Goal: Task Accomplishment & Management: Complete application form

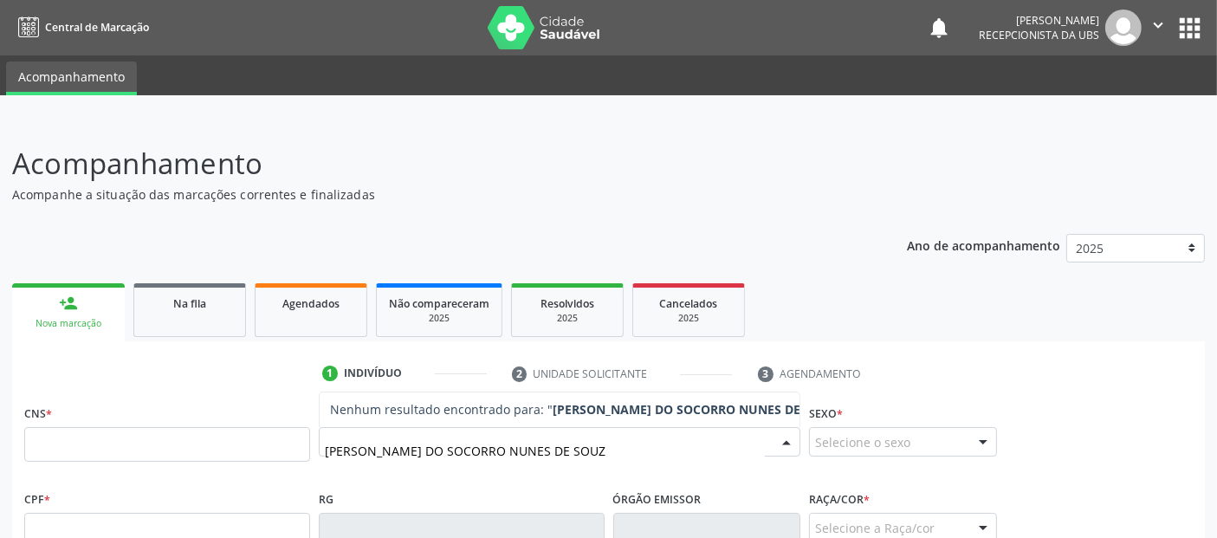
type input "MARIA DO SOCORRO NUNES DE SOUZA"
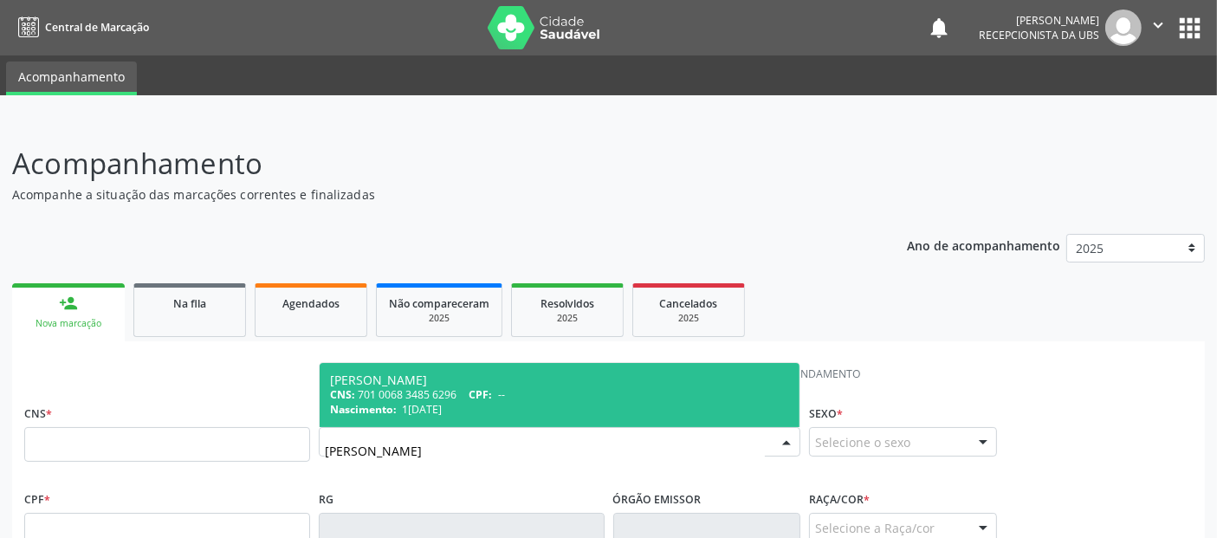
click at [502, 402] on div "Nascimento: 18/12/1965" at bounding box center [559, 409] width 459 height 15
type input "701 0068 3485 6296"
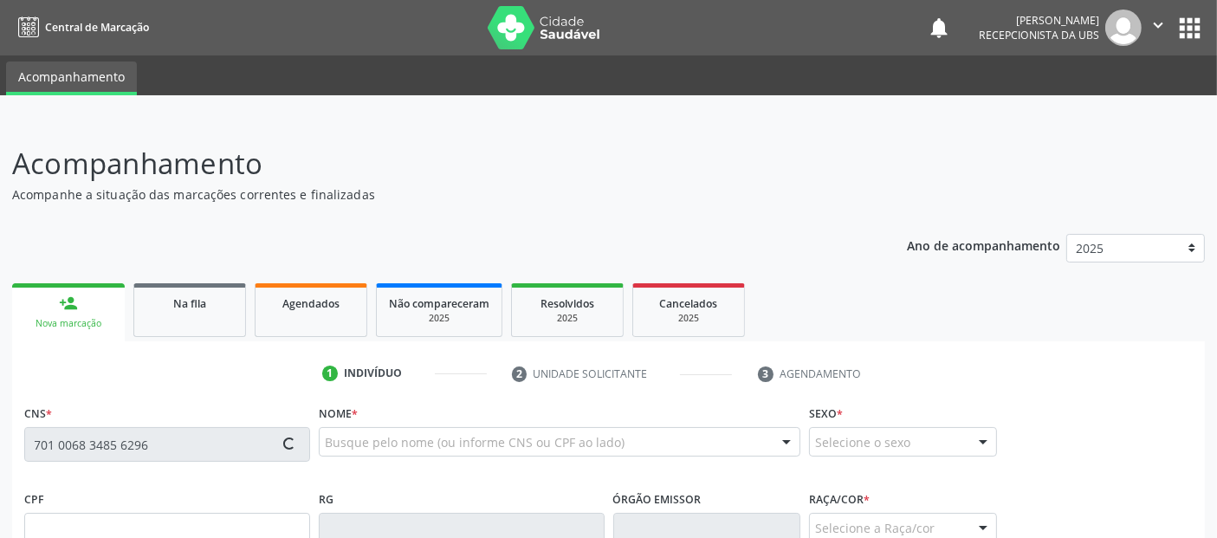
type input "18/12/1965"
type input "Raimunda de Souza Nunes"
type input "(82) 99656-8965"
type input "305"
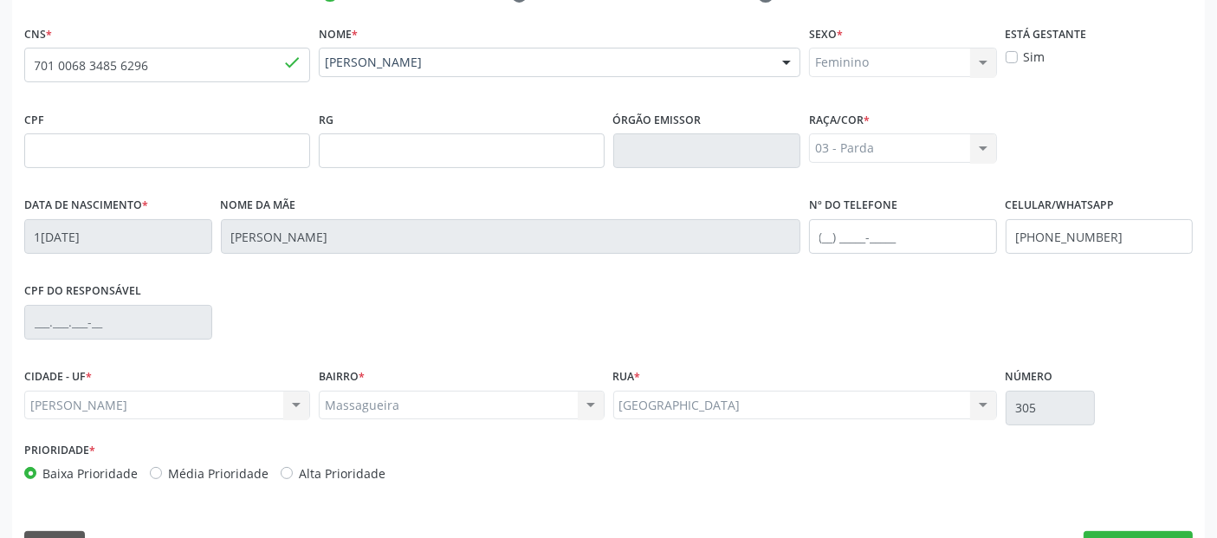
scroll to position [423, 0]
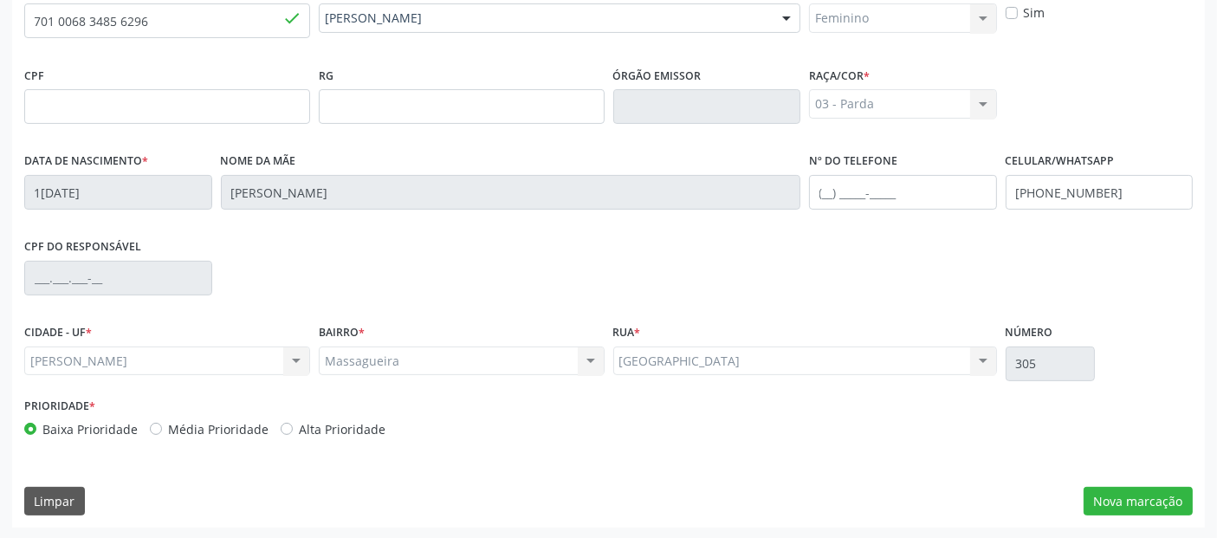
click at [1106, 520] on div "CNS * 701 0068 3485 6296 done Nome * Maria do Socorro Nunes de Souza Maria do S…" at bounding box center [608, 252] width 1192 height 551
click at [1150, 501] on button "Nova marcação" at bounding box center [1137, 501] width 109 height 29
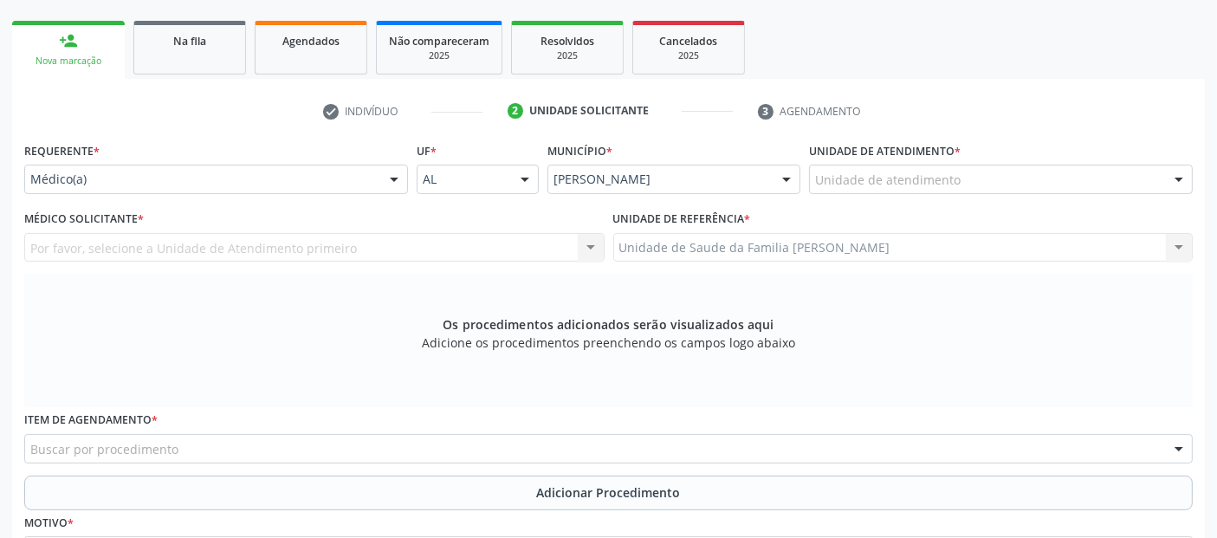
scroll to position [244, 0]
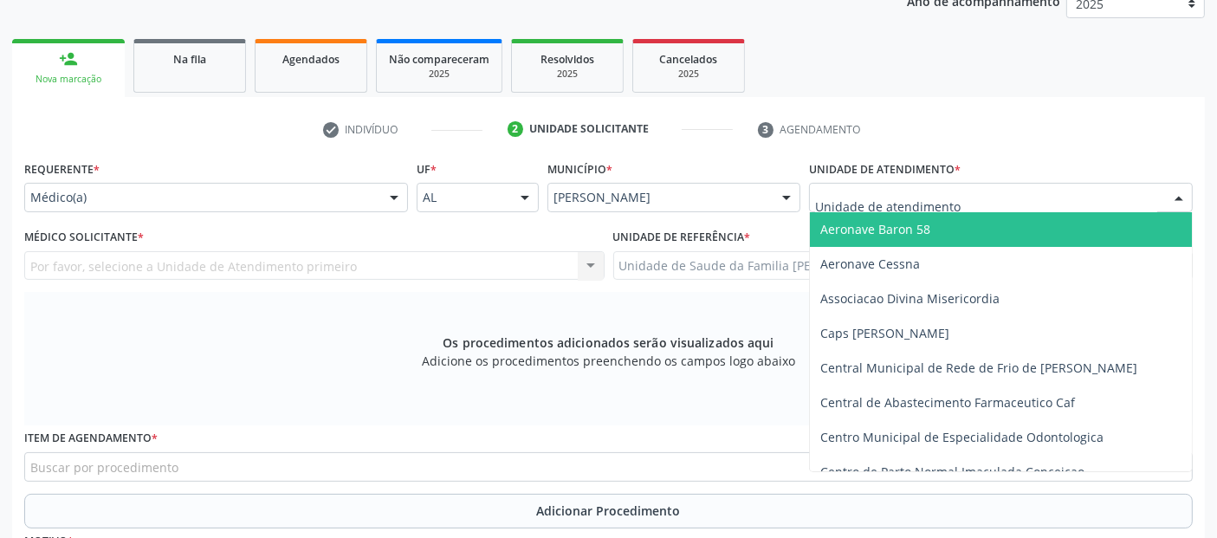
click at [1004, 191] on div at bounding box center [1001, 197] width 384 height 29
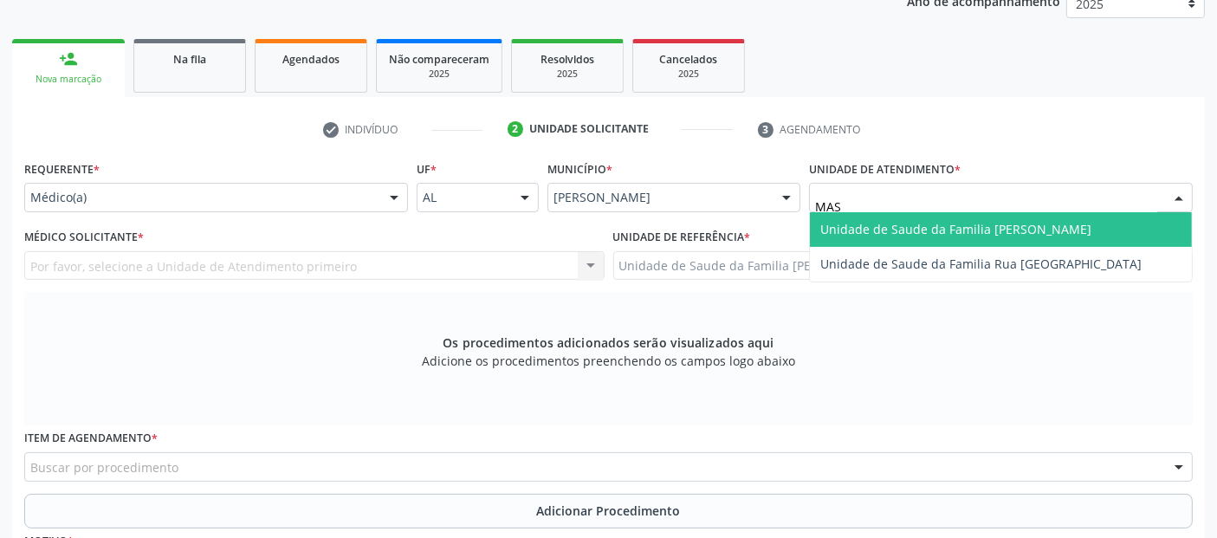
type input "MASS"
click at [970, 231] on span "Unidade de Saude da Familia [PERSON_NAME]" at bounding box center [955, 229] width 271 height 16
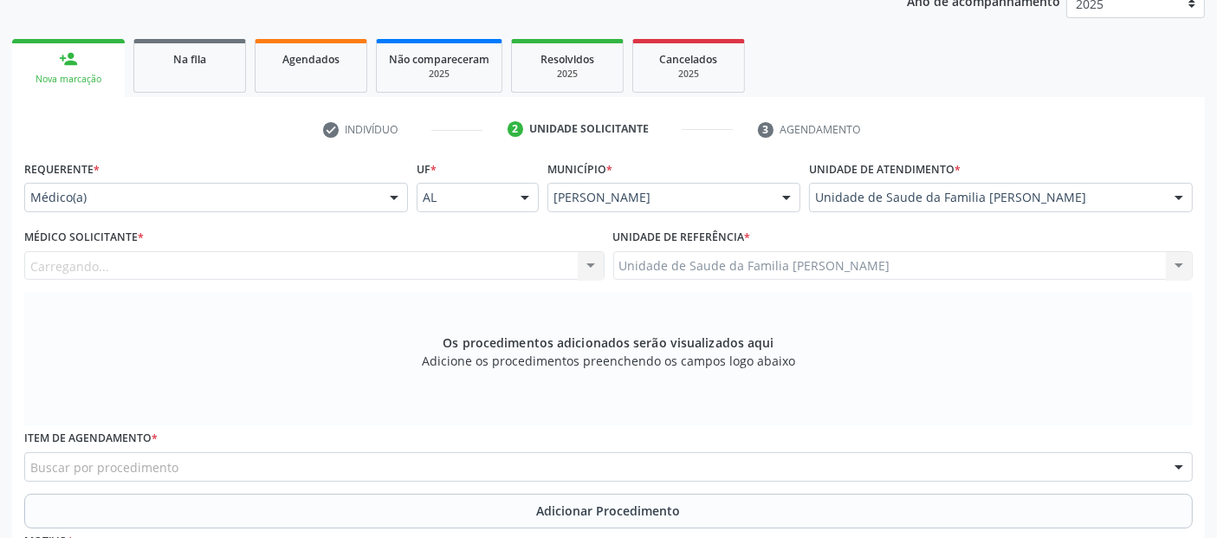
click at [324, 268] on div "Carregando... Nenhum resultado encontrado para: " " Não há nenhuma opção para s…" at bounding box center [314, 265] width 580 height 29
click at [249, 261] on div "Médico solicitante" at bounding box center [314, 265] width 580 height 29
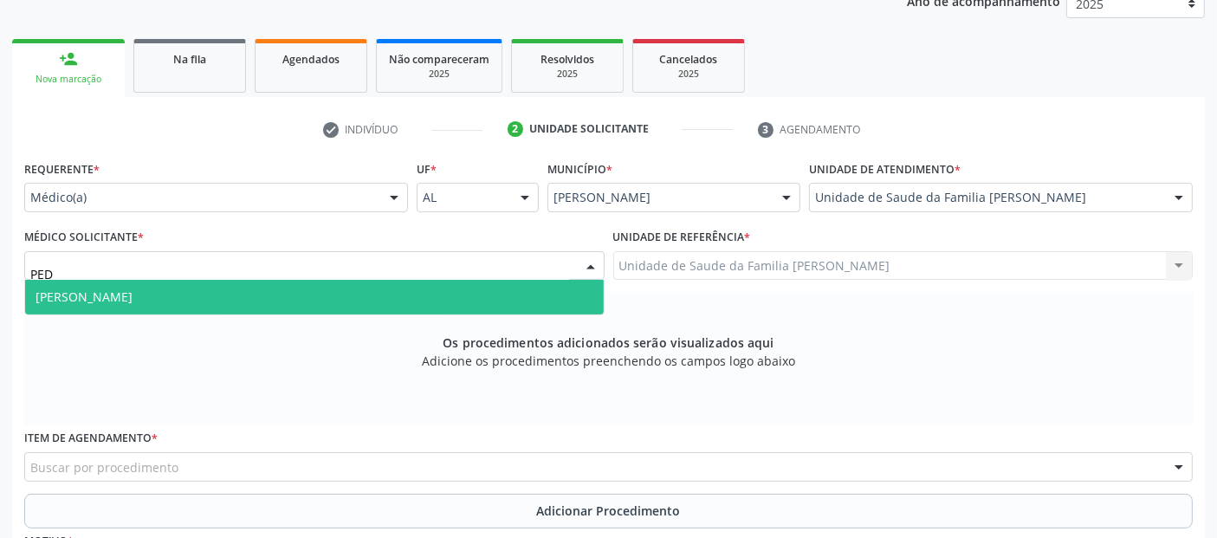
type input "PEDR"
click at [217, 297] on span "[PERSON_NAME]" at bounding box center [314, 297] width 578 height 35
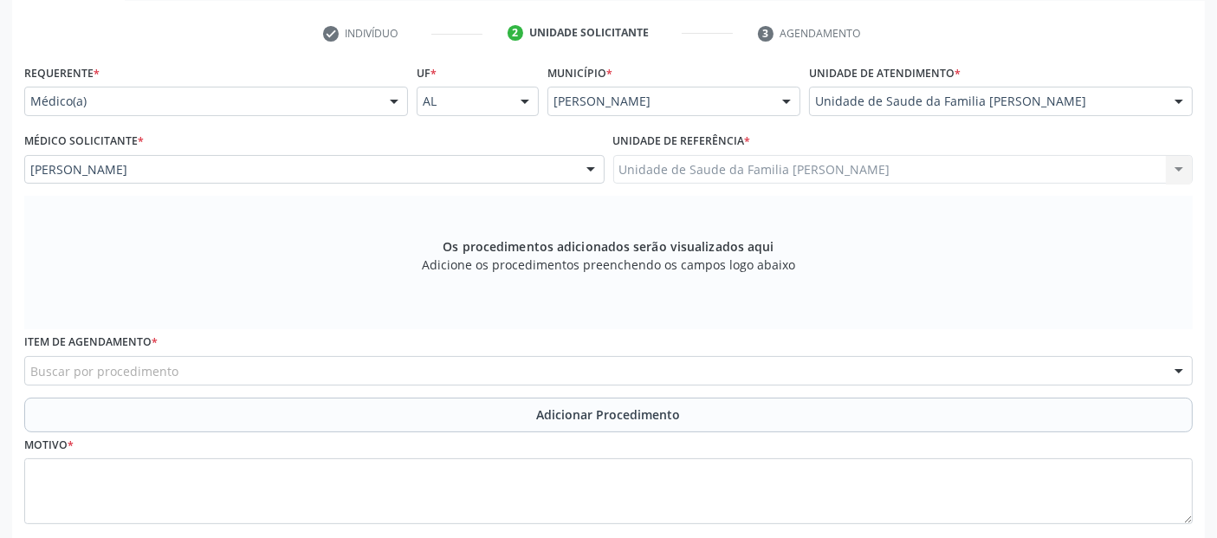
scroll to position [436, 0]
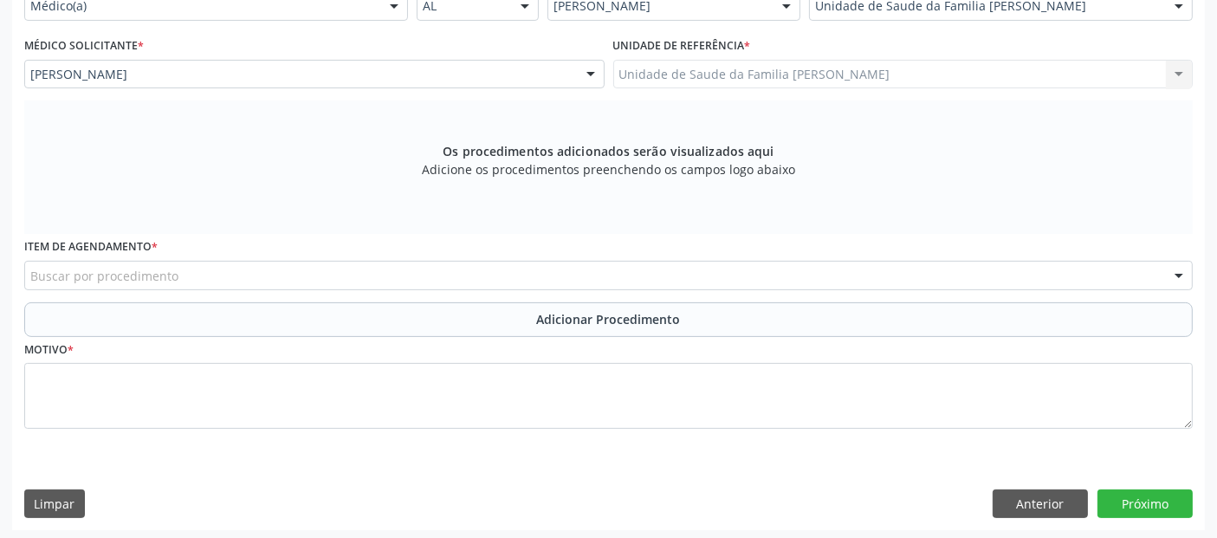
click at [616, 263] on div "Buscar por procedimento" at bounding box center [608, 275] width 1168 height 29
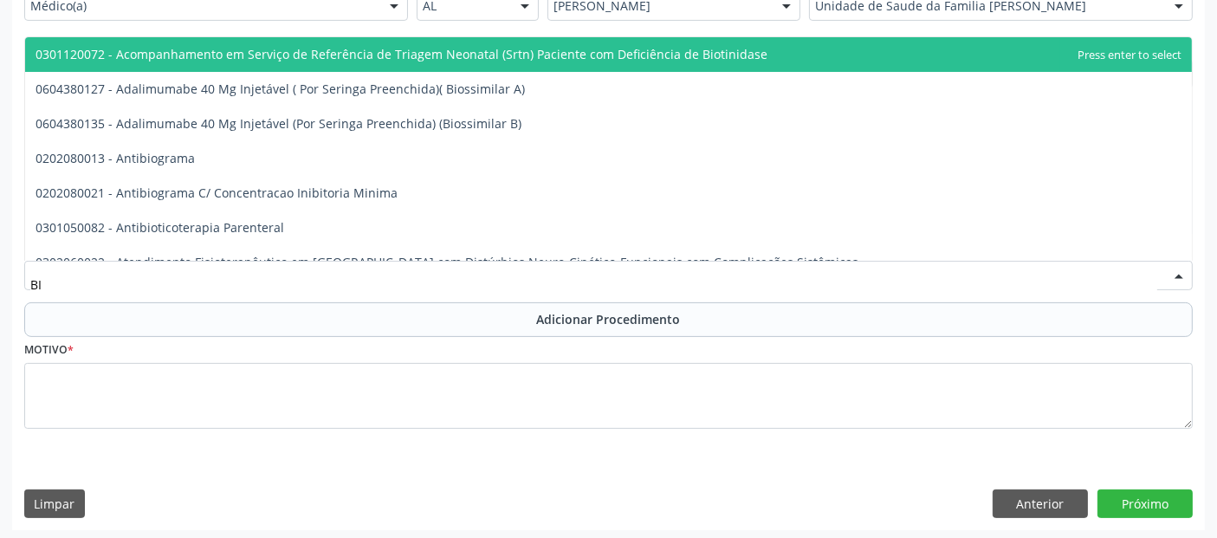
type input "B"
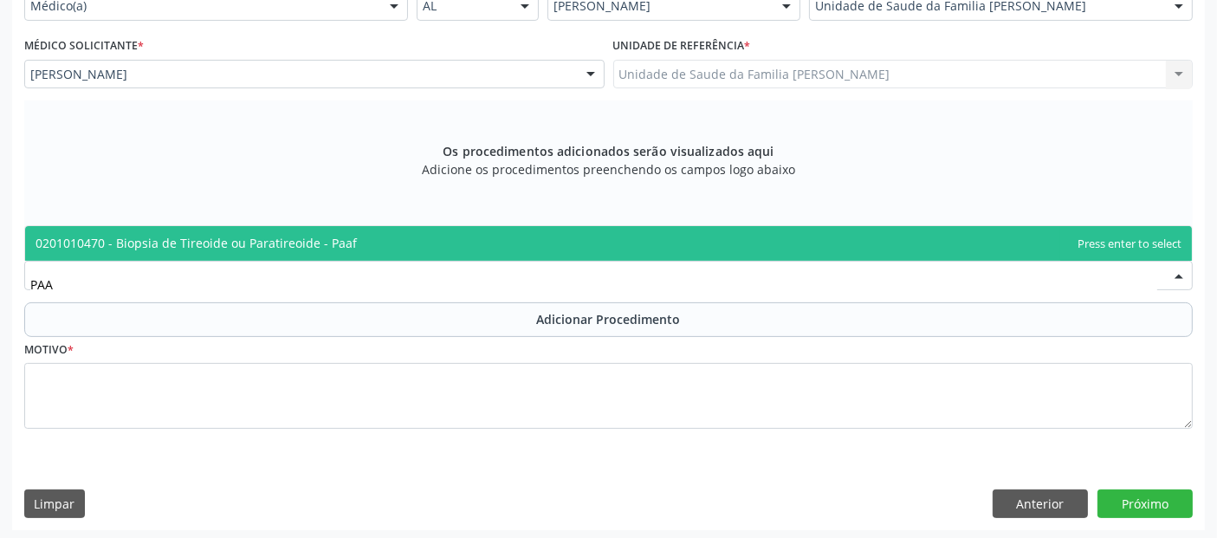
type input "PAAF"
click at [457, 239] on span "0201010470 - Biopsia de Tireoide ou Paratireoide - Paaf" at bounding box center [608, 243] width 1166 height 35
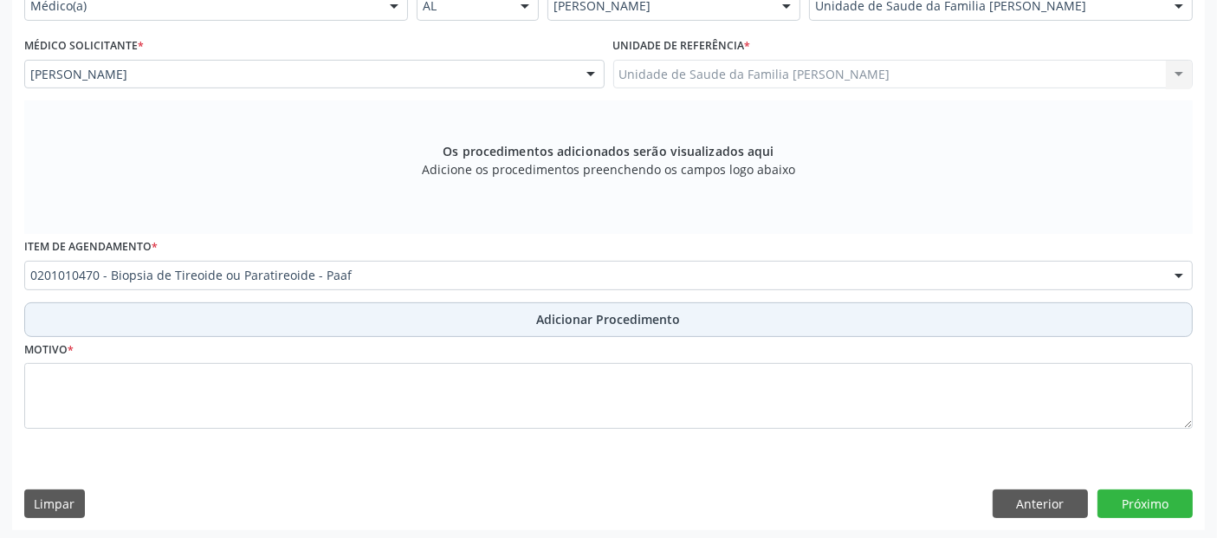
click at [372, 311] on button "Adicionar Procedimento" at bounding box center [608, 319] width 1168 height 35
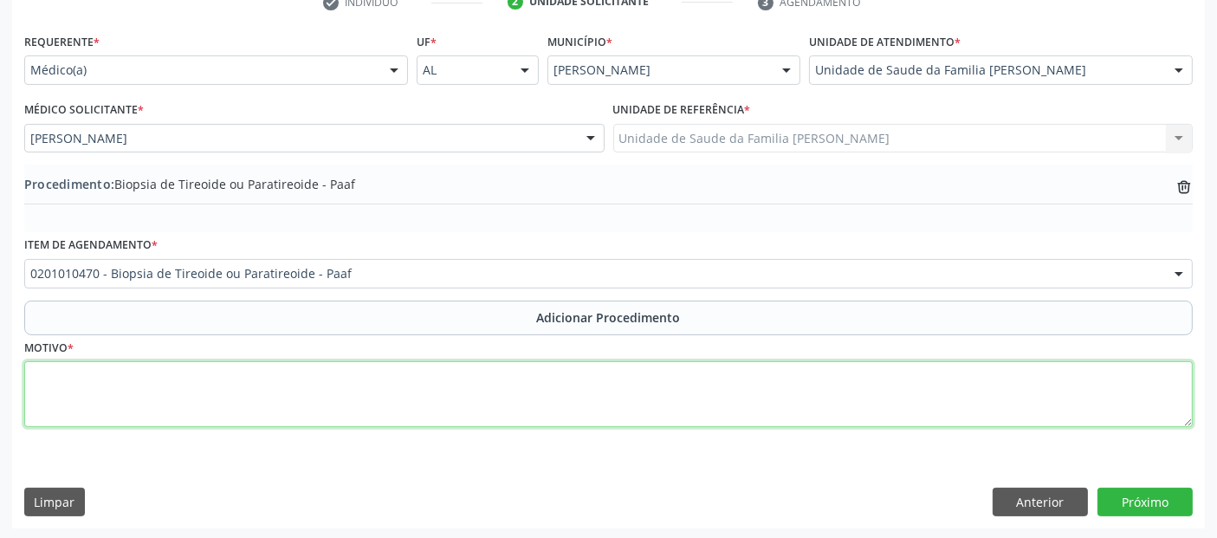
click at [376, 391] on textarea at bounding box center [608, 394] width 1168 height 66
type textarea "I"
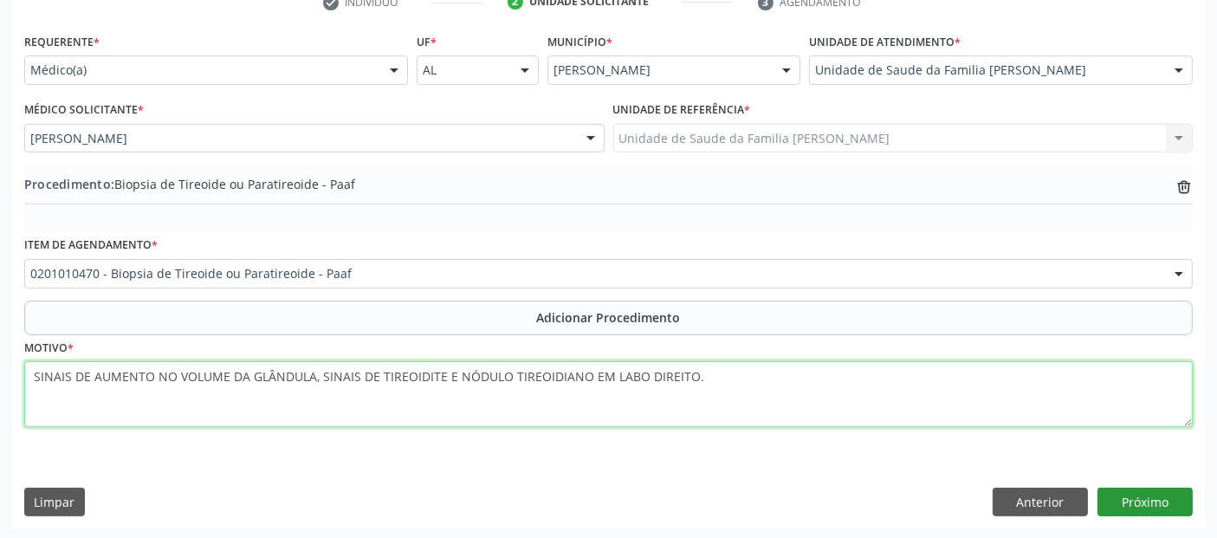
type textarea "SINAIS DE AUMENTO NO VOLUME DA GLÂNDULA, SINAIS DE TIREOIDITE E NÓDULO TIREOIDI…"
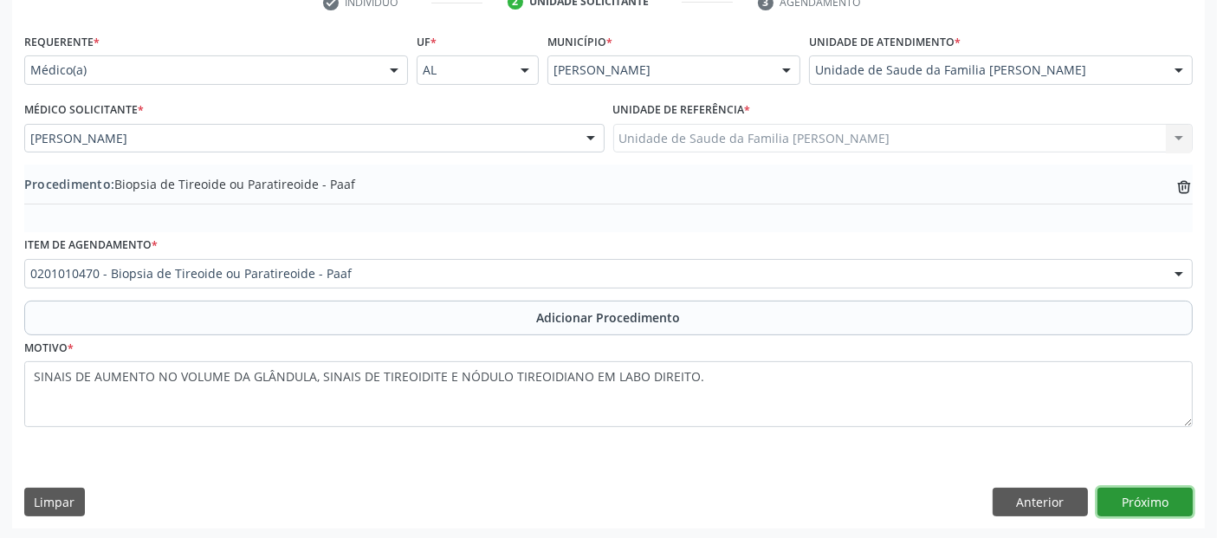
click at [1180, 497] on button "Próximo" at bounding box center [1144, 502] width 95 height 29
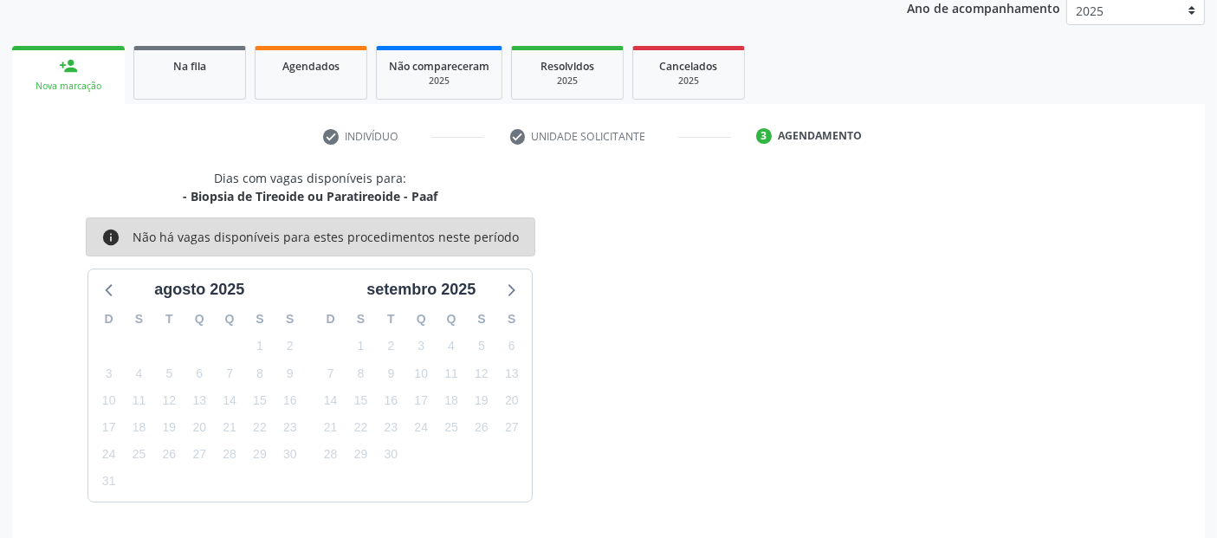
scroll to position [288, 0]
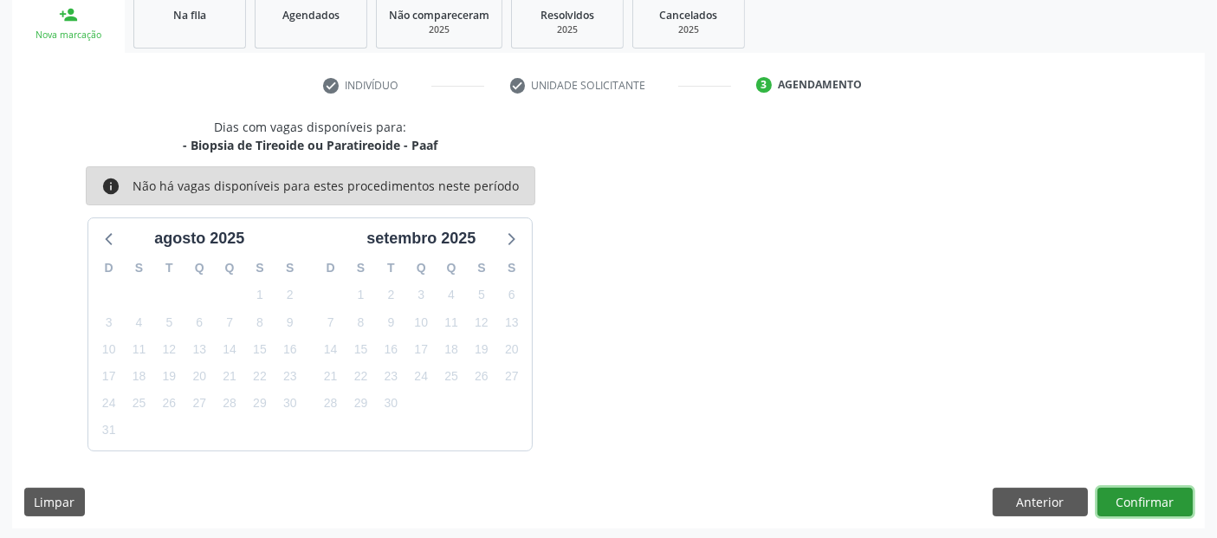
click at [1166, 495] on button "Confirmar" at bounding box center [1144, 502] width 95 height 29
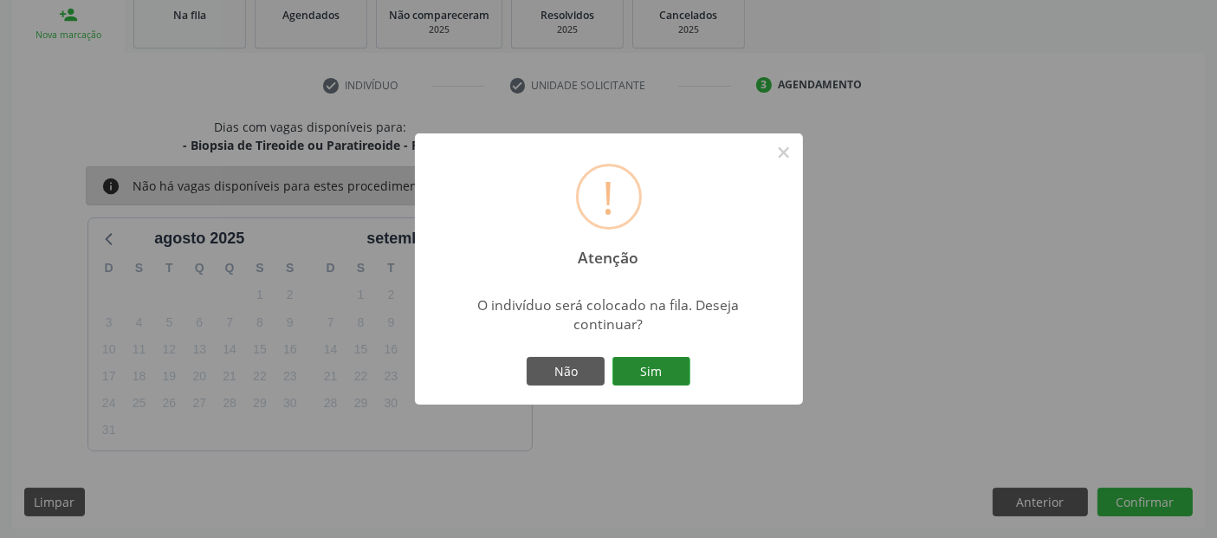
click at [657, 364] on button "Sim" at bounding box center [651, 371] width 78 height 29
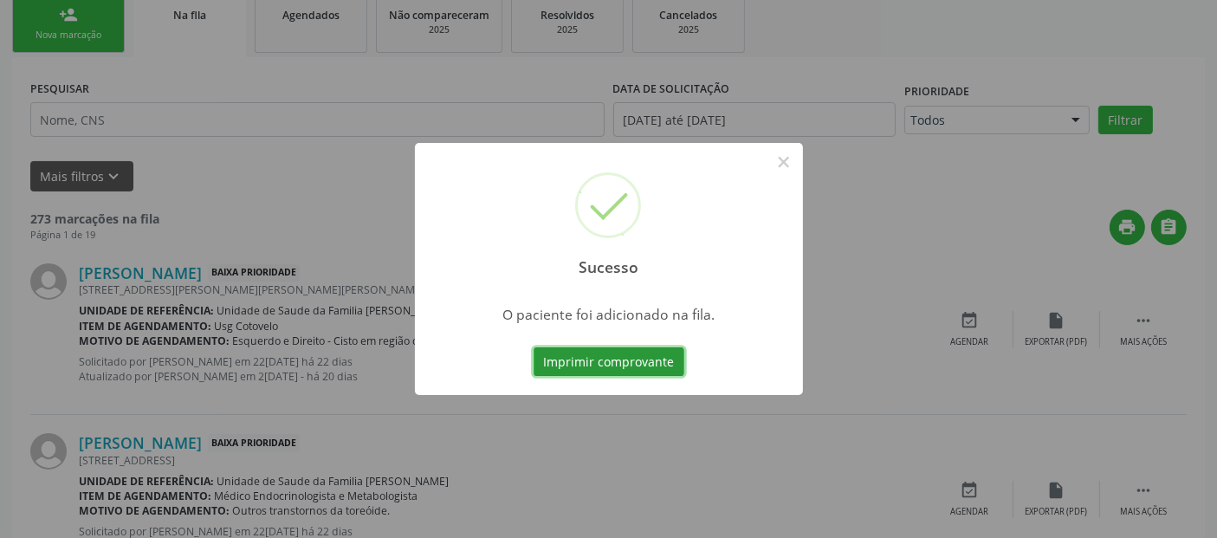
scroll to position [61, 0]
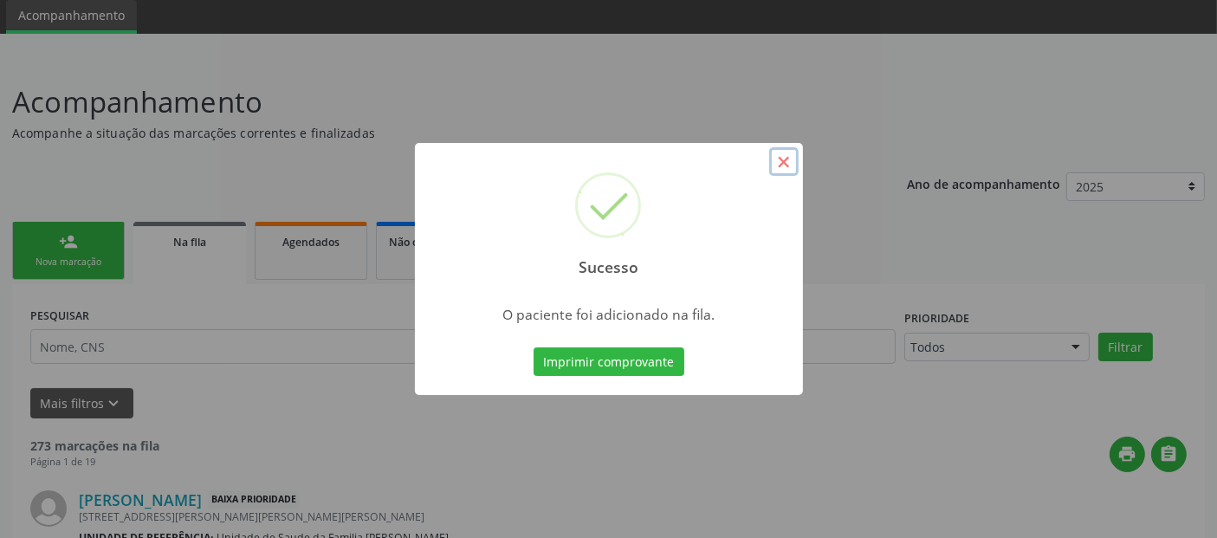
click at [781, 151] on button "×" at bounding box center [783, 161] width 29 height 29
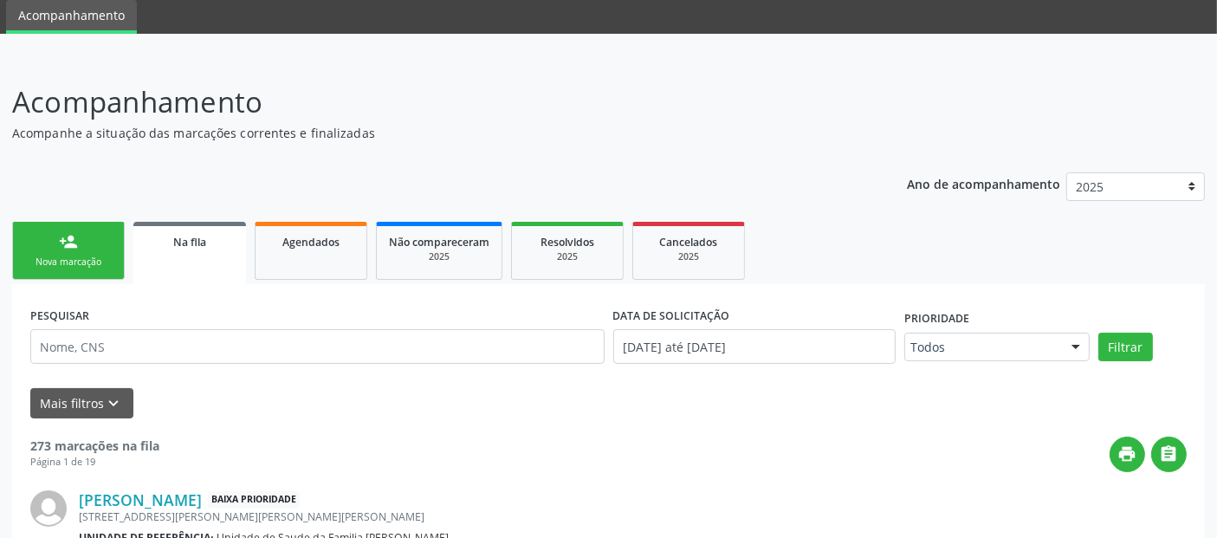
click at [94, 247] on link "person_add Nova marcação" at bounding box center [68, 251] width 113 height 58
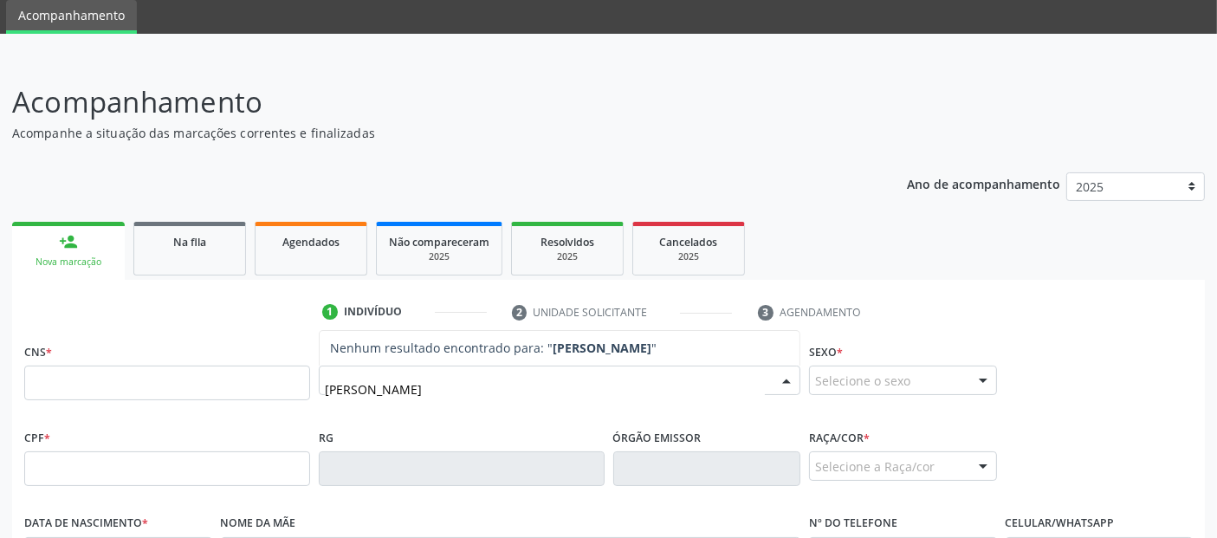
type input "JOAO MATHEUS BELTRAO DE OLIVEIRA"
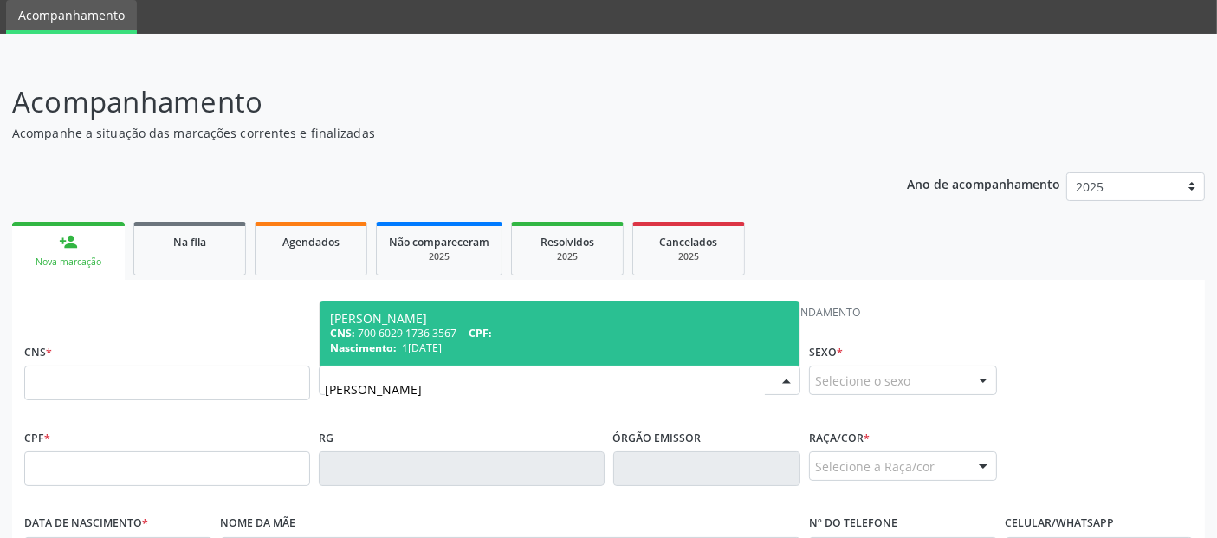
click at [487, 333] on span "CPF:" at bounding box center [480, 333] width 23 height 15
type input "700 6029 1736 3567"
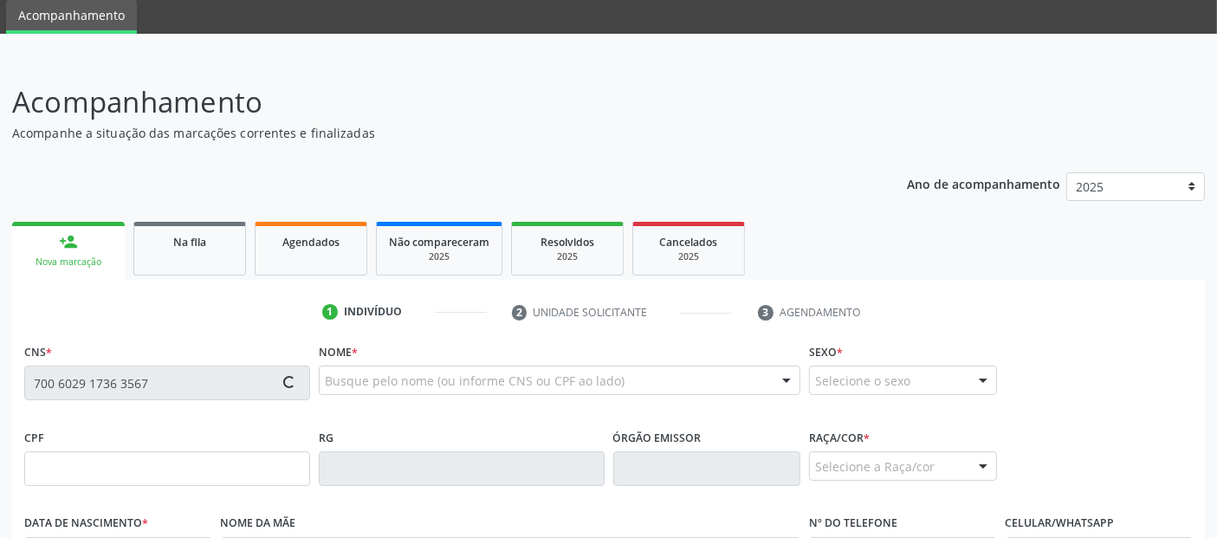
type input "13/06/2018"
type input "Joanna D'Arc Vicente da Silva Beltrao"
type input "(82) 99398-0504"
type input "220"
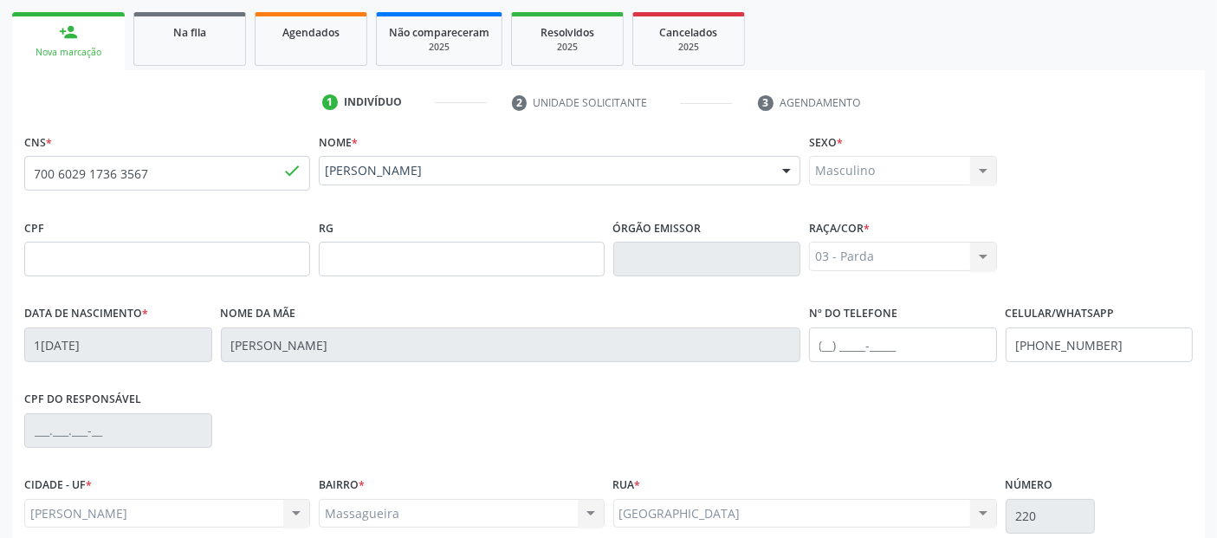
scroll to position [423, 0]
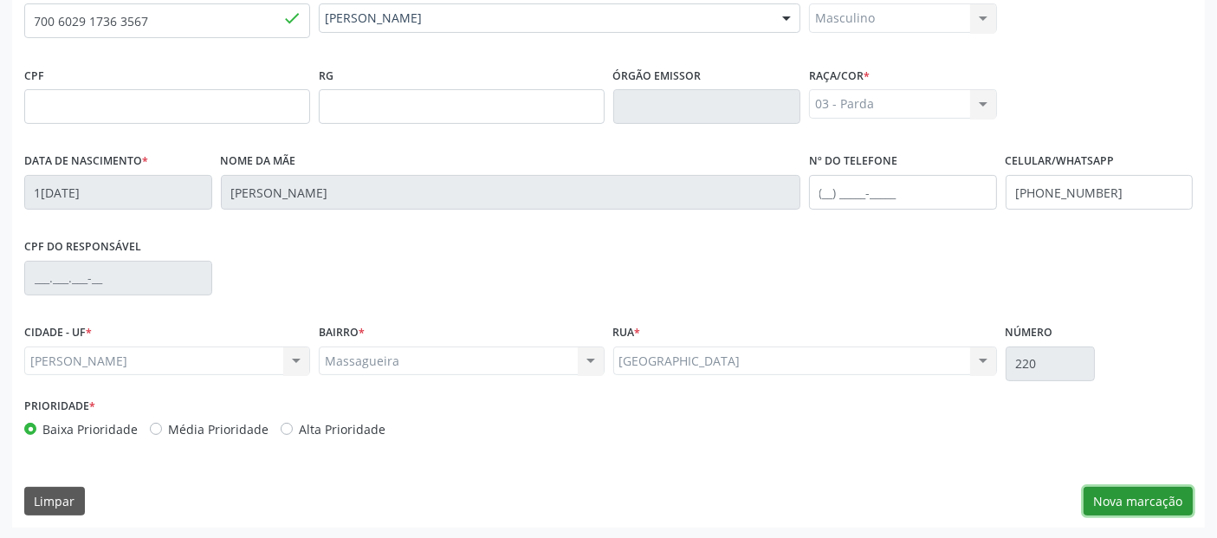
click at [1147, 491] on button "Nova marcação" at bounding box center [1137, 501] width 109 height 29
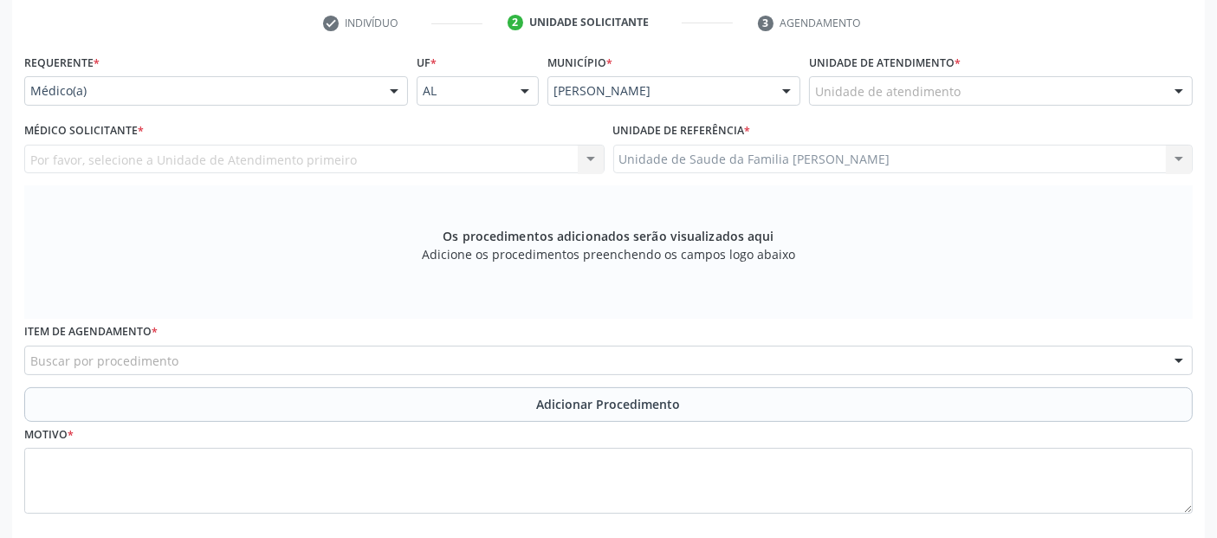
scroll to position [235, 0]
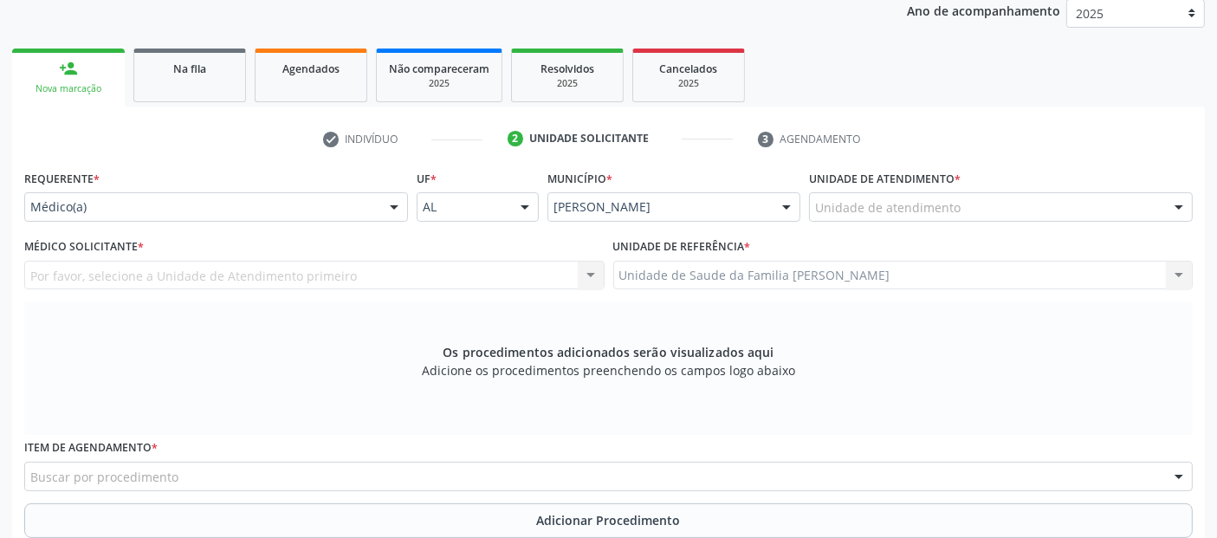
click at [897, 220] on div "Unidade de atendimento * Unidade de atendimento Aeronave Baron 58 Aeronave Cess…" at bounding box center [1001, 199] width 392 height 68
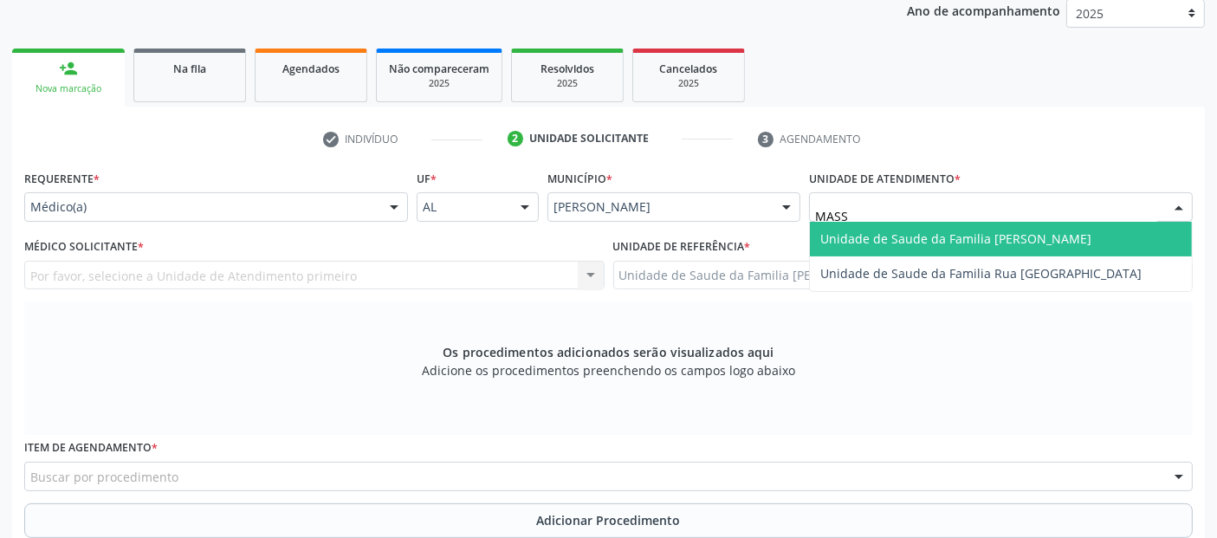
click at [883, 241] on span "Unidade de Saude da Familia [PERSON_NAME]" at bounding box center [955, 238] width 271 height 16
type input "MASS"
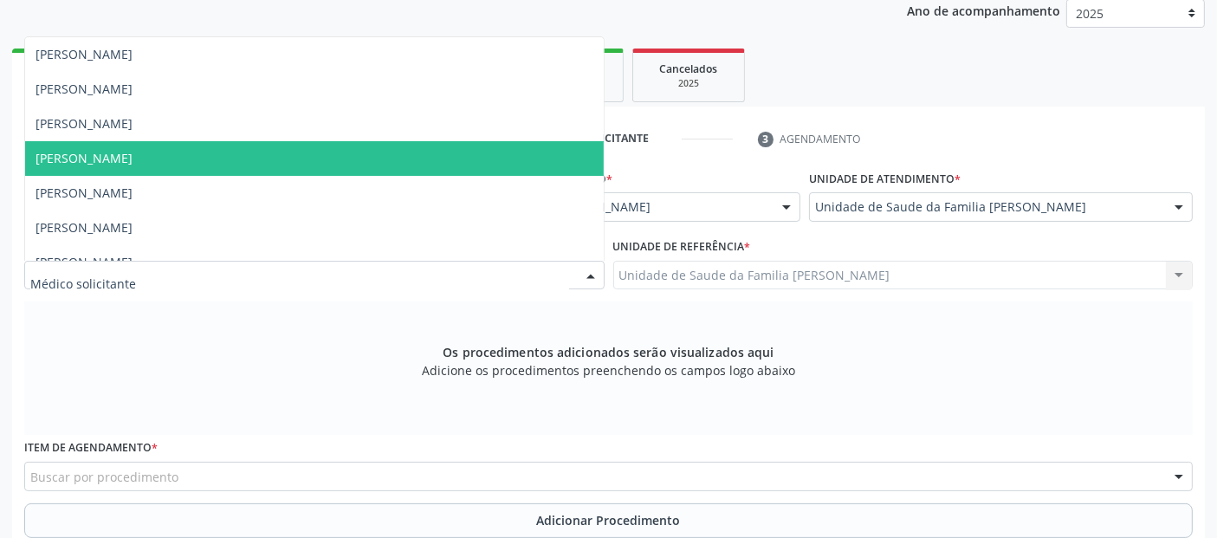
click at [831, 188] on label "Unidade de atendimento *" at bounding box center [885, 178] width 152 height 27
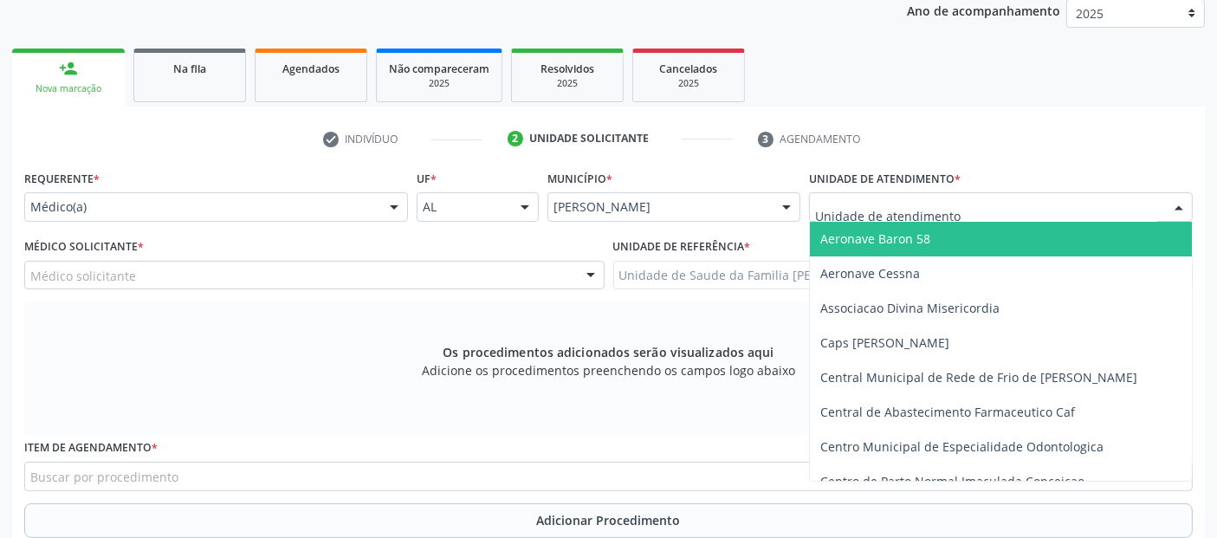
click at [837, 203] on input "text" at bounding box center [986, 215] width 342 height 35
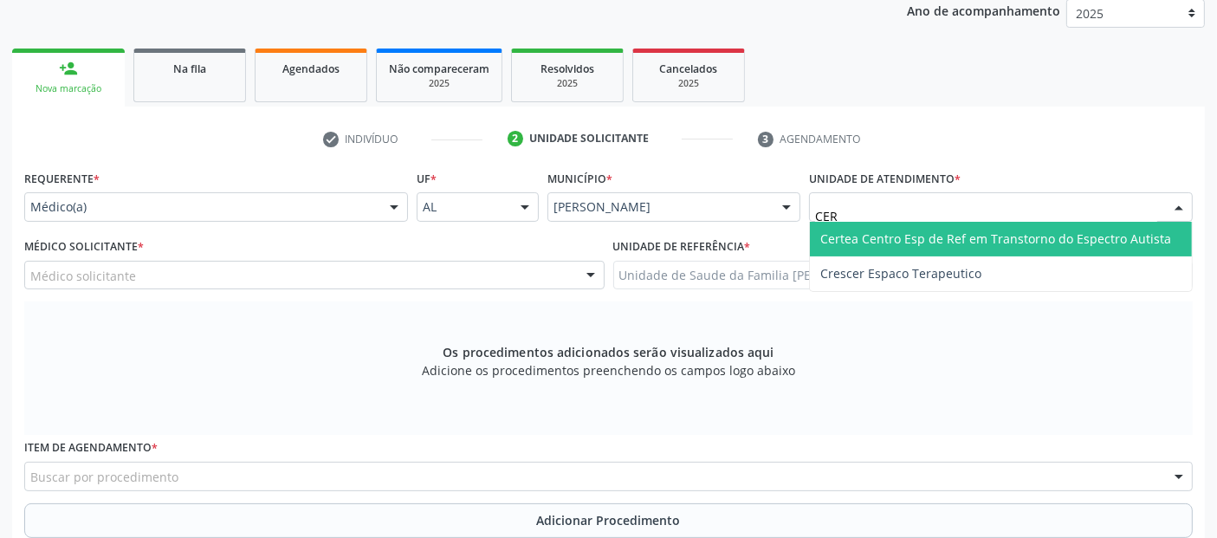
type input "CERT"
click at [853, 230] on span "Certea Centro Esp de Ref em Transtorno do Espectro Autista" at bounding box center [995, 238] width 351 height 16
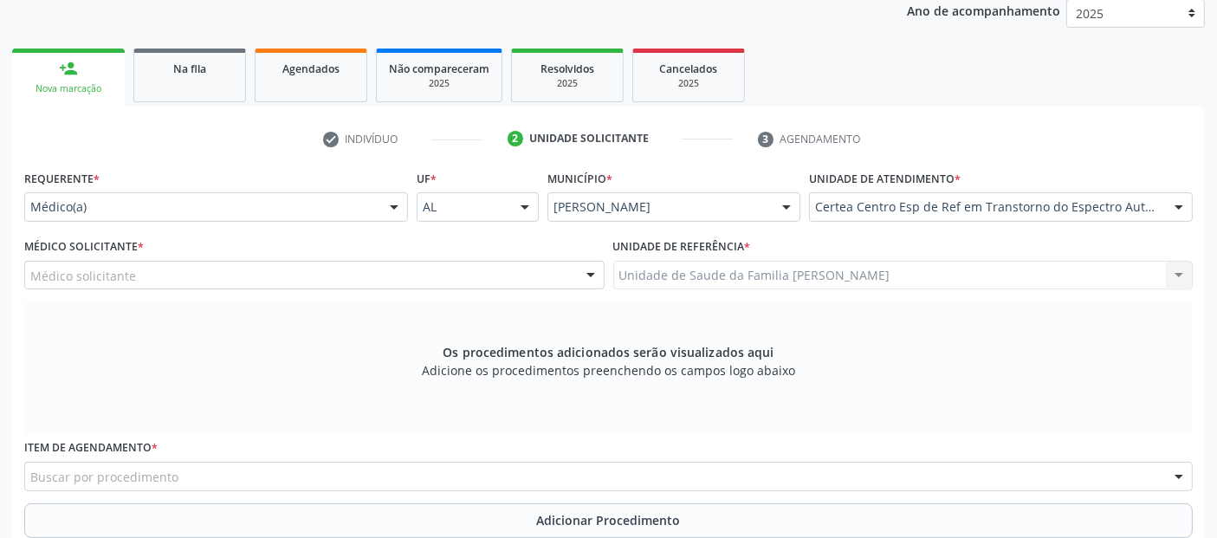
click at [137, 284] on div "Médico solicitante" at bounding box center [314, 275] width 580 height 29
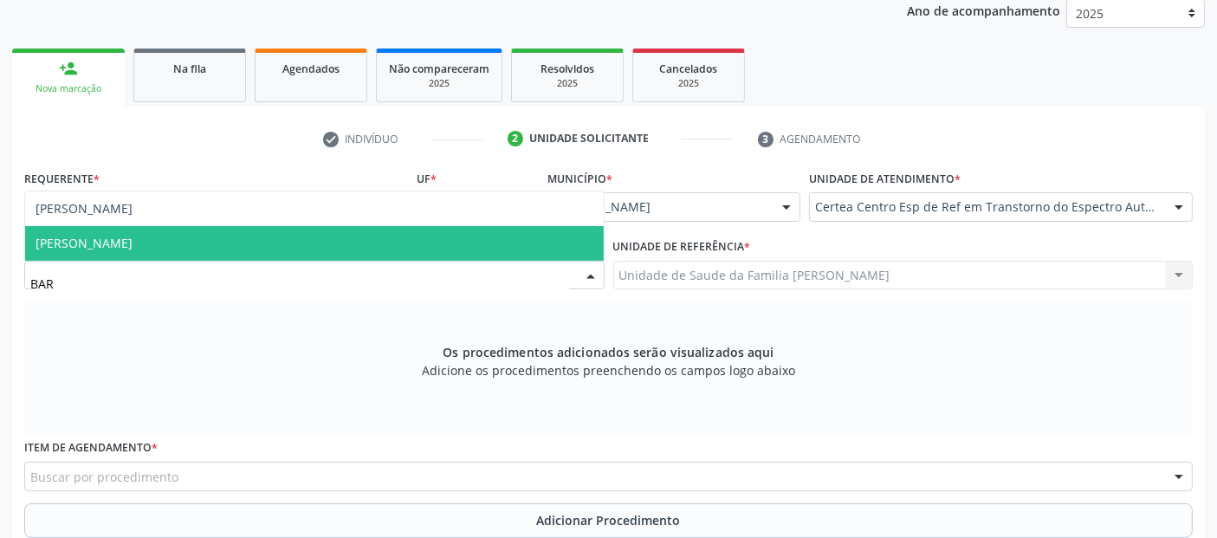
type input "BARB"
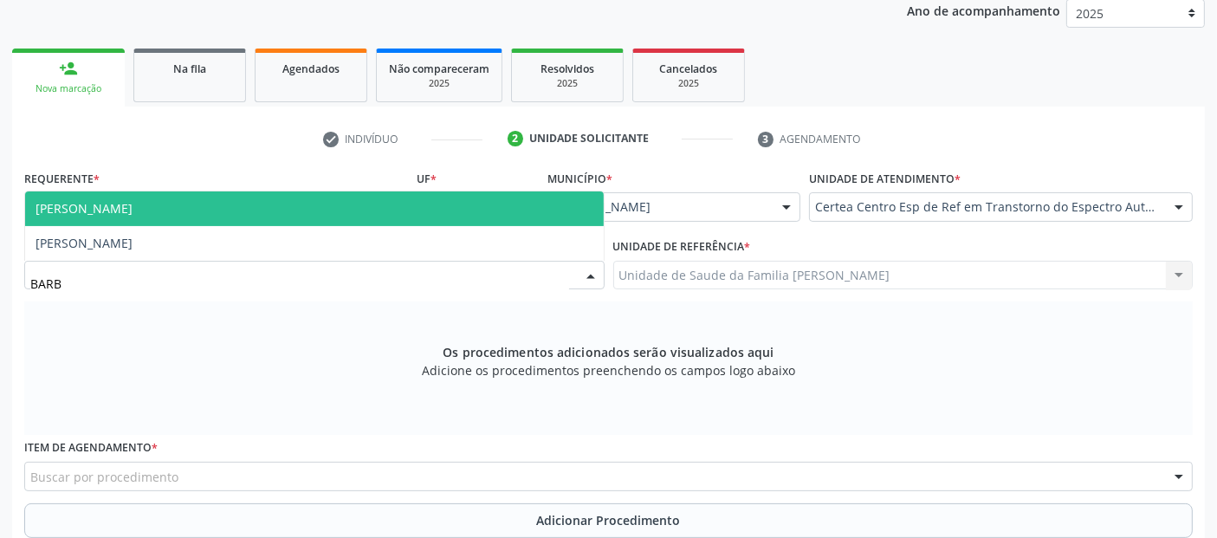
click at [132, 210] on span "Barbara Helena Bernardes Cabral" at bounding box center [84, 208] width 97 height 16
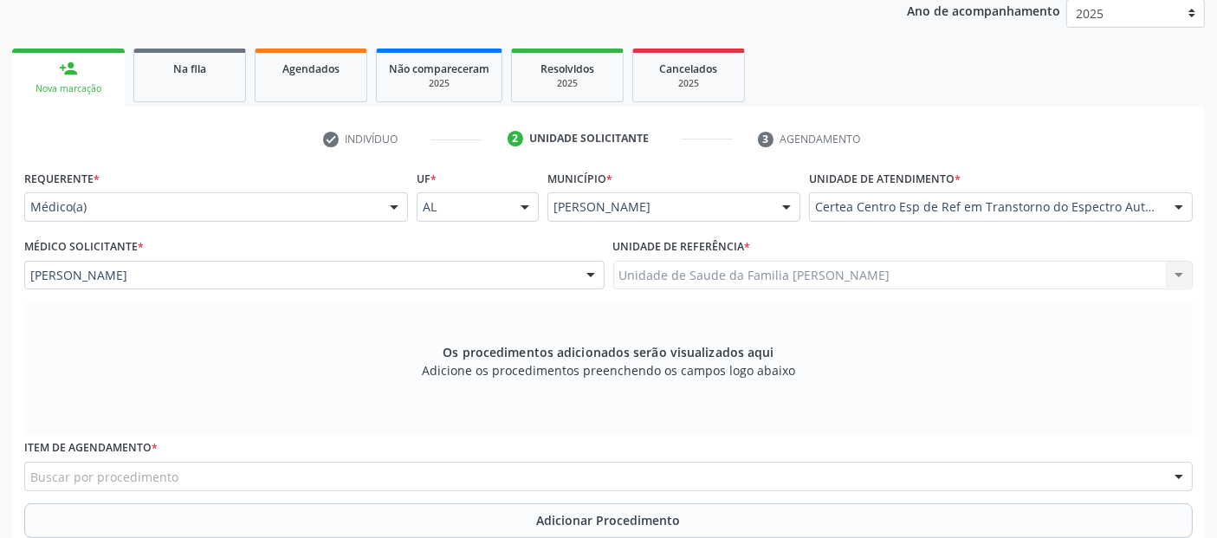
scroll to position [346, 0]
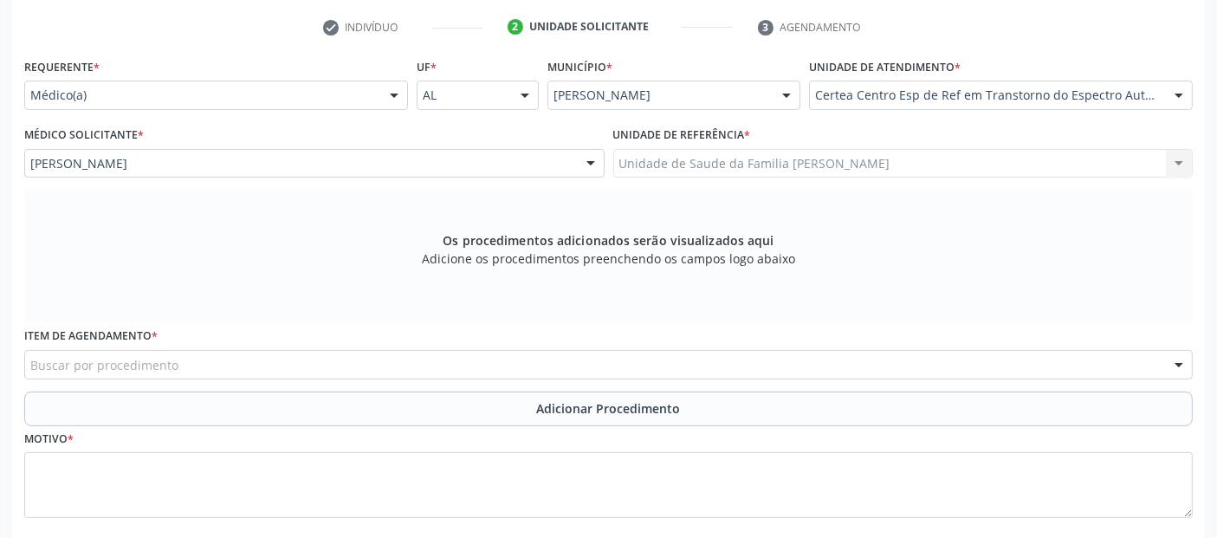
click at [530, 365] on div "Buscar por procedimento" at bounding box center [608, 364] width 1168 height 29
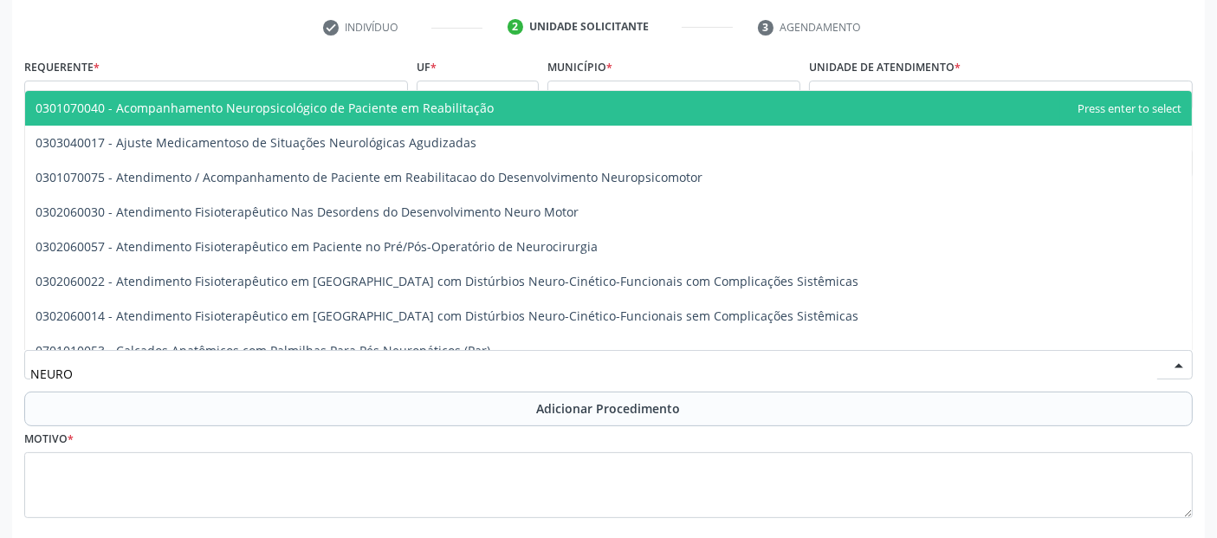
click at [530, 365] on input "NEURO" at bounding box center [593, 373] width 1127 height 35
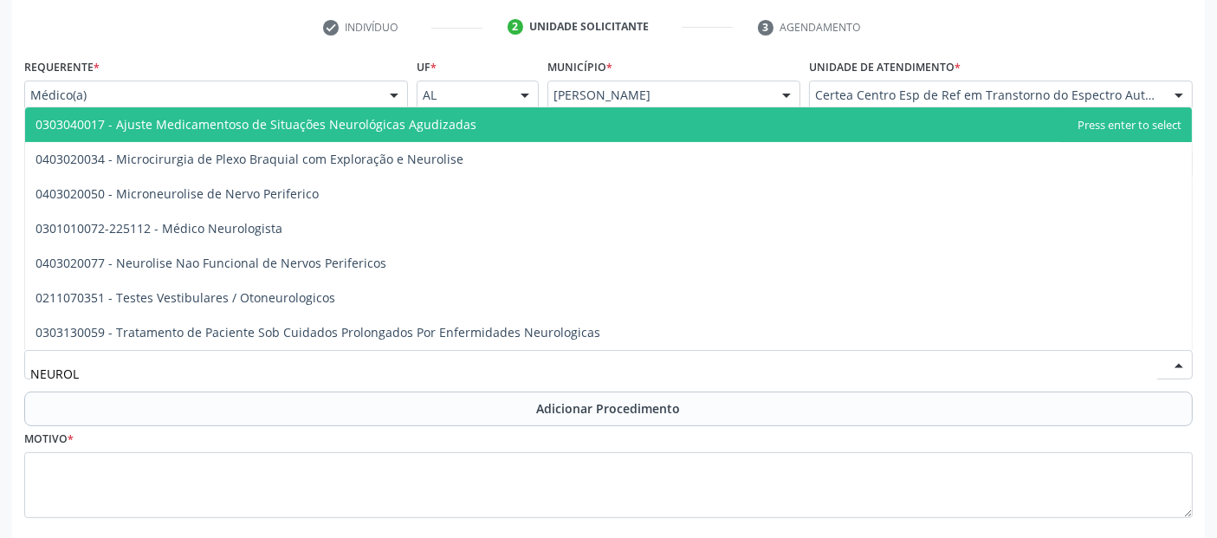
type input "NEUROLO"
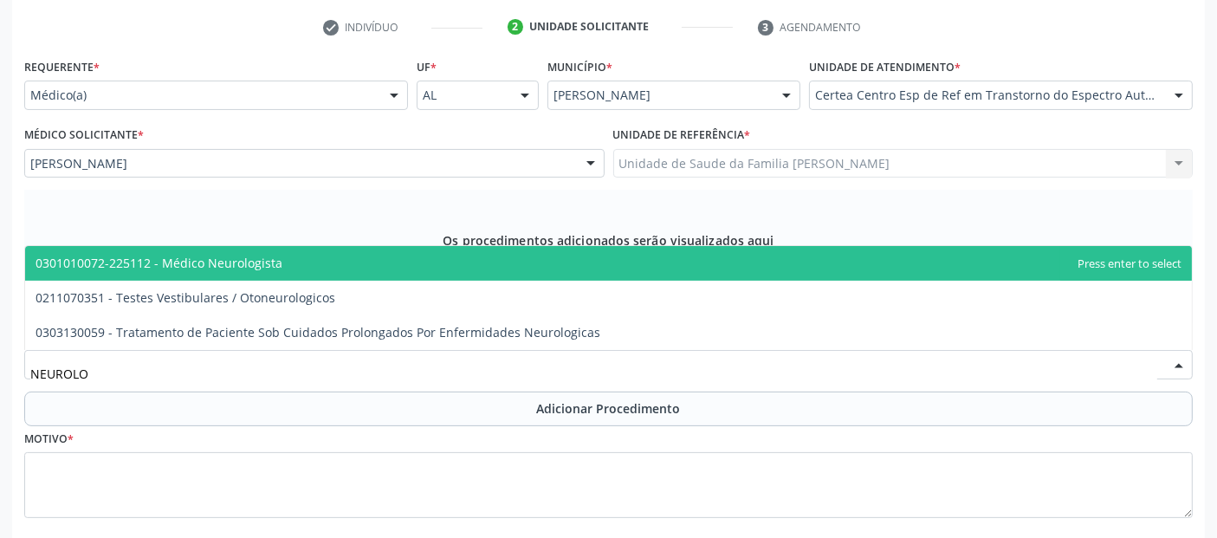
click at [204, 268] on span "0301010072-225112 - Médico Neurologista" at bounding box center [159, 263] width 247 height 16
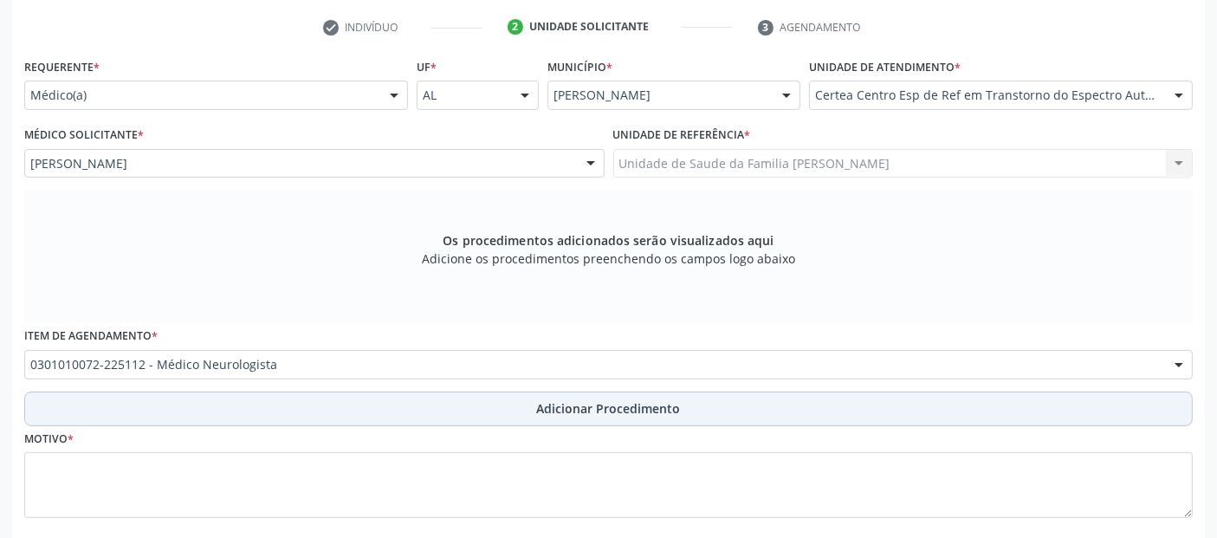
click at [213, 392] on button "Adicionar Procedimento" at bounding box center [608, 408] width 1168 height 35
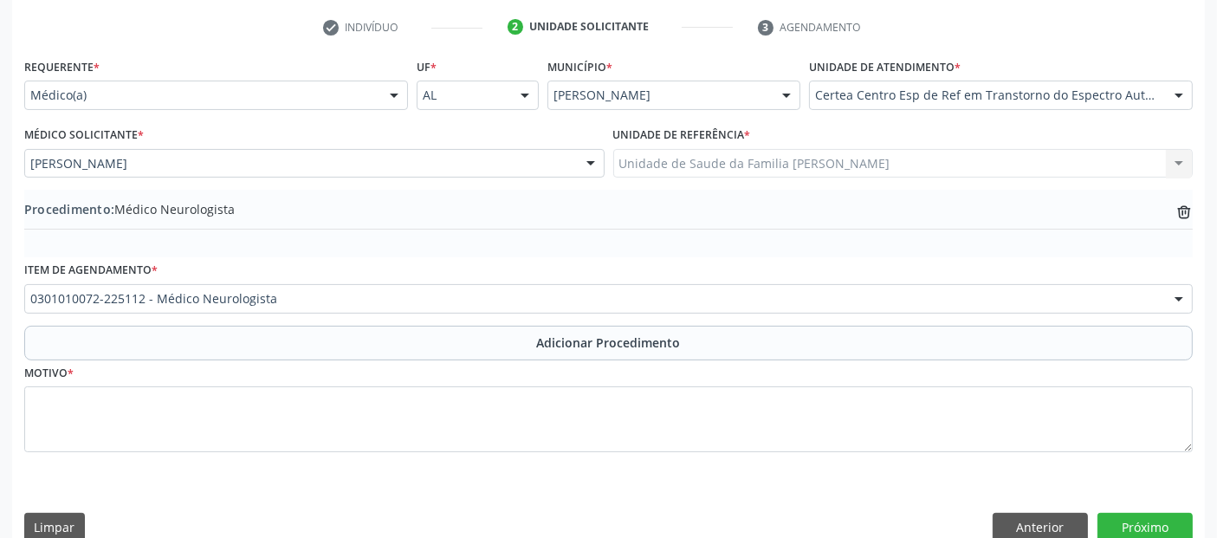
click at [204, 473] on div "Motivo *" at bounding box center [608, 418] width 1177 height 116
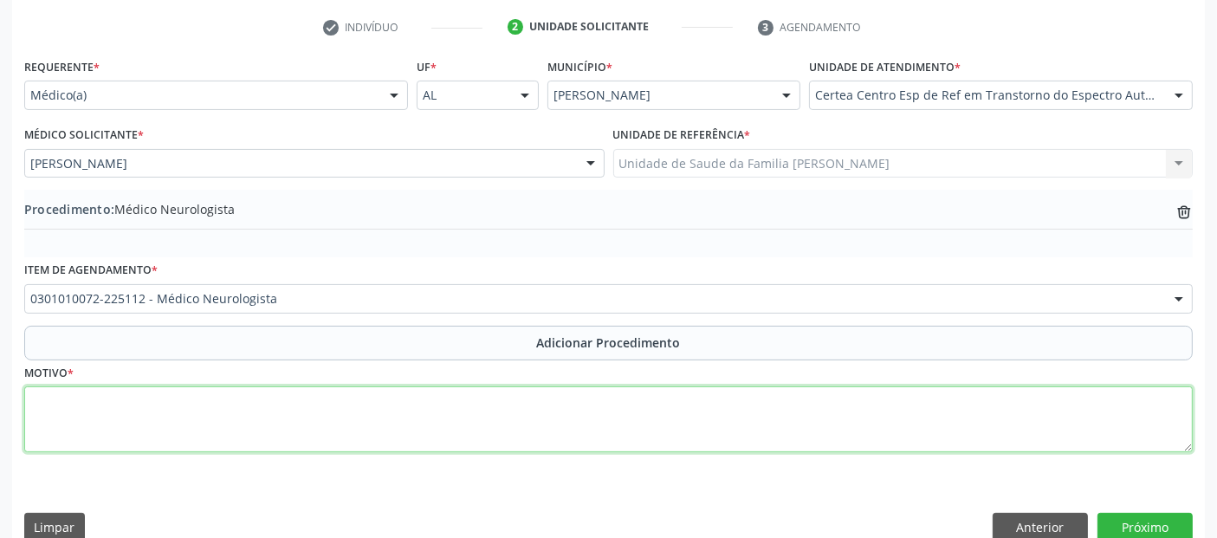
click at [205, 434] on textarea at bounding box center [608, 419] width 1168 height 66
click at [91, 397] on textarea "RETORNO PARA NEUROPEDIATRA - ÚLTIMA CONSULTA DIA 12.08" at bounding box center [608, 419] width 1168 height 66
click at [482, 420] on textarea "RETORNO EM 30 DIAS PARA NEUROPEDIATRA - ÚLTIMA CONSULTA DIA 12.08" at bounding box center [608, 419] width 1168 height 66
type textarea "RETORNO EM 30 DIAS PARA NEUROPEDIATRA - ÚLTIMA CONSULTA DIA 12.08."
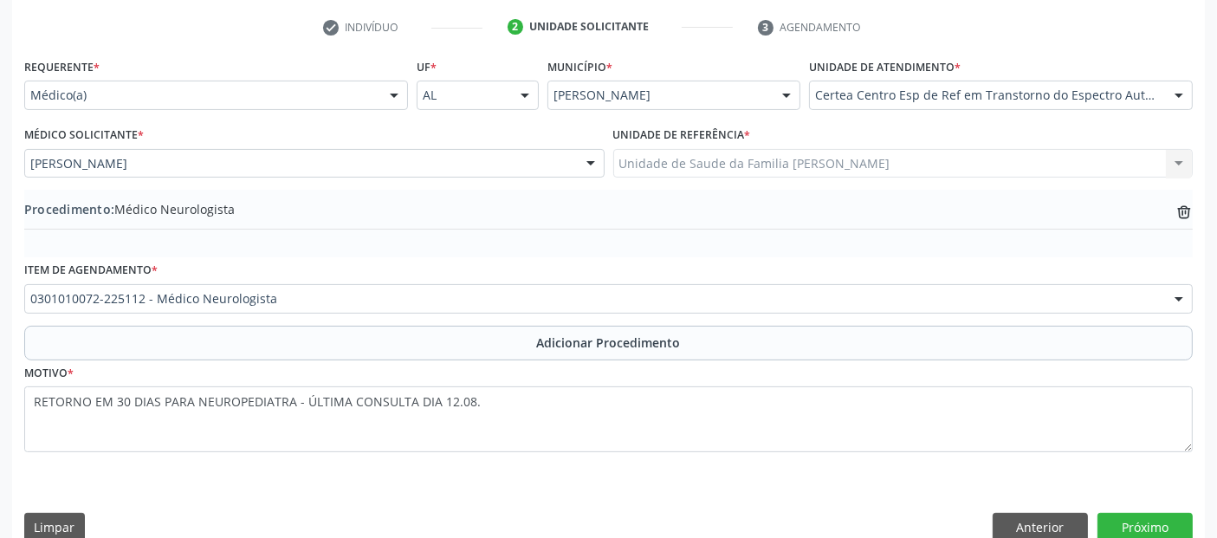
click at [1154, 508] on div "Requerente * Médico(a) Médico(a) Enfermeiro(a) Paciente Nenhum resultado encont…" at bounding box center [608, 304] width 1192 height 500
click at [1153, 515] on button "Próximo" at bounding box center [1144, 527] width 95 height 29
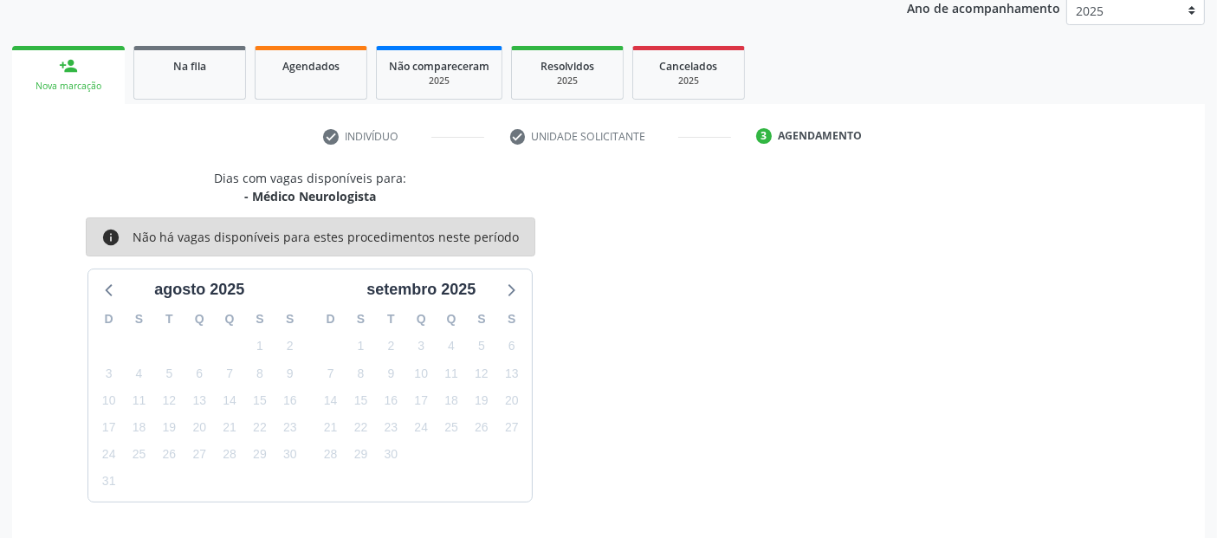
scroll to position [288, 0]
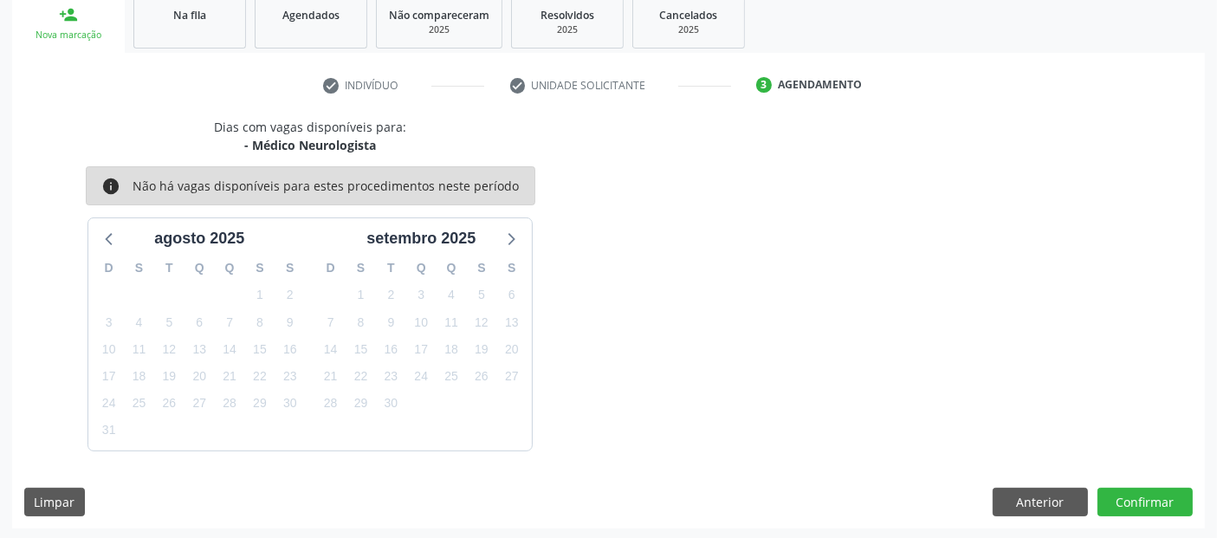
click at [1153, 515] on div "Dias com vagas disponíveis para: - Médico Neurologista info Não há vagas dispon…" at bounding box center [608, 323] width 1192 height 410
click at [1190, 494] on button "Confirmar" at bounding box center [1144, 502] width 95 height 29
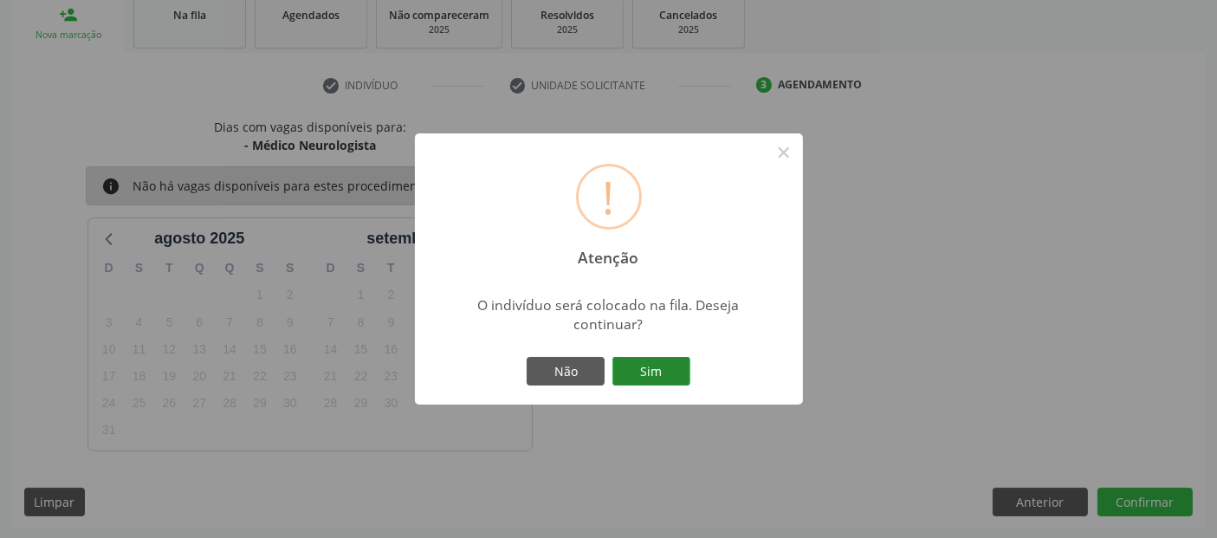
click at [667, 372] on button "Sim" at bounding box center [651, 371] width 78 height 29
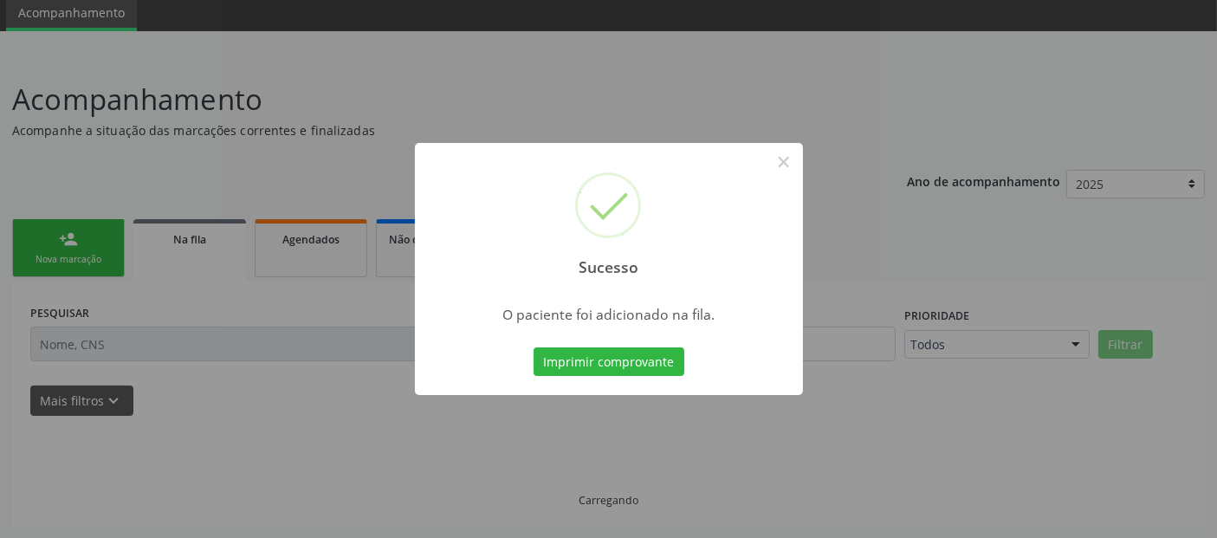
scroll to position [61, 0]
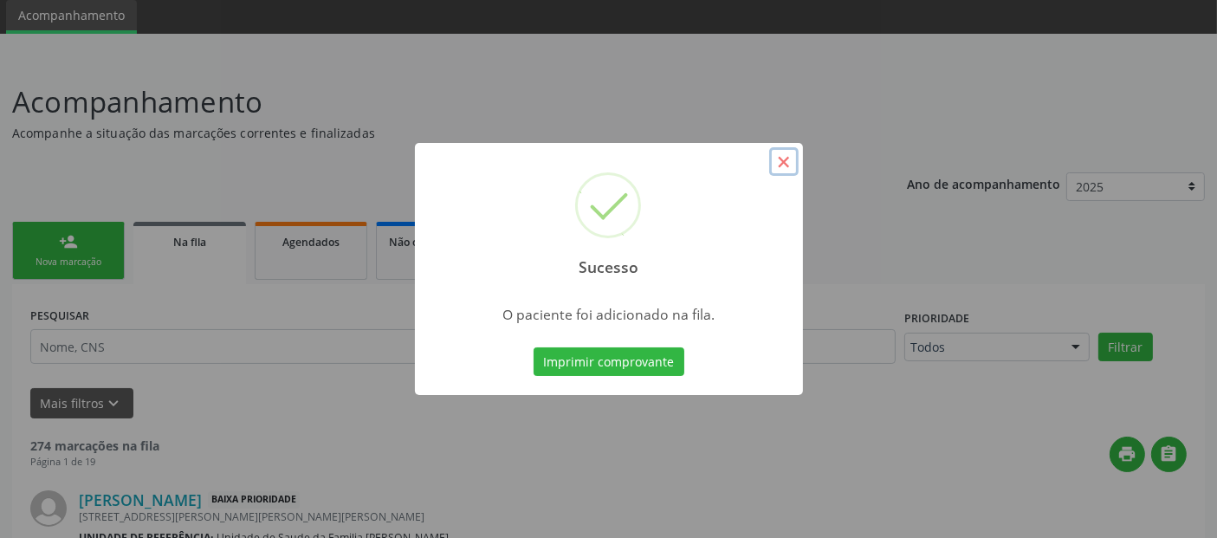
click at [783, 166] on button "×" at bounding box center [783, 161] width 29 height 29
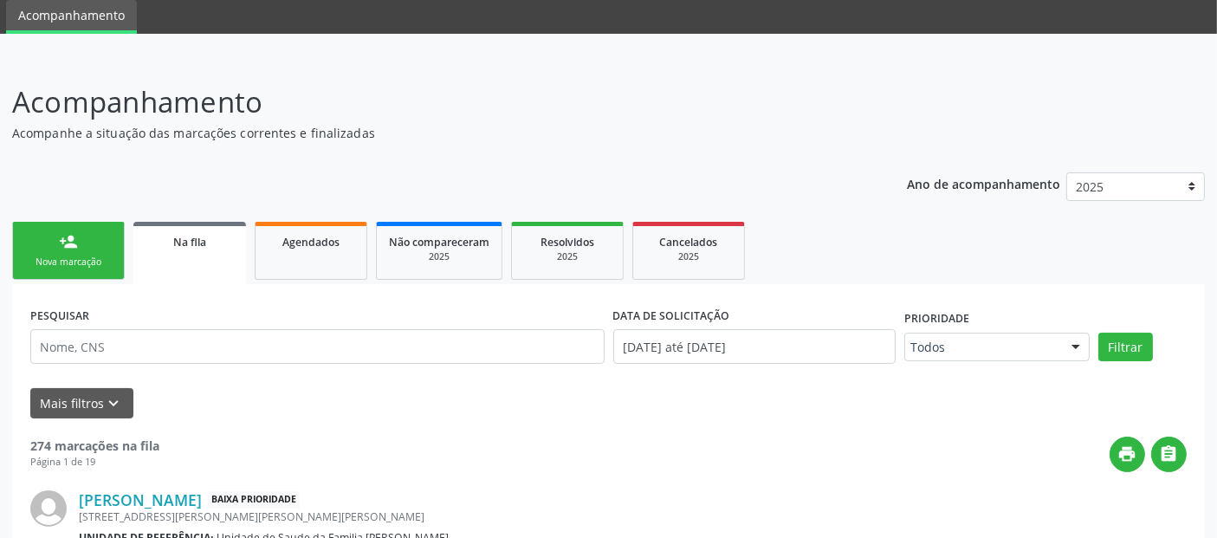
click at [87, 255] on div "Nova marcação" at bounding box center [68, 261] width 87 height 13
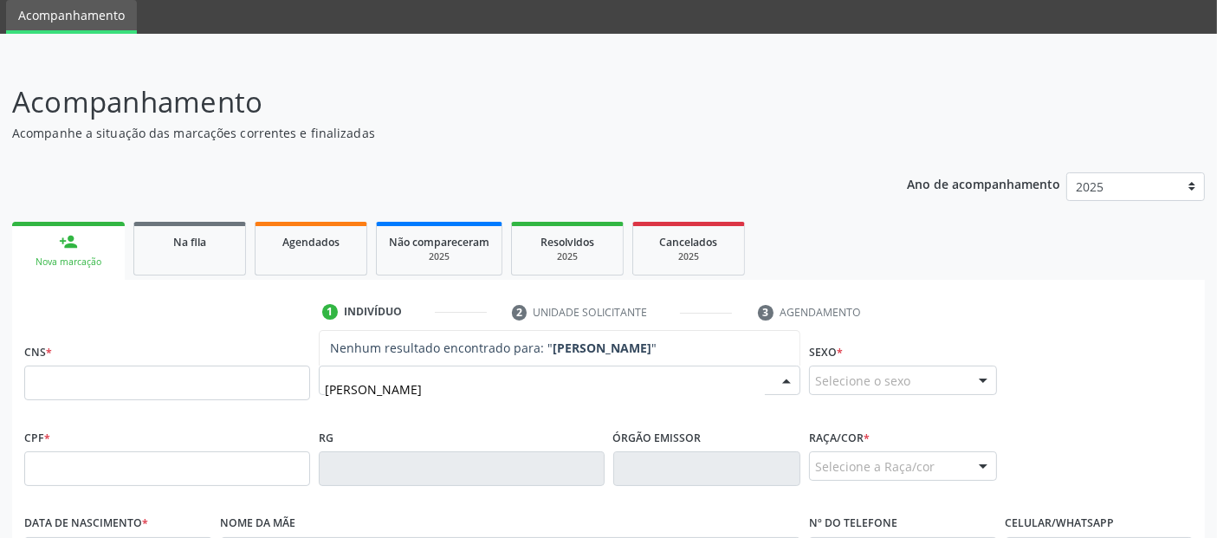
type input "TATIANE RODRIGUES ROCHA GOUVEIA"
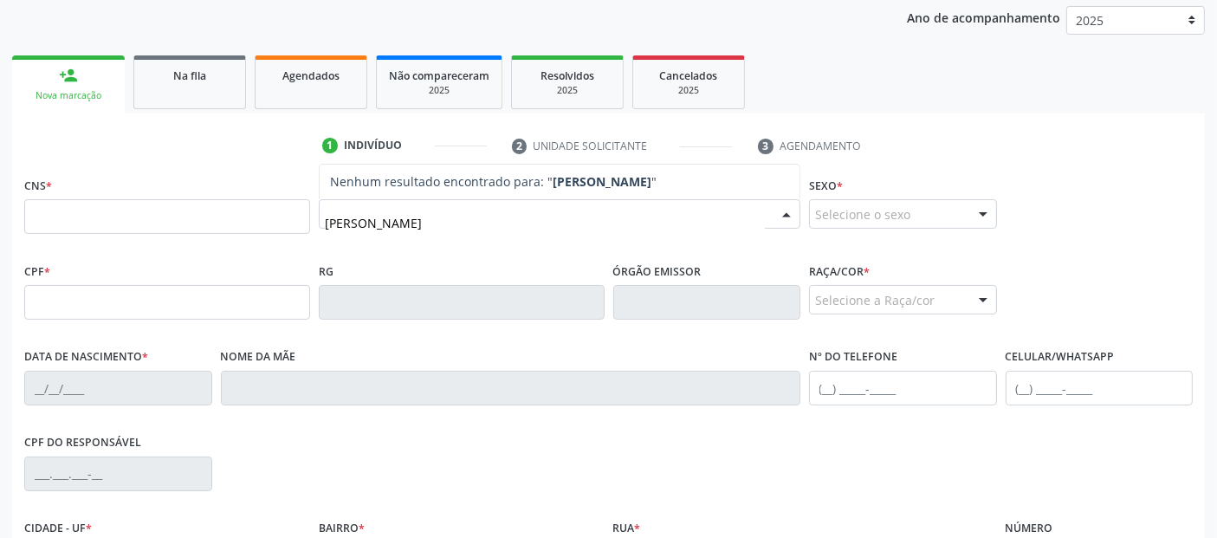
scroll to position [232, 0]
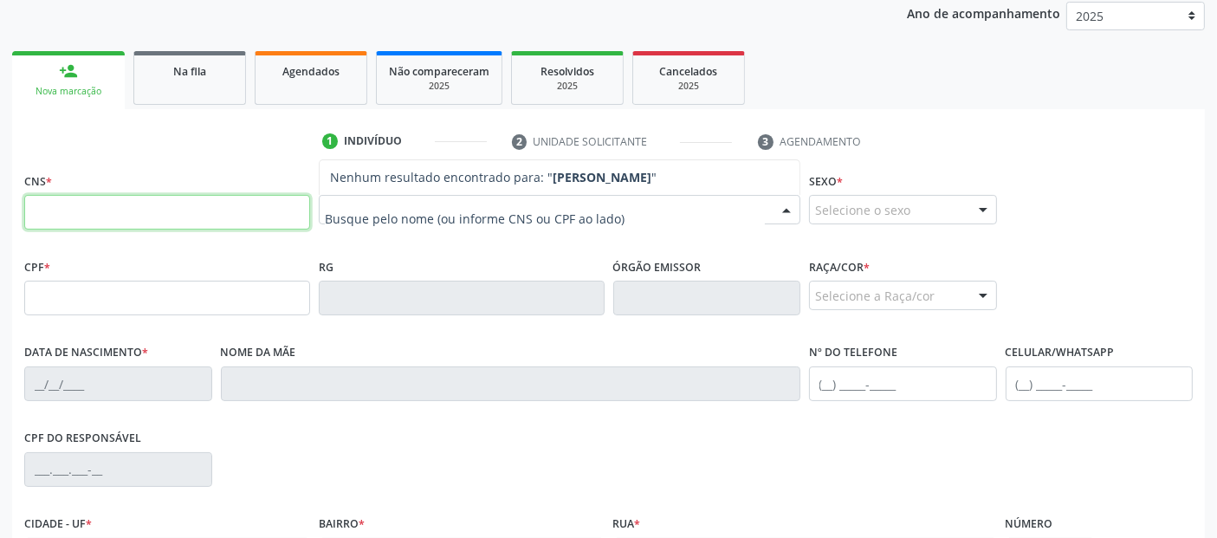
click at [170, 204] on input "text" at bounding box center [167, 212] width 286 height 35
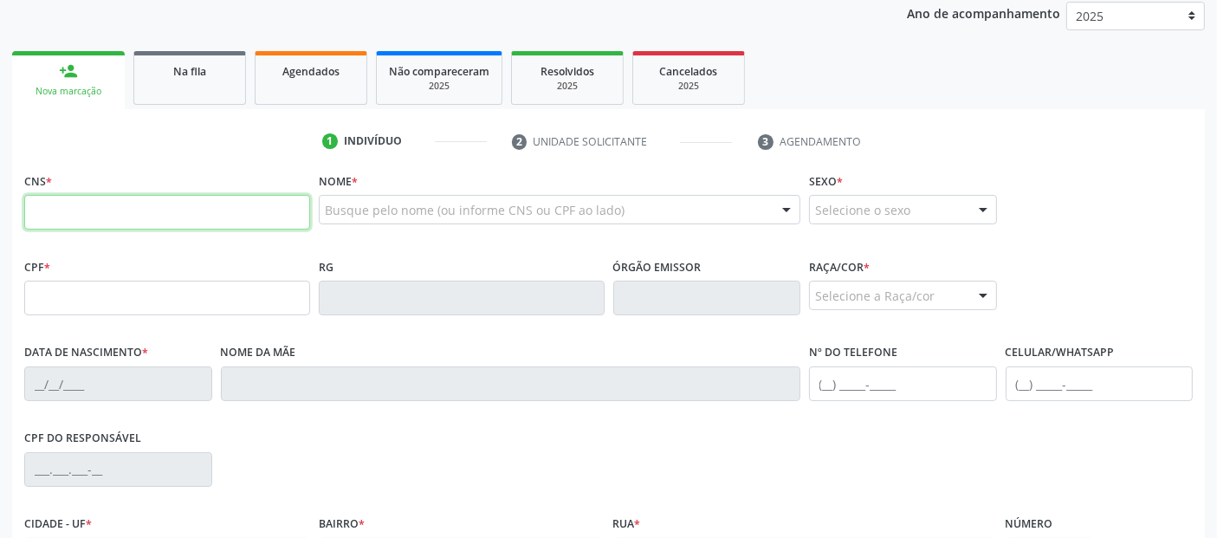
click at [170, 204] on input "text" at bounding box center [167, 212] width 286 height 35
type input "702 6052 8569 5444"
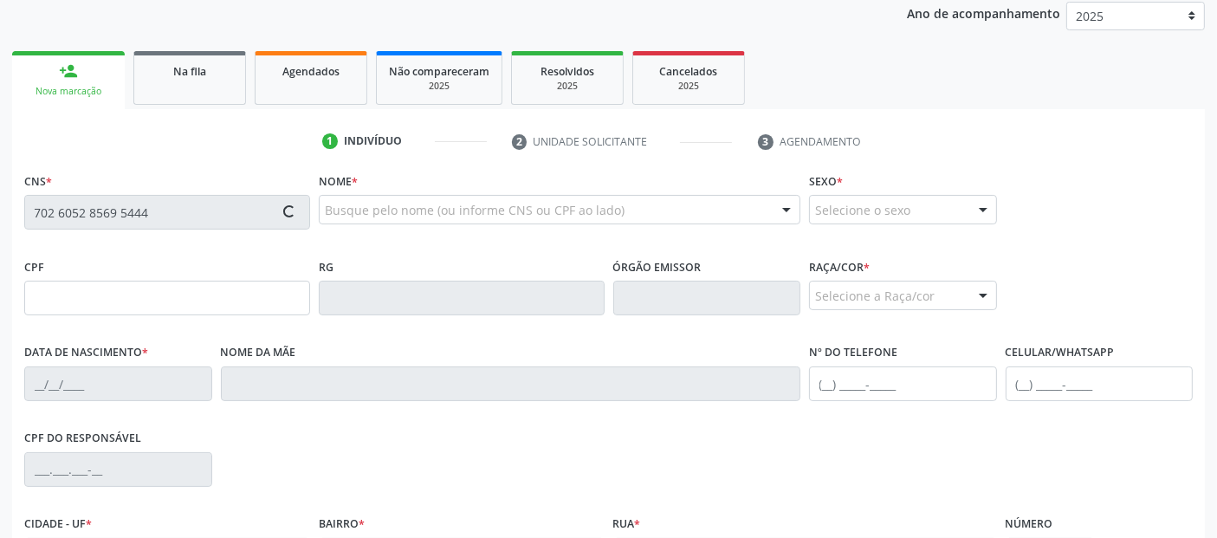
type input "13/12/1986"
type input "Maria Rodrigues da Rocha Gouveia"
type input "(82) 99375-8004"
type input "22"
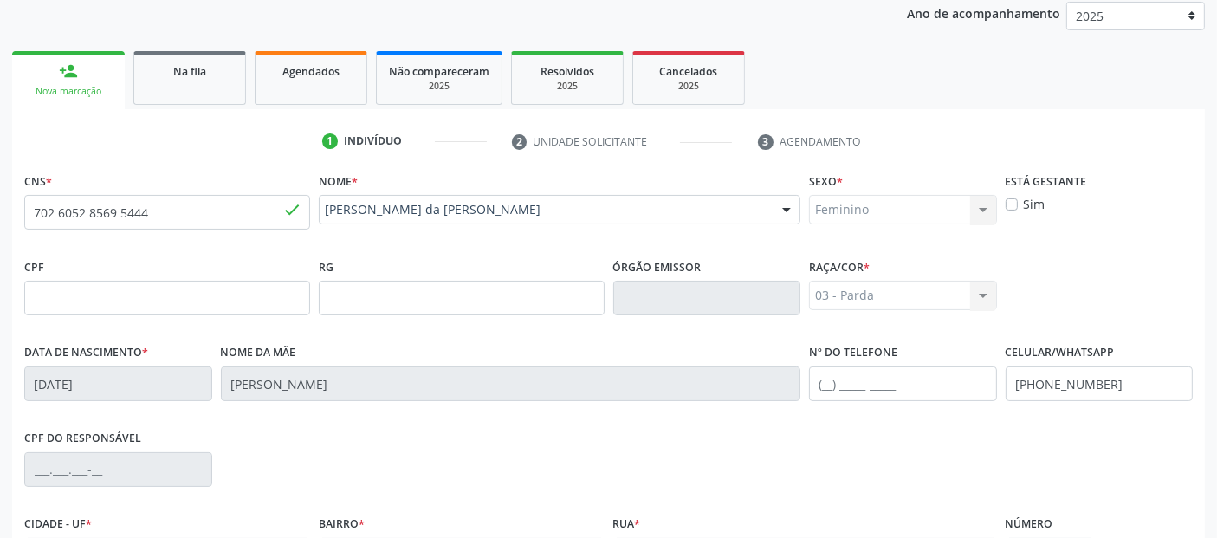
scroll to position [423, 0]
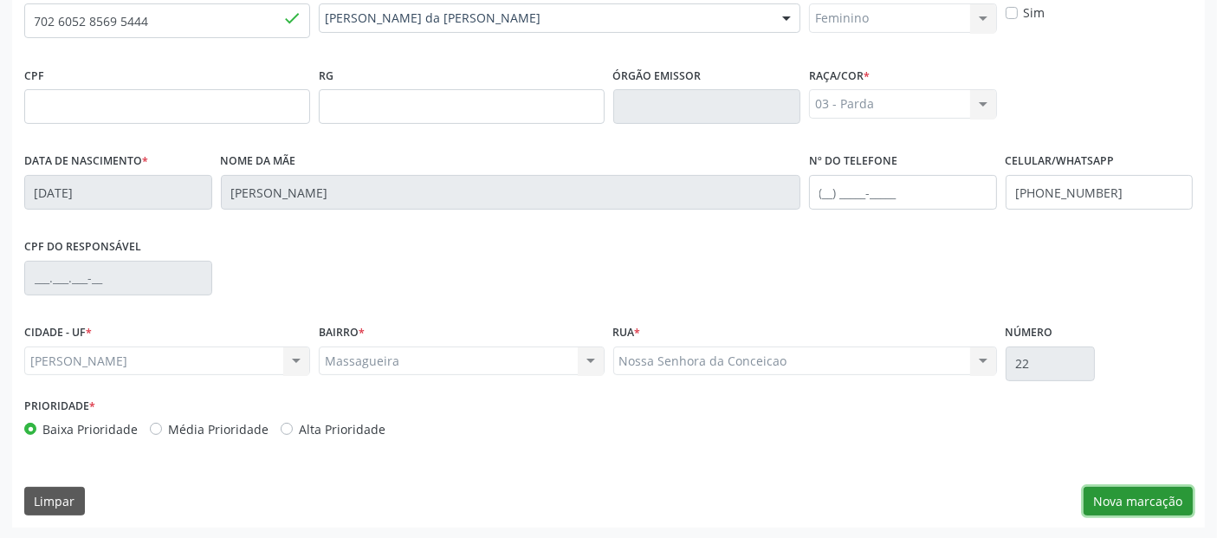
click at [1117, 487] on button "Nova marcação" at bounding box center [1137, 501] width 109 height 29
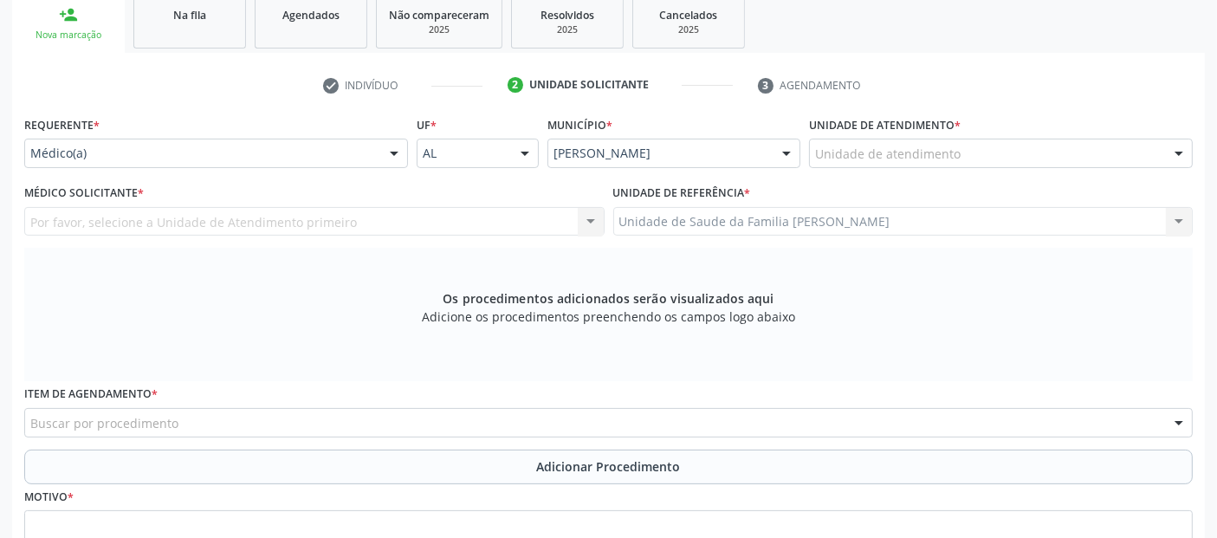
scroll to position [224, 0]
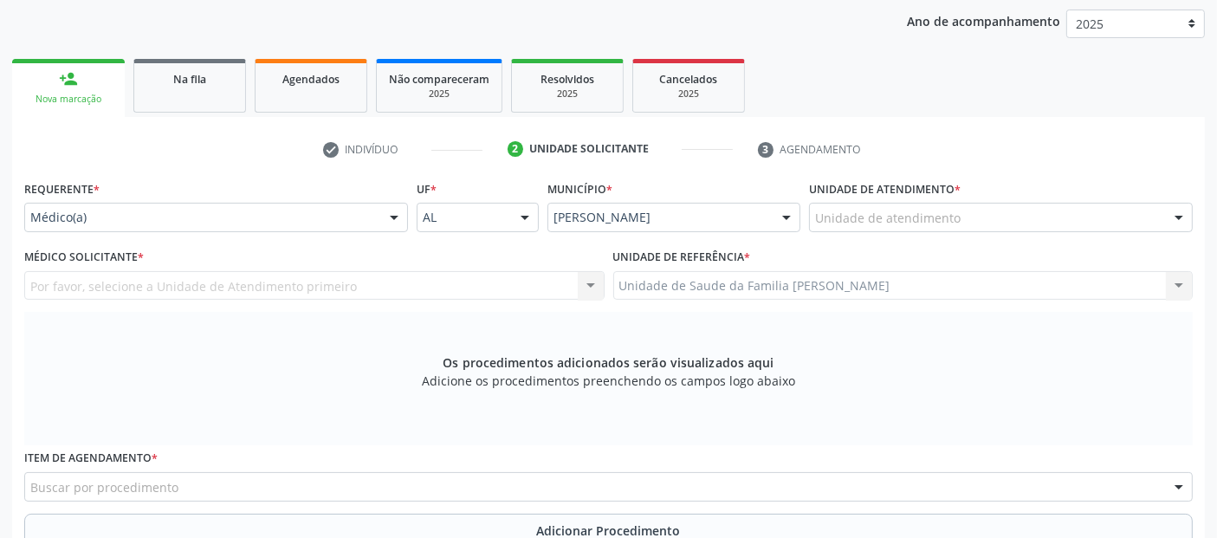
click at [998, 210] on div "Unidade de atendimento" at bounding box center [1001, 217] width 384 height 29
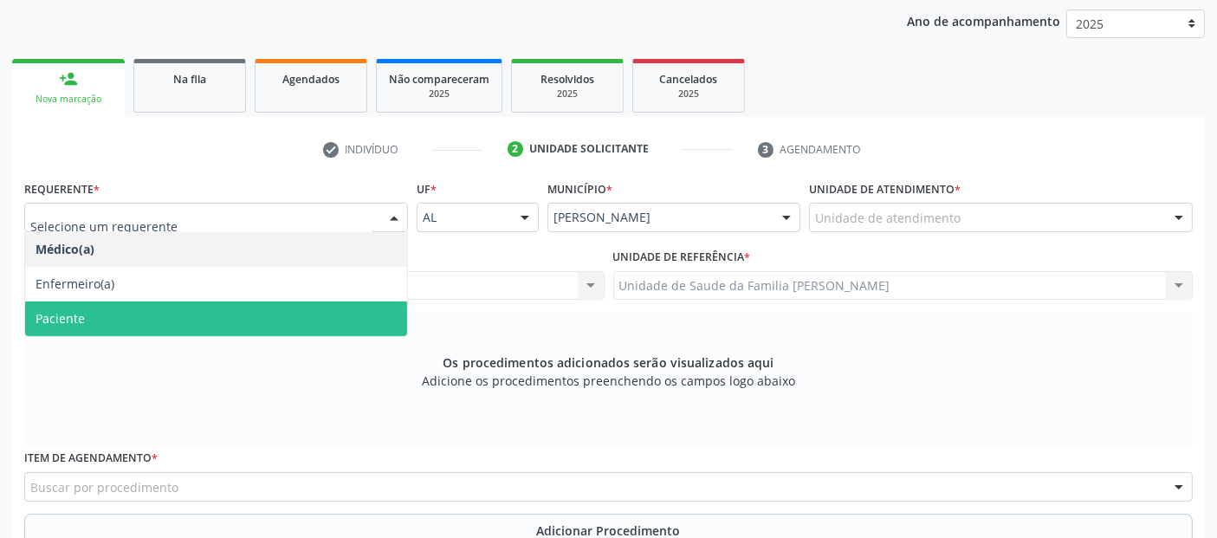
click at [102, 317] on span "Paciente" at bounding box center [216, 318] width 382 height 35
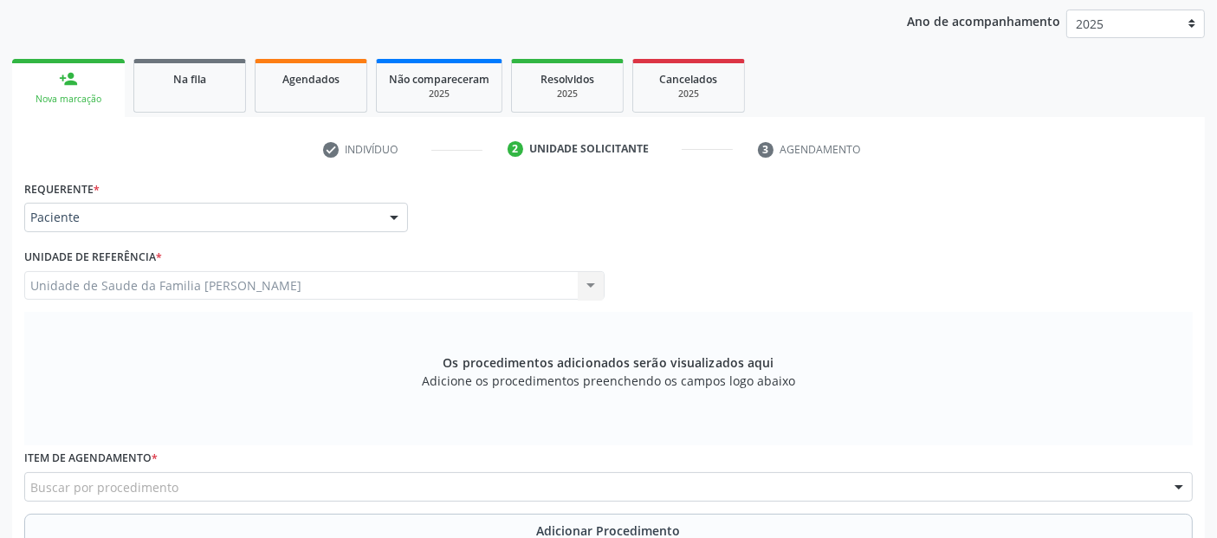
scroll to position [355, 0]
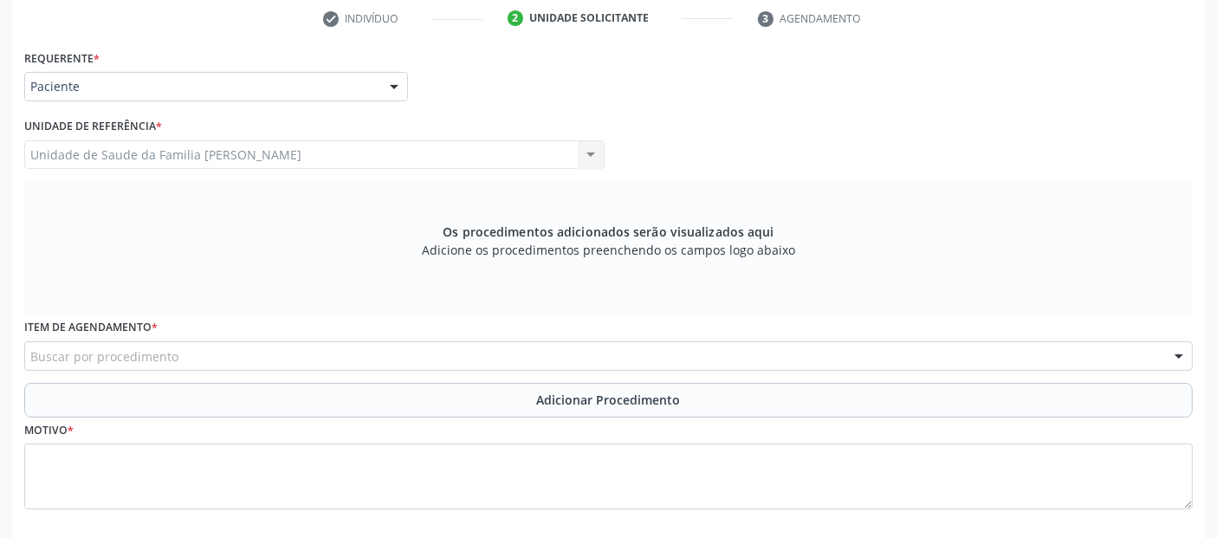
click at [221, 368] on div "Buscar por procedimento" at bounding box center [608, 355] width 1168 height 29
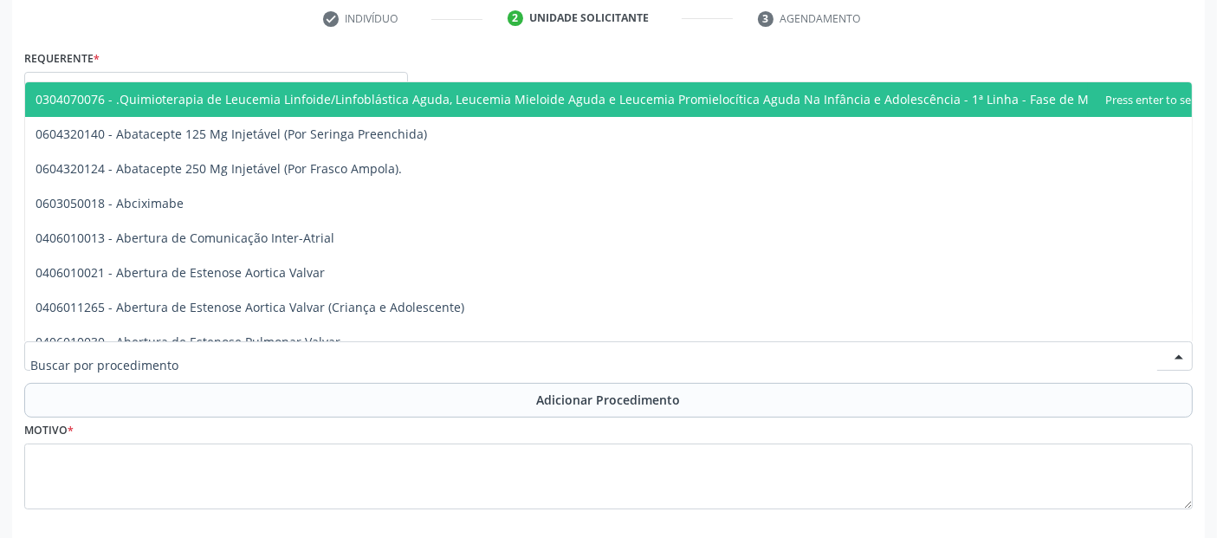
click at [221, 370] on input "text" at bounding box center [593, 364] width 1127 height 35
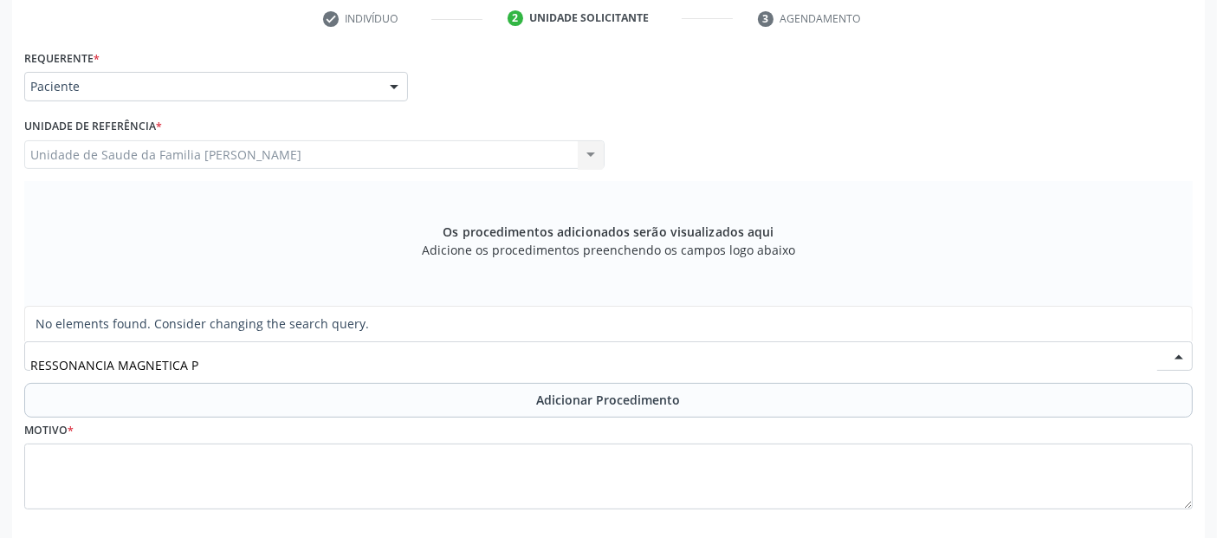
type input "RESSONANCIA MAGNETICA"
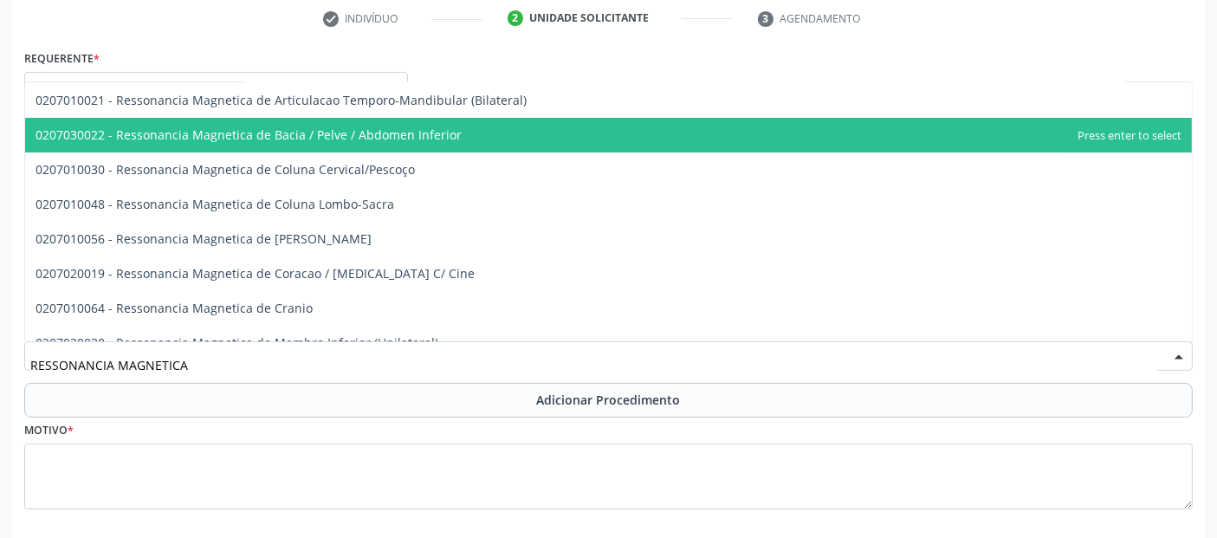
scroll to position [31, 0]
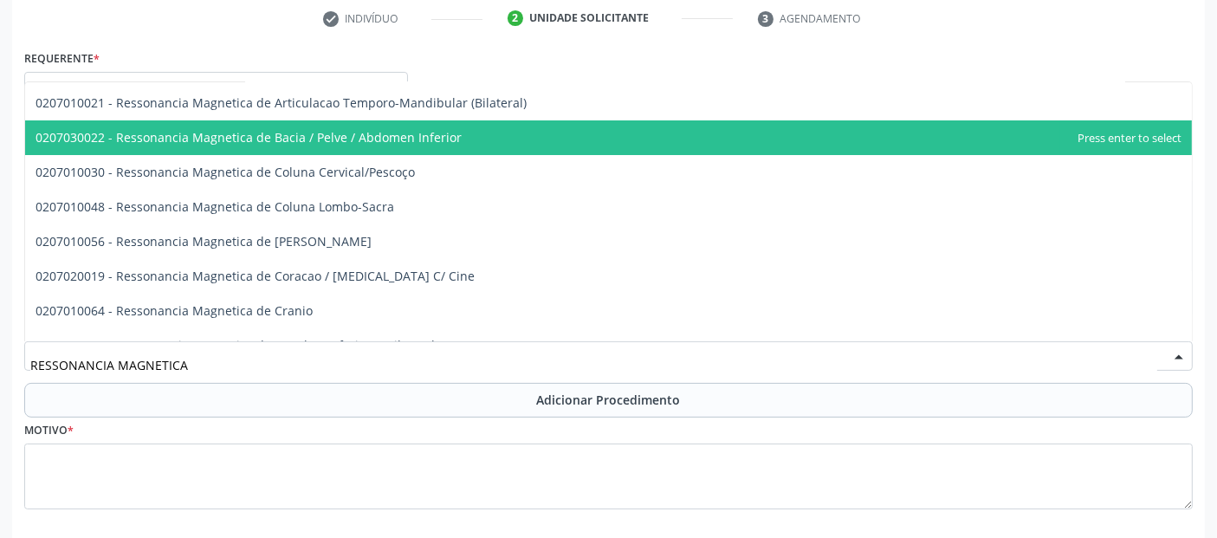
click at [799, 132] on span "0207030022 - Ressonancia Magnetica de Bacia / Pelve / Abdomen Inferior" at bounding box center [608, 137] width 1166 height 35
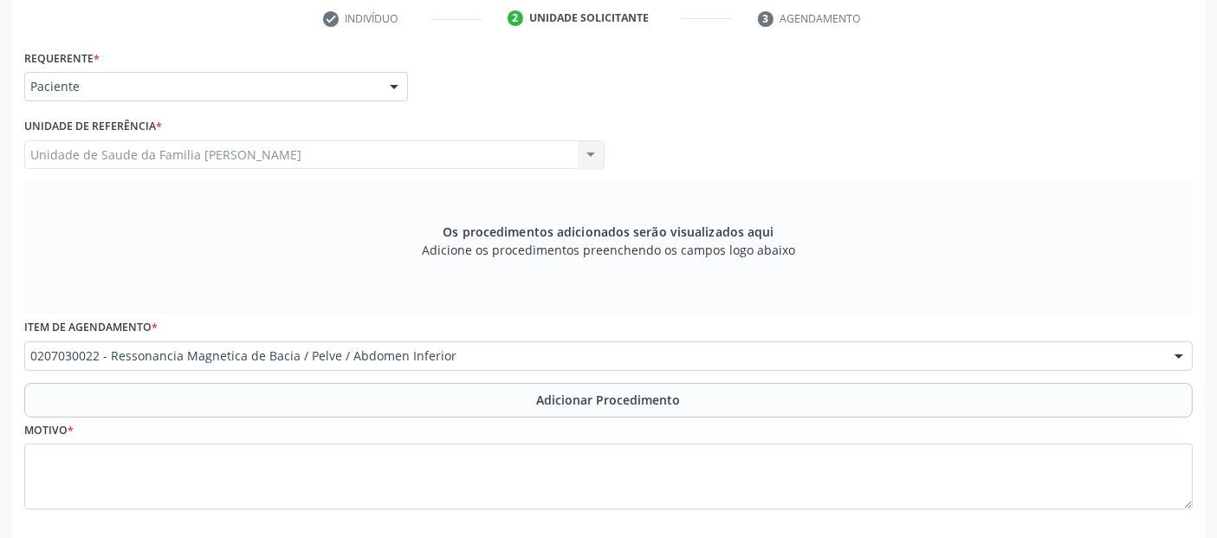
drag, startPoint x: 418, startPoint y: 400, endPoint x: 412, endPoint y: 409, distance: 10.6
click at [419, 404] on button "Adicionar Procedimento" at bounding box center [608, 400] width 1168 height 35
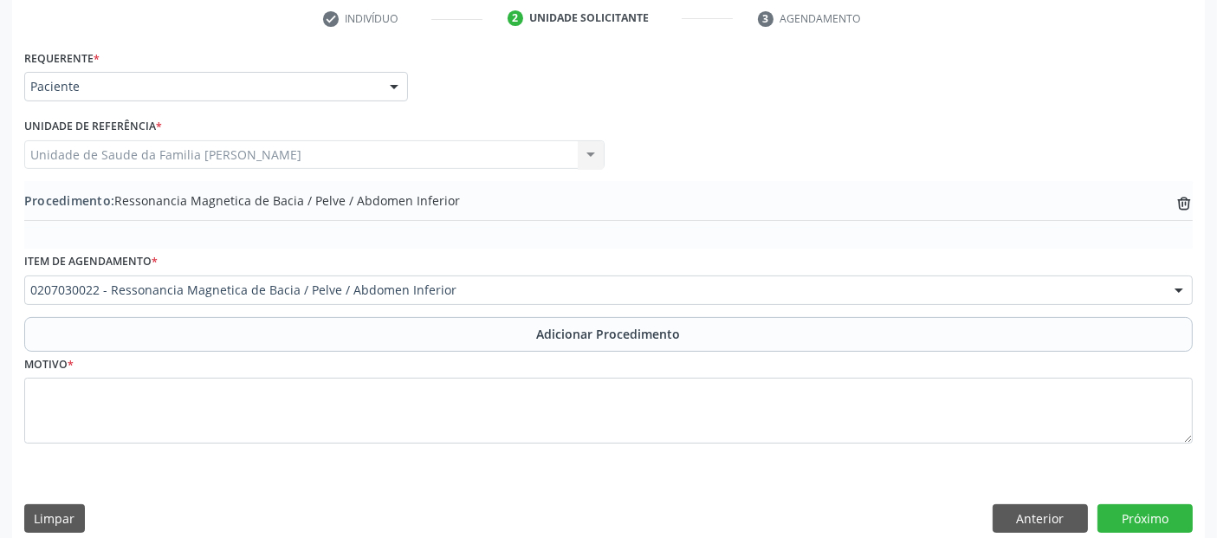
click at [365, 452] on fieldset "Motivo *" at bounding box center [608, 404] width 1168 height 104
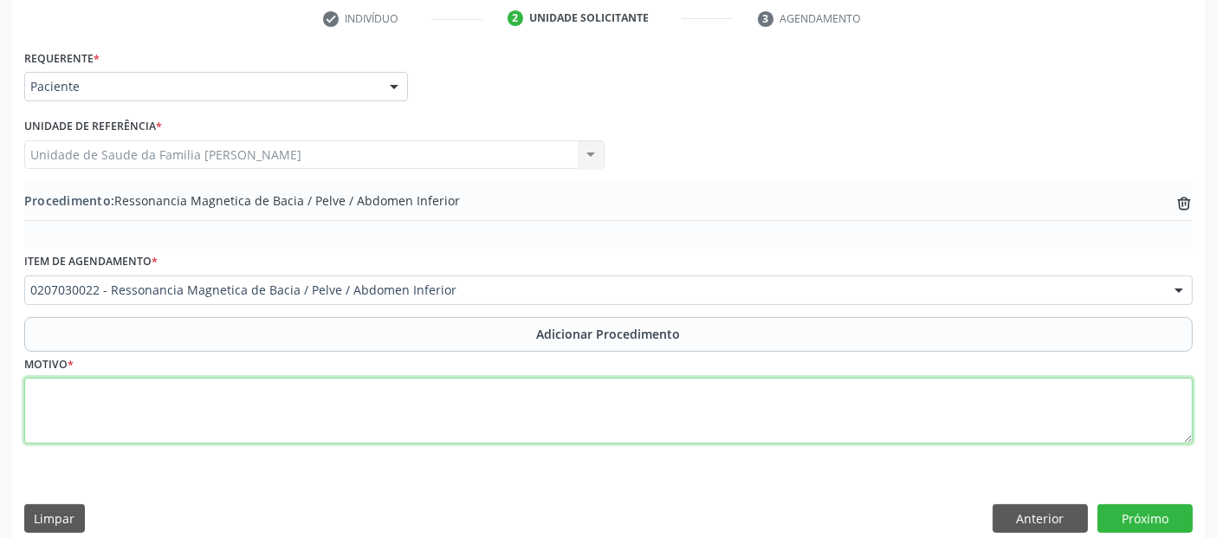
click at [395, 428] on textarea at bounding box center [608, 411] width 1168 height 66
type textarea "PACIENTE ONCOLOGICA, PEDIDO COM URGENCIA. RNM DA PELVE."
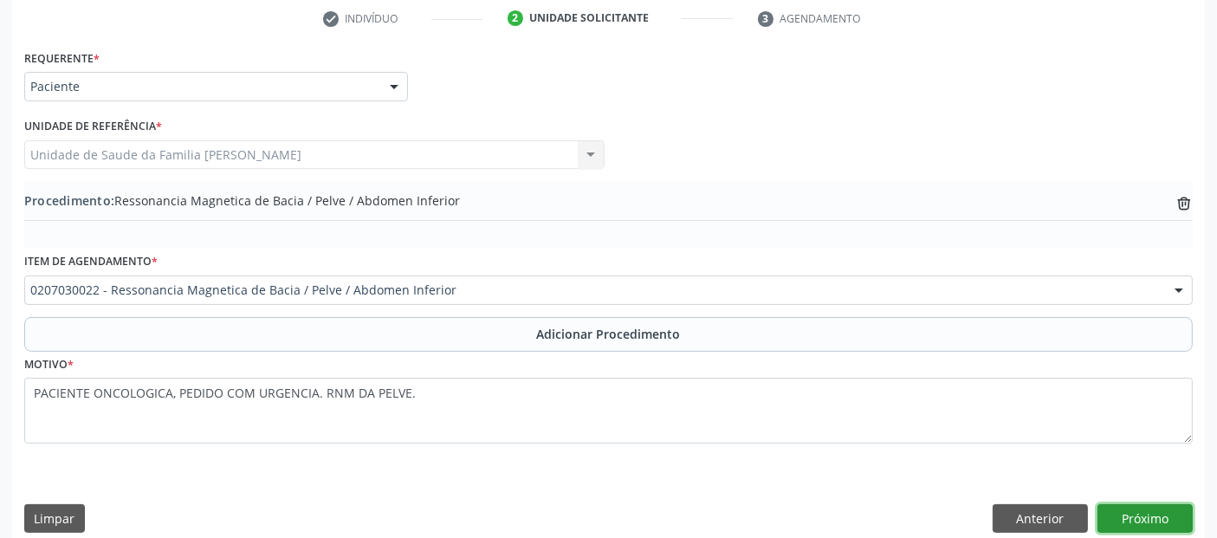
click at [1165, 513] on button "Próximo" at bounding box center [1144, 518] width 95 height 29
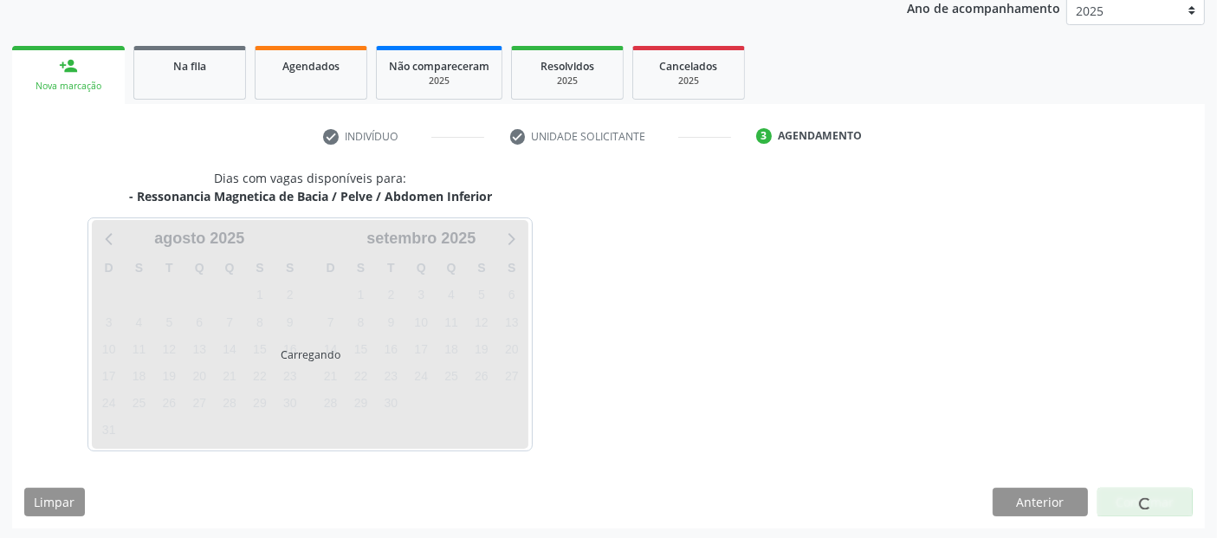
scroll to position [288, 0]
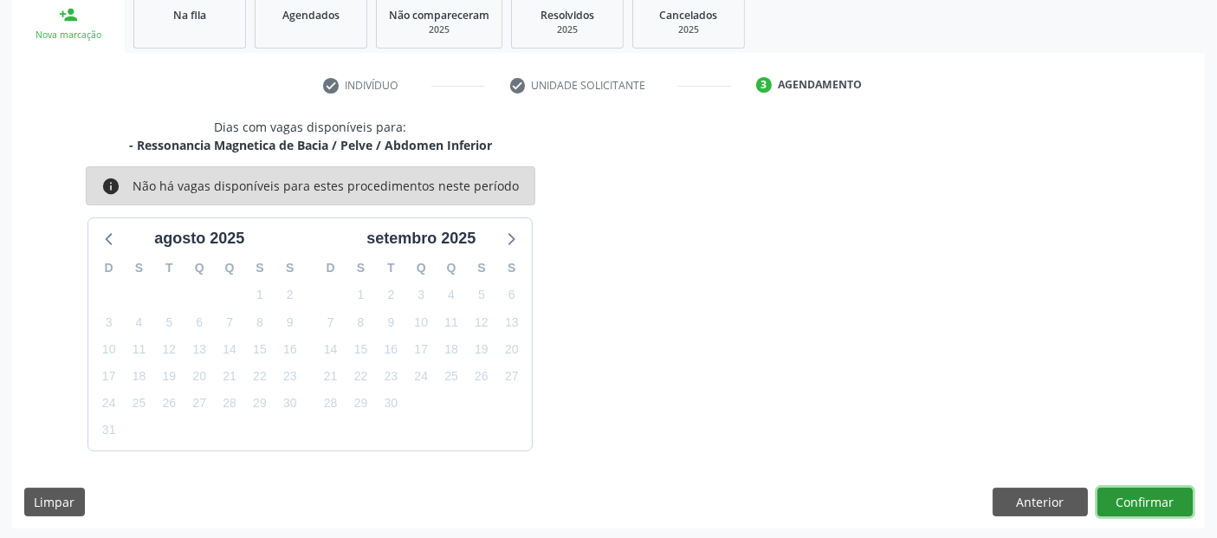
click at [1165, 513] on button "Confirmar" at bounding box center [1144, 502] width 95 height 29
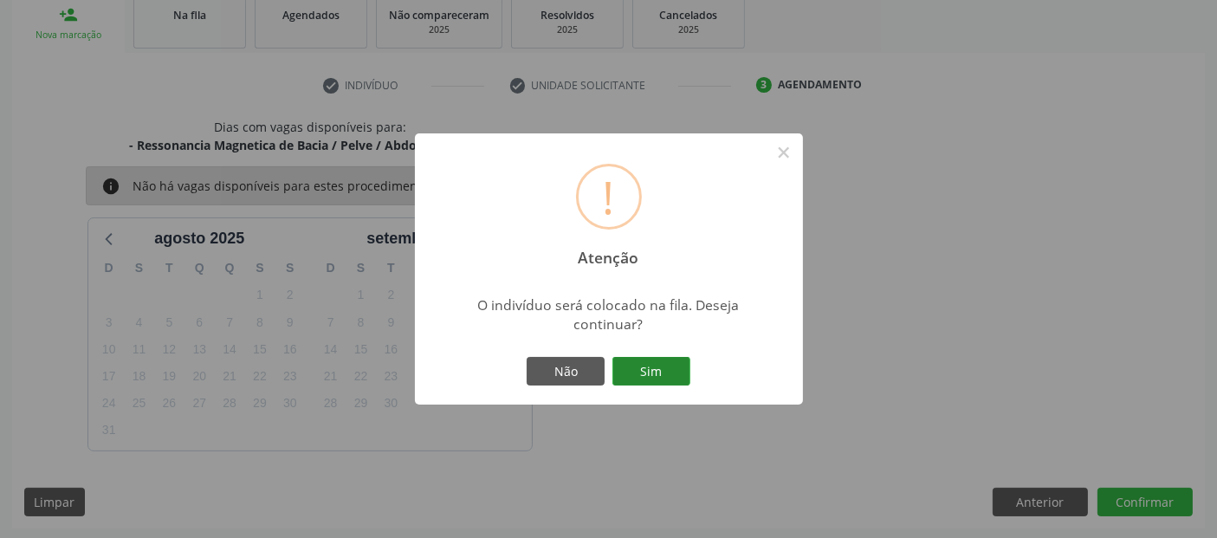
click at [657, 366] on button "Sim" at bounding box center [651, 371] width 78 height 29
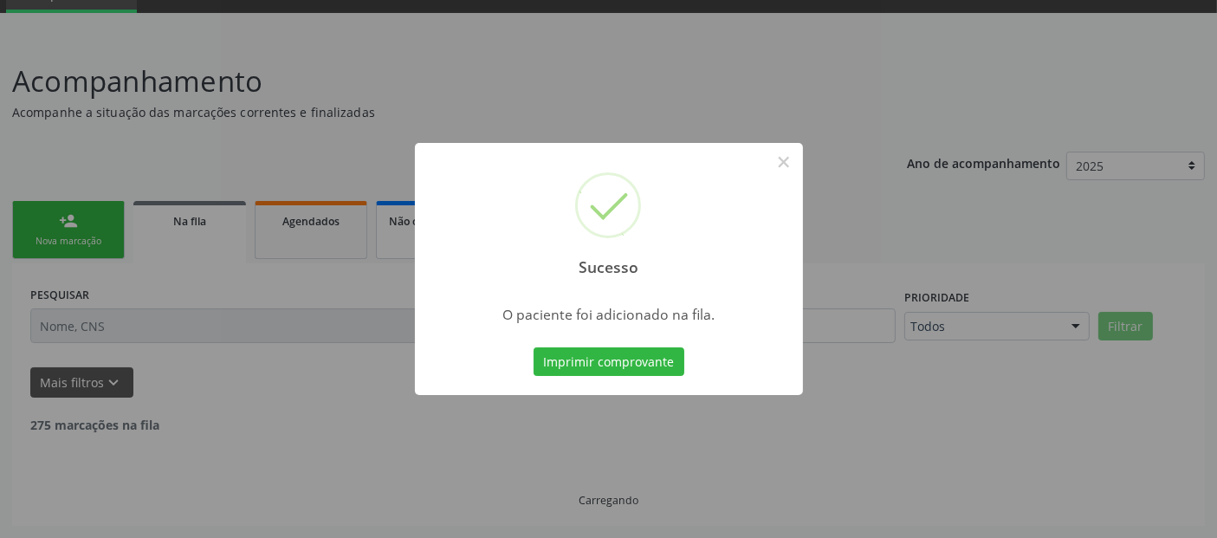
scroll to position [61, 0]
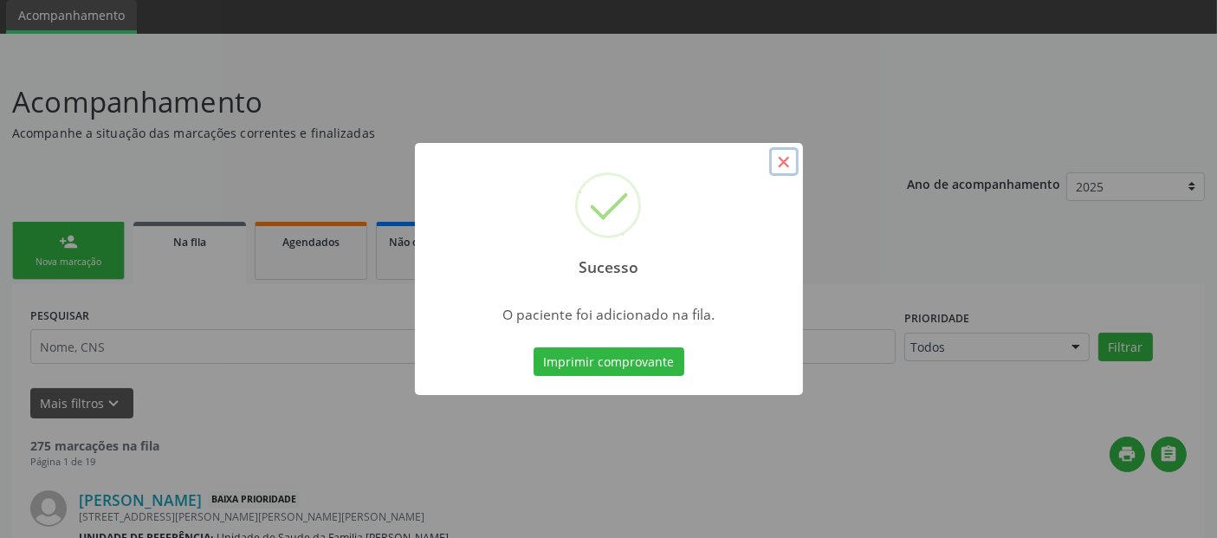
click at [782, 163] on button "×" at bounding box center [783, 161] width 29 height 29
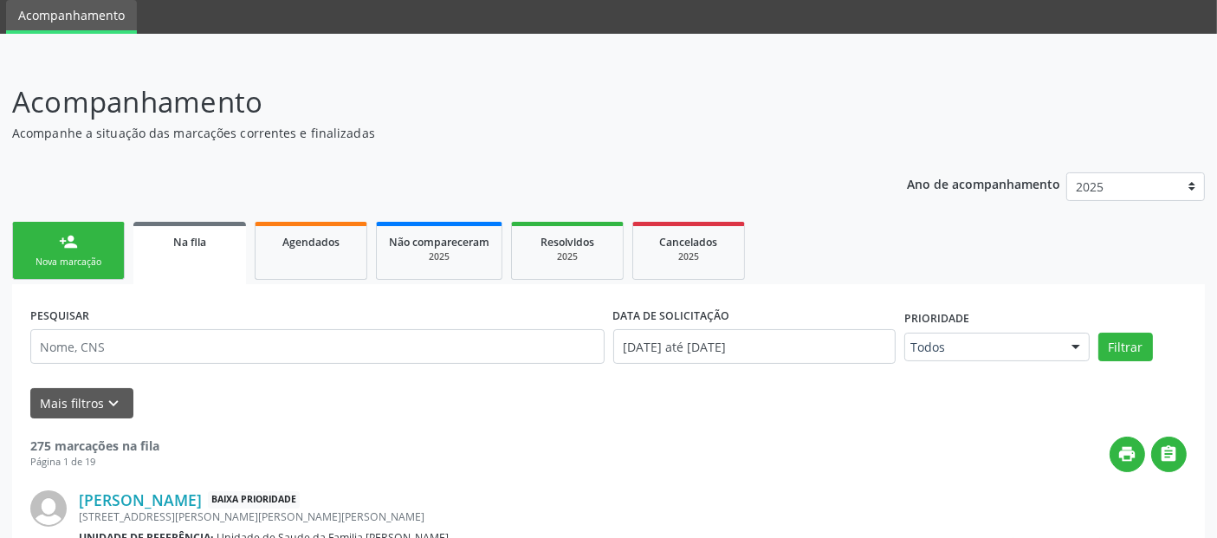
click at [94, 225] on link "person_add Nova marcação" at bounding box center [68, 251] width 113 height 58
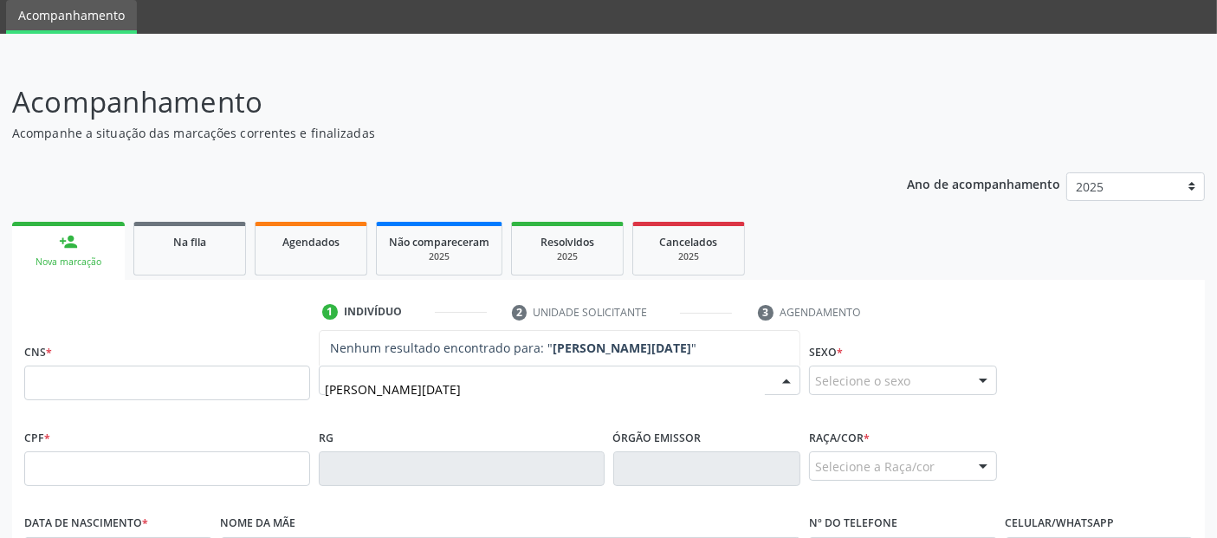
type input "ANA LUCIA DOS SANTOS PIMENTEL"
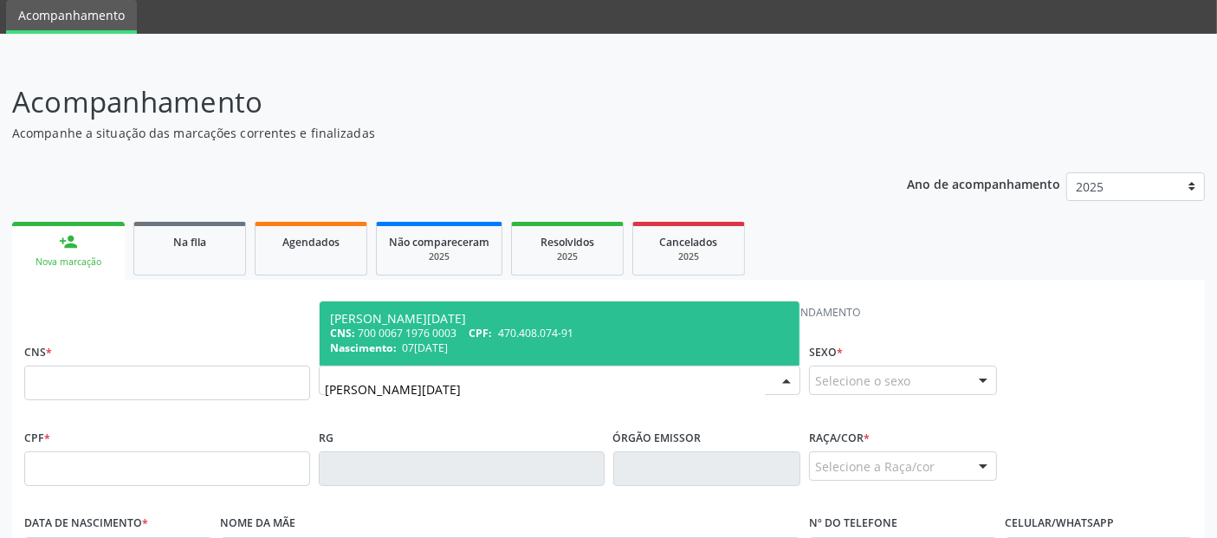
click at [482, 327] on span "CPF:" at bounding box center [480, 333] width 23 height 15
type input "700 0067 1976 0003"
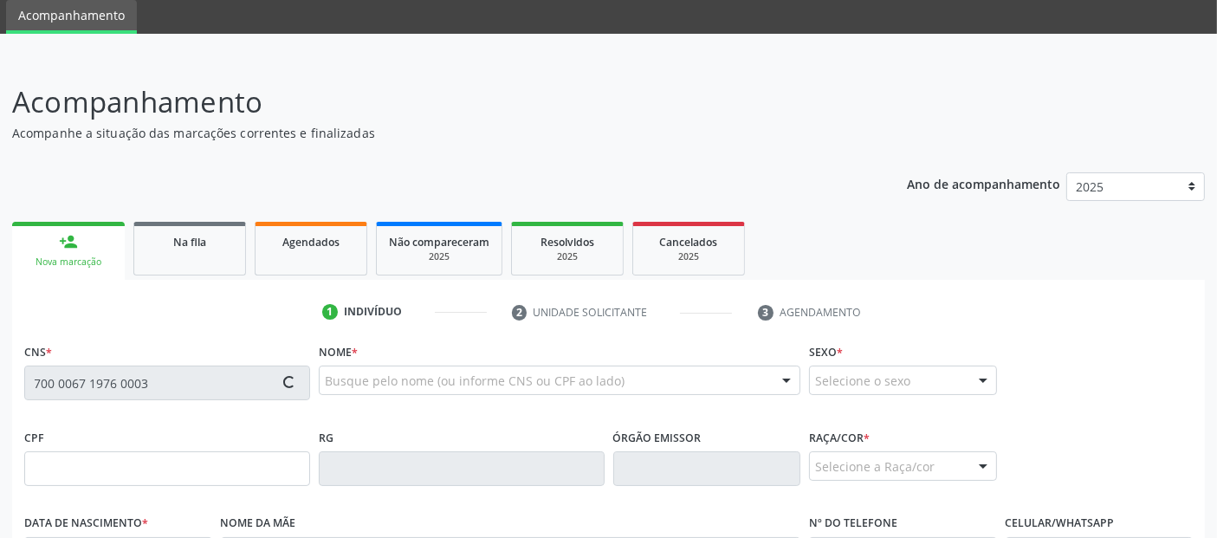
type input "470.408.074-91"
type input "07/02/1965"
type input "Luzinete Ramiro dos Santos"
type input "(82) 98722-7871"
type input "84"
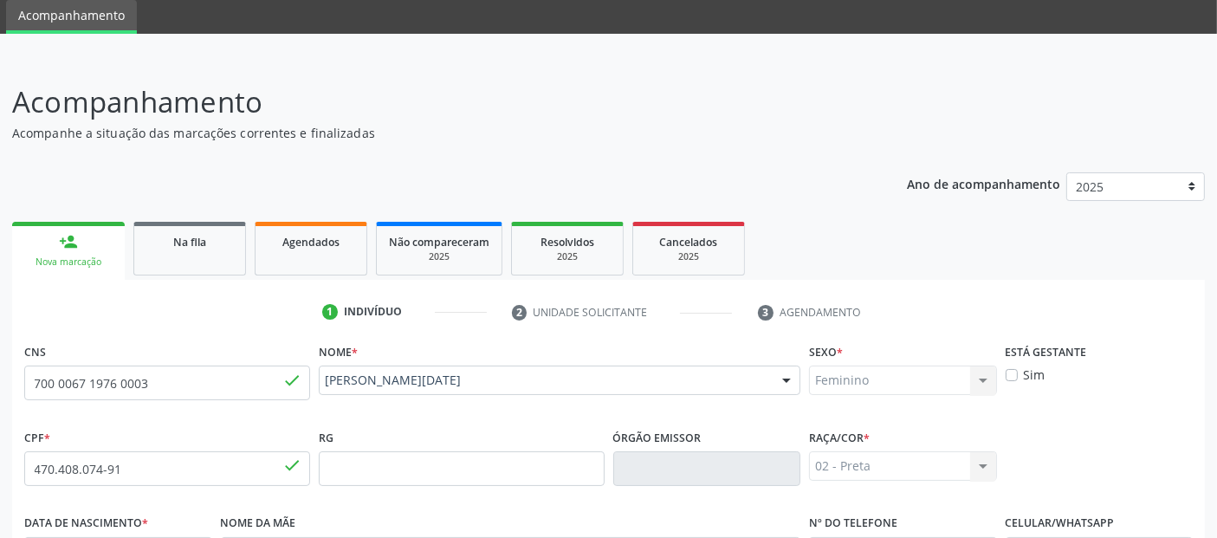
scroll to position [423, 0]
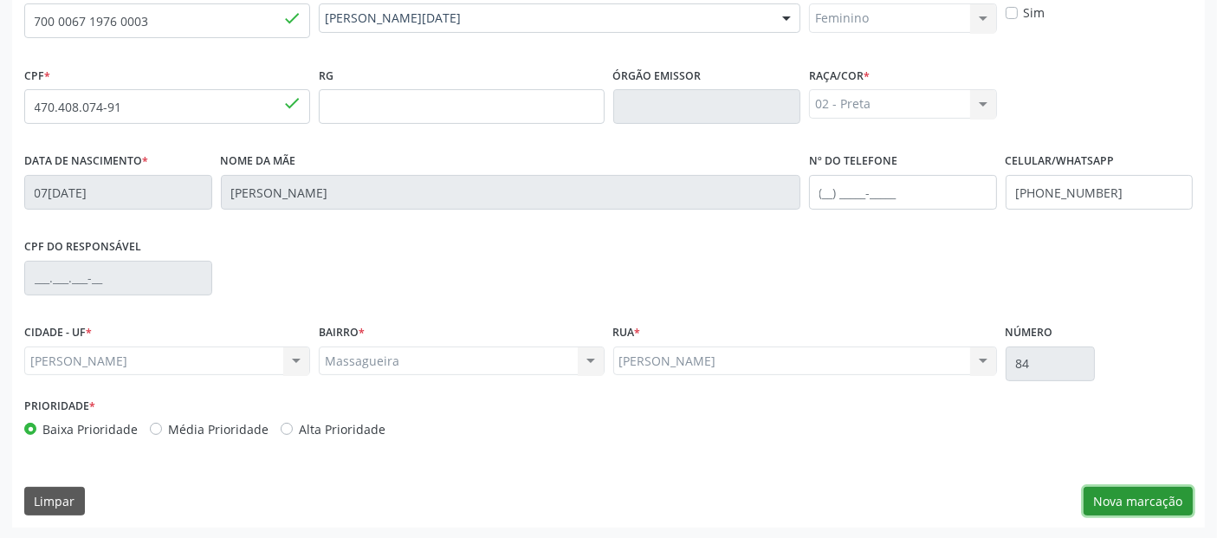
click at [1131, 504] on button "Nova marcação" at bounding box center [1137, 501] width 109 height 29
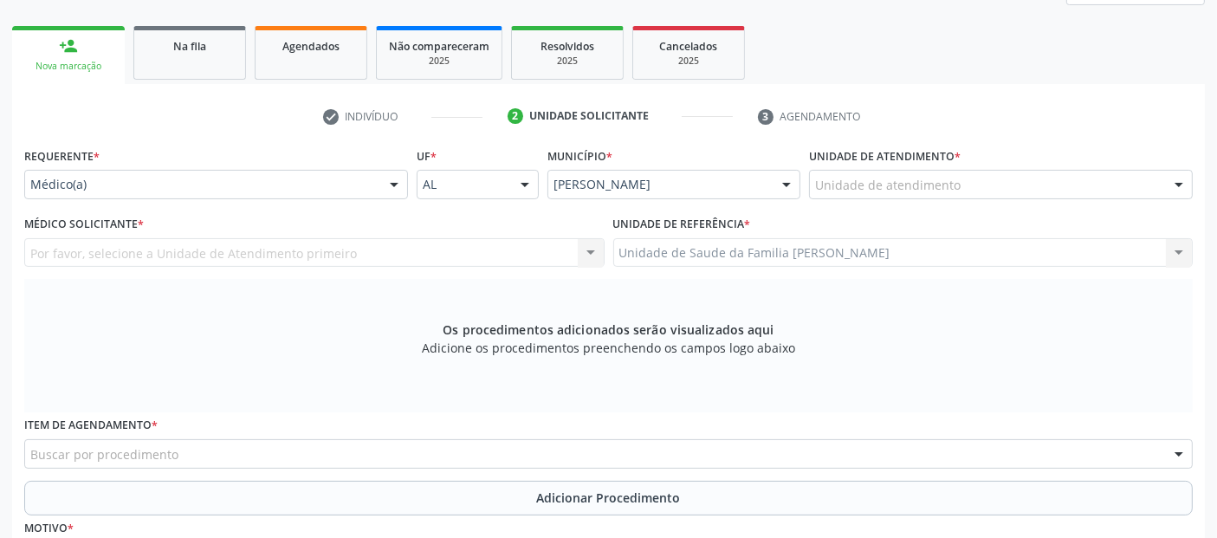
scroll to position [227, 0]
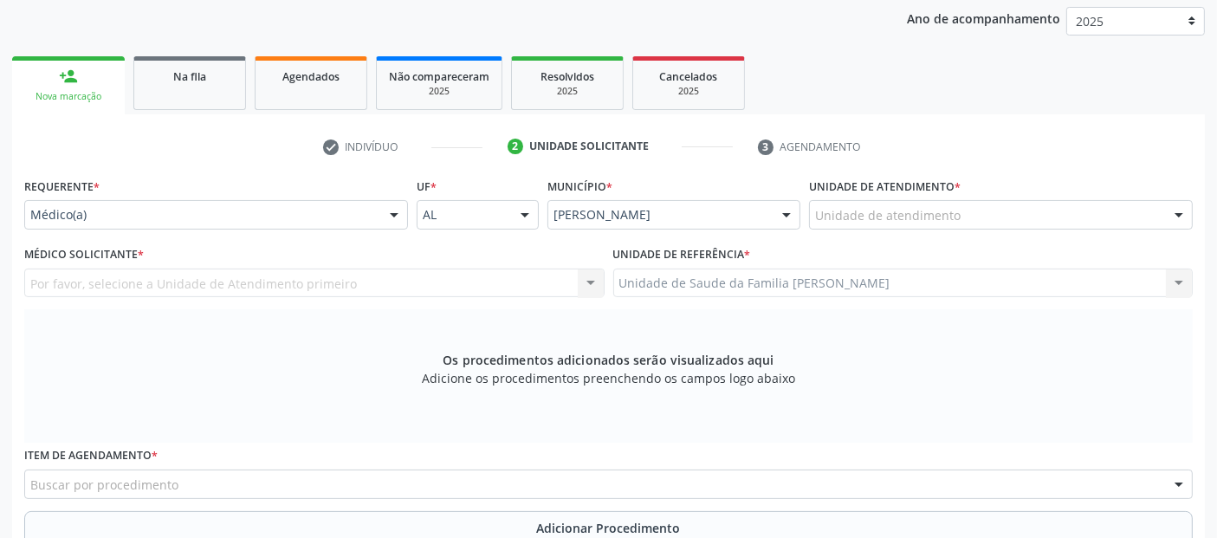
click at [927, 204] on div "Unidade de atendimento" at bounding box center [1001, 214] width 384 height 29
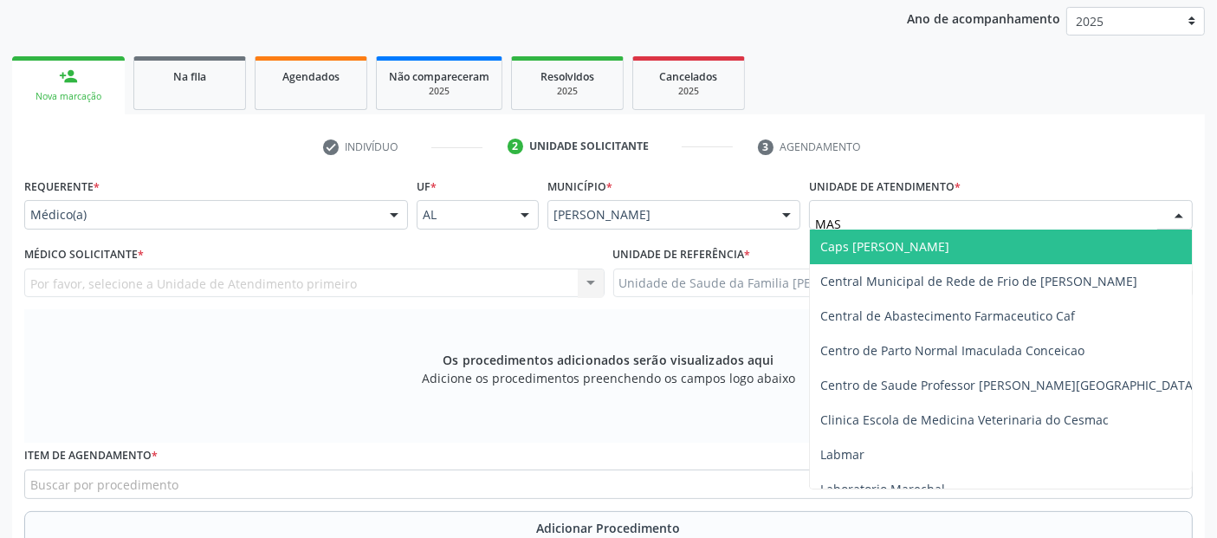
type input "MASS"
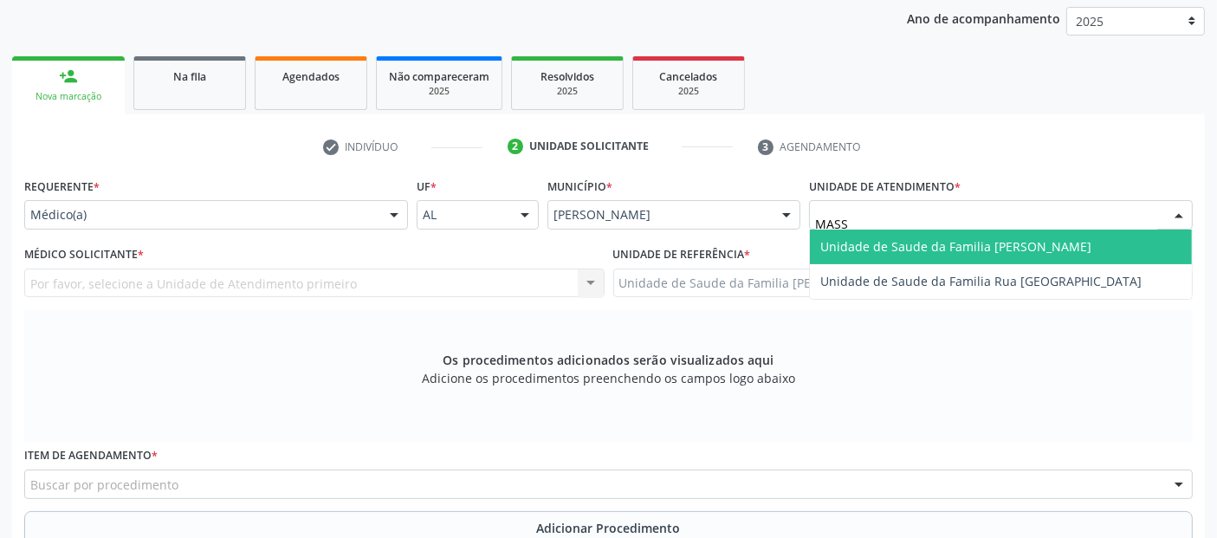
click at [896, 244] on span "Unidade de Saude da Familia [PERSON_NAME]" at bounding box center [955, 246] width 271 height 16
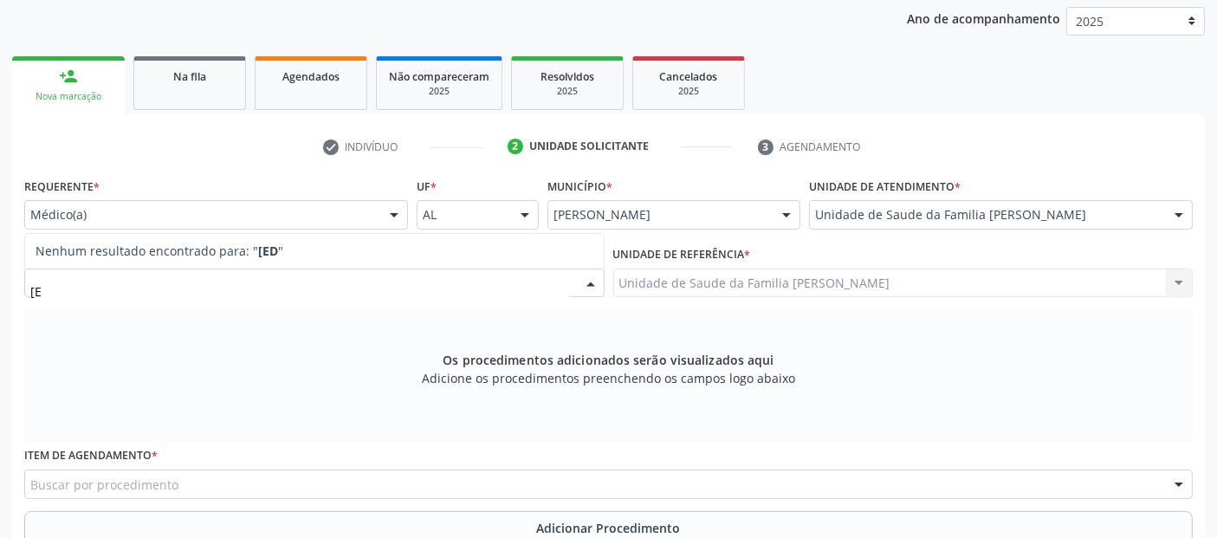
type input "["
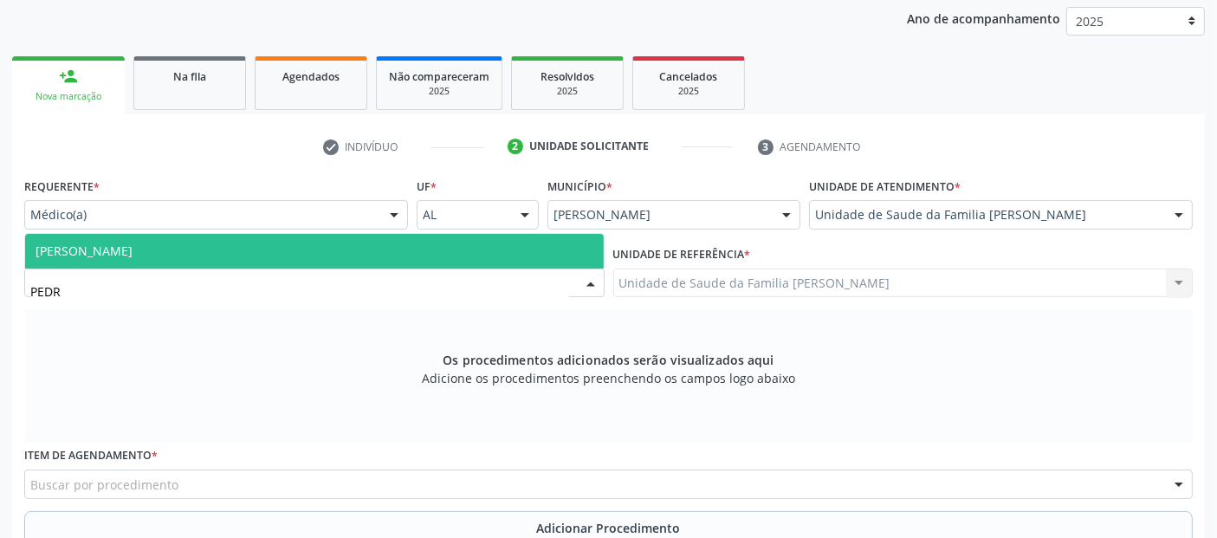
type input "PEDRO"
click at [162, 238] on span "[PERSON_NAME]" at bounding box center [314, 251] width 578 height 35
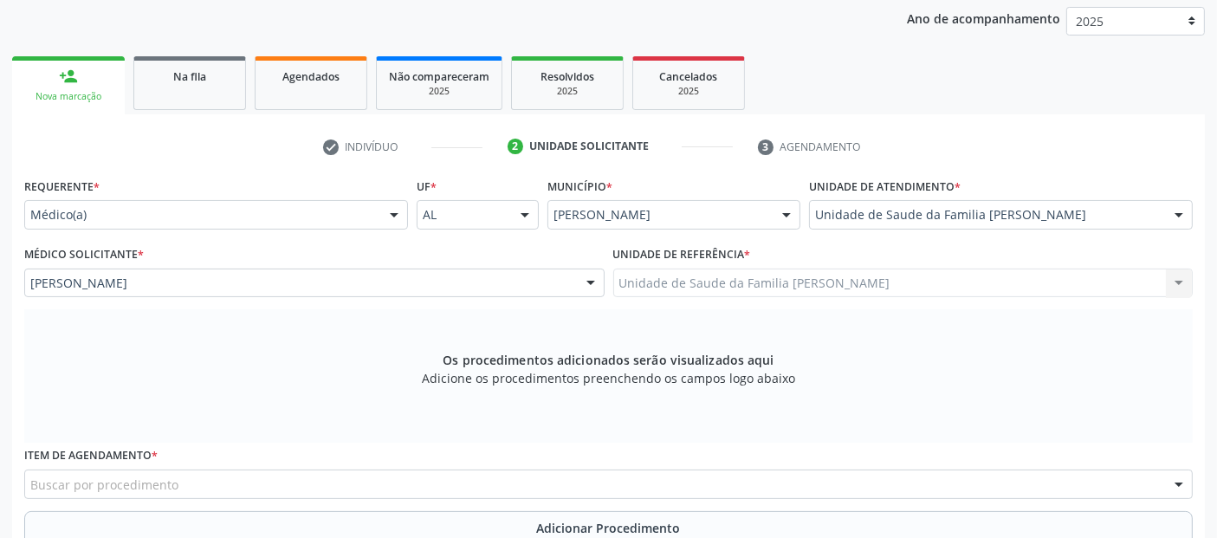
scroll to position [437, 0]
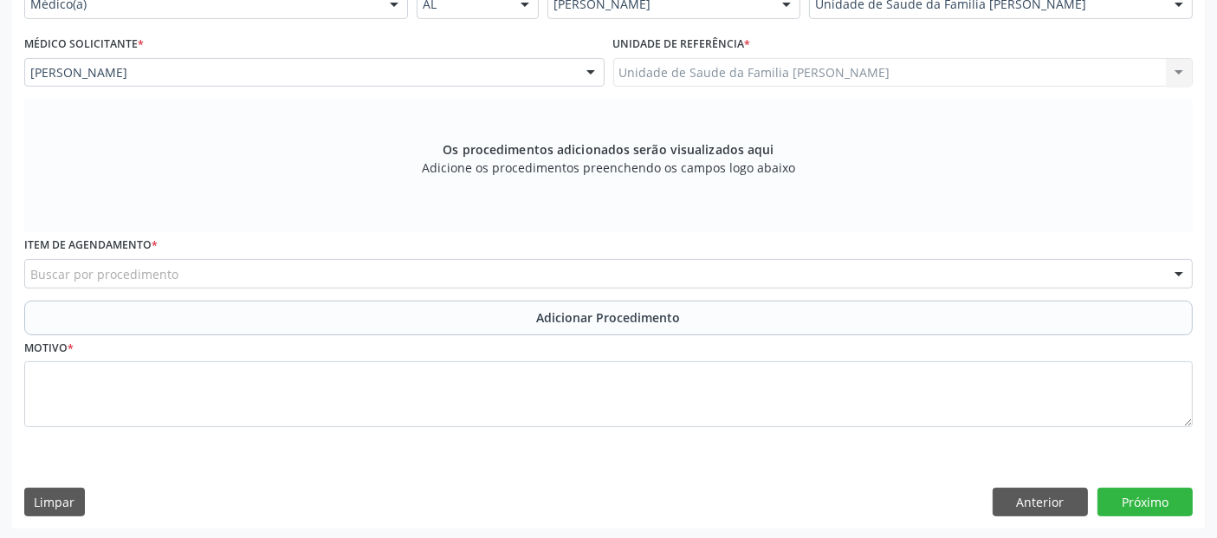
click at [384, 270] on div "Buscar por procedimento" at bounding box center [608, 273] width 1168 height 29
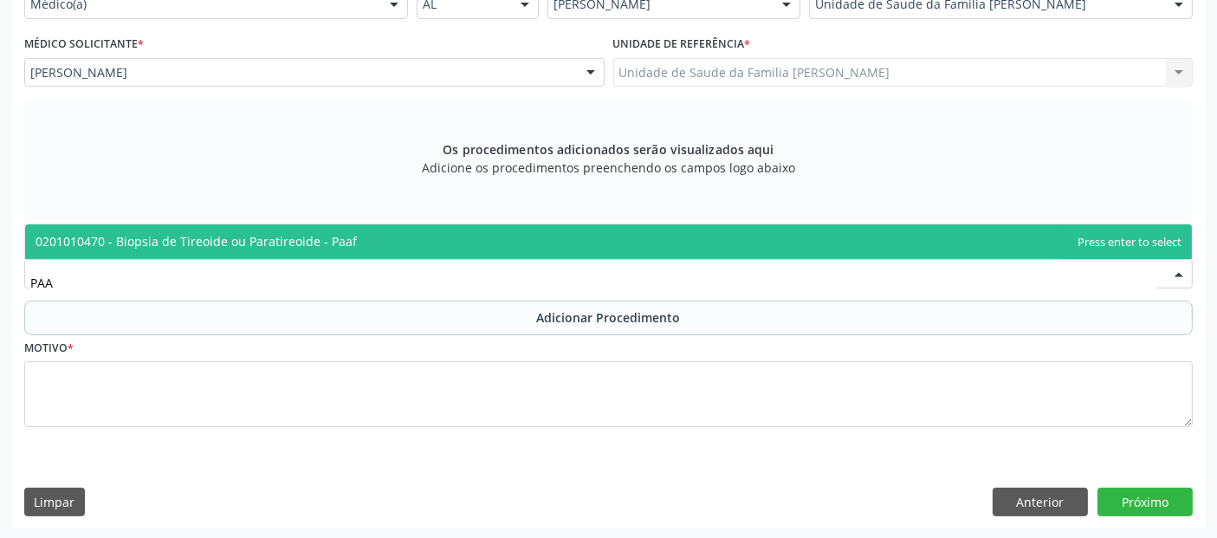
type input "PAAF"
click at [323, 249] on span "0201010470 - Biopsia de Tireoide ou Paratireoide - Paaf" at bounding box center [608, 241] width 1166 height 35
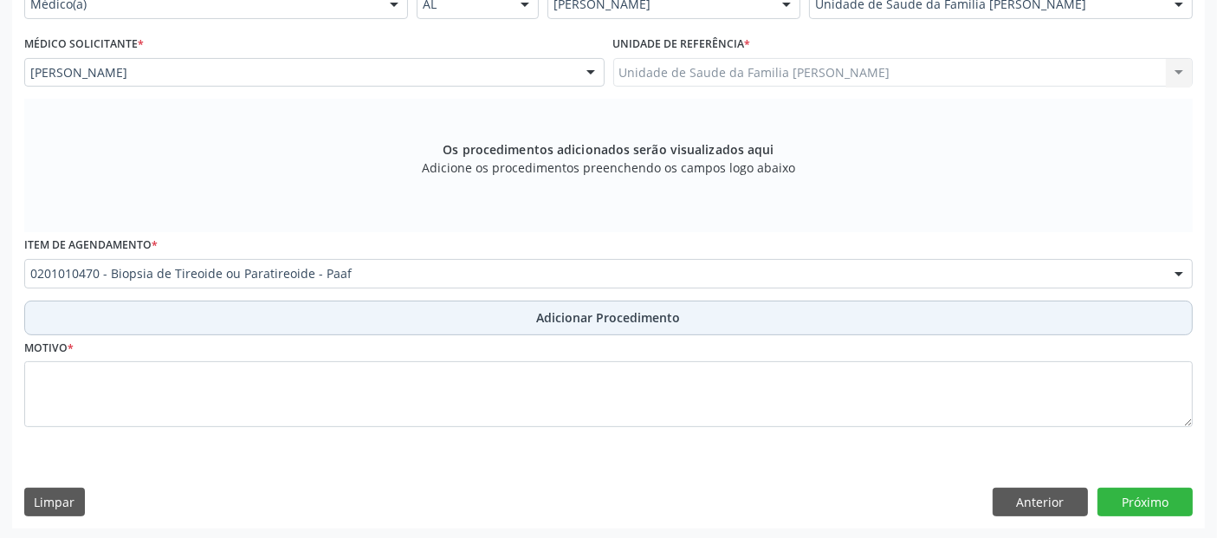
click at [281, 312] on button "Adicionar Procedimento" at bounding box center [608, 317] width 1168 height 35
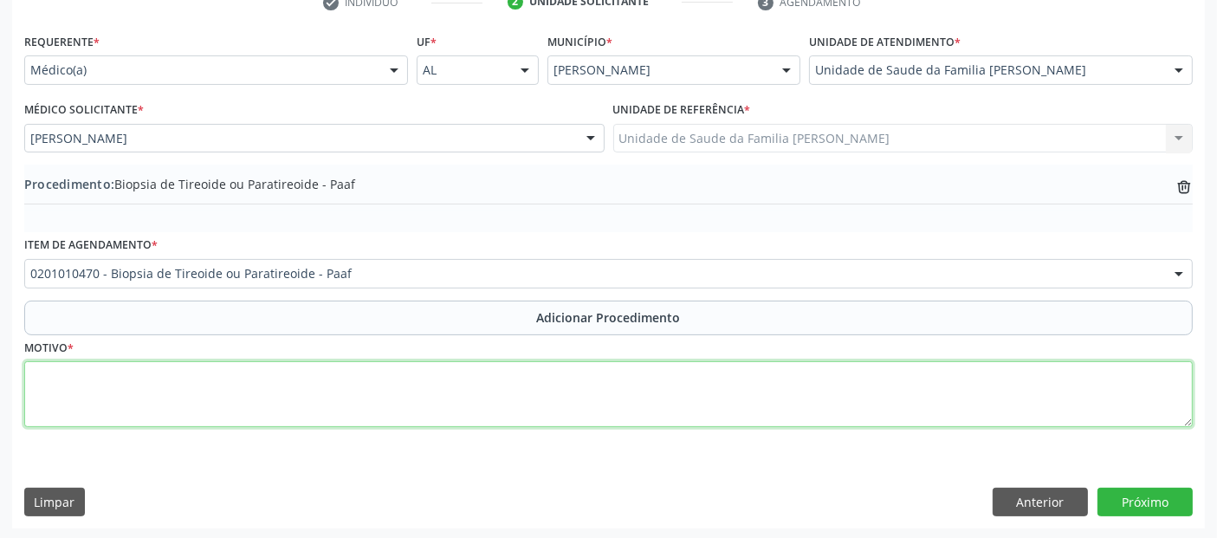
click at [223, 397] on textarea at bounding box center [608, 394] width 1168 height 66
type textarea "PRESENÇA DE NÓDULOS TIREOIDIANO DE CARACTERISTICA INDETERMINADO."
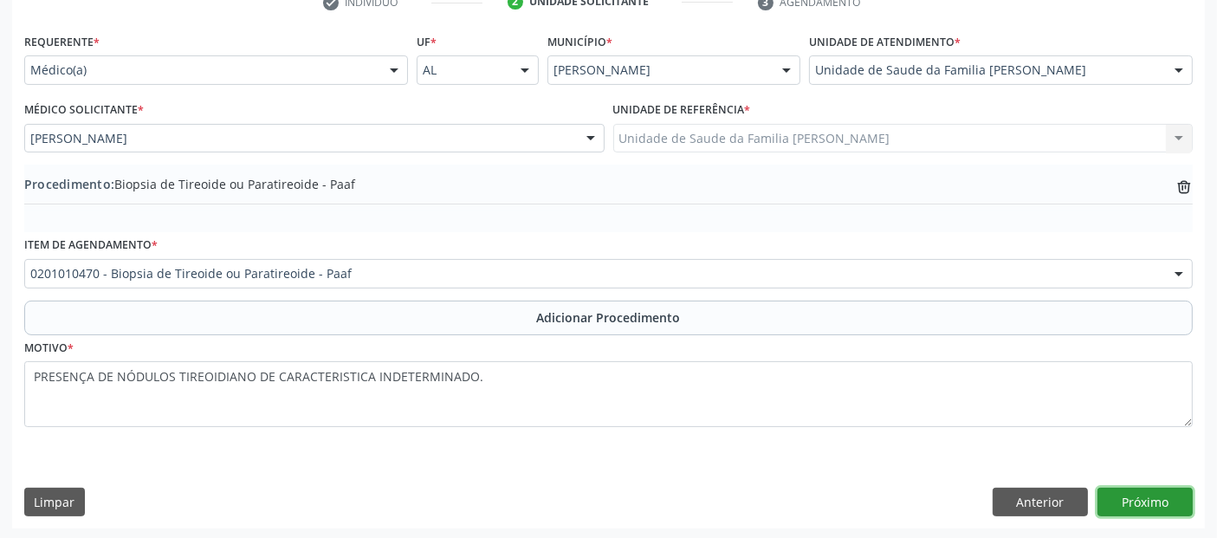
click at [1147, 495] on button "Próximo" at bounding box center [1144, 502] width 95 height 29
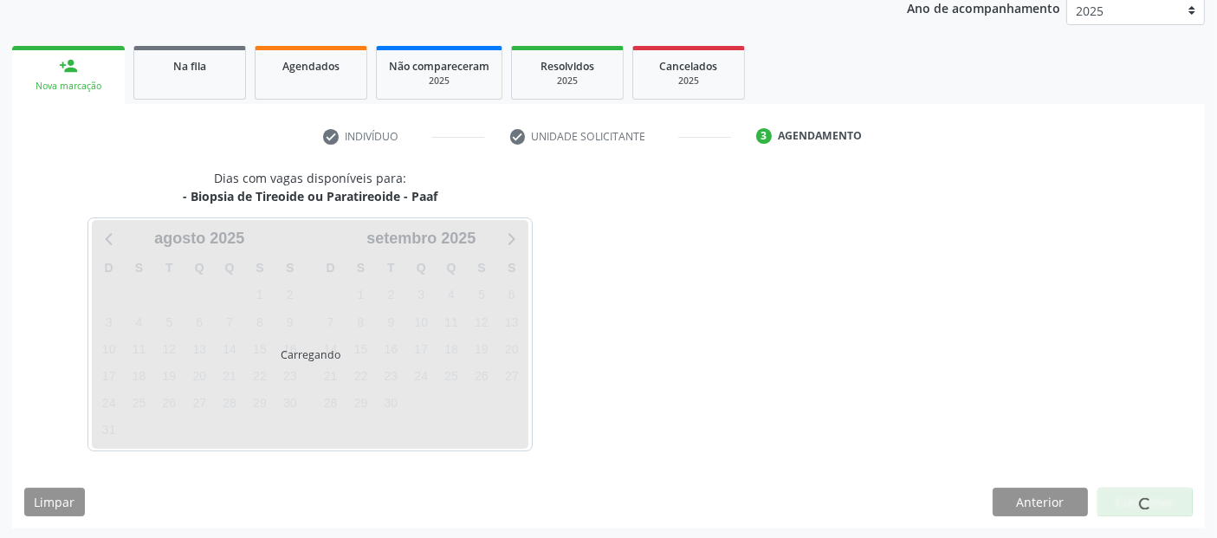
scroll to position [288, 0]
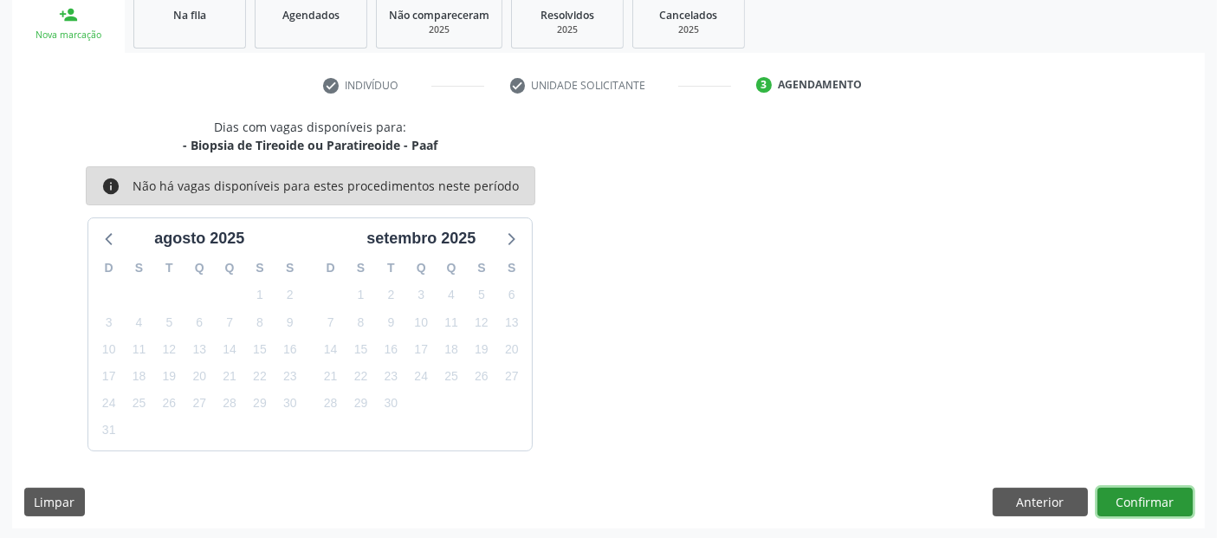
click at [1147, 495] on button "Confirmar" at bounding box center [1144, 502] width 95 height 29
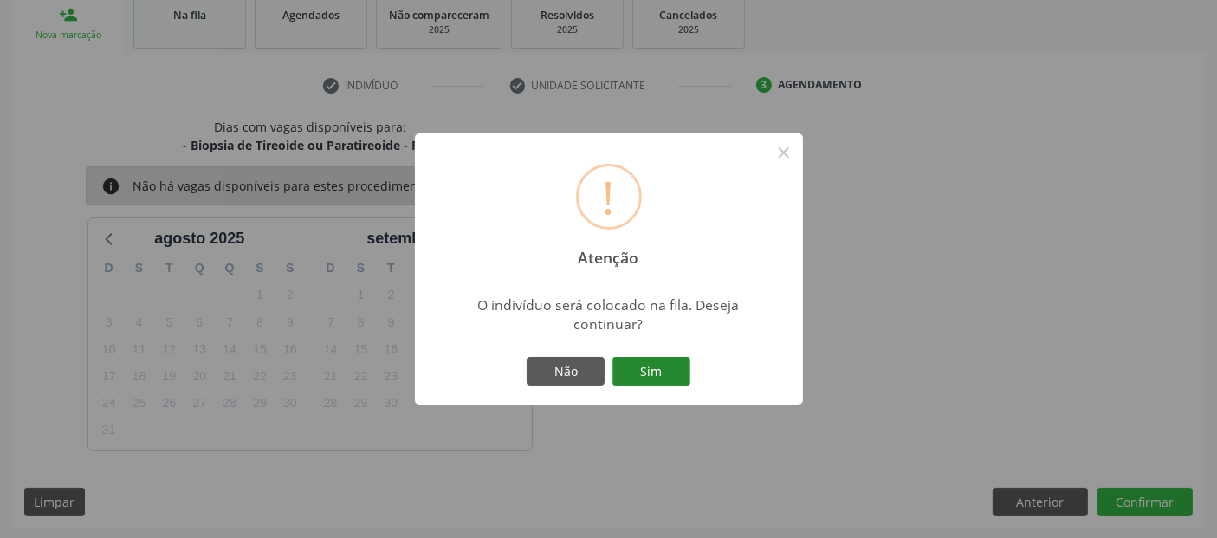
click at [675, 370] on button "Sim" at bounding box center [651, 371] width 78 height 29
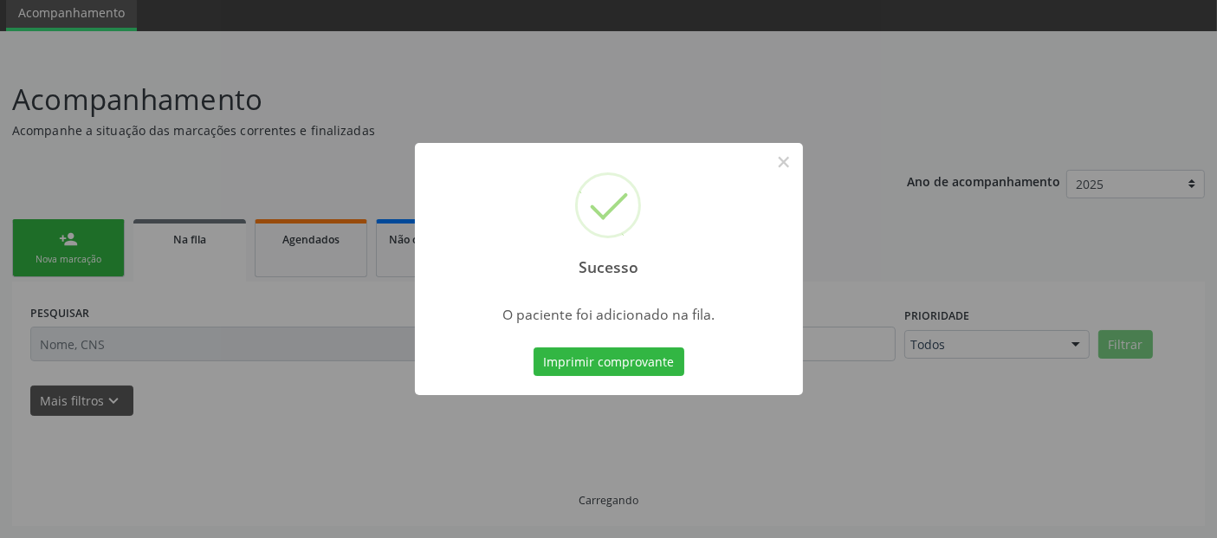
scroll to position [61, 0]
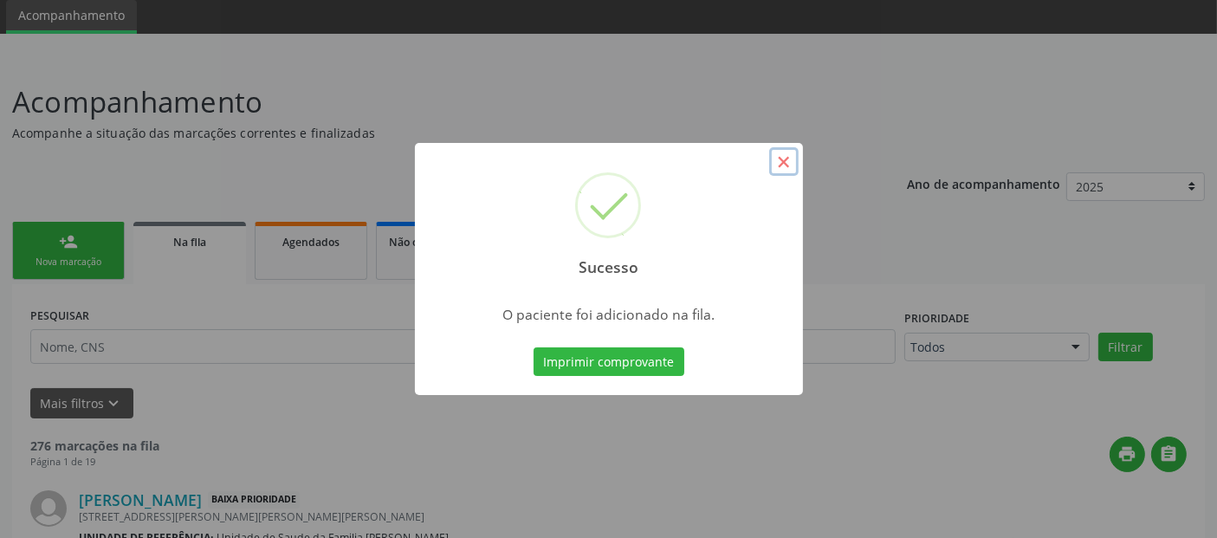
click at [783, 160] on button "×" at bounding box center [783, 161] width 29 height 29
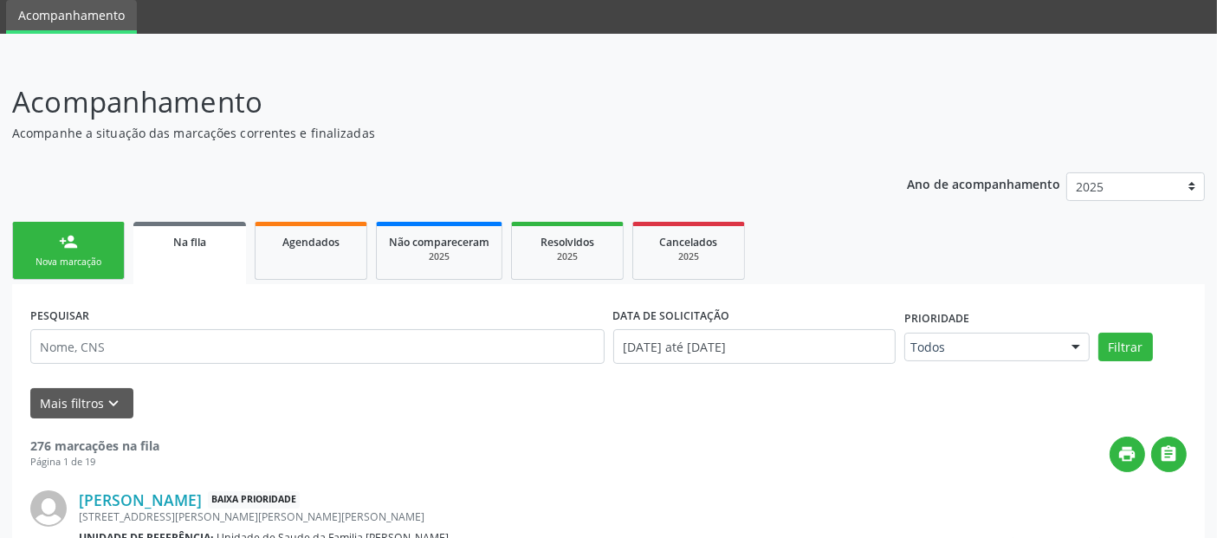
click at [107, 237] on link "person_add Nova marcação" at bounding box center [68, 251] width 113 height 58
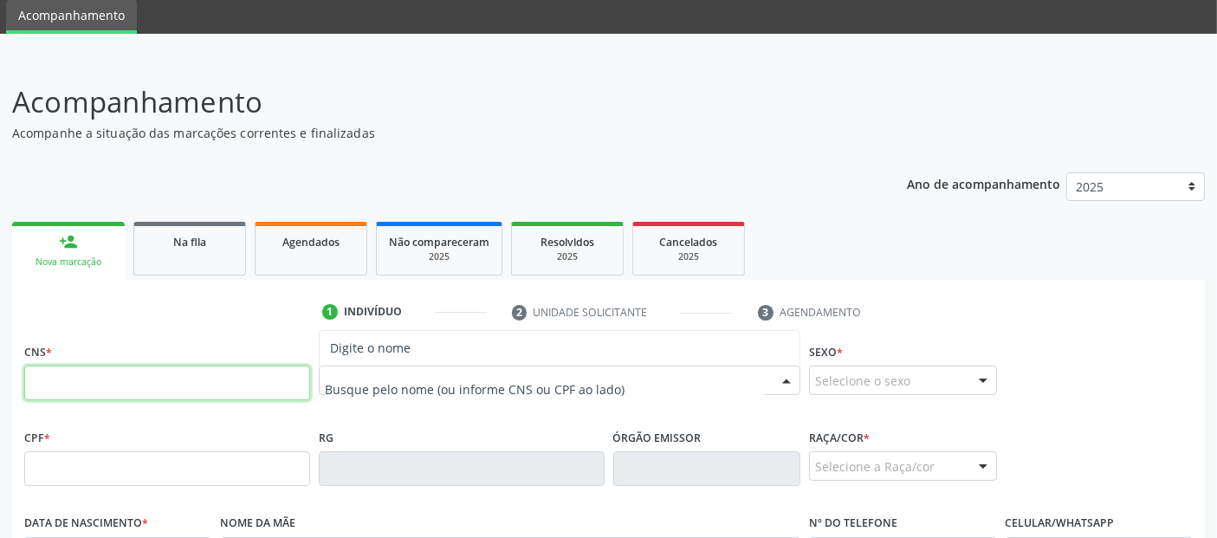
click at [194, 373] on input "text" at bounding box center [167, 382] width 286 height 35
click at [381, 378] on input "text" at bounding box center [545, 389] width 440 height 35
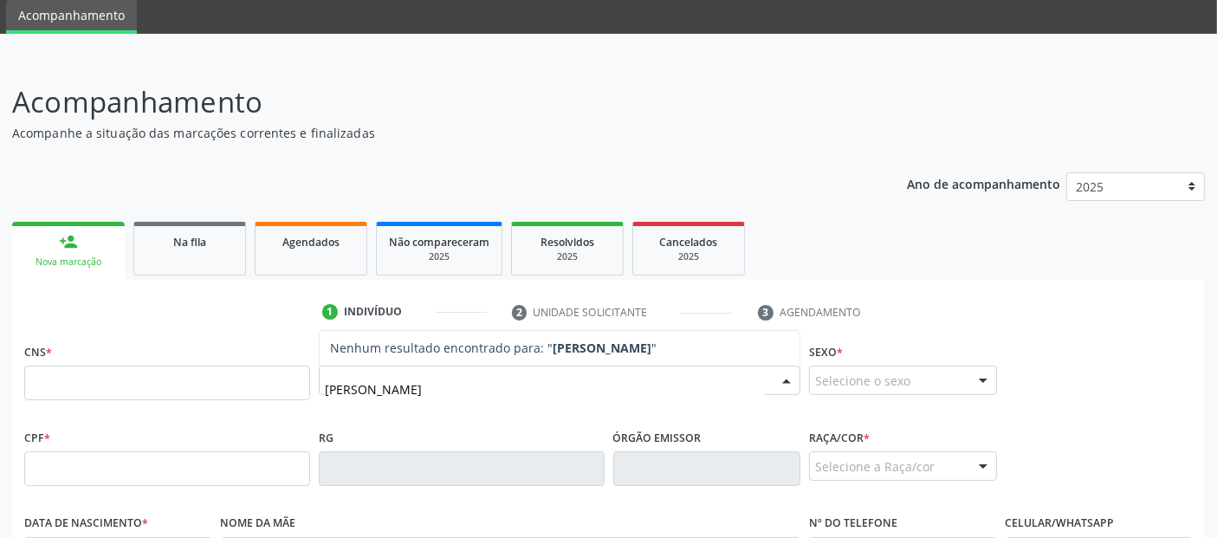
click at [415, 385] on input "MARIA ALTAMIEA DOS SANTOS" at bounding box center [545, 389] width 440 height 35
type input "MARIA ALTAMIRA DOS SANTOS"
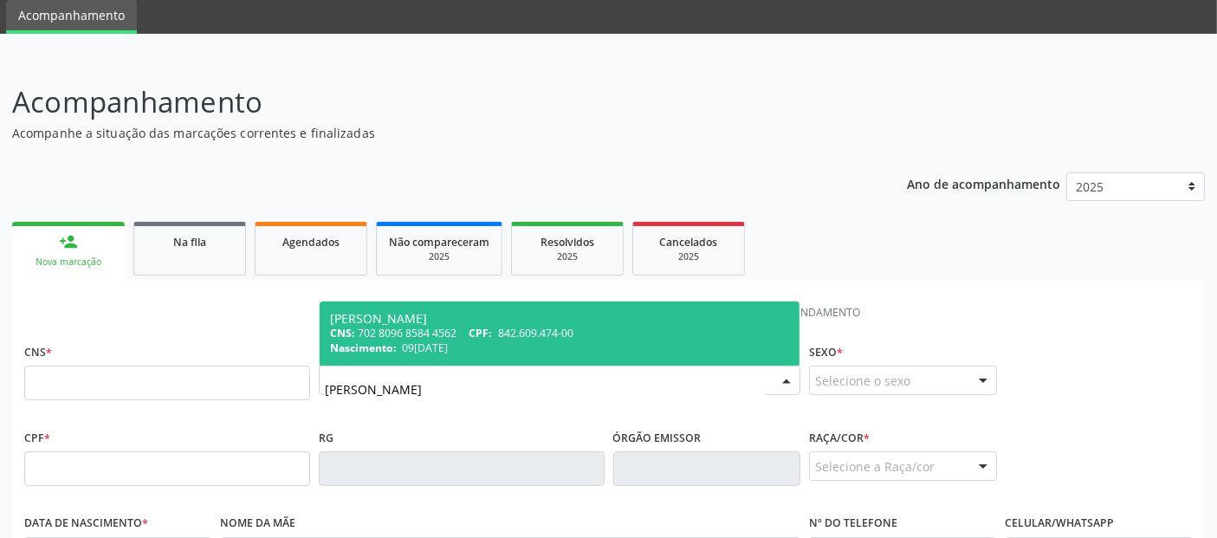
click at [636, 340] on div "Nascimento: 09/03/1971" at bounding box center [559, 347] width 459 height 15
type input "702 8096 8584 4562"
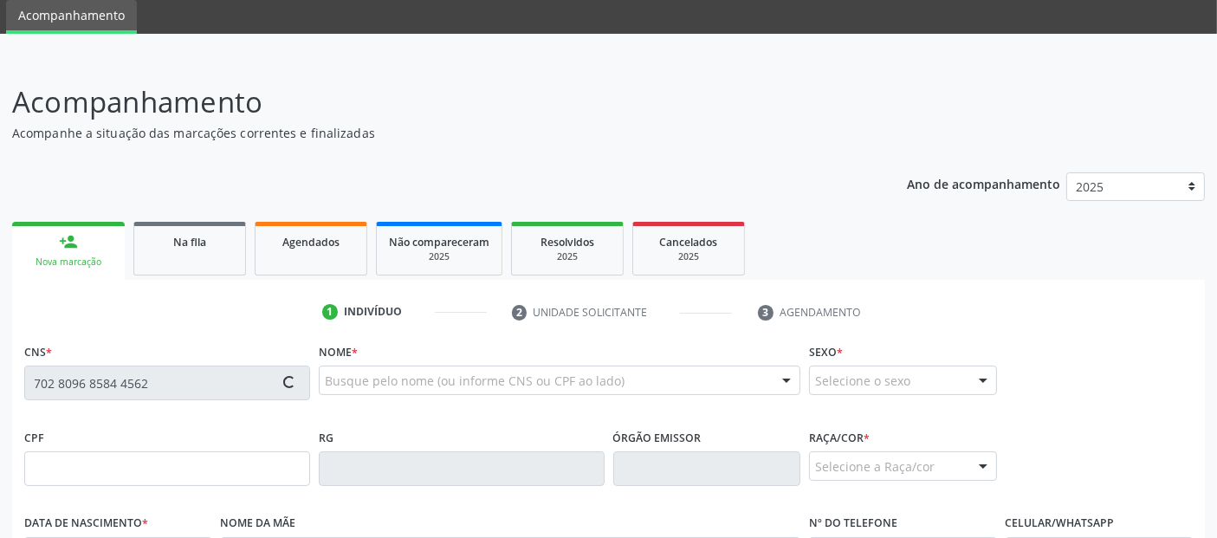
type input "842.609.474-00"
type input "09/03/1971"
type input "Maria Madalena dos Santos"
type input "(82) 99430-7220"
type input "680"
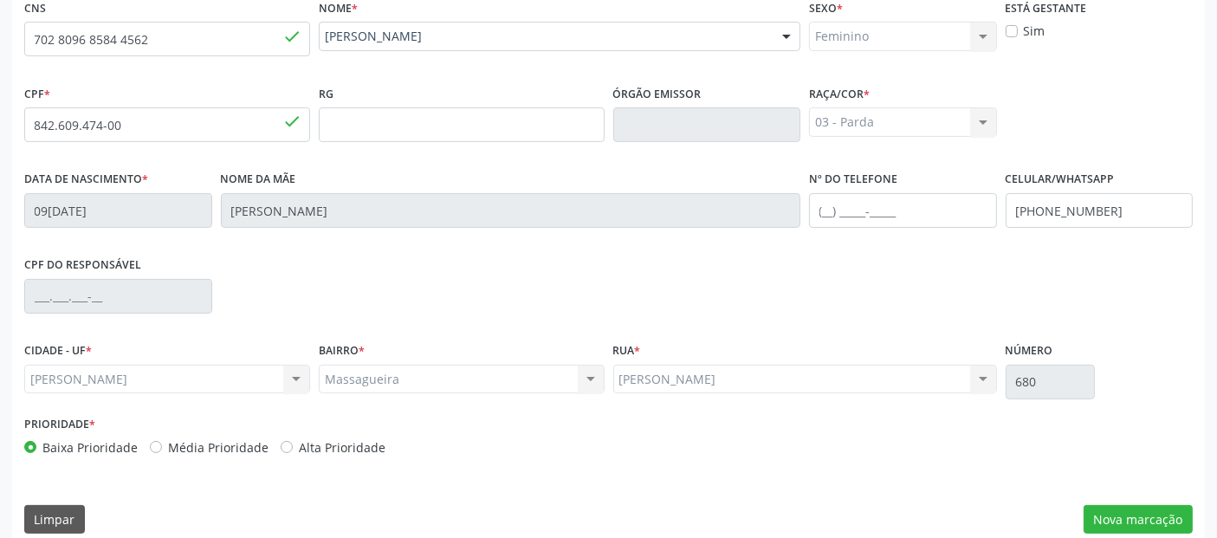
scroll to position [413, 0]
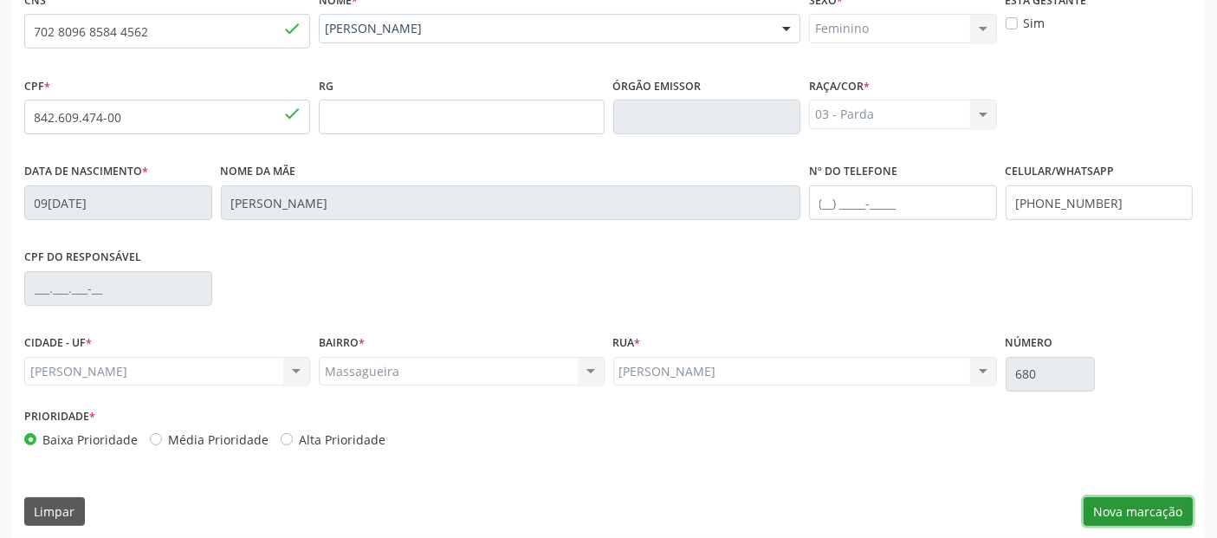
click at [1118, 520] on button "Nova marcação" at bounding box center [1137, 511] width 109 height 29
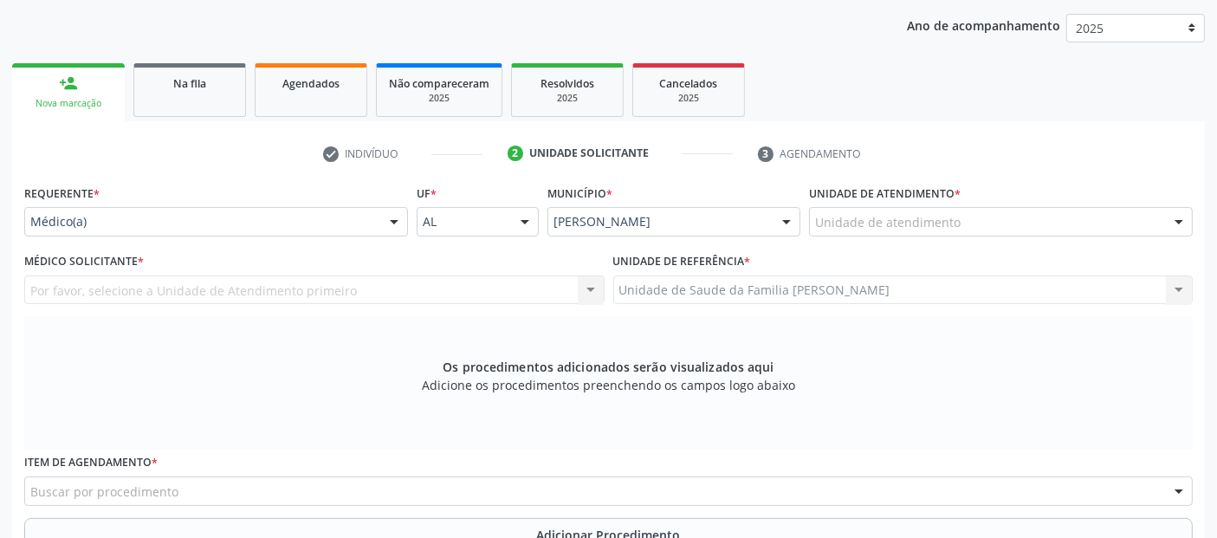
scroll to position [180, 0]
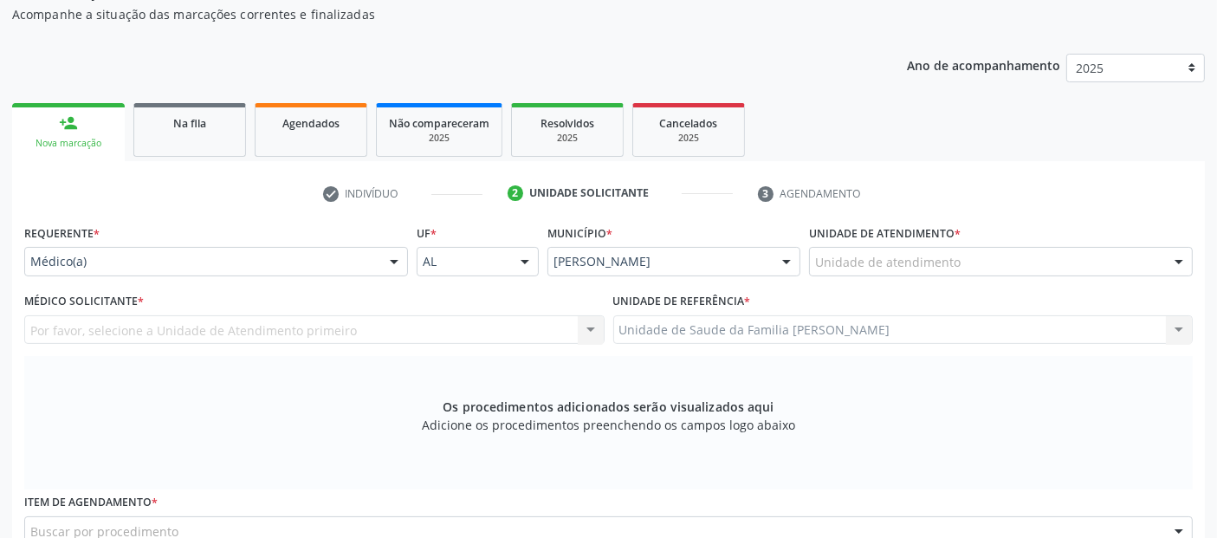
drag, startPoint x: 899, startPoint y: 276, endPoint x: 912, endPoint y: 255, distance: 24.5
click at [899, 271] on div "Unidade de atendimento * Unidade de atendimento Aeronave Baron 58 Aeronave Cess…" at bounding box center [1001, 254] width 392 height 68
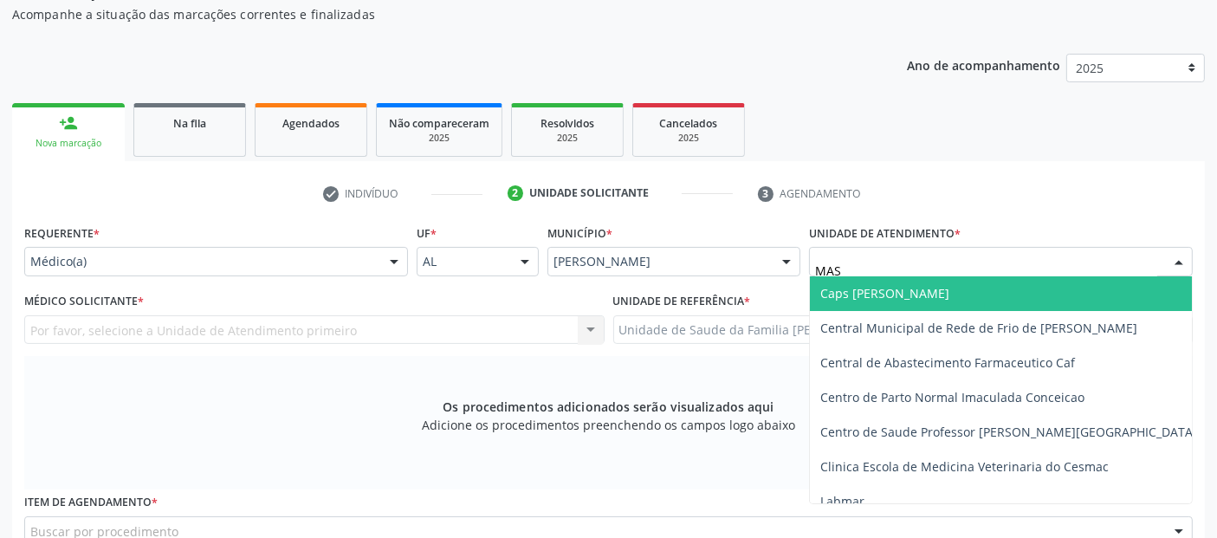
type input "MASS"
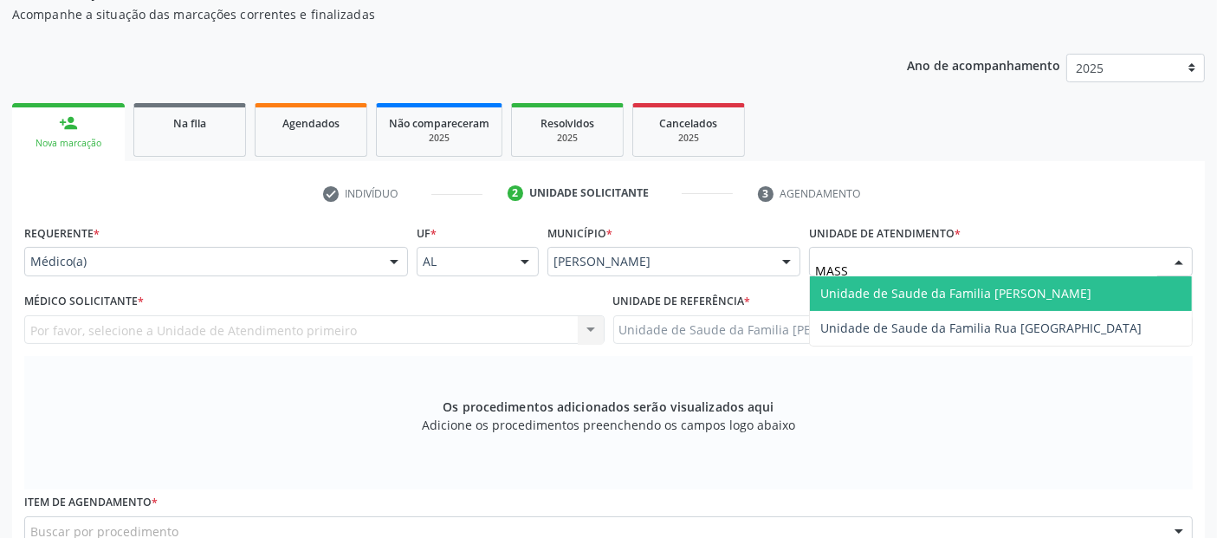
click at [900, 287] on span "Unidade de Saude da Familia [PERSON_NAME]" at bounding box center [955, 293] width 271 height 16
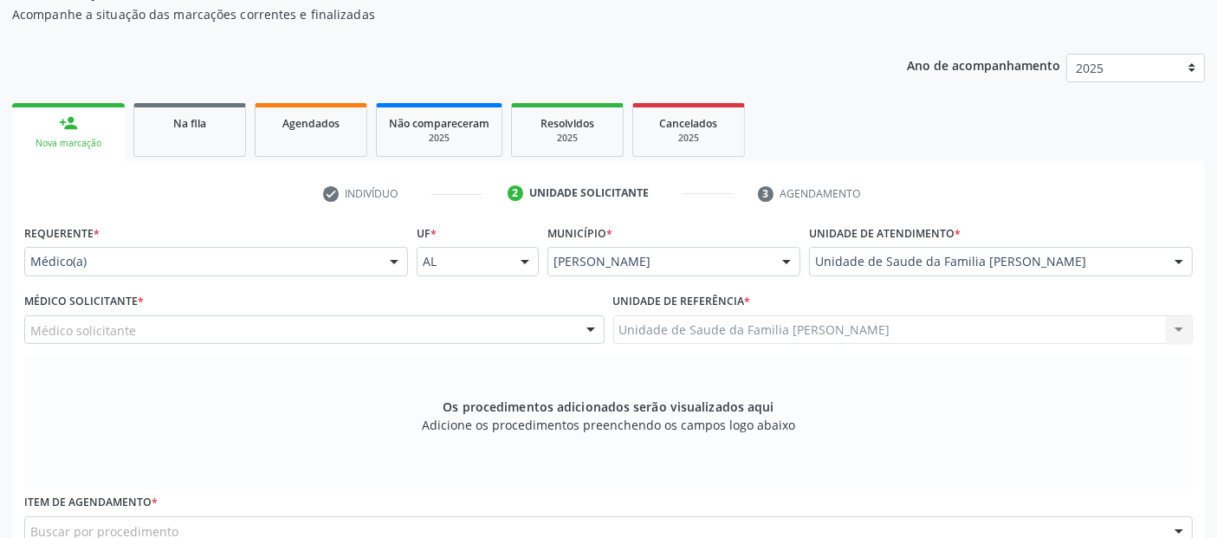
click at [163, 339] on div "Médico solicitante" at bounding box center [314, 329] width 580 height 29
click at [165, 339] on input "020502186" at bounding box center [299, 338] width 539 height 35
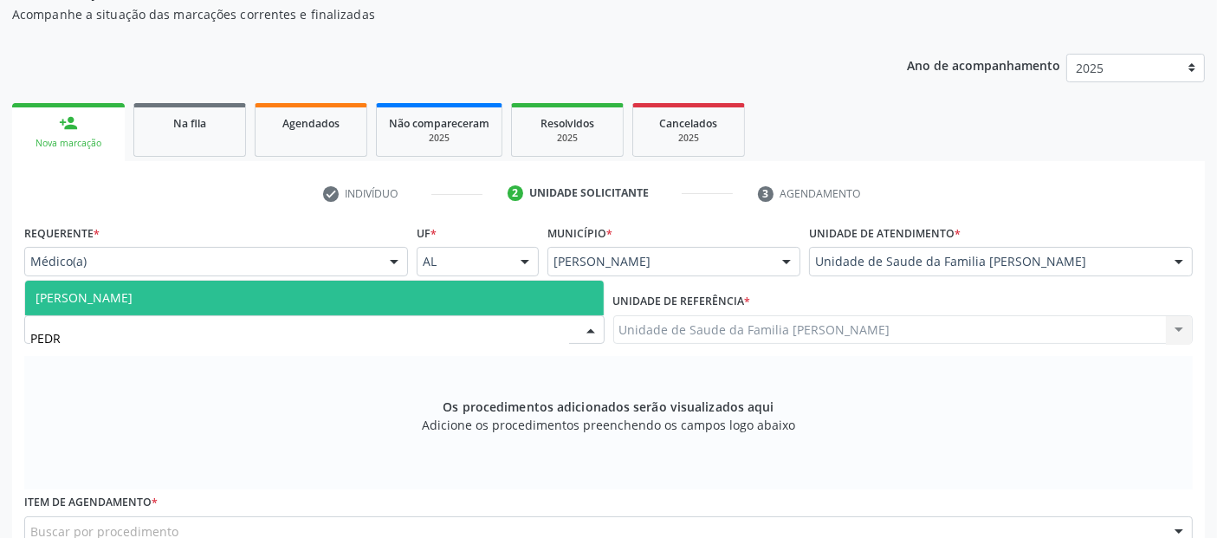
type input "PEDRO"
click at [210, 303] on span "[PERSON_NAME]" at bounding box center [314, 298] width 578 height 35
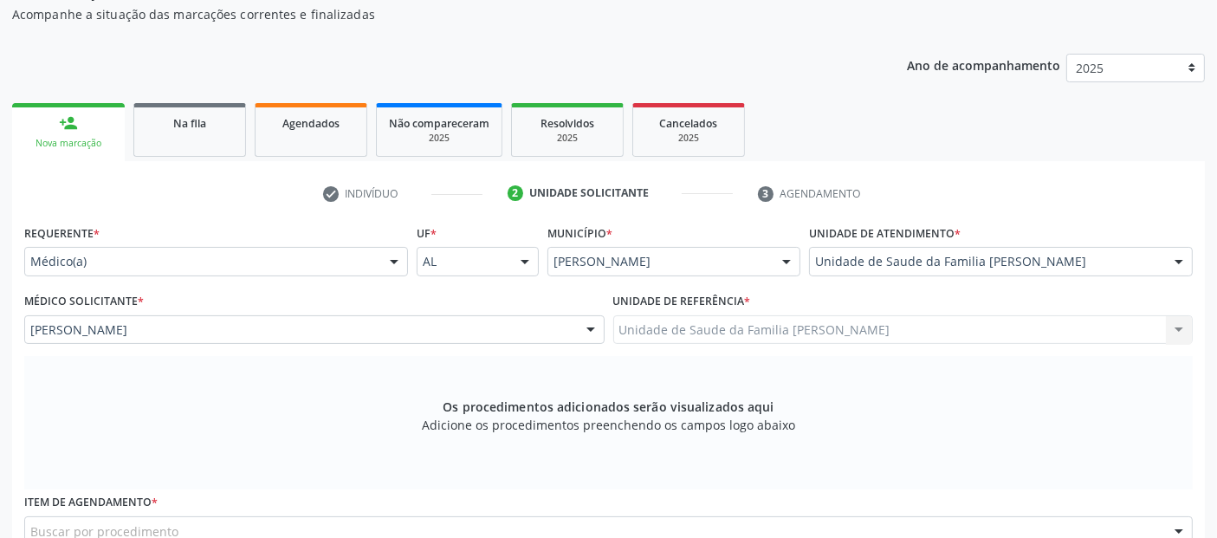
scroll to position [437, 0]
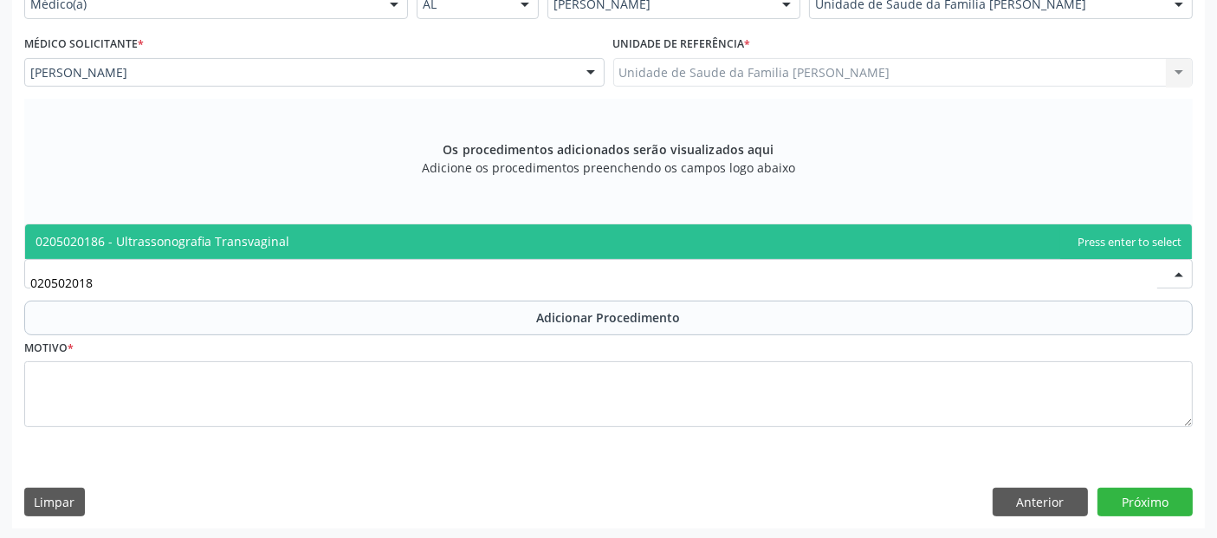
type input "0205020186"
click at [156, 244] on span "0205020186 - Ultrassonografia Transvaginal" at bounding box center [163, 241] width 254 height 16
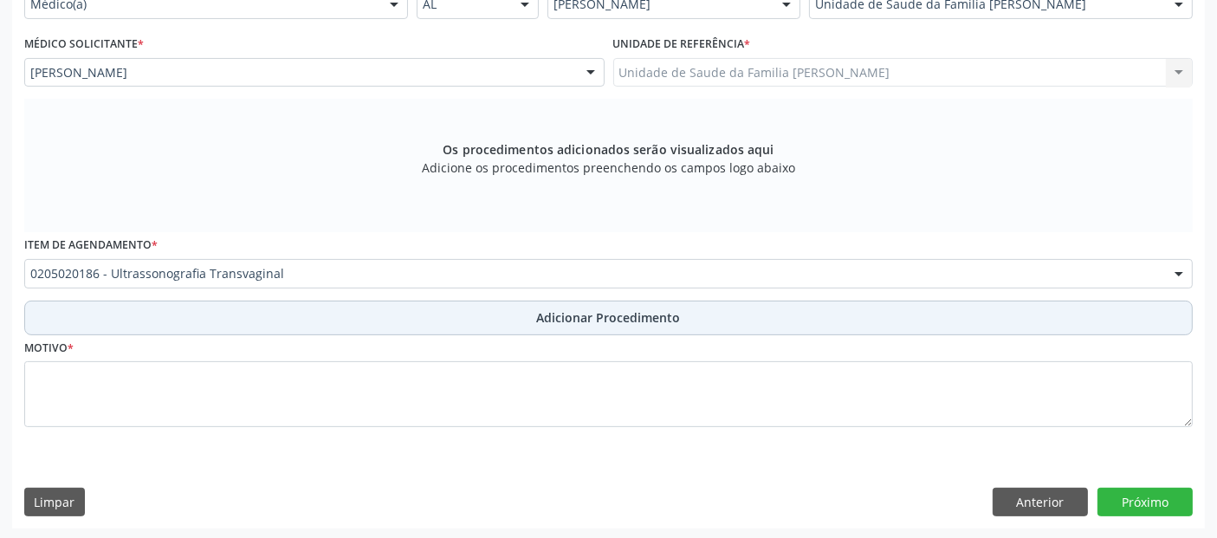
click at [211, 303] on button "Adicionar Procedimento" at bounding box center [608, 317] width 1168 height 35
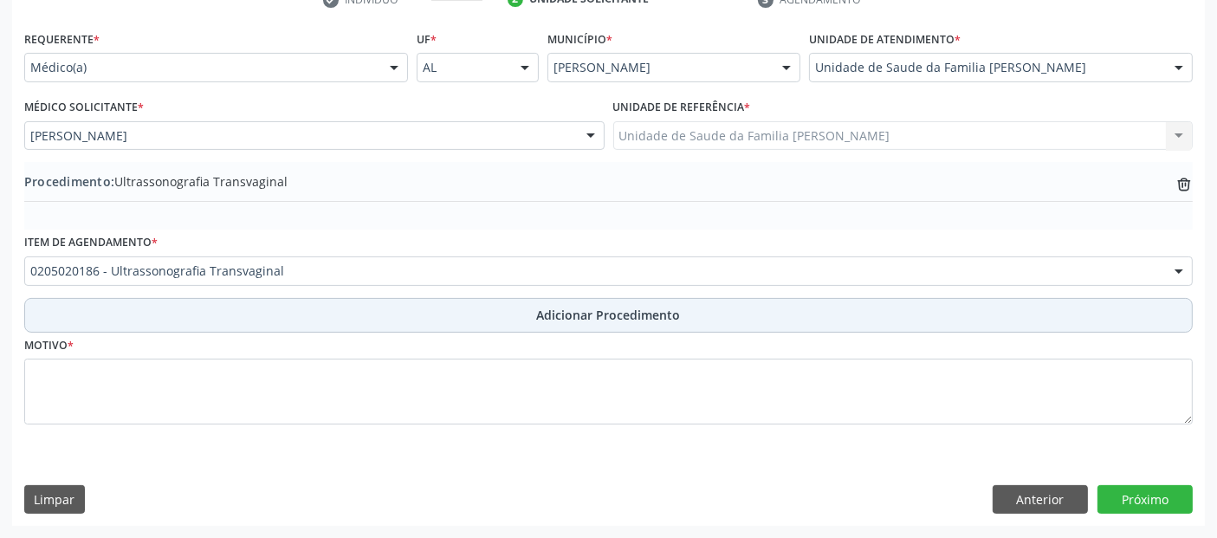
scroll to position [372, 0]
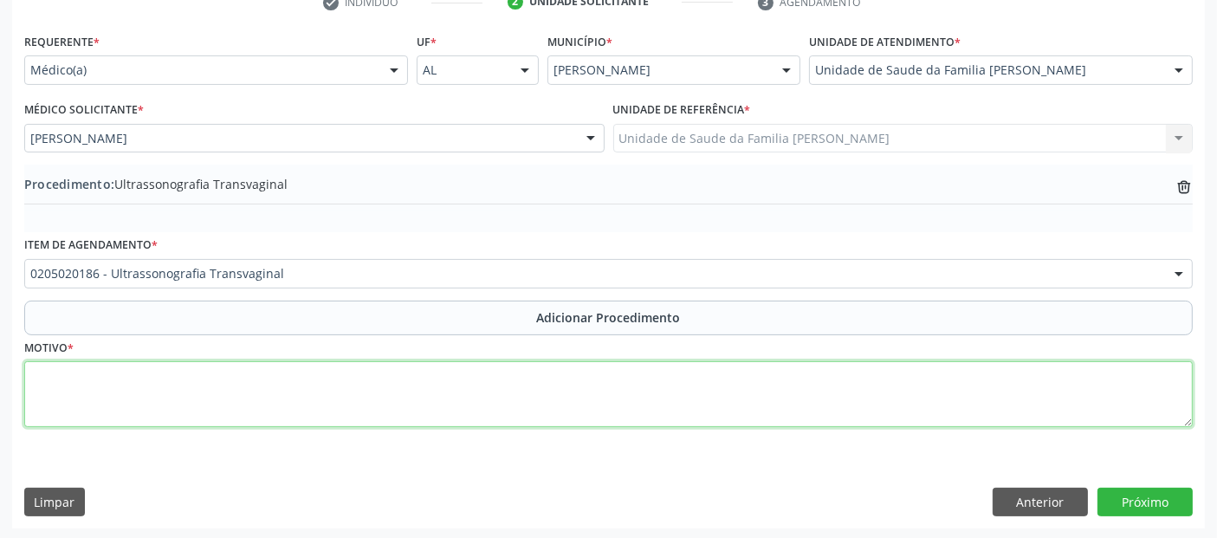
click at [280, 410] on textarea at bounding box center [608, 394] width 1168 height 66
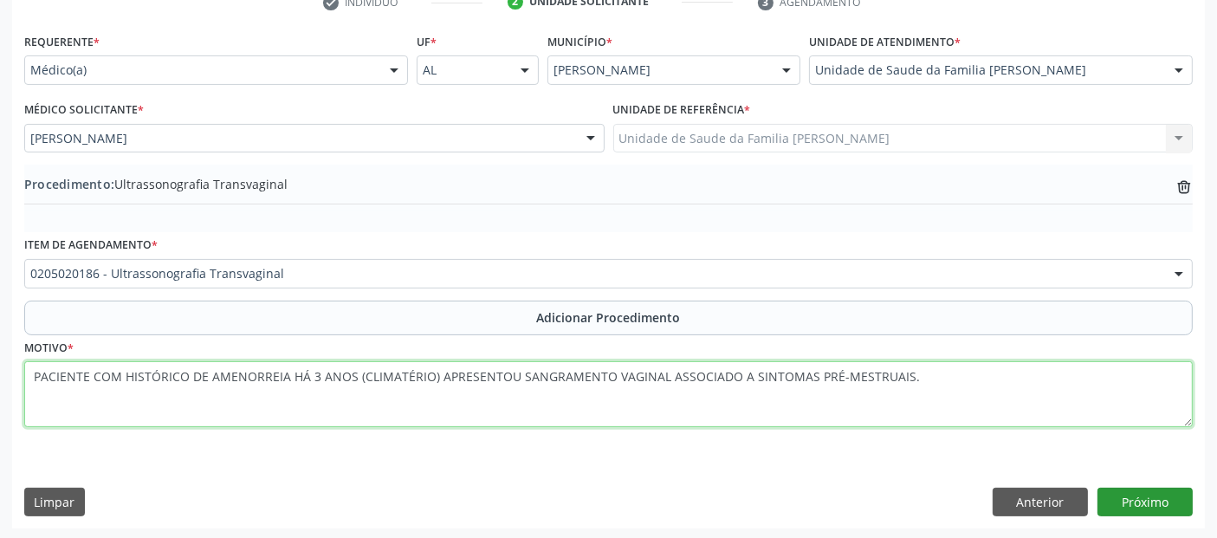
type textarea "PACIENTE COM HISTÓRICO DE AMENORREIA HÁ 3 ANOS (CLIMATÉRIO) APRESENTOU SANGRAME…"
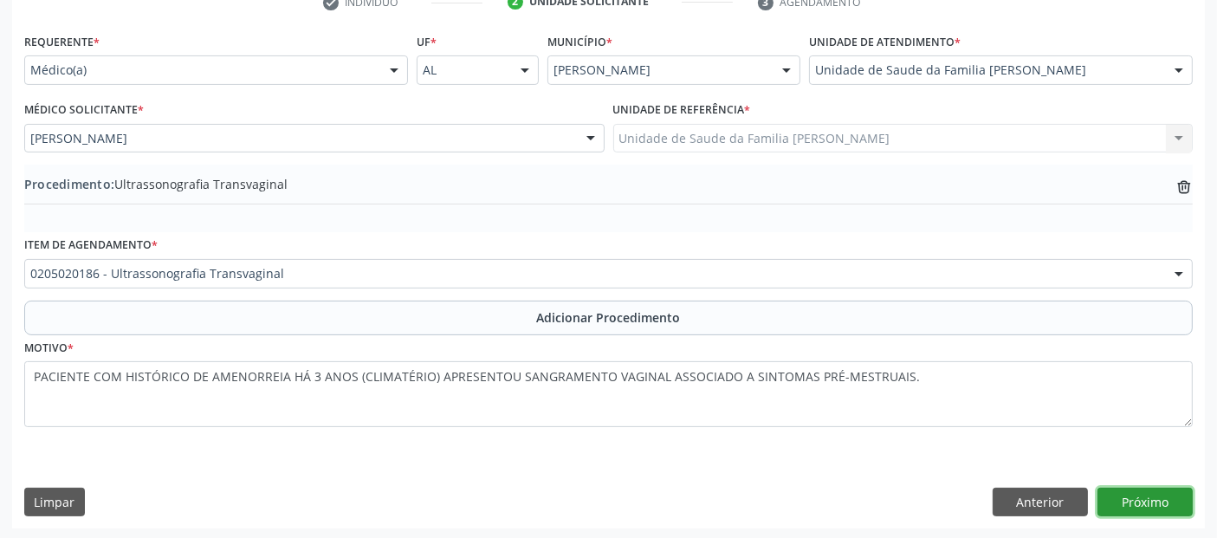
click at [1150, 498] on button "Próximo" at bounding box center [1144, 502] width 95 height 29
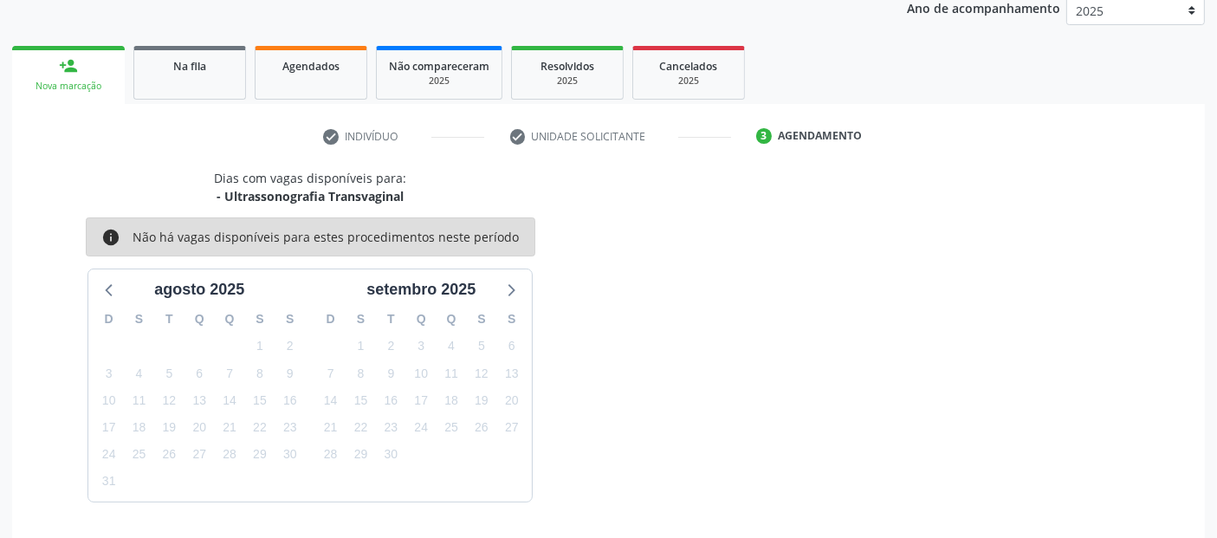
scroll to position [288, 0]
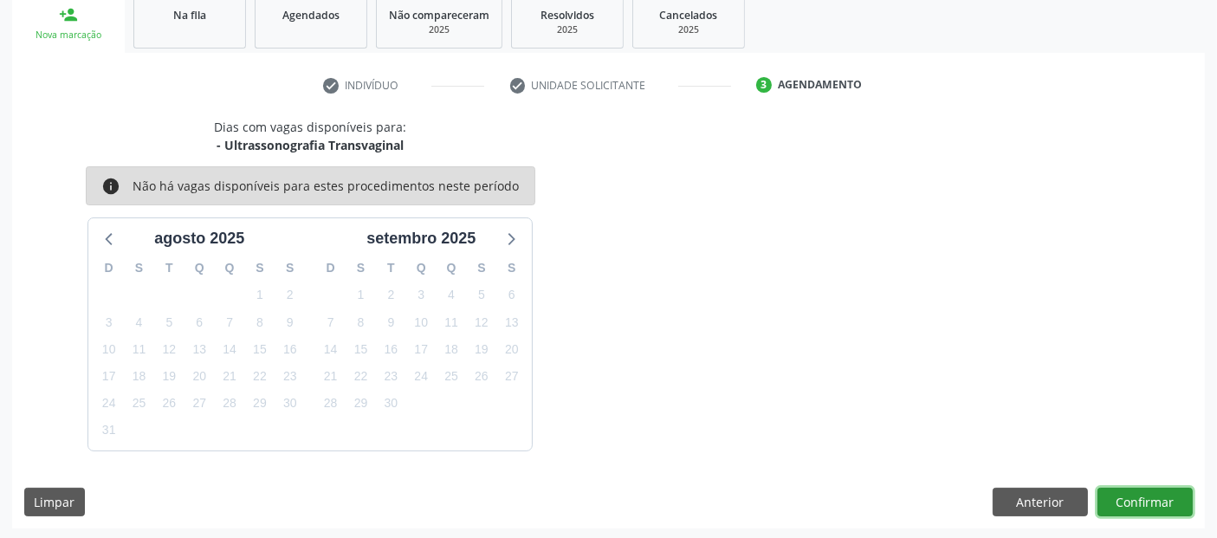
click at [1182, 500] on button "Confirmar" at bounding box center [1144, 502] width 95 height 29
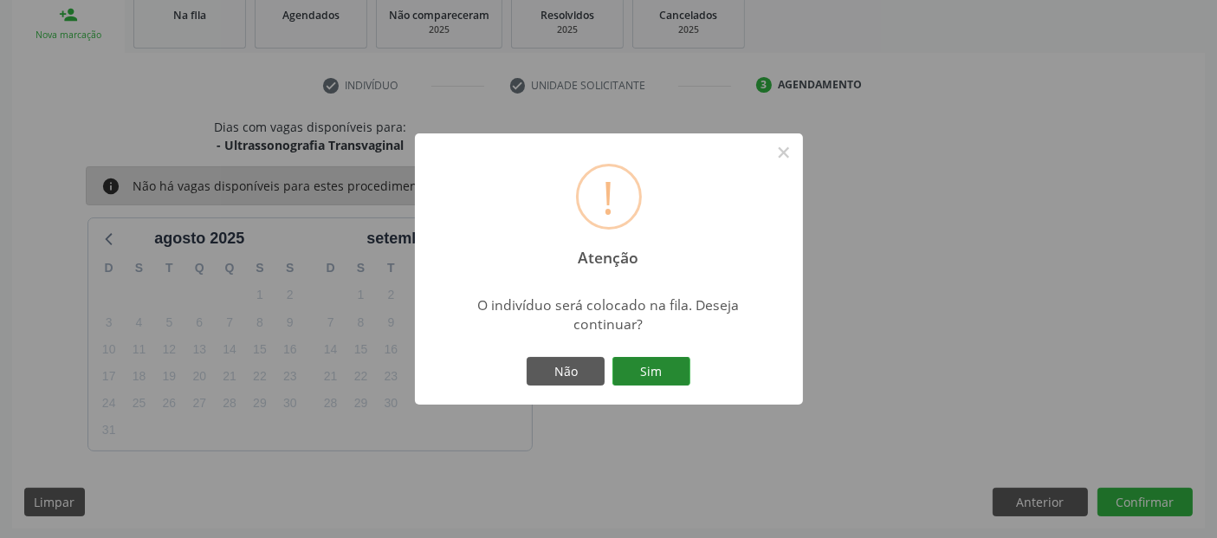
click at [612, 365] on button "Sim" at bounding box center [651, 371] width 78 height 29
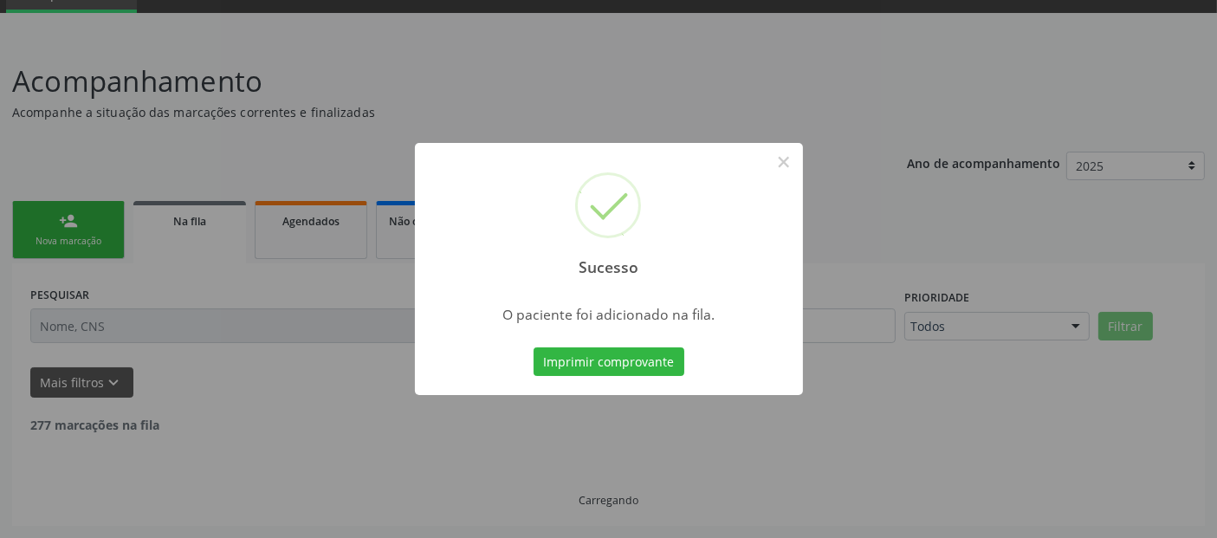
scroll to position [61, 0]
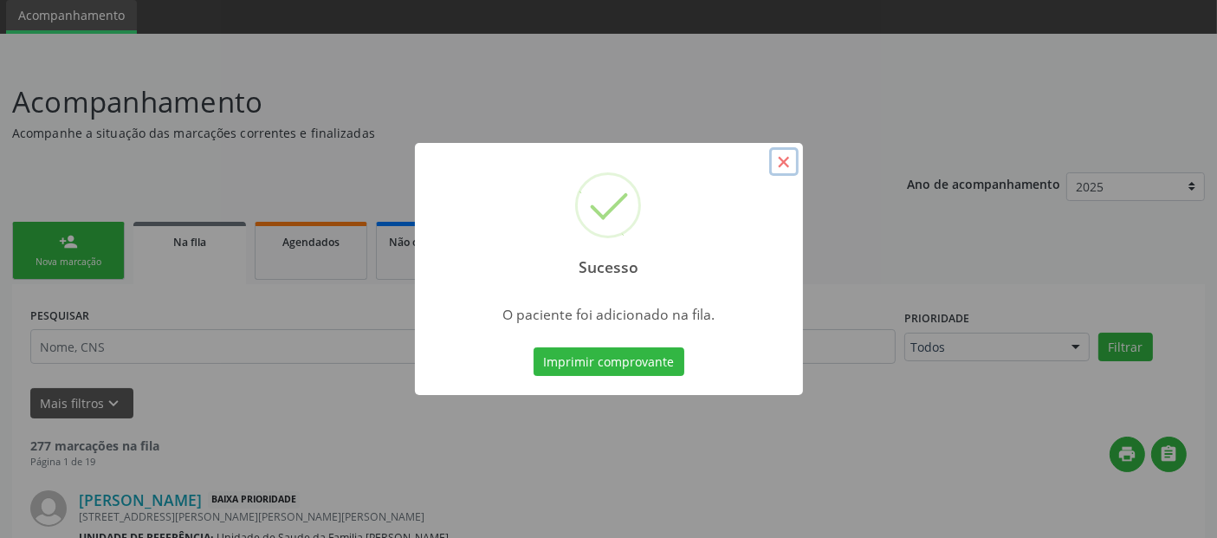
click at [785, 165] on button "×" at bounding box center [783, 161] width 29 height 29
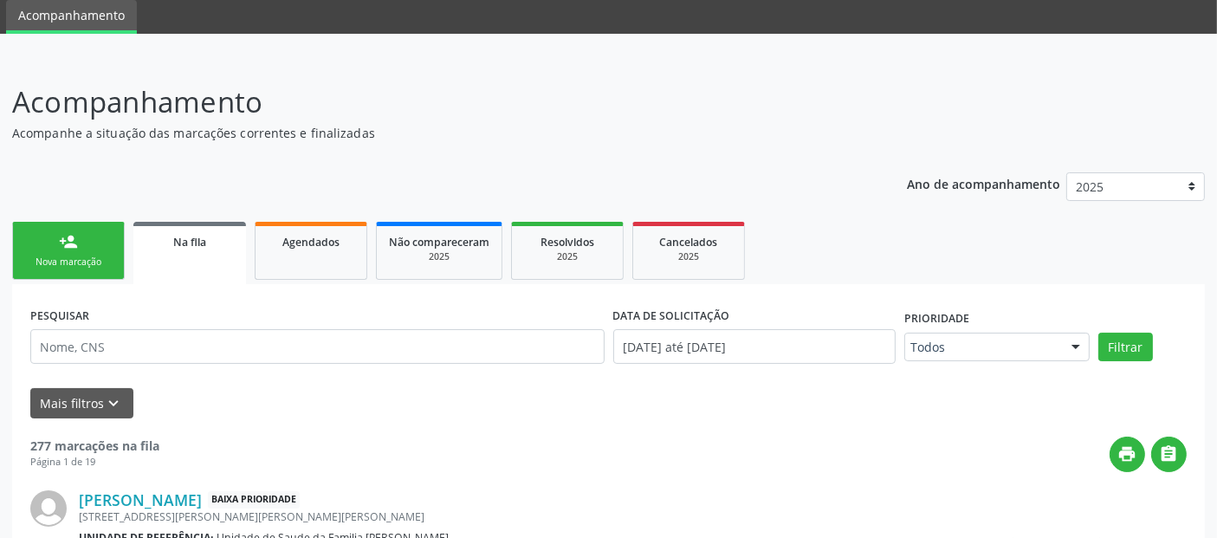
click at [647, 125] on p "Acompanhe a situação das marcações correntes e finalizadas" at bounding box center [429, 133] width 835 height 18
click at [55, 237] on link "person_add Nova marcação" at bounding box center [68, 251] width 113 height 58
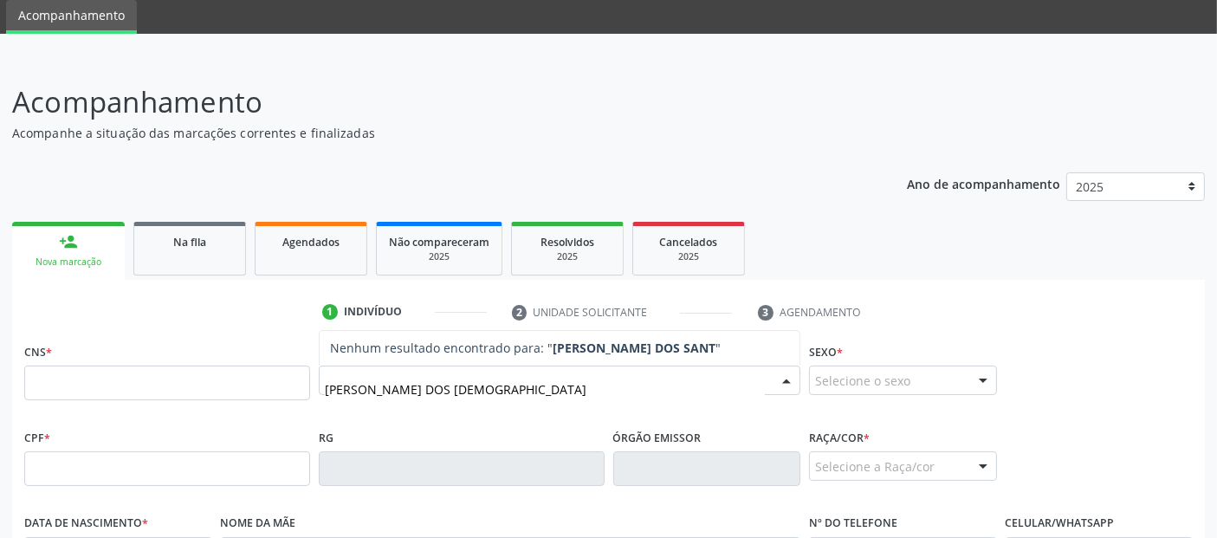
type input "MARIA ELIANE DOS SANTOS"
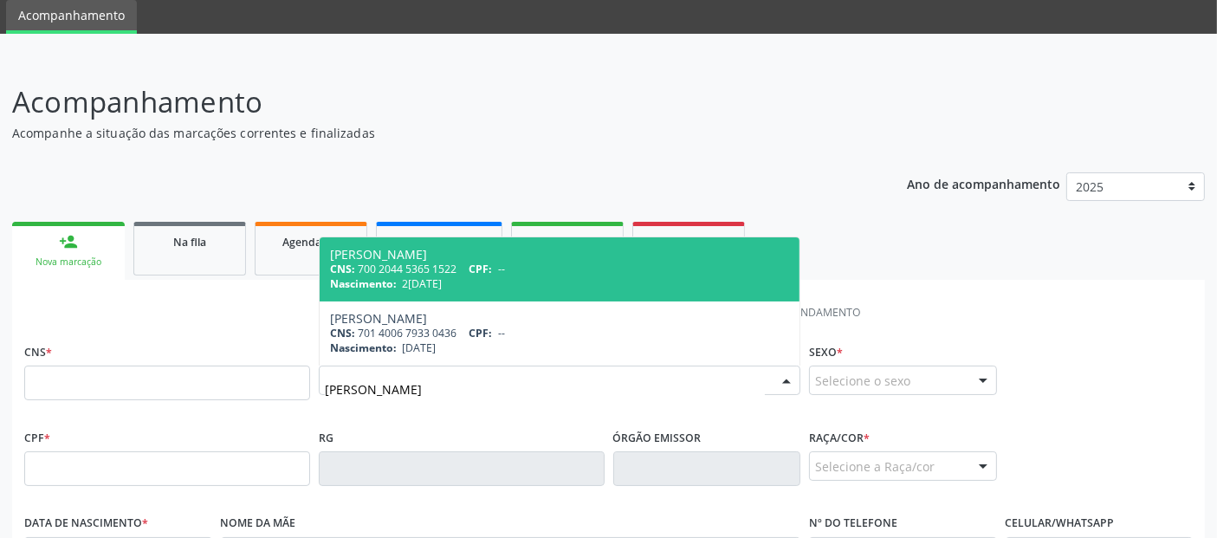
click at [492, 278] on div "Nascimento: 21/12/1976" at bounding box center [559, 283] width 459 height 15
type input "700 2044 5365 1522"
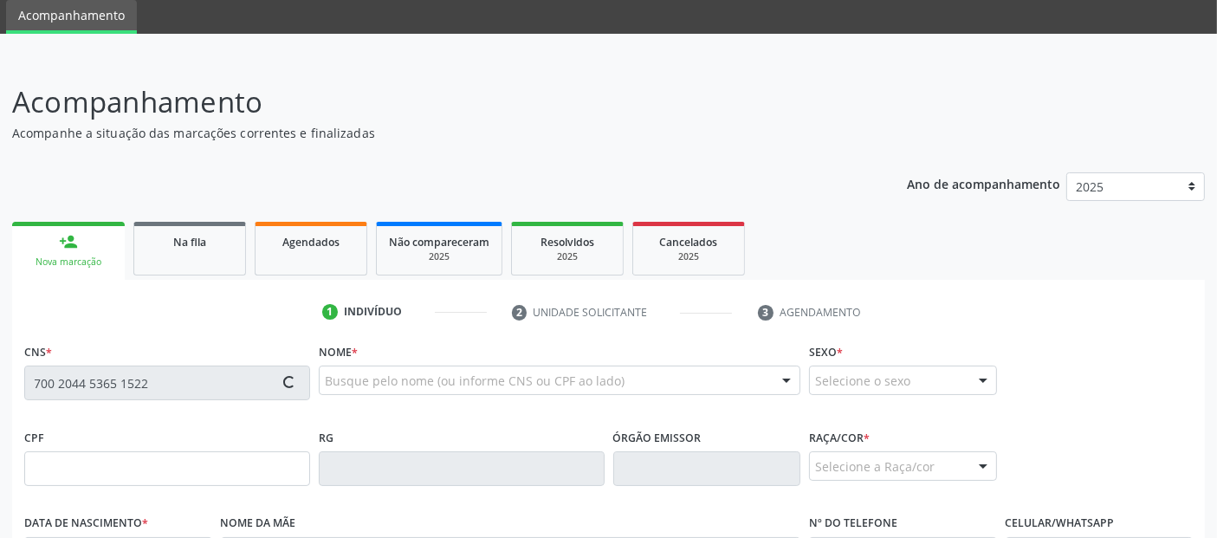
type input "21/12/1976"
type input "Zenildes Maria da Conceição"
type input "(82) 99356-3248"
type input "28"
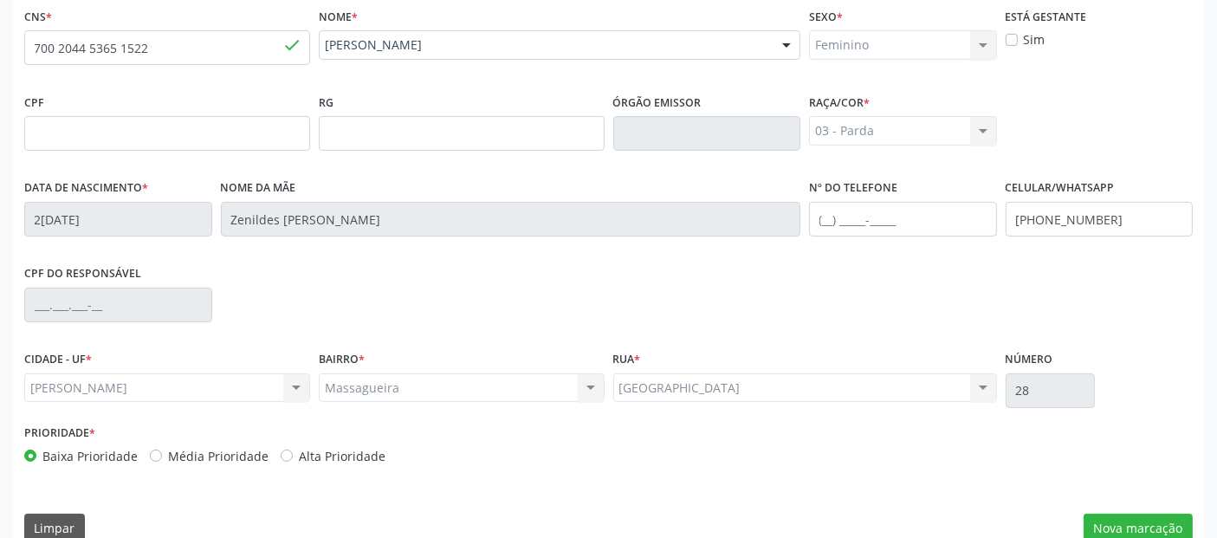
scroll to position [423, 0]
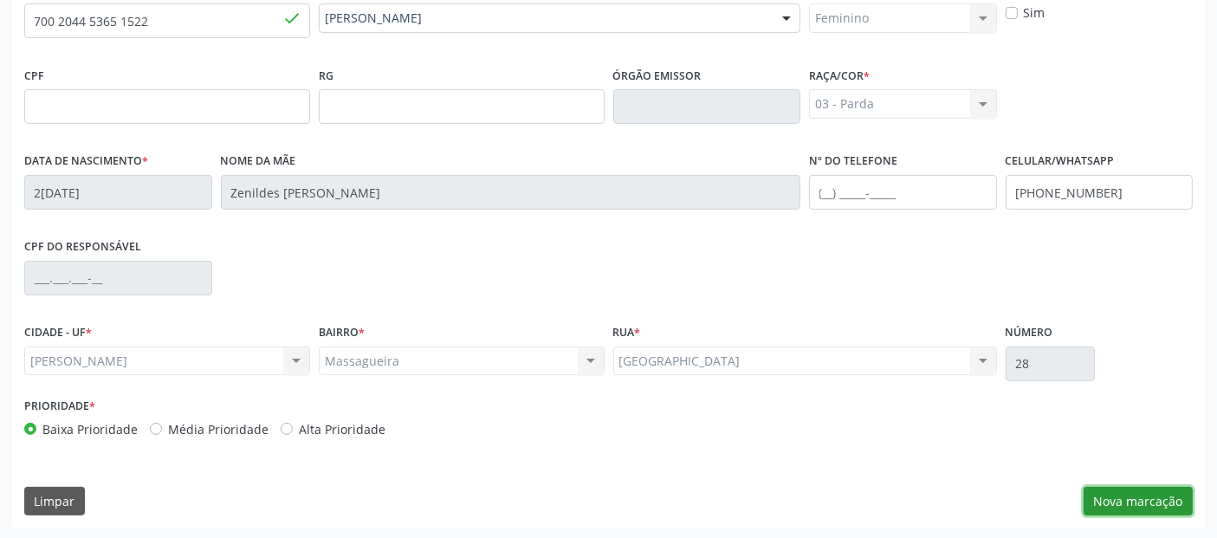
click at [1134, 503] on button "Nova marcação" at bounding box center [1137, 501] width 109 height 29
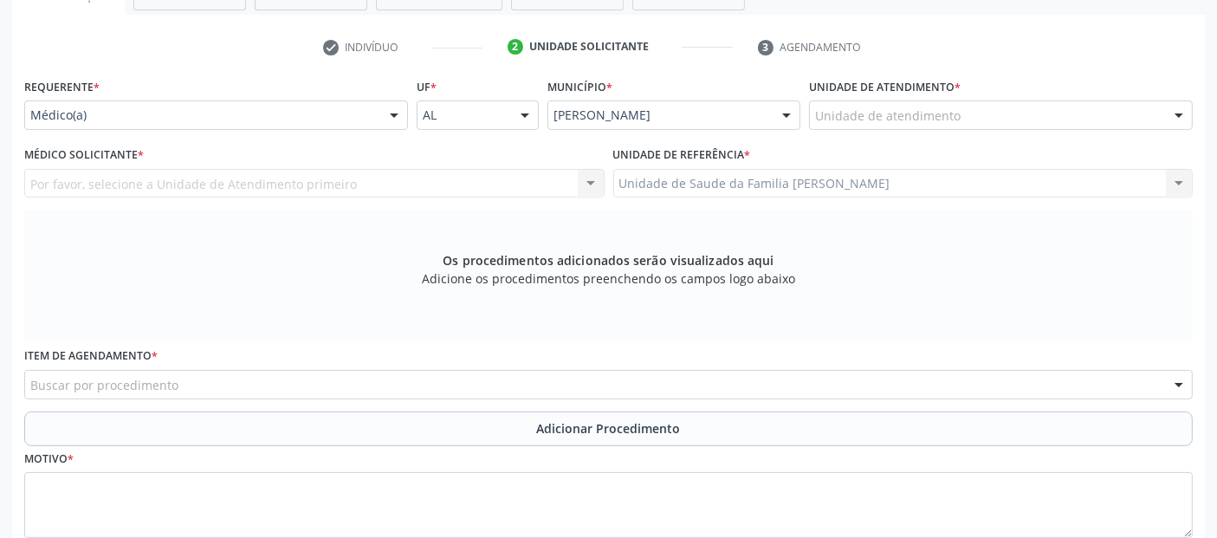
scroll to position [268, 0]
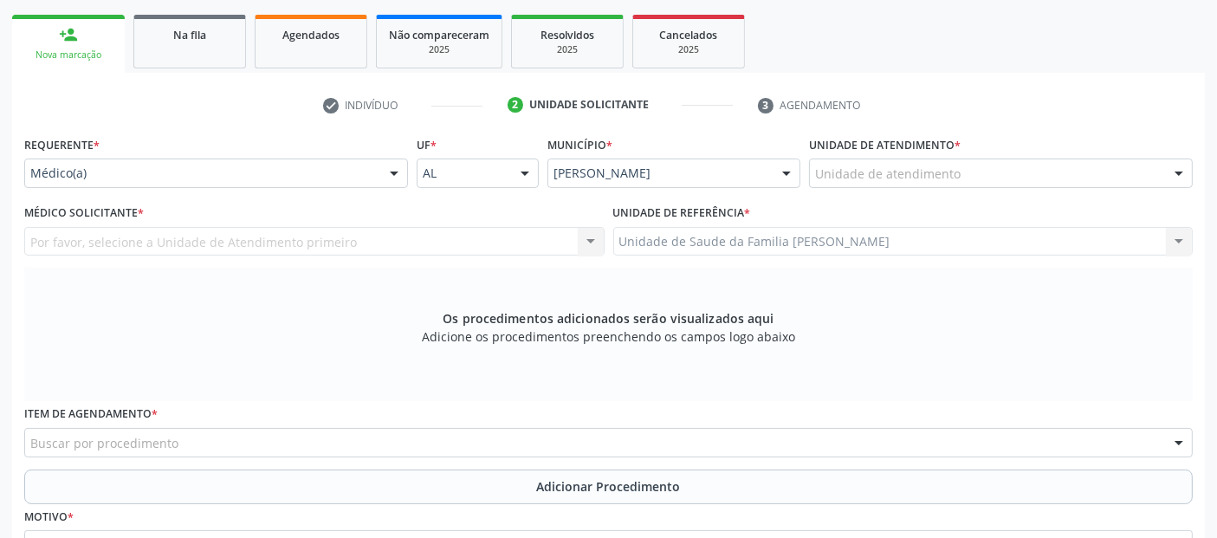
click at [1009, 184] on div "Unidade de atendimento" at bounding box center [1001, 172] width 384 height 29
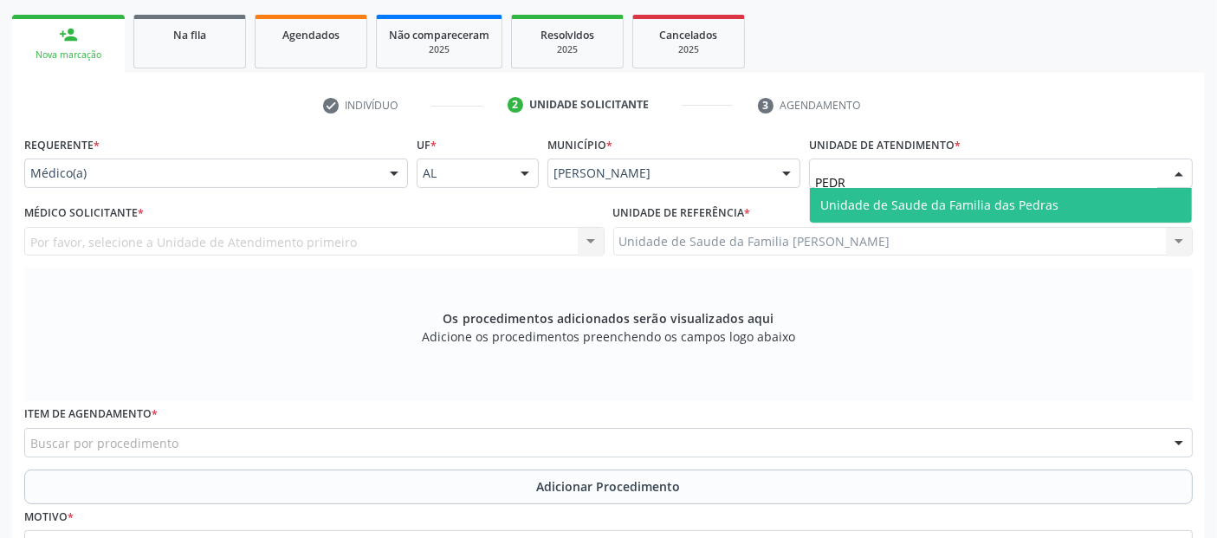
click at [980, 177] on input "PEDR" at bounding box center [986, 182] width 342 height 35
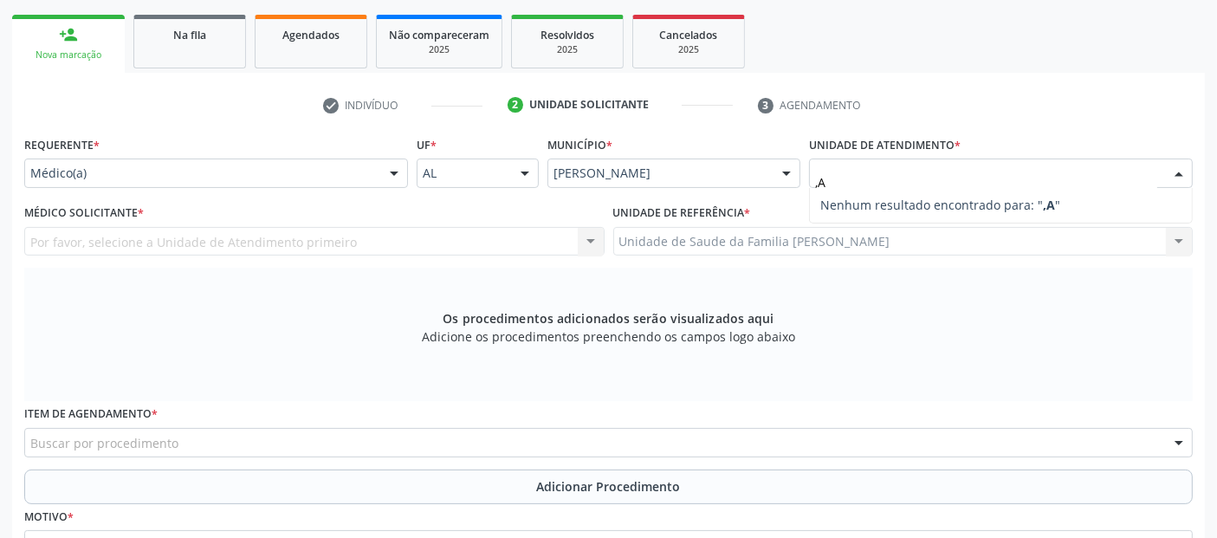
type input ","
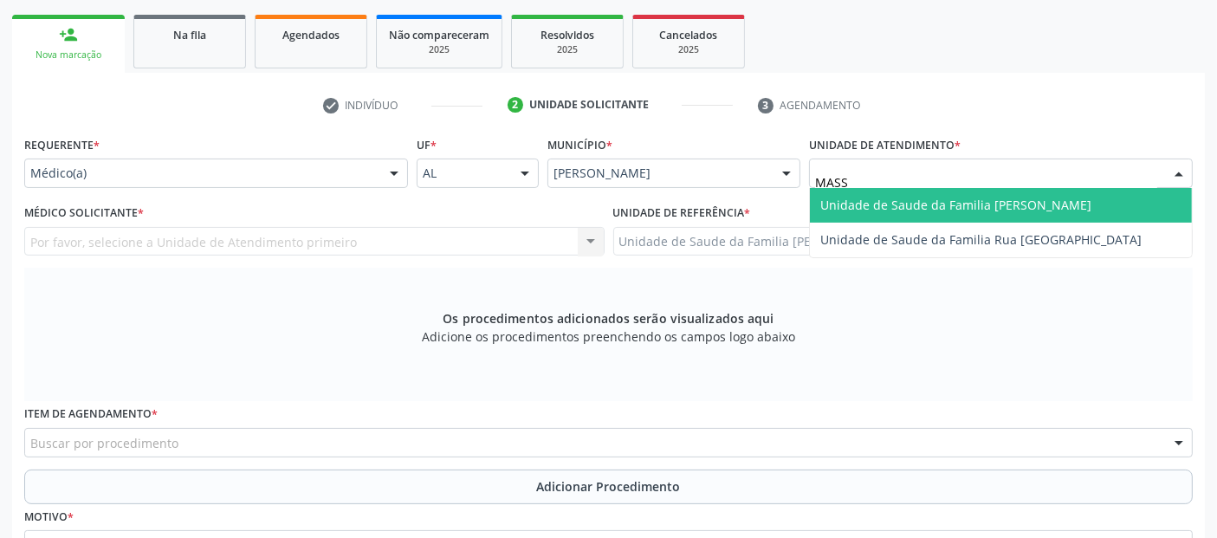
type input "MASSA"
click at [931, 199] on span "Unidade de Saude da Familia [PERSON_NAME]" at bounding box center [955, 205] width 271 height 16
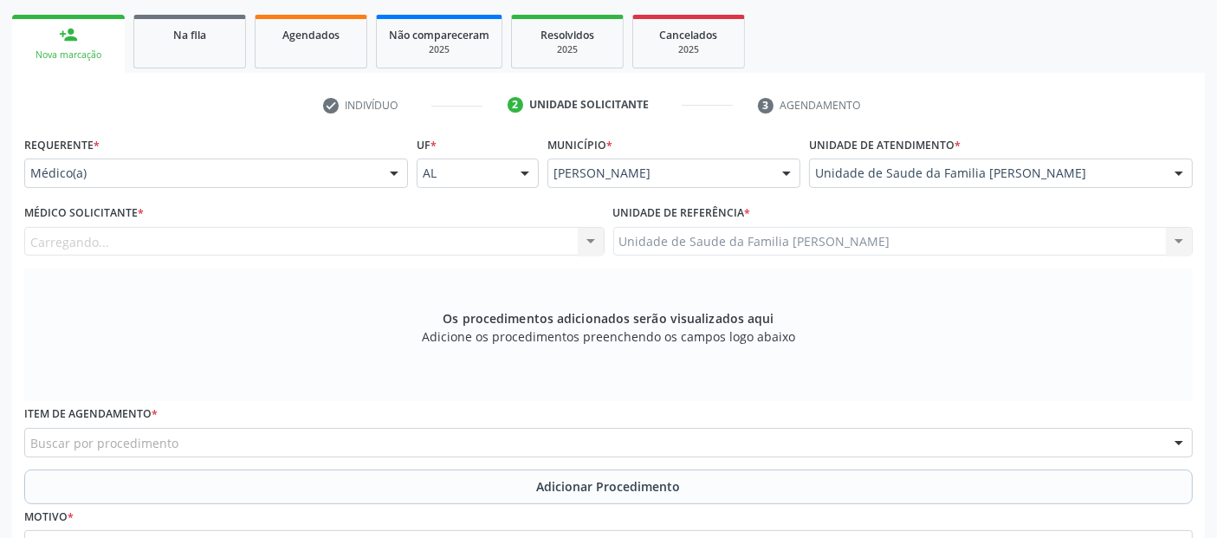
click at [238, 227] on div "Carregando... Nenhum resultado encontrado para: " " Não há nenhuma opção para s…" at bounding box center [314, 241] width 580 height 29
click at [231, 245] on div "Médico solicitante" at bounding box center [314, 241] width 580 height 29
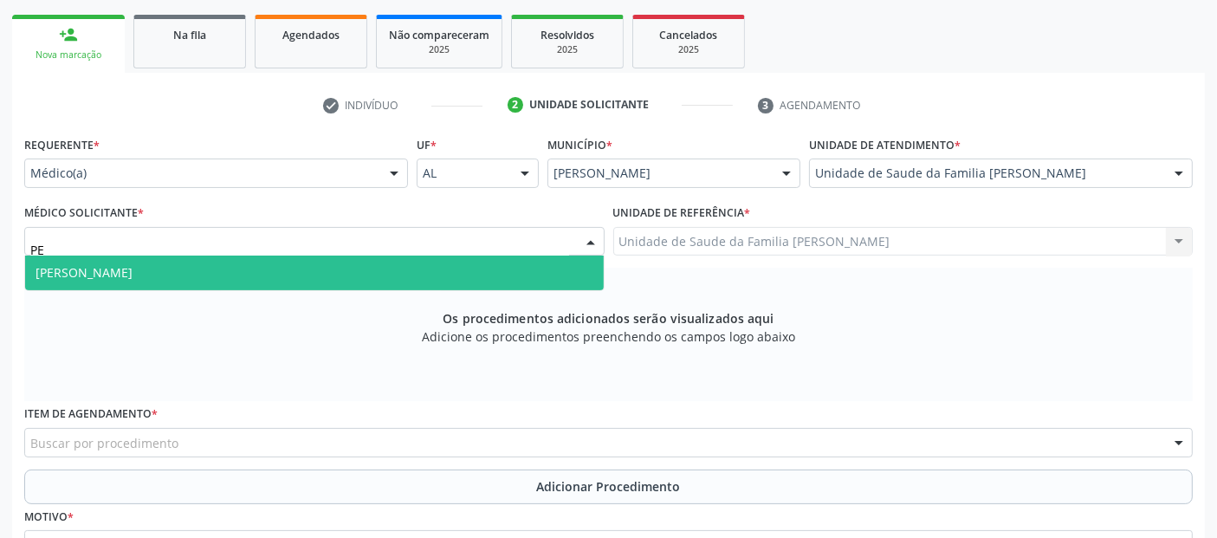
type input "PED"
click at [207, 263] on span "[PERSON_NAME]" at bounding box center [314, 272] width 578 height 35
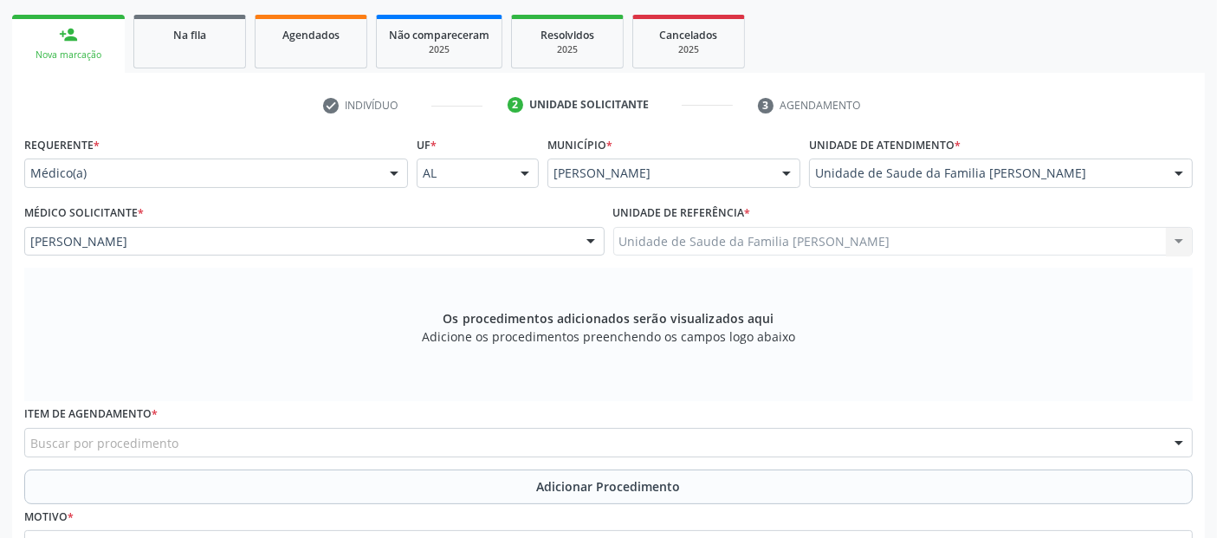
click at [234, 449] on div "Buscar por procedimento" at bounding box center [608, 442] width 1168 height 29
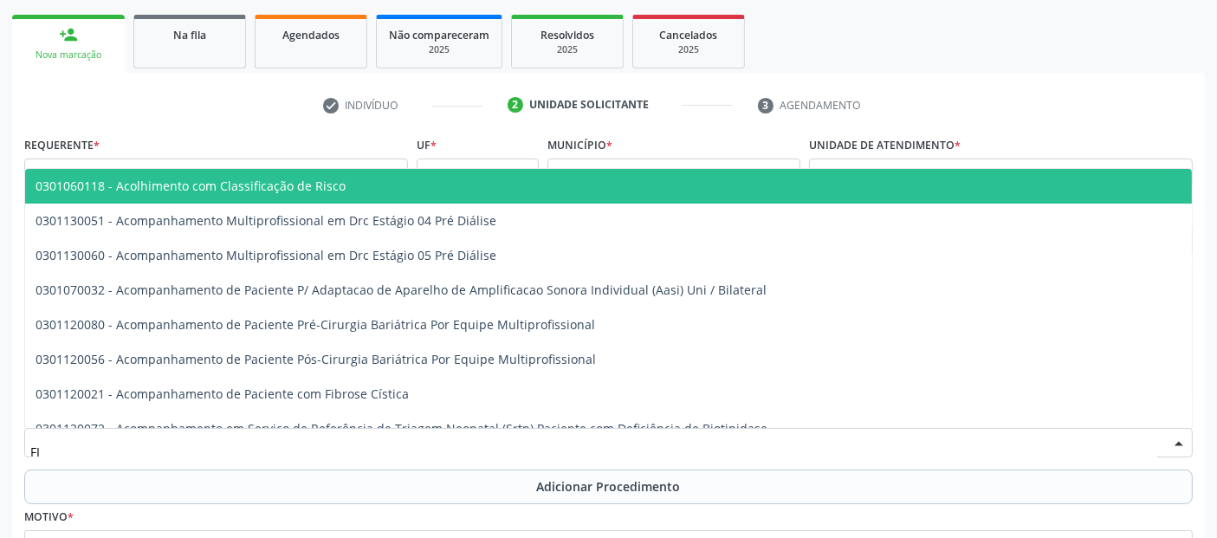
type input "F"
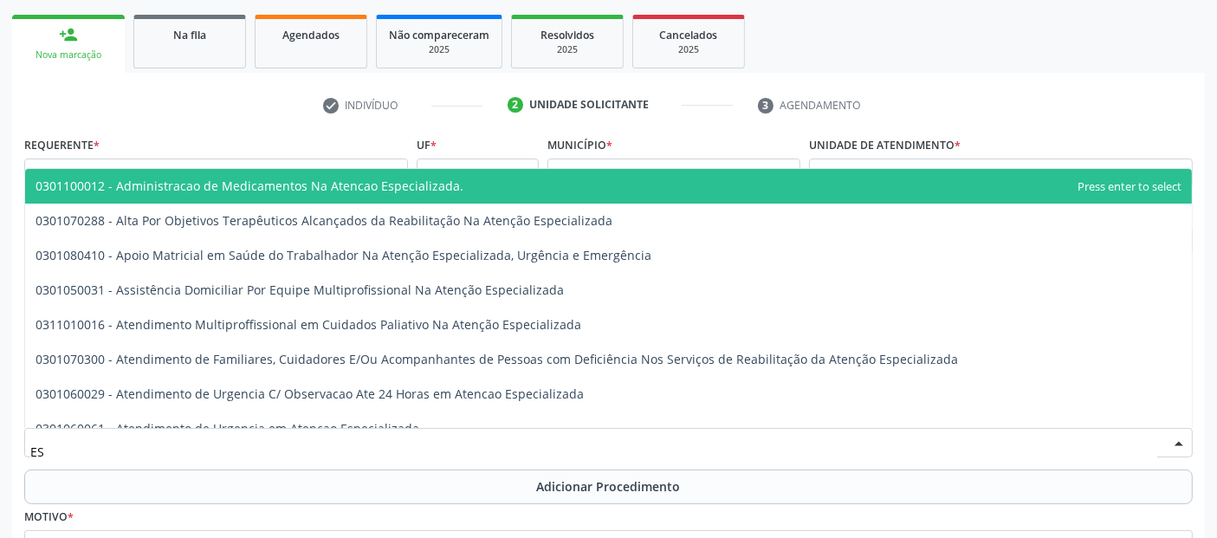
type input "E"
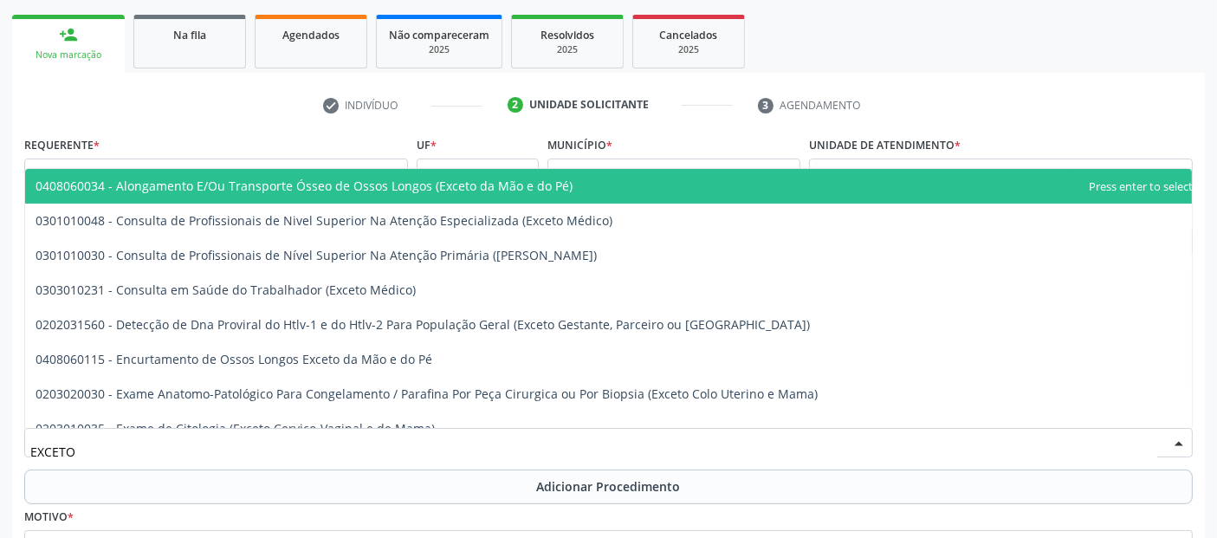
type input "EXCETO M"
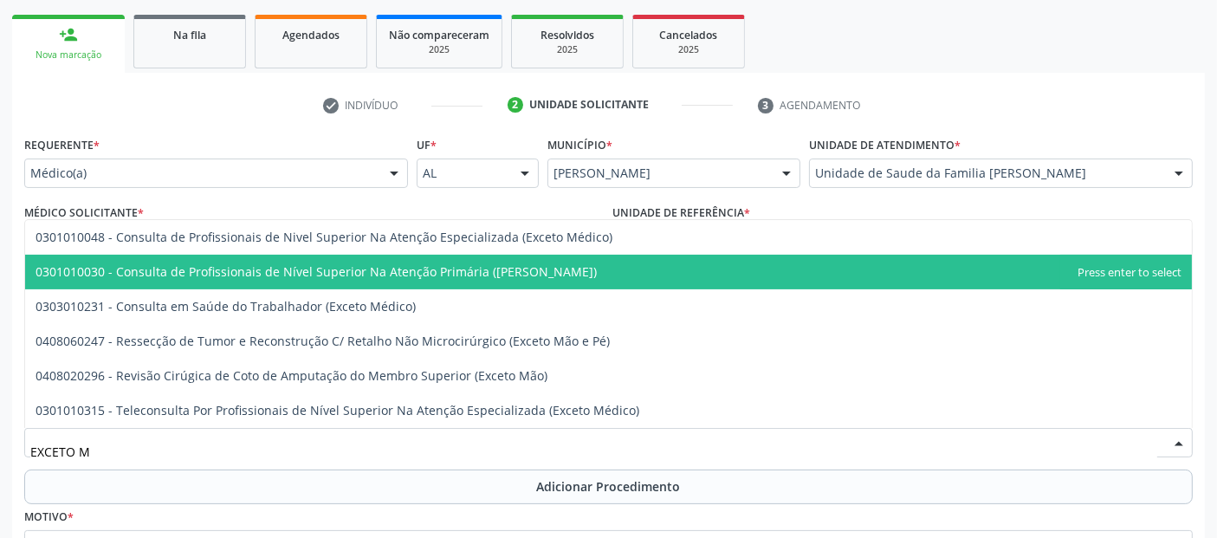
click at [205, 268] on span "0301010030 - Consulta de Profissionais de Nível Superior Na Atenção Primária ([…" at bounding box center [316, 271] width 561 height 16
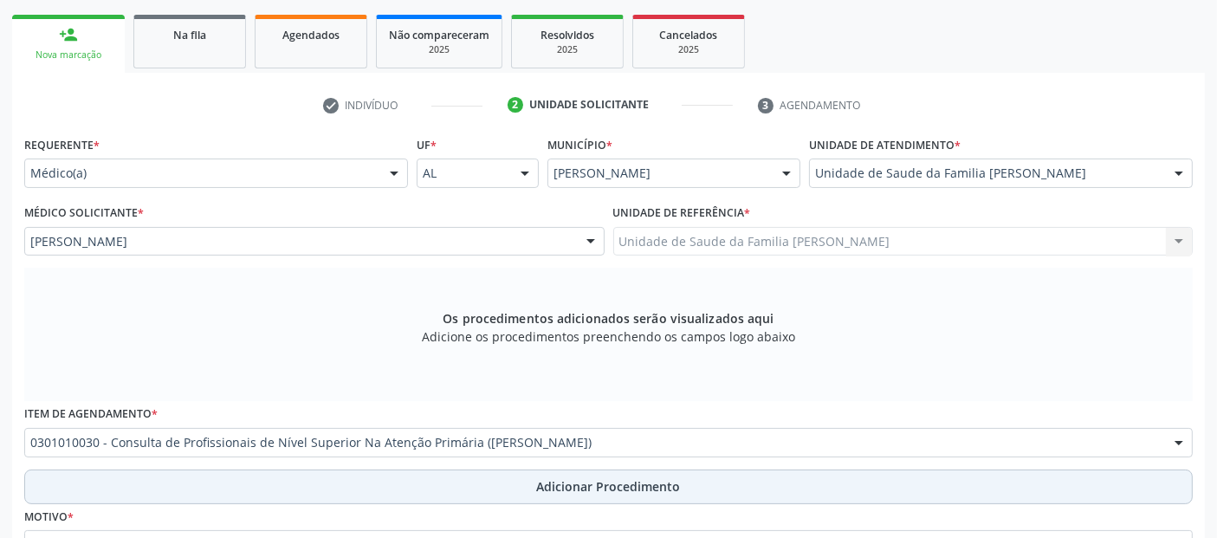
click at [351, 490] on button "Adicionar Procedimento" at bounding box center [608, 486] width 1168 height 35
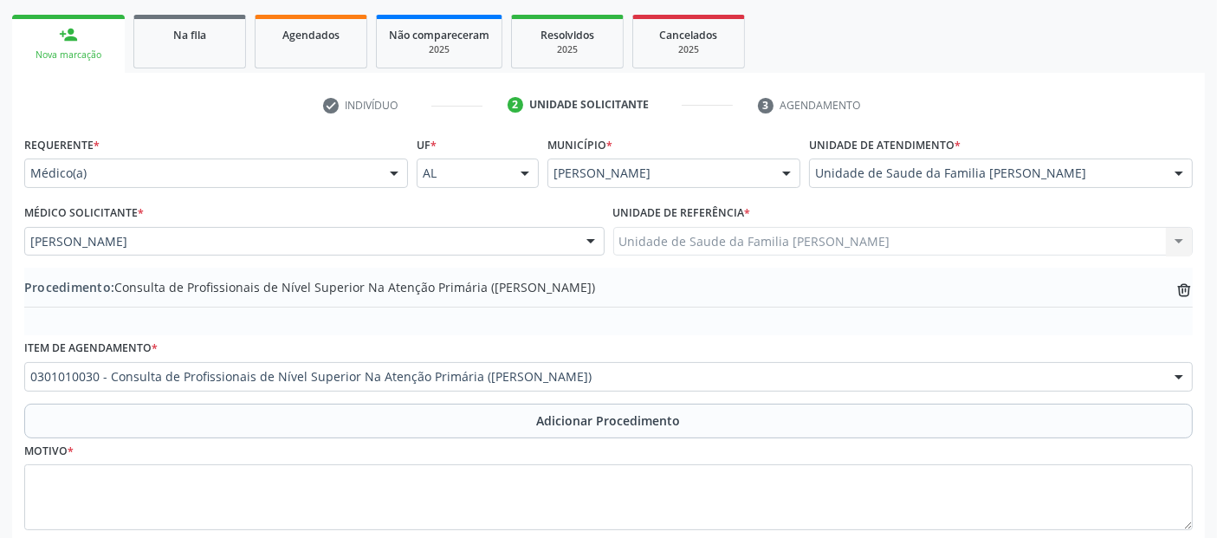
scroll to position [372, 0]
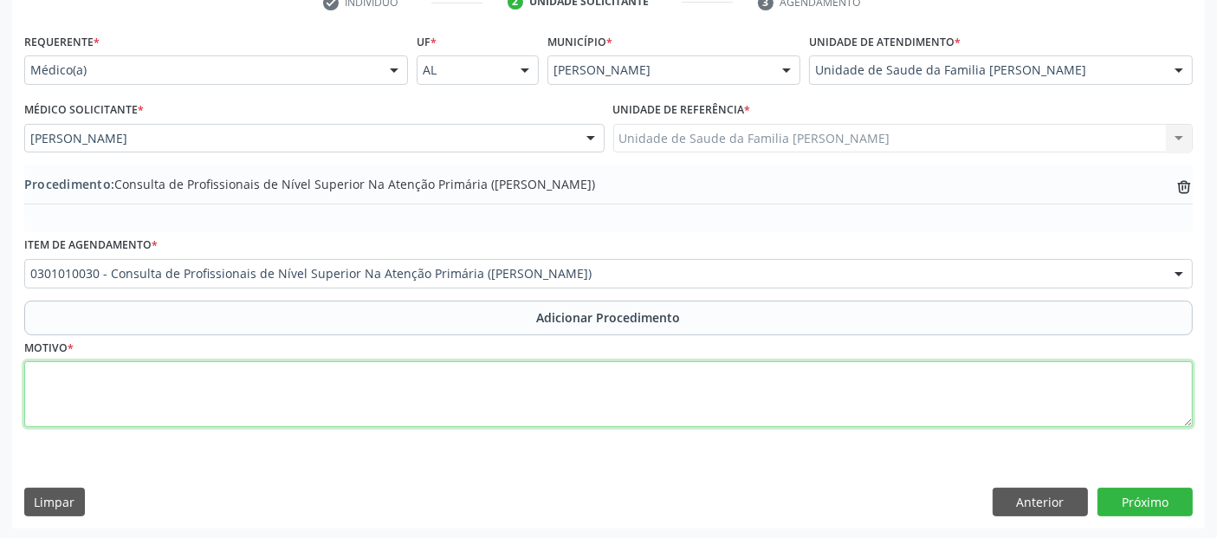
click at [475, 384] on textarea at bounding box center [608, 394] width 1168 height 66
type textarea "FISIOTERAPIA - DOR LOMBAR BAIXA."
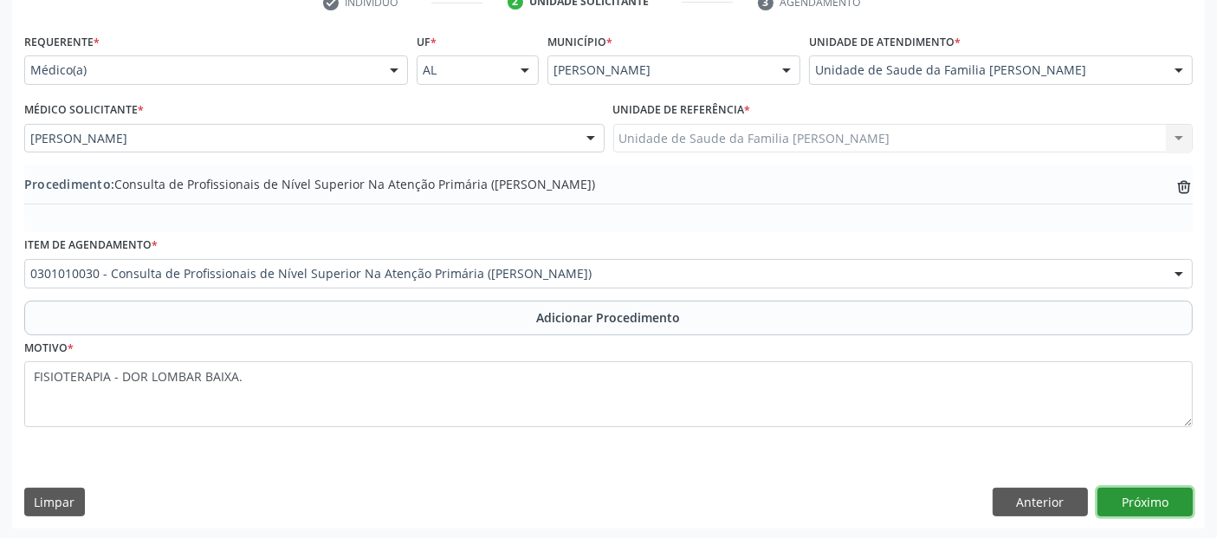
click at [1161, 497] on button "Próximo" at bounding box center [1144, 502] width 95 height 29
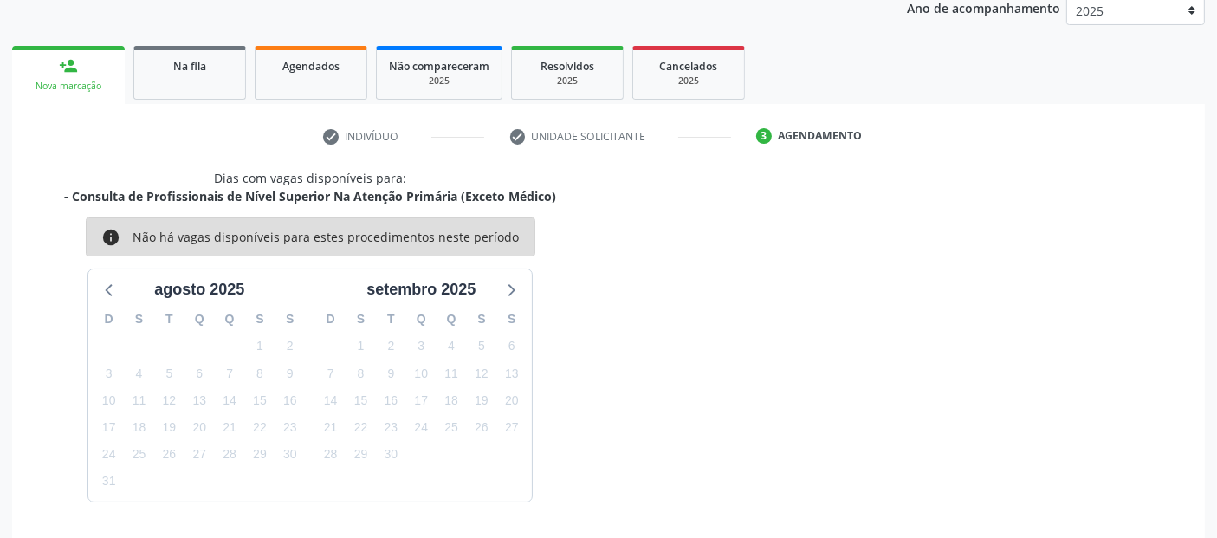
scroll to position [288, 0]
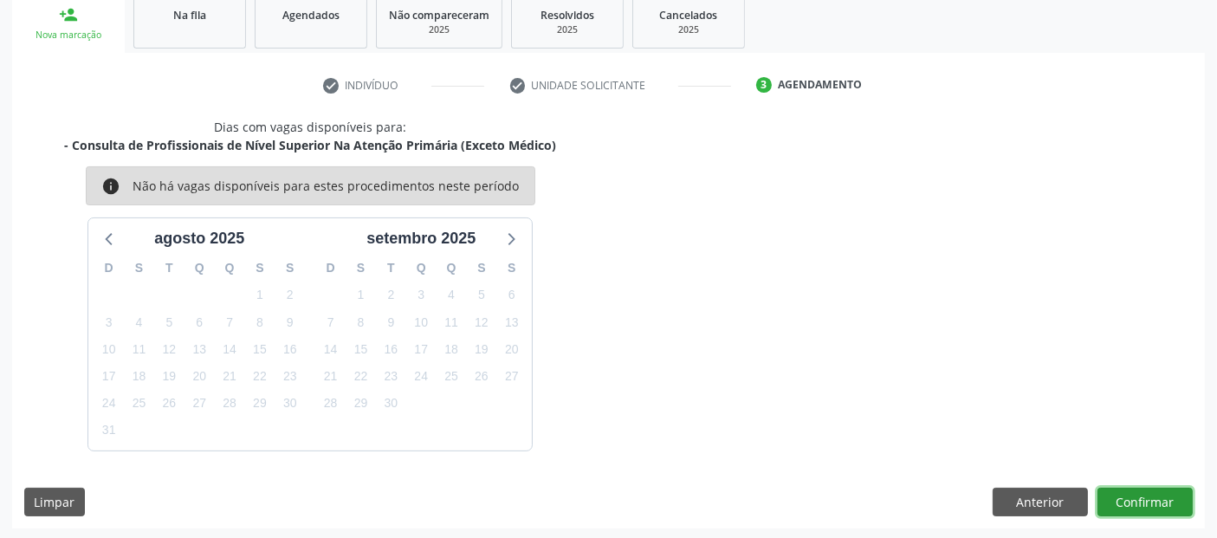
click at [1161, 497] on button "Confirmar" at bounding box center [1144, 502] width 95 height 29
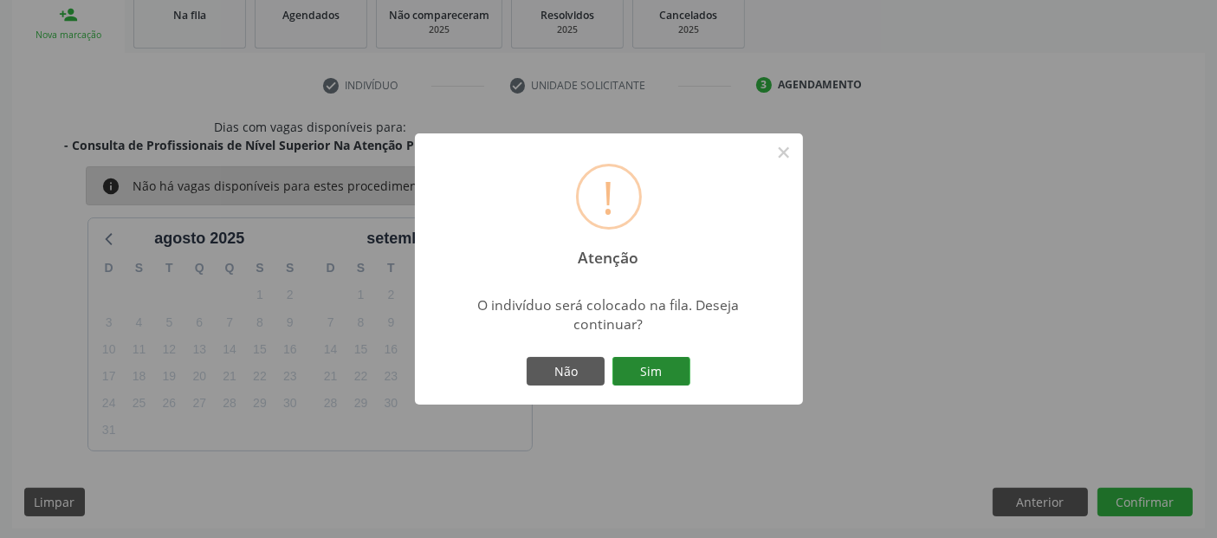
click at [644, 359] on button "Sim" at bounding box center [651, 371] width 78 height 29
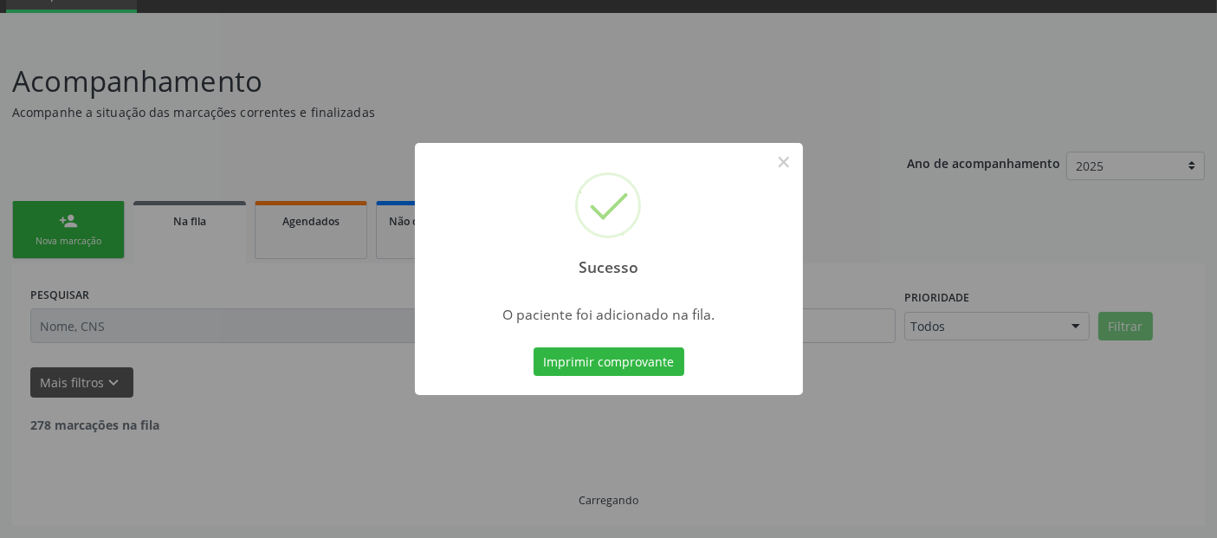
scroll to position [61, 0]
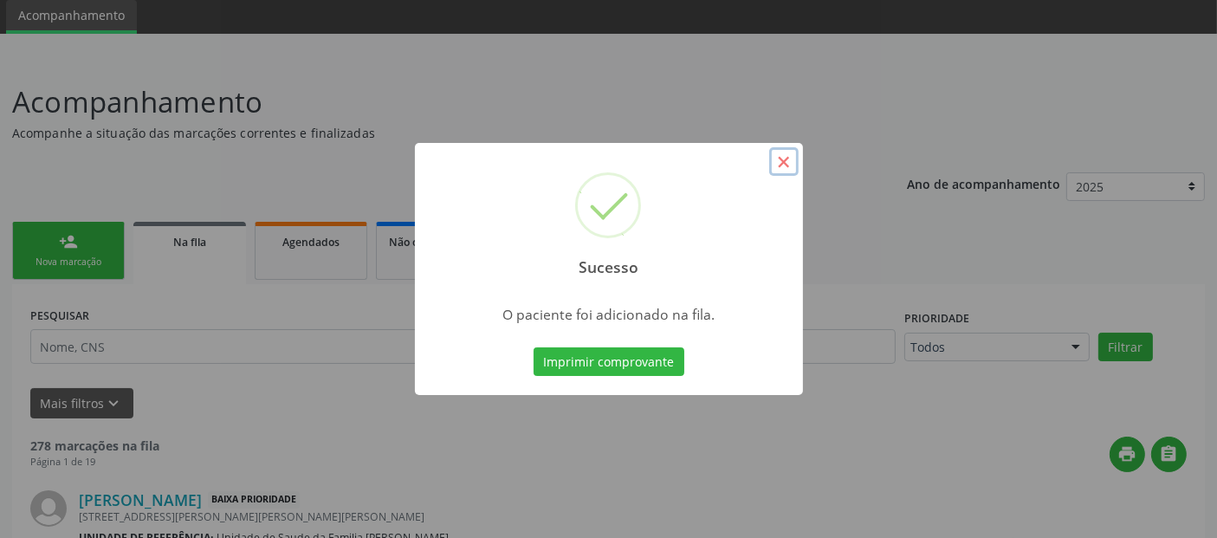
click at [785, 168] on button "×" at bounding box center [783, 161] width 29 height 29
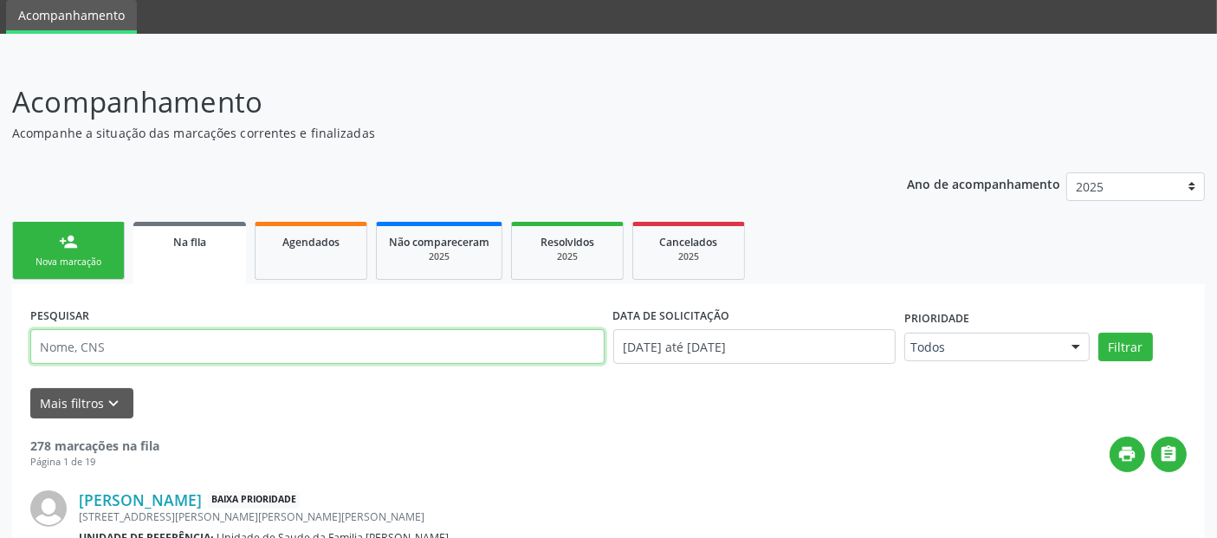
click at [144, 329] on input "text" at bounding box center [317, 346] width 574 height 35
type input "A"
type input "[PERSON_NAME]"
click at [1098, 333] on button "Filtrar" at bounding box center [1125, 347] width 55 height 29
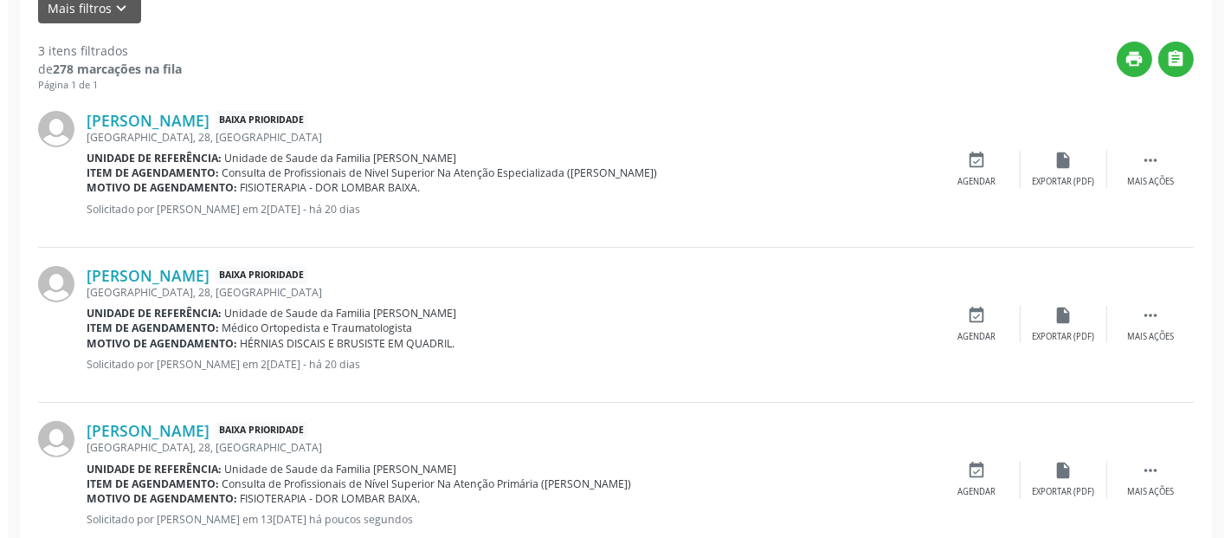
scroll to position [486, 0]
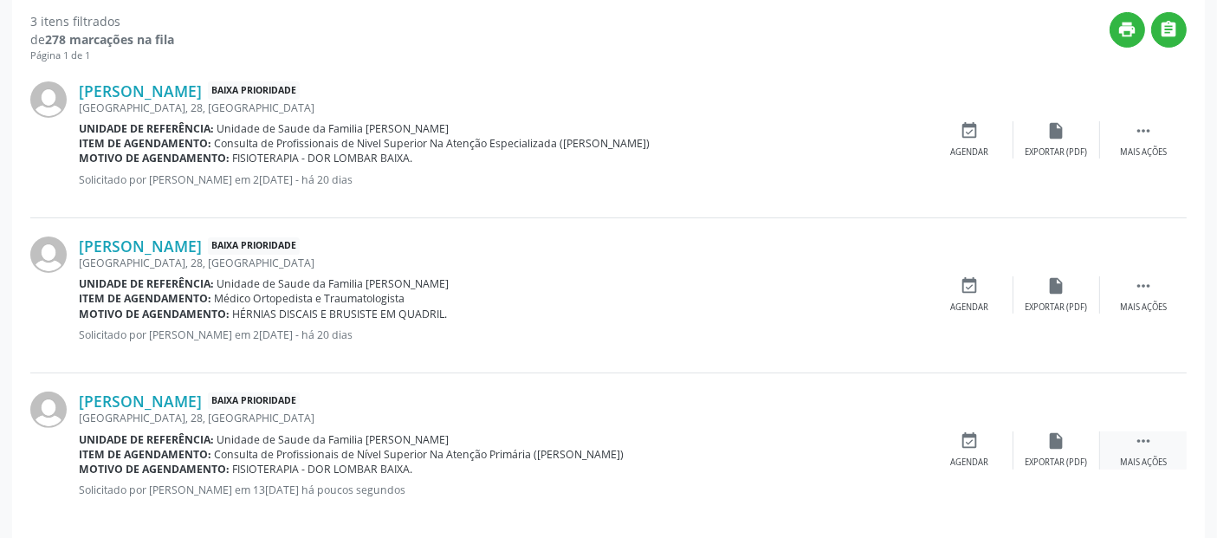
click at [1158, 461] on div "Mais ações" at bounding box center [1143, 462] width 47 height 12
click at [982, 459] on div "Cancelar" at bounding box center [969, 462] width 41 height 12
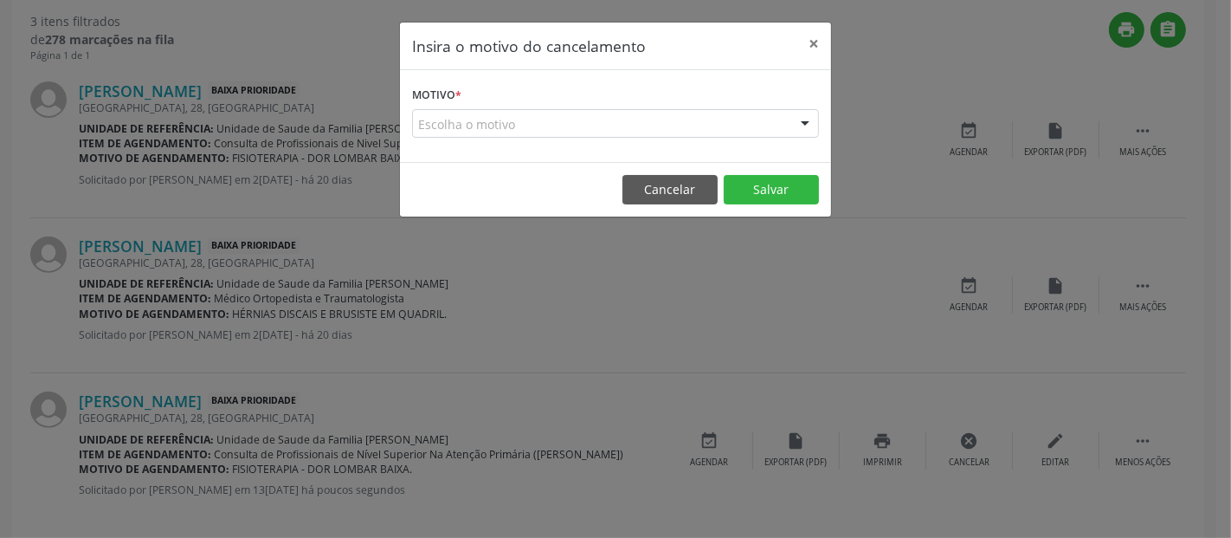
click at [669, 128] on div "Escolha o motivo" at bounding box center [615, 123] width 407 height 29
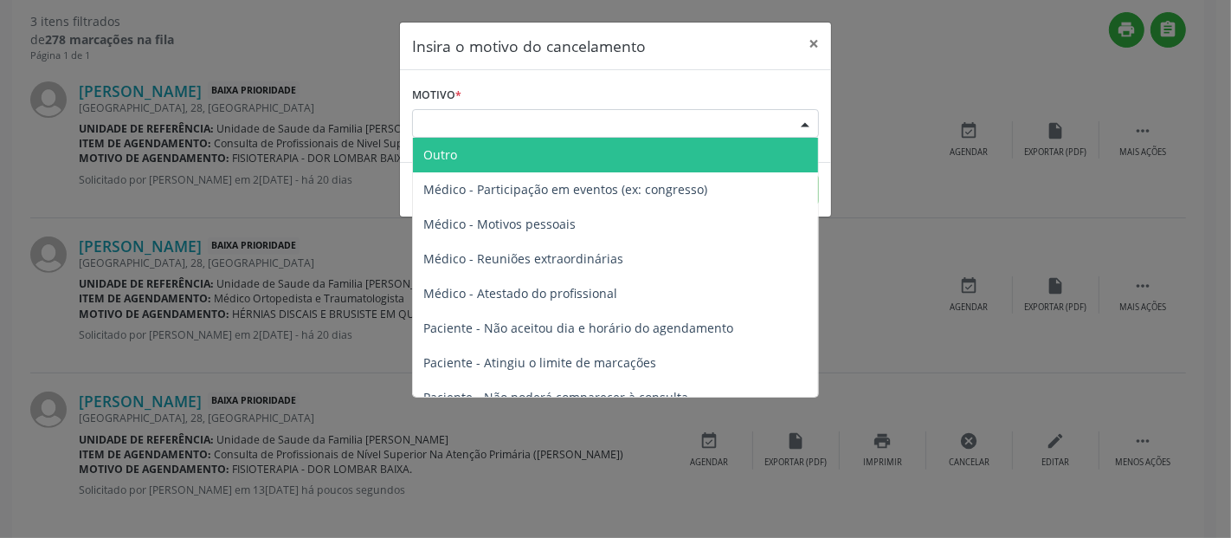
click at [589, 166] on span "Outro" at bounding box center [615, 155] width 405 height 35
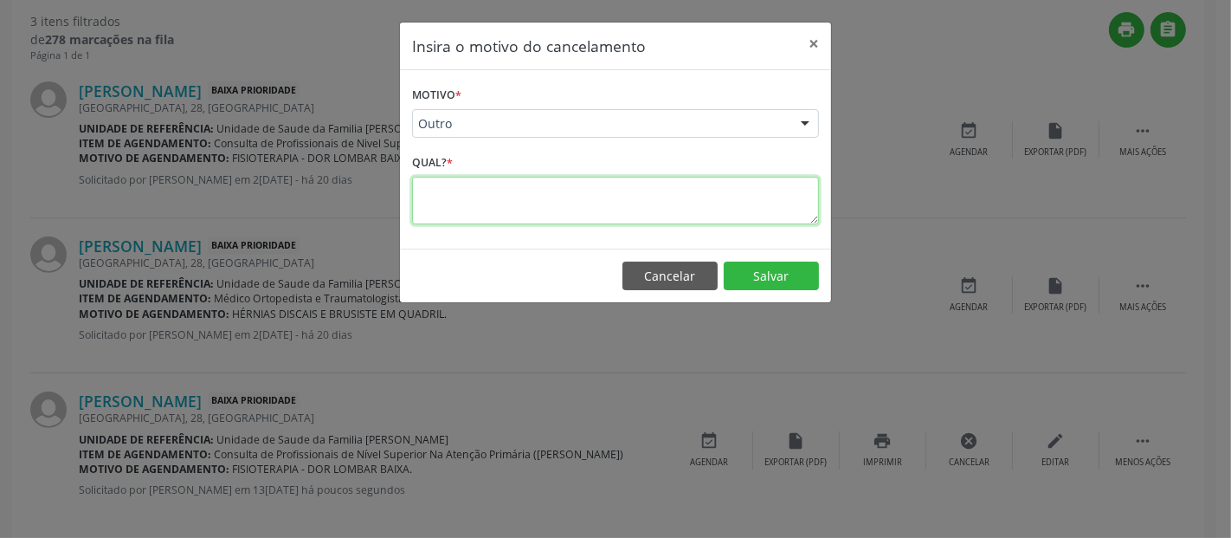
click at [608, 183] on textarea at bounding box center [615, 201] width 407 height 48
type textarea "DUPLICADO."
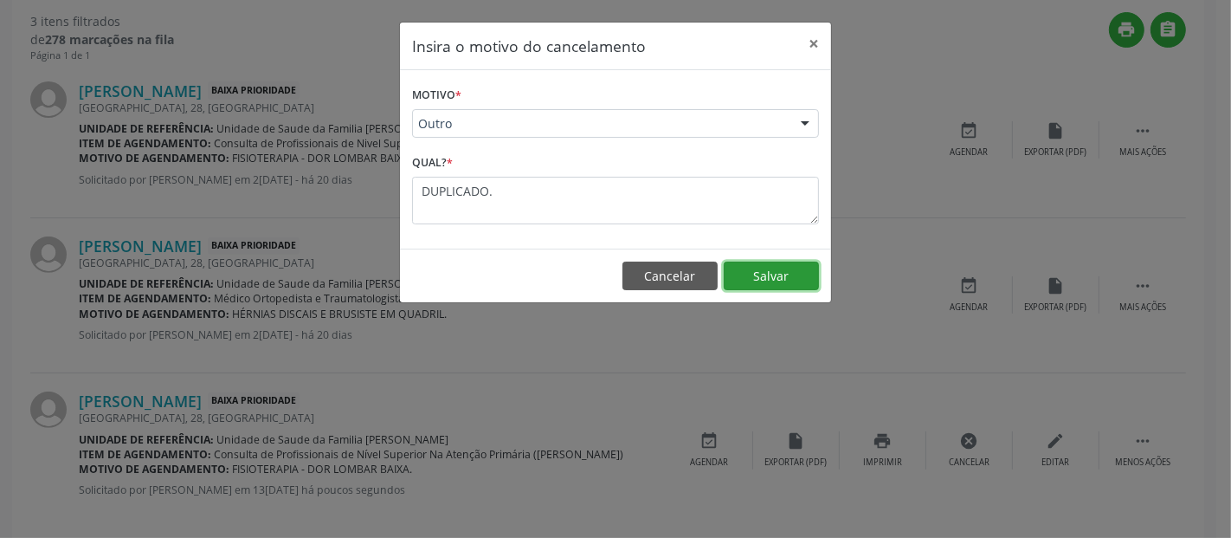
click at [776, 268] on button "Salvar" at bounding box center [771, 276] width 95 height 29
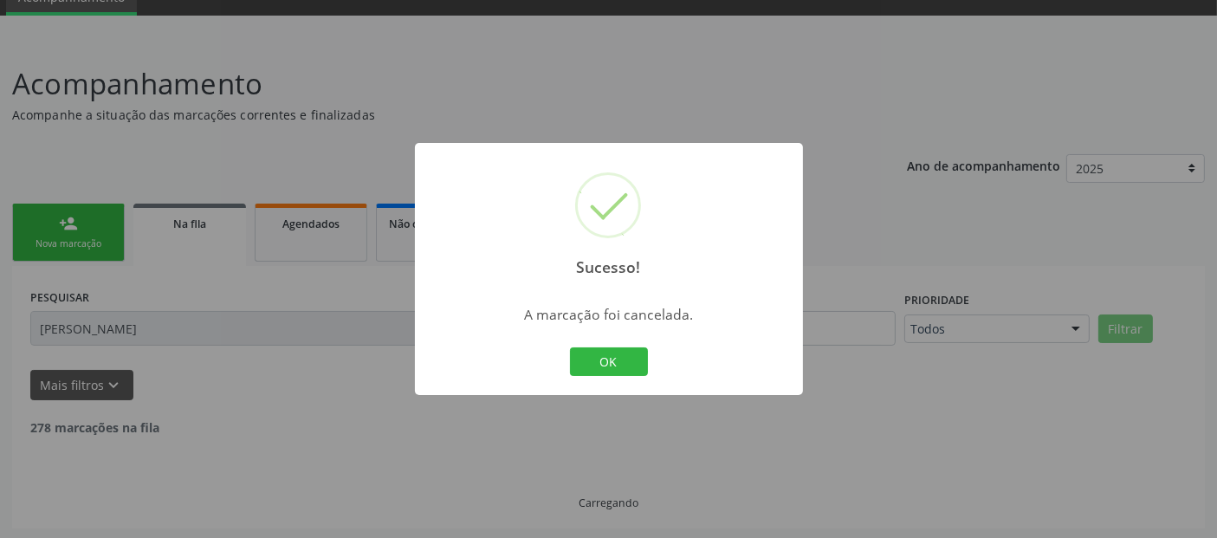
scroll to position [348, 0]
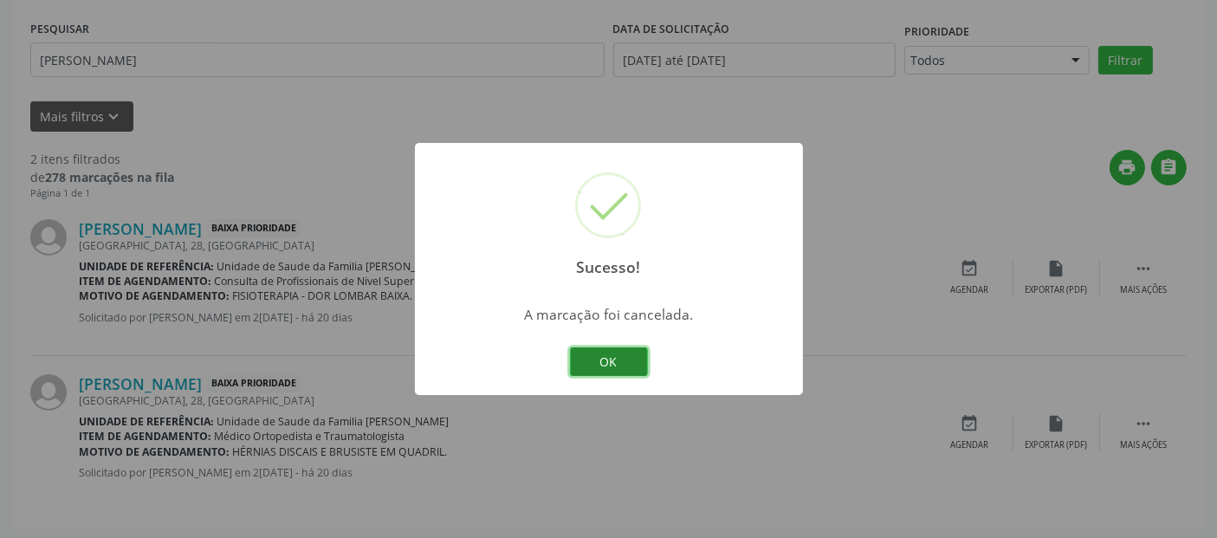
click at [585, 359] on button "OK" at bounding box center [609, 361] width 78 height 29
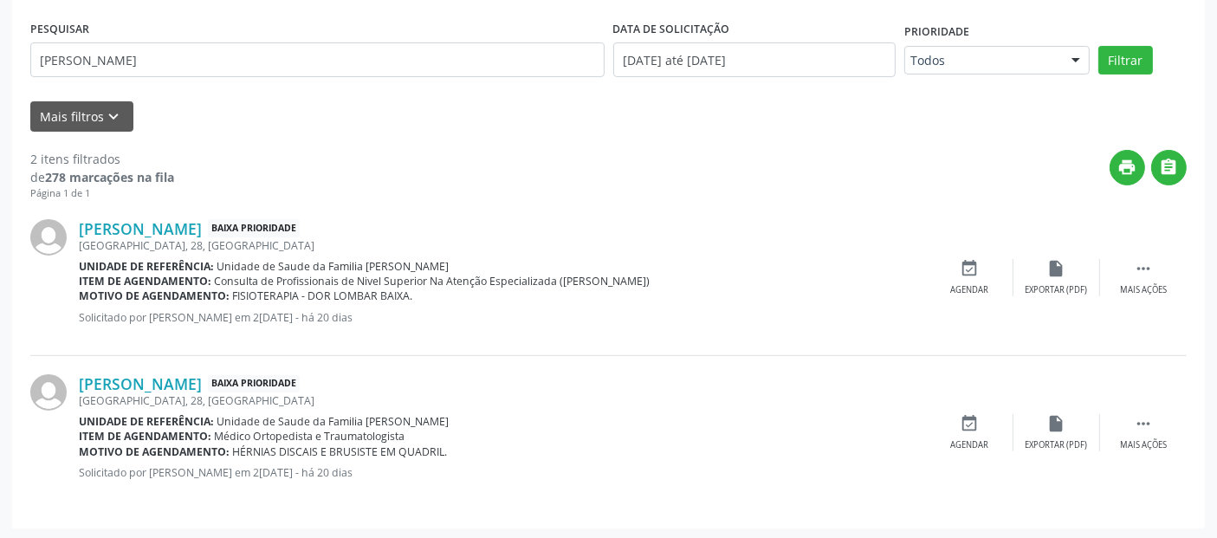
scroll to position [199, 0]
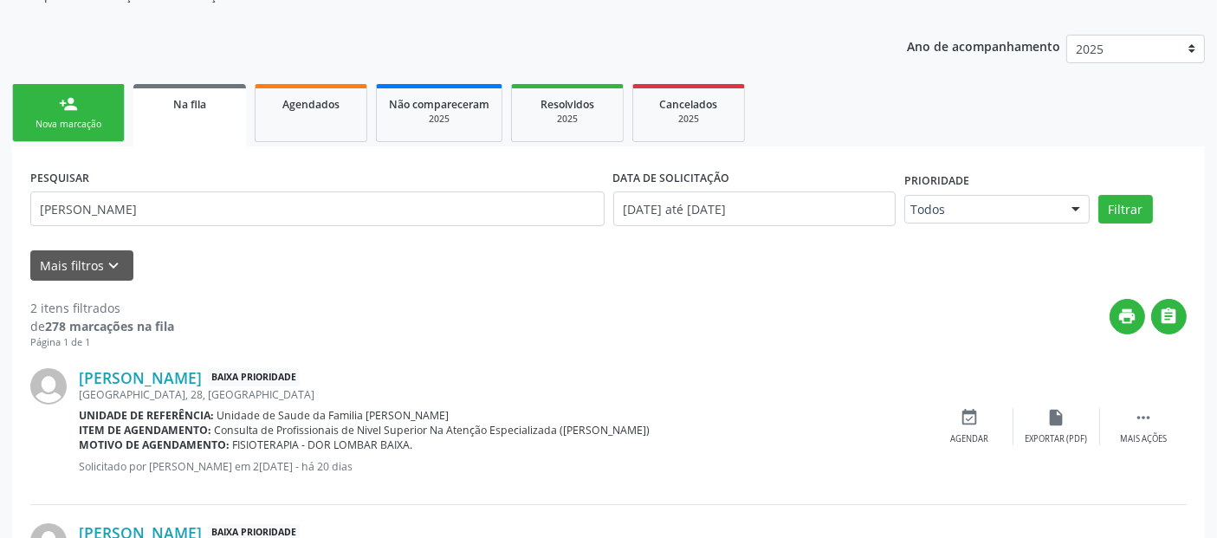
click at [88, 100] on link "person_add Nova marcação" at bounding box center [68, 113] width 113 height 58
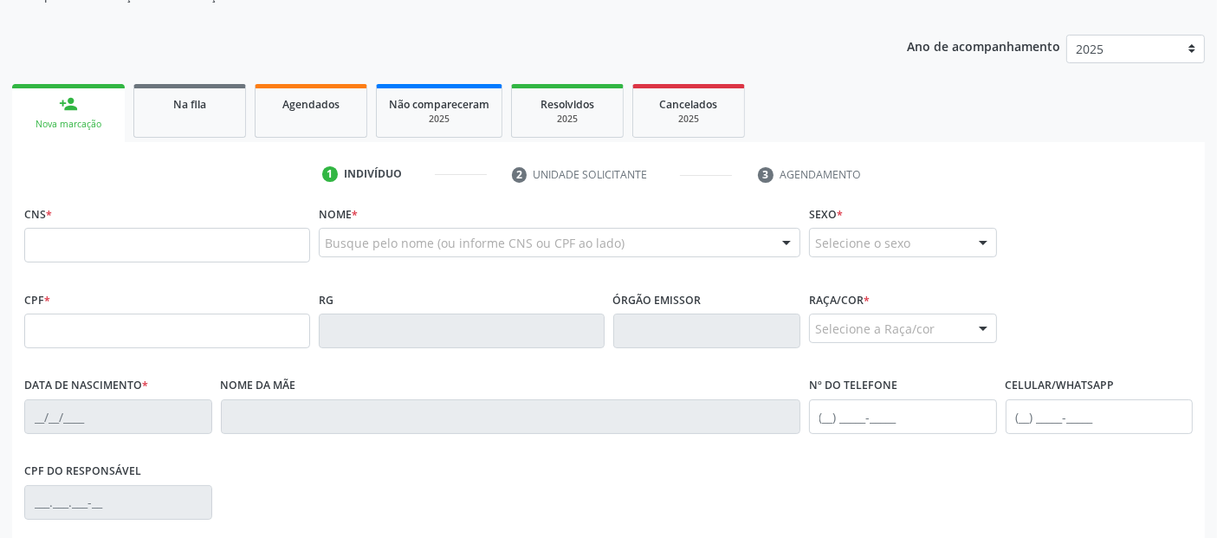
click at [361, 230] on div "Busque pelo nome (ou informe CNS ou CPF ao lado)" at bounding box center [559, 242] width 481 height 29
click at [361, 230] on div at bounding box center [559, 242] width 481 height 29
click at [361, 237] on input "text" at bounding box center [545, 251] width 440 height 35
click at [378, 249] on input "JOSE RIVALDO GOUVEIA DOS SANTOS" at bounding box center [545, 251] width 440 height 35
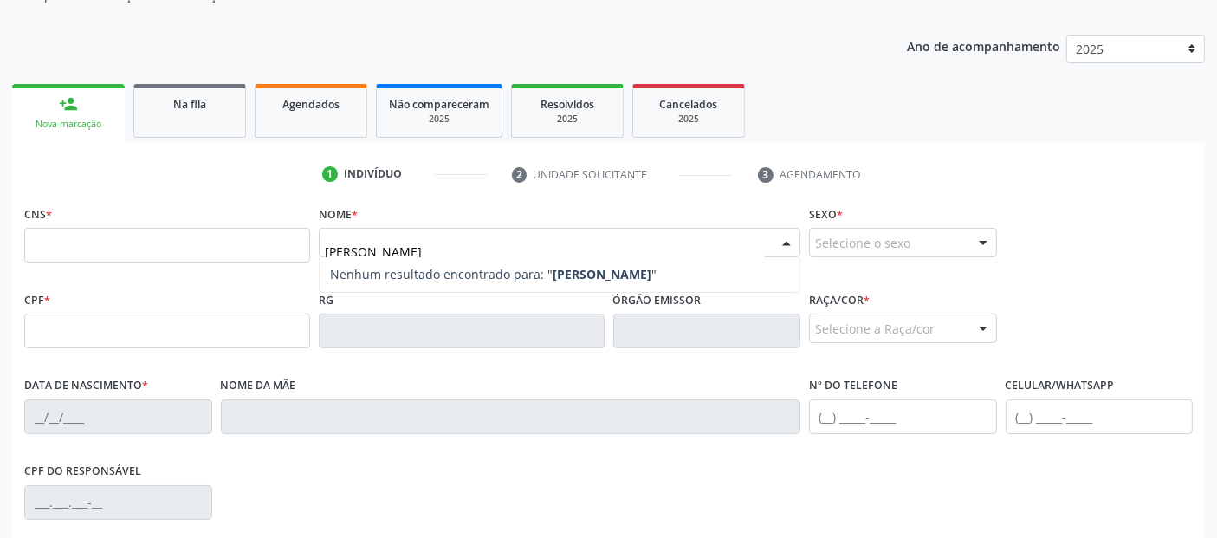
click at [378, 249] on input "JOSE RIVALDO GOUVEIA DOS SANTOS" at bounding box center [545, 251] width 440 height 35
type input "EDLEUZA DE OLIVEIRA SILVA"
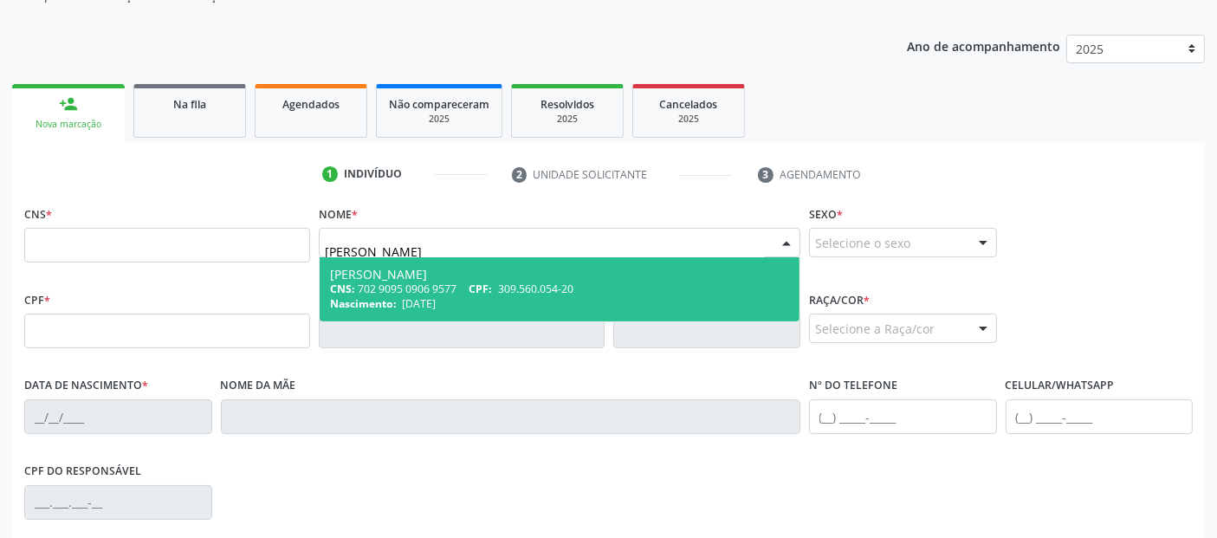
click at [613, 281] on div "CNS: 702 9095 0906 9577 CPF: 309.560.054-20" at bounding box center [559, 288] width 459 height 15
type input "702 9095 0906 9577"
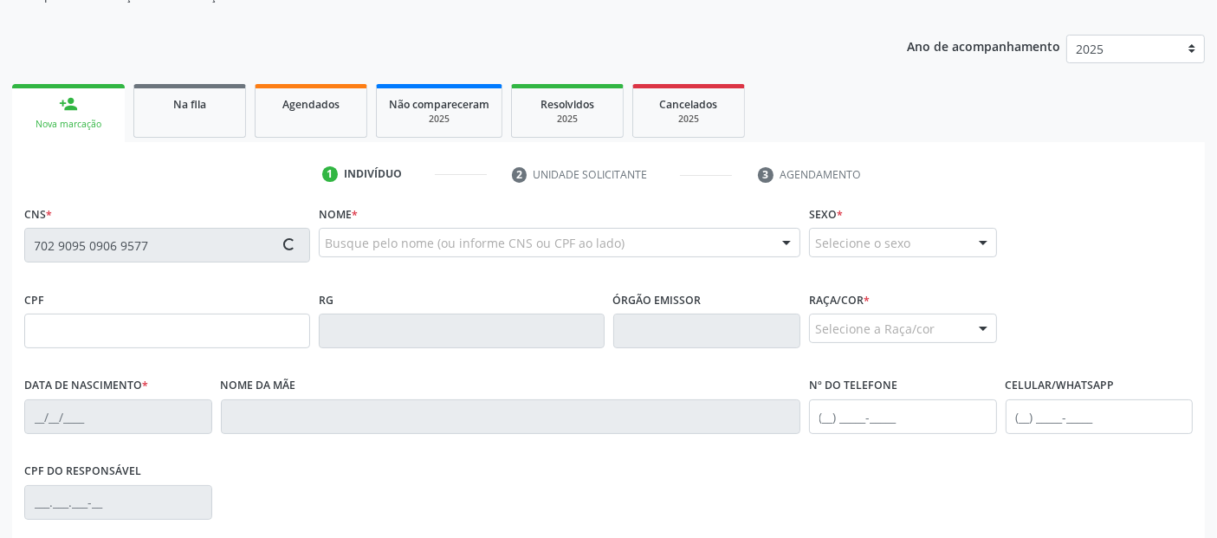
type input "309.560.054-20"
type input "11/09/1960"
type input "Josefa Correia de Oliveira"
type input "(82) 98891-9883"
type input "29"
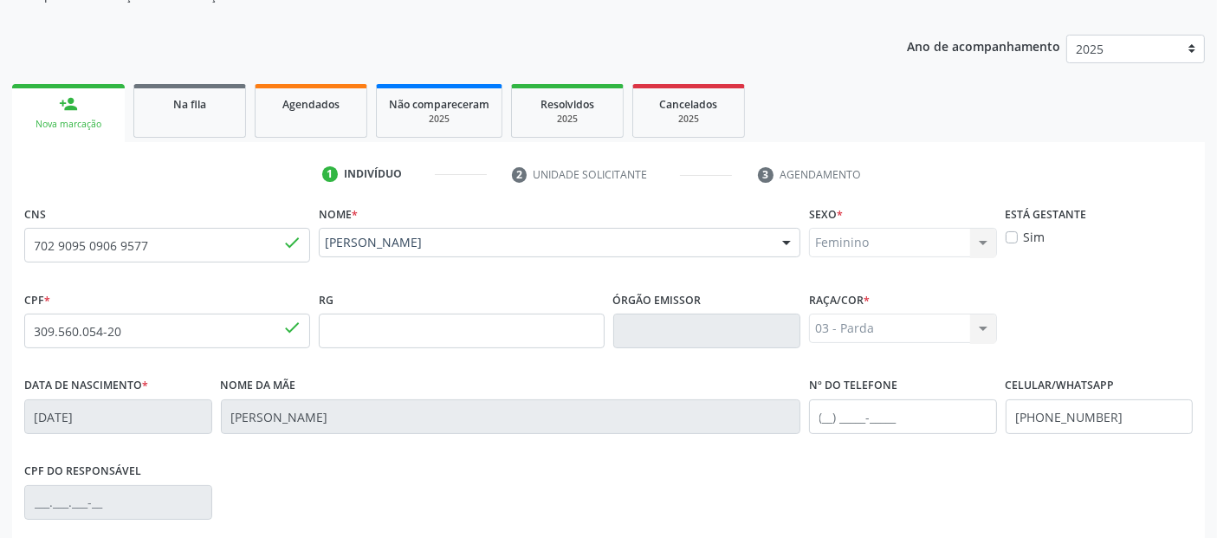
scroll to position [423, 0]
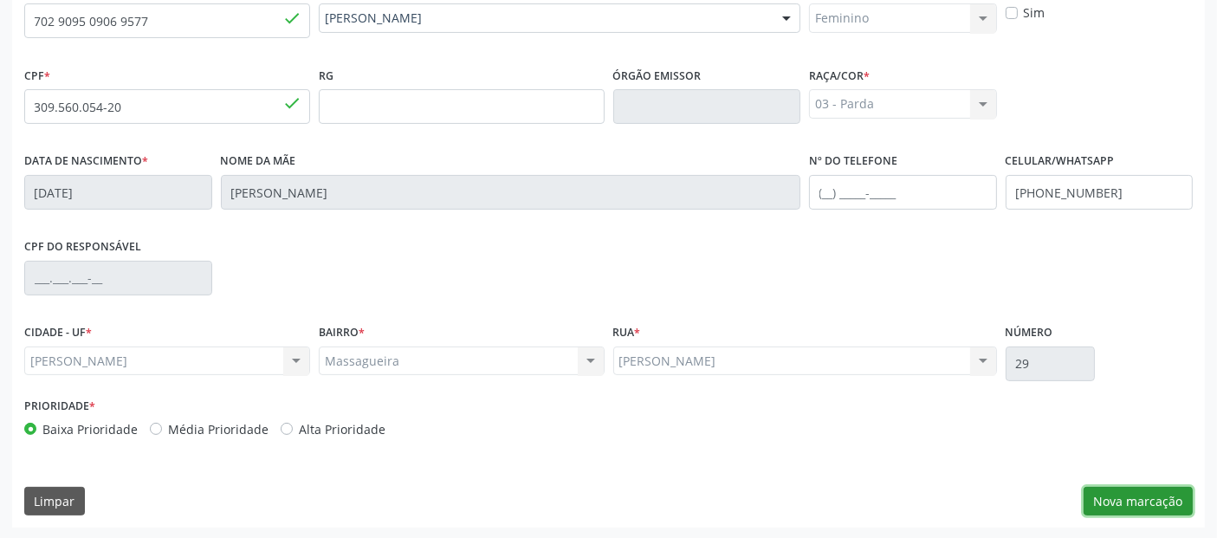
click at [1109, 499] on button "Nova marcação" at bounding box center [1137, 501] width 109 height 29
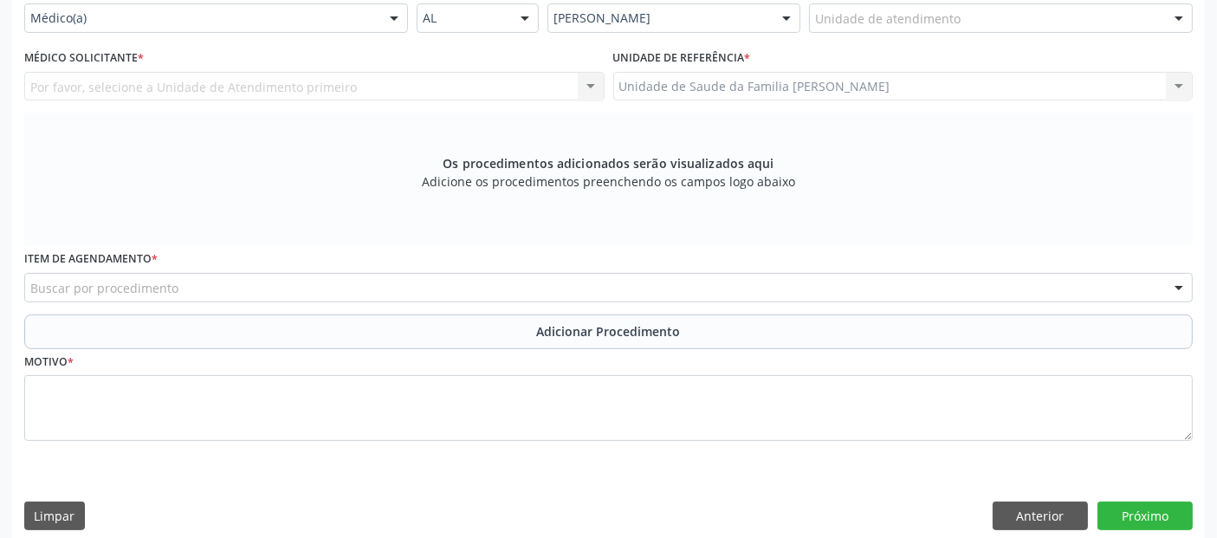
scroll to position [344, 0]
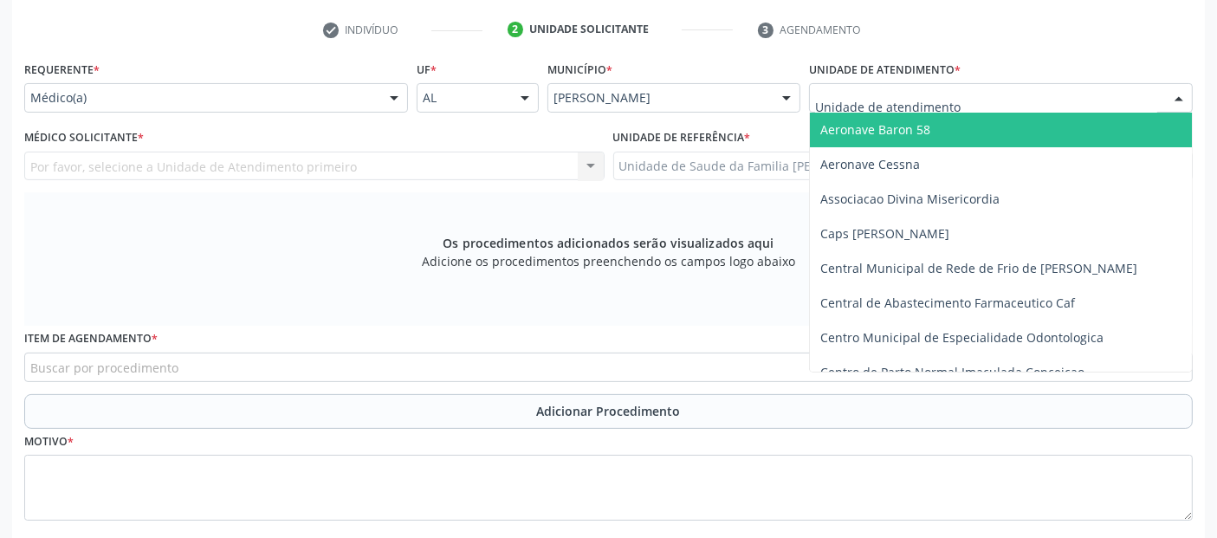
click at [924, 105] on div at bounding box center [1001, 97] width 384 height 29
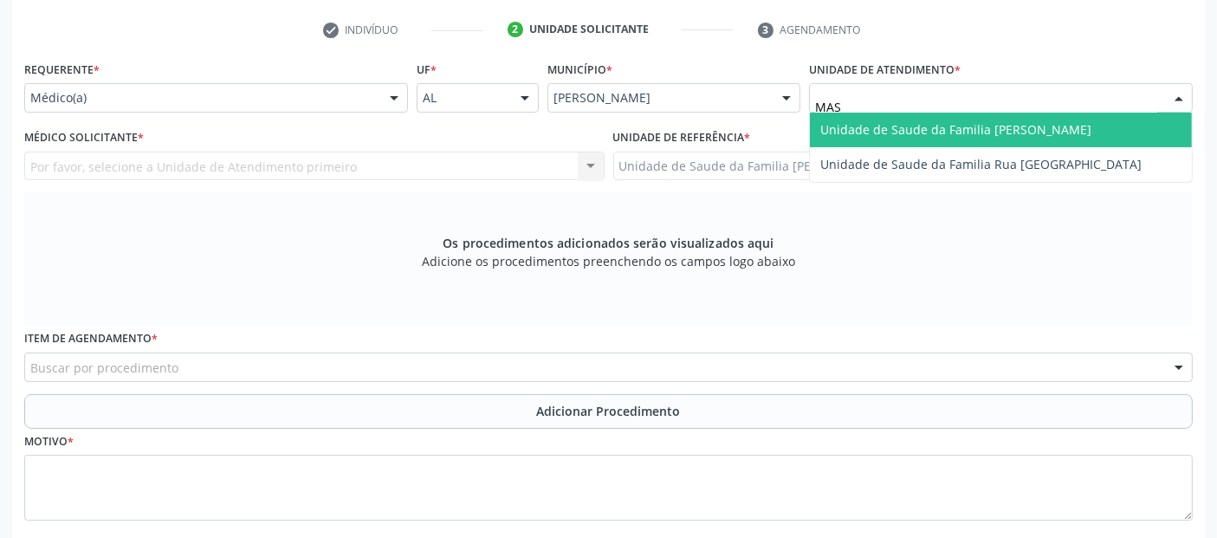
type input "MASS"
click at [920, 121] on span "Unidade de Saude da Familia [PERSON_NAME]" at bounding box center [955, 129] width 271 height 16
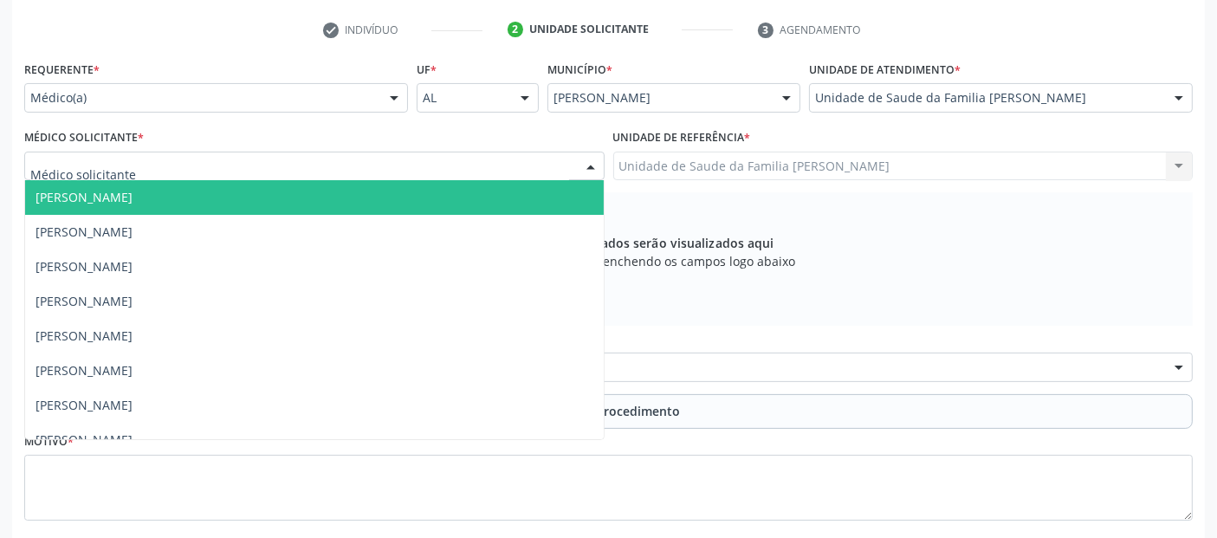
click at [250, 168] on div at bounding box center [314, 166] width 580 height 29
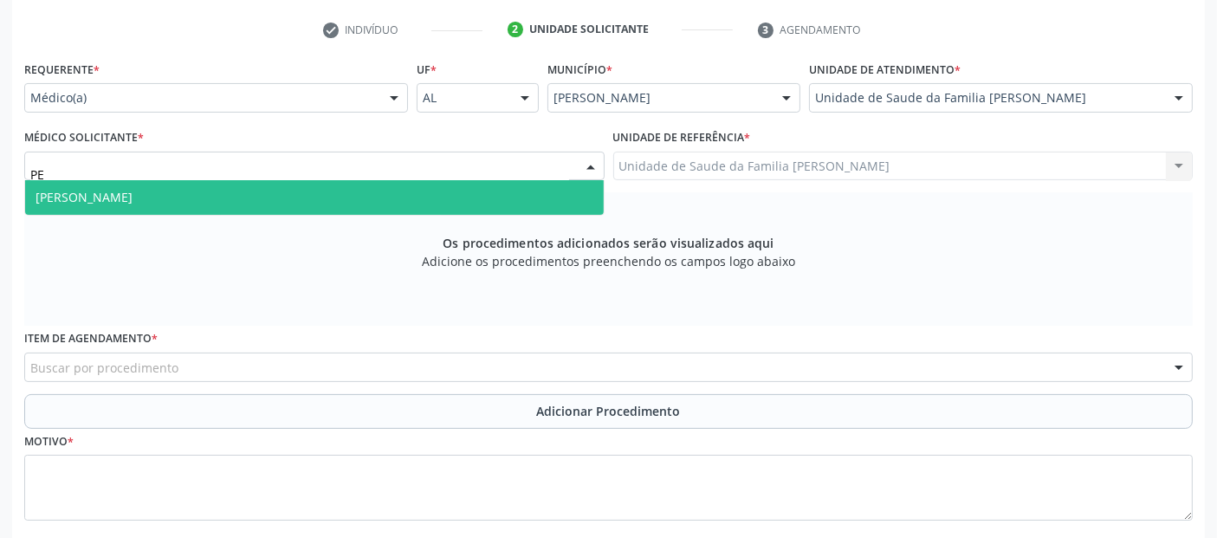
type input "PED"
click at [130, 191] on span "[PERSON_NAME]" at bounding box center [84, 197] width 97 height 16
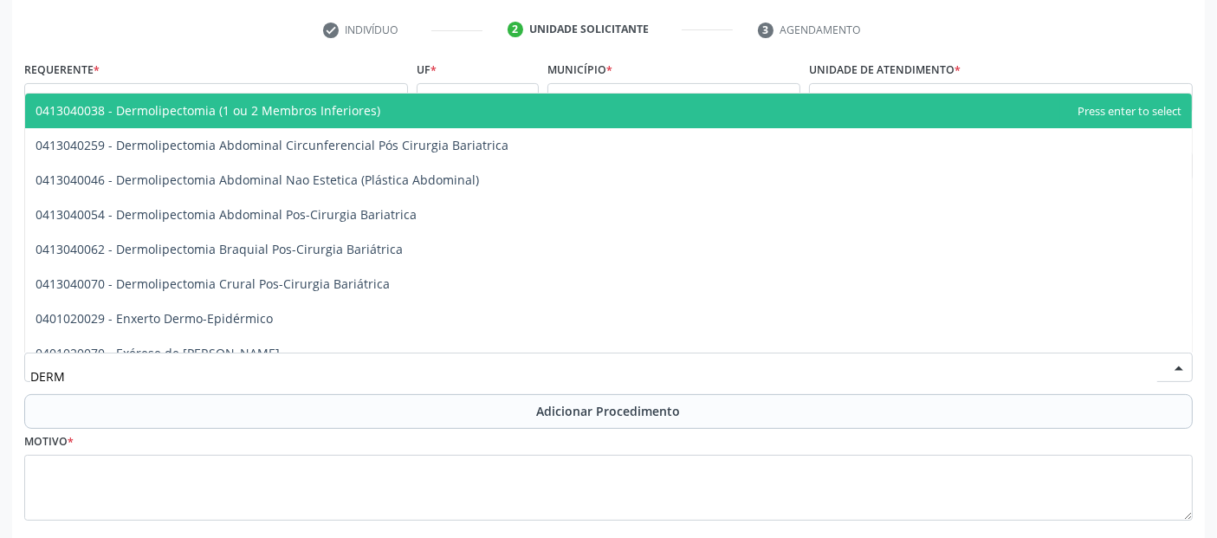
type input "DERMA"
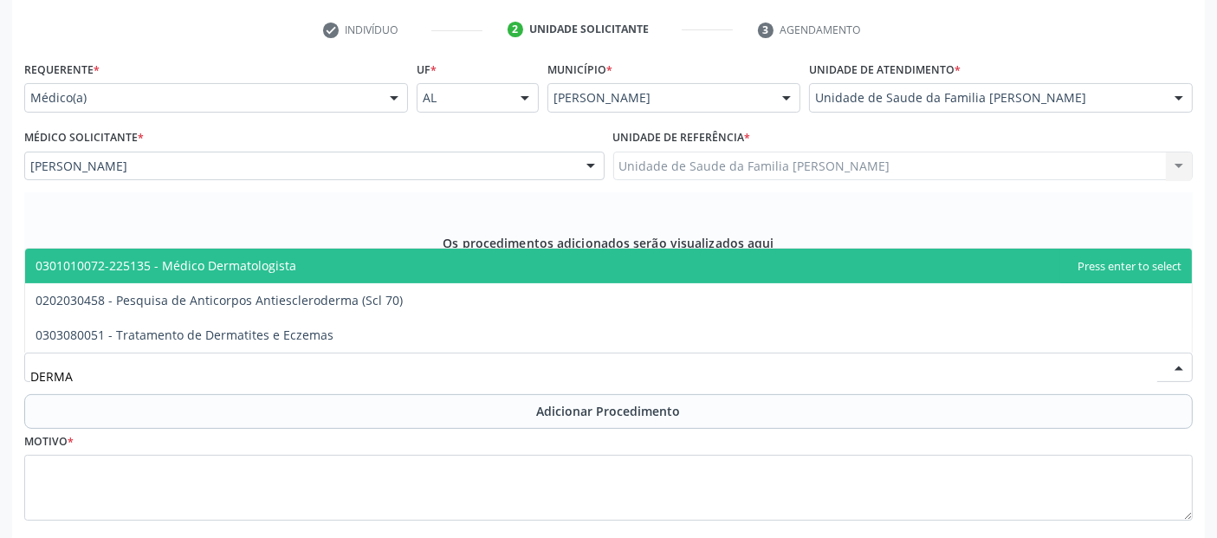
click at [271, 262] on span "0301010072-225135 - Médico Dermatologista" at bounding box center [166, 265] width 261 height 16
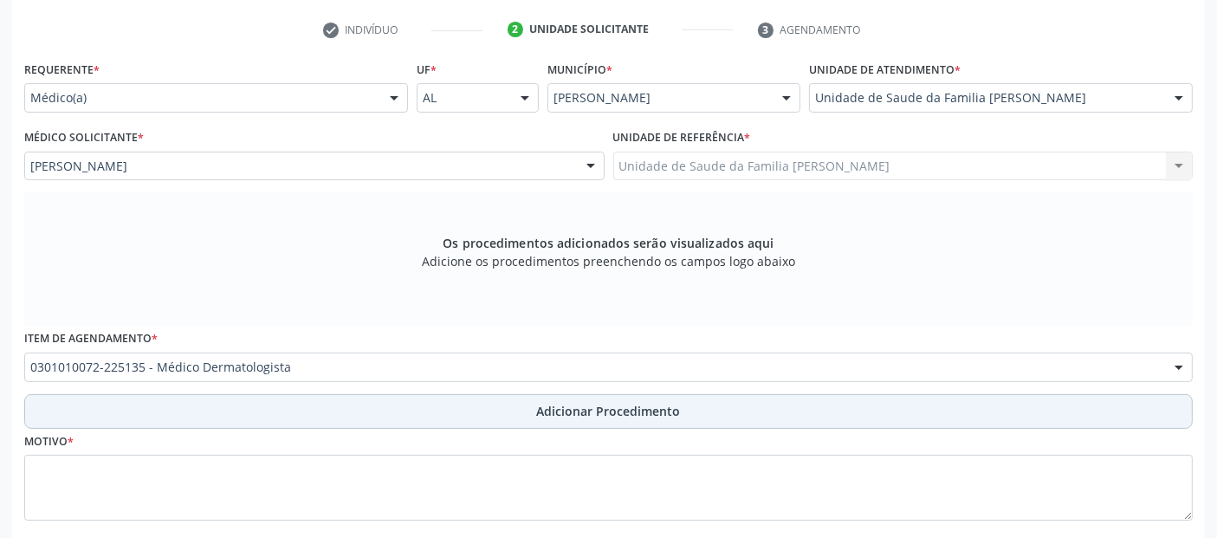
click at [270, 417] on button "Adicionar Procedimento" at bounding box center [608, 411] width 1168 height 35
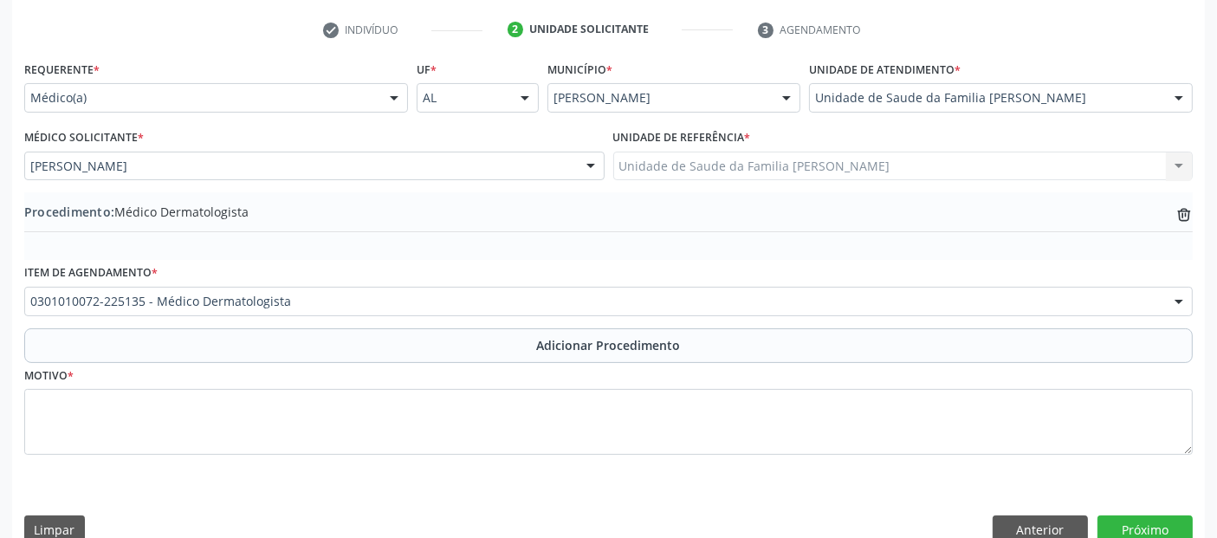
scroll to position [372, 0]
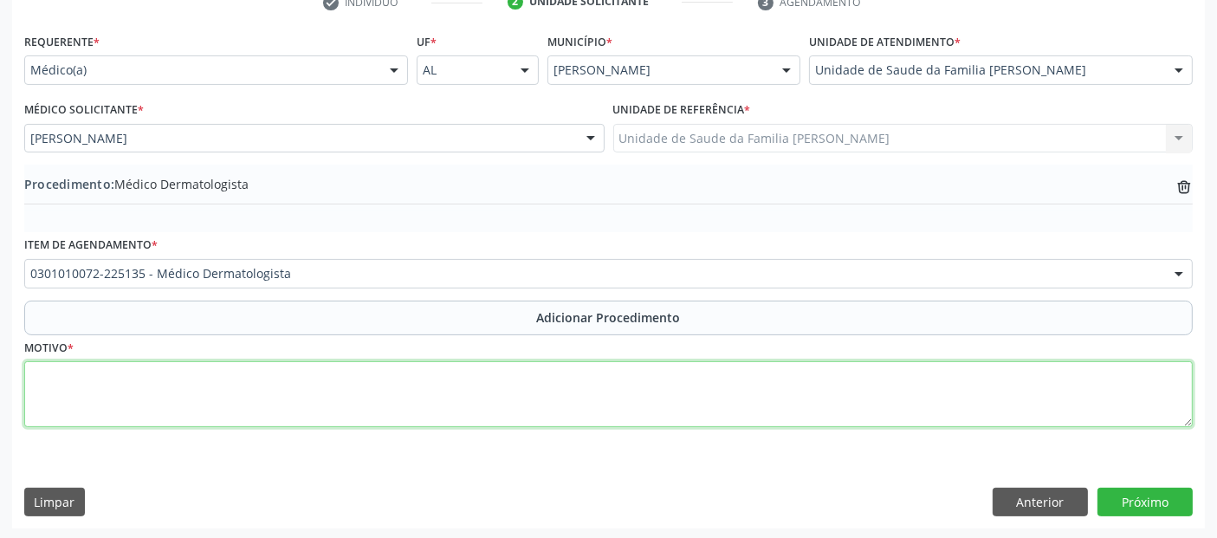
click at [797, 408] on textarea at bounding box center [608, 394] width 1168 height 66
type textarea "NEVO MELANOCÍTICO, NÃO ESPECIFICADO."
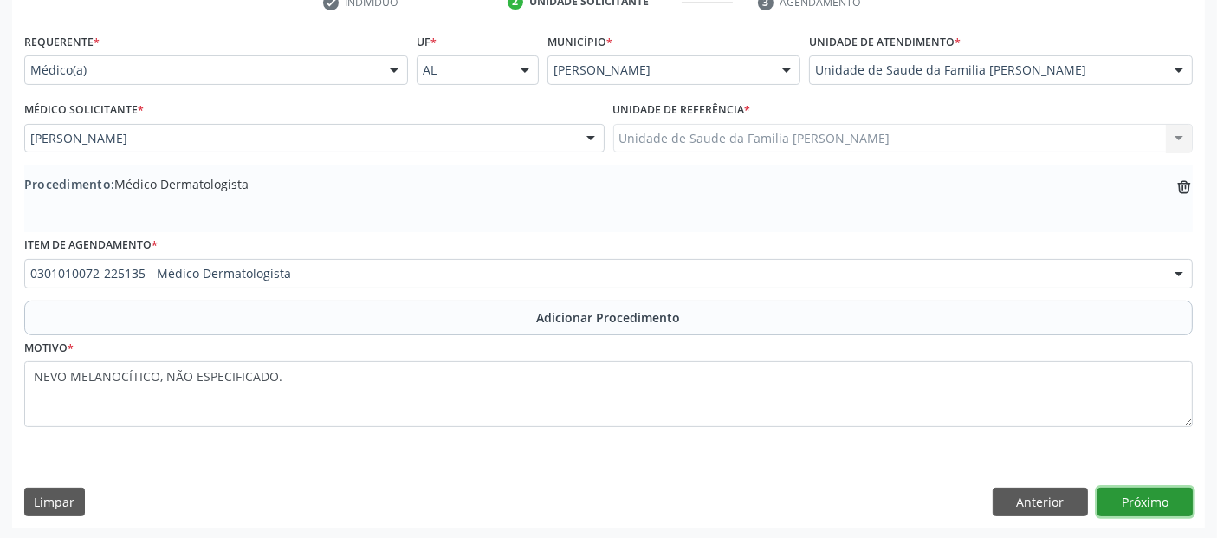
click at [1133, 494] on button "Próximo" at bounding box center [1144, 502] width 95 height 29
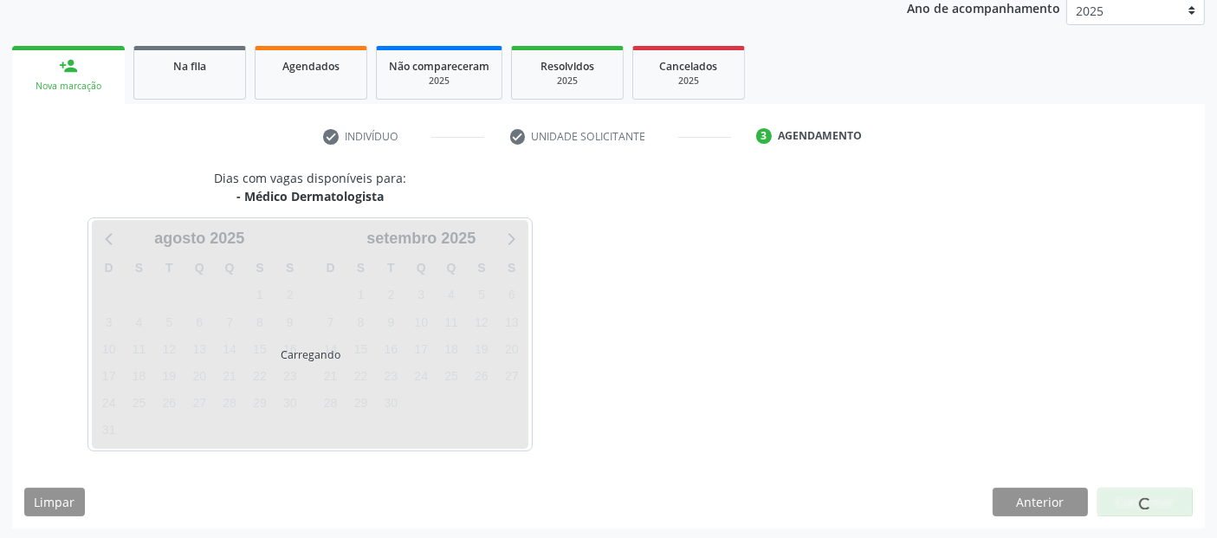
scroll to position [288, 0]
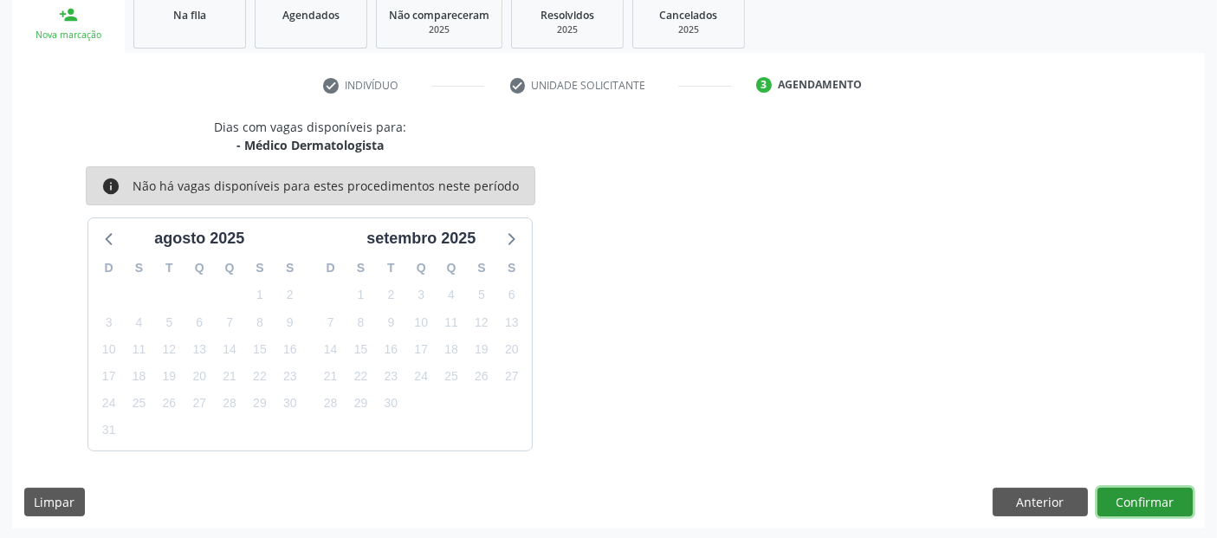
click at [1160, 488] on button "Confirmar" at bounding box center [1144, 502] width 95 height 29
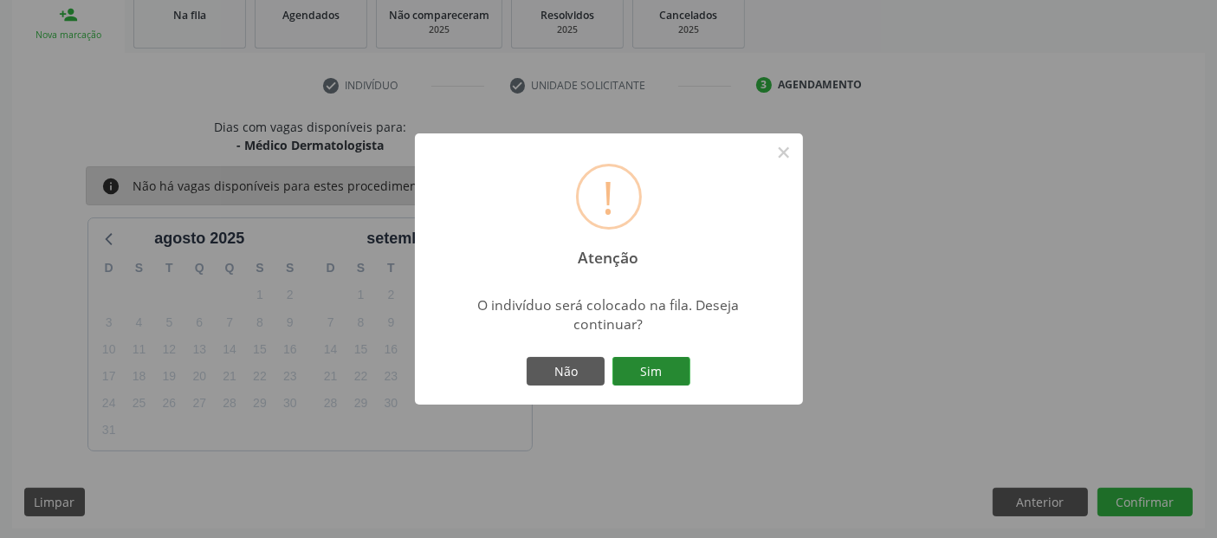
click at [656, 375] on button "Sim" at bounding box center [651, 371] width 78 height 29
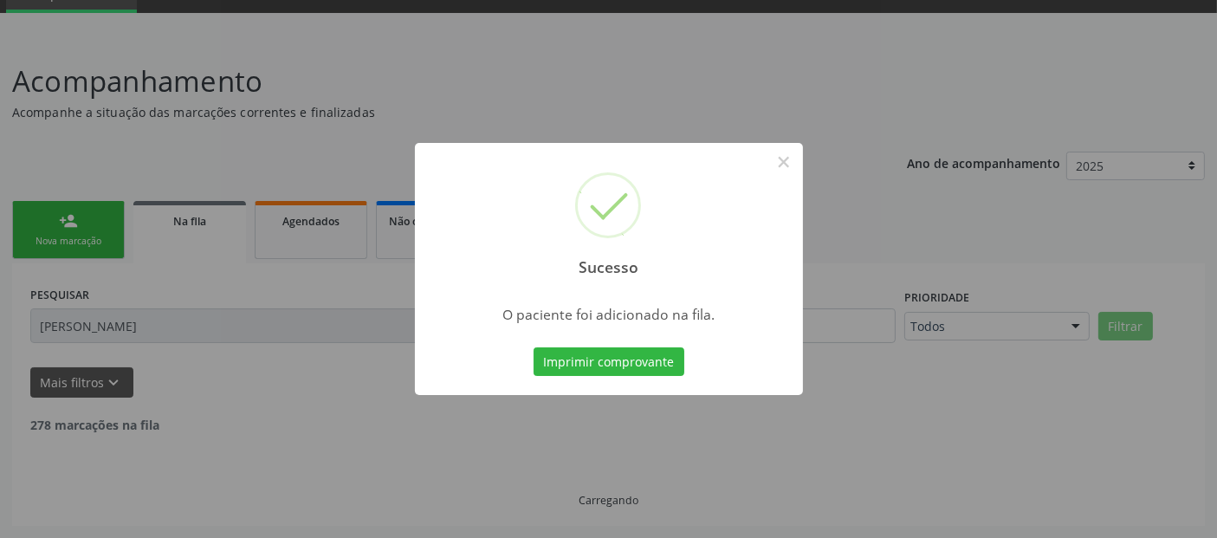
scroll to position [61, 0]
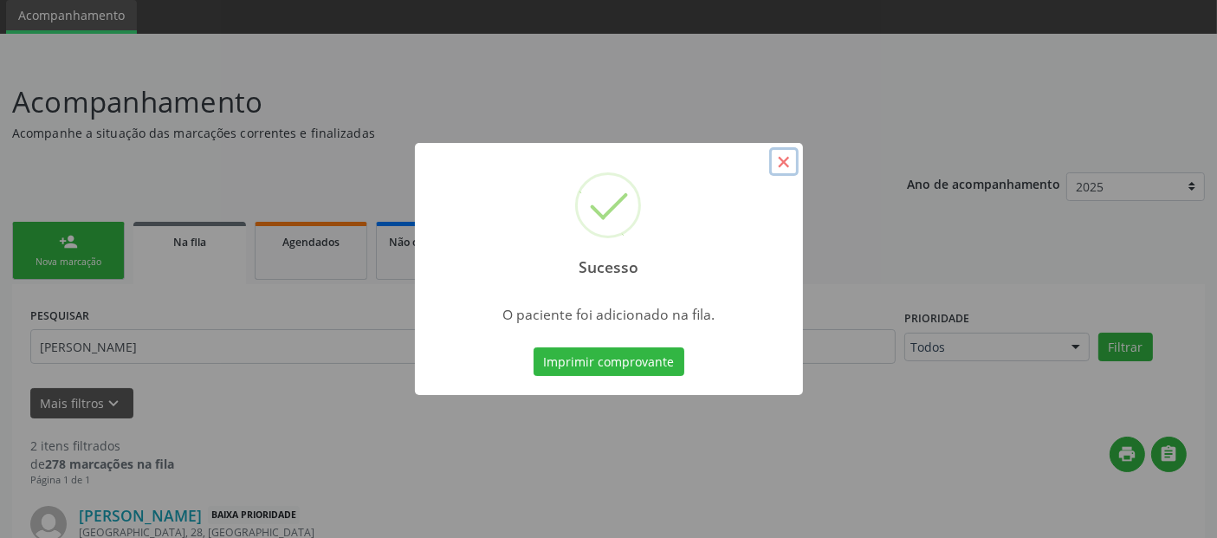
click at [784, 162] on button "×" at bounding box center [783, 161] width 29 height 29
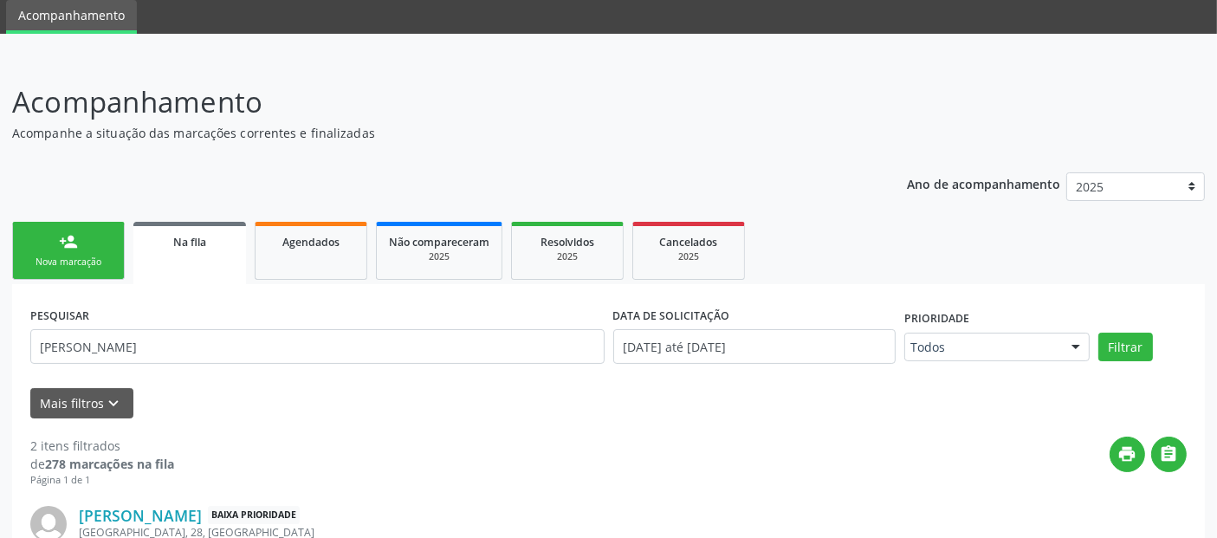
click at [80, 250] on link "person_add Nova marcação" at bounding box center [68, 251] width 113 height 58
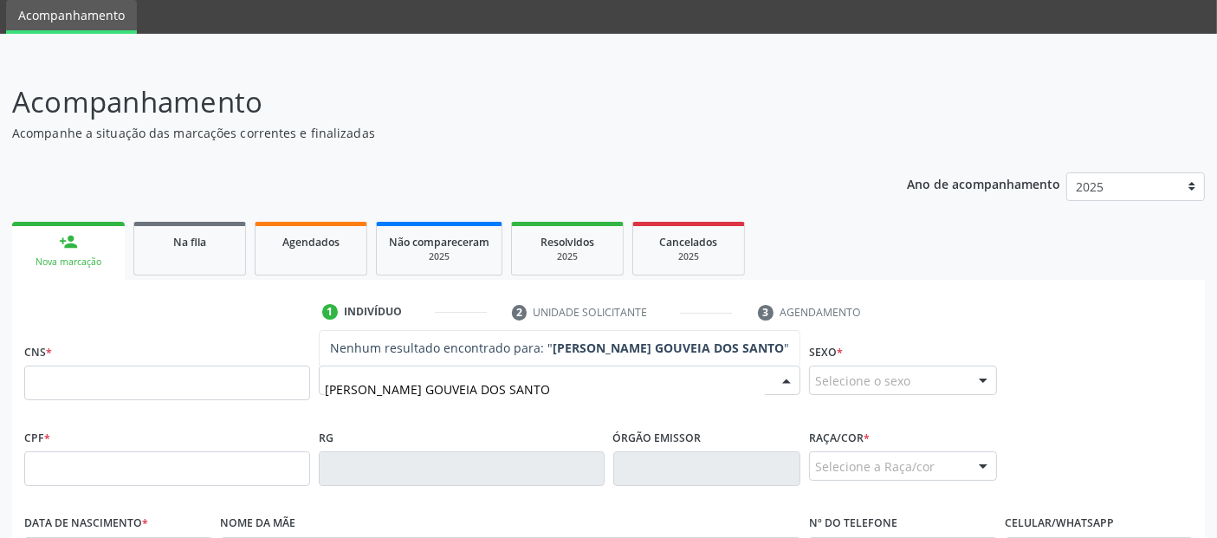
type input "JOSE RIVALDO GOUVEIA DOS SANTOS"
click at [391, 376] on input "JOSE RIVALDO GOUVEIA DOS SANTOS" at bounding box center [545, 389] width 440 height 35
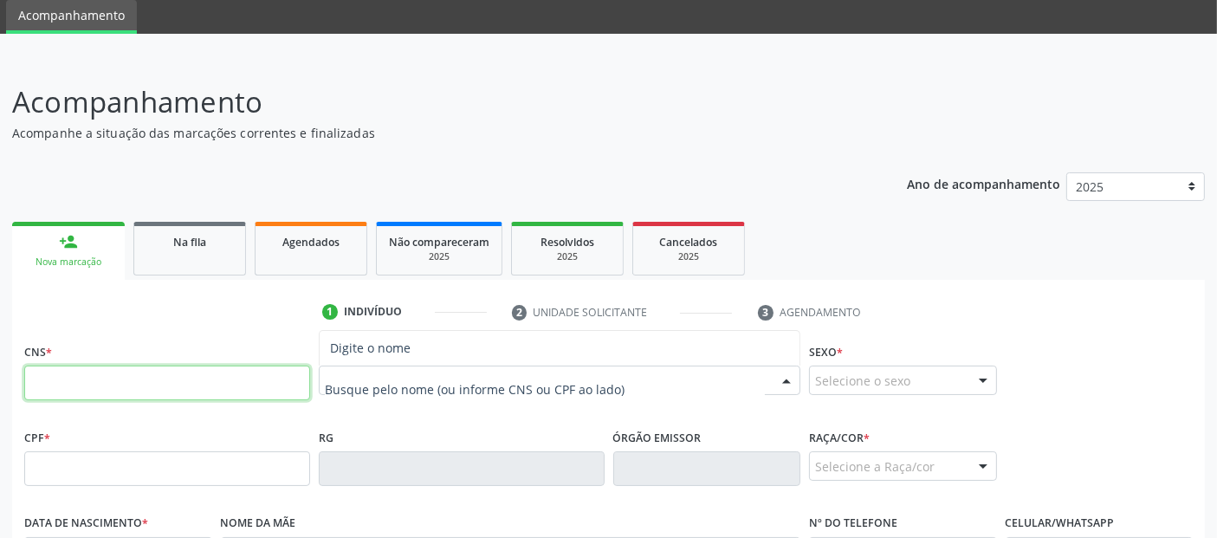
click at [166, 388] on input "text" at bounding box center [167, 382] width 286 height 35
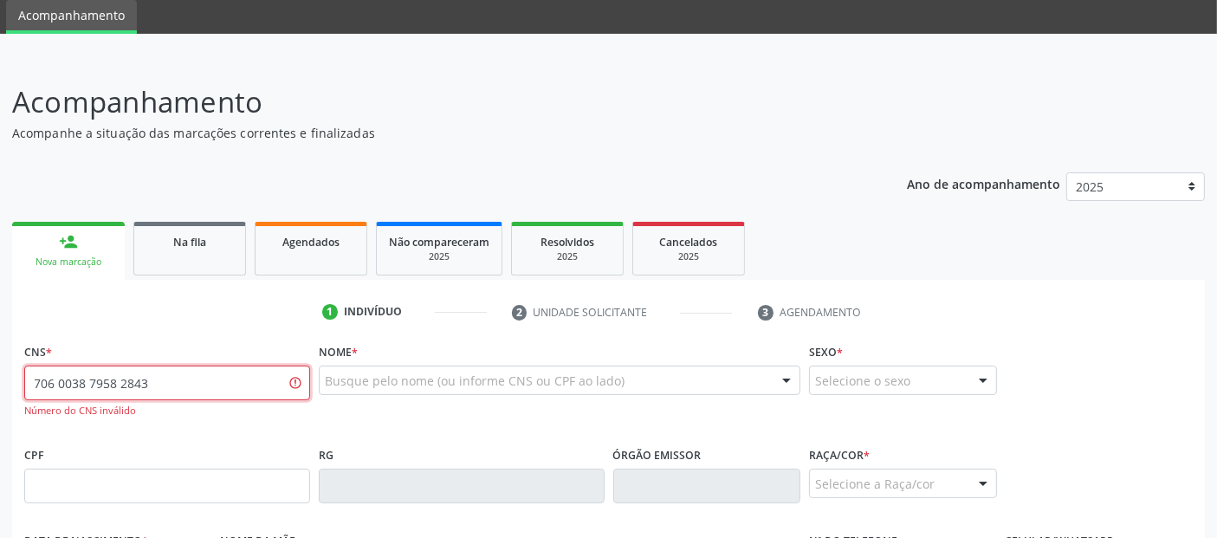
type input "706 0038 7958 2843"
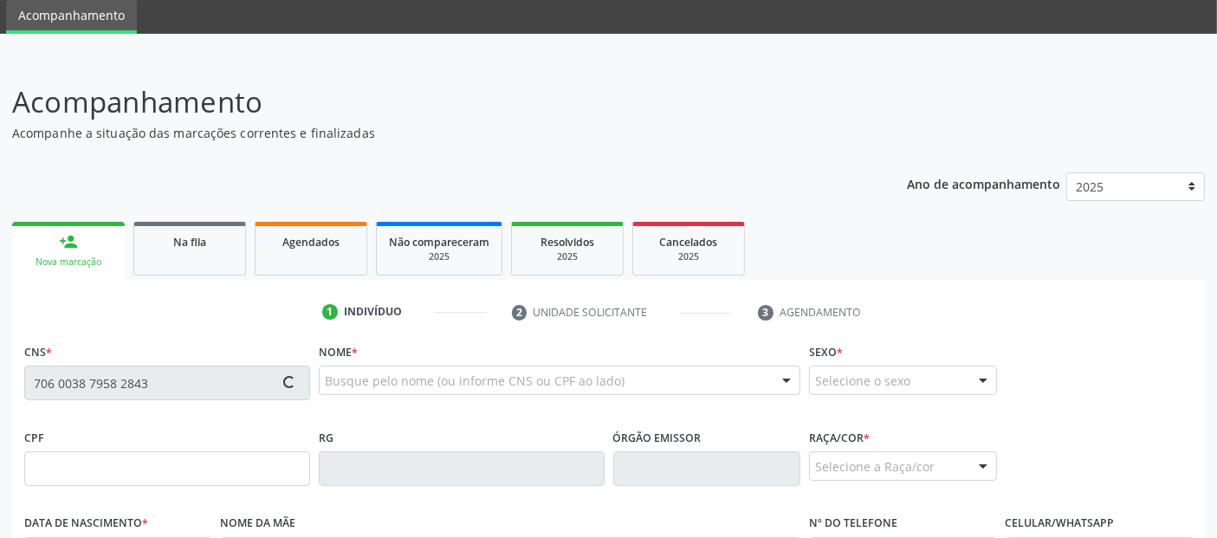
type input "603.784.254-04"
type input "19/11/1965"
type input "Maria NazarÉ Gouveia dos Santos"
type input "(82) 98741-4644"
type input "05"
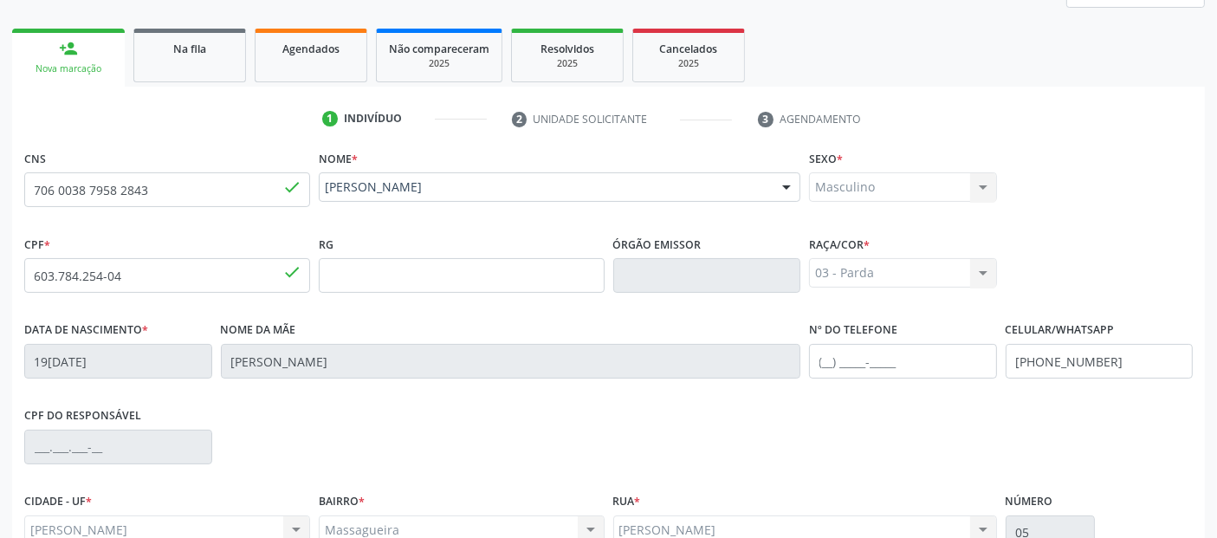
scroll to position [423, 0]
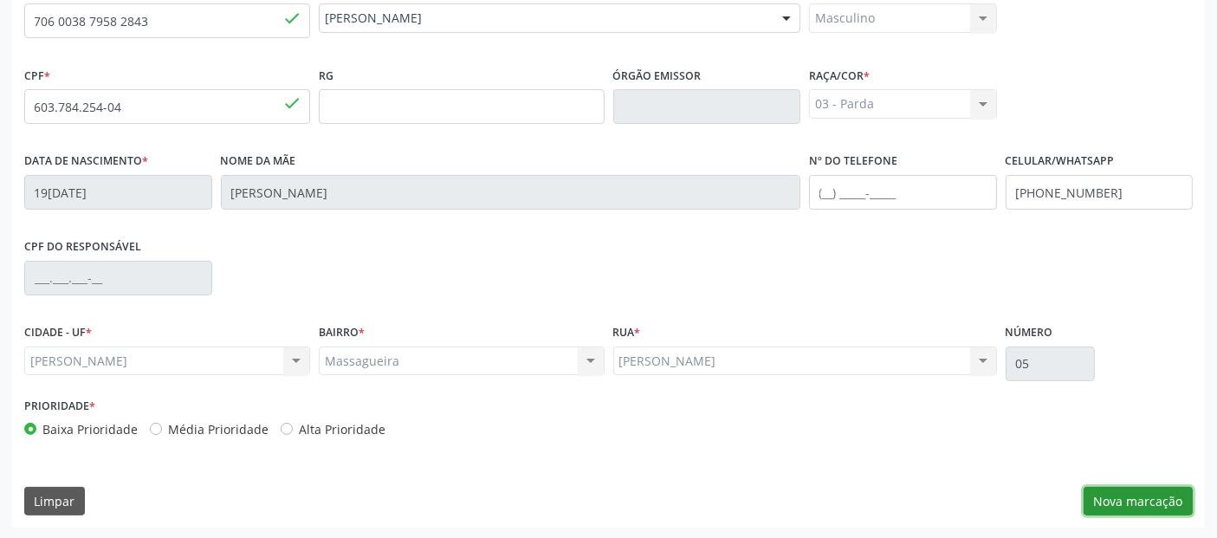
click at [1149, 502] on button "Nova marcação" at bounding box center [1137, 501] width 109 height 29
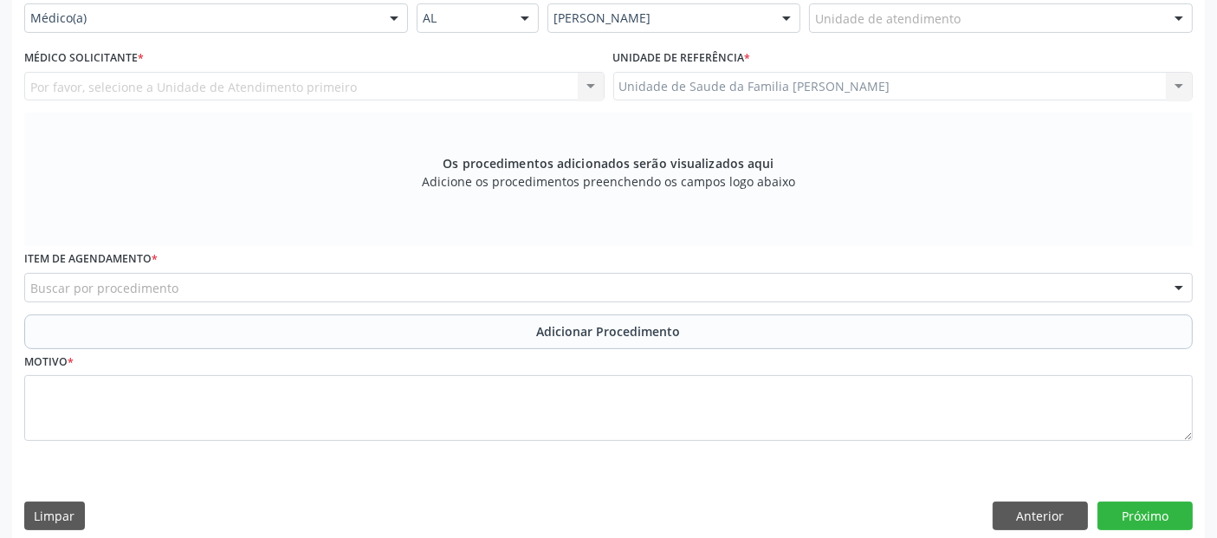
scroll to position [231, 0]
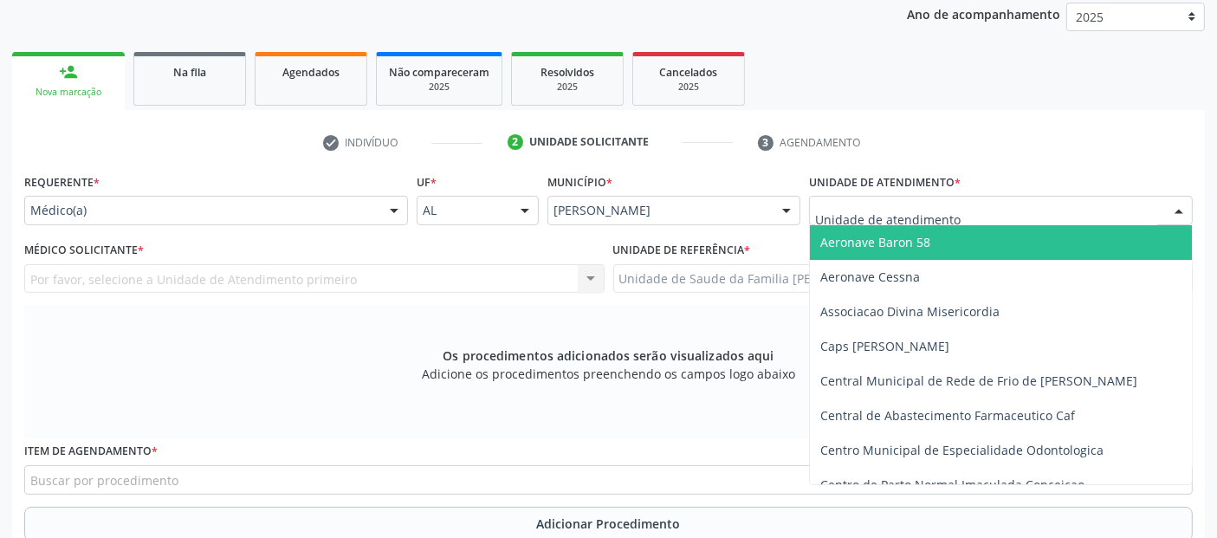
type input "P"
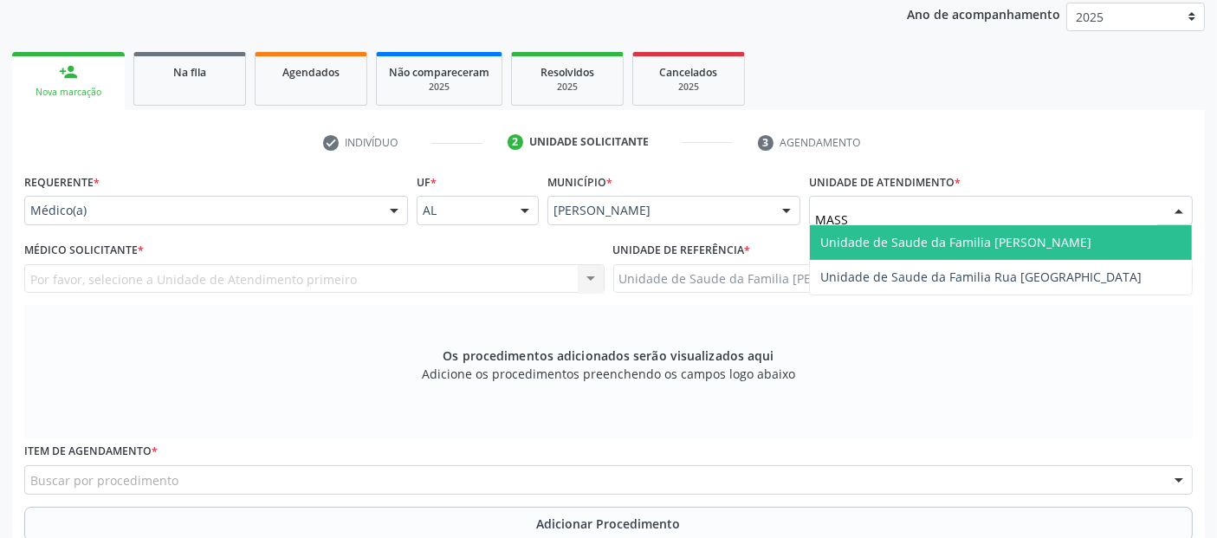
click at [896, 239] on span "Unidade de Saude da Familia [PERSON_NAME]" at bounding box center [955, 242] width 271 height 16
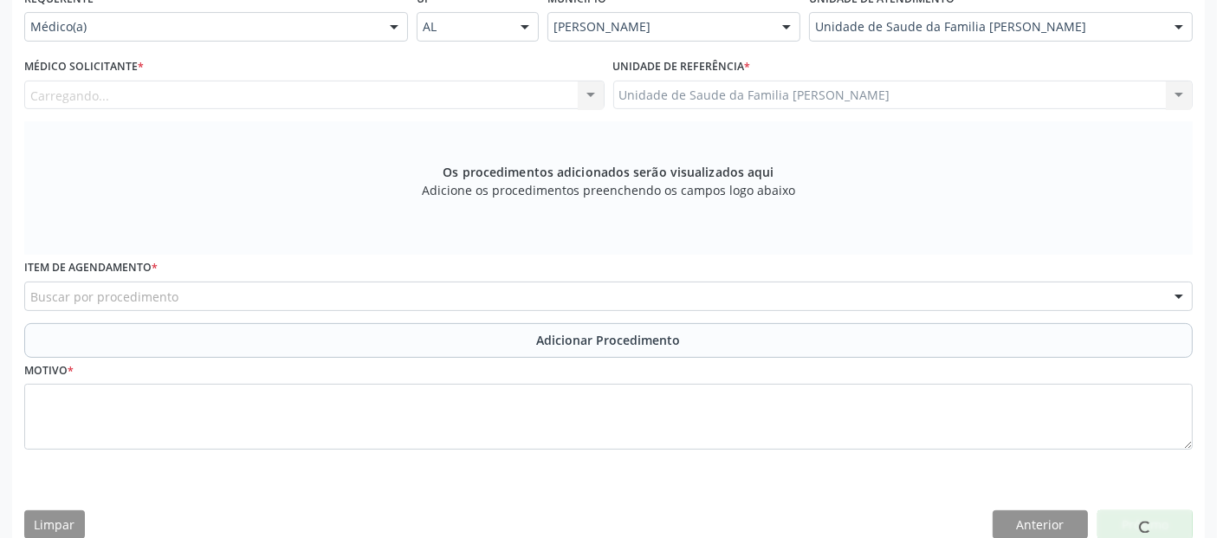
scroll to position [430, 0]
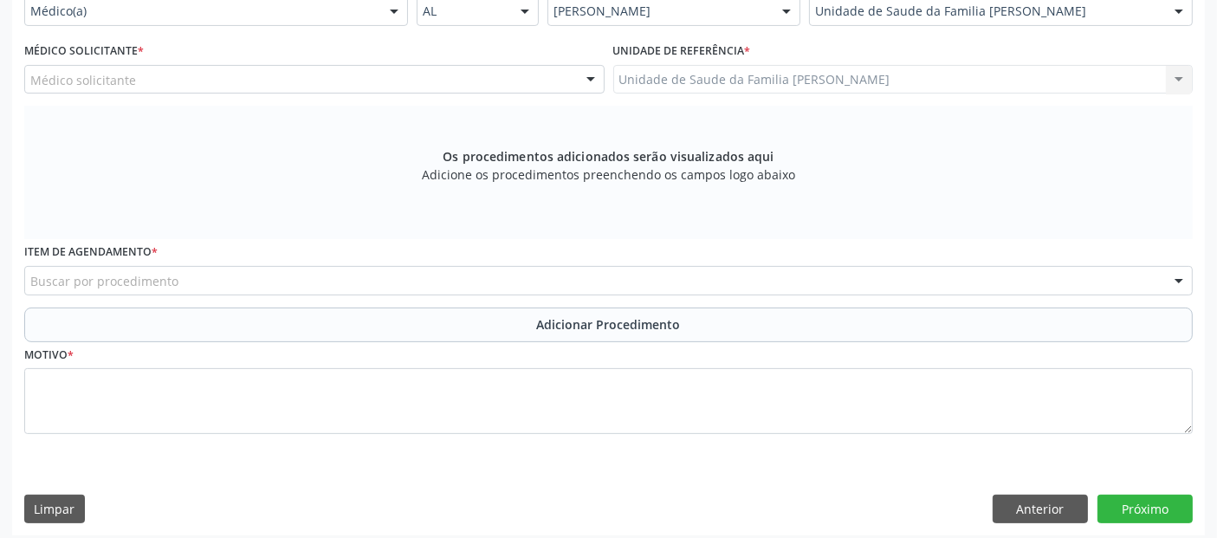
click at [323, 290] on div "Buscar por procedimento" at bounding box center [608, 280] width 1168 height 29
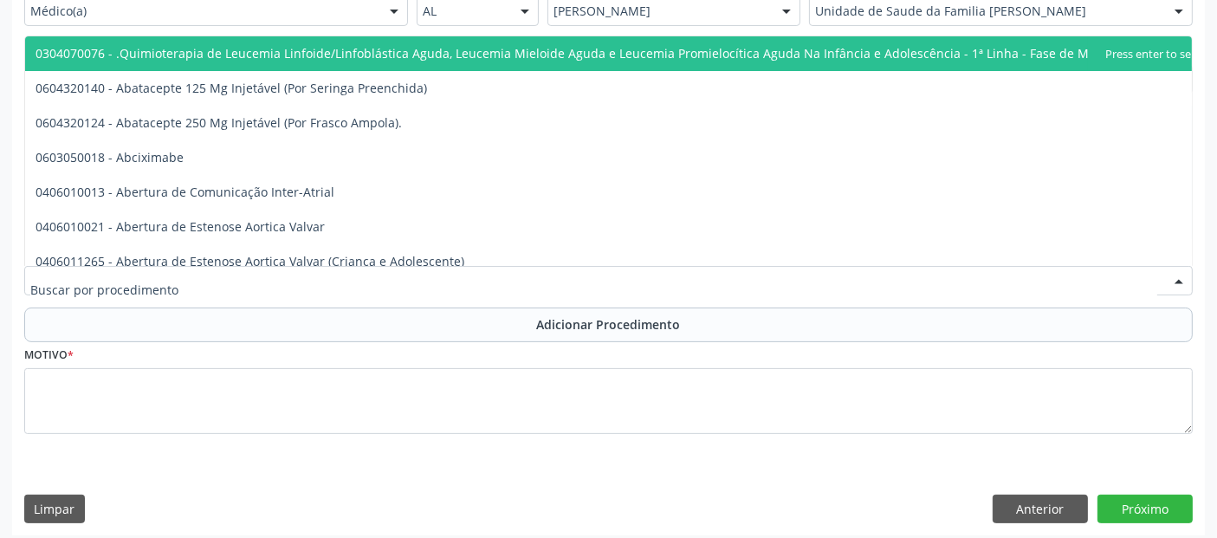
click at [387, 474] on div "Requerente * Médico(a) Médico(a) Enfermeiro(a) Paciente Nenhum resultado encont…" at bounding box center [608, 252] width 1192 height 565
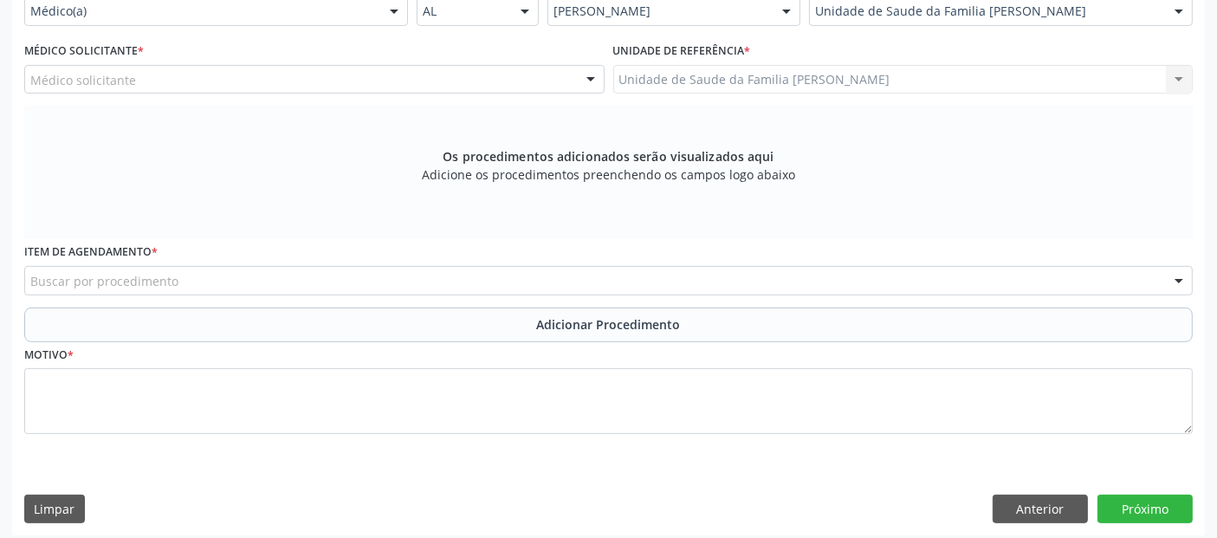
click at [304, 58] on div "Médico Solicitante * Médico solicitante [PERSON_NAME] [PERSON_NAME] [PERSON_NAM…" at bounding box center [314, 65] width 580 height 55
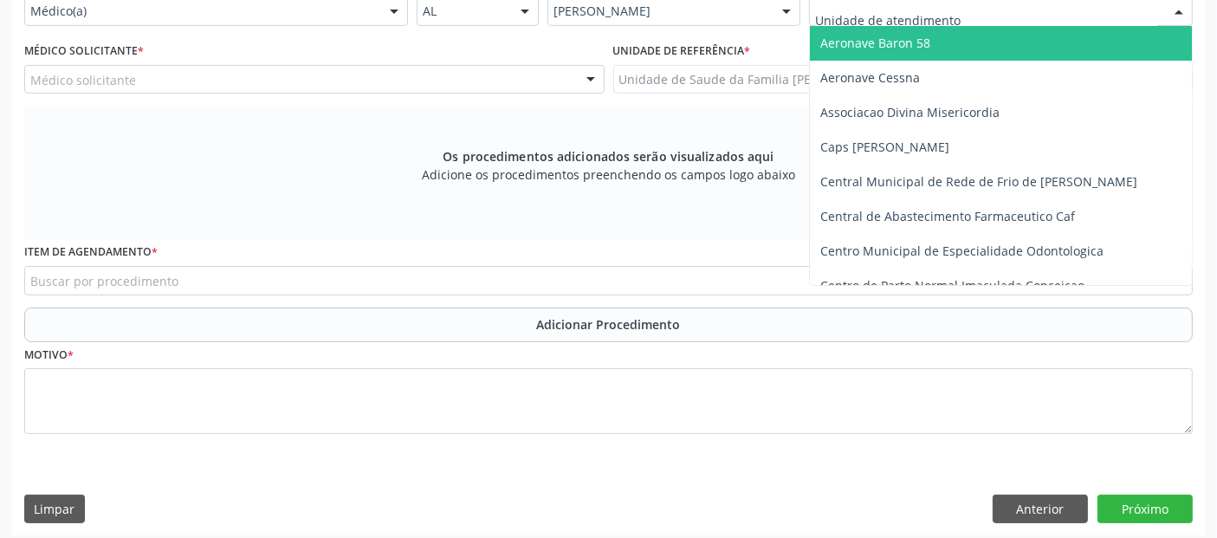
click at [1058, 3] on input "text" at bounding box center [986, 20] width 342 height 35
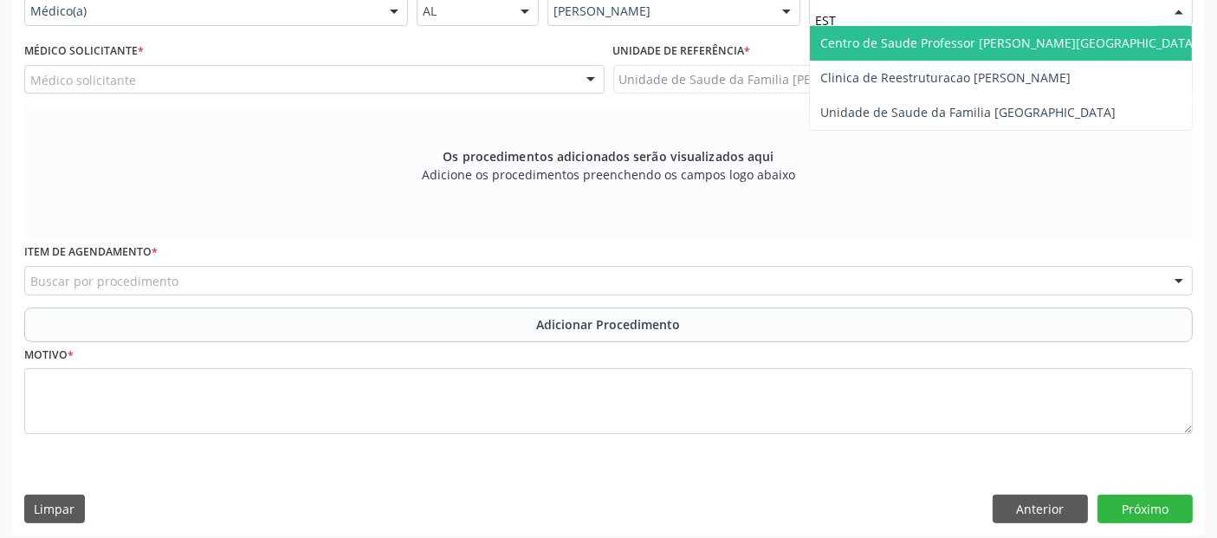
type input "ESTA"
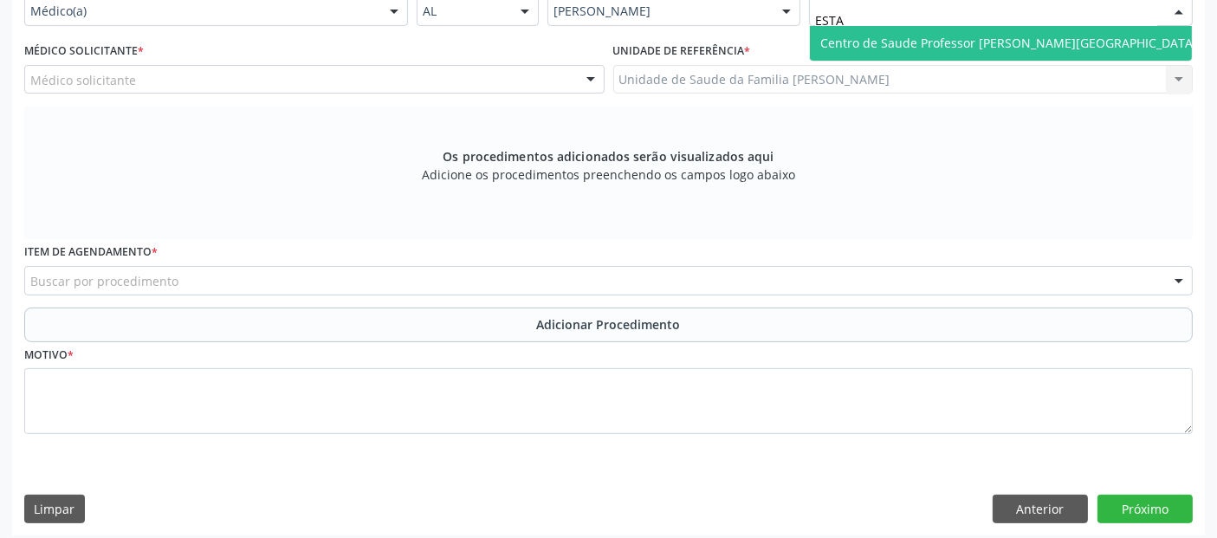
click at [1009, 37] on span "Centro de Saude Professor [PERSON_NAME][GEOGRAPHIC_DATA]" at bounding box center [1008, 43] width 377 height 16
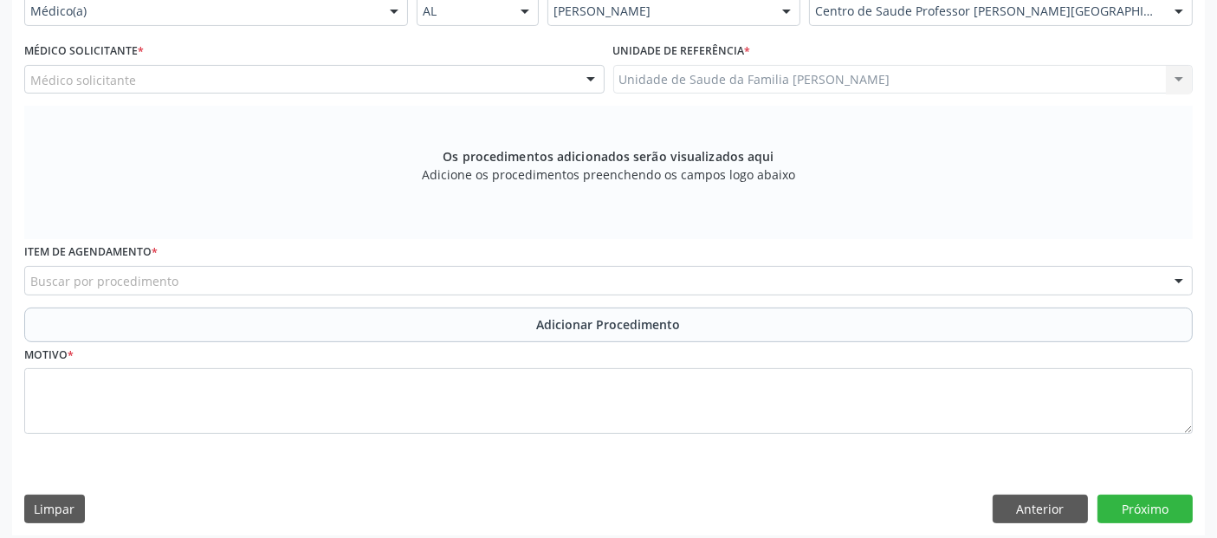
click at [341, 82] on div "Médico solicitante" at bounding box center [314, 79] width 580 height 29
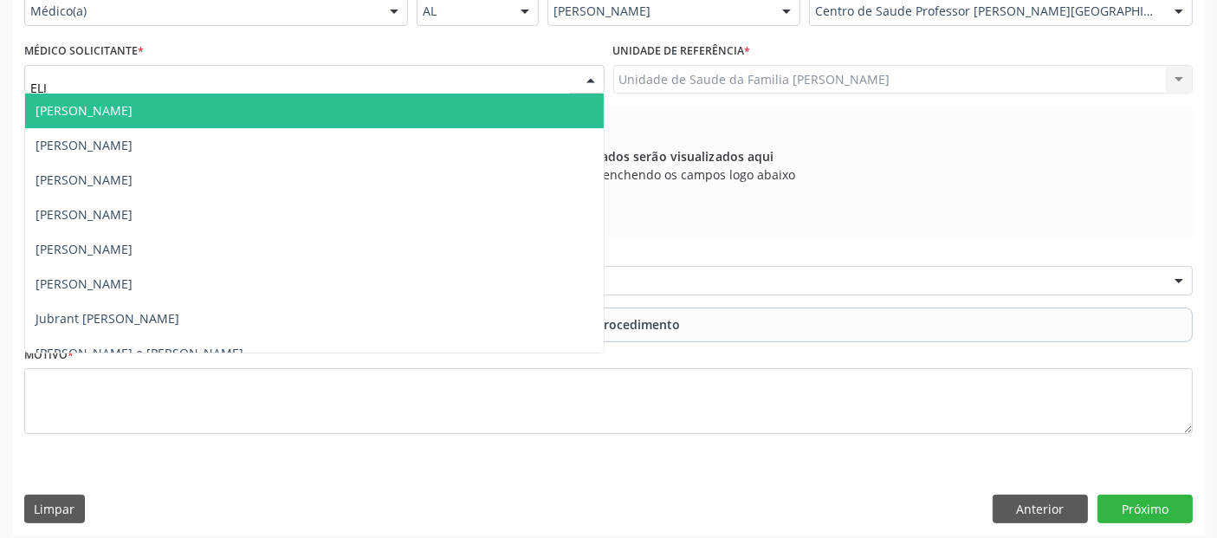
type input "ELIO"
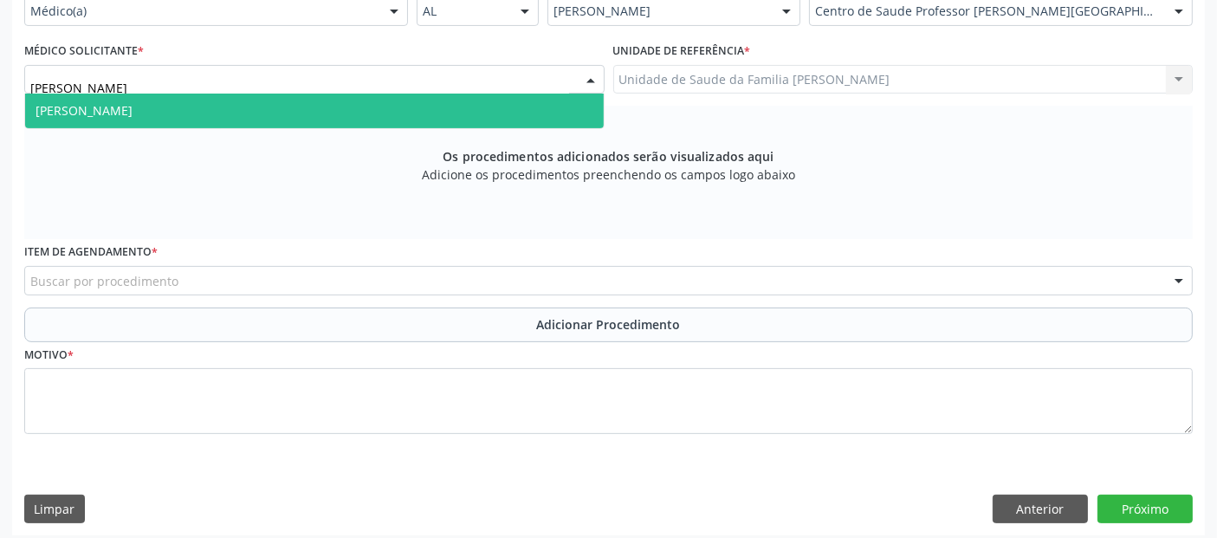
click at [291, 108] on span "Elio Goncalves Melo Junior" at bounding box center [314, 111] width 578 height 35
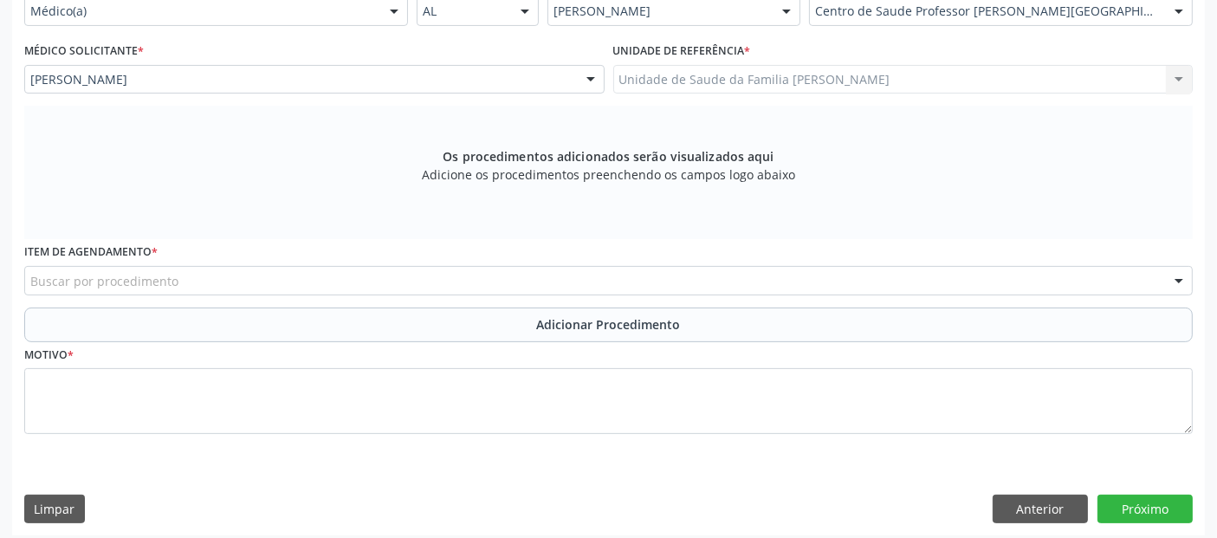
scroll to position [437, 0]
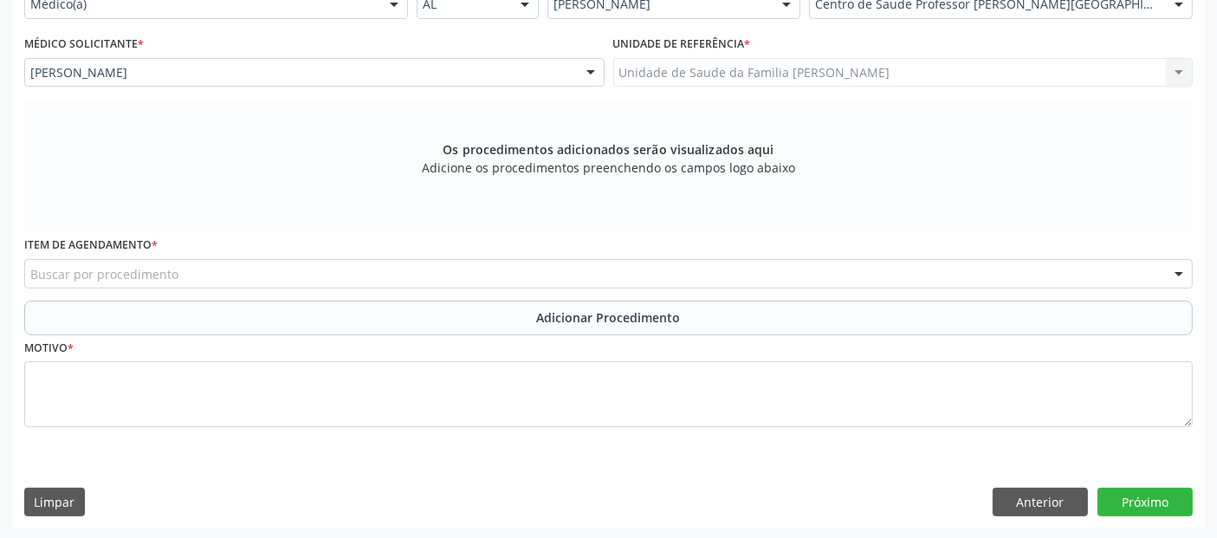
click at [475, 274] on div "Buscar por procedimento" at bounding box center [608, 273] width 1168 height 29
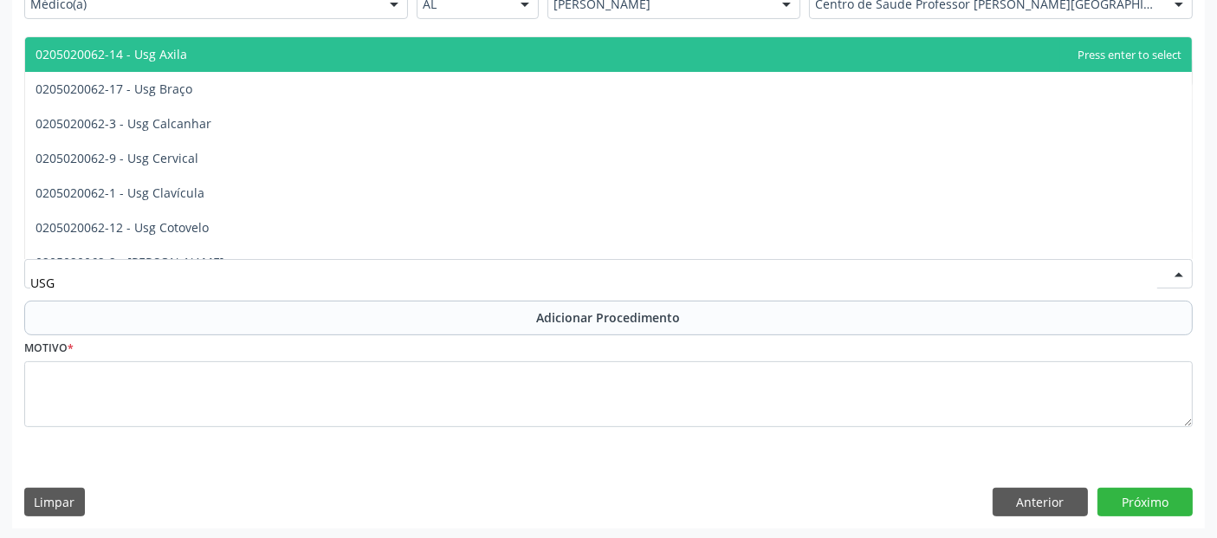
type input "USG O"
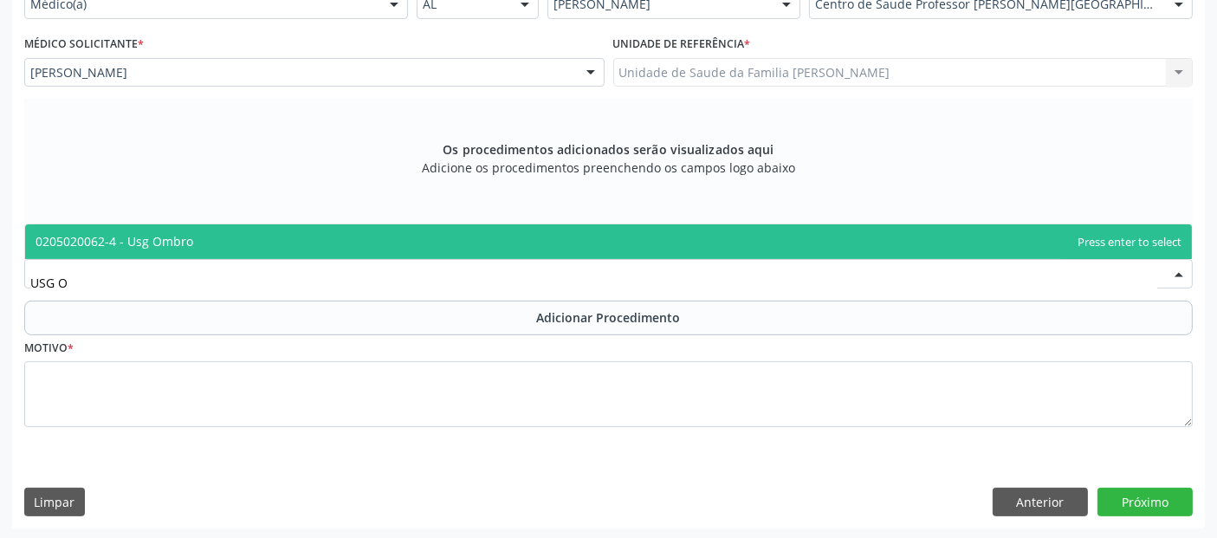
click at [320, 243] on span "0205020062-4 - Usg Ombro" at bounding box center [608, 241] width 1166 height 35
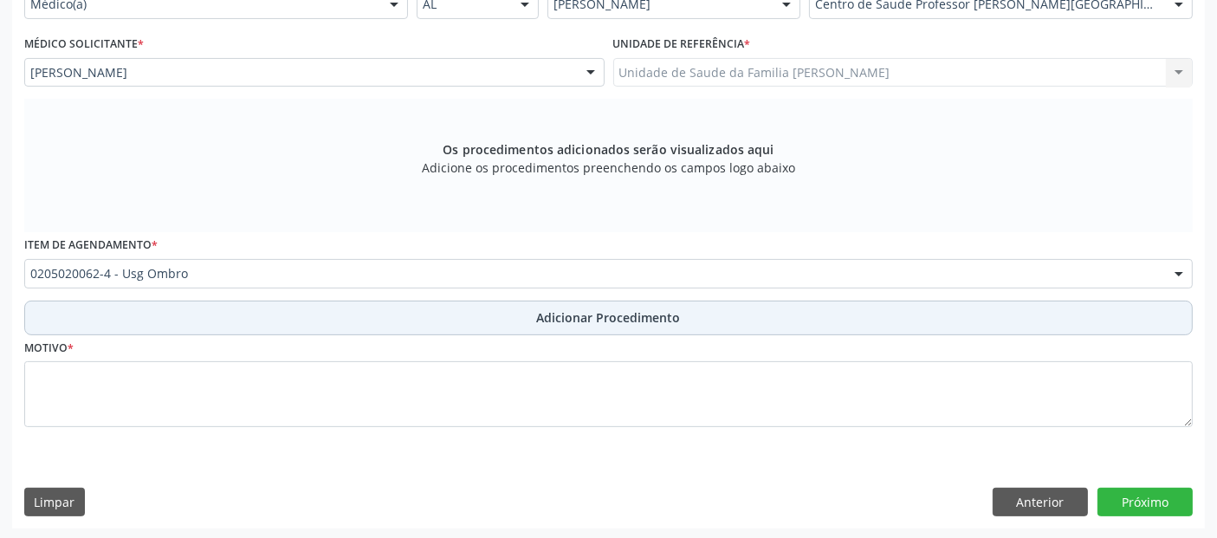
click at [304, 303] on button "Adicionar Procedimento" at bounding box center [608, 317] width 1168 height 35
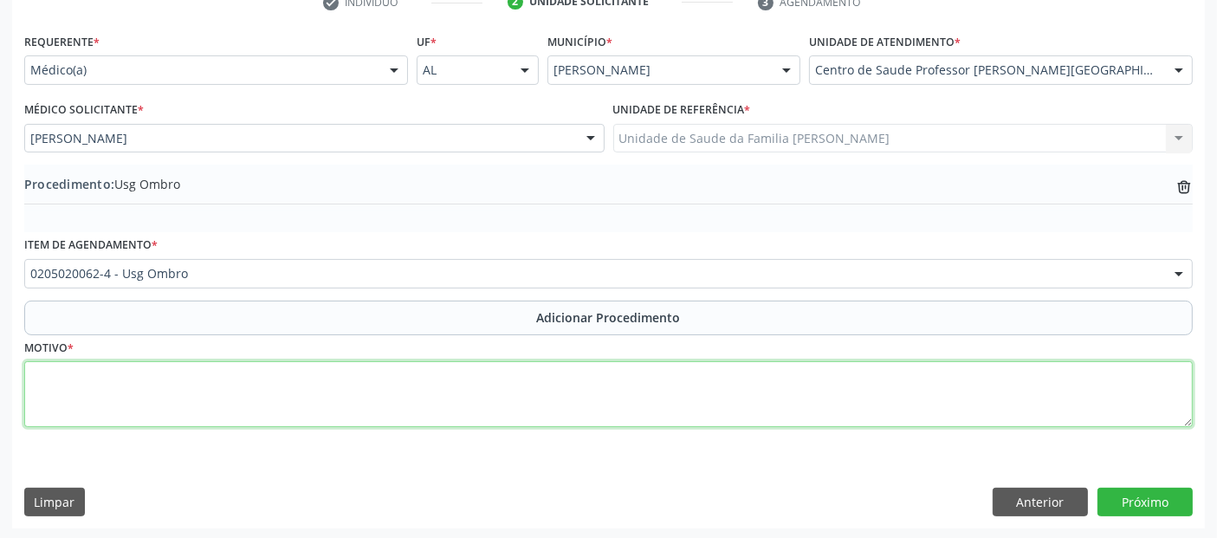
click at [264, 390] on textarea at bounding box center [608, 394] width 1168 height 66
type textarea "JUST. NAO LEGIVEL."
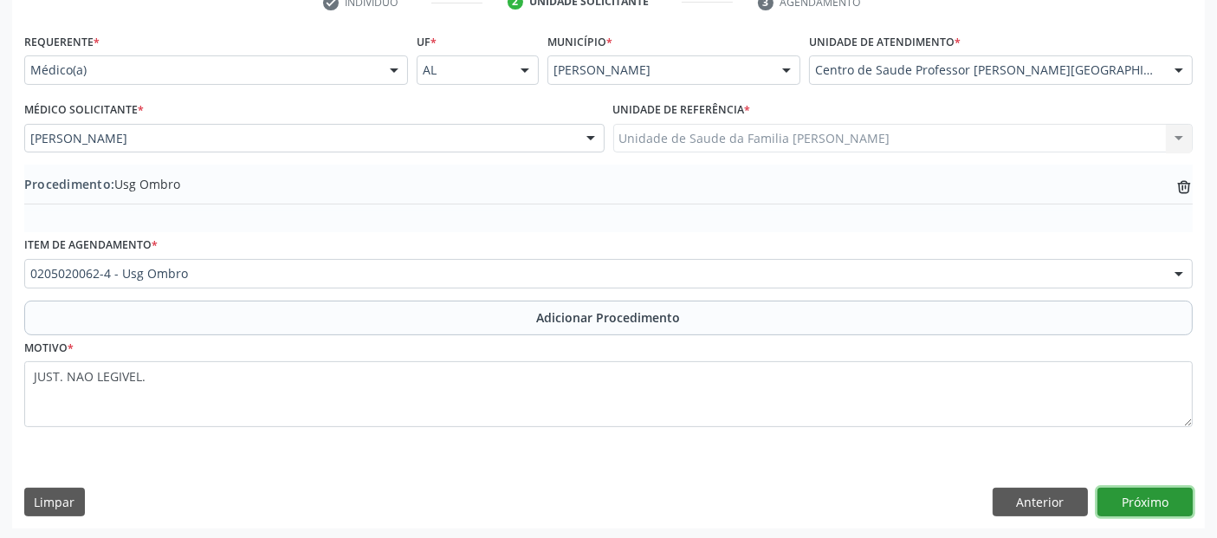
click at [1129, 506] on button "Próximo" at bounding box center [1144, 502] width 95 height 29
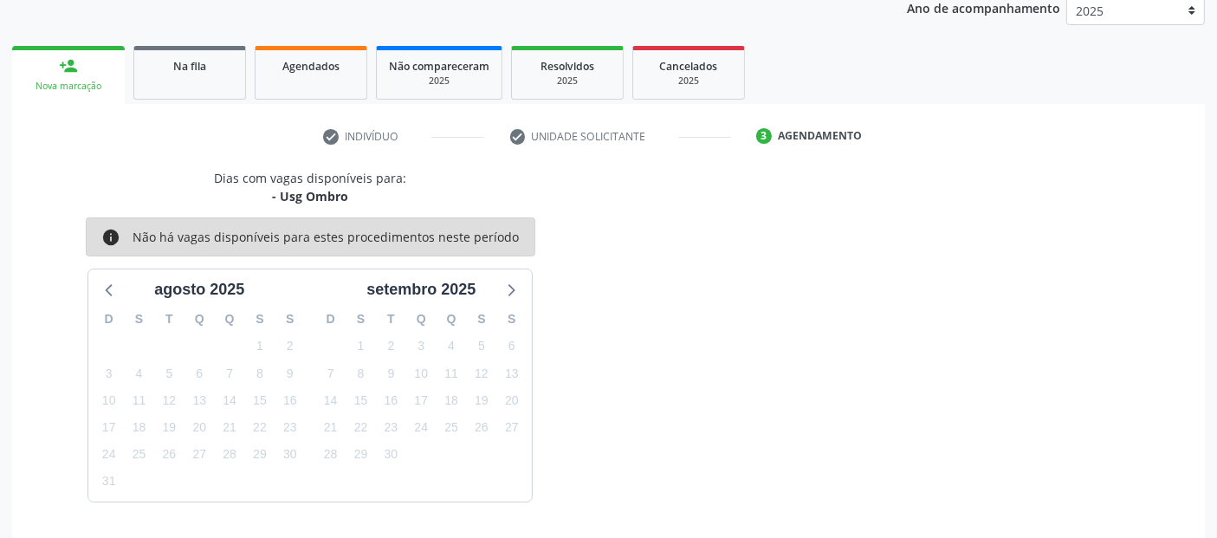
scroll to position [288, 0]
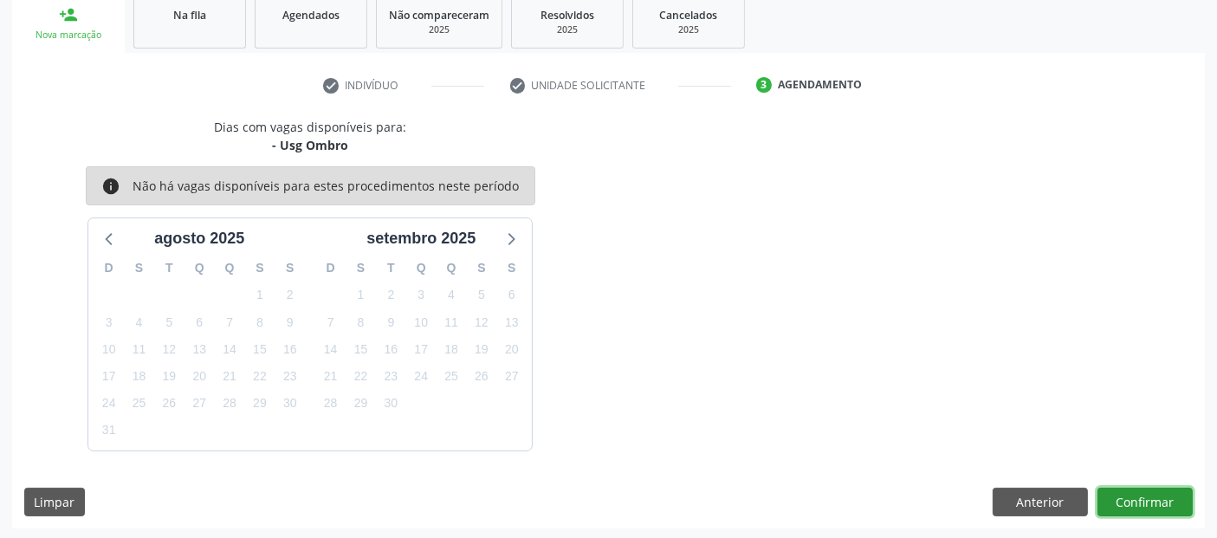
click at [1129, 506] on button "Confirmar" at bounding box center [1144, 502] width 95 height 29
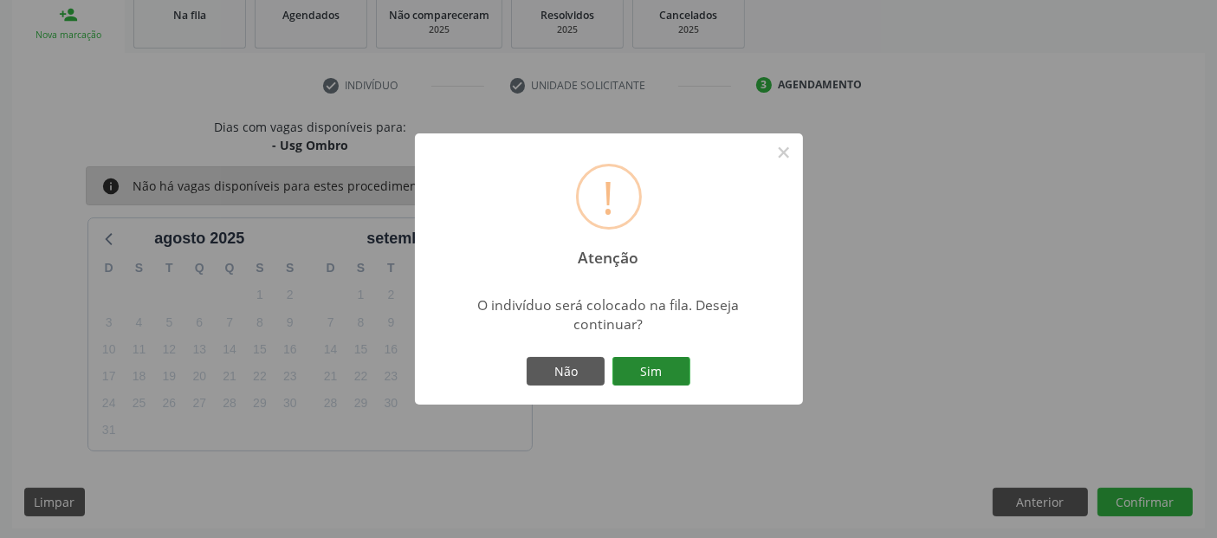
click at [678, 369] on button "Sim" at bounding box center [651, 371] width 78 height 29
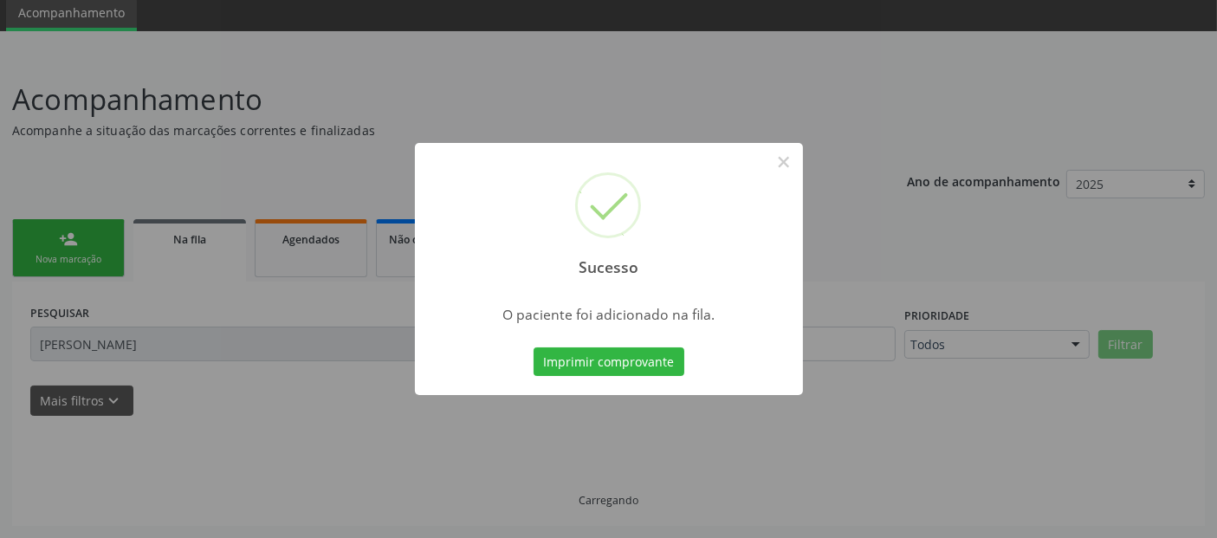
scroll to position [61, 0]
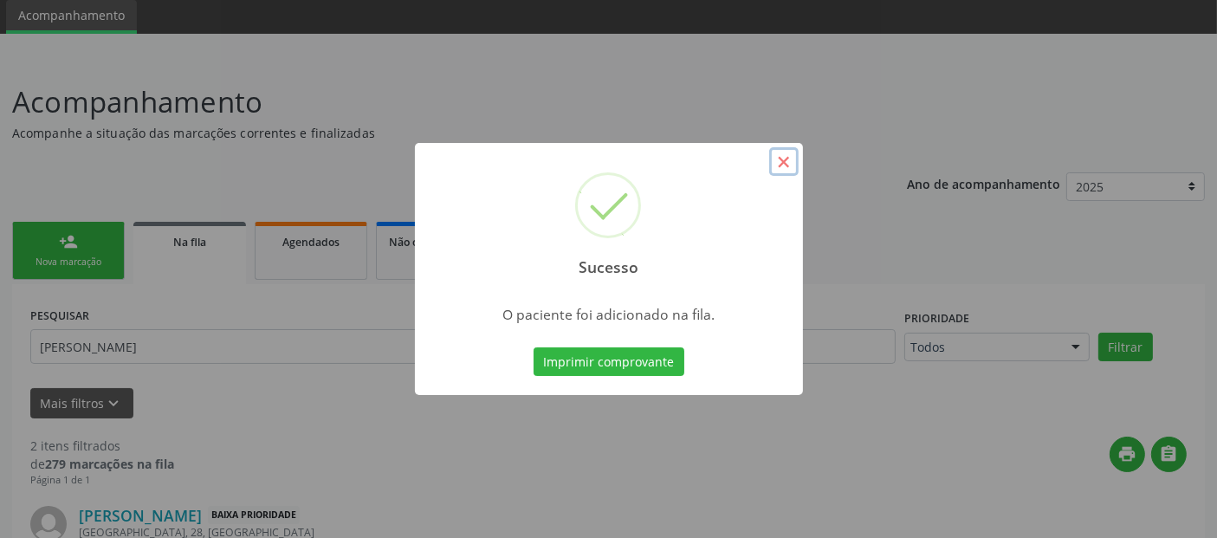
click at [788, 159] on button "×" at bounding box center [783, 161] width 29 height 29
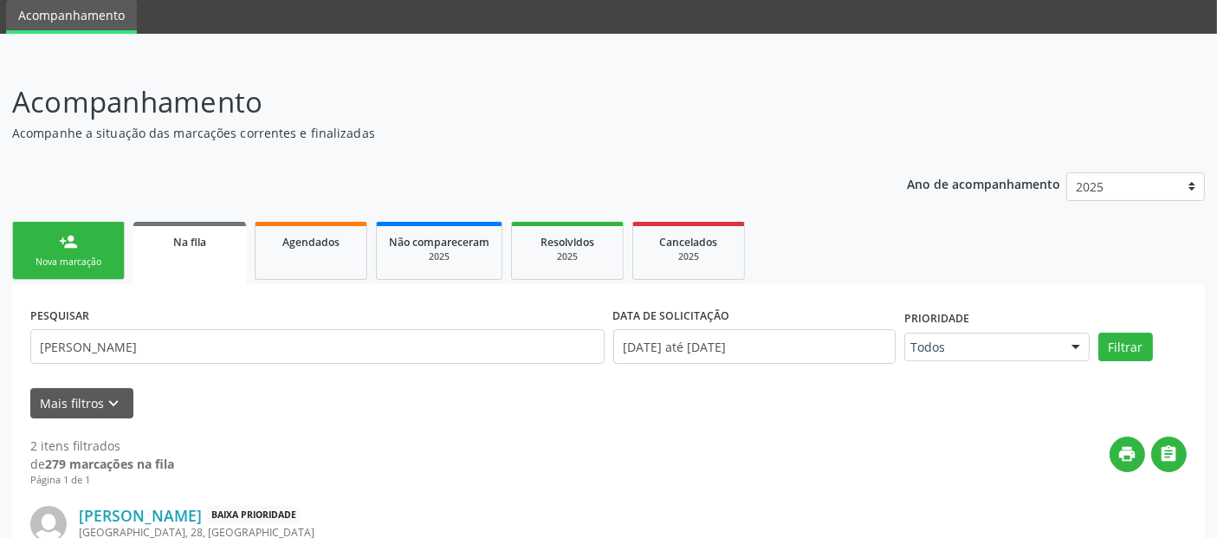
click at [74, 255] on div "Nova marcação" at bounding box center [68, 261] width 87 height 13
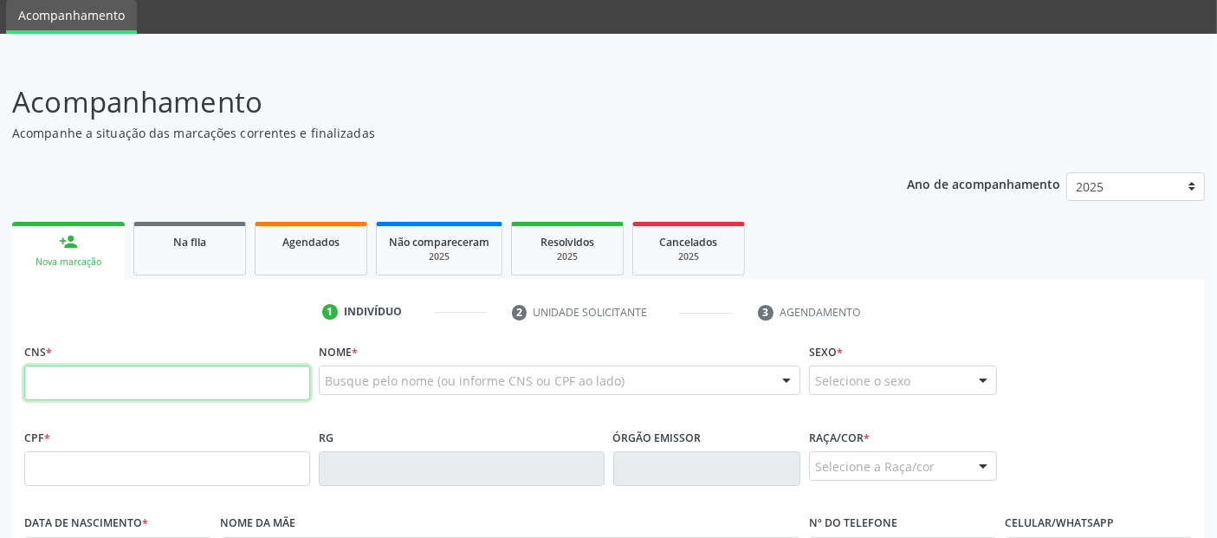
click at [223, 380] on input "text" at bounding box center [167, 382] width 286 height 35
type input "706 4061 5365 0082"
type input "955.287.334-72"
type input "23/12/1971"
type input "Angelita Souza de Lima"
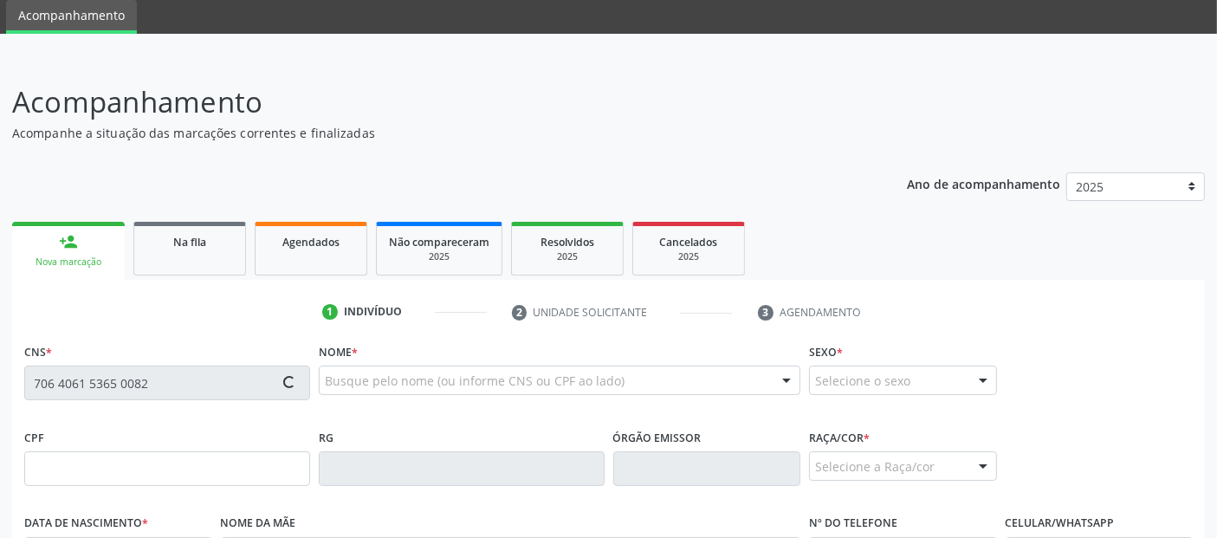
type input "(82) 99184-5465"
type input "61"
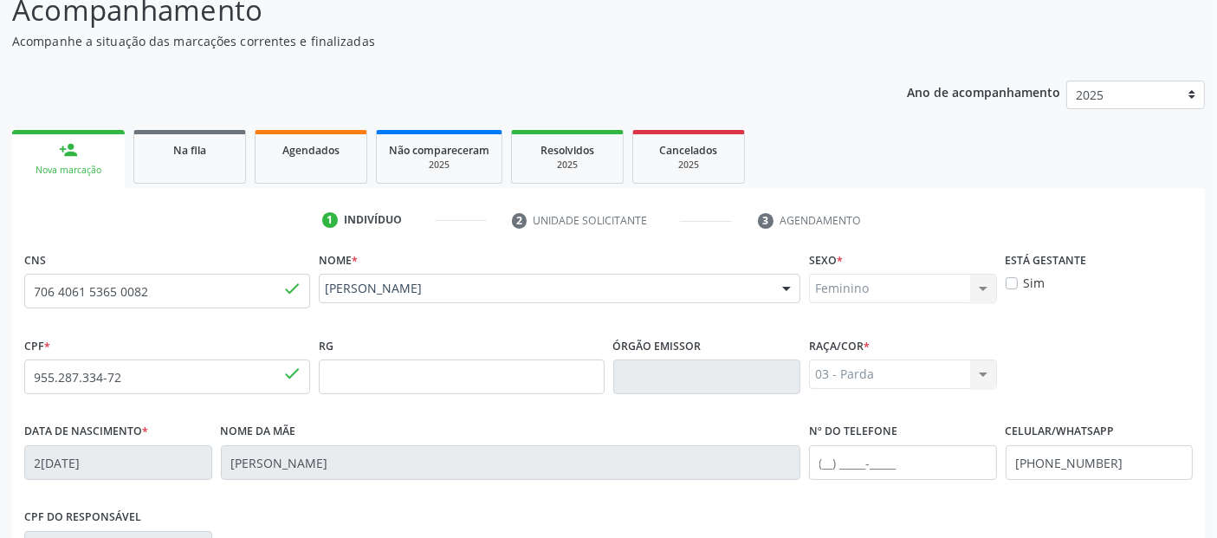
scroll to position [423, 0]
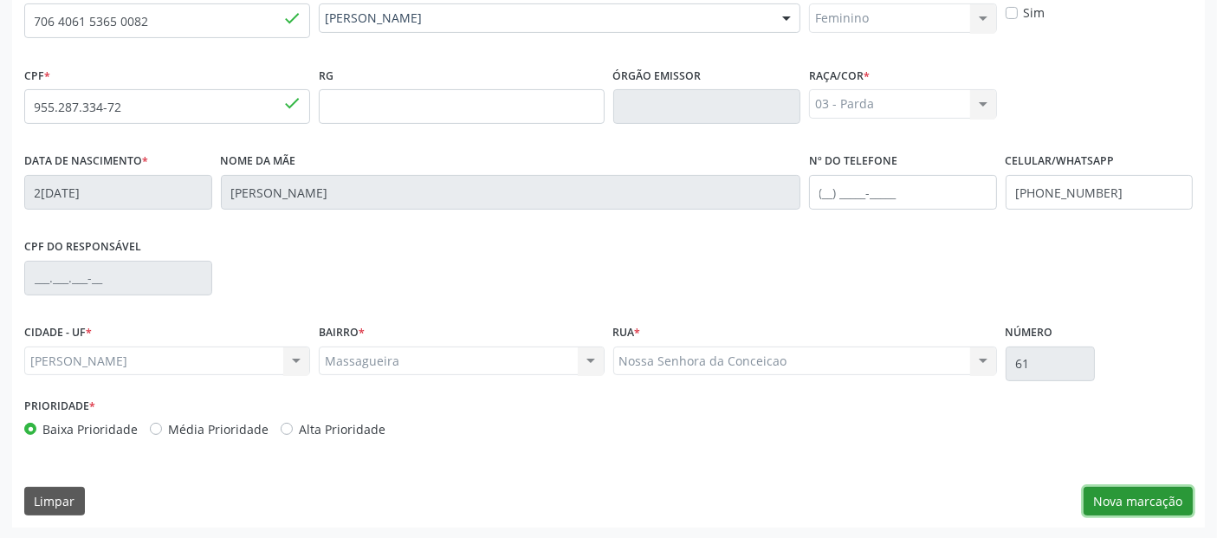
click at [1152, 487] on button "Nova marcação" at bounding box center [1137, 501] width 109 height 29
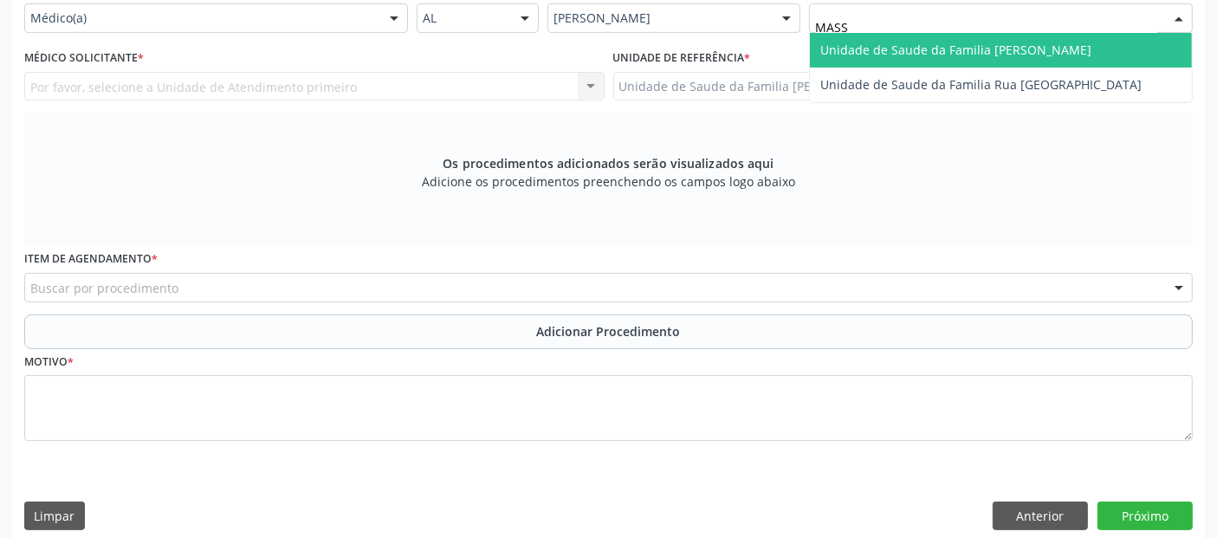
type input "MASSA"
click at [908, 43] on span "Unidade de Saude da Familia [PERSON_NAME]" at bounding box center [955, 50] width 271 height 16
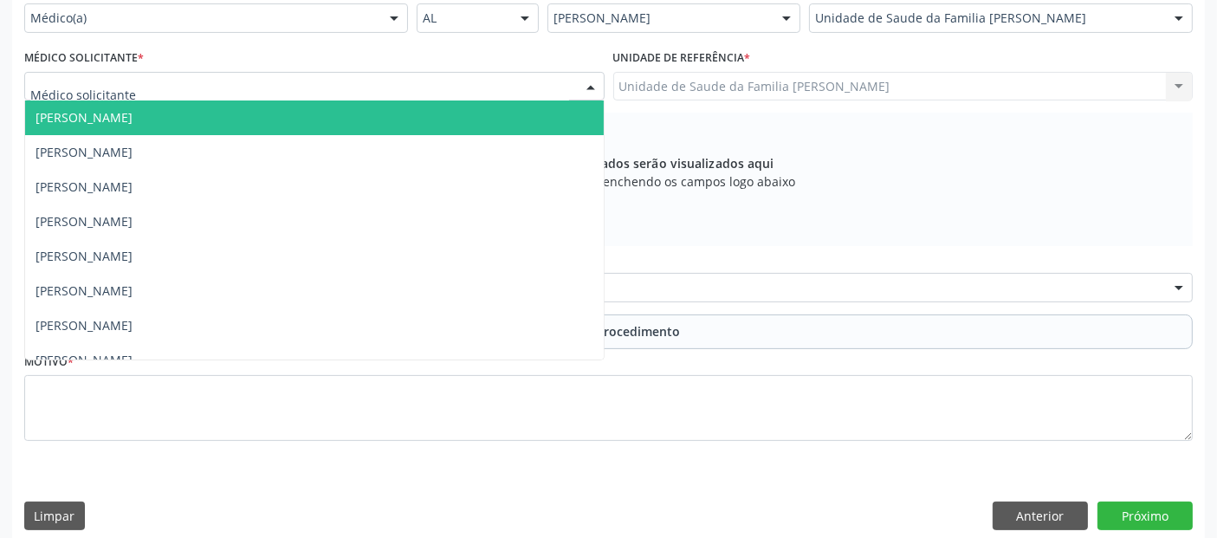
click at [397, 74] on div at bounding box center [314, 86] width 580 height 29
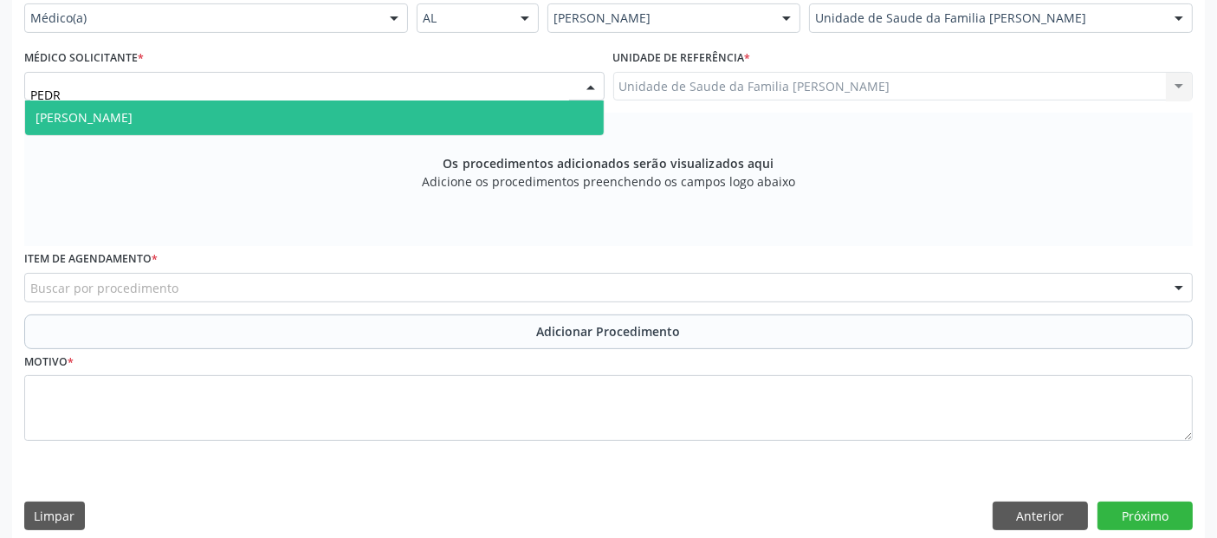
type input "PEDRO"
click at [344, 112] on span "[PERSON_NAME]" at bounding box center [314, 117] width 578 height 35
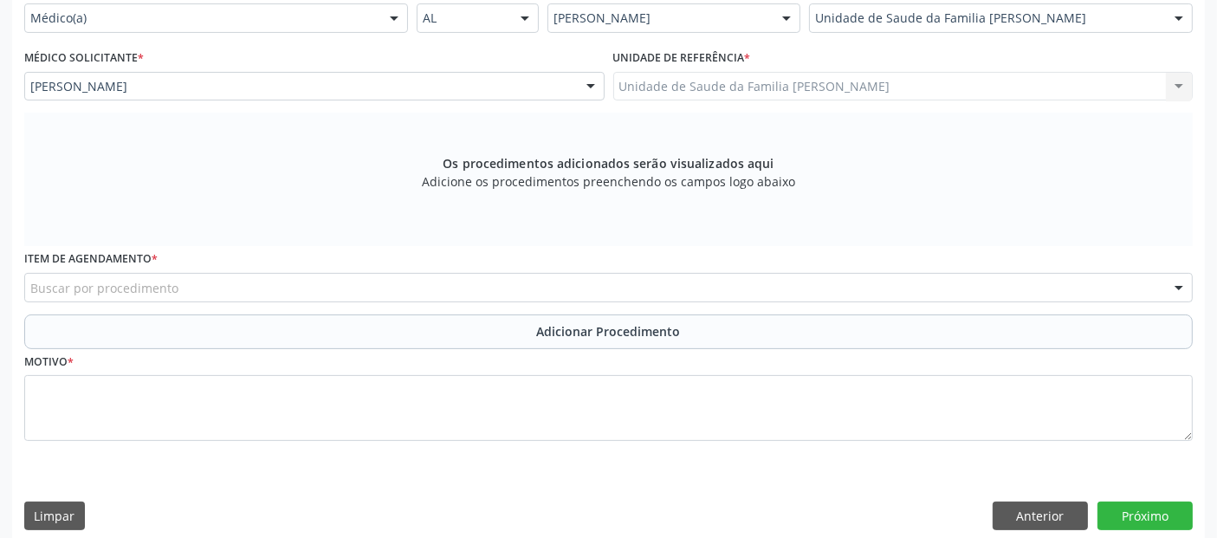
scroll to position [437, 0]
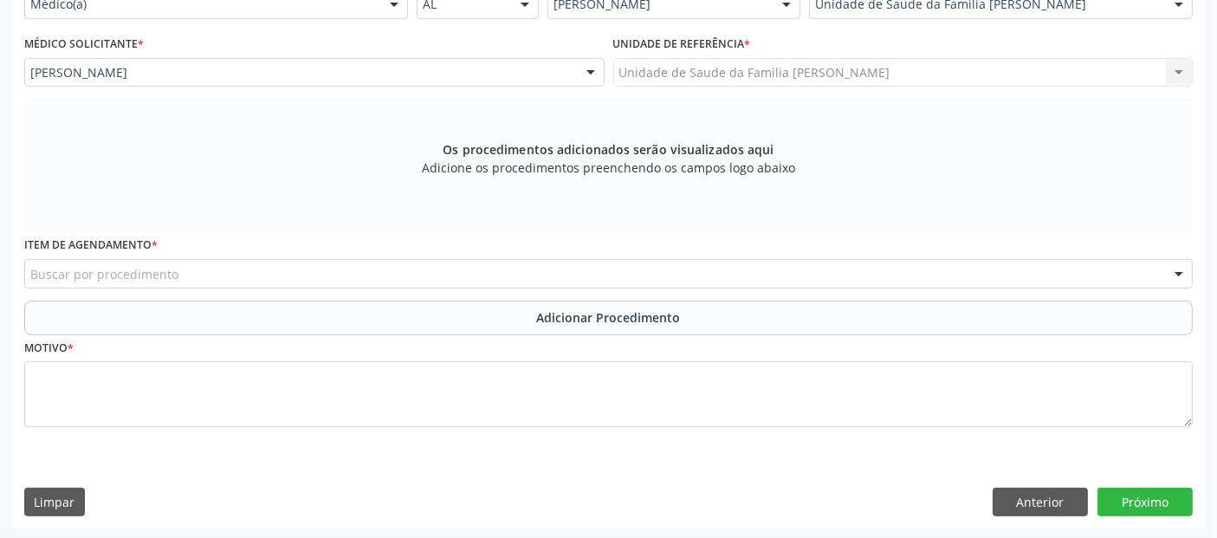
click at [517, 266] on div "Buscar por procedimento" at bounding box center [608, 273] width 1168 height 29
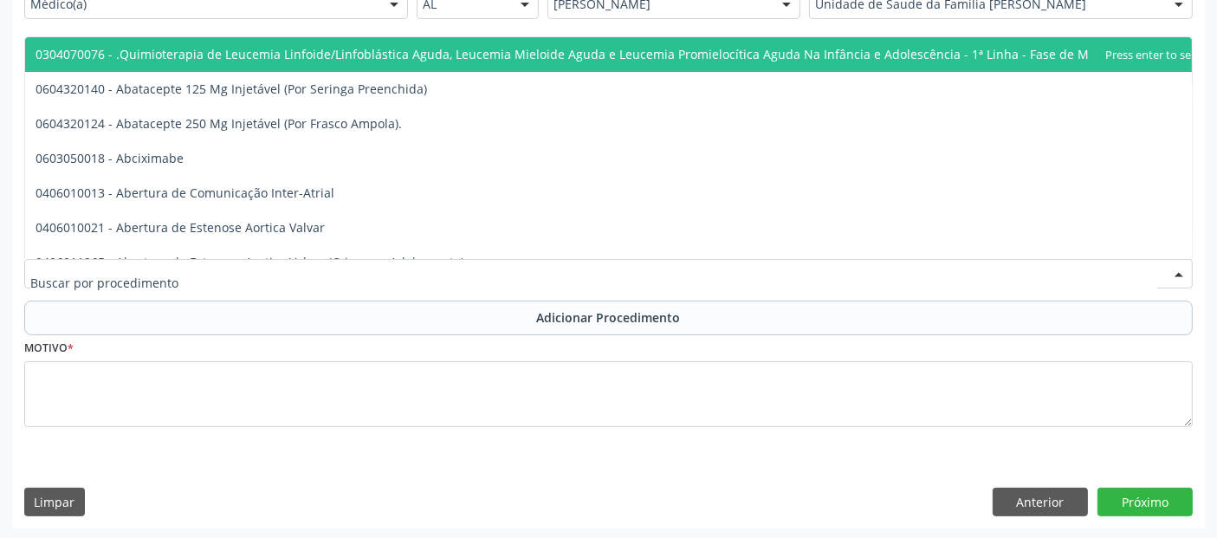
click at [517, 266] on input "text" at bounding box center [593, 282] width 1127 height 35
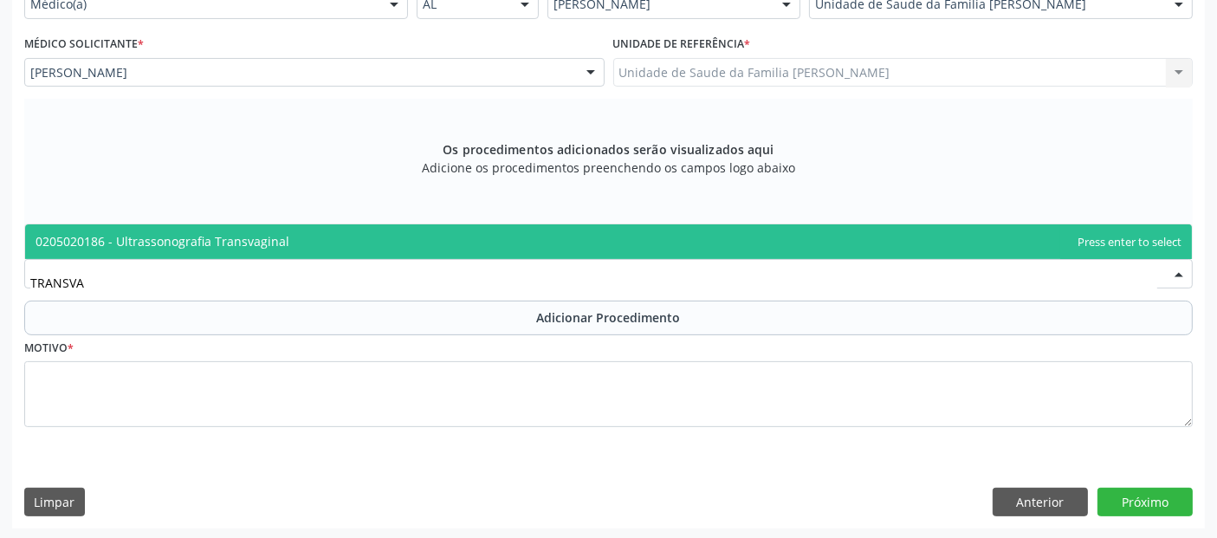
click at [284, 231] on span "0205020186 - Ultrassonografia Transvaginal" at bounding box center [608, 241] width 1166 height 35
type input "TRANSVA"
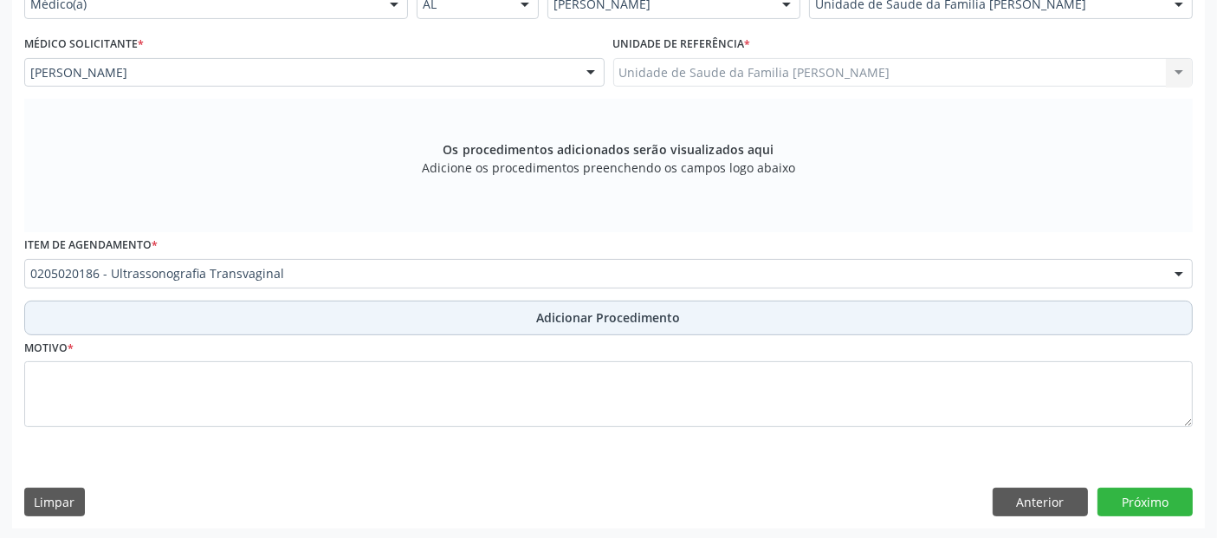
click at [249, 319] on button "Adicionar Procedimento" at bounding box center [608, 317] width 1168 height 35
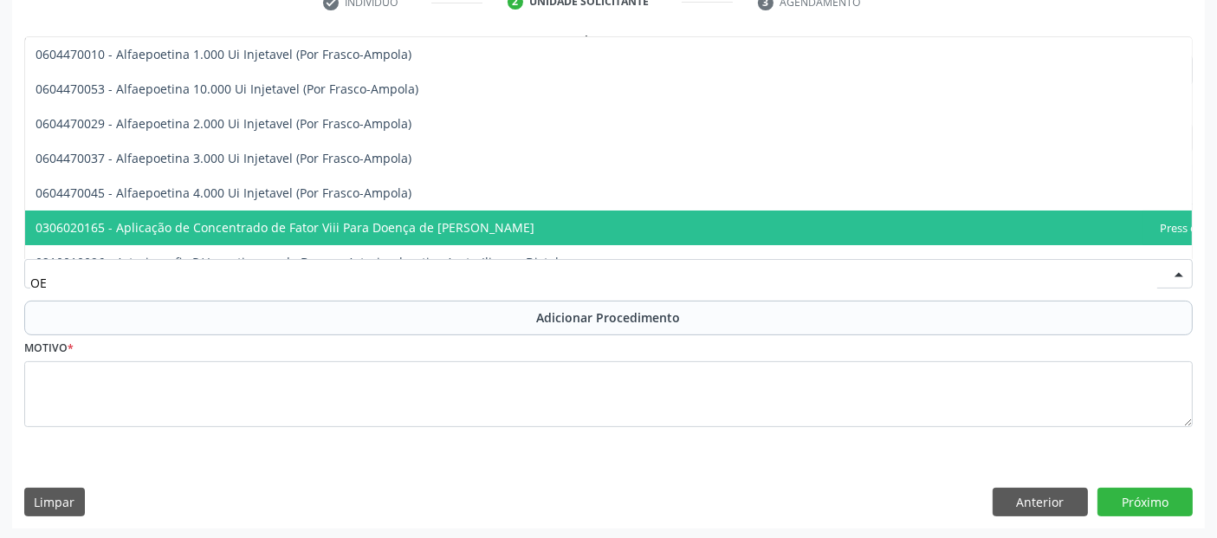
type input "O"
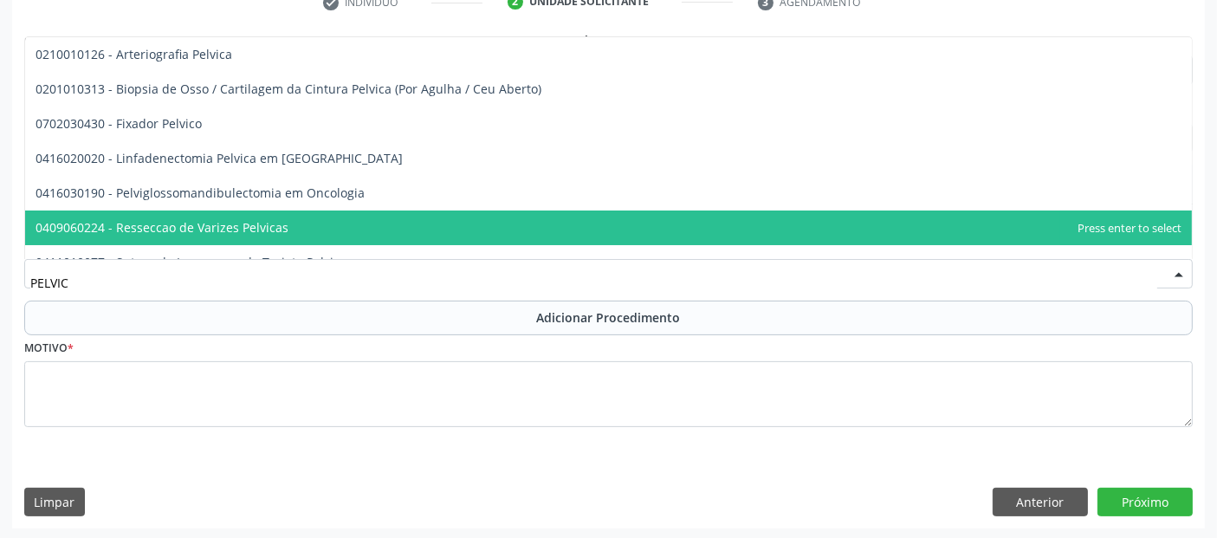
type input "PELVICA"
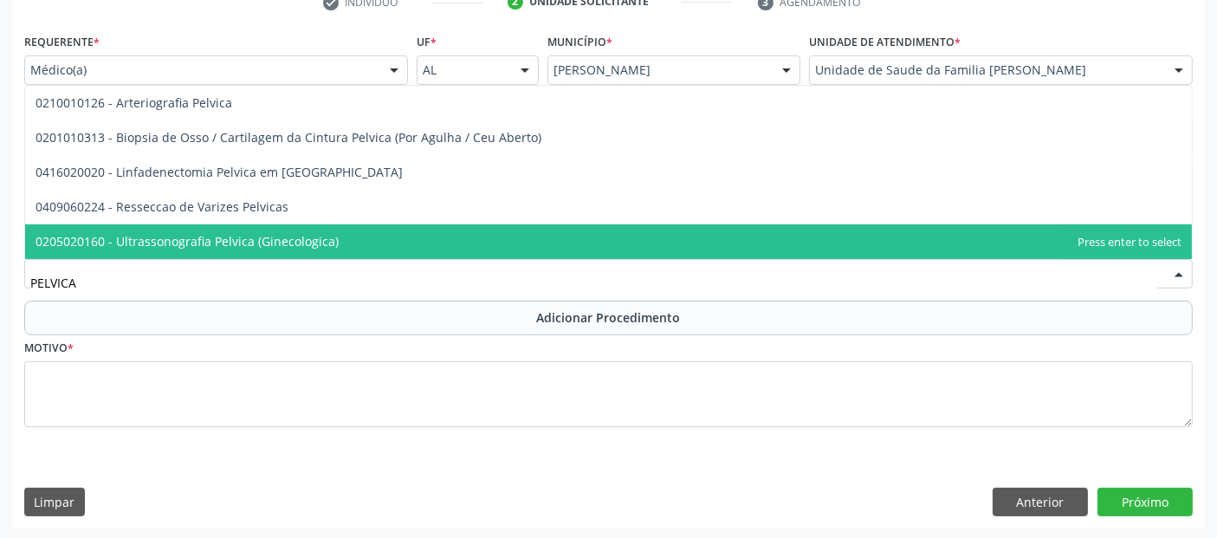
click at [249, 233] on span "0205020160 - Ultrassonografia Pelvica (Ginecologica)" at bounding box center [187, 241] width 303 height 16
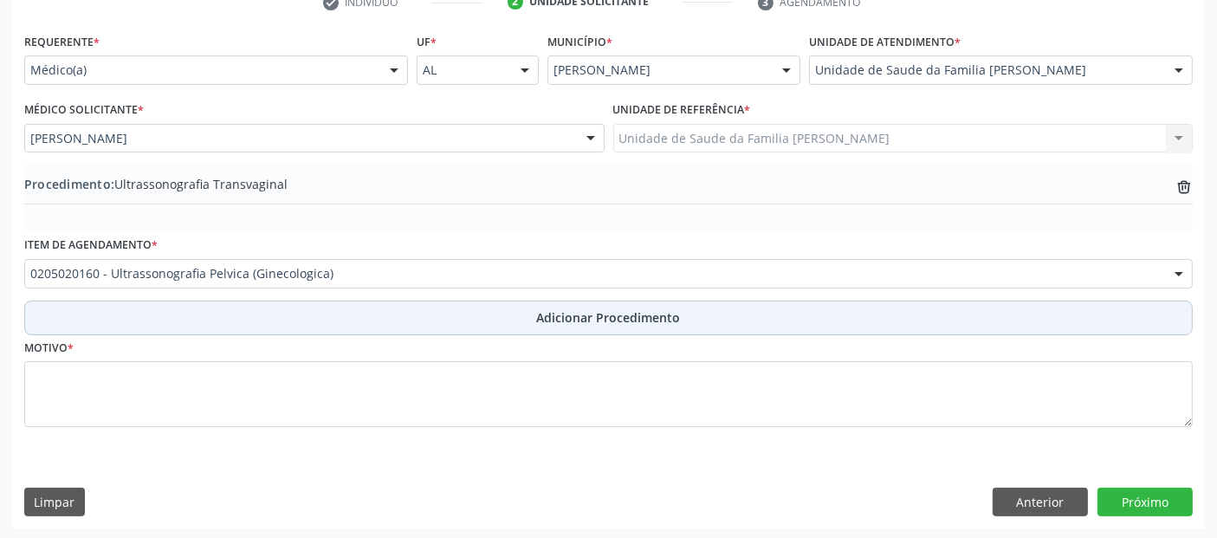
click at [217, 323] on button "Adicionar Procedimento" at bounding box center [608, 317] width 1168 height 35
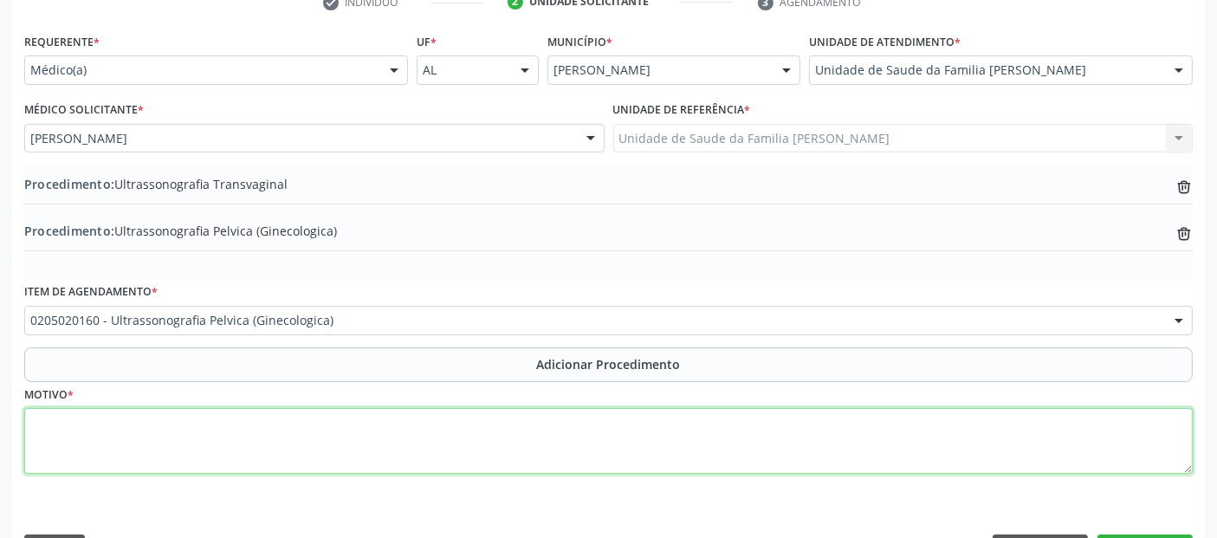
click at [240, 430] on textarea at bounding box center [608, 441] width 1168 height 66
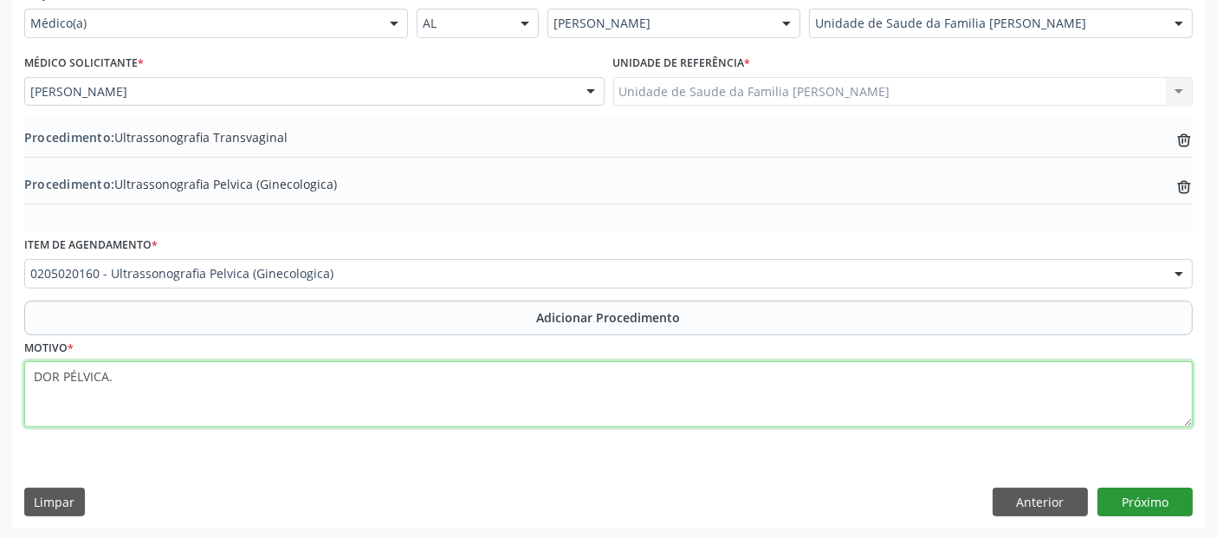
type textarea "DOR PÉLVICA."
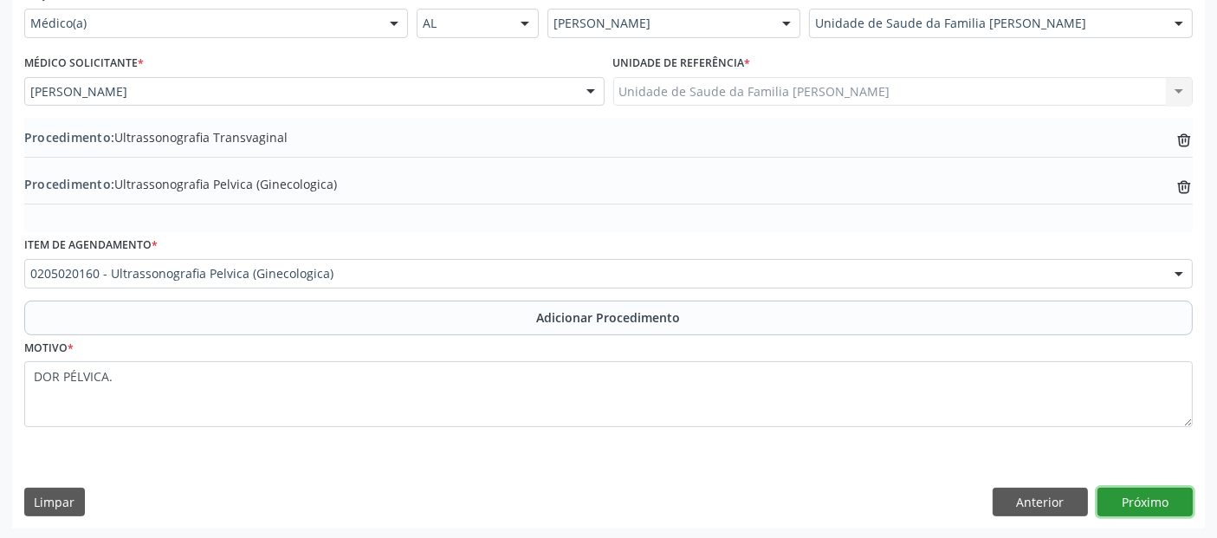
click at [1141, 489] on button "Próximo" at bounding box center [1144, 502] width 95 height 29
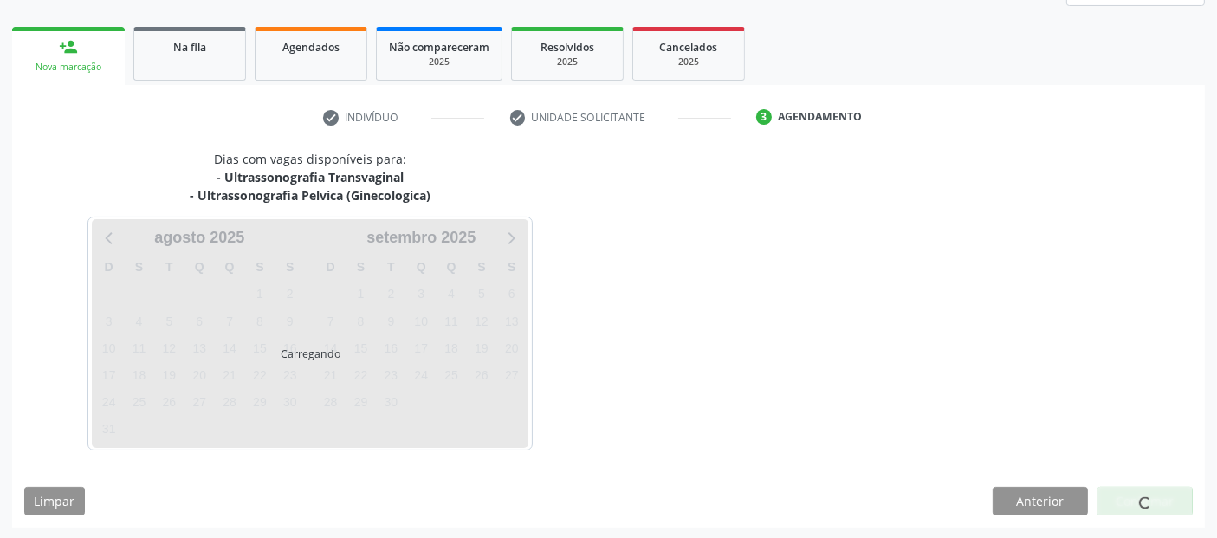
scroll to position [307, 0]
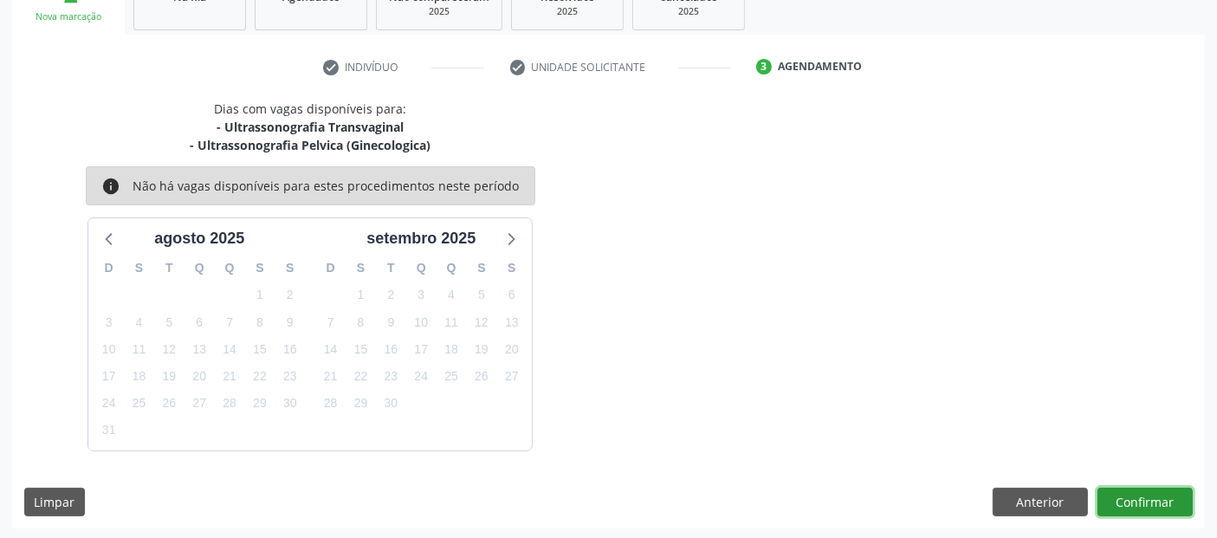
click at [1179, 504] on button "Confirmar" at bounding box center [1144, 502] width 95 height 29
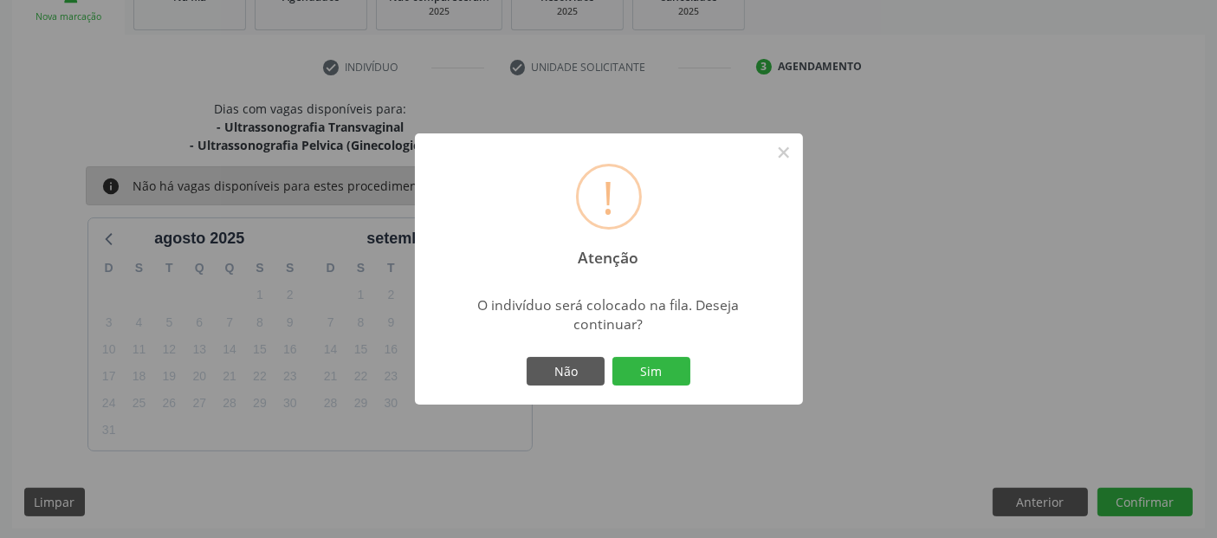
click at [611, 388] on div "Não Sim" at bounding box center [608, 371] width 171 height 36
click at [643, 372] on button "Sim" at bounding box center [651, 371] width 78 height 29
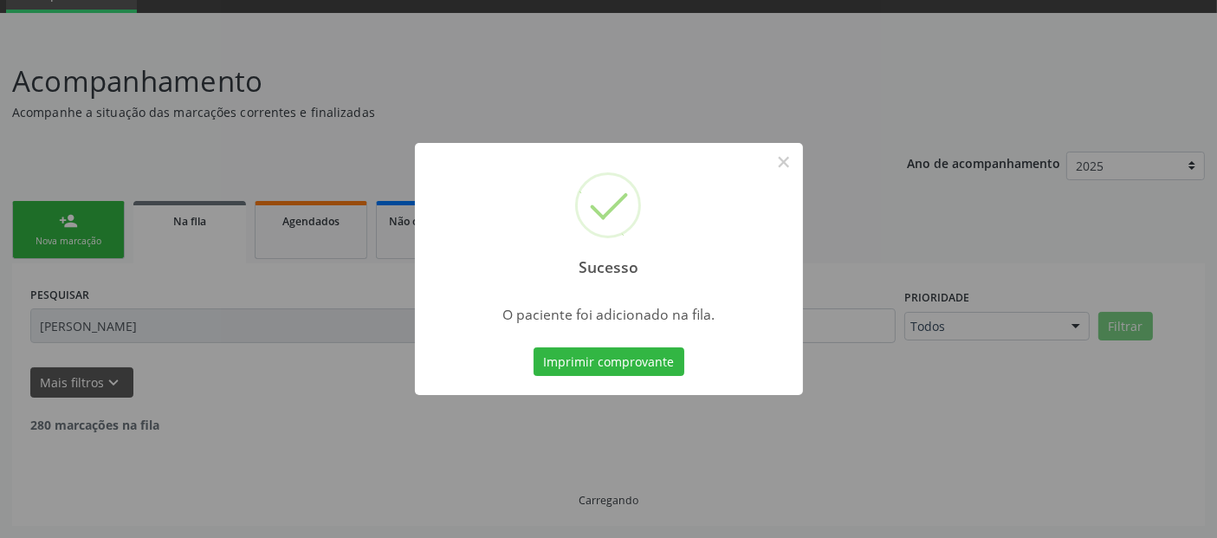
scroll to position [61, 0]
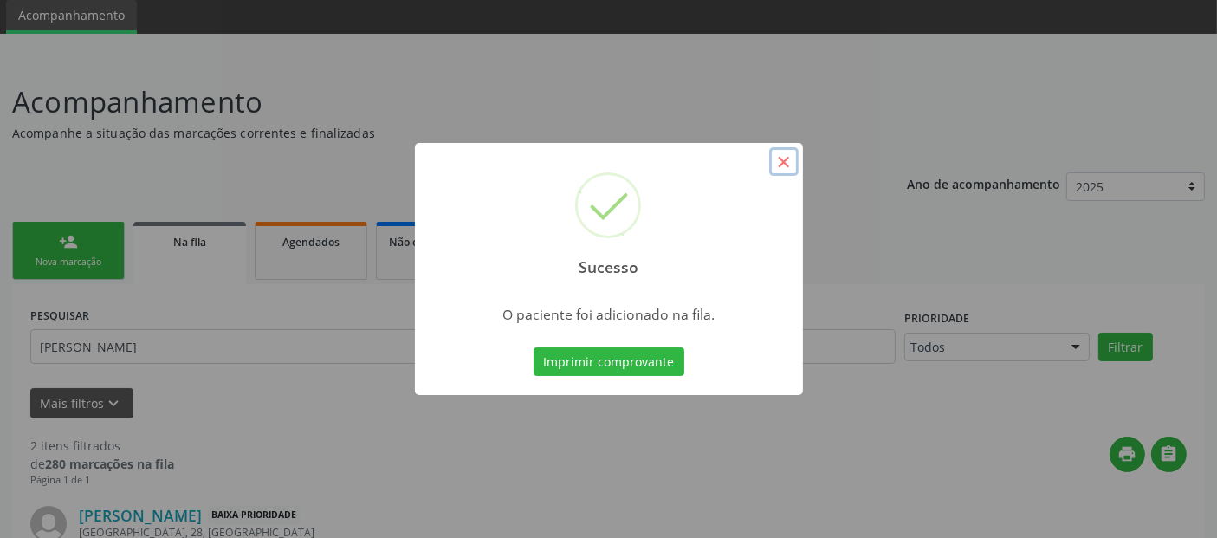
click at [786, 165] on button "×" at bounding box center [783, 161] width 29 height 29
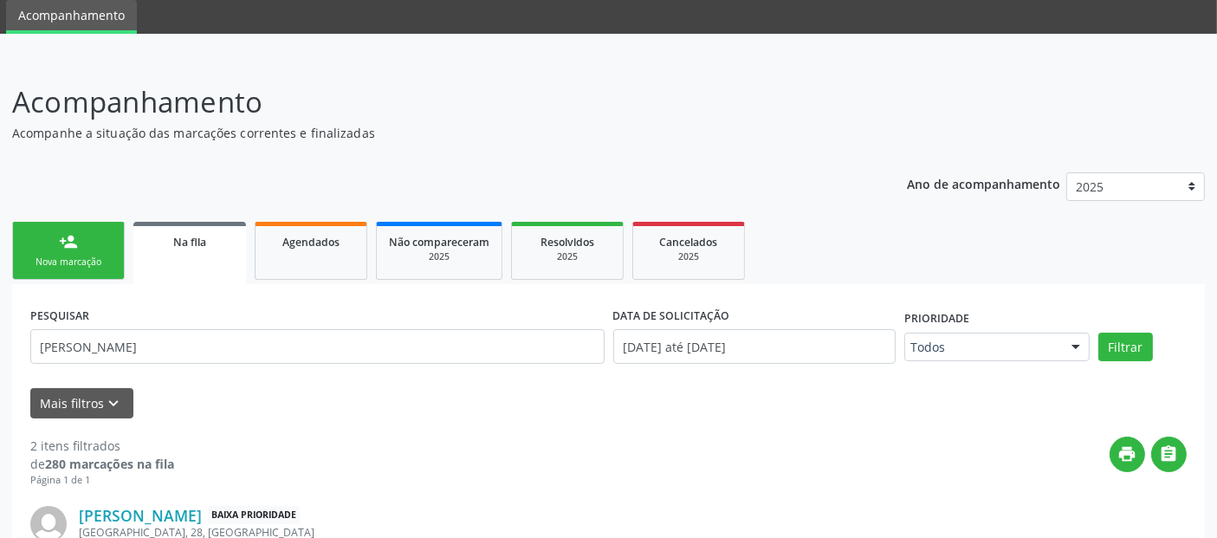
click at [87, 253] on link "person_add Nova marcação" at bounding box center [68, 251] width 113 height 58
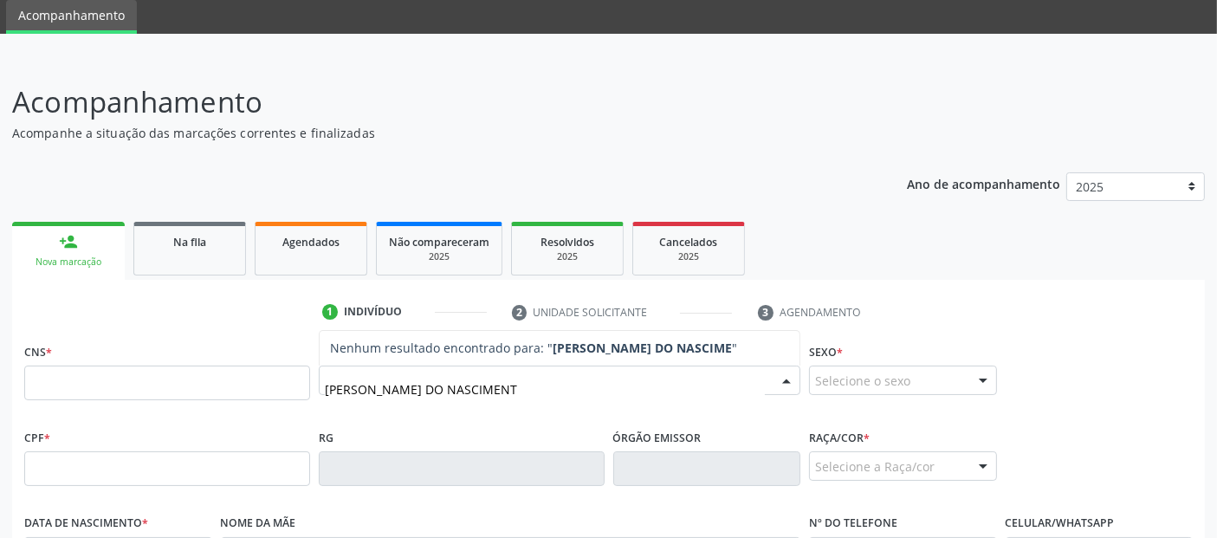
type input "NILZETE SOUZA DO NASCIMENTO"
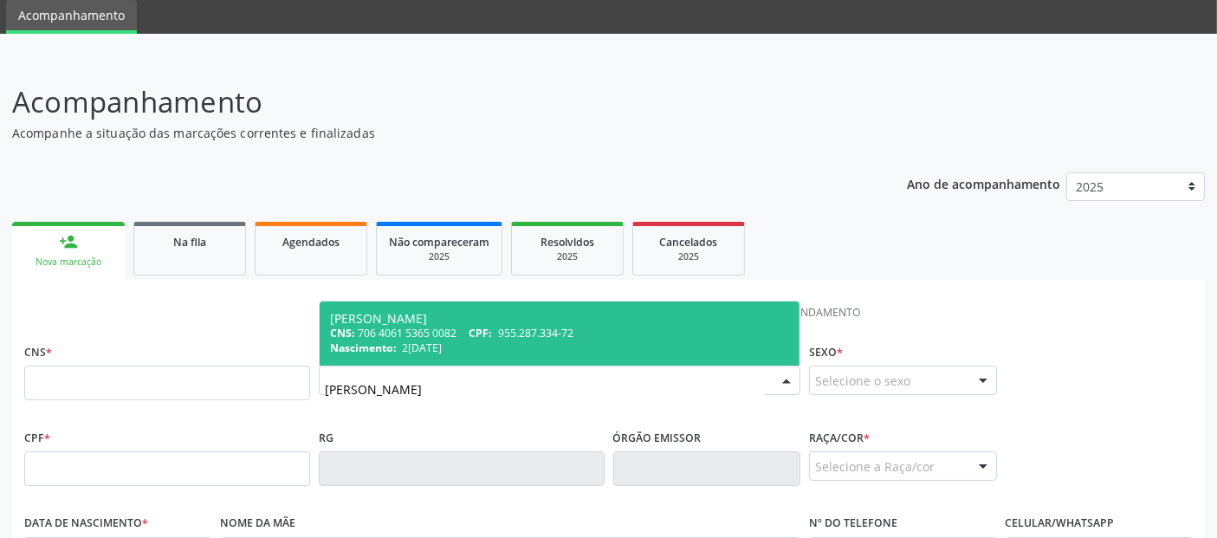
click at [442, 340] on span "23/12/1971" at bounding box center [422, 347] width 40 height 15
type input "706 4061 5365 0082"
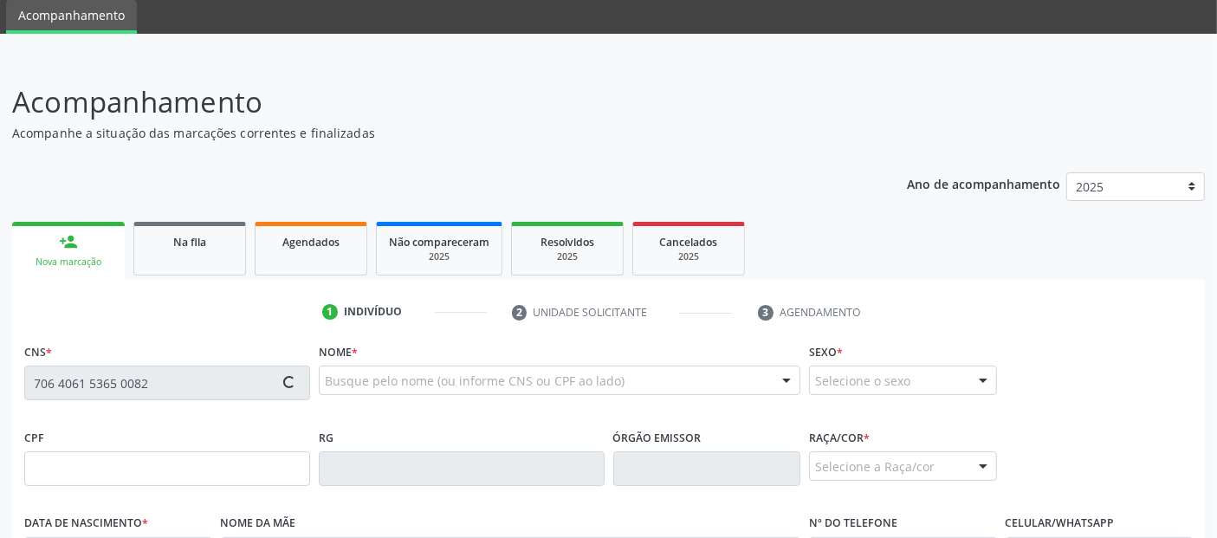
type input "955.287.334-72"
type input "23/12/1971"
type input "Angelita Souza de Lima"
type input "(82) 99184-5465"
type input "61"
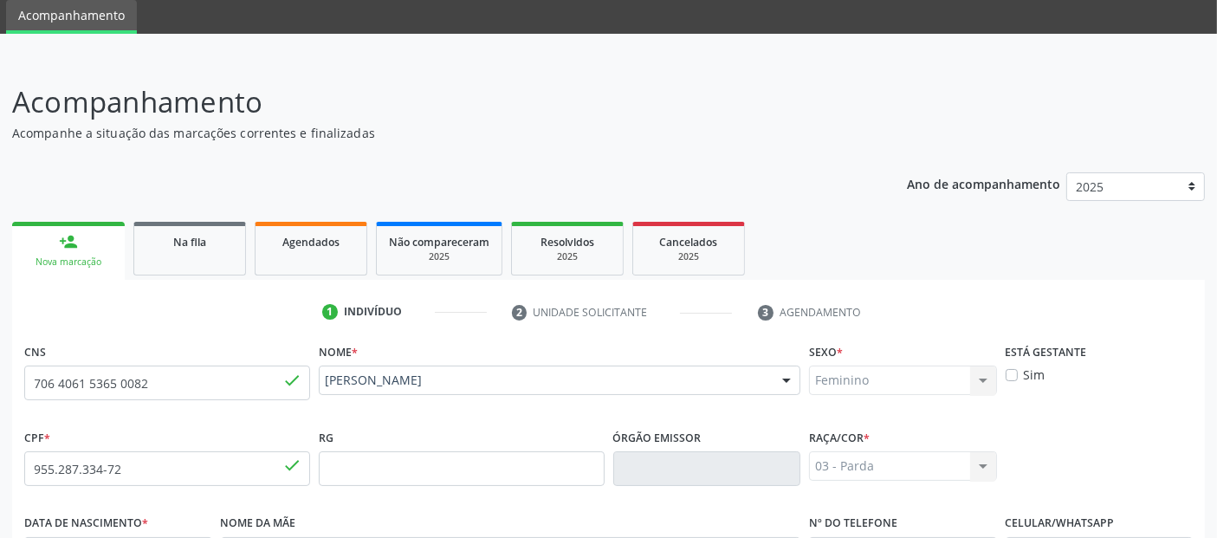
scroll to position [423, 0]
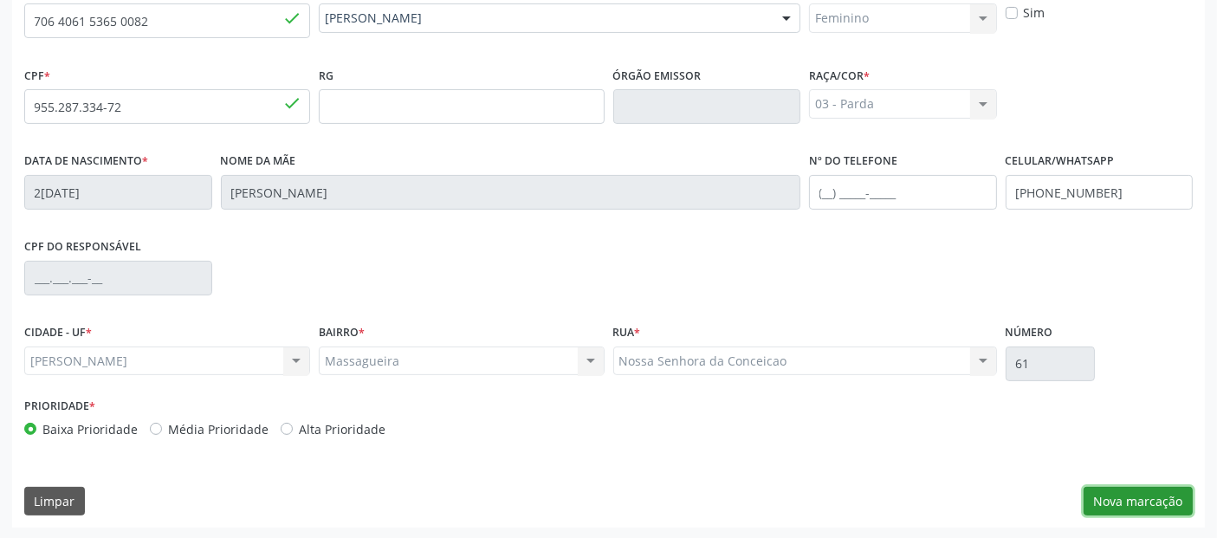
click at [1142, 511] on button "Nova marcação" at bounding box center [1137, 501] width 109 height 29
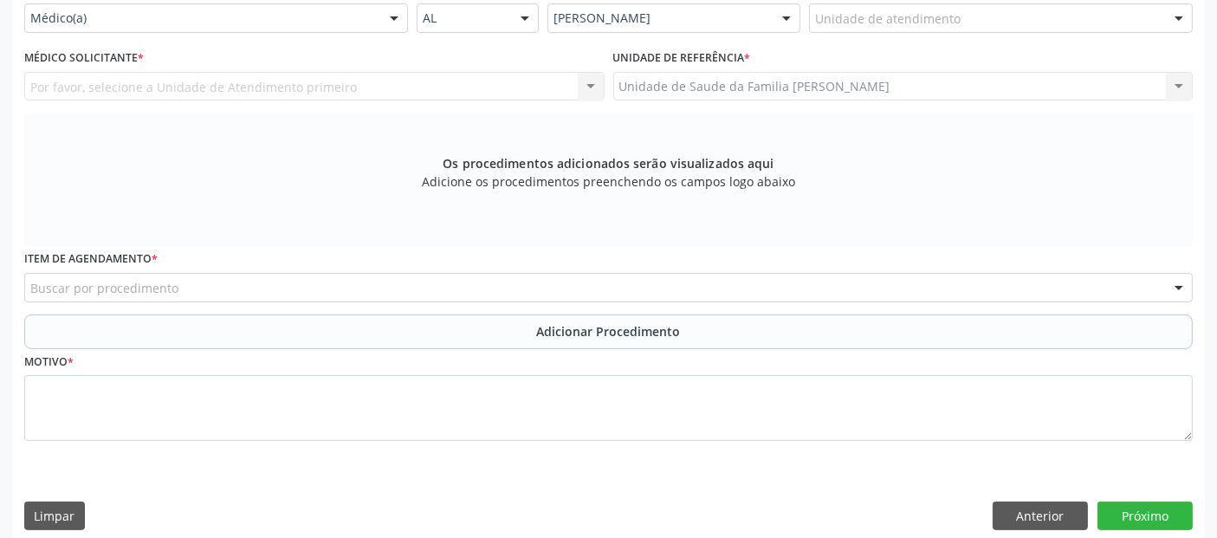
click at [1109, 26] on div "Unidade de atendimento" at bounding box center [1001, 17] width 384 height 29
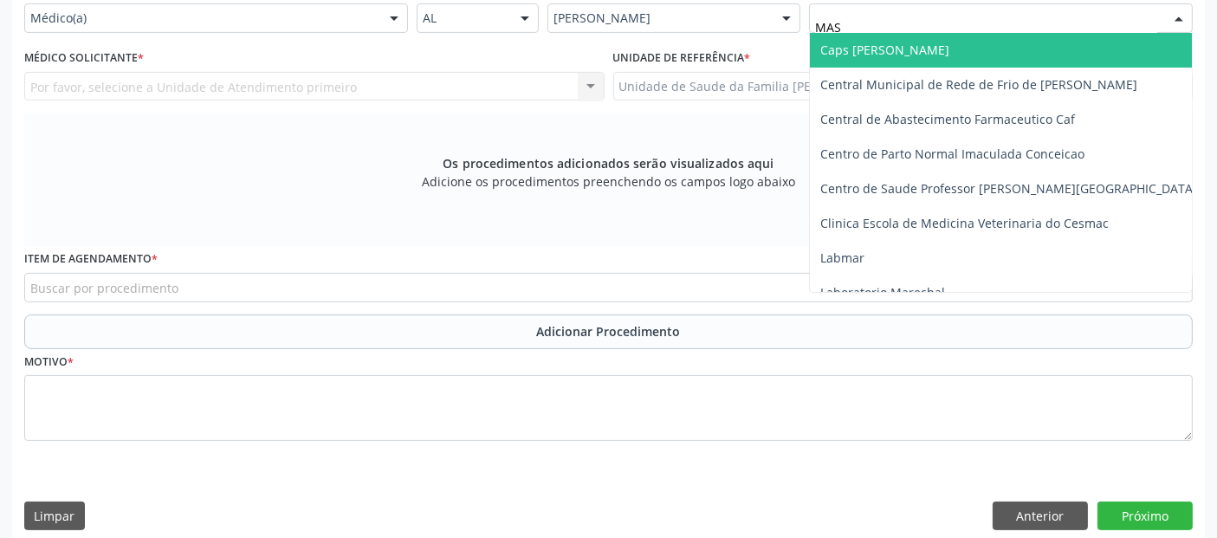
type input "MASS"
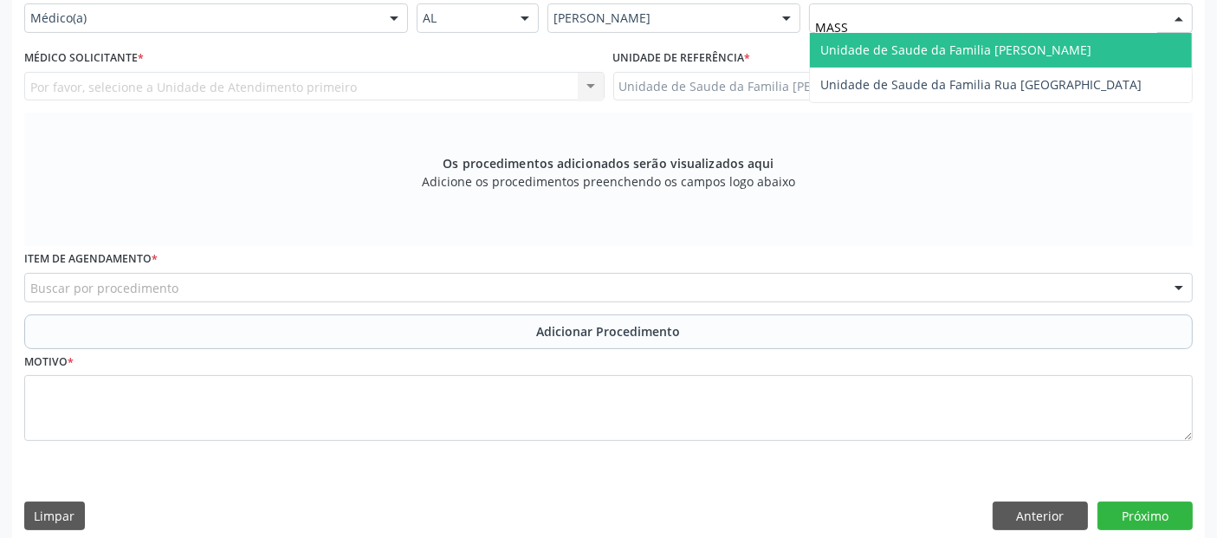
click at [1069, 53] on span "Unidade de Saude da Familia [PERSON_NAME]" at bounding box center [1001, 50] width 382 height 35
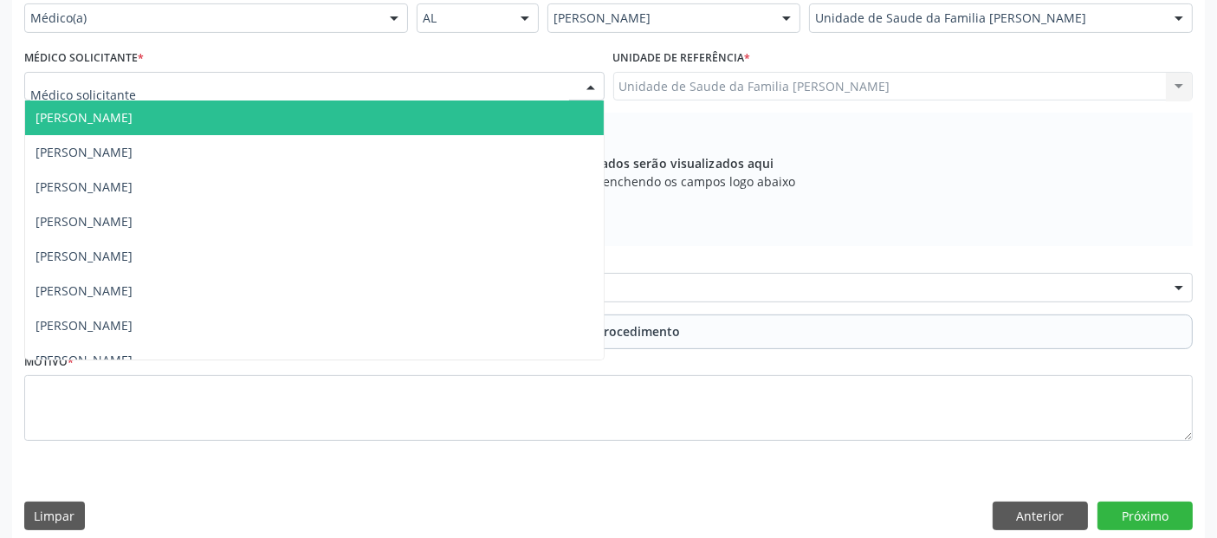
click at [152, 78] on div at bounding box center [314, 86] width 580 height 29
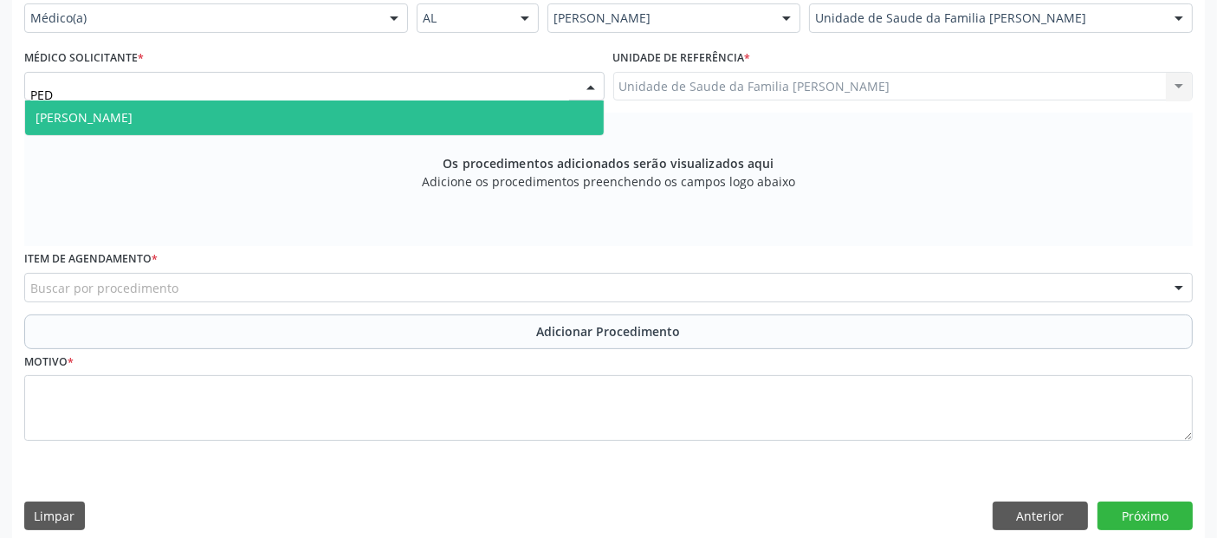
type input "PEDR"
click at [124, 115] on span "[PERSON_NAME]" at bounding box center [84, 117] width 97 height 16
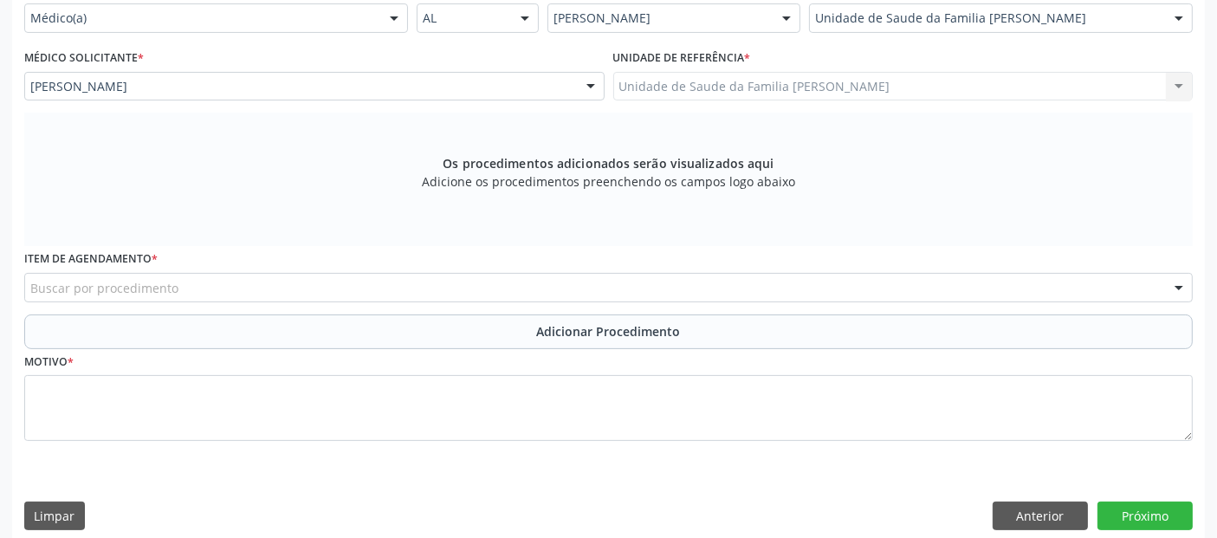
click at [181, 292] on div "Buscar por procedimento" at bounding box center [608, 287] width 1168 height 29
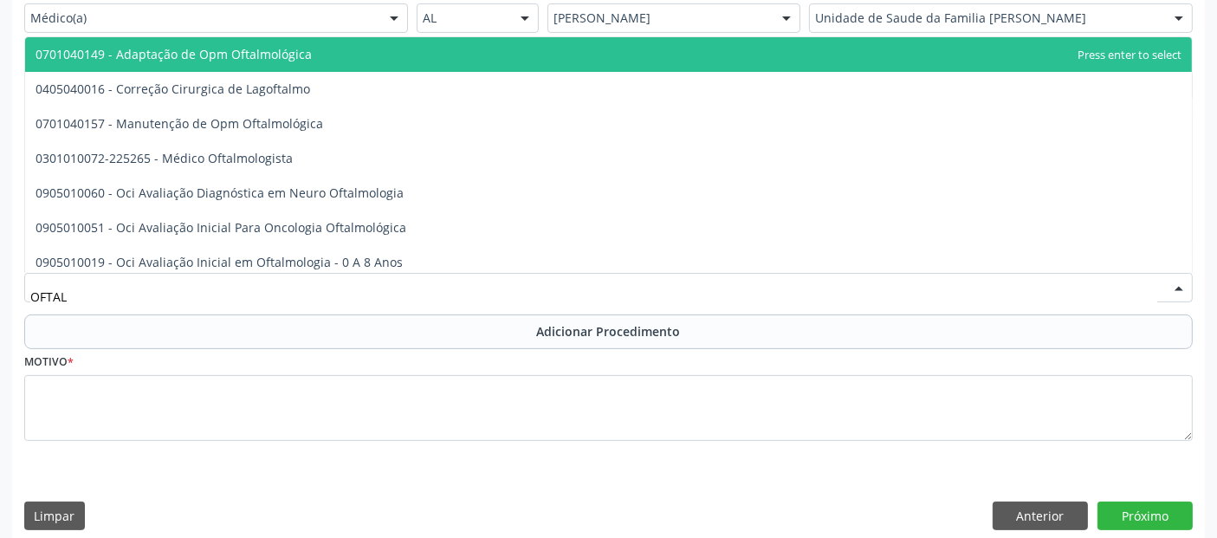
type input "OFTALM"
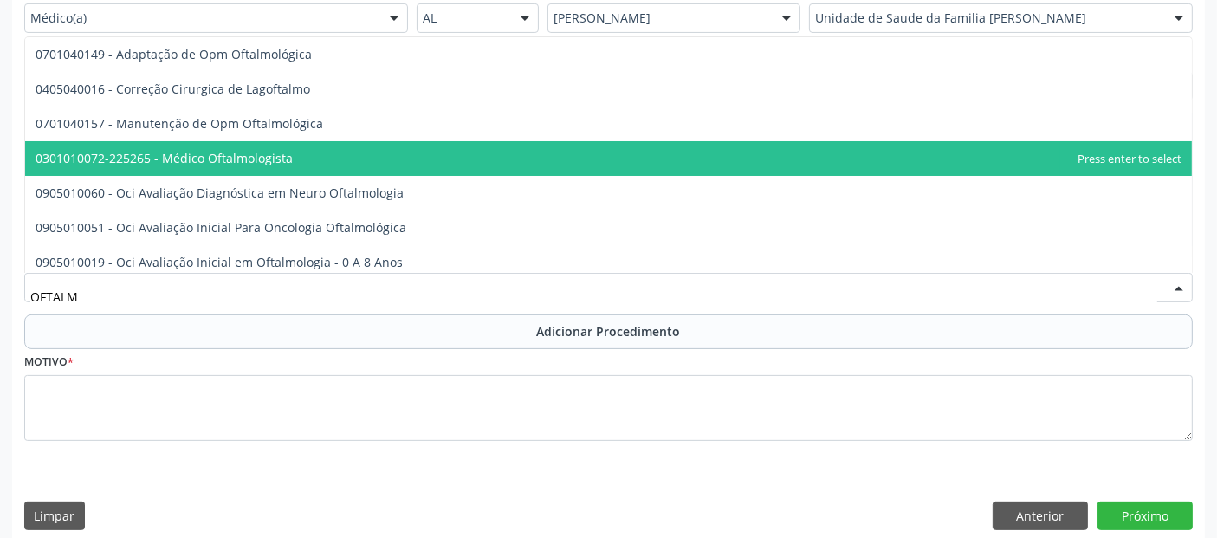
click at [250, 152] on span "0301010072-225265 - Médico Oftalmologista" at bounding box center [164, 158] width 257 height 16
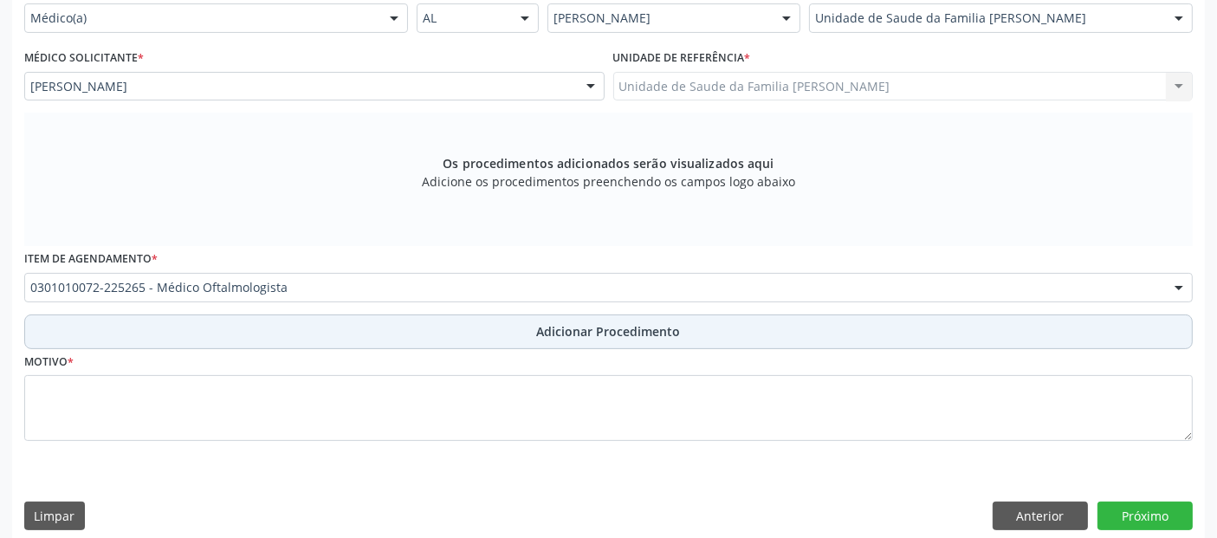
click at [285, 318] on button "Adicionar Procedimento" at bounding box center [608, 331] width 1168 height 35
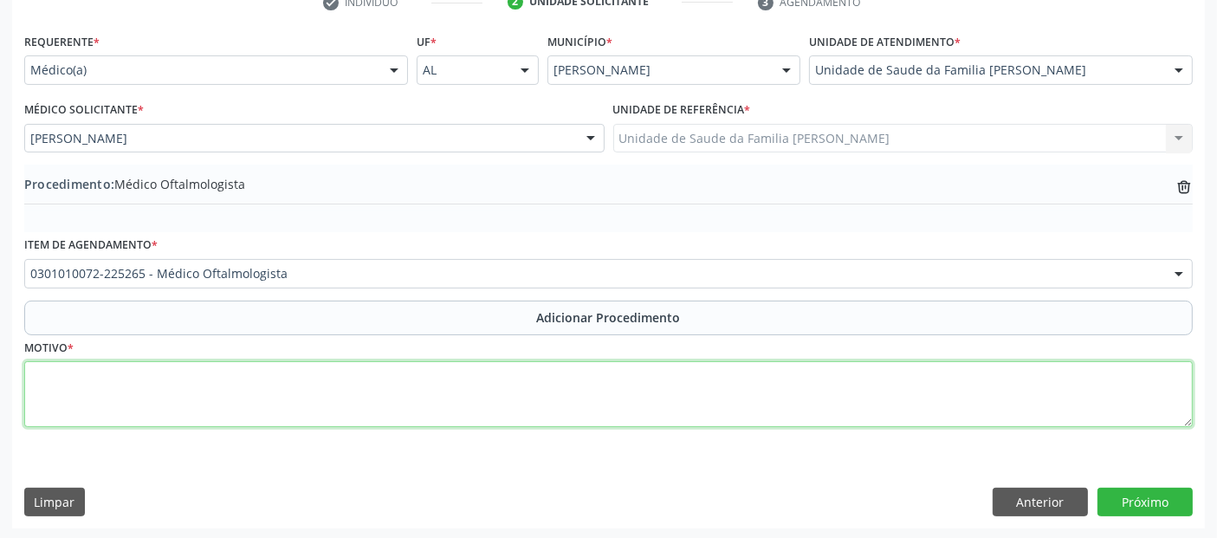
click at [248, 391] on textarea at bounding box center [608, 394] width 1168 height 66
type textarea "DÉFICIT DE ACUIDADE VISUAL."
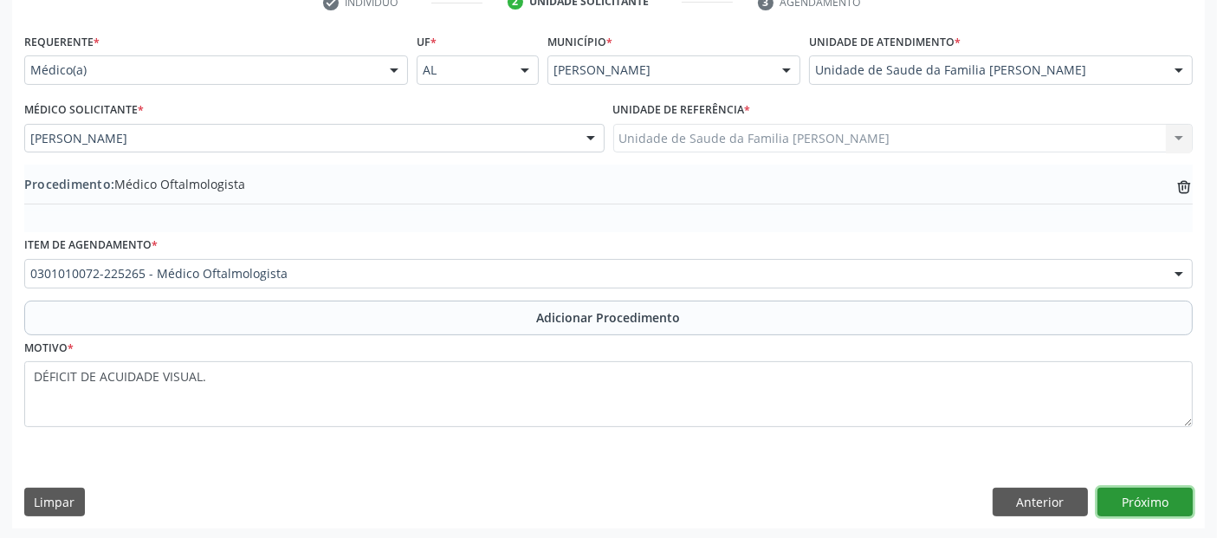
click at [1130, 509] on button "Próximo" at bounding box center [1144, 502] width 95 height 29
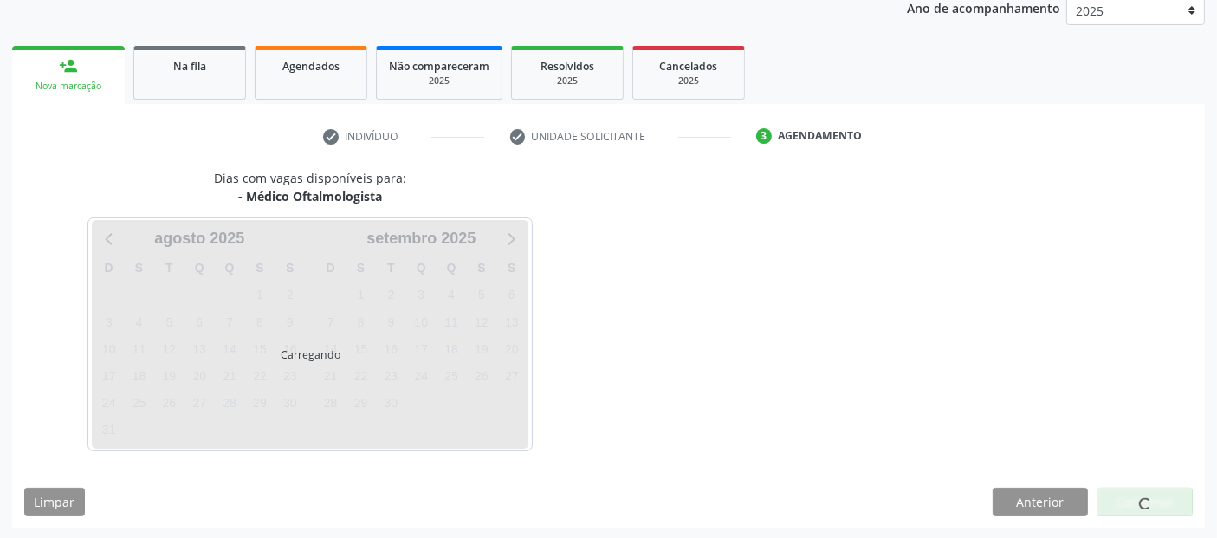
scroll to position [288, 0]
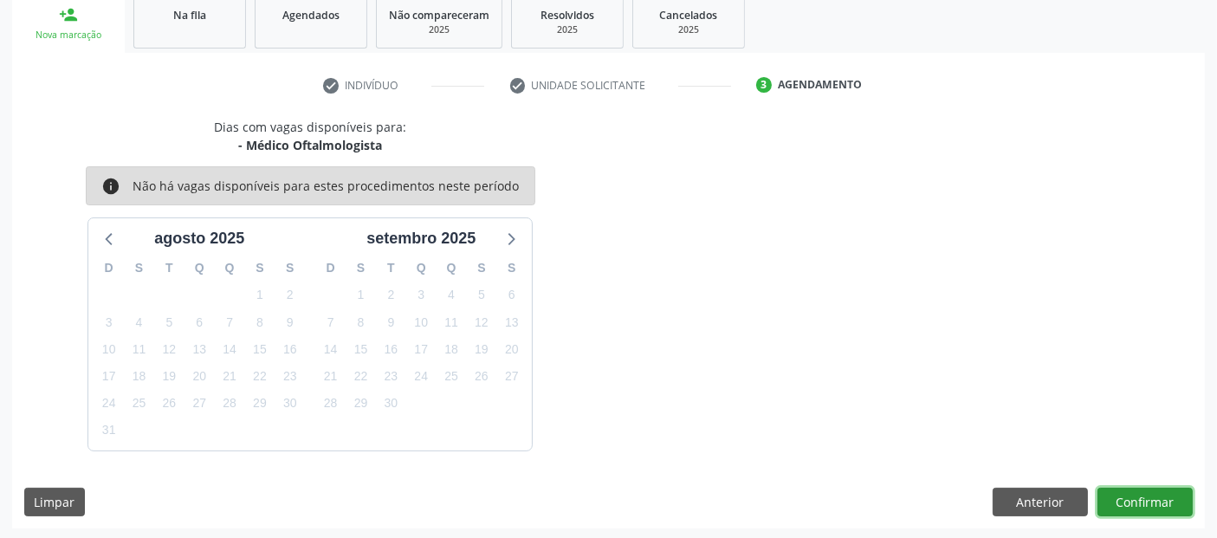
click at [1145, 494] on button "Confirmar" at bounding box center [1144, 502] width 95 height 29
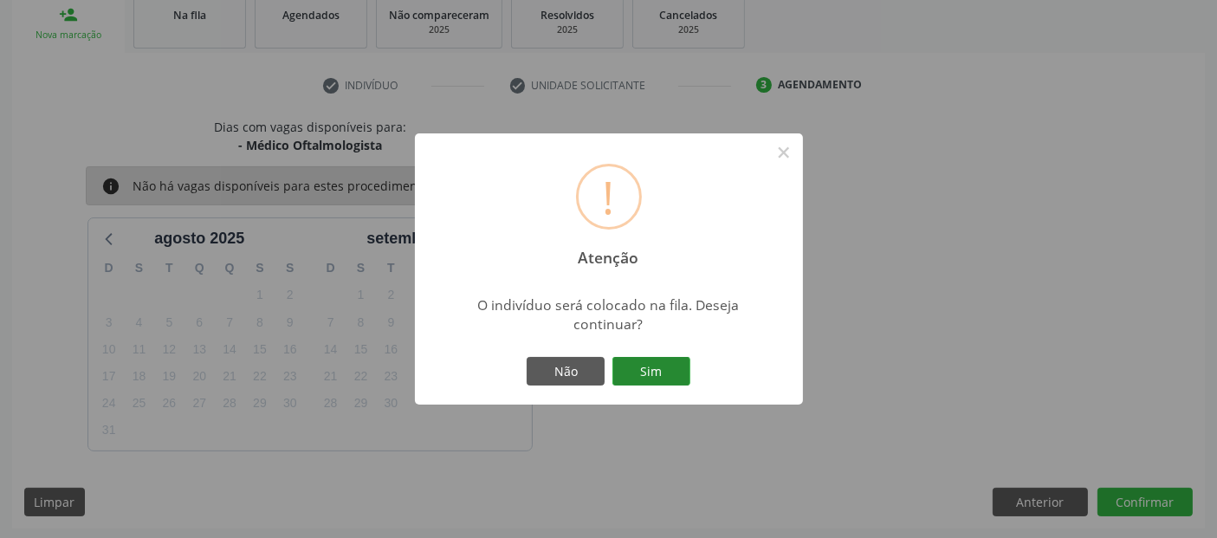
click at [662, 367] on button "Sim" at bounding box center [651, 371] width 78 height 29
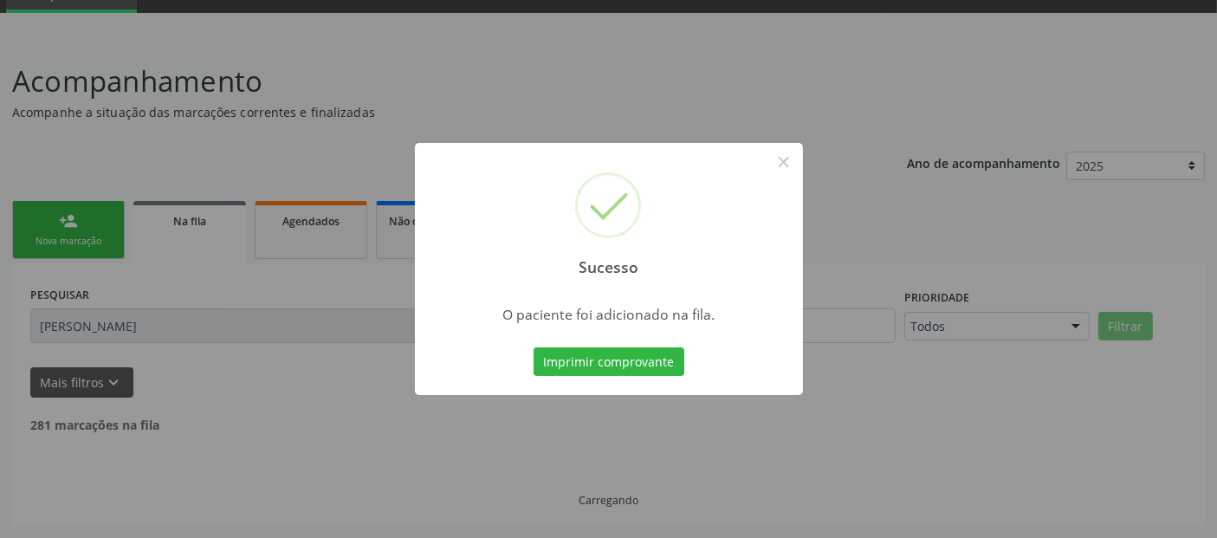
scroll to position [61, 0]
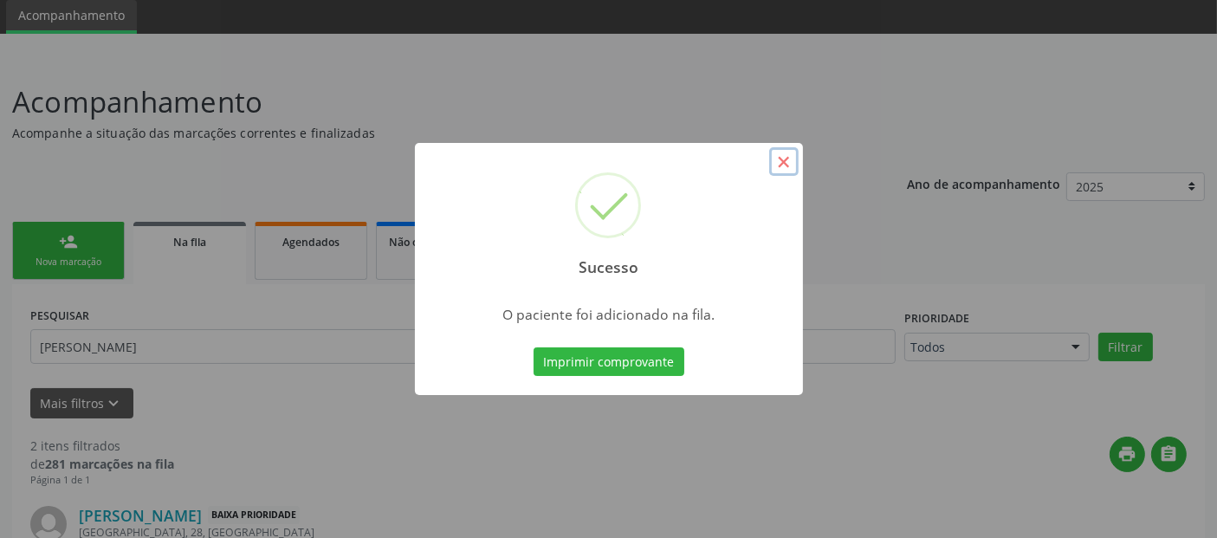
click at [781, 171] on button "×" at bounding box center [783, 161] width 29 height 29
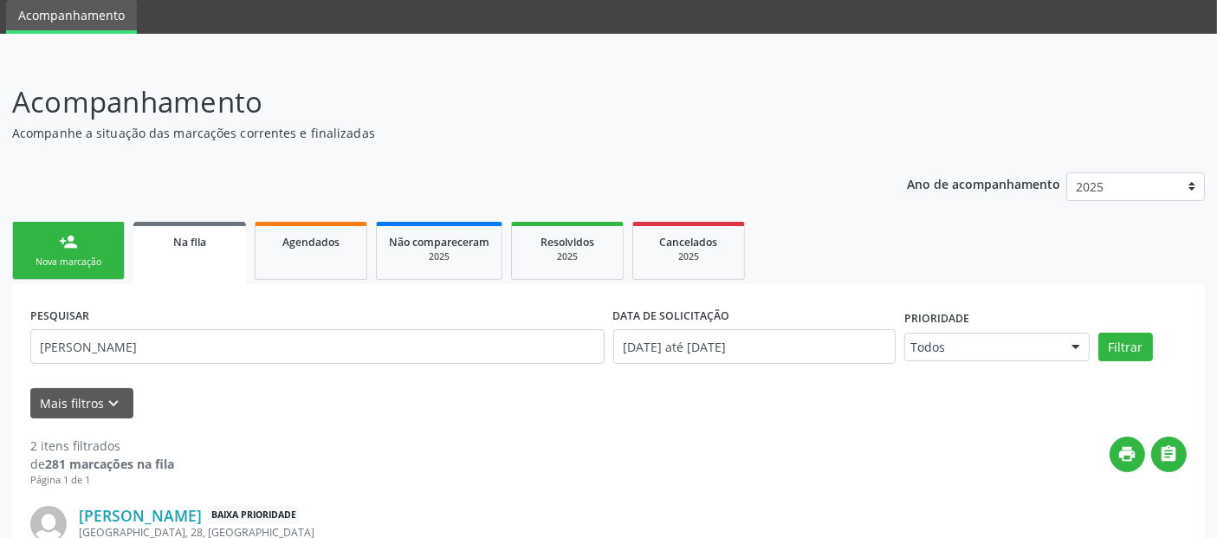
click at [86, 255] on div "Nova marcação" at bounding box center [68, 261] width 87 height 13
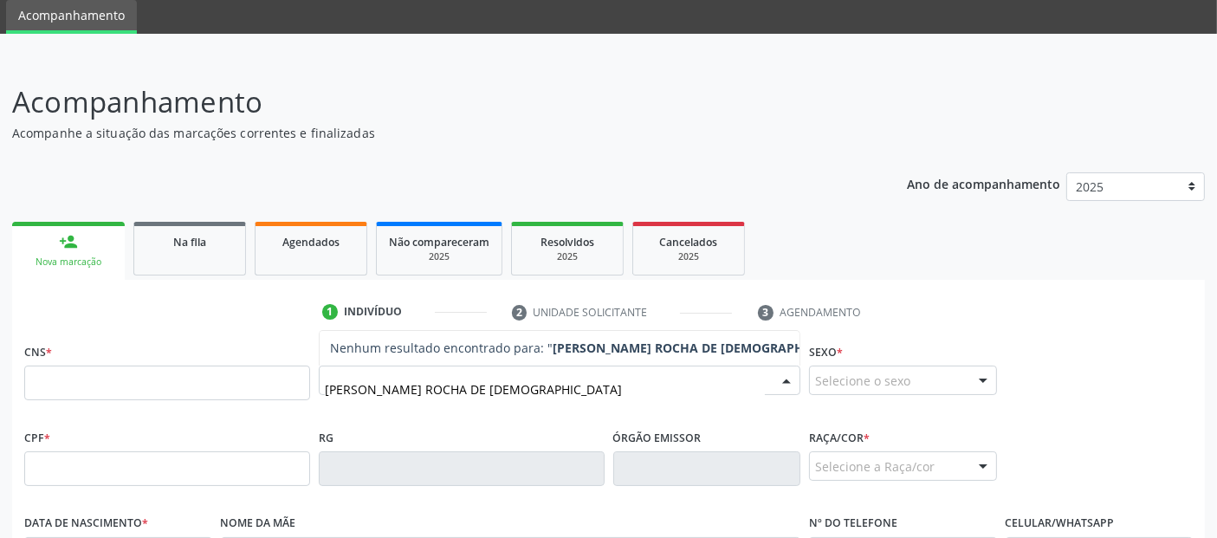
type input "YAGO ANDERSON ROCHA DE JESUS"
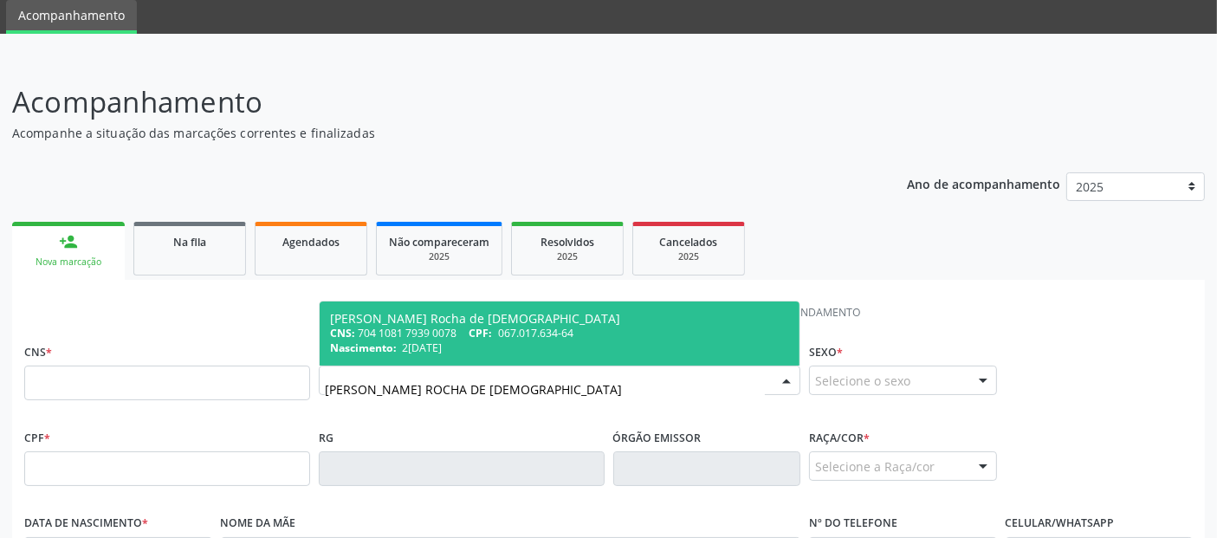
click at [492, 330] on span "CPF:" at bounding box center [480, 333] width 23 height 15
type input "704 1081 7939 0078"
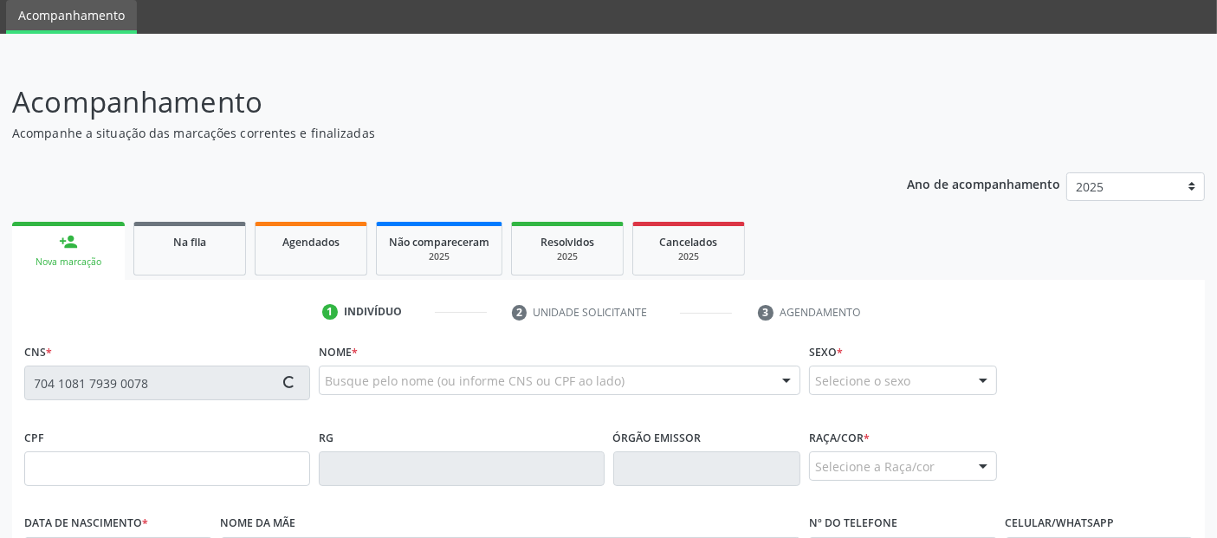
type input "067.017.634-64"
type input "29/12/1999"
type input "Ericka Louise de Lima Rocha"
type input "(82) 99400-5329"
type input "23"
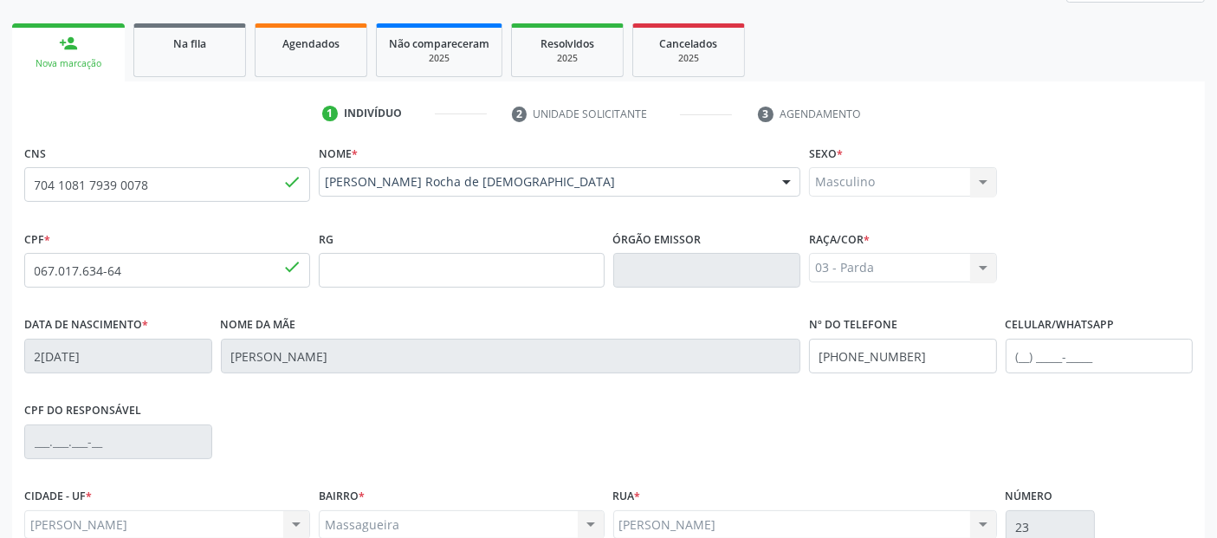
scroll to position [423, 0]
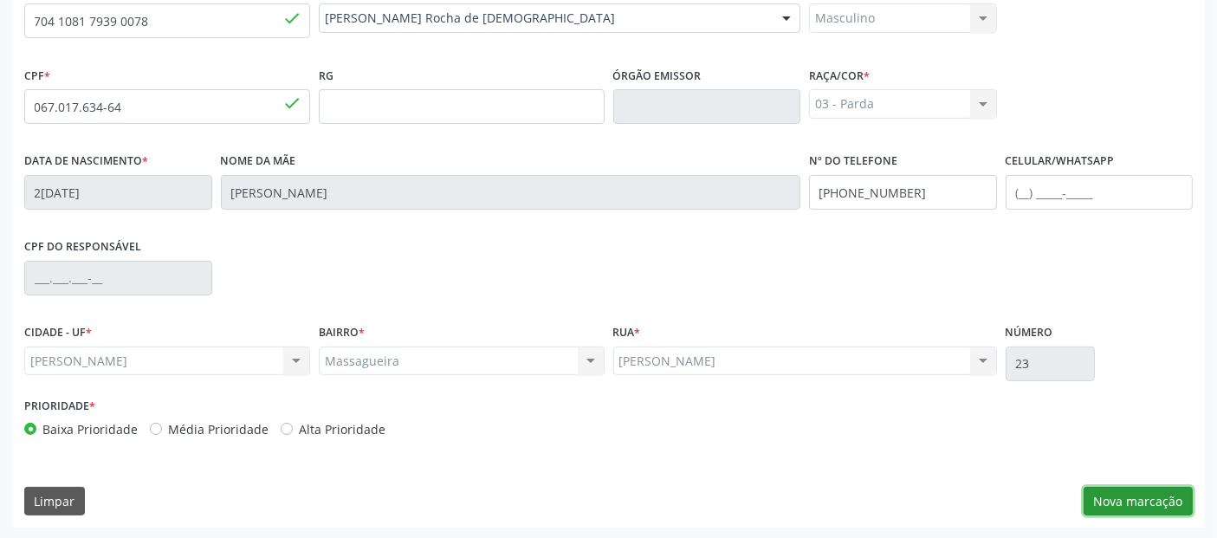
click at [1098, 495] on button "Nova marcação" at bounding box center [1137, 501] width 109 height 29
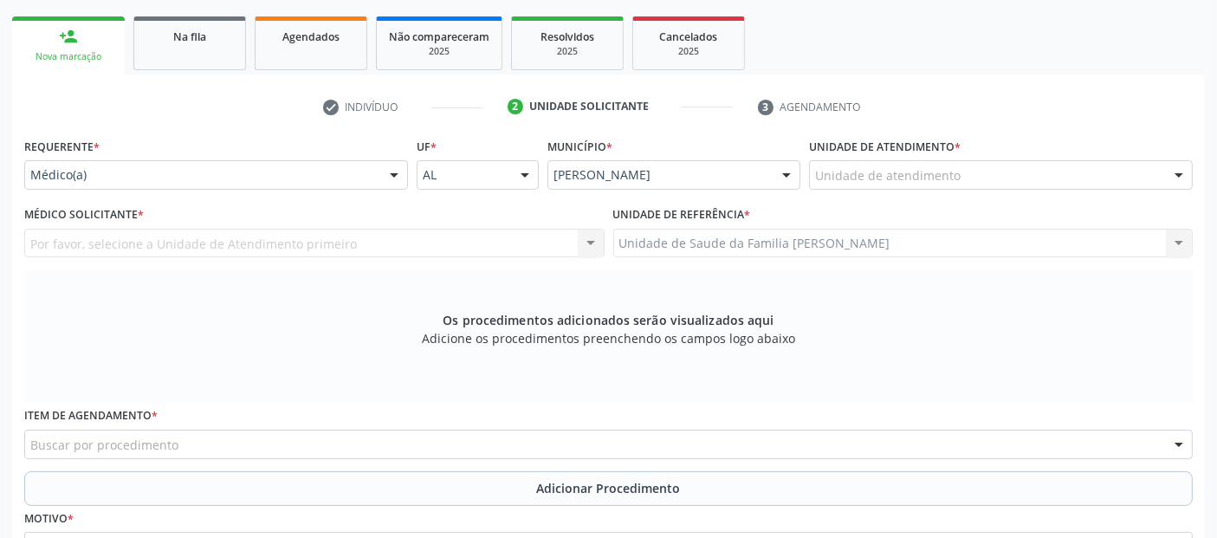
scroll to position [192, 0]
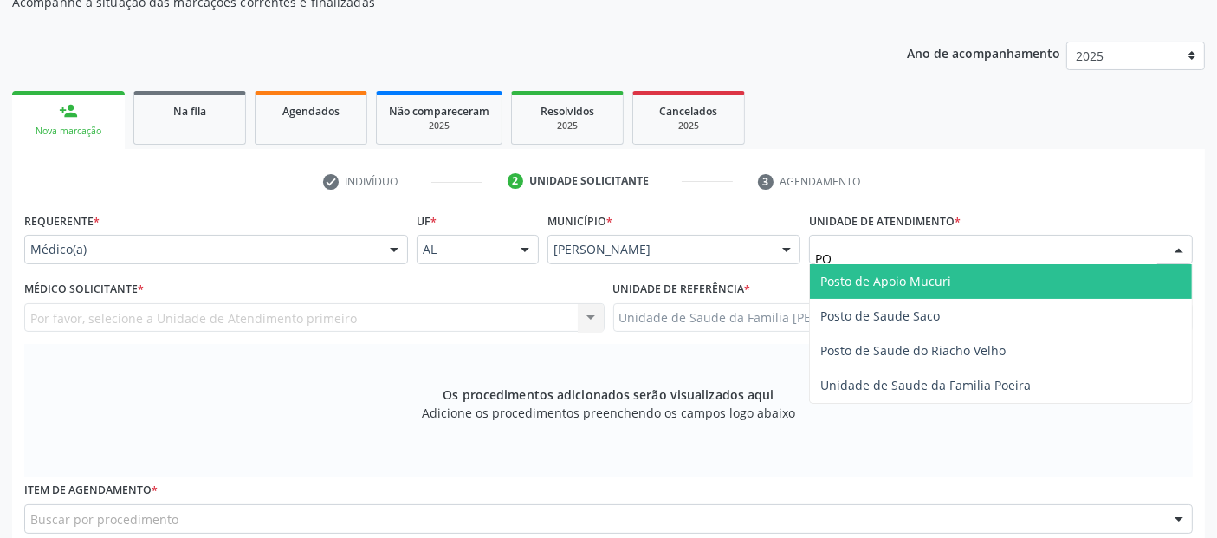
type input "P"
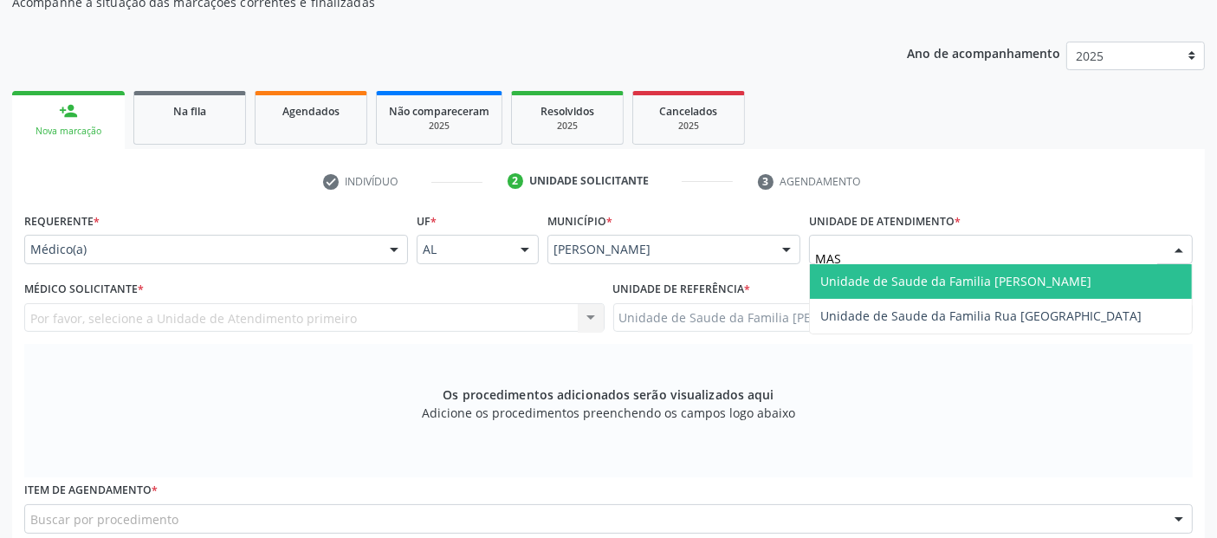
type input "MASS"
click at [843, 281] on span "Unidade de Saude da Familia [PERSON_NAME]" at bounding box center [955, 281] width 271 height 16
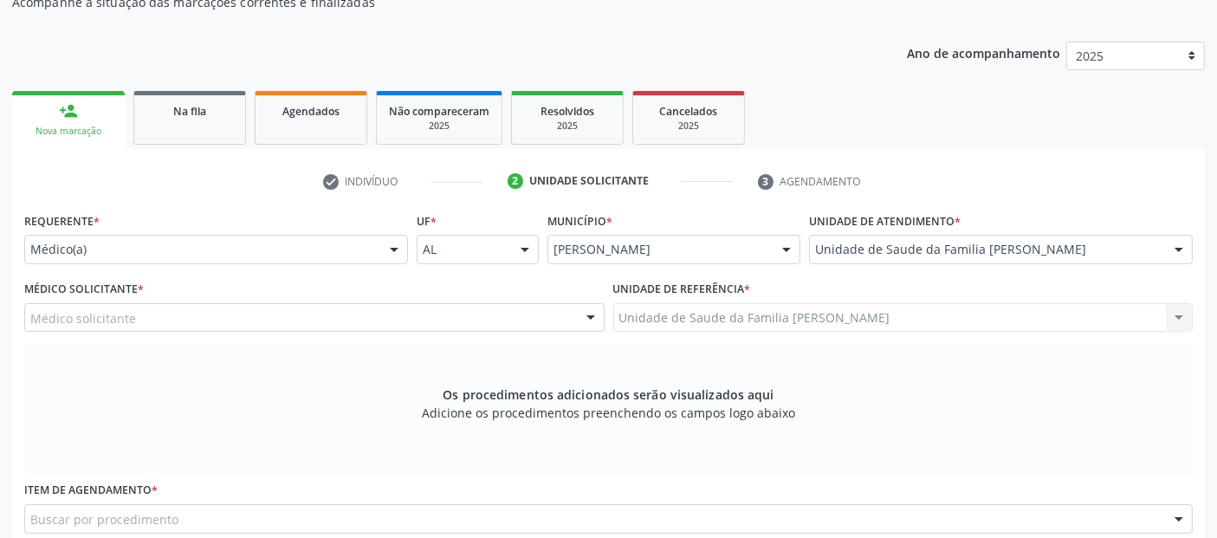
click at [559, 317] on div "Médico solicitante" at bounding box center [314, 317] width 580 height 29
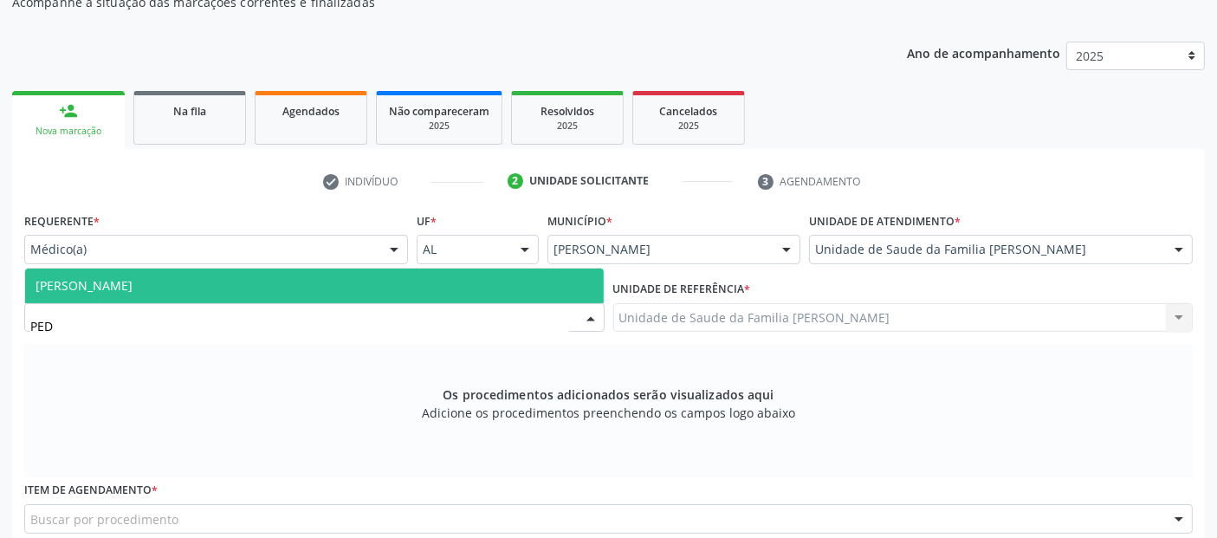
type input "PEDR"
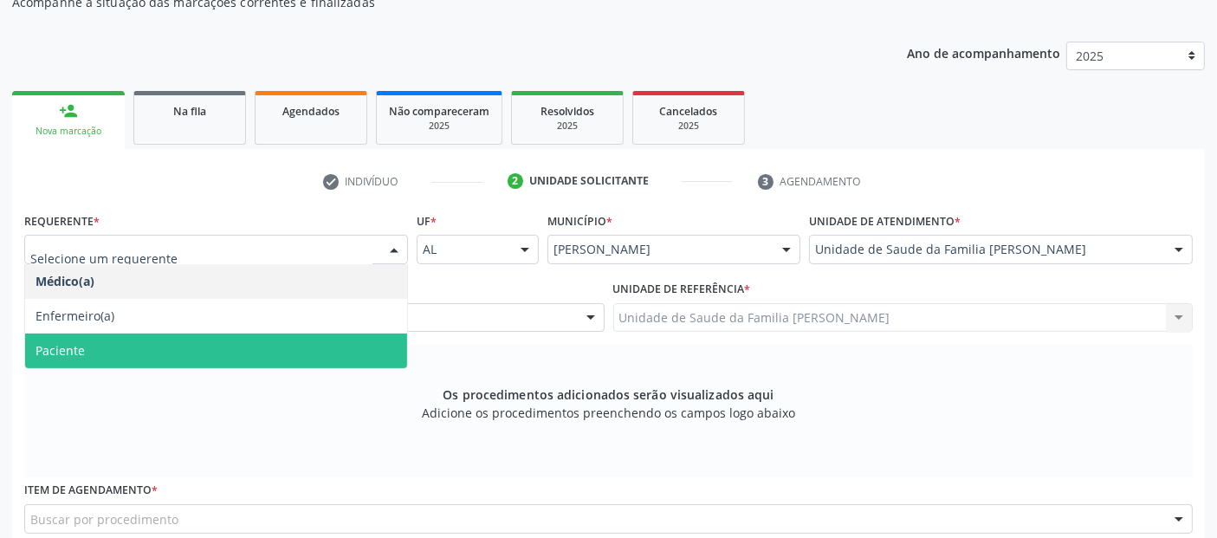
click at [117, 340] on span "Paciente" at bounding box center [216, 350] width 382 height 35
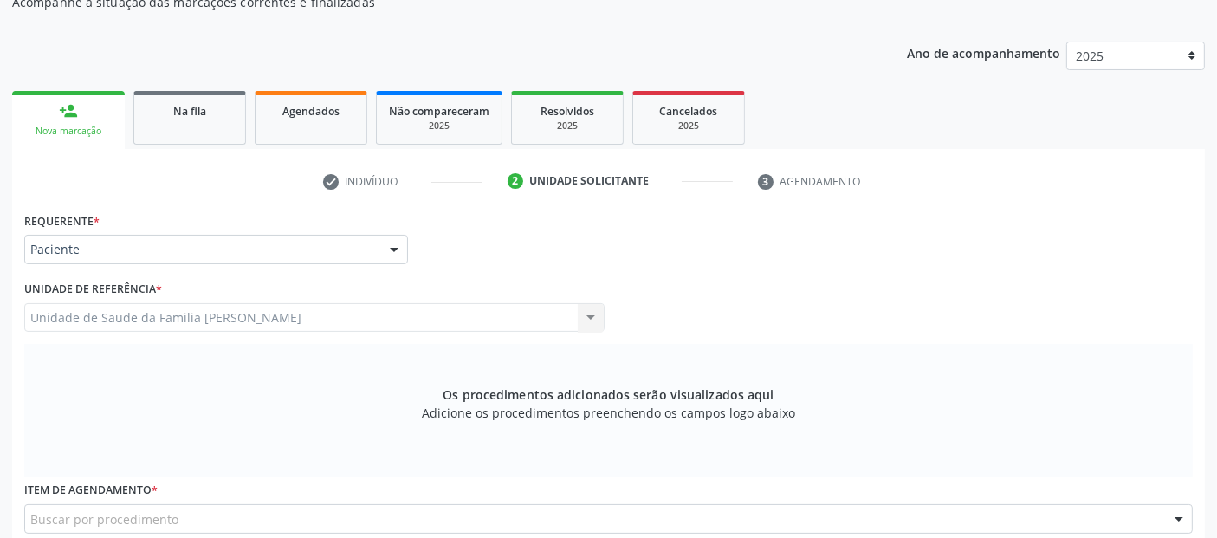
click at [393, 318] on div "Unidade de Saude da Familia Massagueira Unidade de Saude da Familia Massagueira…" at bounding box center [314, 317] width 580 height 29
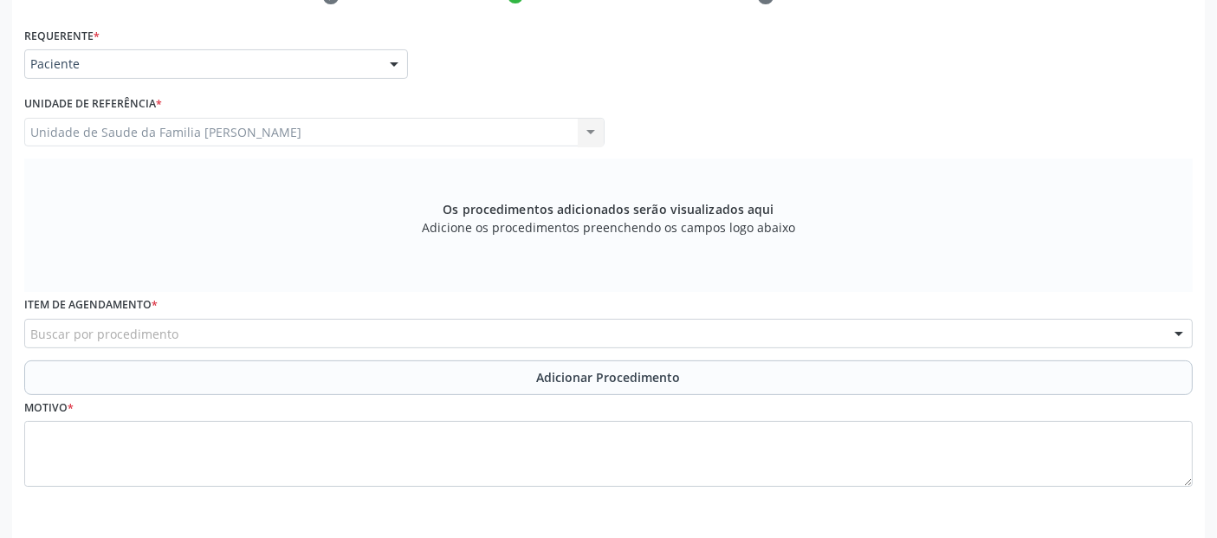
scroll to position [397, 0]
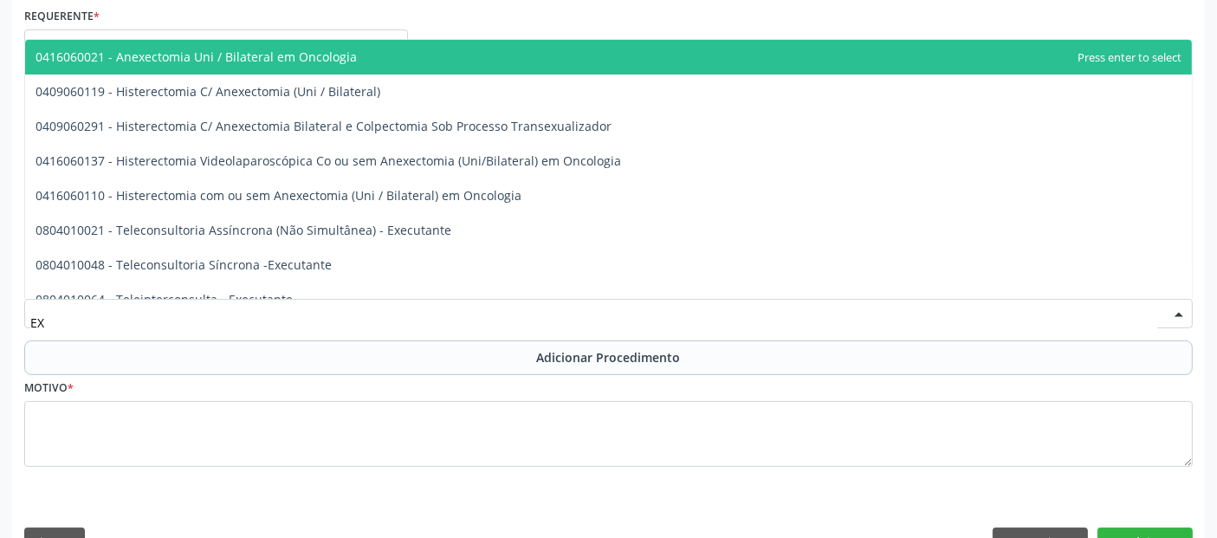
type input "E"
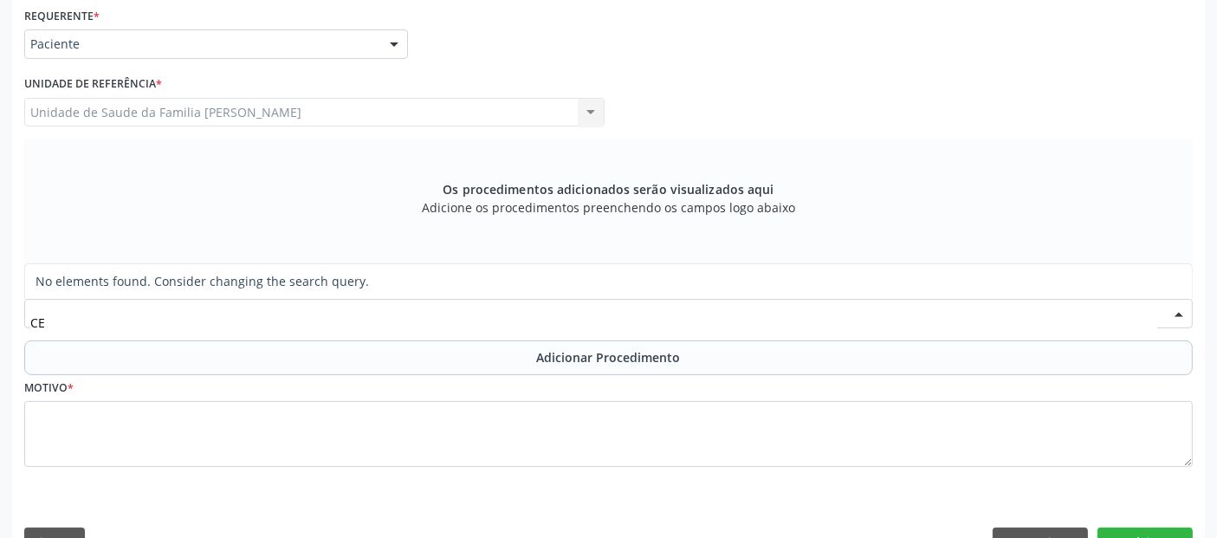
type input "C"
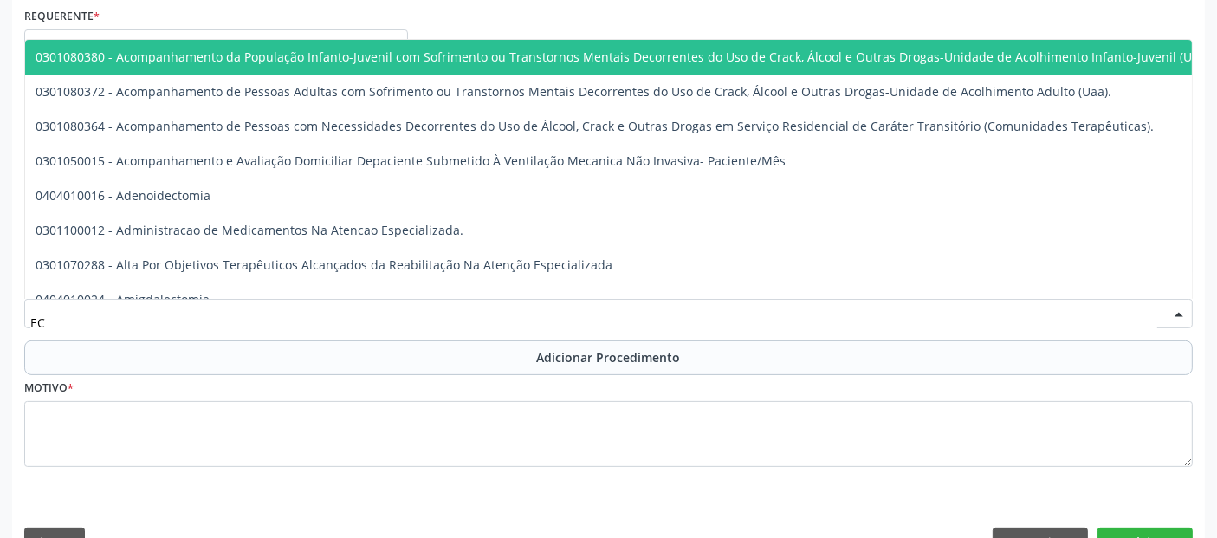
type input "E"
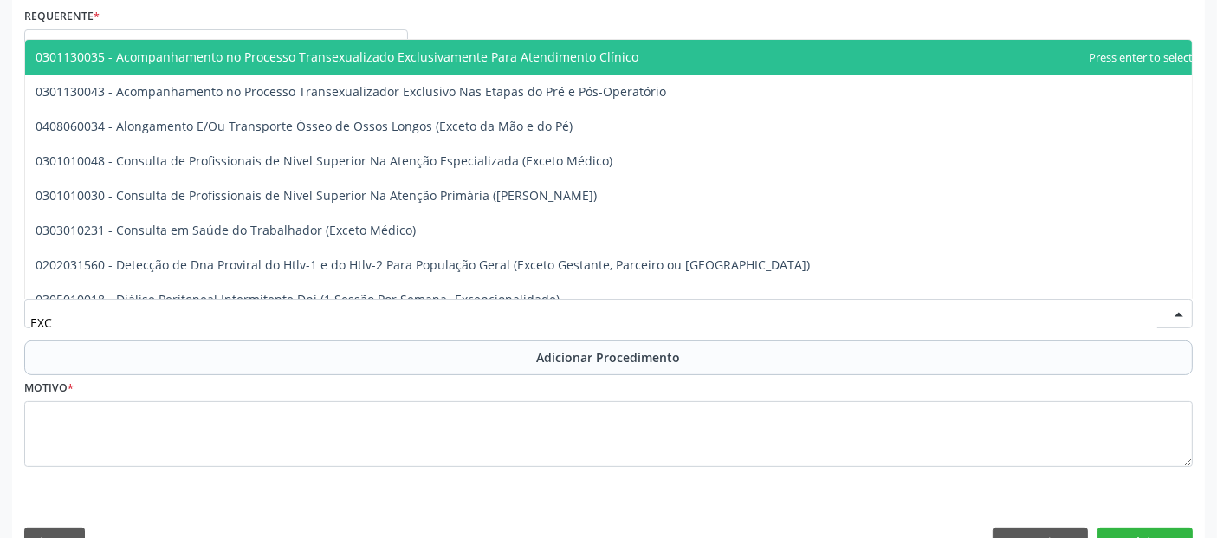
type input "EXCE"
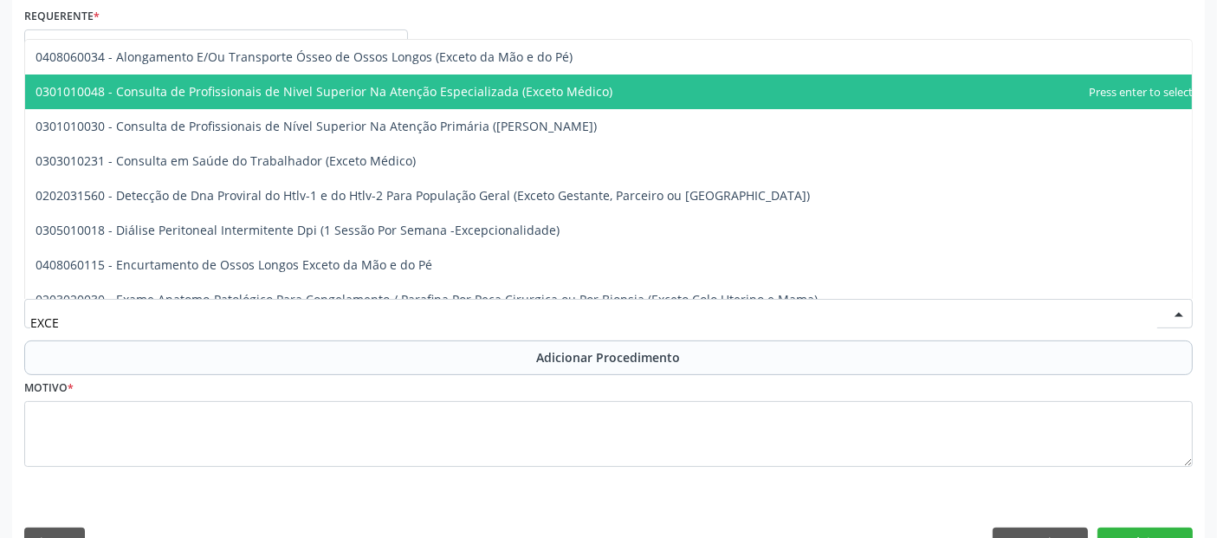
click at [690, 80] on span "0301010048 - Consulta de Profissionais de Nivel Superior Na Atenção Especializa…" at bounding box center [614, 91] width 1178 height 35
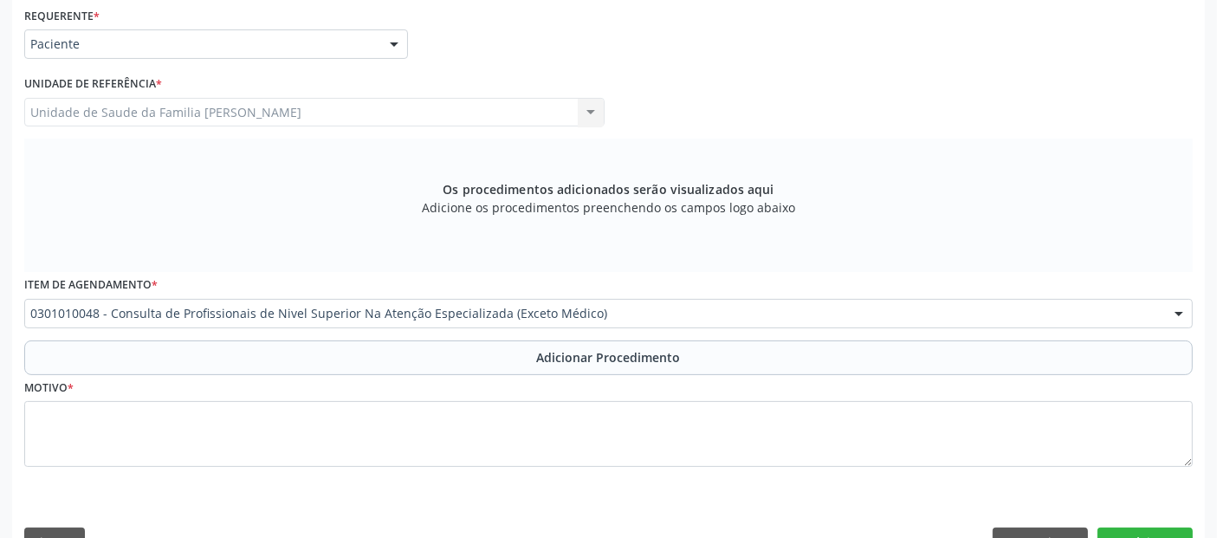
click at [384, 349] on button "Adicionar Procedimento" at bounding box center [608, 357] width 1168 height 35
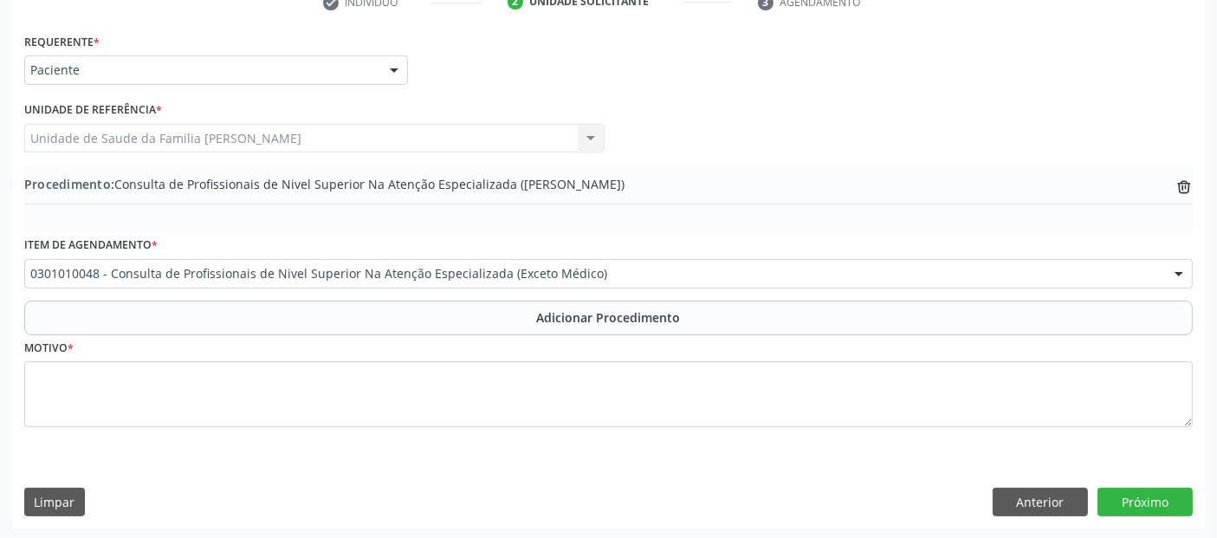
click at [347, 442] on div "Motivo *" at bounding box center [608, 393] width 1177 height 116
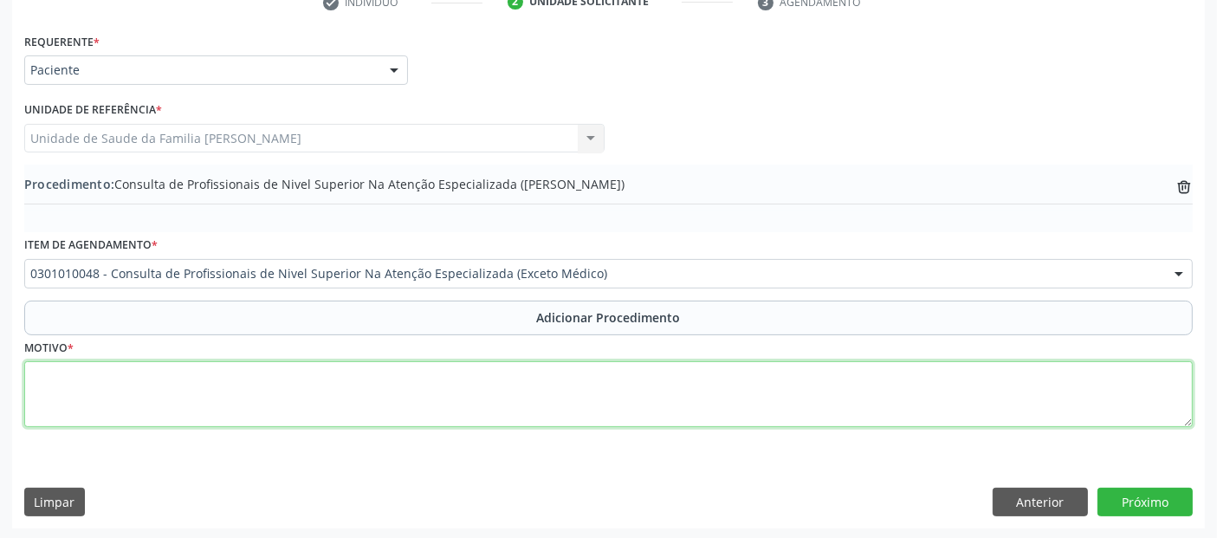
click at [394, 384] on textarea at bounding box center [608, 394] width 1168 height 66
type textarea "CEO- RADIOLOGIA ."
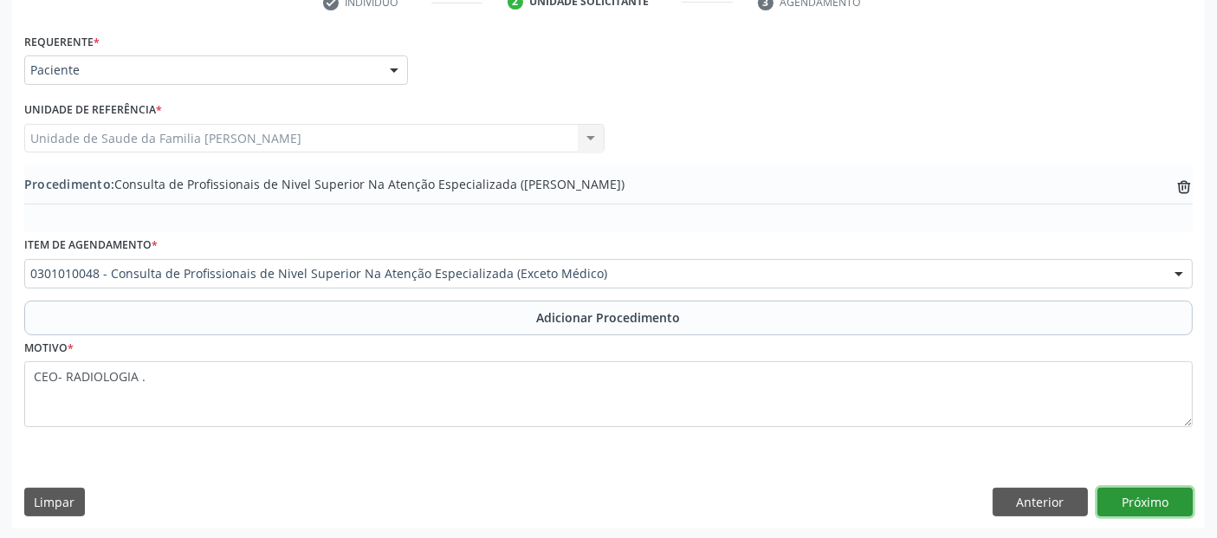
click at [1141, 494] on button "Próximo" at bounding box center [1144, 502] width 95 height 29
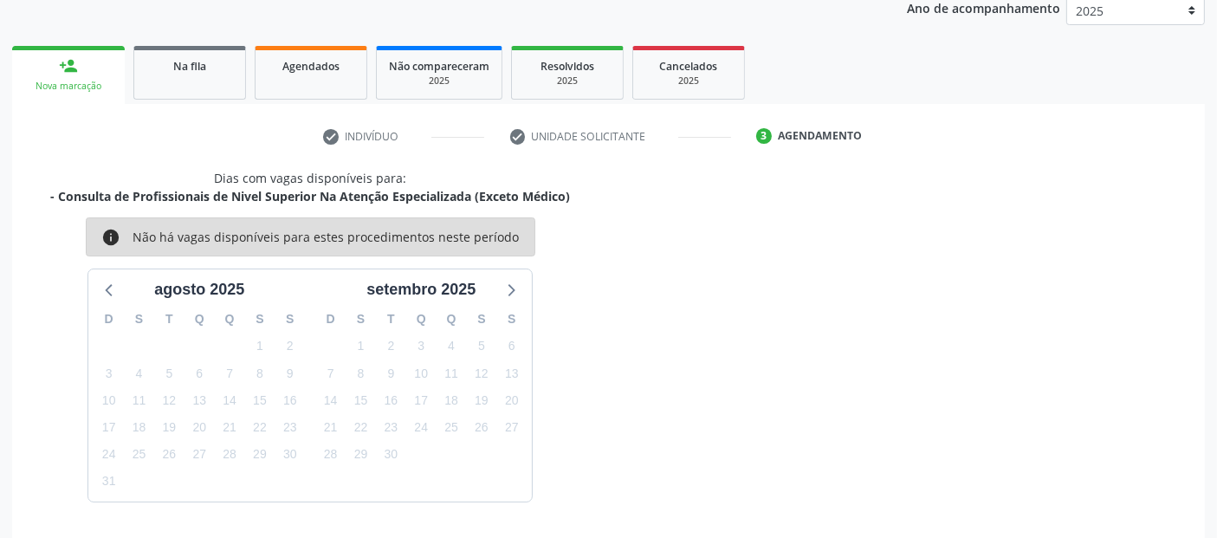
scroll to position [288, 0]
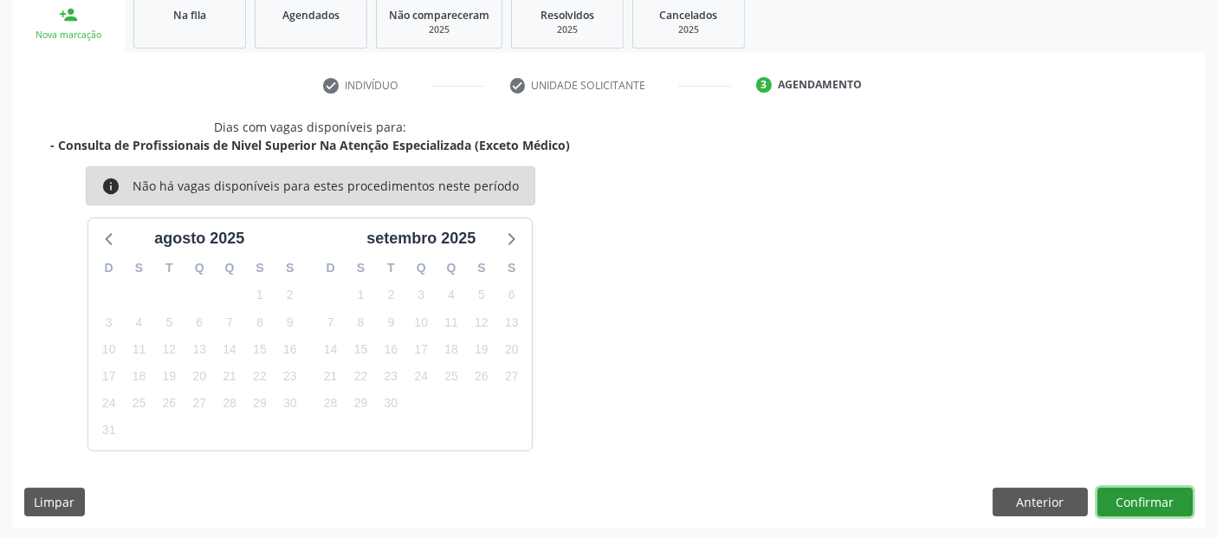
click at [1141, 494] on button "Confirmar" at bounding box center [1144, 502] width 95 height 29
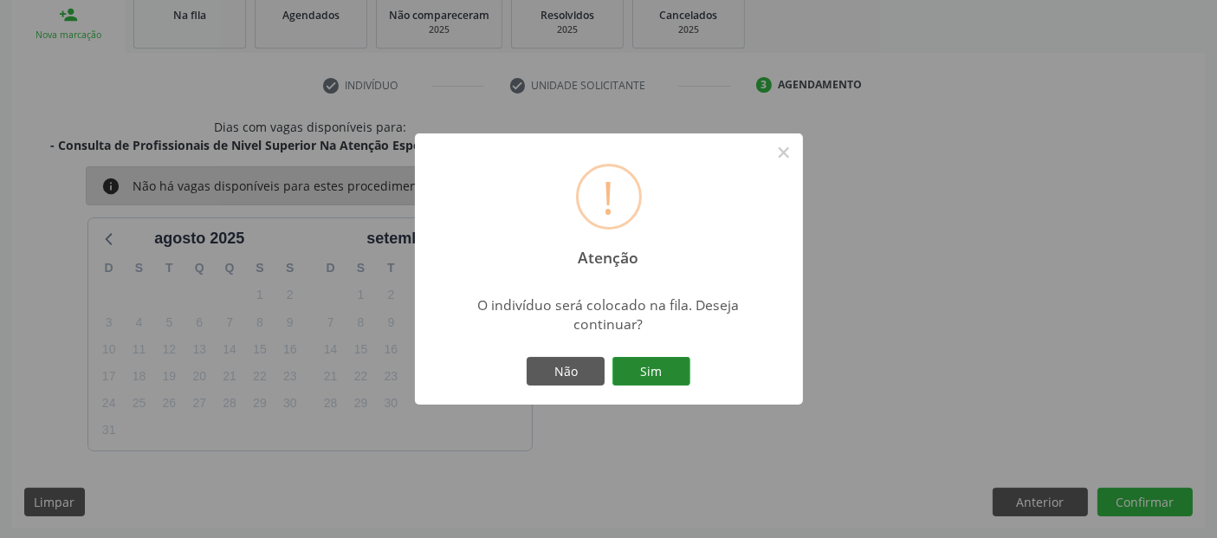
click at [676, 381] on button "Sim" at bounding box center [651, 371] width 78 height 29
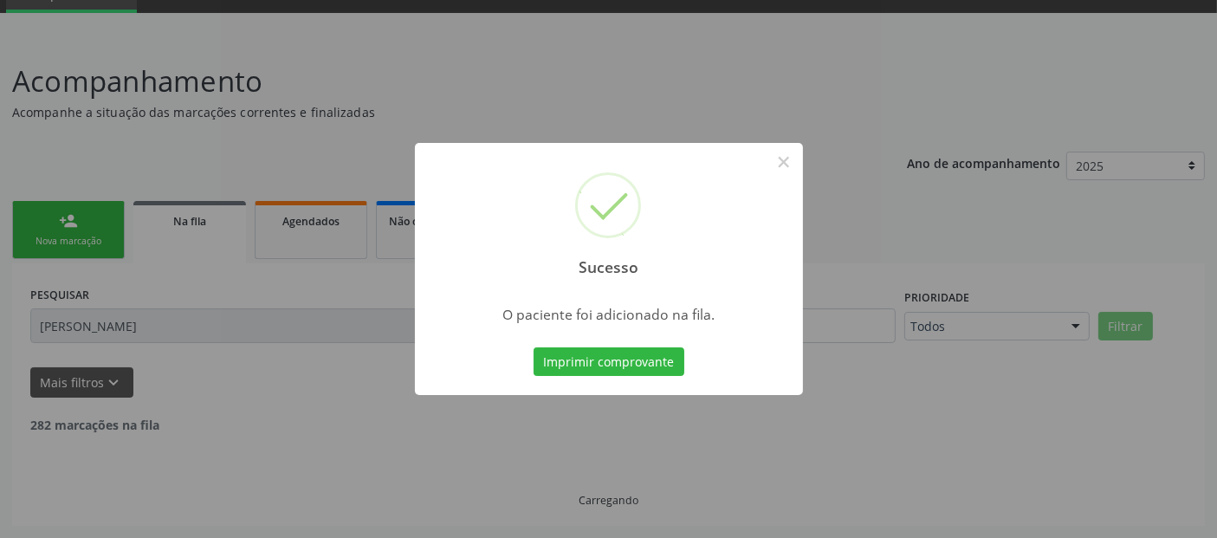
scroll to position [61, 0]
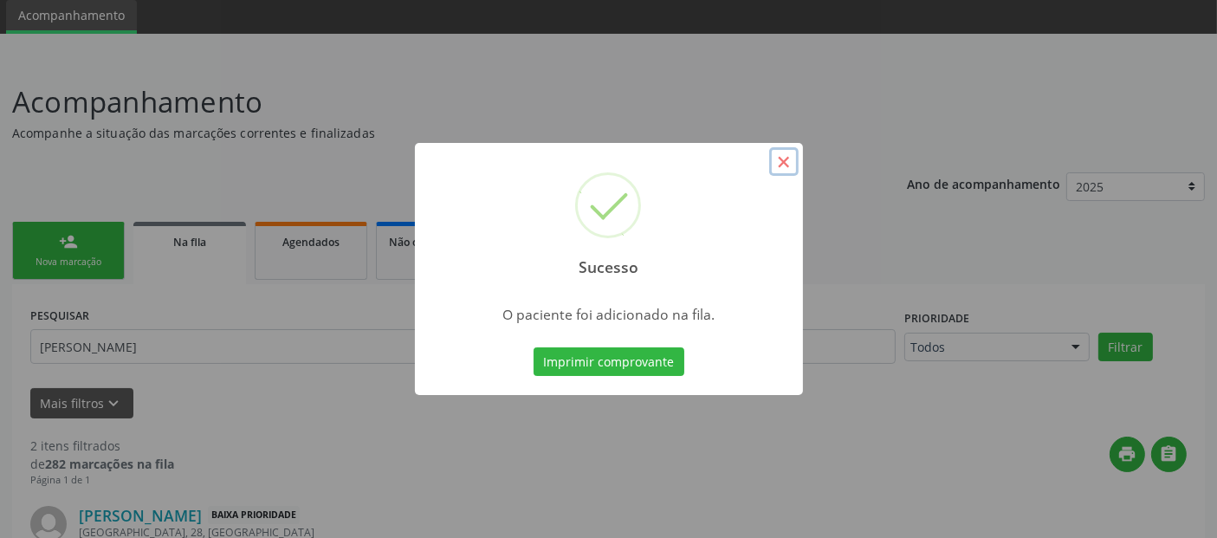
click at [784, 170] on button "×" at bounding box center [783, 161] width 29 height 29
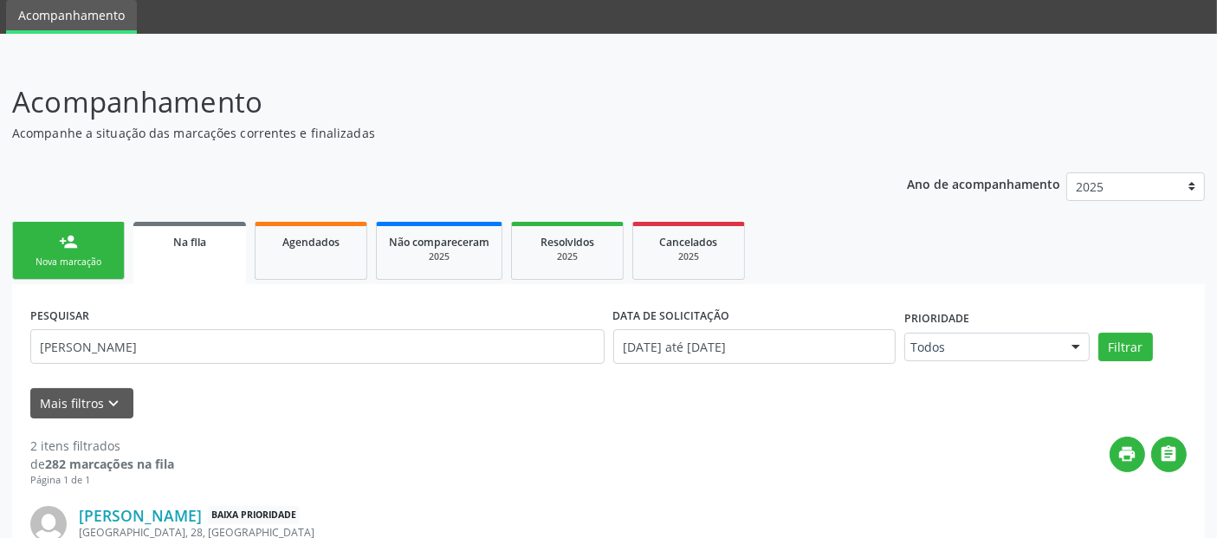
click at [51, 235] on link "person_add Nova marcação" at bounding box center [68, 251] width 113 height 58
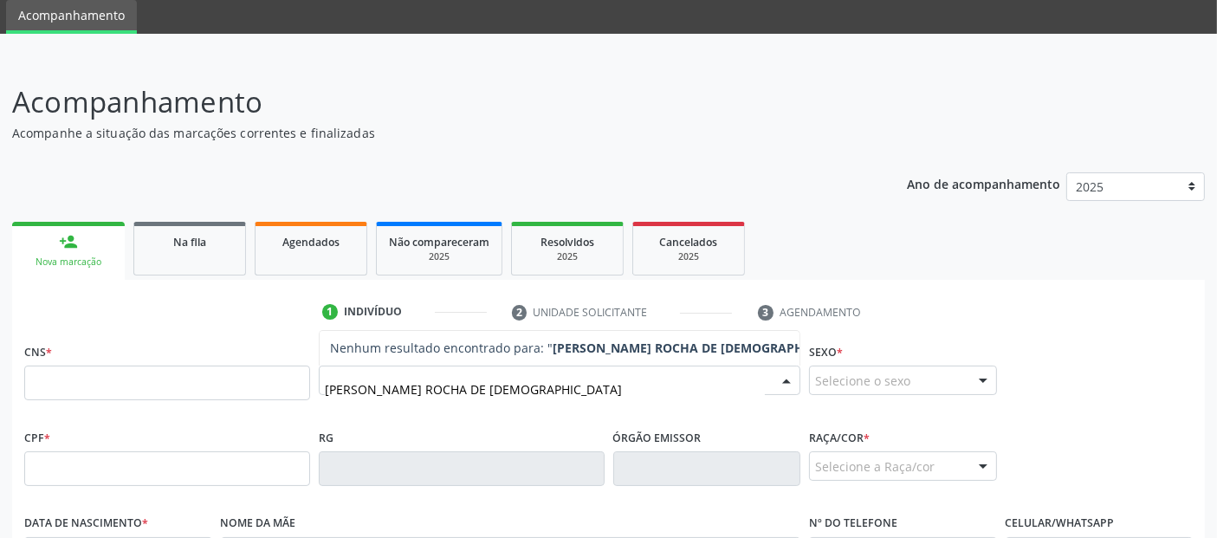
type input "YAGO ANDERSON ROCHA DE JESUS"
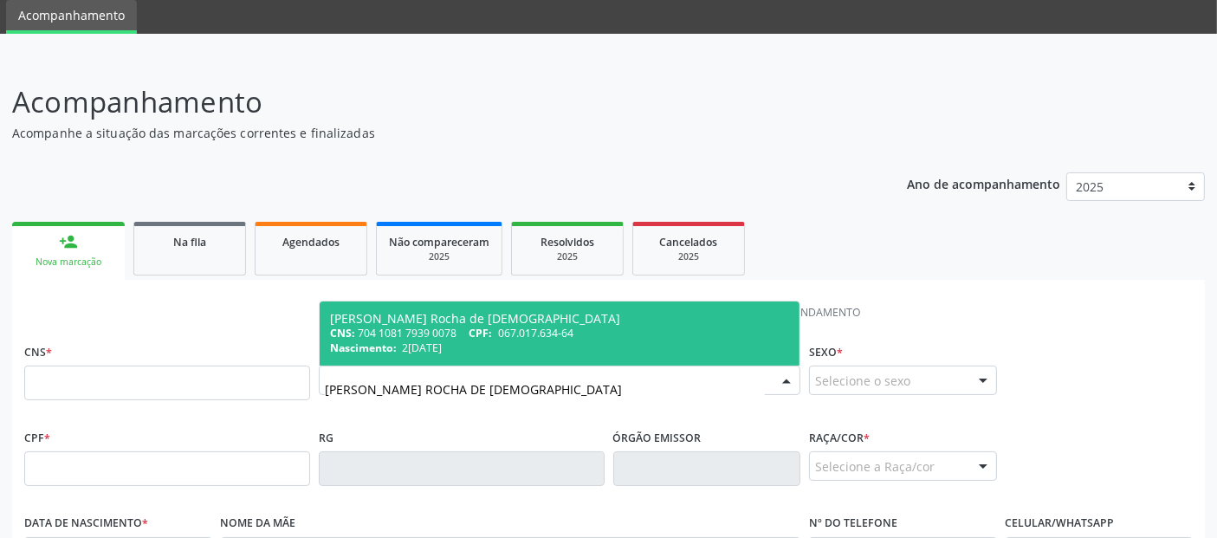
click at [619, 340] on div "Nascimento: 29/12/1999" at bounding box center [559, 347] width 459 height 15
type input "704 1081 7939 0078"
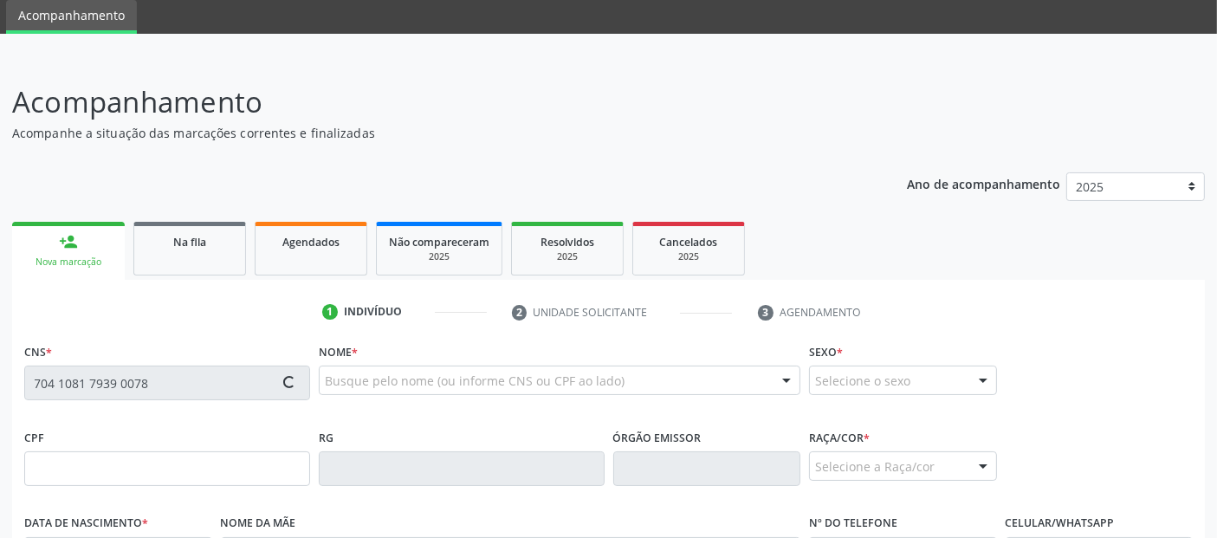
type input "067.017.634-64"
type input "29/12/1999"
type input "Ericka Louise de Lima Rocha"
type input "(82) 99400-5329"
type input "23"
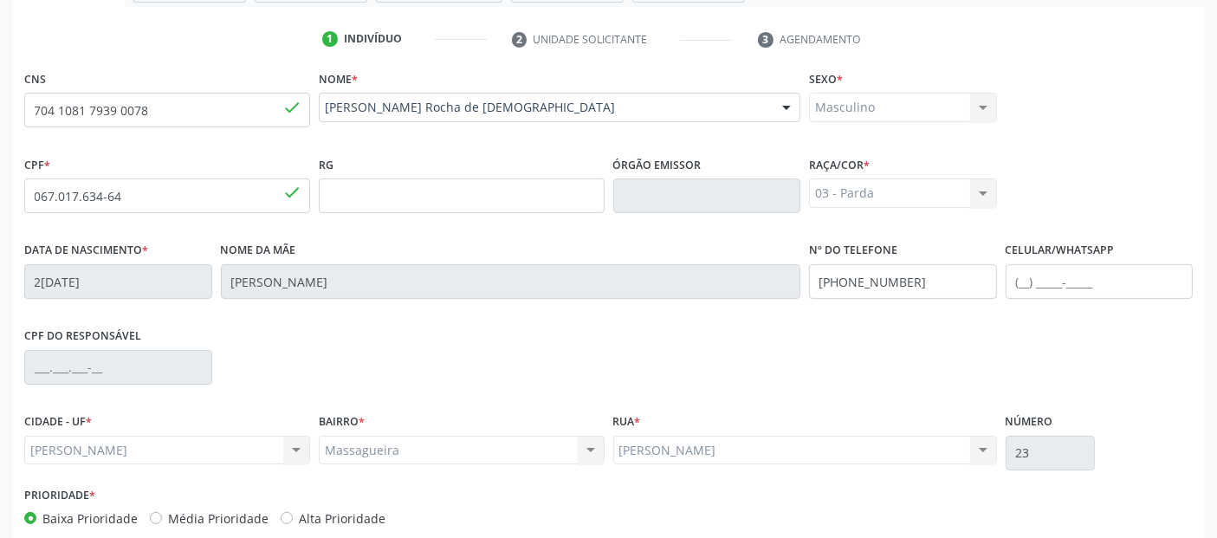
scroll to position [423, 0]
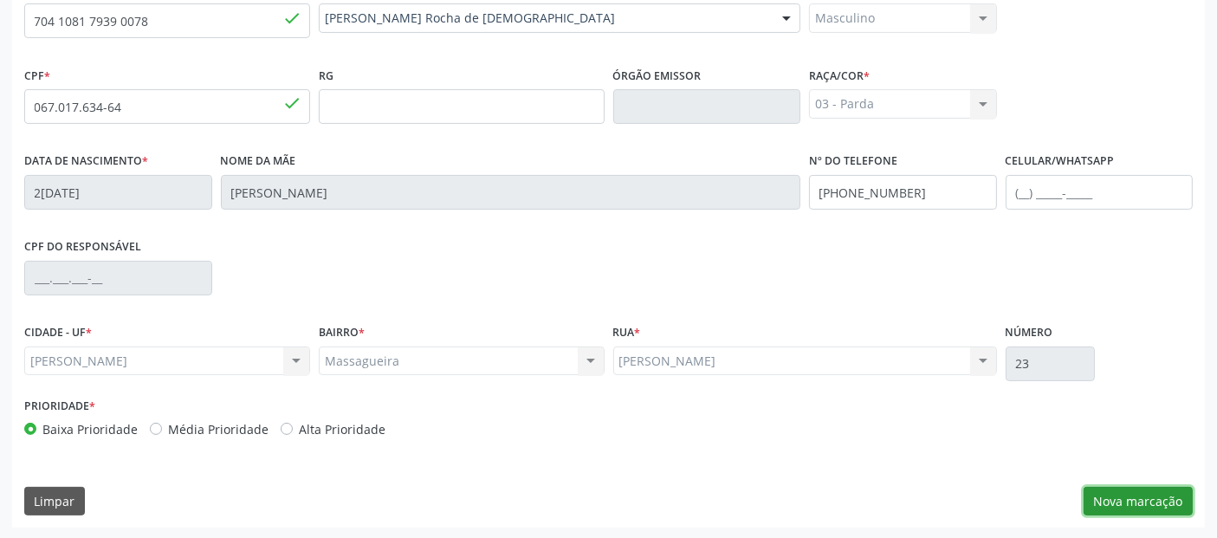
click at [1126, 500] on button "Nova marcação" at bounding box center [1137, 501] width 109 height 29
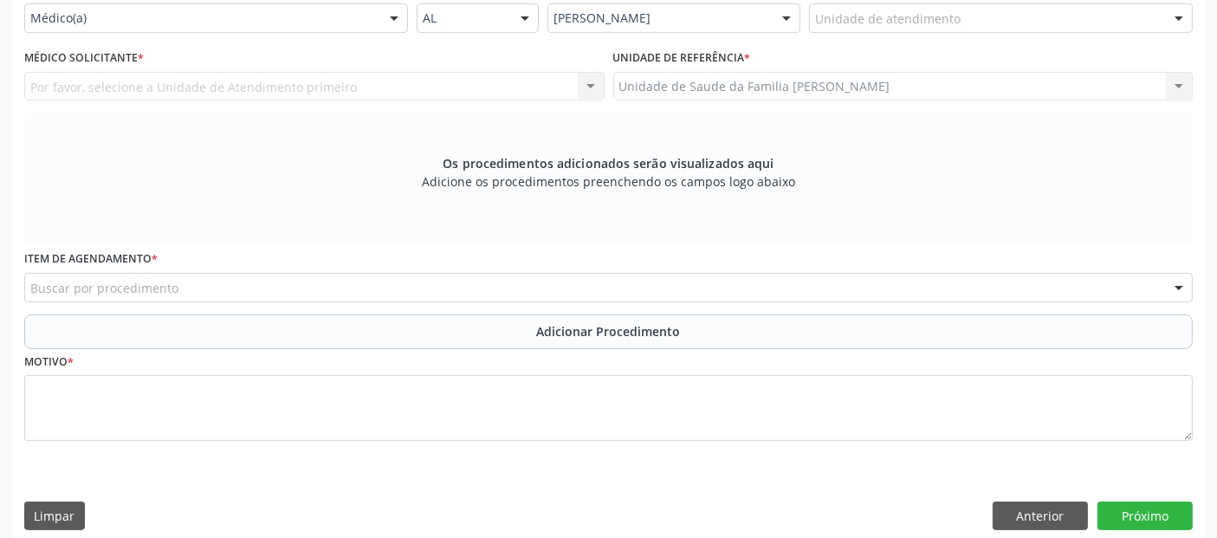
scroll to position [204, 0]
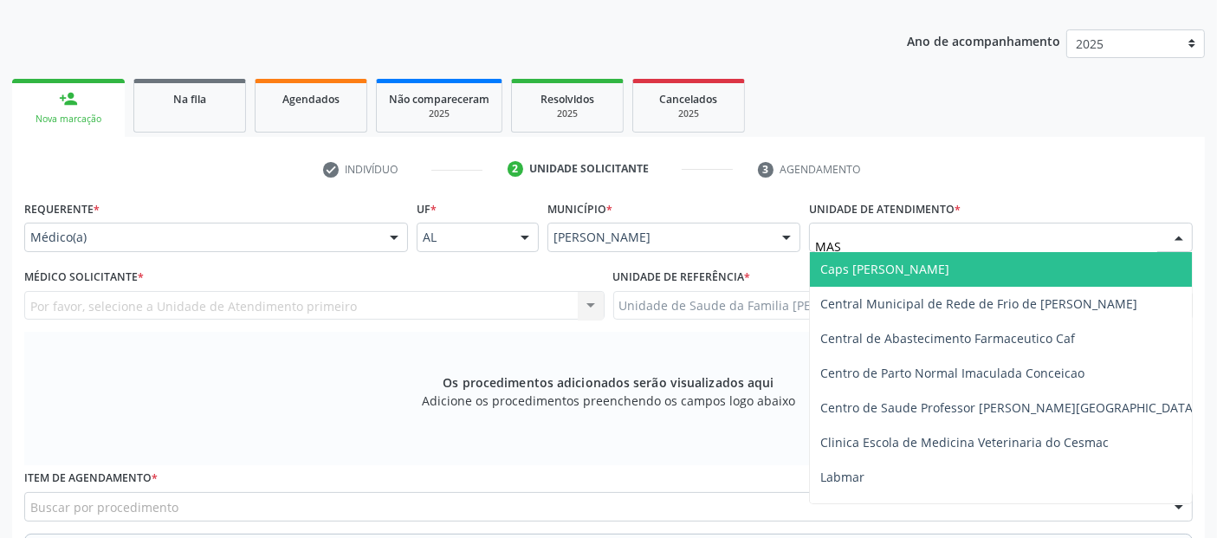
type input "MASS"
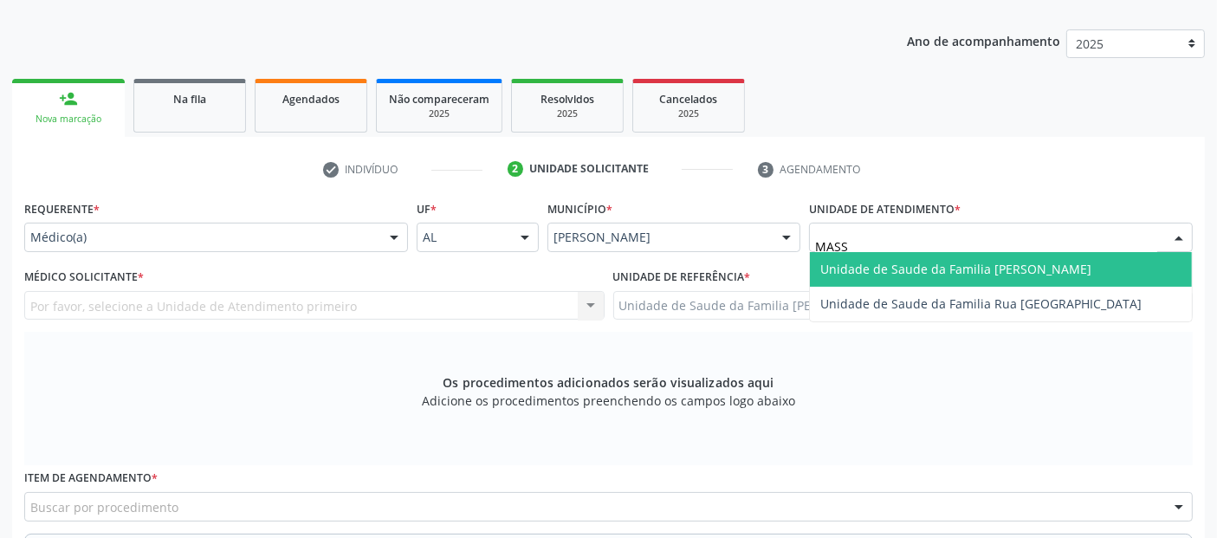
click at [905, 268] on span "Unidade de Saude da Familia [PERSON_NAME]" at bounding box center [955, 269] width 271 height 16
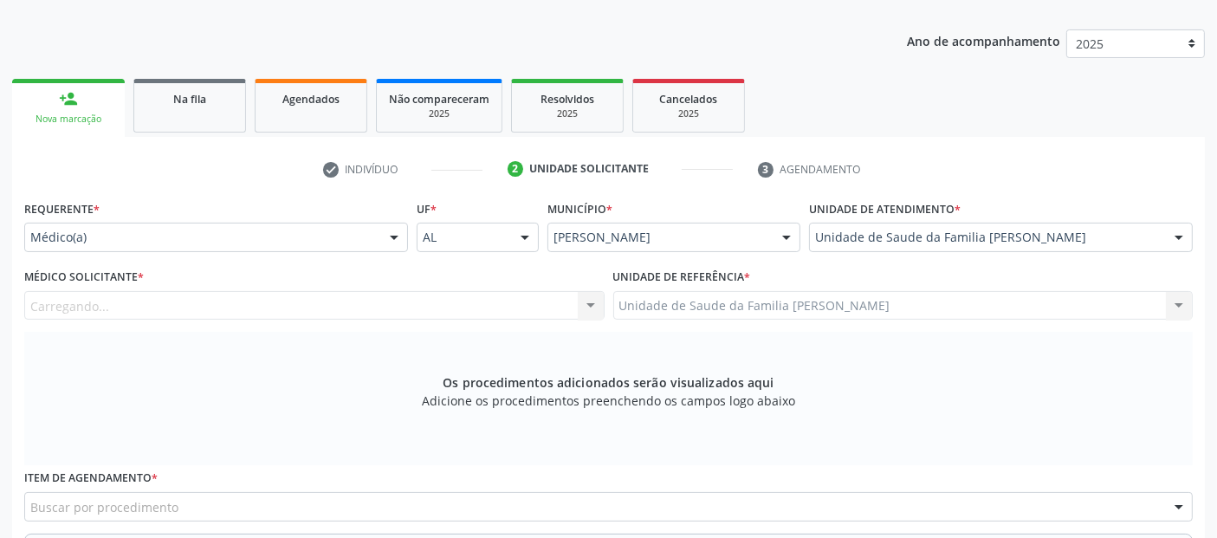
click at [326, 312] on div "Carregando..." at bounding box center [314, 305] width 580 height 29
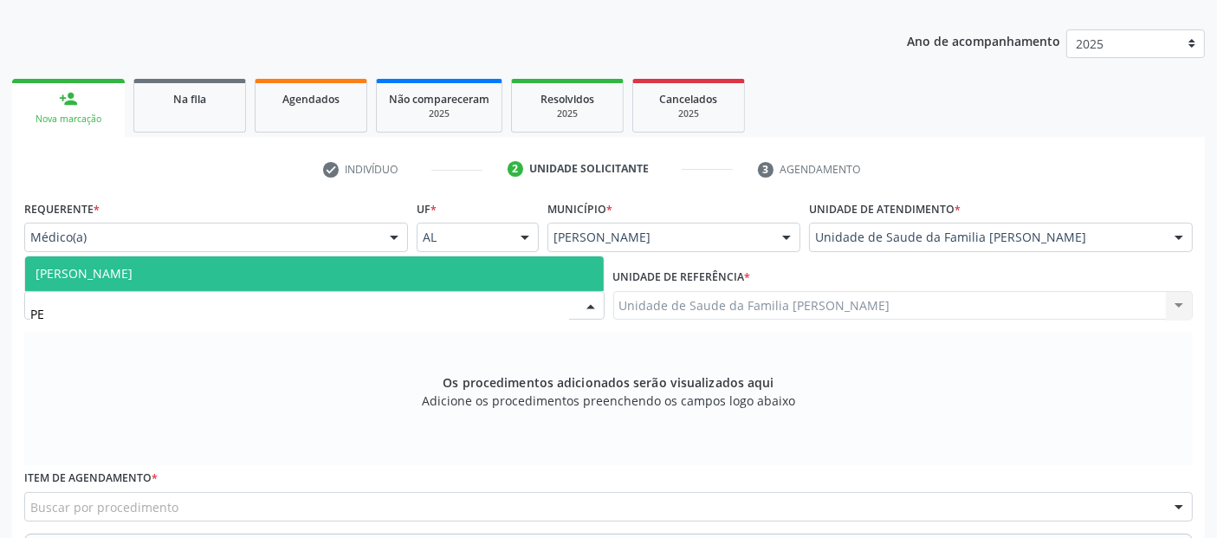
type input "PE"
click at [356, 291] on div at bounding box center [314, 305] width 580 height 29
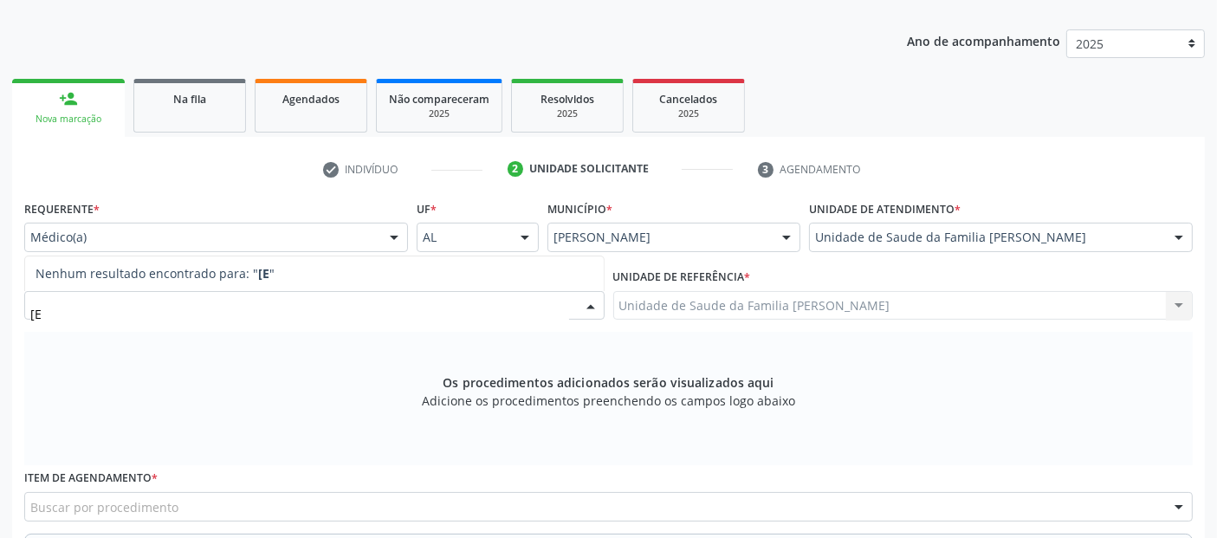
type input "["
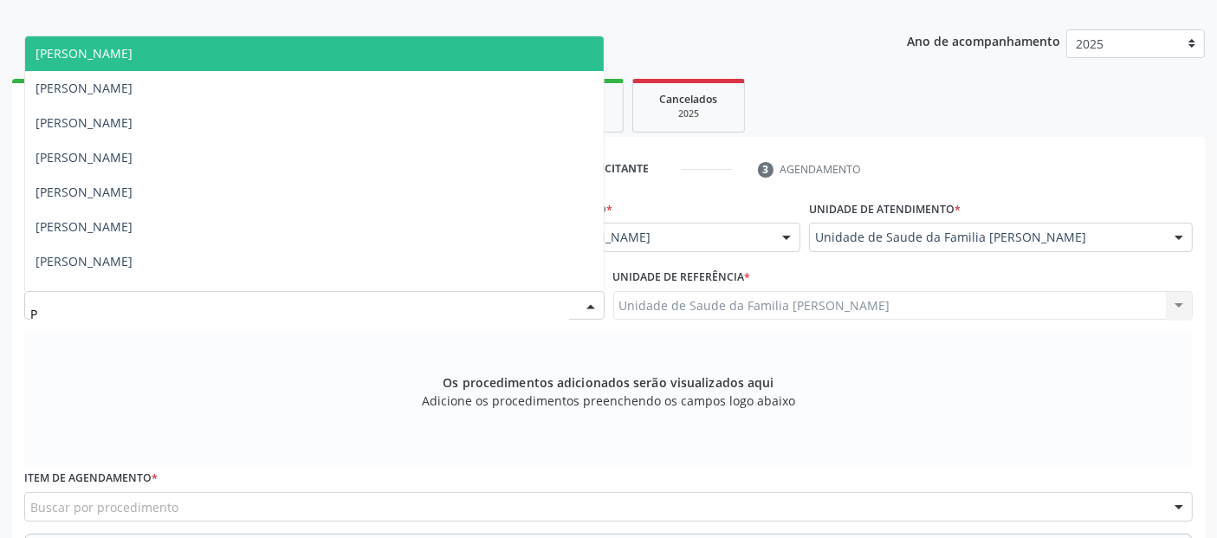
type input "PE"
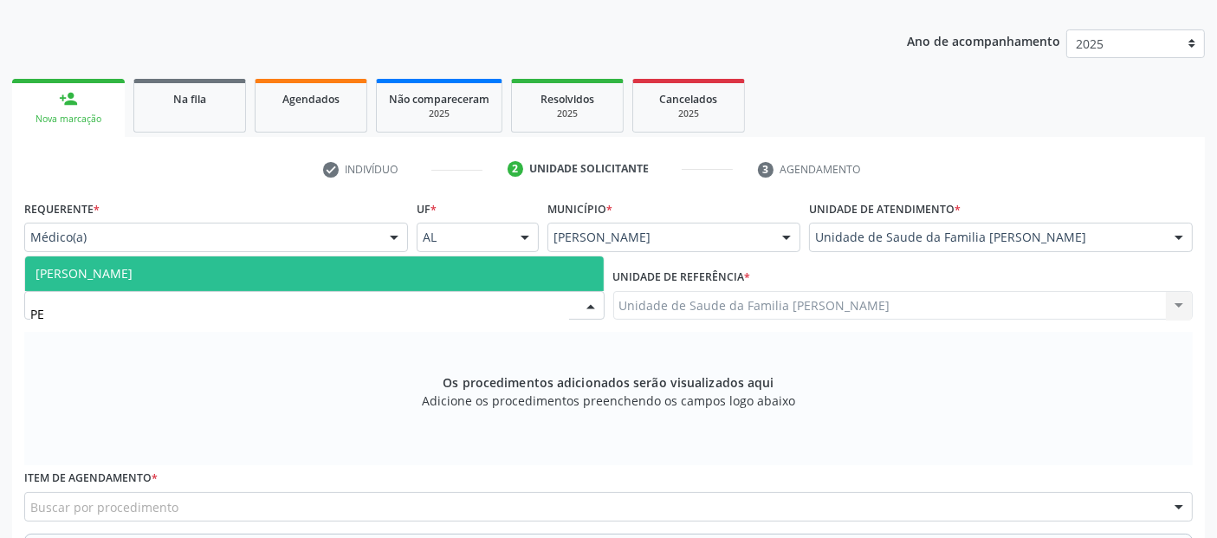
click at [371, 270] on span "[PERSON_NAME]" at bounding box center [314, 273] width 578 height 35
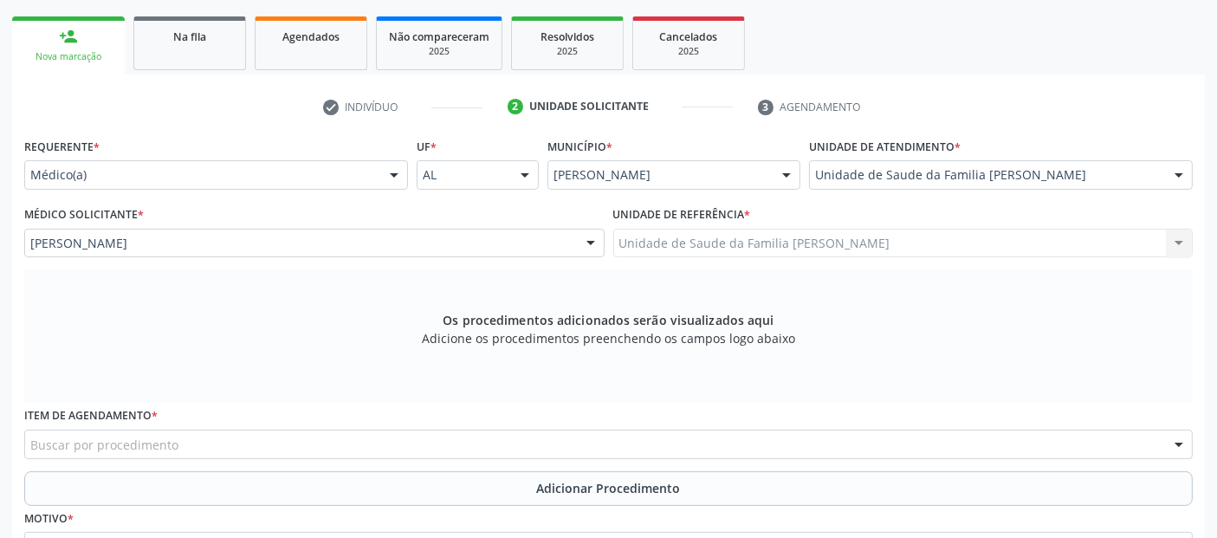
scroll to position [423, 0]
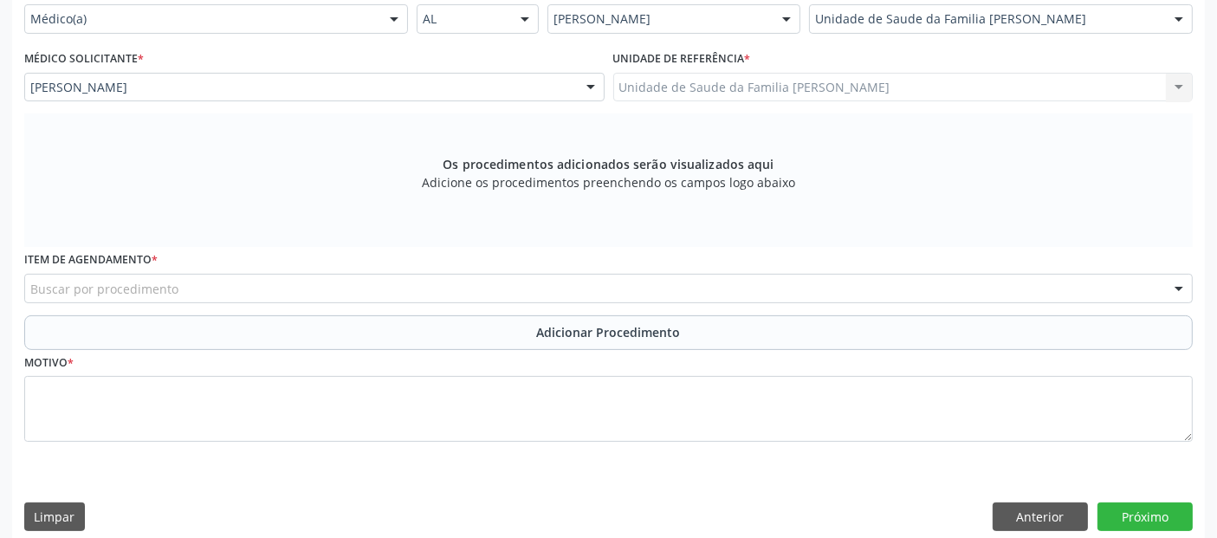
click at [223, 286] on div "Buscar por procedimento" at bounding box center [608, 288] width 1168 height 29
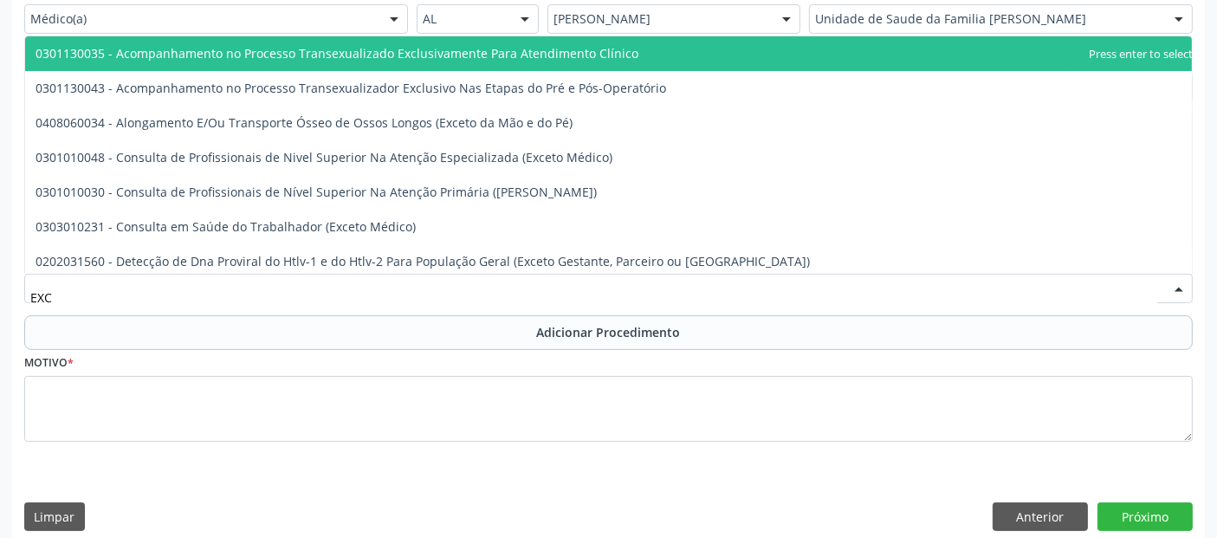
type input "EXCE"
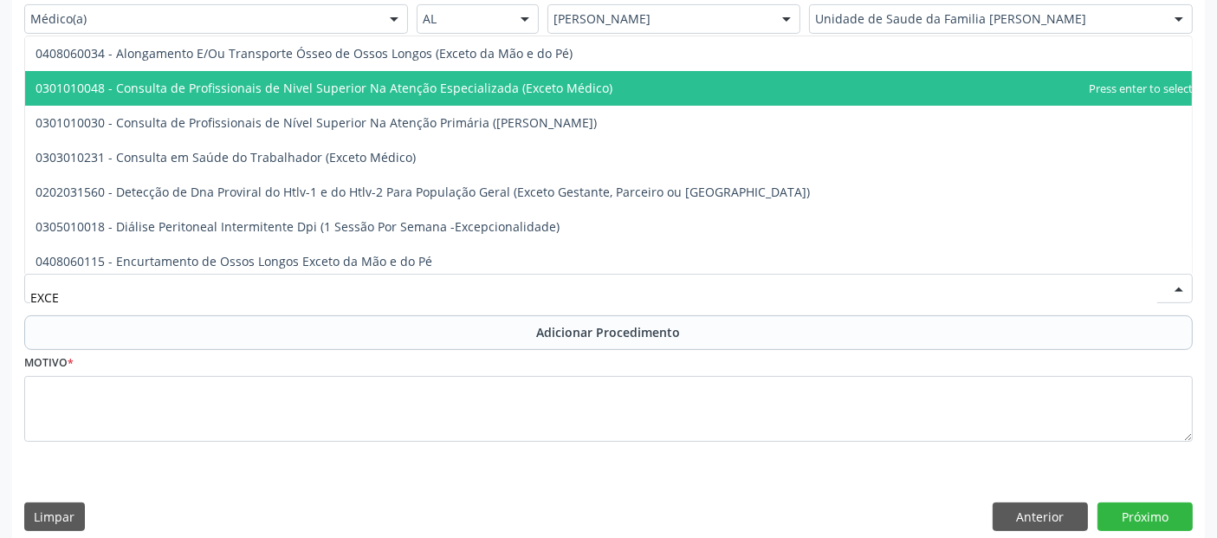
click at [216, 84] on span "0301010048 - Consulta de Profissionais de Nivel Superior Na Atenção Especializa…" at bounding box center [324, 88] width 577 height 16
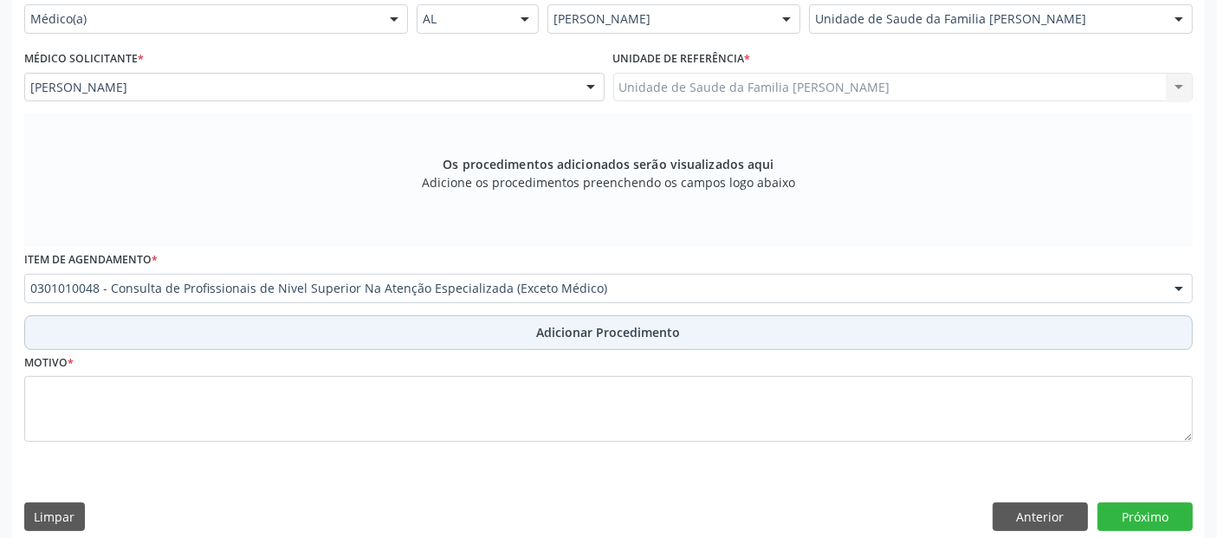
click at [239, 321] on button "Adicionar Procedimento" at bounding box center [608, 332] width 1168 height 35
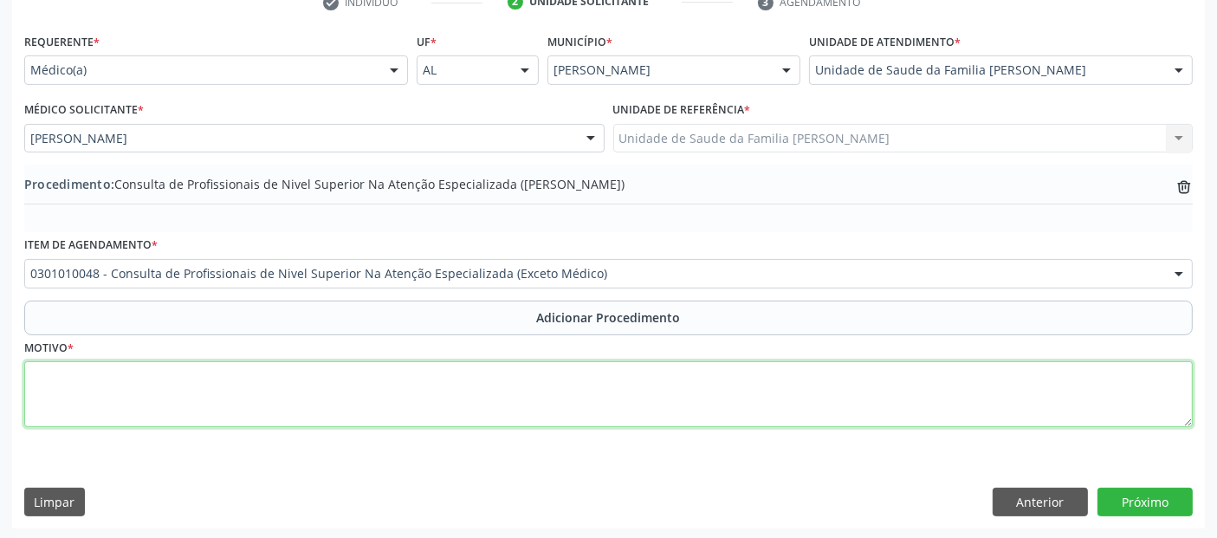
click at [229, 405] on textarea at bounding box center [608, 394] width 1168 height 66
type textarea "CEO- ENDODONTIA."
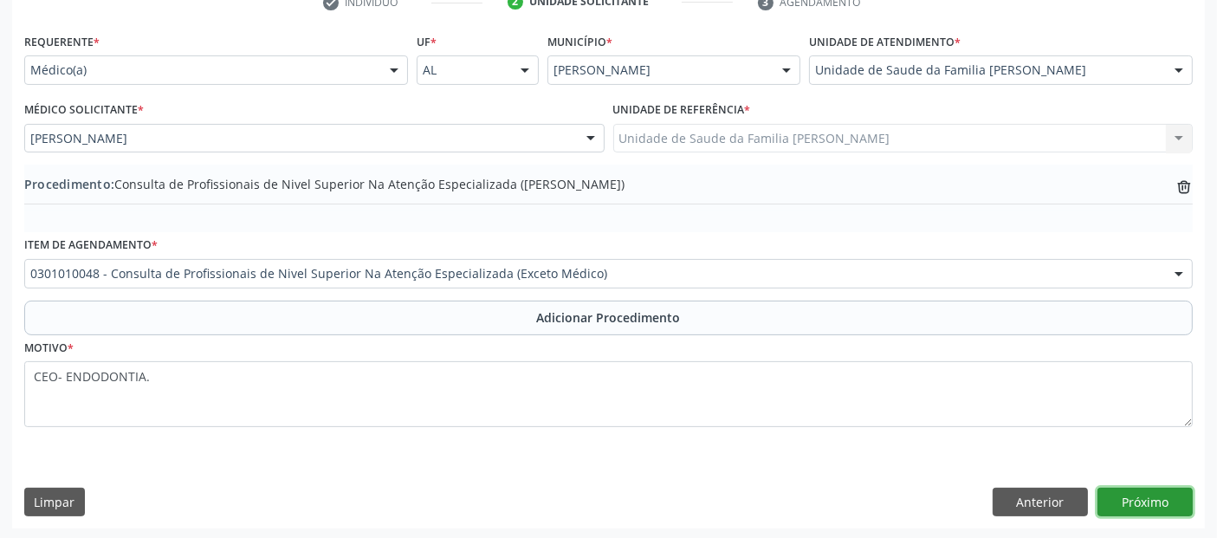
click at [1145, 507] on button "Próximo" at bounding box center [1144, 502] width 95 height 29
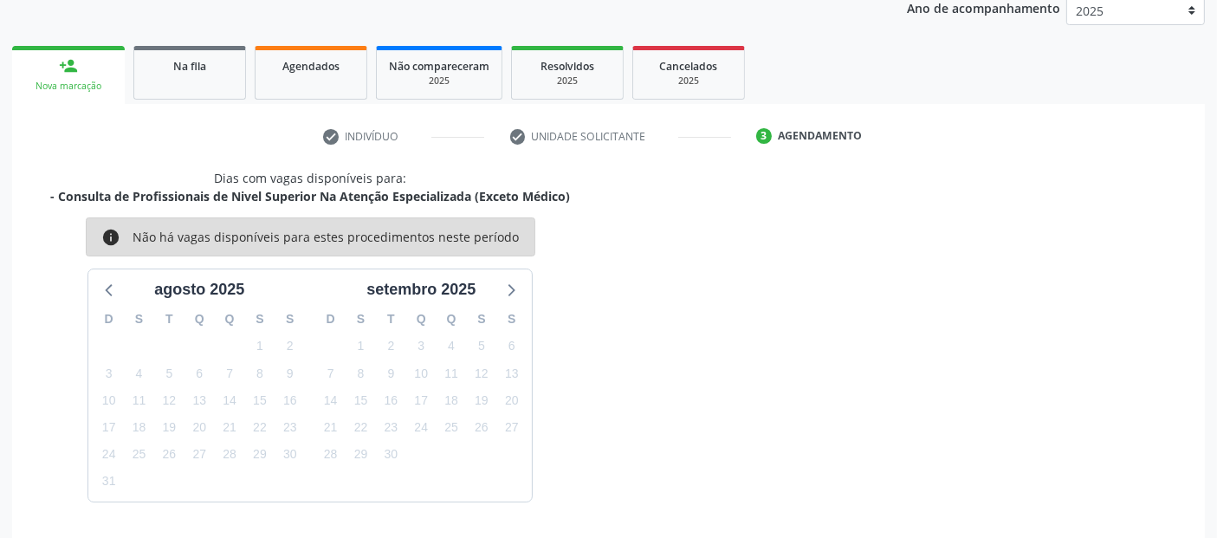
scroll to position [288, 0]
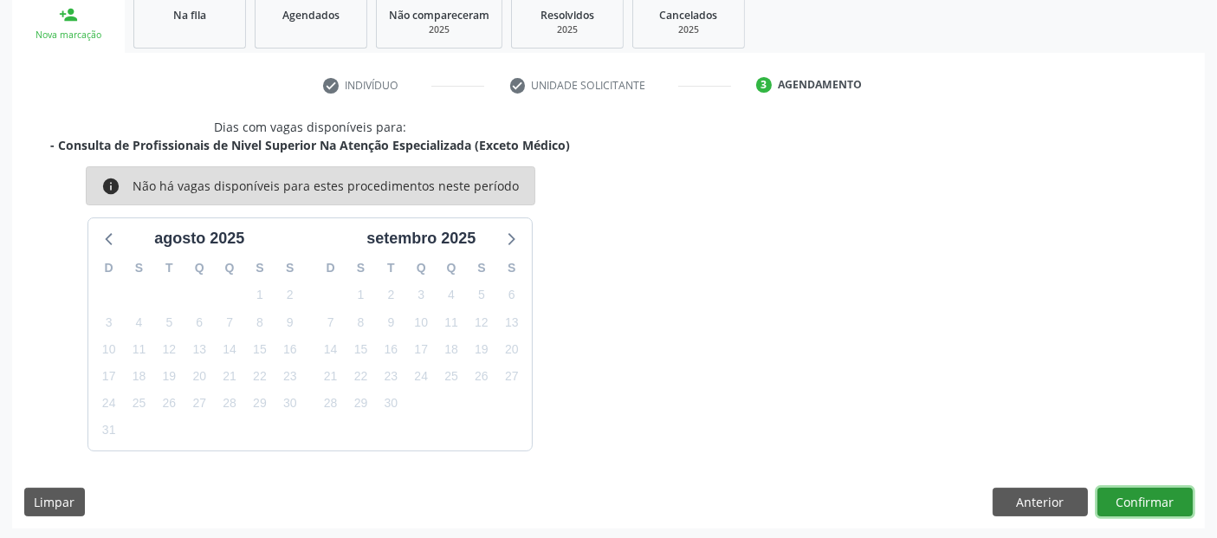
click at [1145, 507] on button "Confirmar" at bounding box center [1144, 502] width 95 height 29
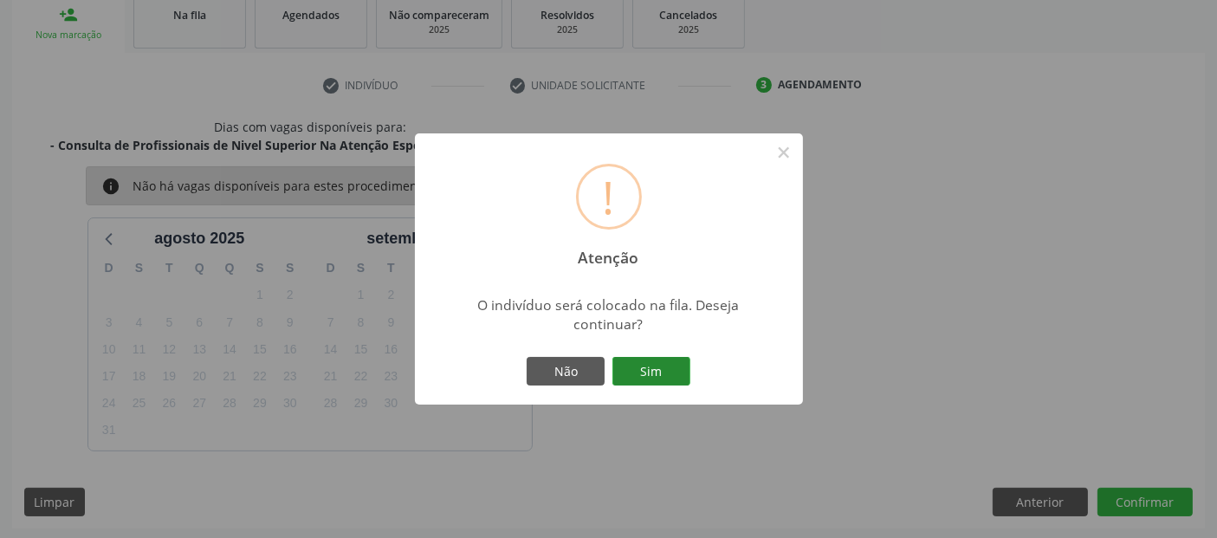
click at [656, 379] on button "Sim" at bounding box center [651, 371] width 78 height 29
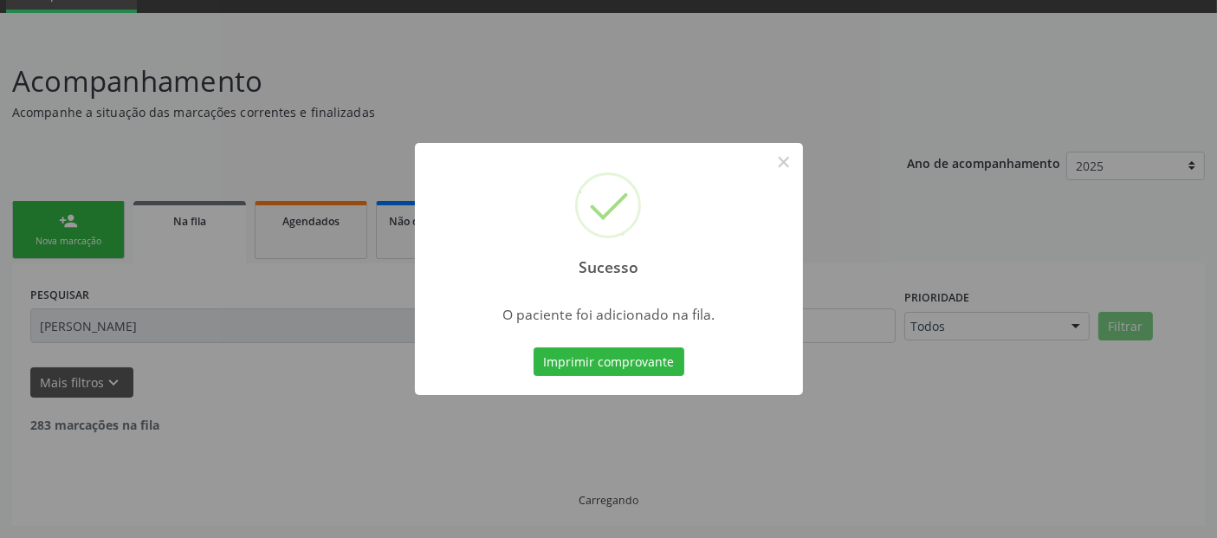
scroll to position [61, 0]
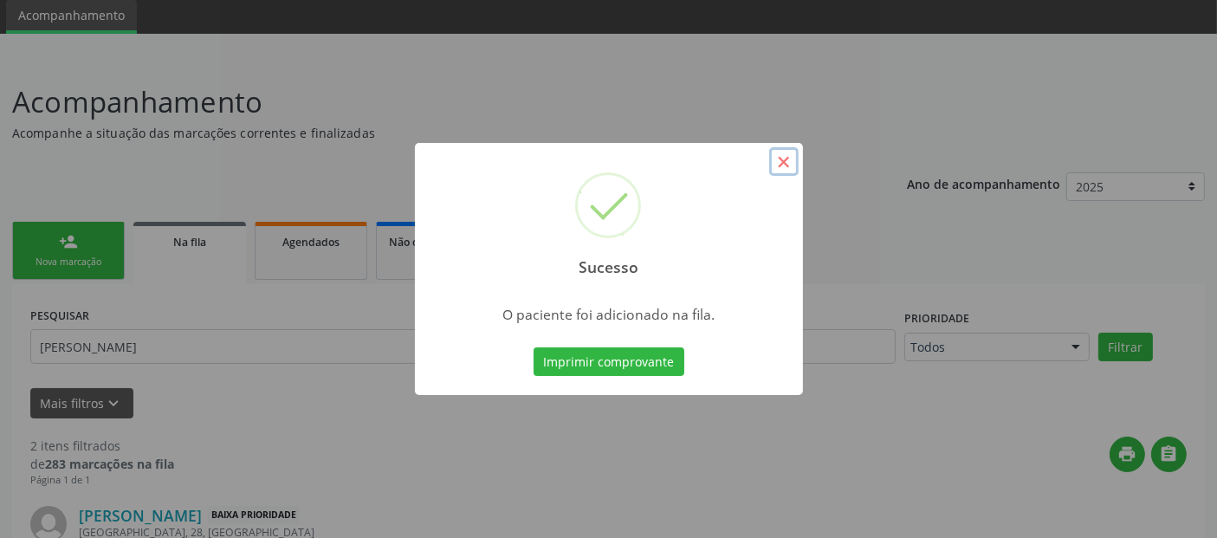
click at [789, 157] on button "×" at bounding box center [783, 161] width 29 height 29
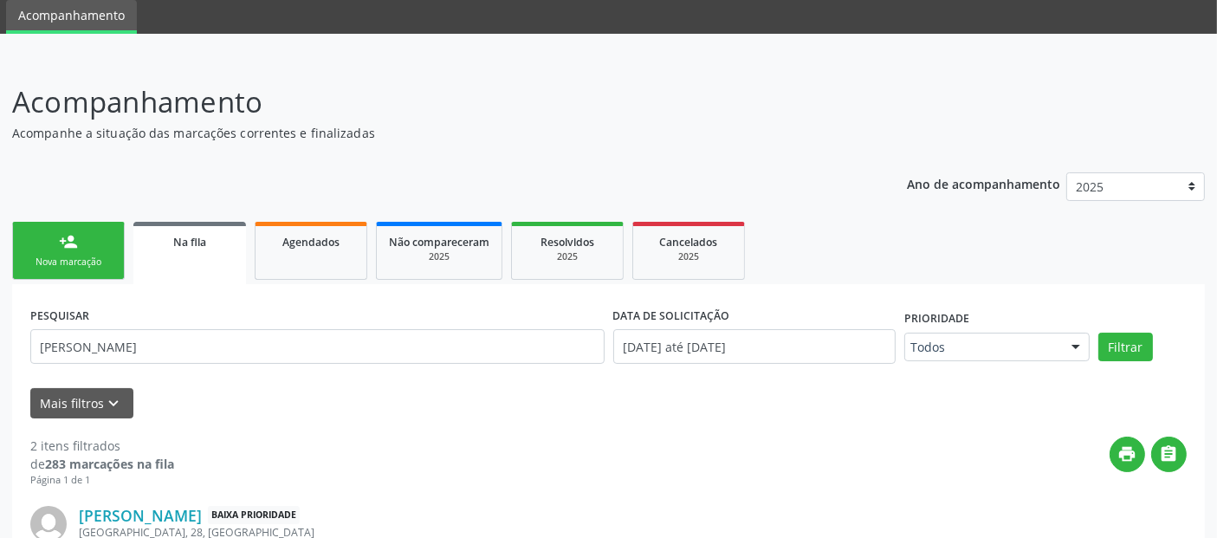
click at [76, 255] on div "Nova marcação" at bounding box center [68, 261] width 87 height 13
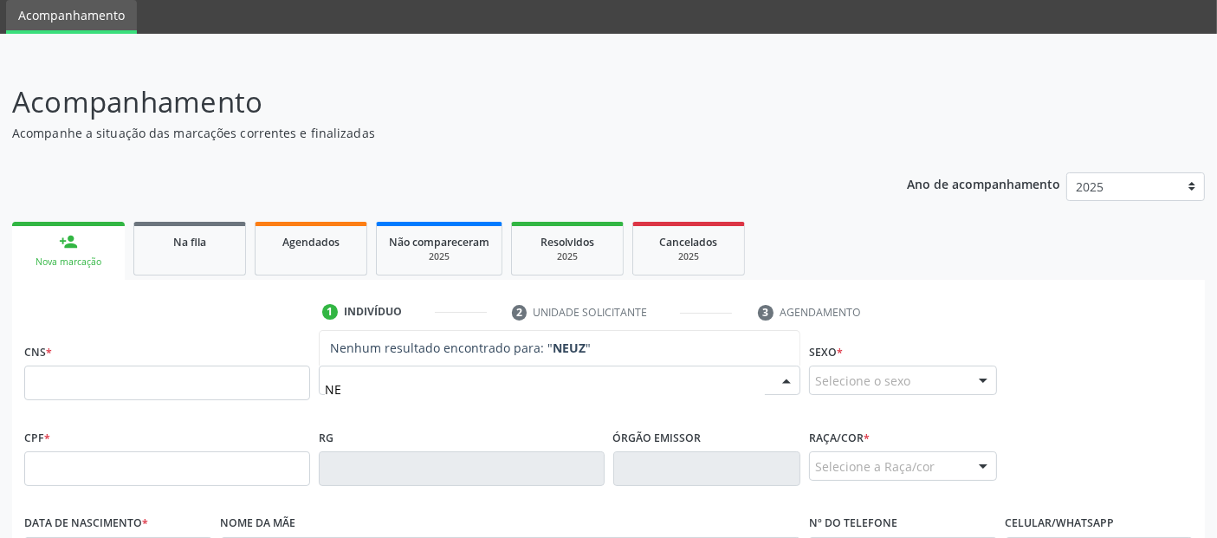
type input "N"
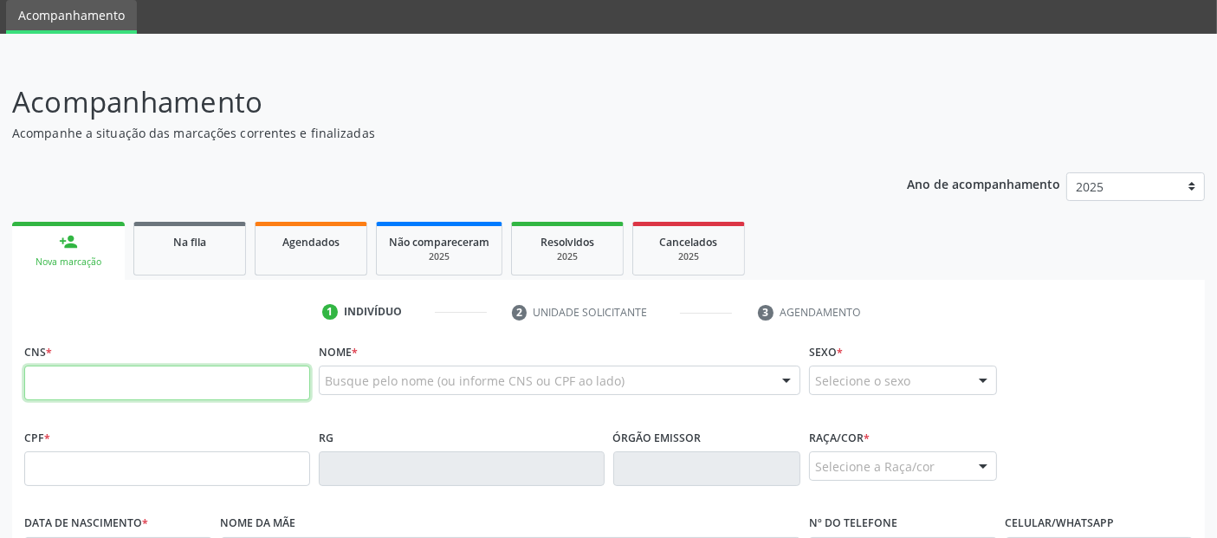
click at [262, 384] on input "text" at bounding box center [167, 382] width 286 height 35
type input "702 6002 4270 7845"
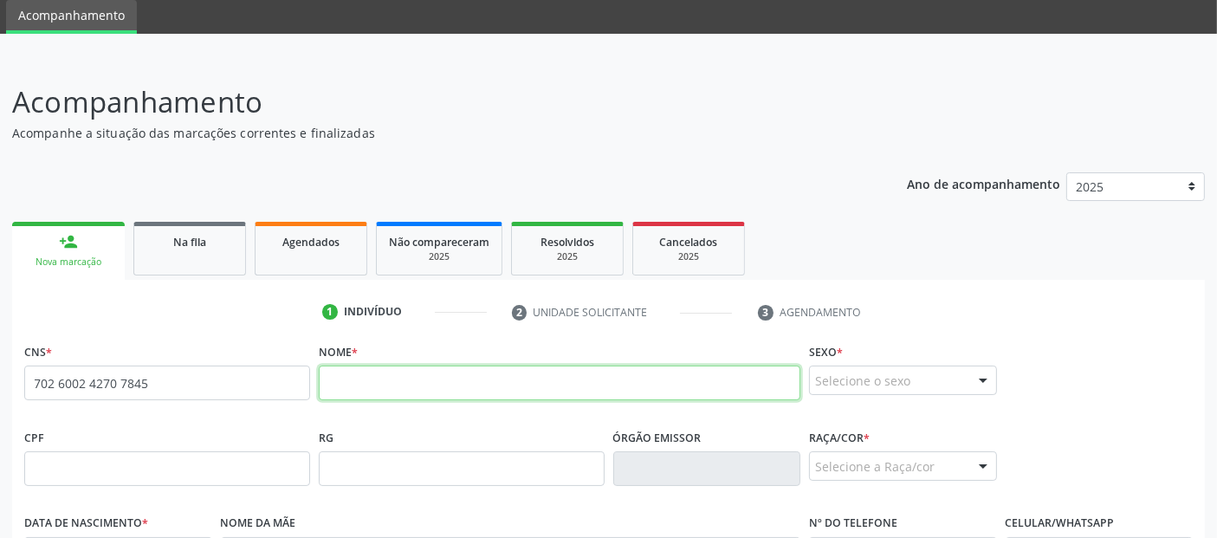
click at [483, 390] on input "text" at bounding box center [559, 382] width 481 height 35
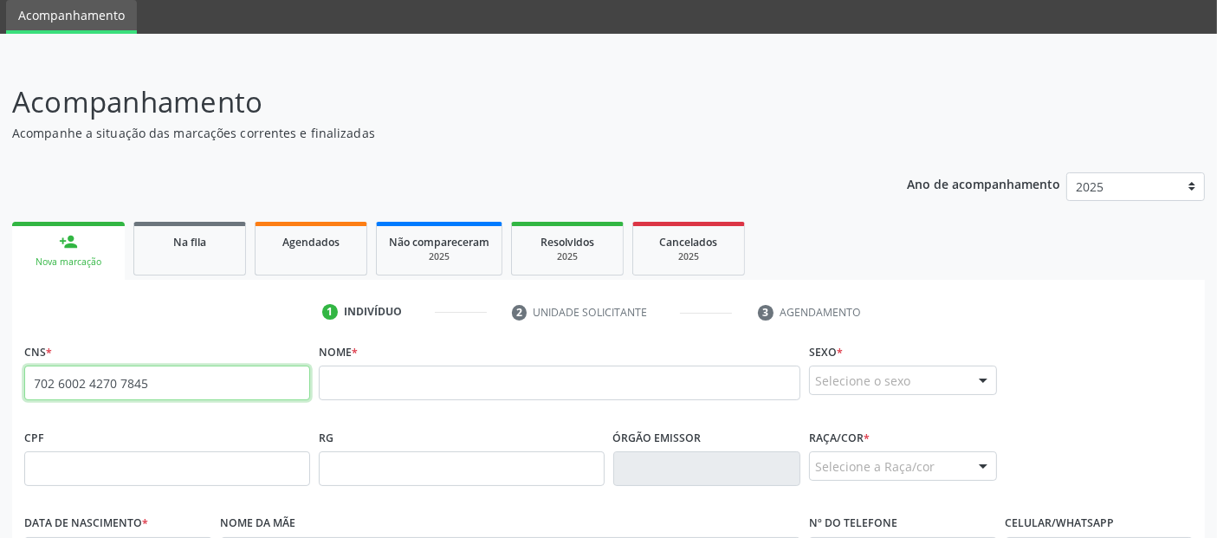
click at [148, 365] on input "702 6002 4270 7845" at bounding box center [167, 382] width 286 height 35
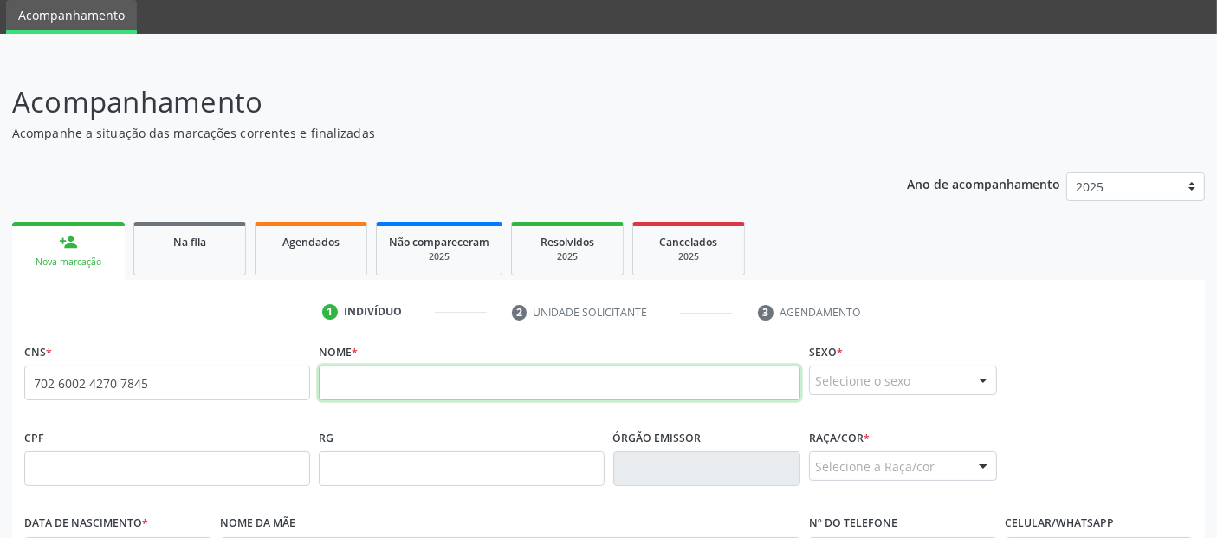
click at [413, 372] on input "text" at bounding box center [559, 382] width 481 height 35
type input "NEUZA [PERSON_NAME]"
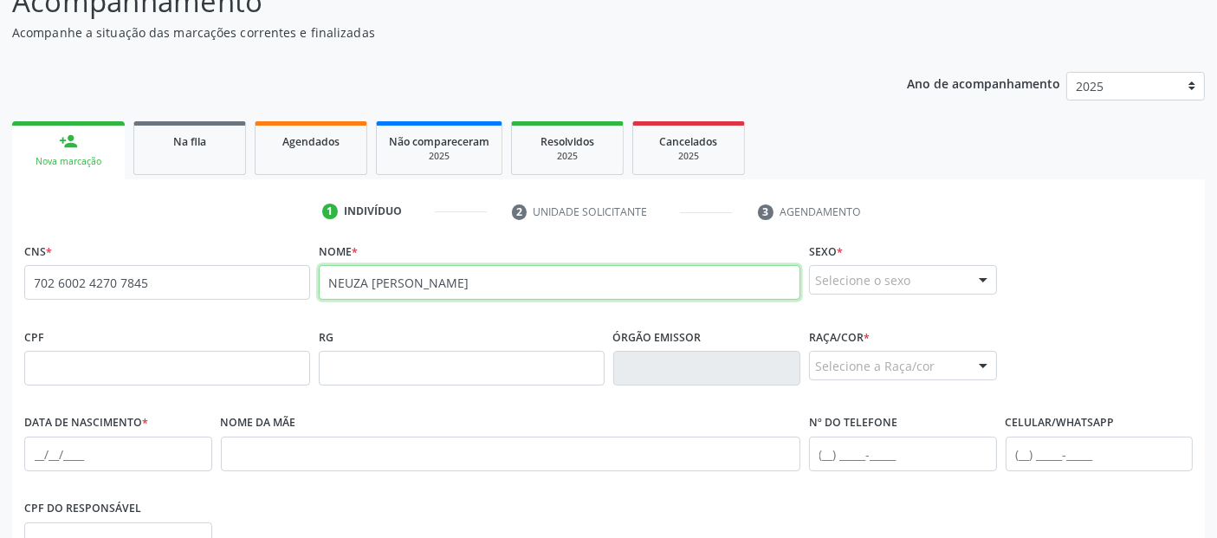
scroll to position [205, 0]
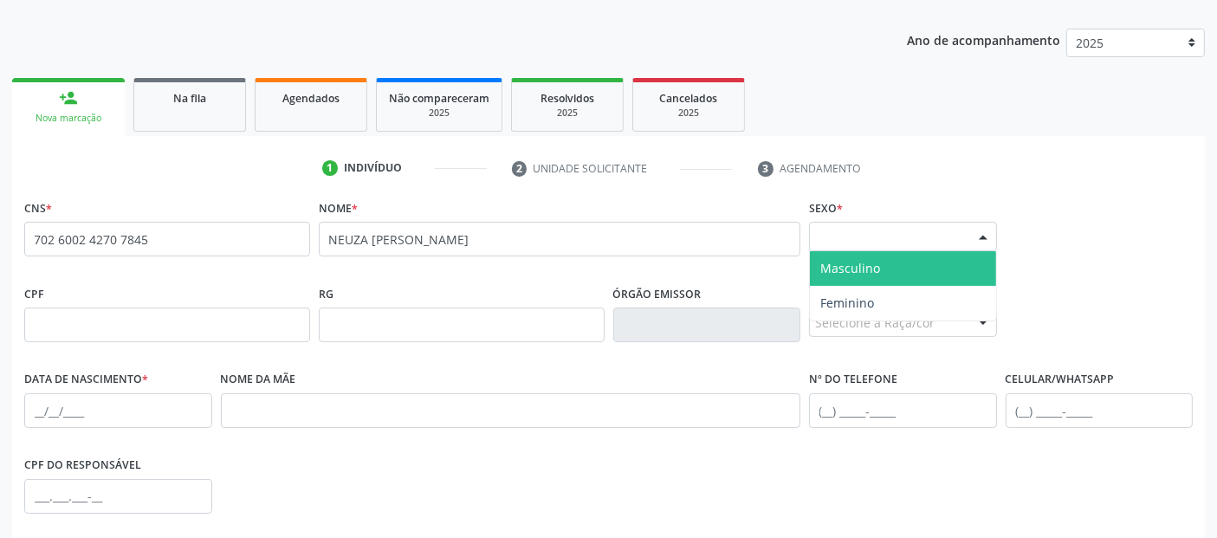
click at [904, 222] on div "Selecione o sexo" at bounding box center [903, 236] width 188 height 29
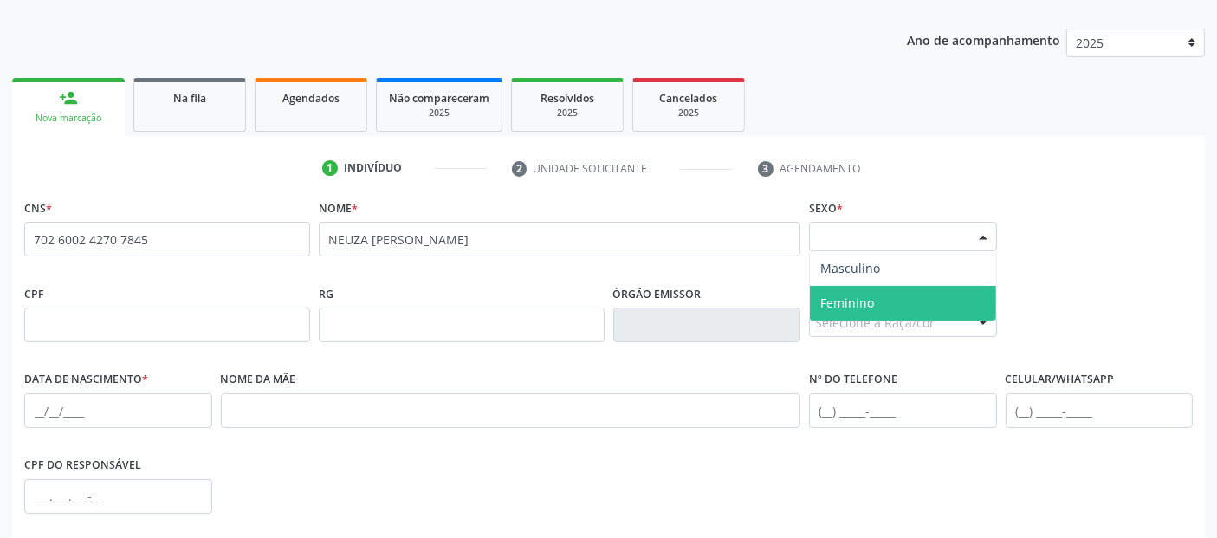
click at [870, 298] on span "Feminino" at bounding box center [847, 302] width 54 height 16
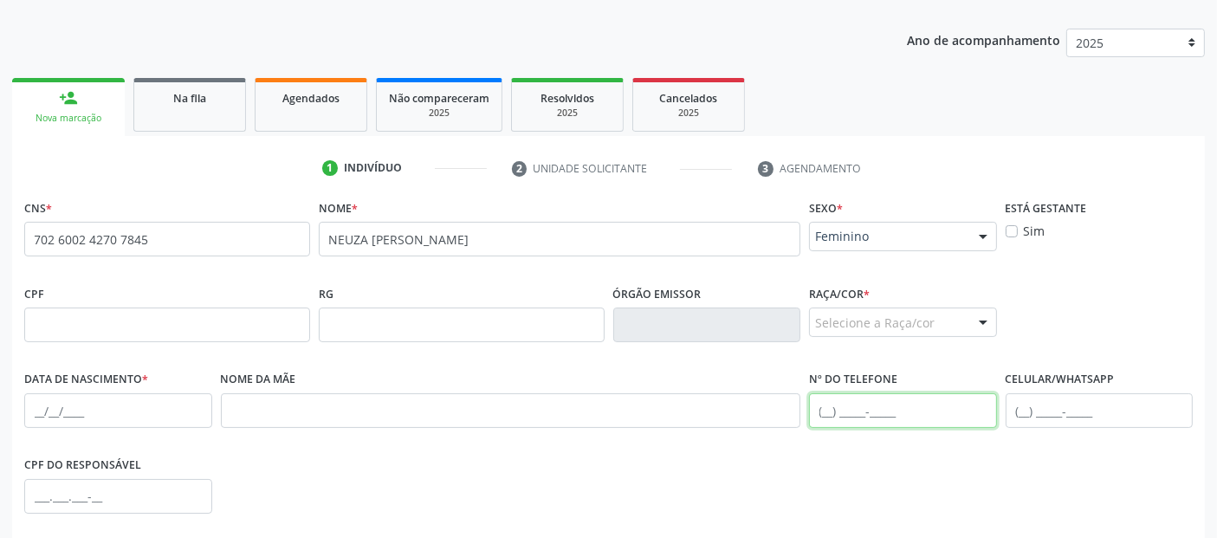
click at [831, 410] on input "text" at bounding box center [903, 410] width 188 height 35
paste input "[PHONE_NUMBER]"
type input "[PHONE_NUMBER]"
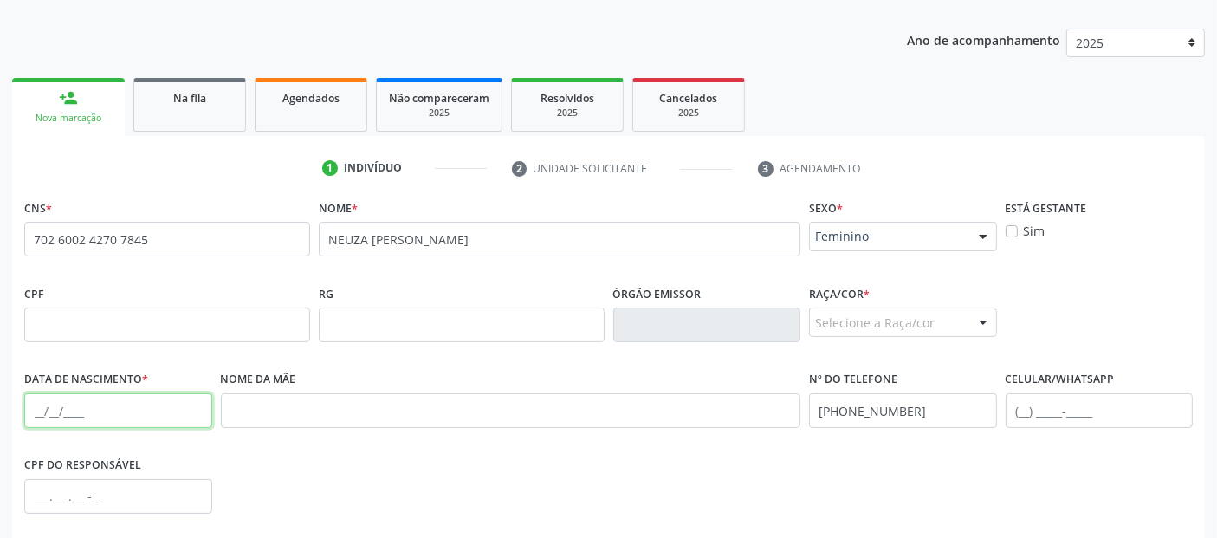
click at [42, 410] on input "text" at bounding box center [118, 410] width 188 height 35
paste input "30/[DATE]"
type input "30/[DATE]"
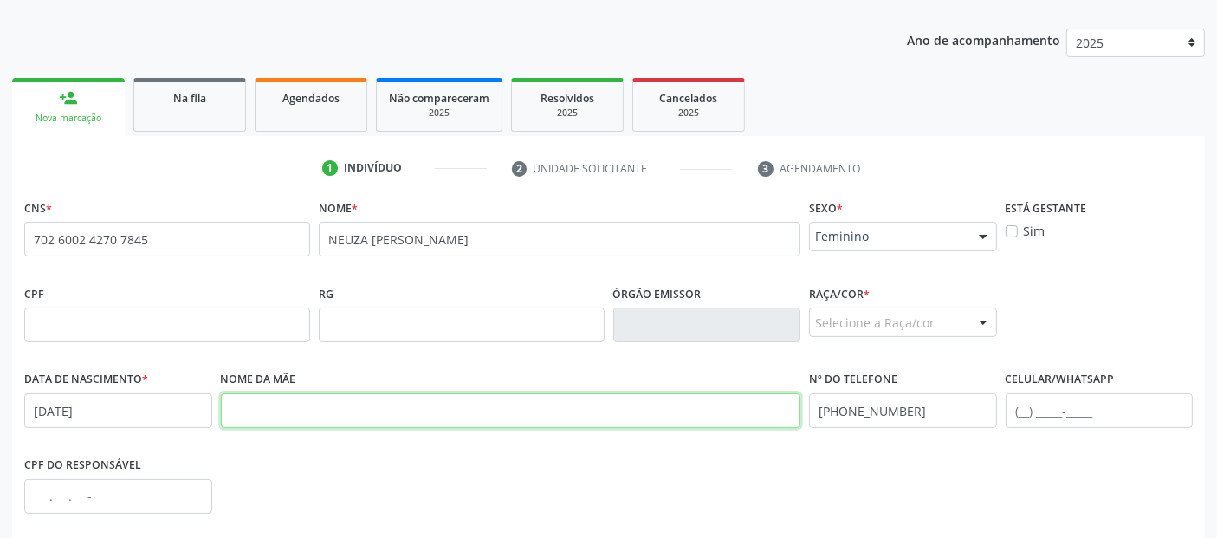
click at [309, 417] on input "text" at bounding box center [511, 410] width 580 height 35
paste input "[PERSON_NAME]"
type input "[PERSON_NAME]"
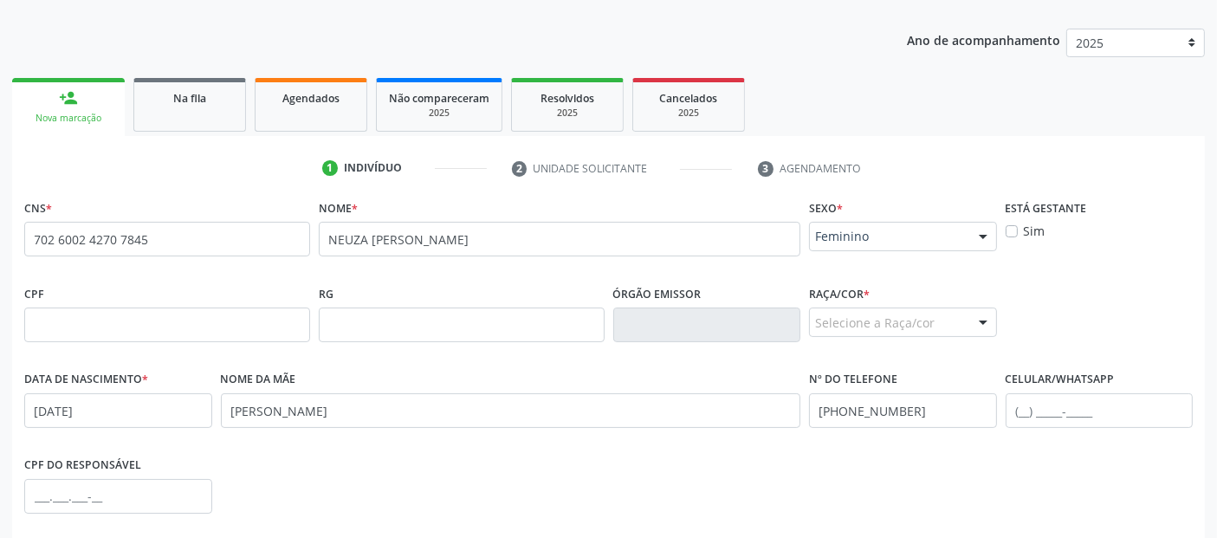
click at [895, 327] on div "Selecione a Raça/cor" at bounding box center [903, 321] width 188 height 29
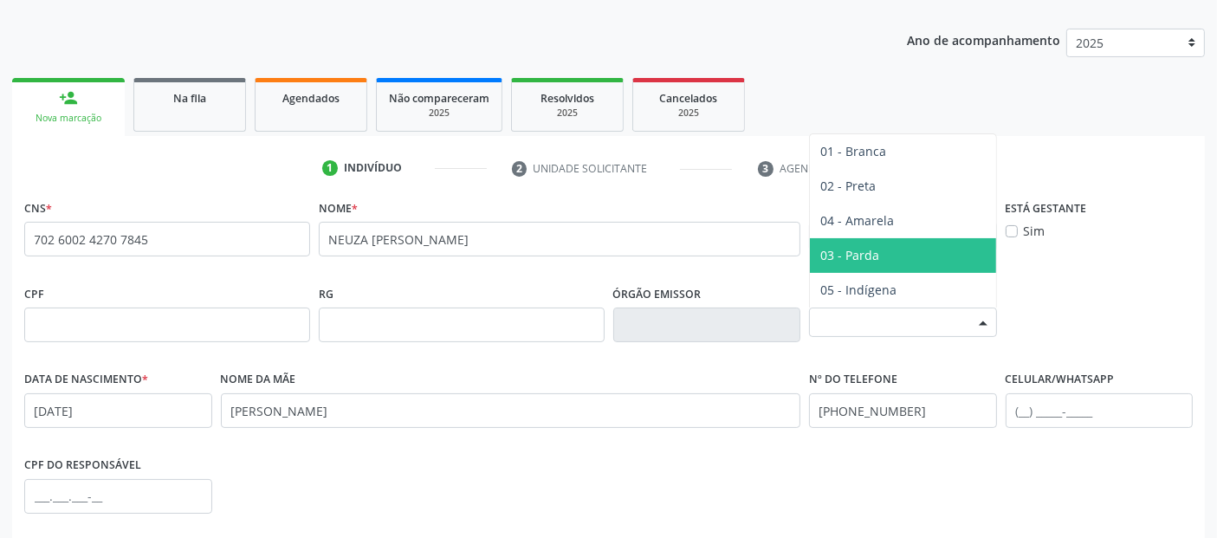
click at [876, 255] on span "03 - Parda" at bounding box center [849, 255] width 59 height 16
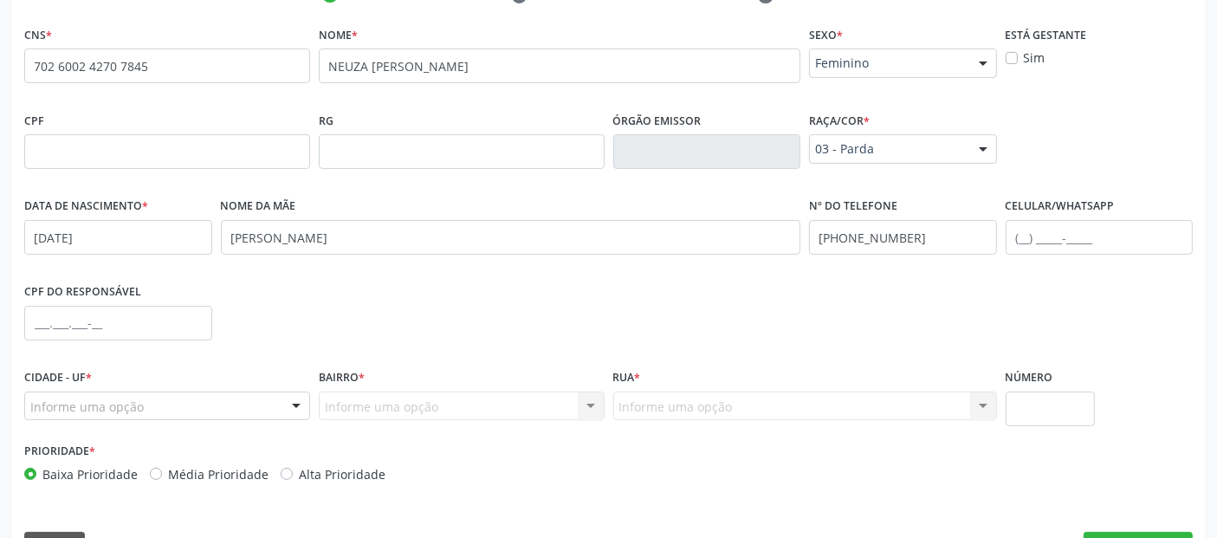
scroll to position [423, 0]
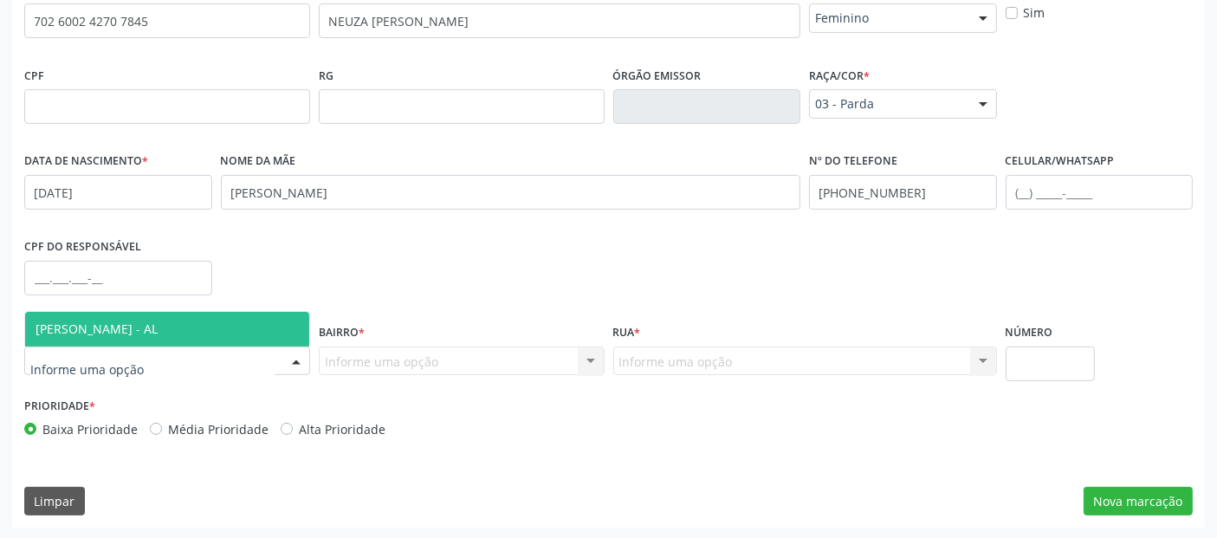
click at [139, 369] on div at bounding box center [167, 360] width 286 height 29
click at [158, 340] on span "[PERSON_NAME] - AL" at bounding box center [167, 329] width 284 height 35
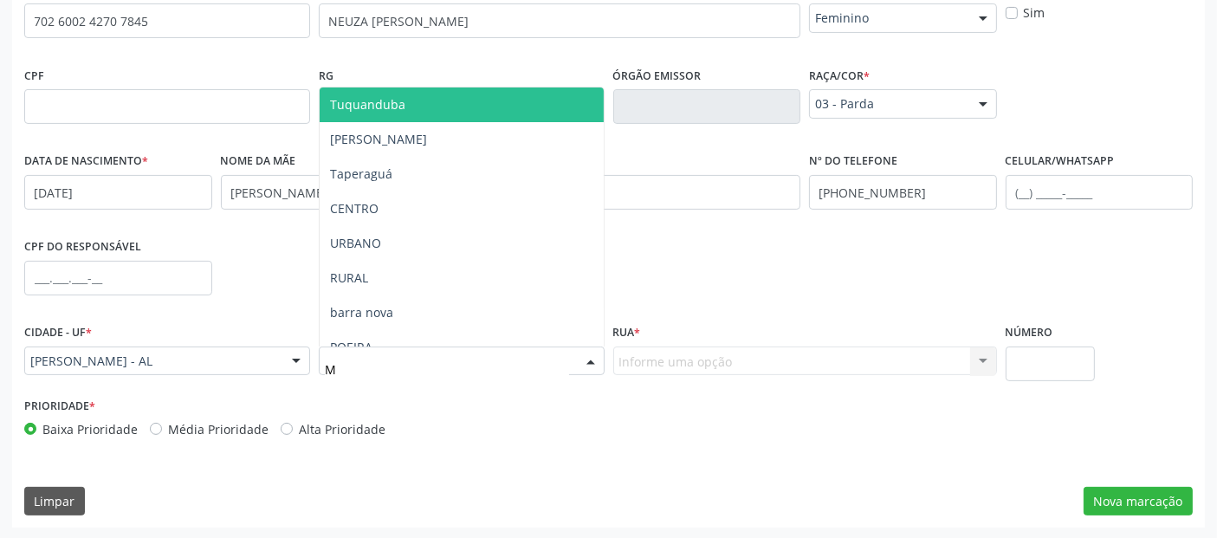
type input "MA"
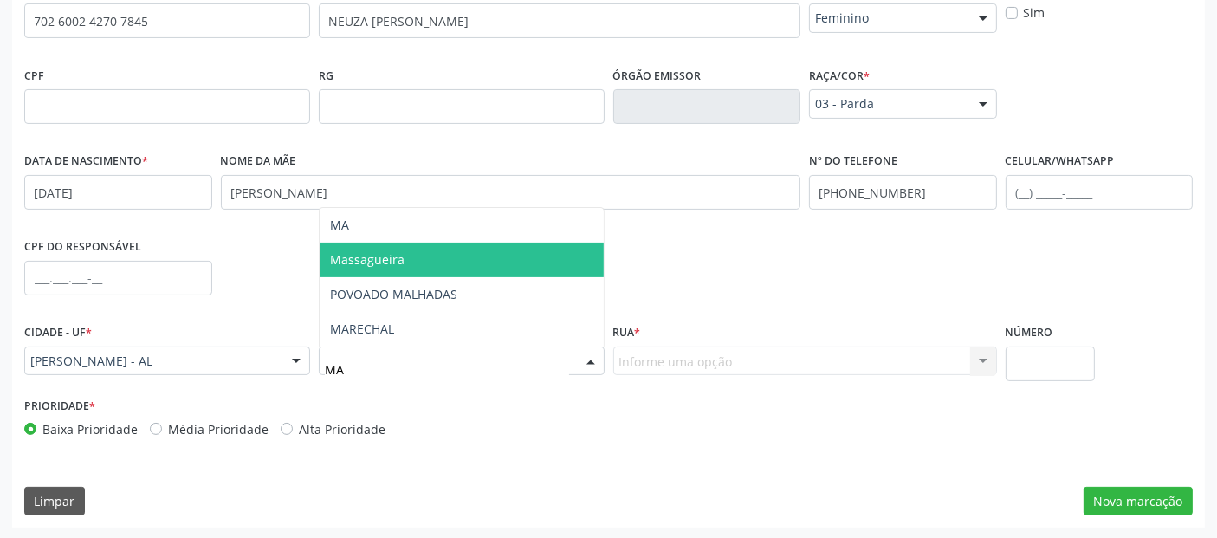
click at [471, 256] on span "Massagueira" at bounding box center [462, 259] width 284 height 35
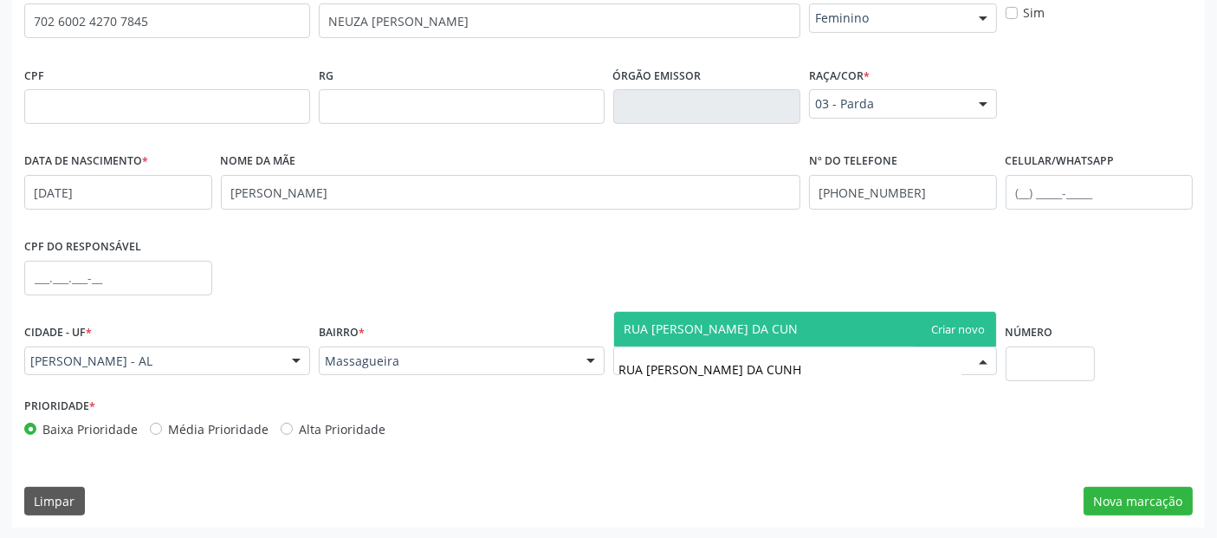
type input "RUA [PERSON_NAME][GEOGRAPHIC_DATA]"
click at [970, 335] on span "RUA [PERSON_NAME][GEOGRAPHIC_DATA]" at bounding box center [805, 329] width 382 height 35
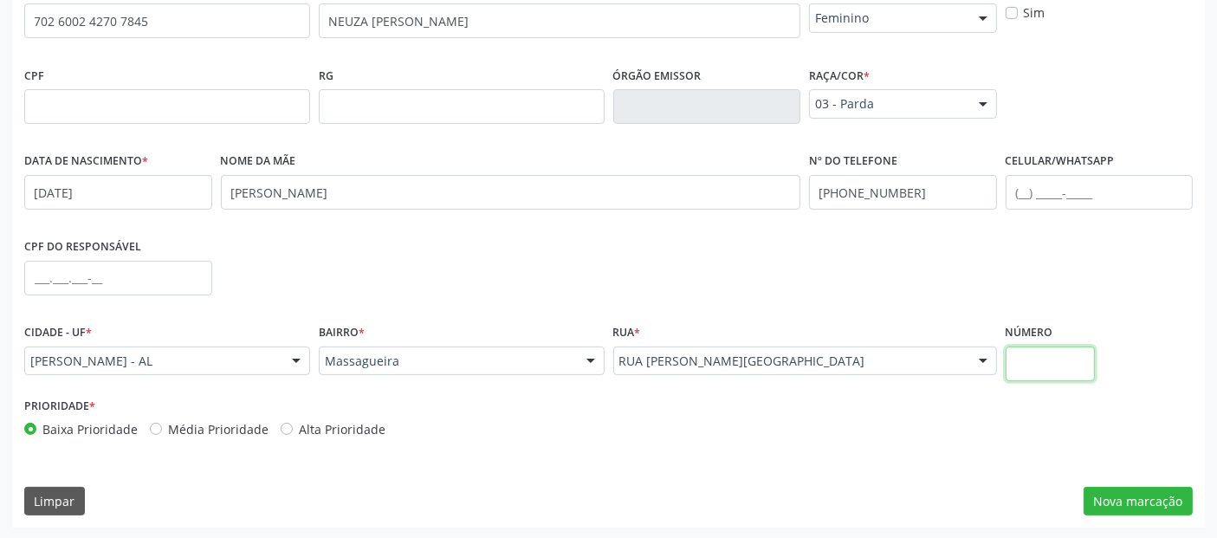
click at [1045, 372] on input "text" at bounding box center [1049, 363] width 89 height 35
type input "SN"
click at [1163, 503] on button "Nova marcação" at bounding box center [1137, 501] width 109 height 29
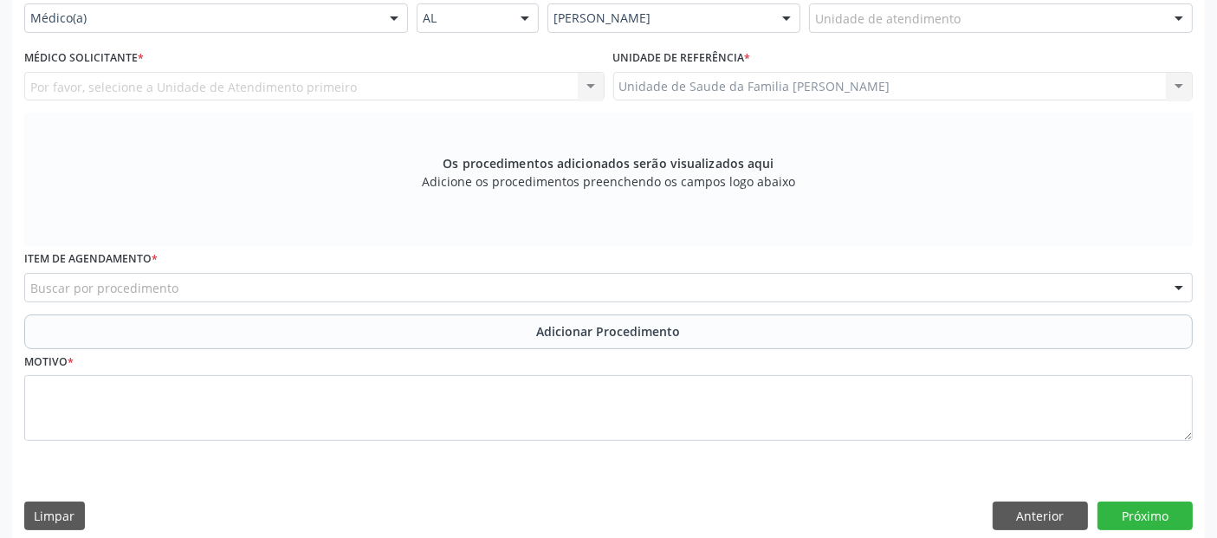
scroll to position [319, 0]
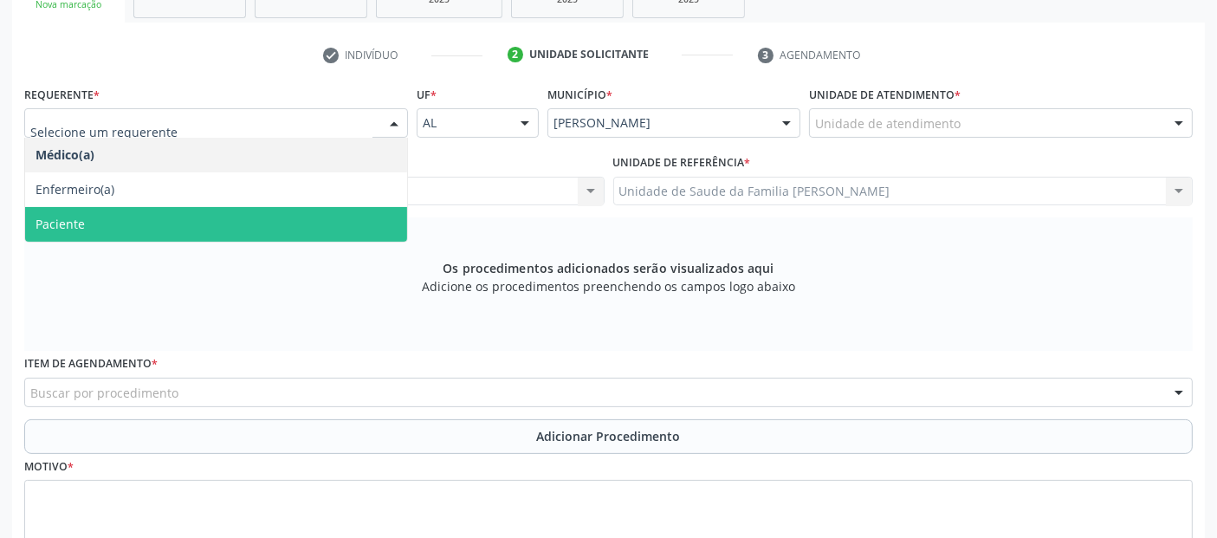
click at [87, 210] on span "Paciente" at bounding box center [216, 224] width 382 height 35
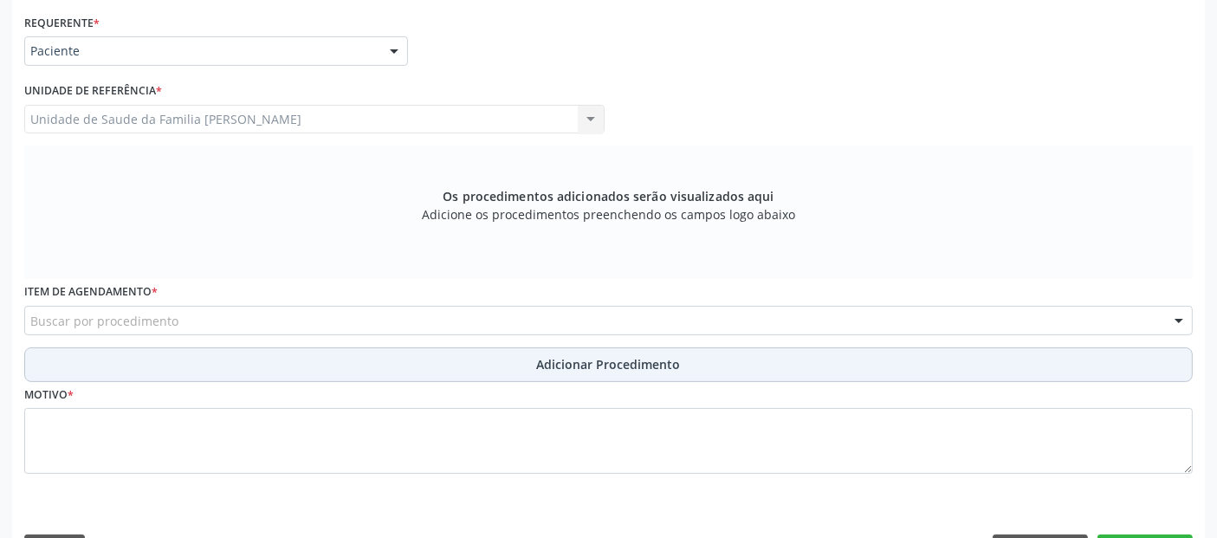
scroll to position [428, 0]
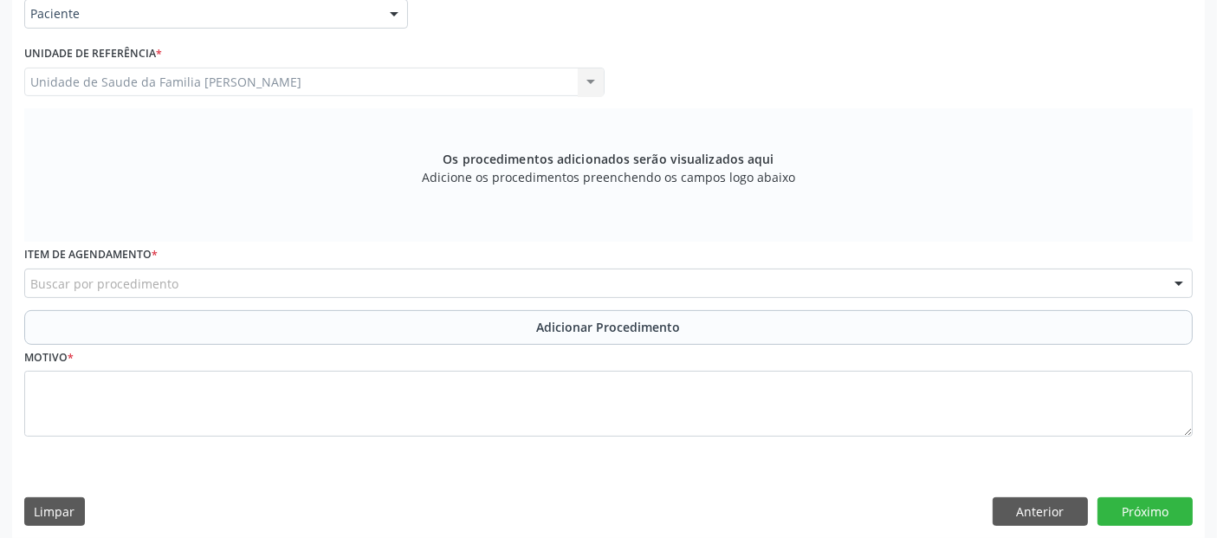
click at [275, 280] on div "Buscar por procedimento" at bounding box center [608, 282] width 1168 height 29
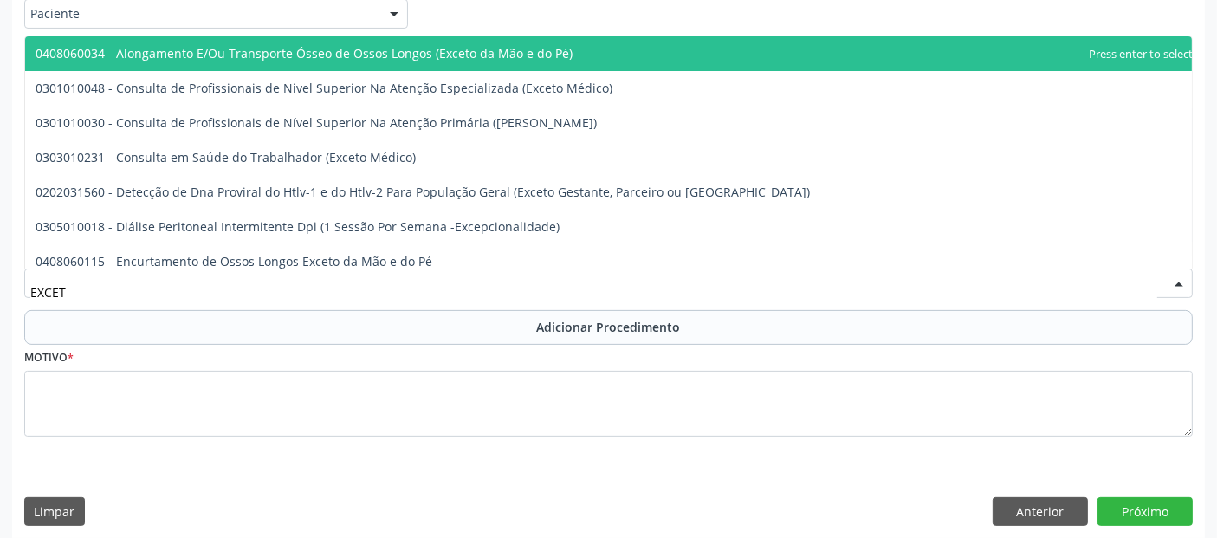
type input "EXCETO"
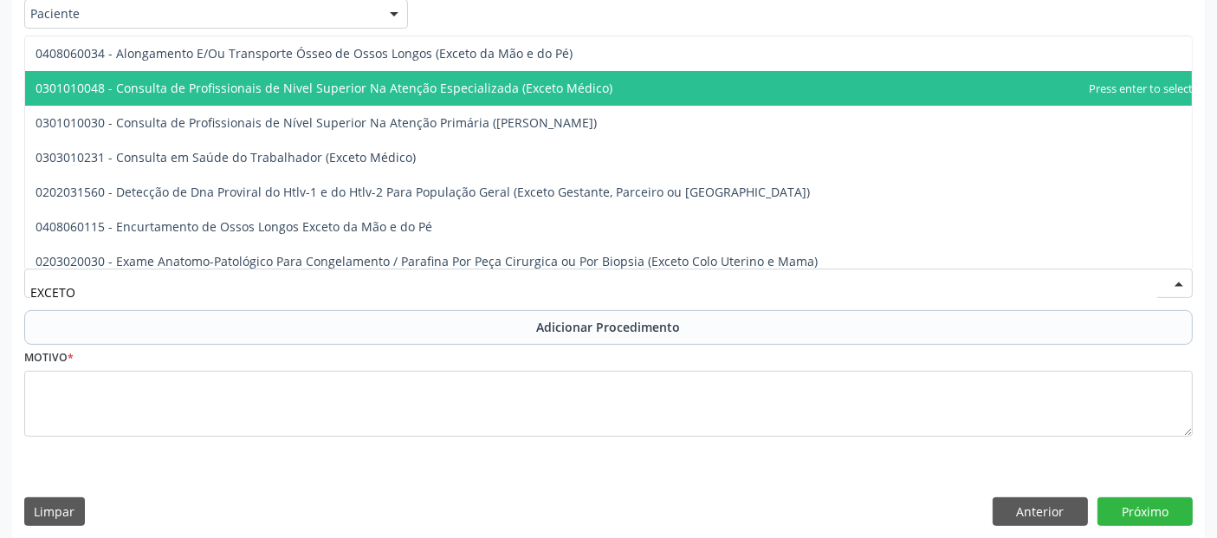
click at [383, 87] on span "0301010048 - Consulta de Profissionais de Nivel Superior Na Atenção Especializa…" at bounding box center [324, 88] width 577 height 16
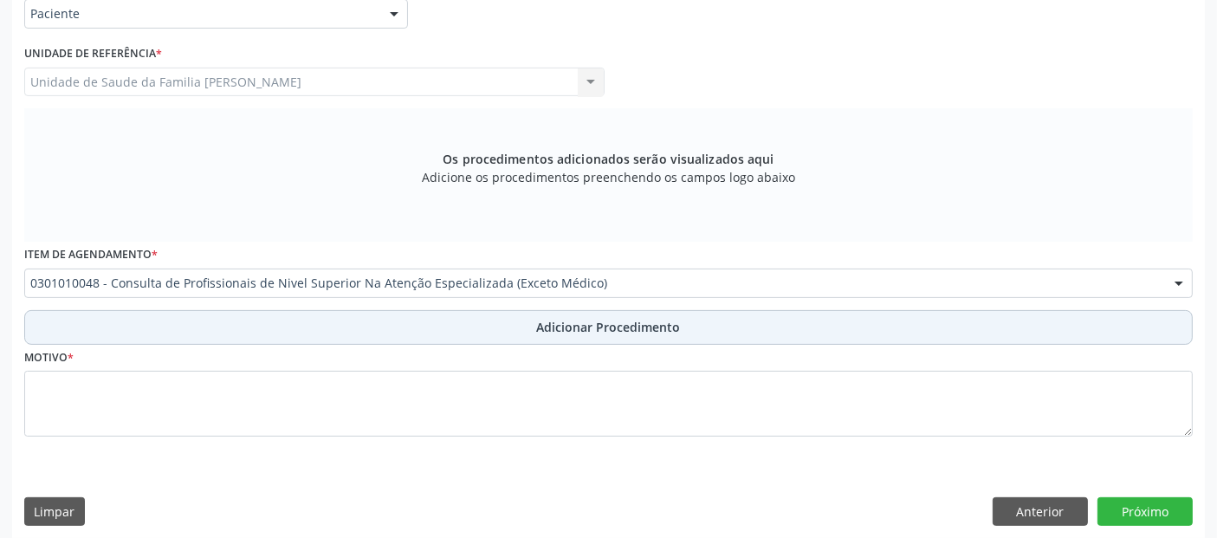
click at [638, 338] on button "Adicionar Procedimento" at bounding box center [608, 327] width 1168 height 35
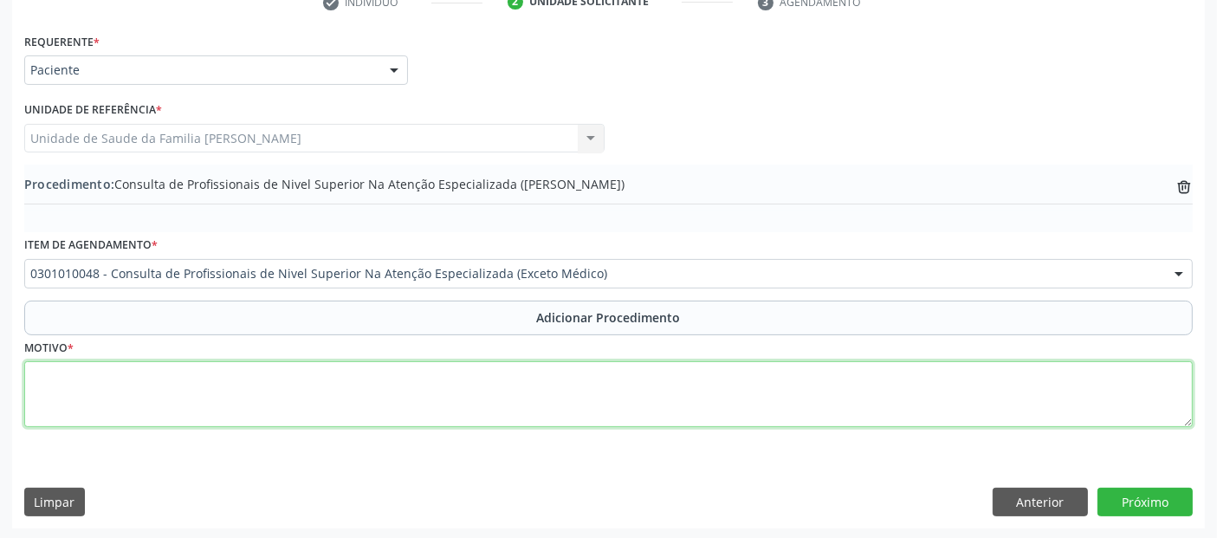
click at [618, 379] on textarea at bounding box center [608, 394] width 1168 height 66
type textarea "FISIOTERAPIA."
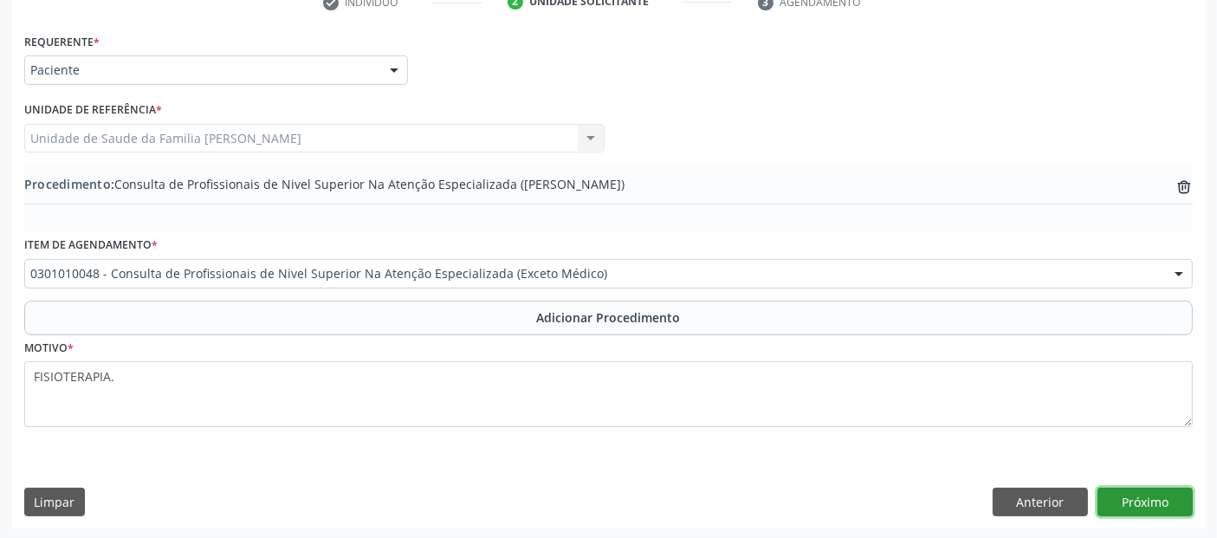
click at [1150, 491] on button "Próximo" at bounding box center [1144, 502] width 95 height 29
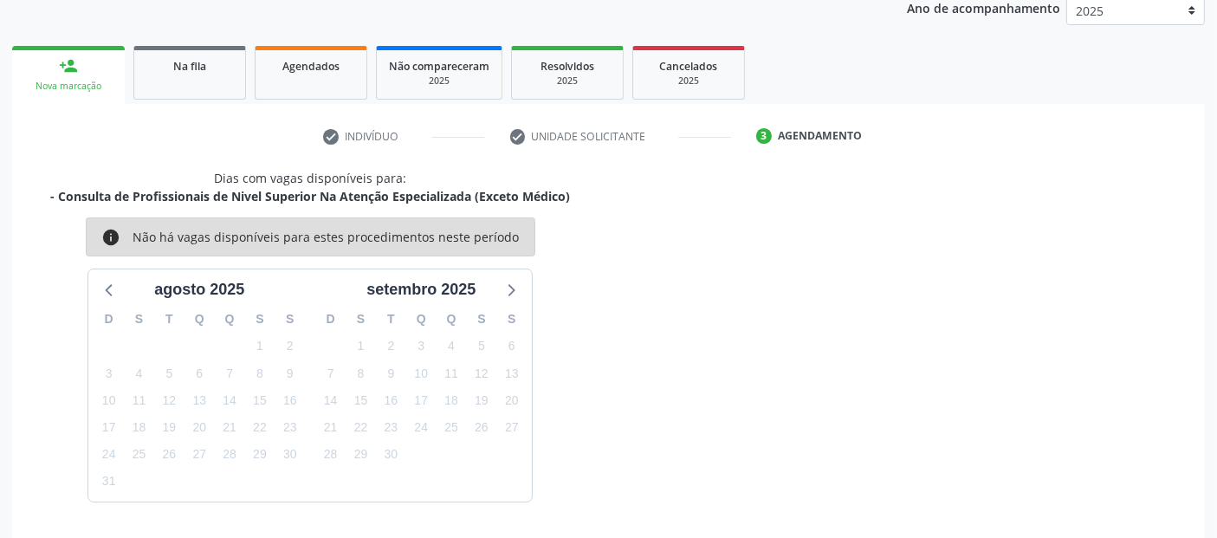
scroll to position [288, 0]
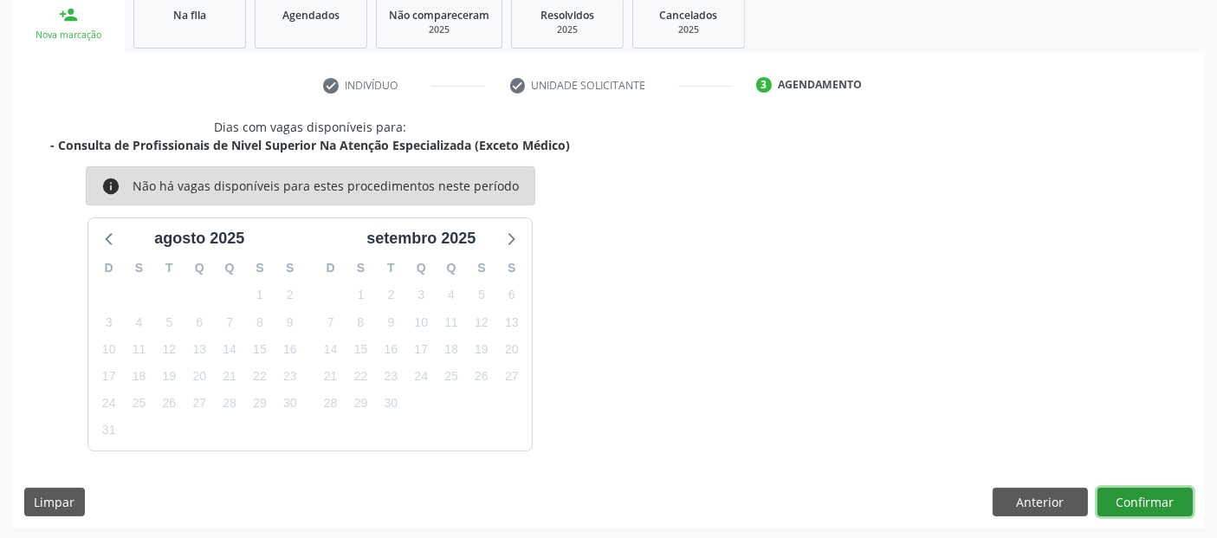
click at [1134, 494] on button "Confirmar" at bounding box center [1144, 502] width 95 height 29
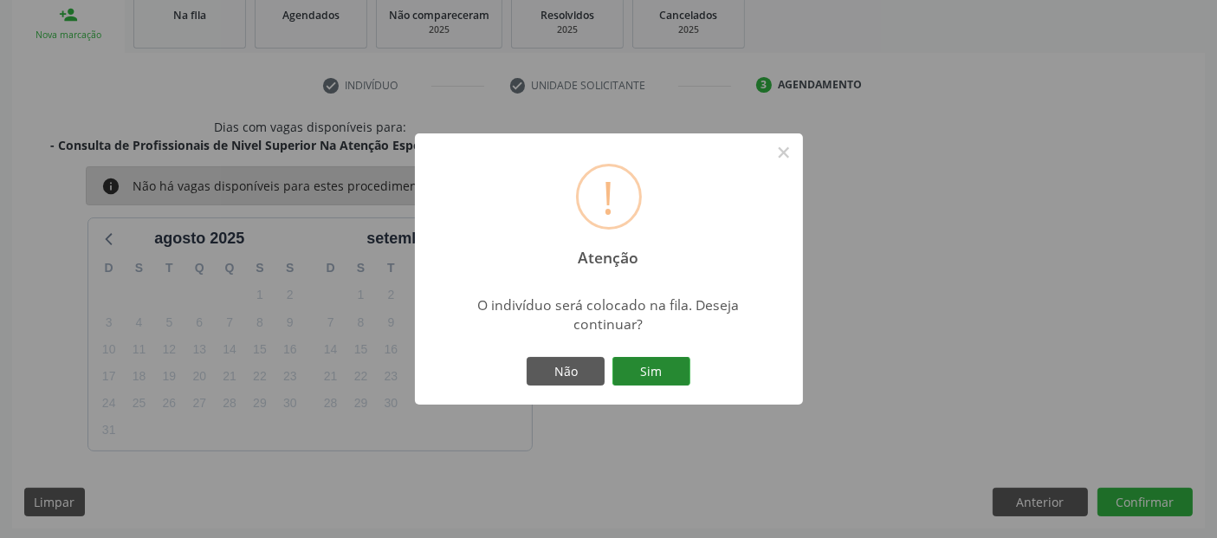
click at [665, 359] on button "Sim" at bounding box center [651, 371] width 78 height 29
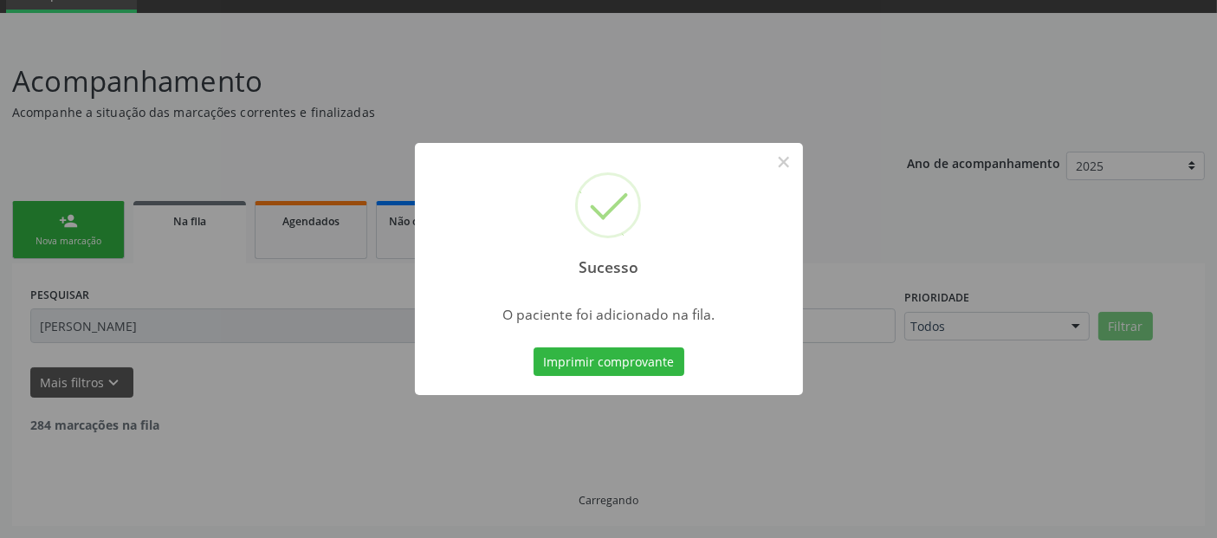
scroll to position [61, 0]
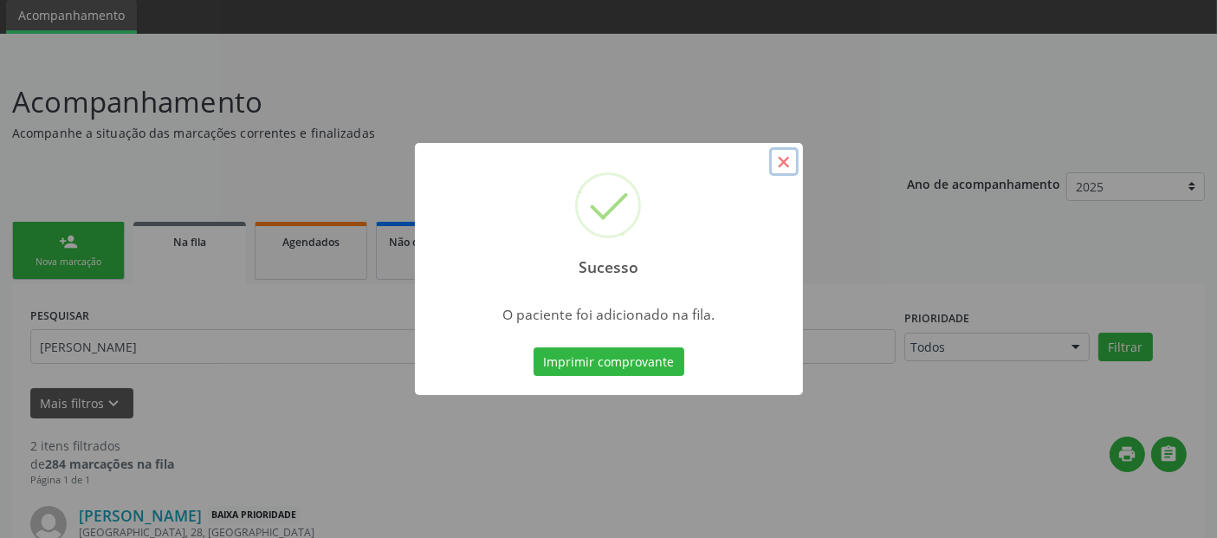
click at [779, 166] on button "×" at bounding box center [783, 161] width 29 height 29
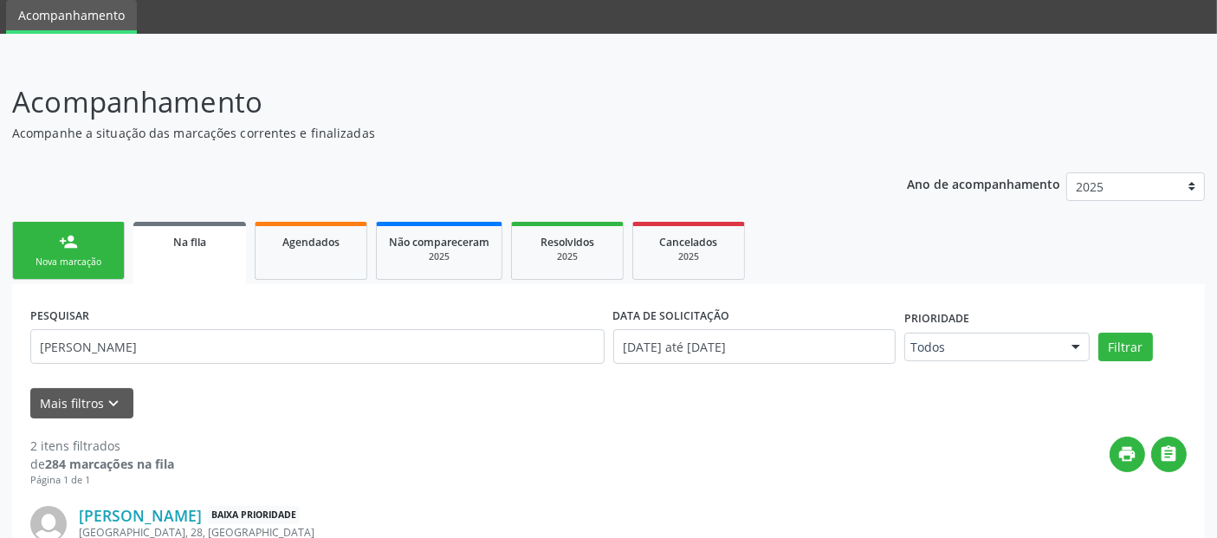
click at [90, 242] on link "person_add Nova marcação" at bounding box center [68, 251] width 113 height 58
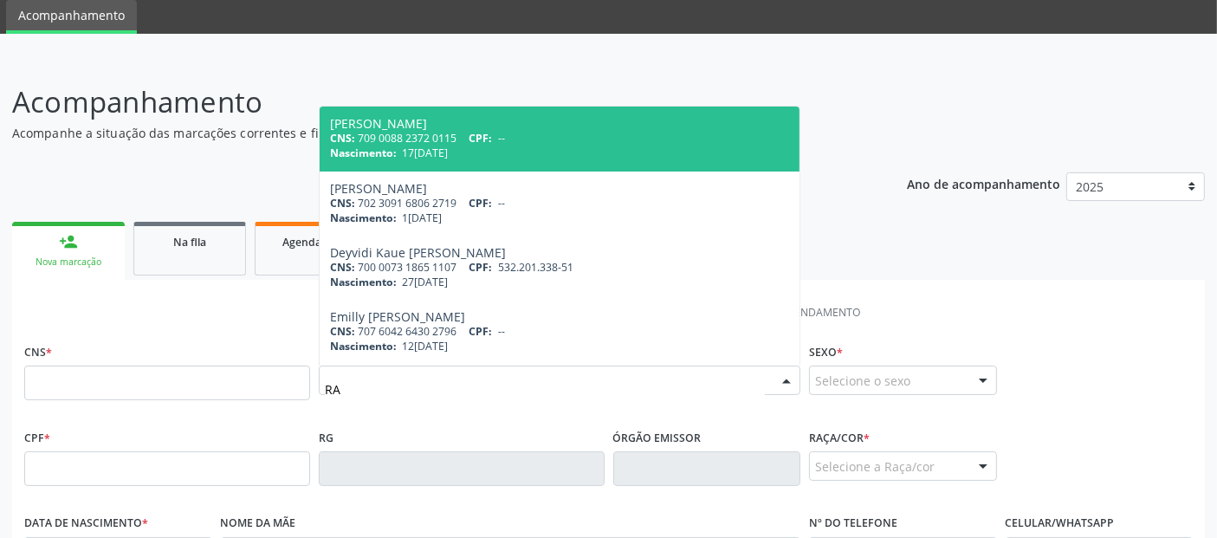
type input "R"
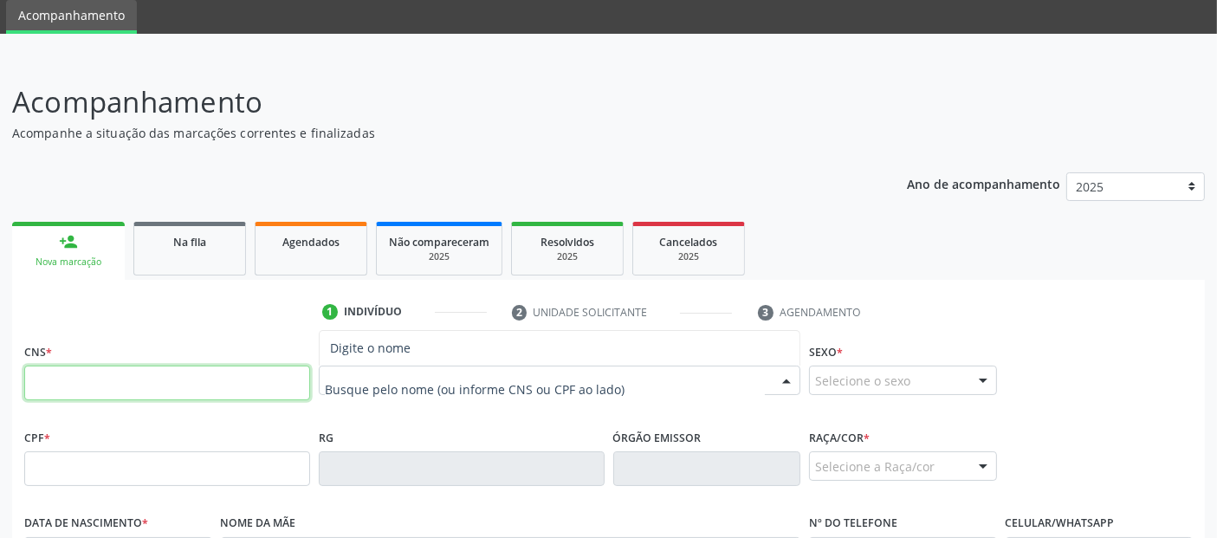
click at [269, 394] on input "text" at bounding box center [167, 382] width 286 height 35
type input "709 0078 7631 6415"
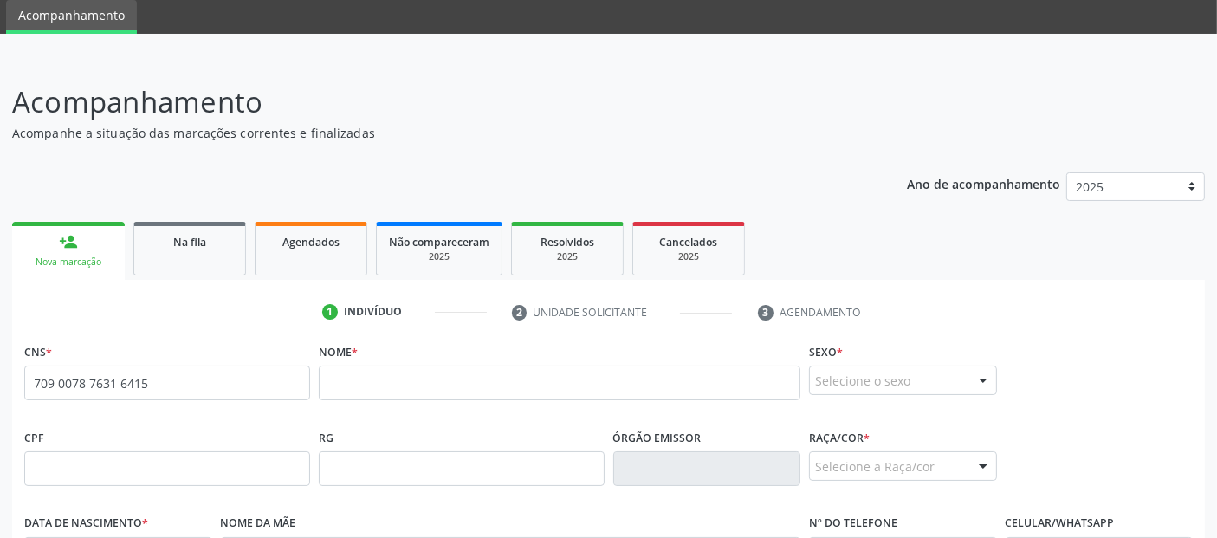
scroll to position [216, 0]
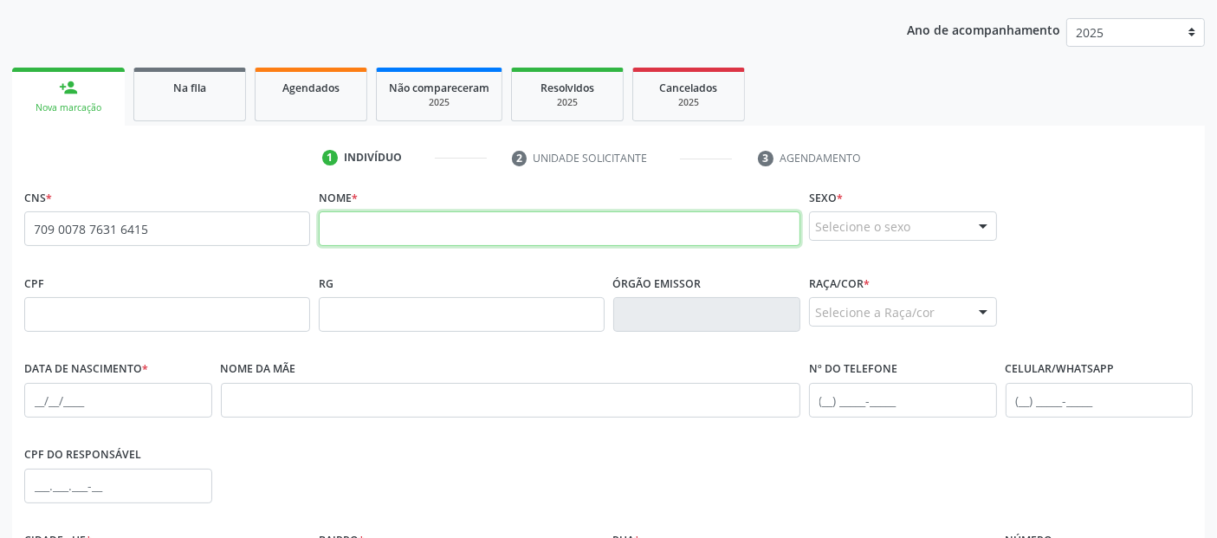
click at [628, 229] on input "text" at bounding box center [559, 228] width 481 height 35
type input "RAFAEL DA SILVA SANTOS"
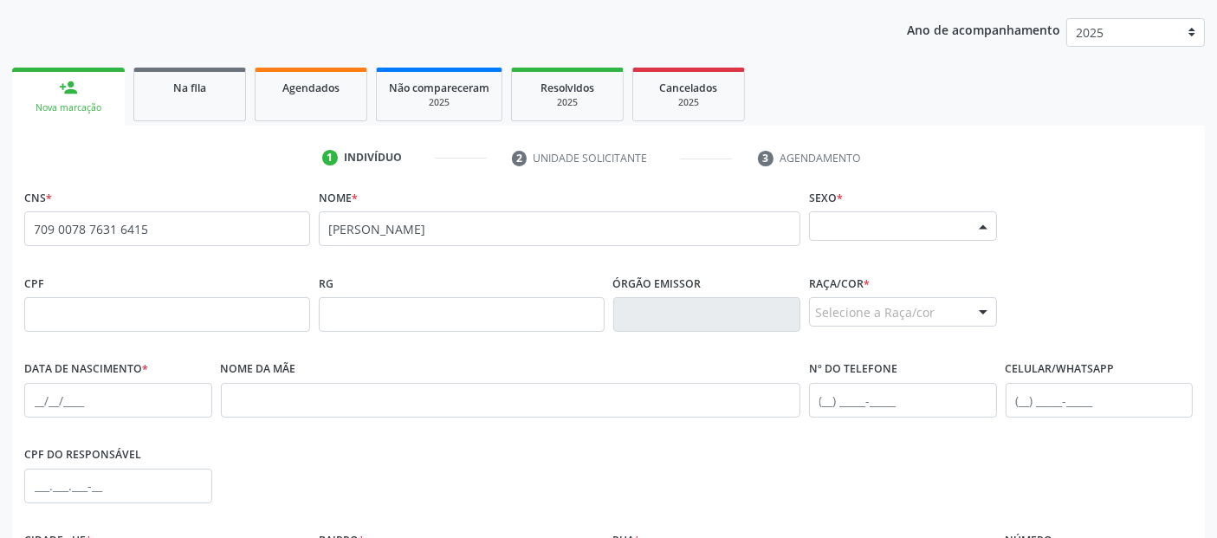
click at [860, 230] on div "Selecione o sexo" at bounding box center [903, 225] width 188 height 29
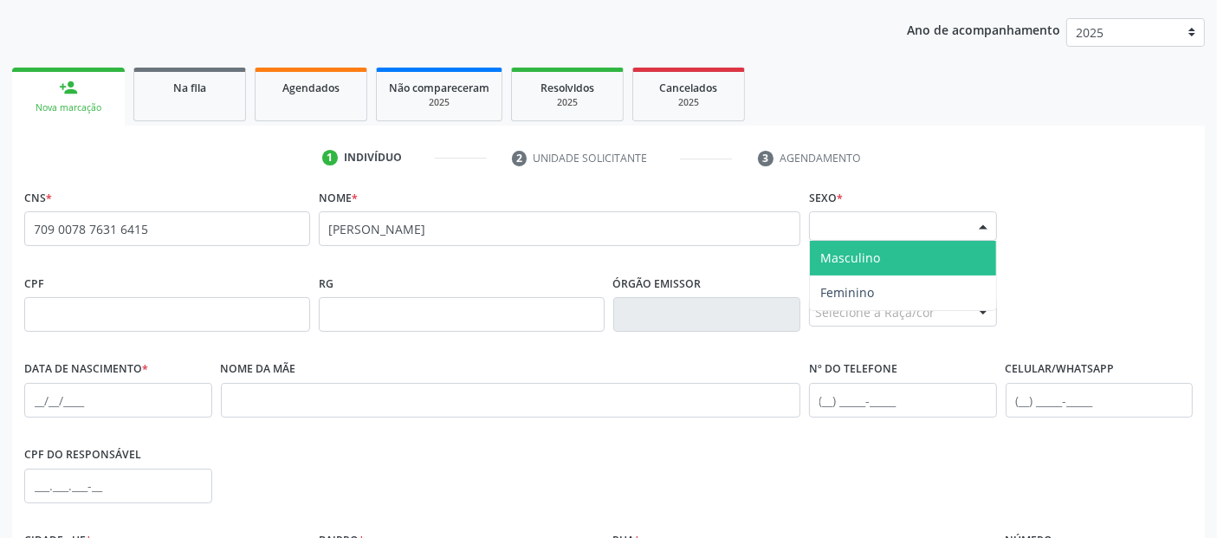
click at [854, 258] on span "Masculino" at bounding box center [850, 257] width 60 height 16
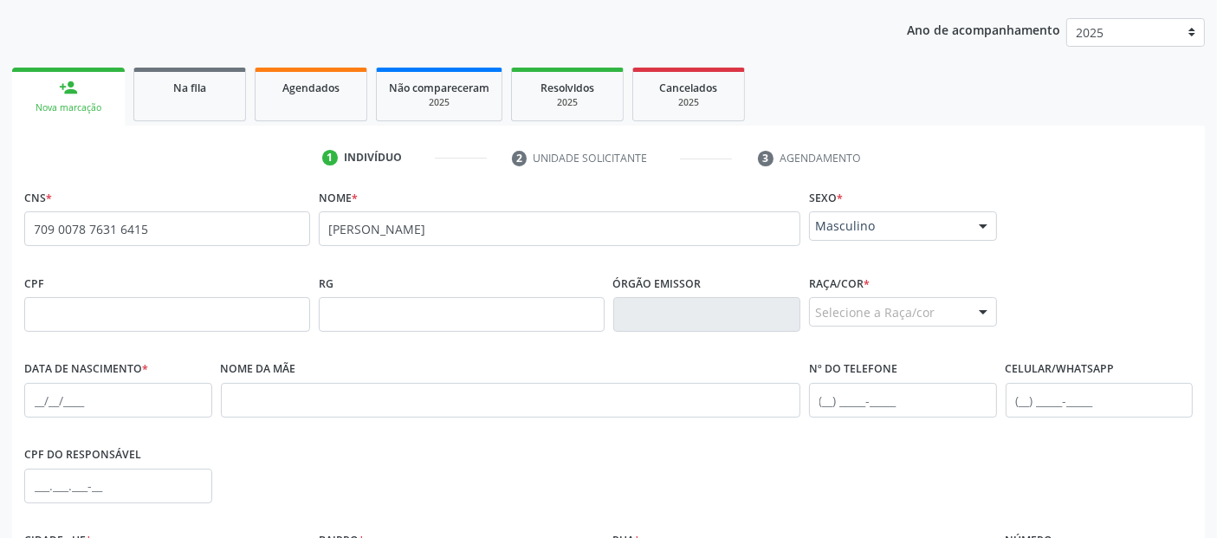
click at [837, 313] on div "Selecione a Raça/cor" at bounding box center [903, 311] width 188 height 29
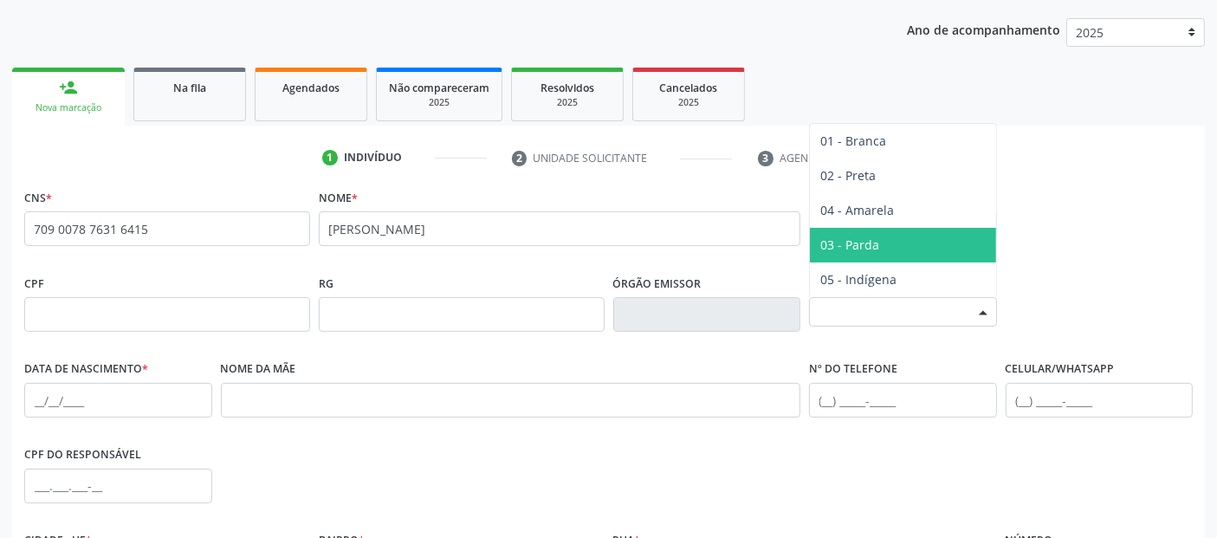
click at [866, 255] on span "03 - Parda" at bounding box center [903, 245] width 186 height 35
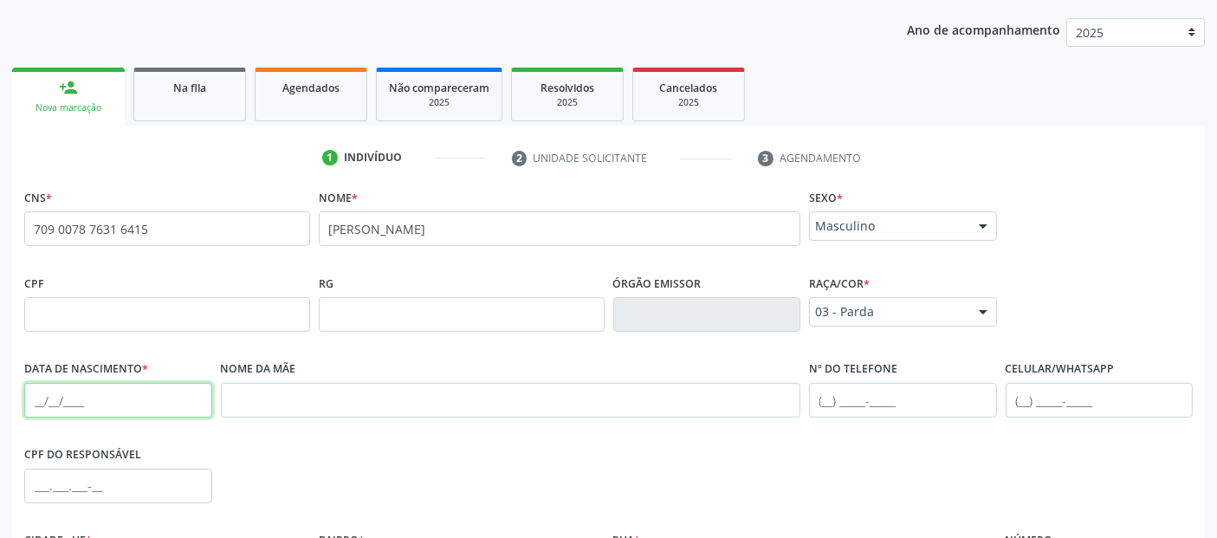
click at [43, 402] on input "text" at bounding box center [118, 400] width 188 height 35
type input "13/10/1986"
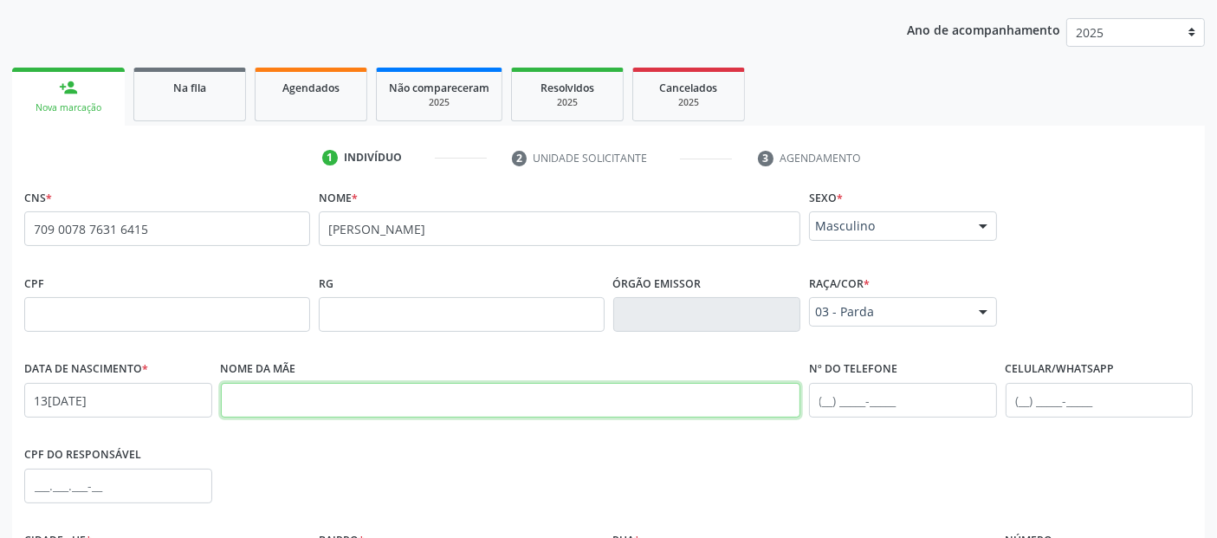
click at [298, 397] on input "text" at bounding box center [511, 400] width 580 height 35
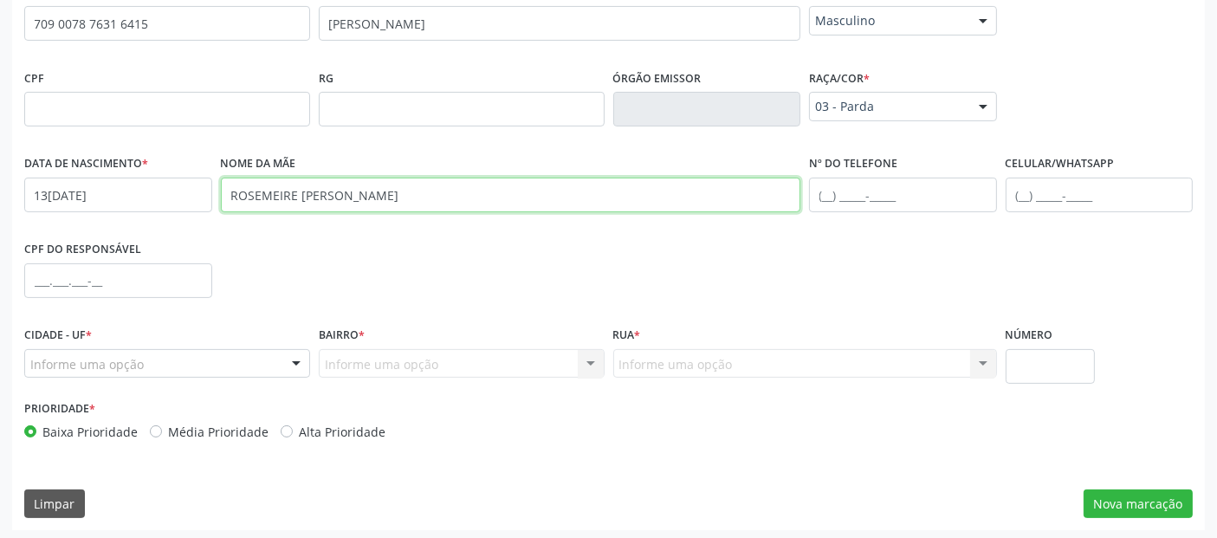
scroll to position [423, 0]
type input "ROSEMEIRE MARIA DA SILVA"
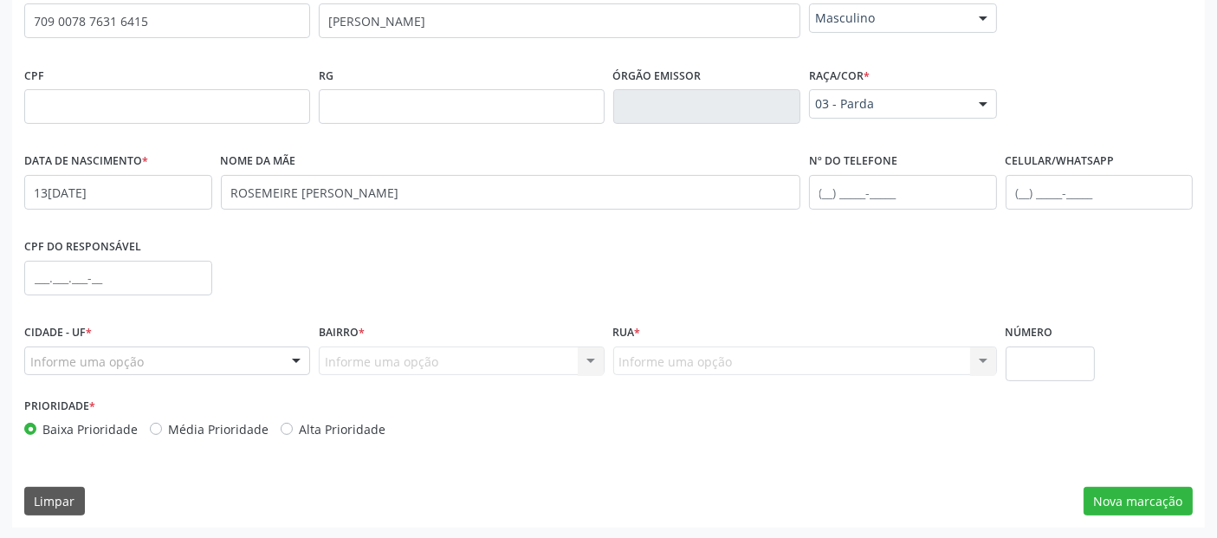
click at [200, 359] on div "Informe uma opção" at bounding box center [167, 360] width 286 height 29
click at [204, 355] on input "RUA" at bounding box center [152, 369] width 244 height 35
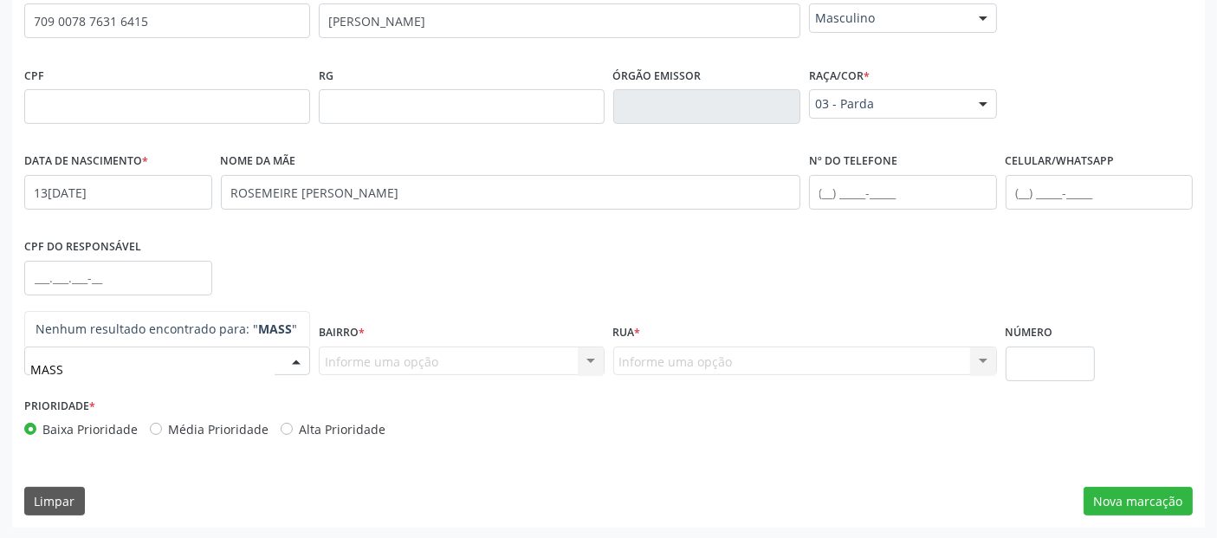
click at [242, 355] on input "MASS" at bounding box center [152, 369] width 244 height 35
type input "M"
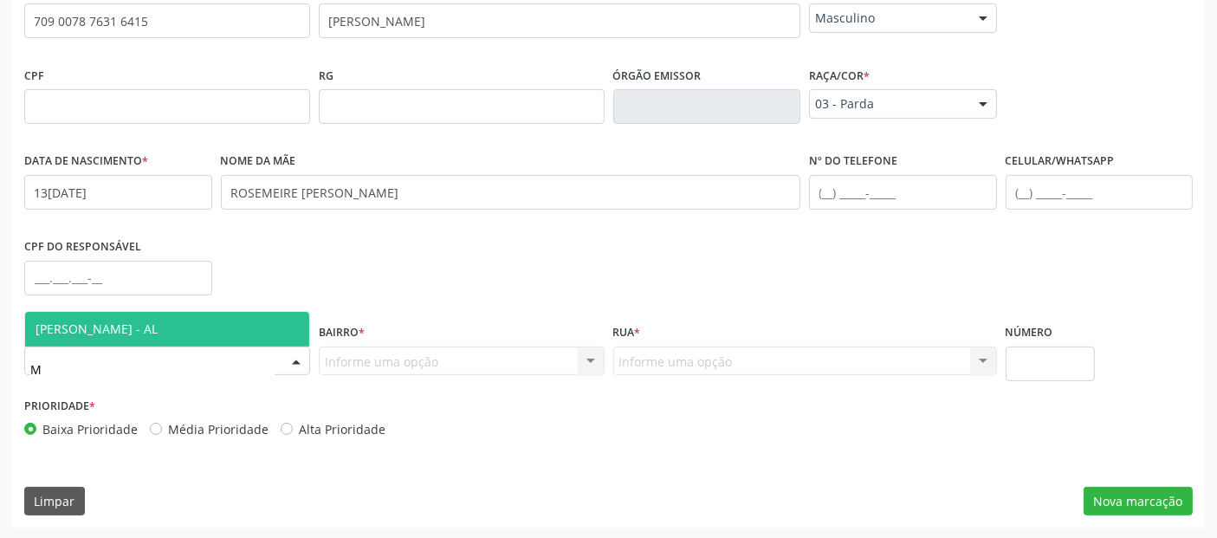
click at [236, 333] on span "[PERSON_NAME] - AL" at bounding box center [167, 329] width 284 height 35
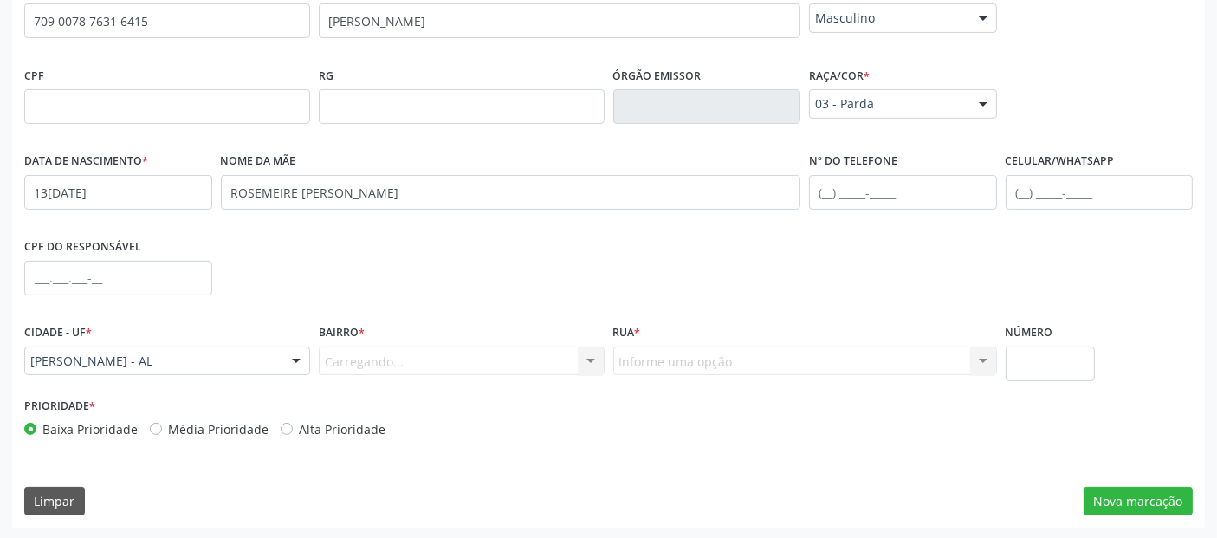
click at [374, 347] on div "Carregando... Nenhum resultado encontrado para: " " Nenhuma opção encontrada. D…" at bounding box center [462, 360] width 286 height 29
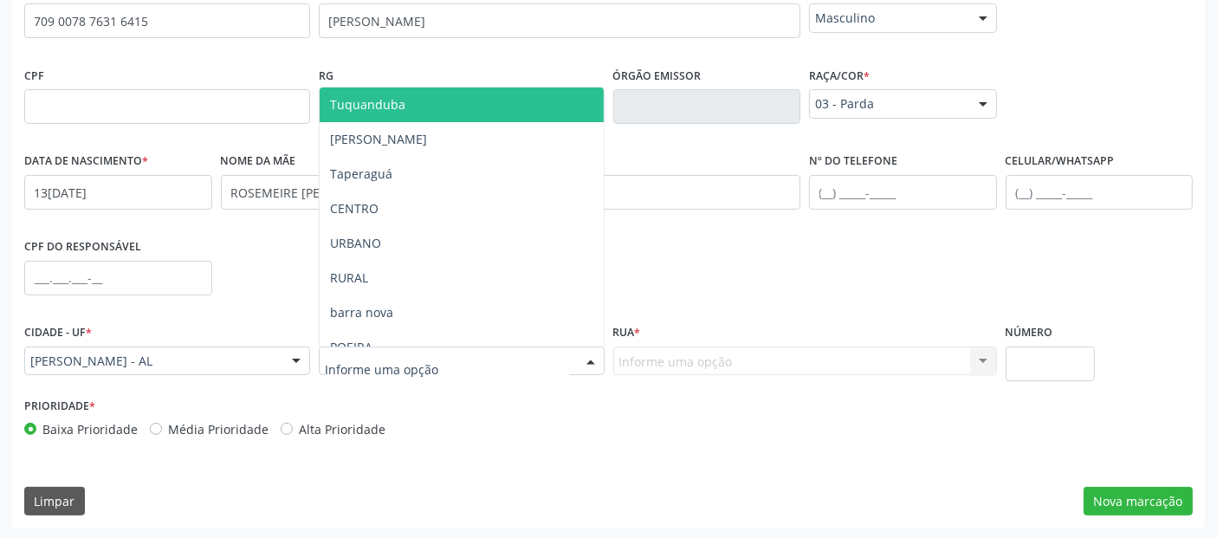
type input "M"
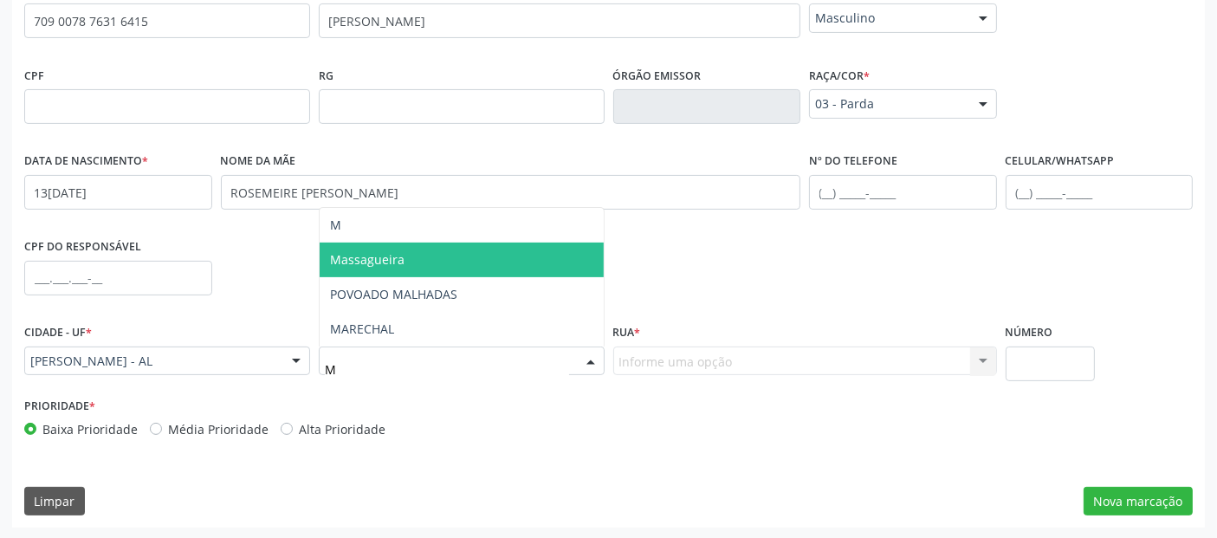
click at [403, 249] on span "Massagueira" at bounding box center [462, 259] width 284 height 35
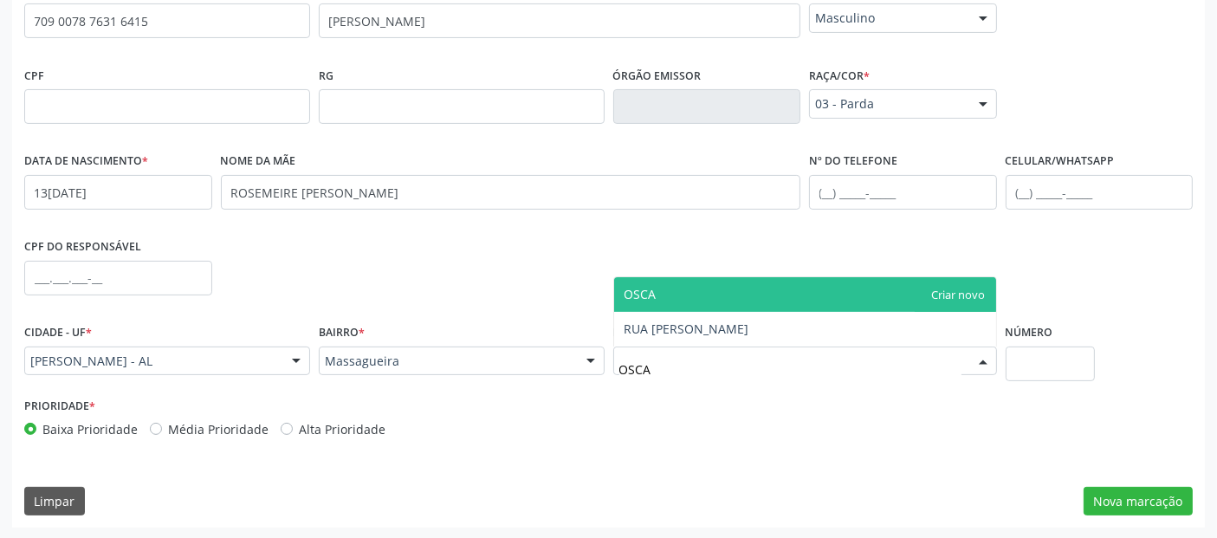
type input "OSCAR"
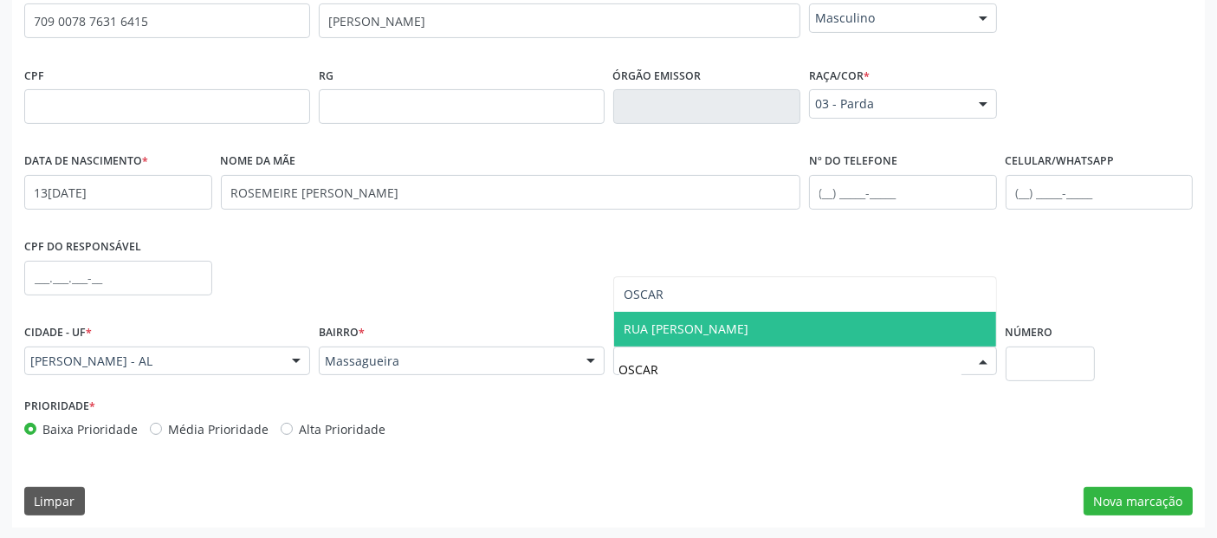
click at [746, 333] on span "RUA [PERSON_NAME]" at bounding box center [805, 329] width 382 height 35
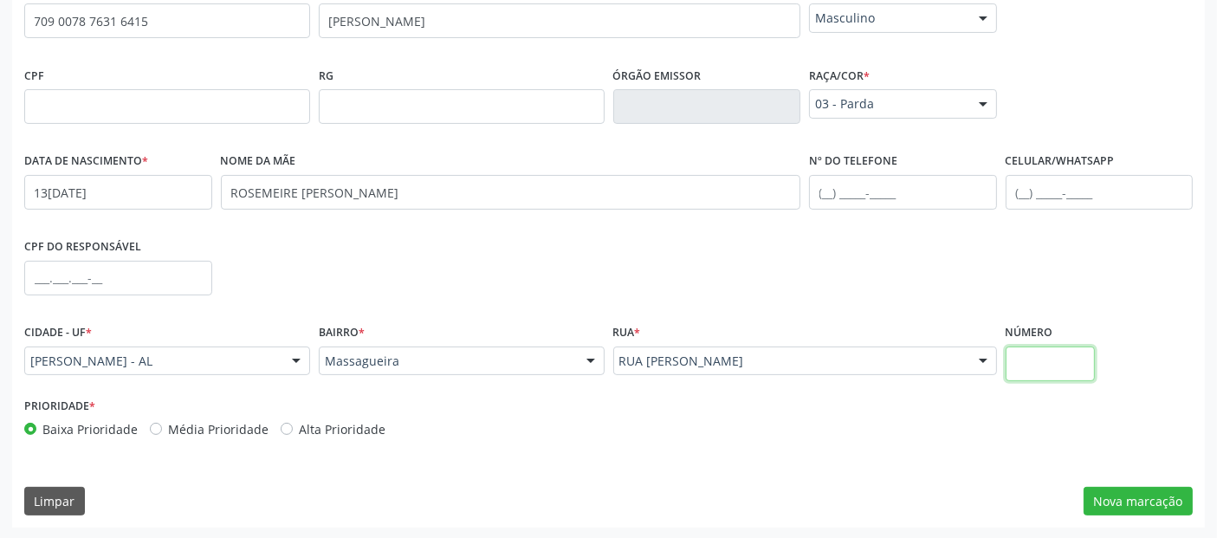
click at [1066, 357] on input "text" at bounding box center [1049, 363] width 89 height 35
type input "SN"
click at [1166, 499] on button "Nova marcação" at bounding box center [1137, 501] width 109 height 29
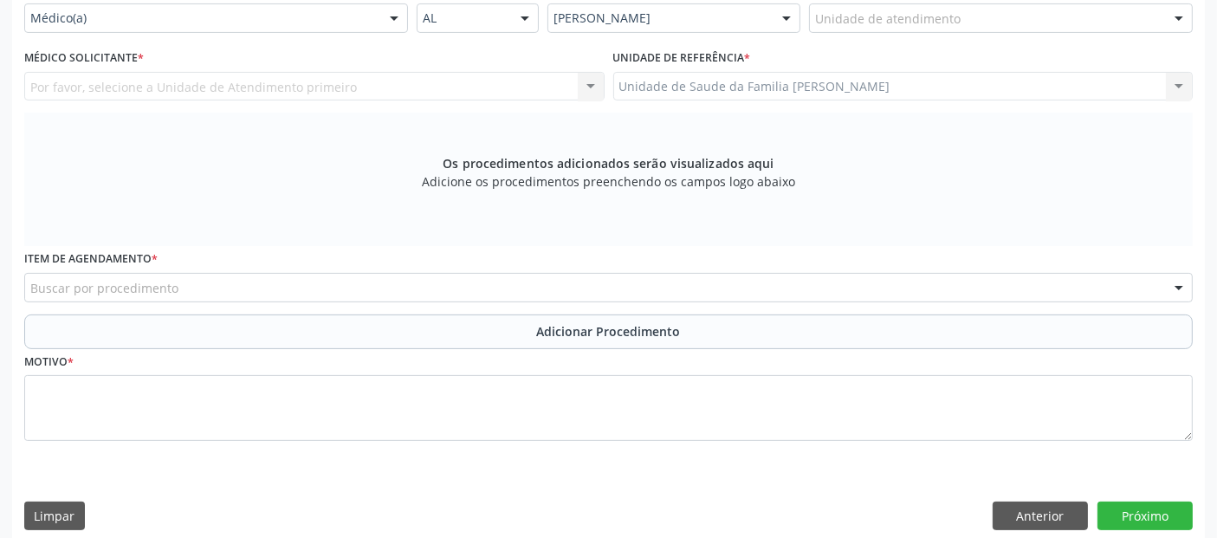
scroll to position [401, 0]
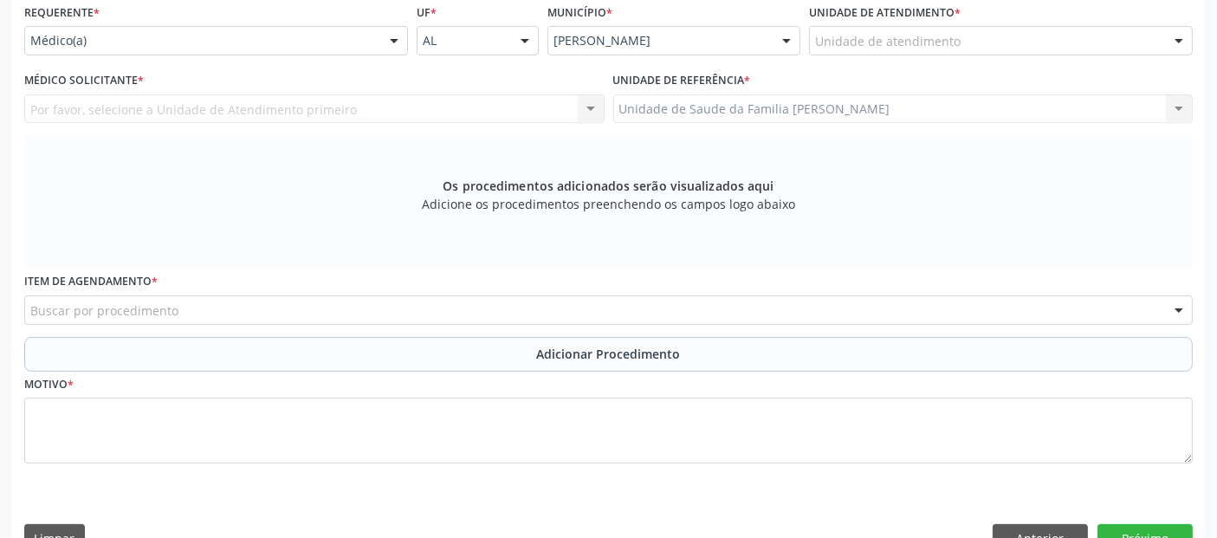
click at [957, 42] on div "Unidade de atendimento" at bounding box center [1001, 40] width 384 height 29
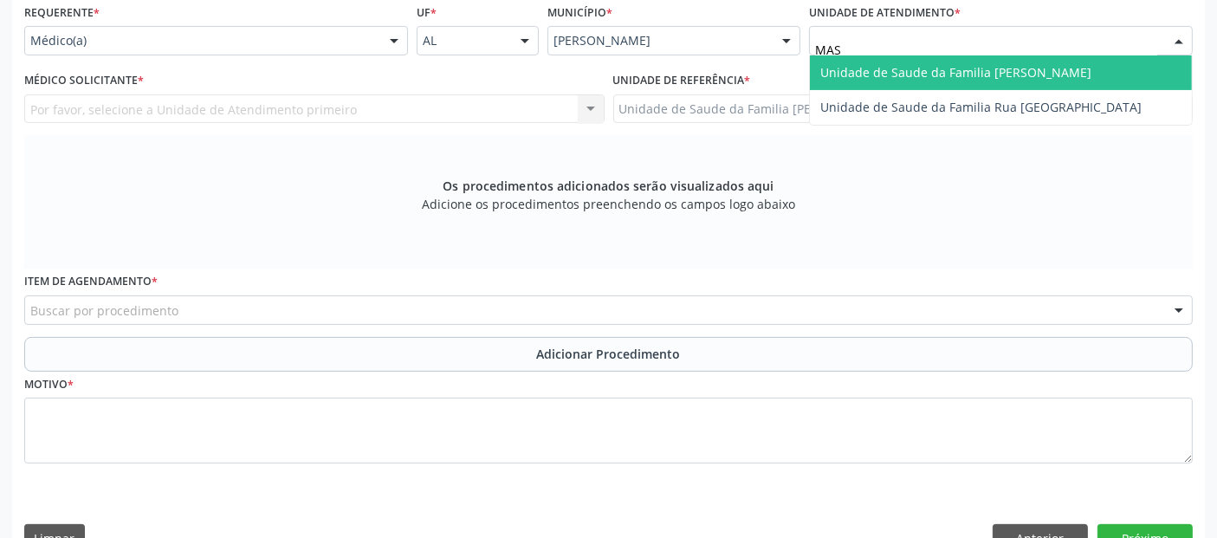
type input "MASS"
click at [922, 55] on span "Unidade de Saude da Familia [PERSON_NAME]" at bounding box center [1001, 72] width 382 height 35
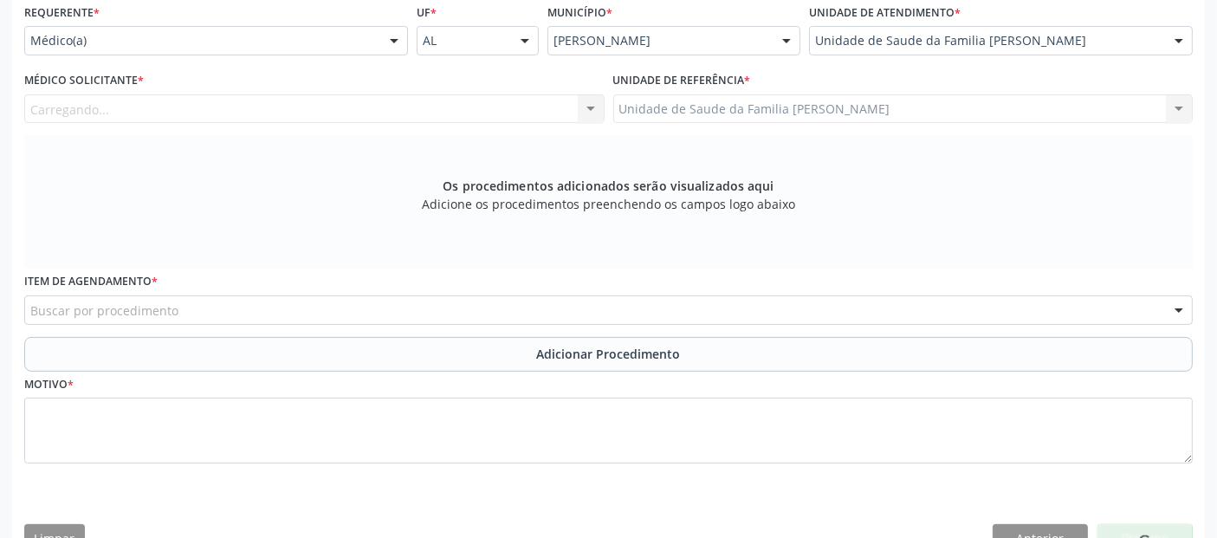
click at [256, 113] on div "Carregando... Nenhum resultado encontrado para: " " Não há nenhuma opção para s…" at bounding box center [314, 108] width 580 height 29
click at [256, 113] on div "Médico solicitante" at bounding box center [314, 108] width 580 height 29
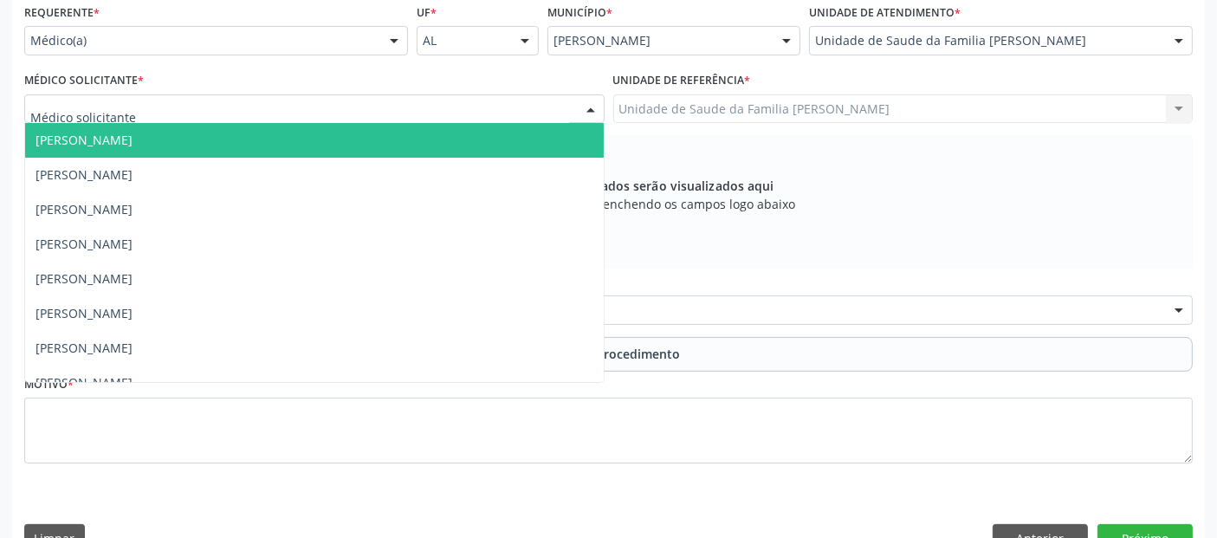
type input "["
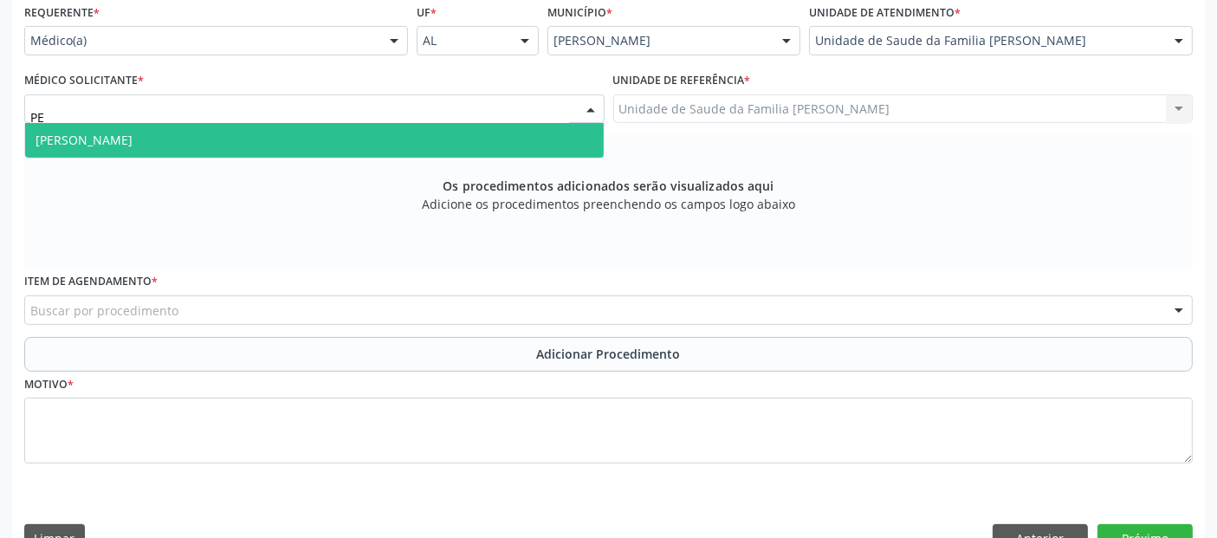
type input "PED"
click at [215, 145] on span "[PERSON_NAME]" at bounding box center [314, 140] width 578 height 35
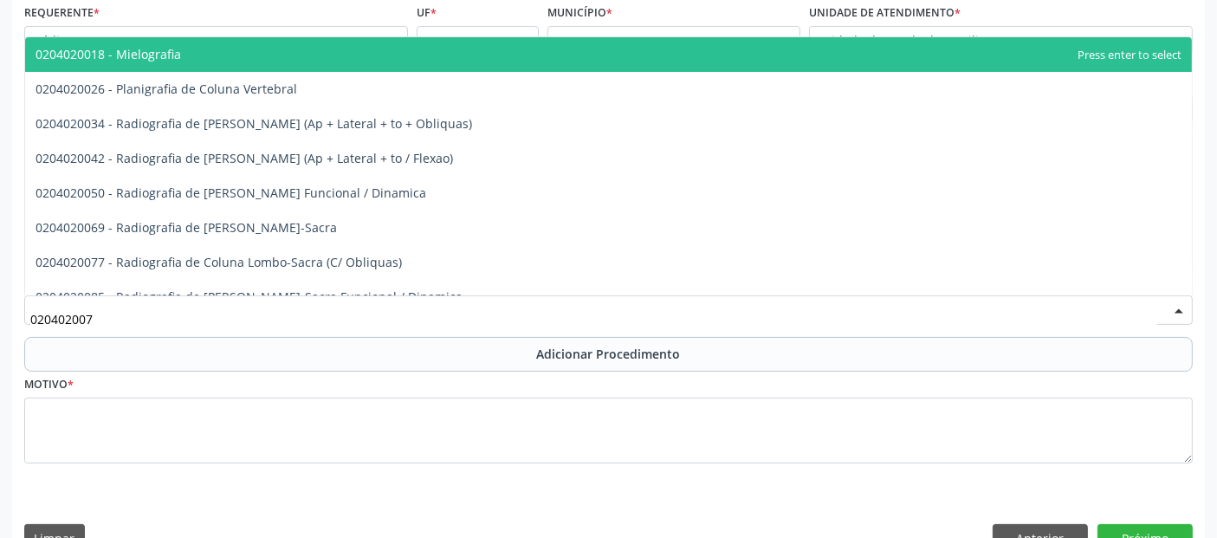
type input "0204020077"
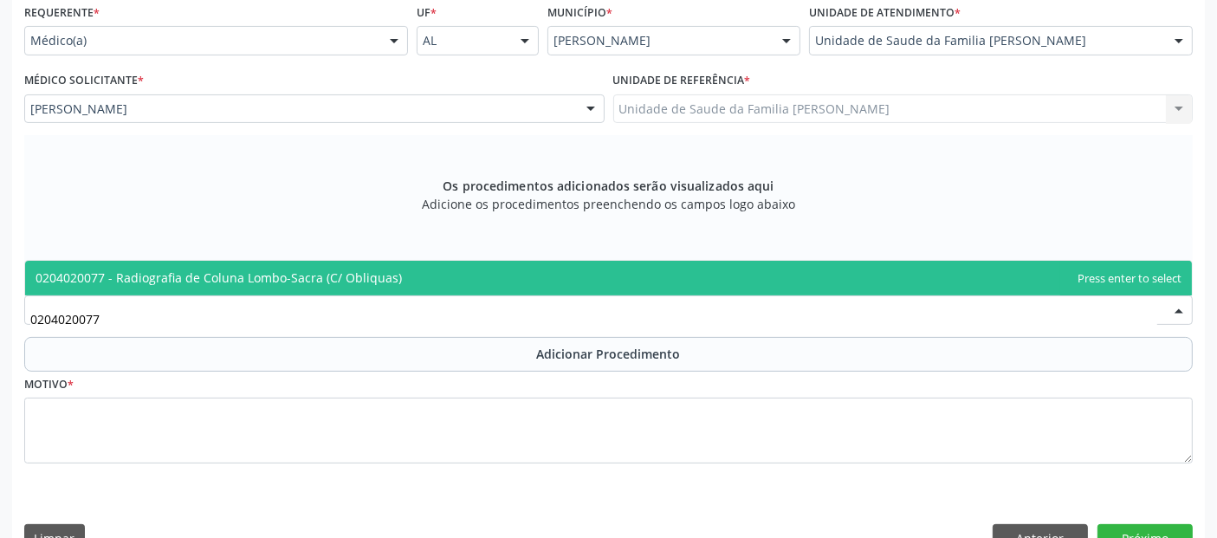
click at [239, 269] on span "0204020077 - Radiografia de Coluna Lombo-Sacra (C/ Obliquas)" at bounding box center [219, 277] width 366 height 16
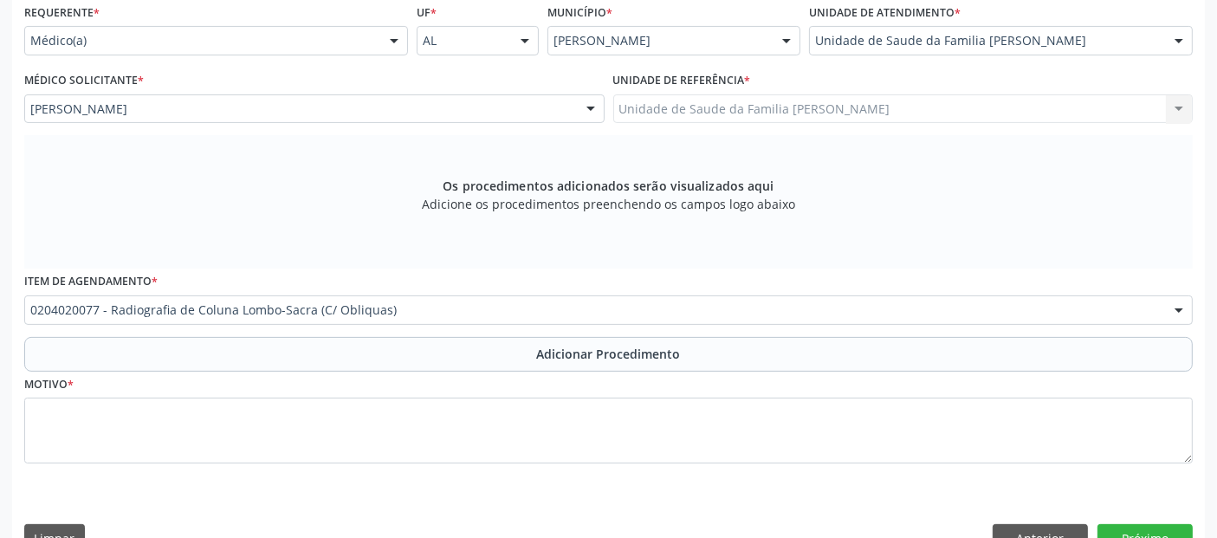
click at [215, 347] on button "Adicionar Procedimento" at bounding box center [608, 354] width 1168 height 35
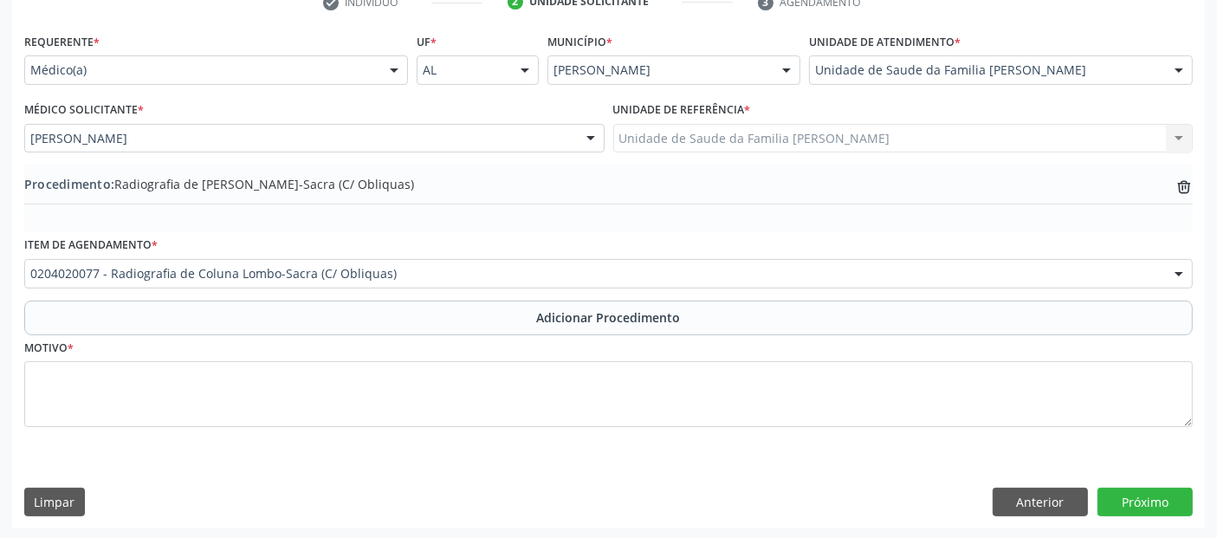
click at [196, 427] on fieldset "Motivo *" at bounding box center [608, 387] width 1168 height 104
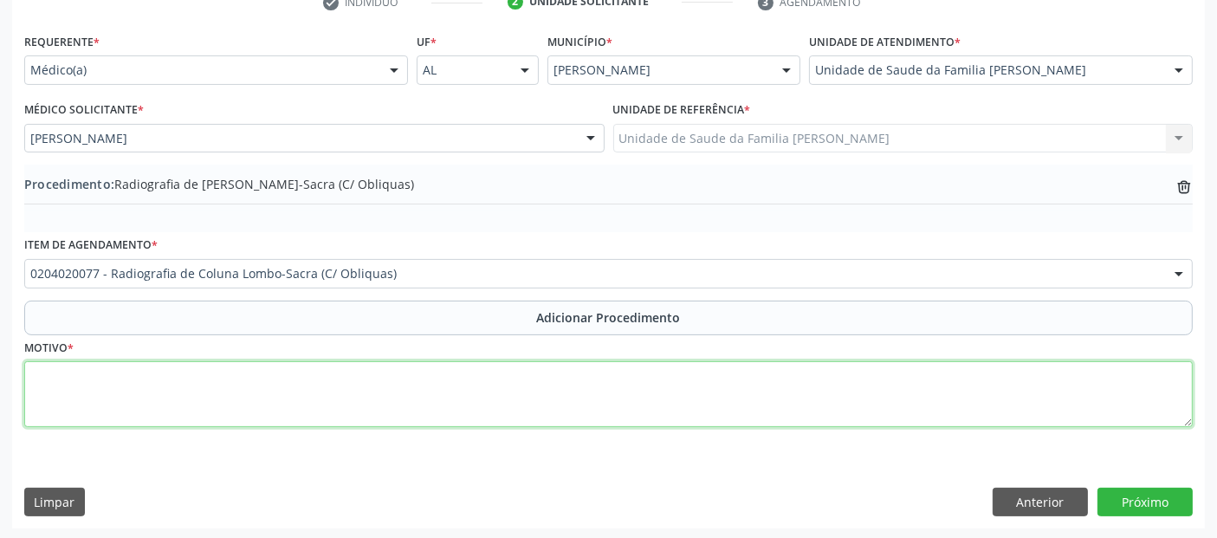
click at [249, 407] on textarea at bounding box center [608, 394] width 1168 height 66
type textarea "LOMBALGIA CRÔNICA COM IRRADIAÇÃO PARA MID."
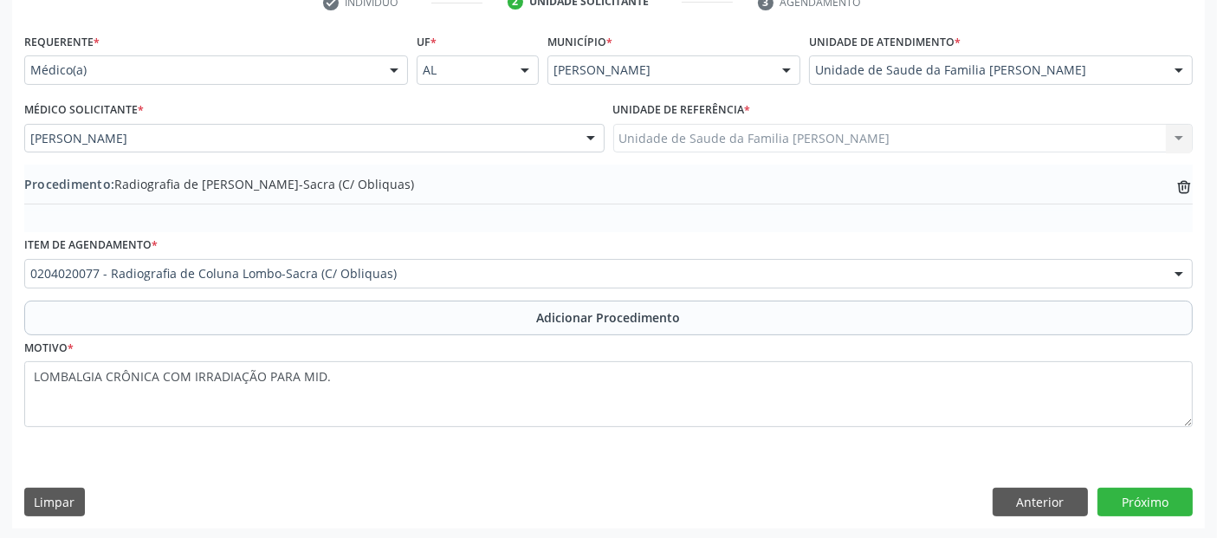
click at [1128, 482] on div "Requerente * Médico(a) Médico(a) Enfermeiro(a) Paciente Nenhum resultado encont…" at bounding box center [608, 279] width 1192 height 500
click at [1134, 490] on button "Próximo" at bounding box center [1144, 502] width 95 height 29
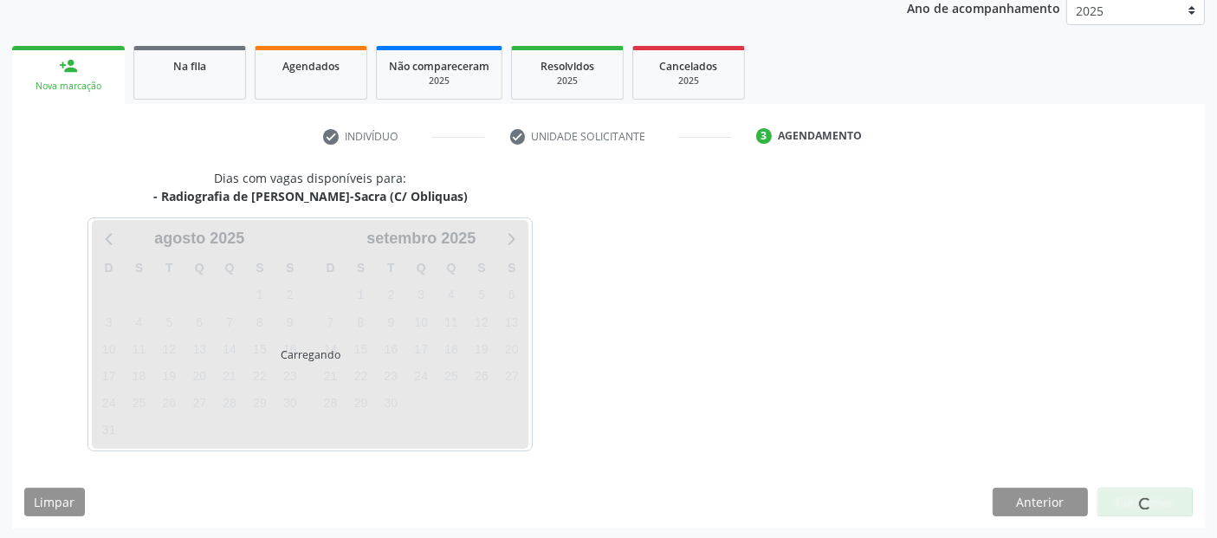
scroll to position [288, 0]
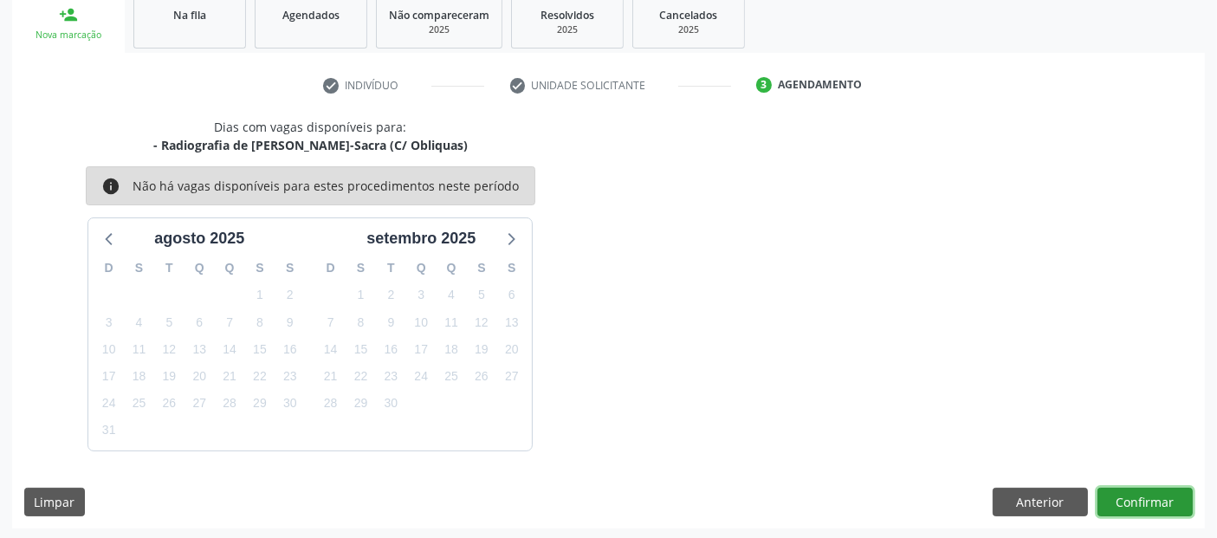
click at [1134, 490] on button "Confirmar" at bounding box center [1144, 502] width 95 height 29
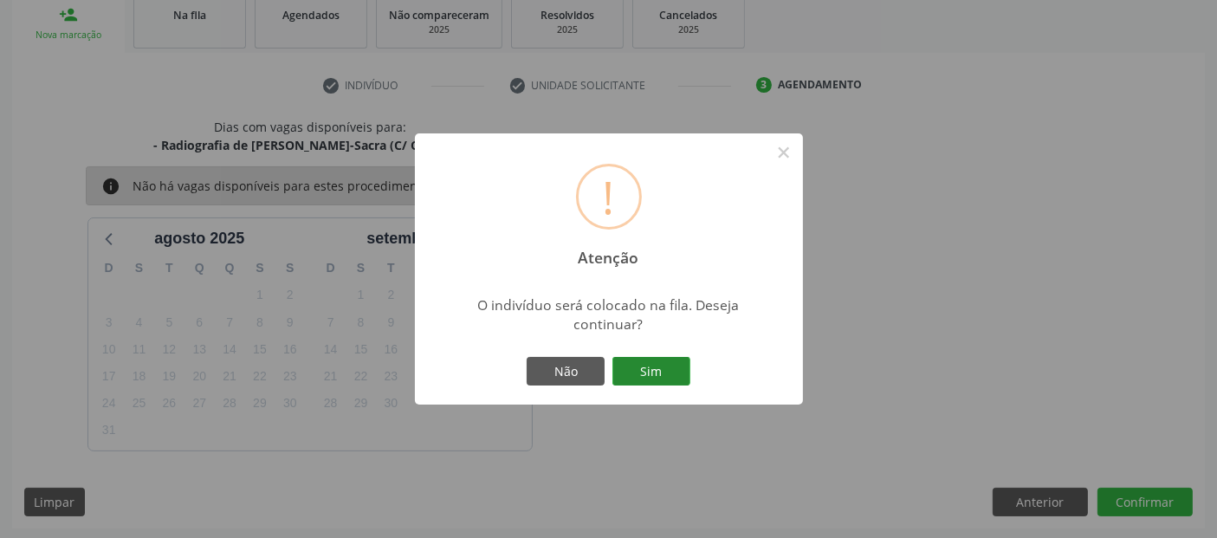
click at [677, 362] on button "Sim" at bounding box center [651, 371] width 78 height 29
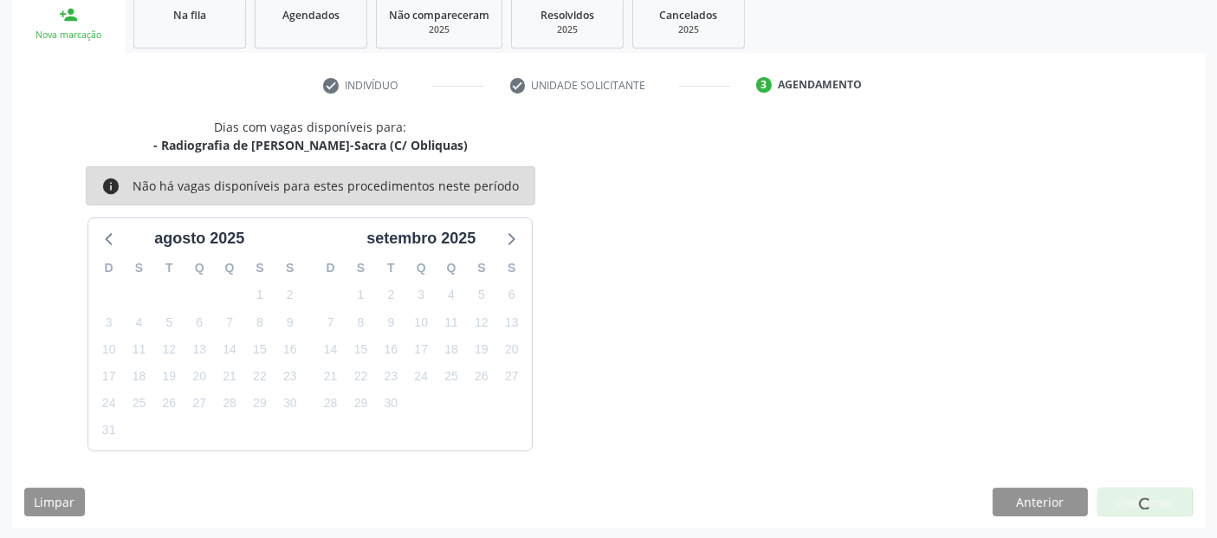
scroll to position [61, 0]
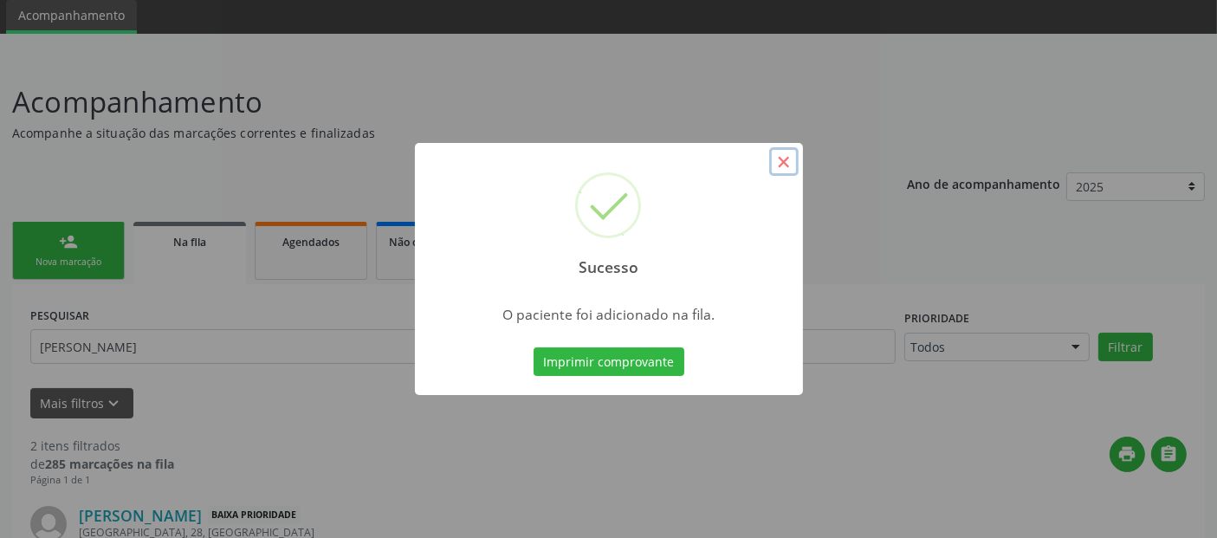
click at [797, 171] on button "×" at bounding box center [783, 161] width 29 height 29
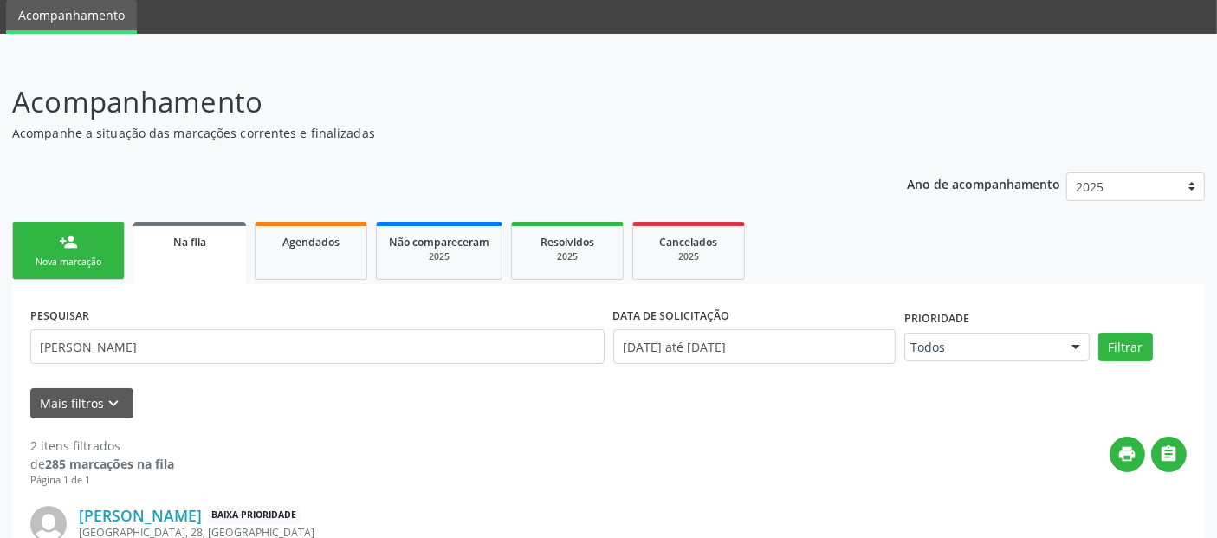
click at [77, 261] on div "Nova marcação" at bounding box center [68, 261] width 87 height 13
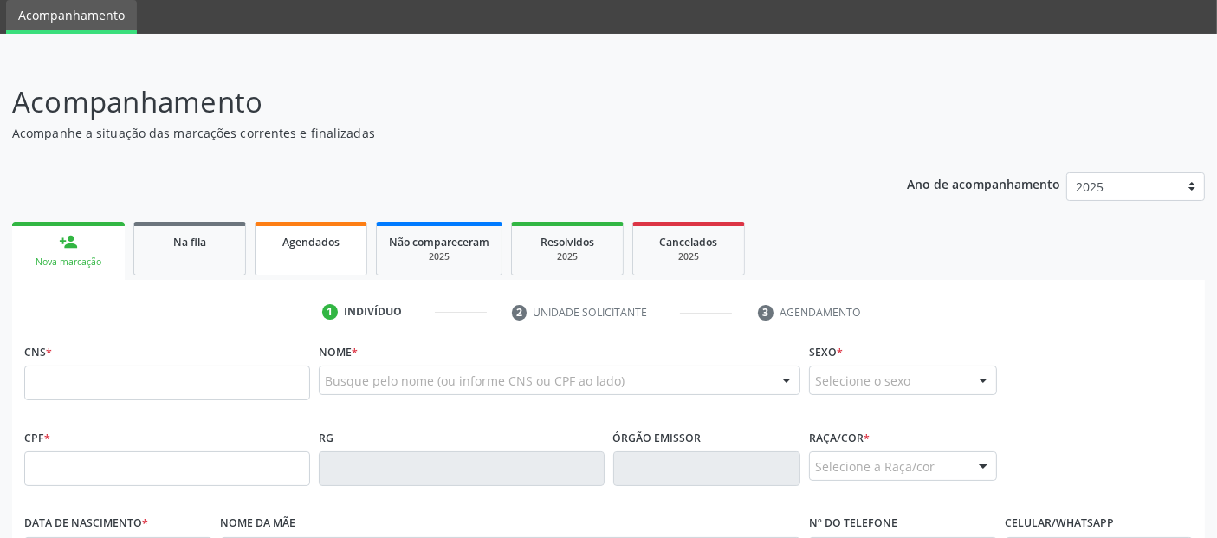
click at [340, 246] on div "Agendados" at bounding box center [311, 241] width 87 height 18
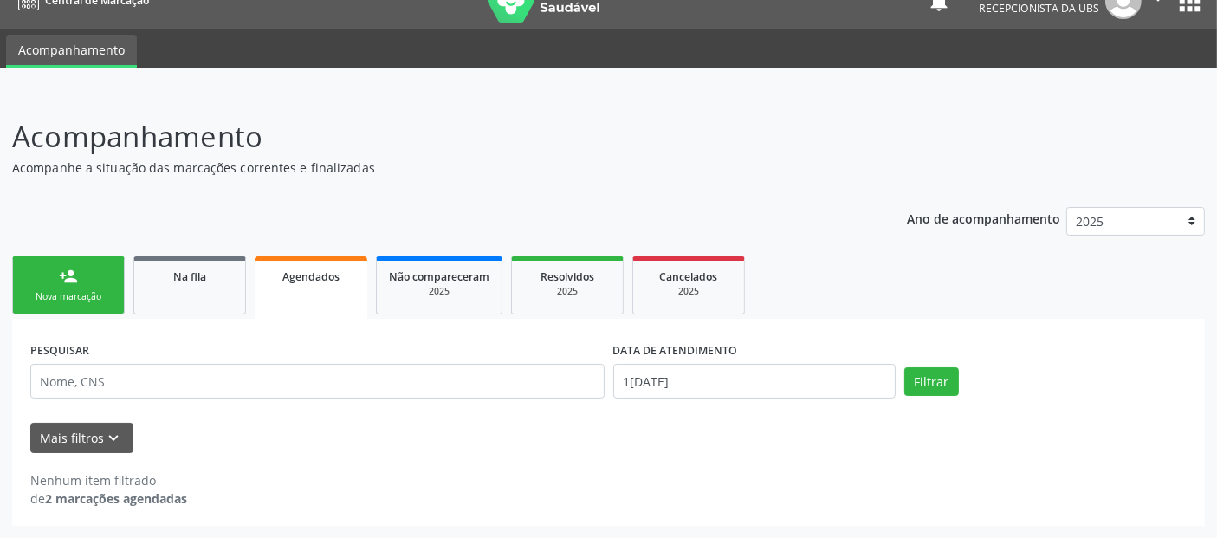
scroll to position [24, 0]
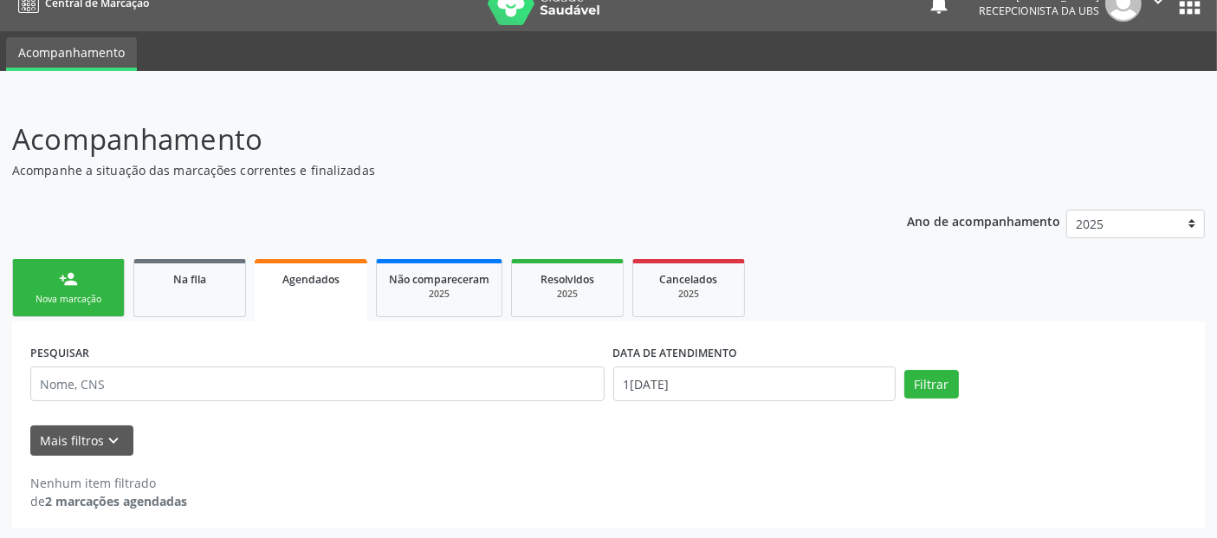
click at [79, 269] on link "person_add Nova marcação" at bounding box center [68, 288] width 113 height 58
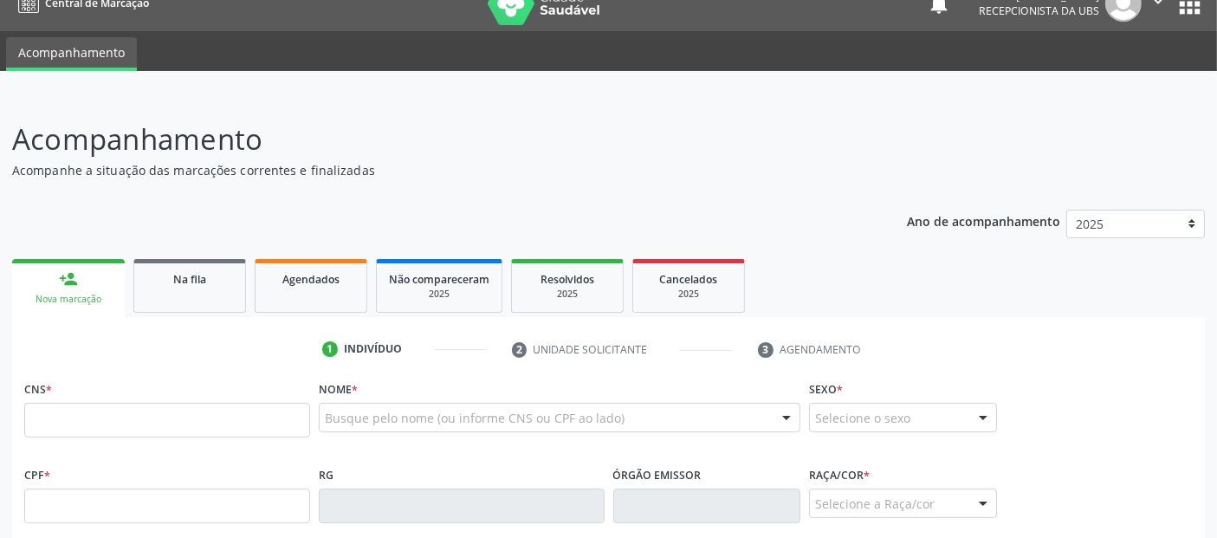
click at [421, 406] on div "Busque pelo nome (ou informe CNS ou CPF ao lado)" at bounding box center [559, 417] width 481 height 29
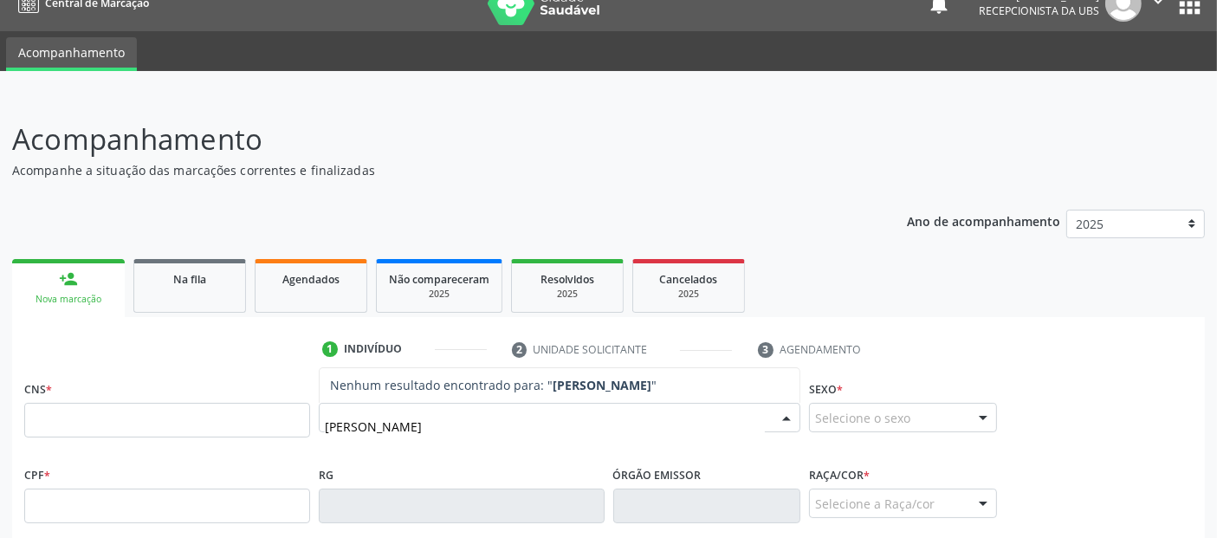
type input "MARCIA VALERIA VITOR DE OLIVEIRA"
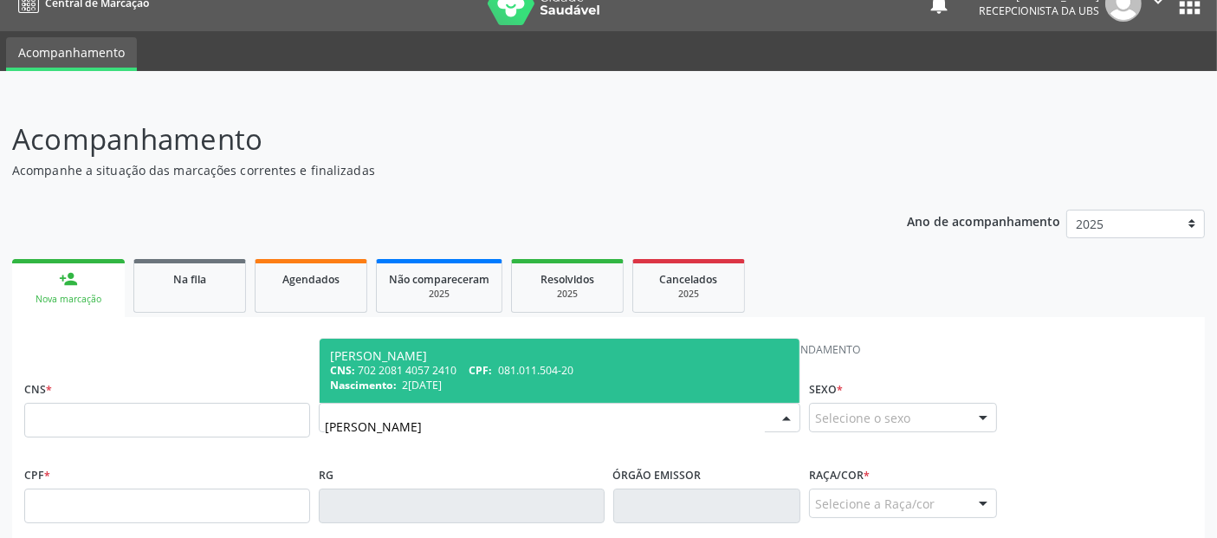
click at [539, 383] on div "Nascimento: 25/06/1981" at bounding box center [559, 385] width 459 height 15
type input "702 2081 4057 2410"
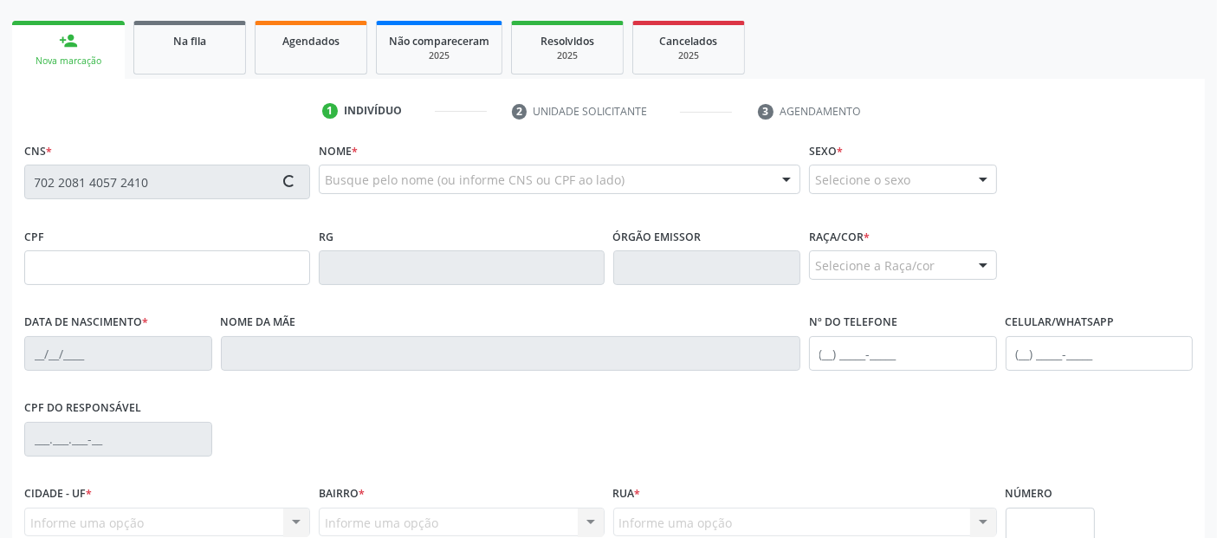
scroll to position [423, 0]
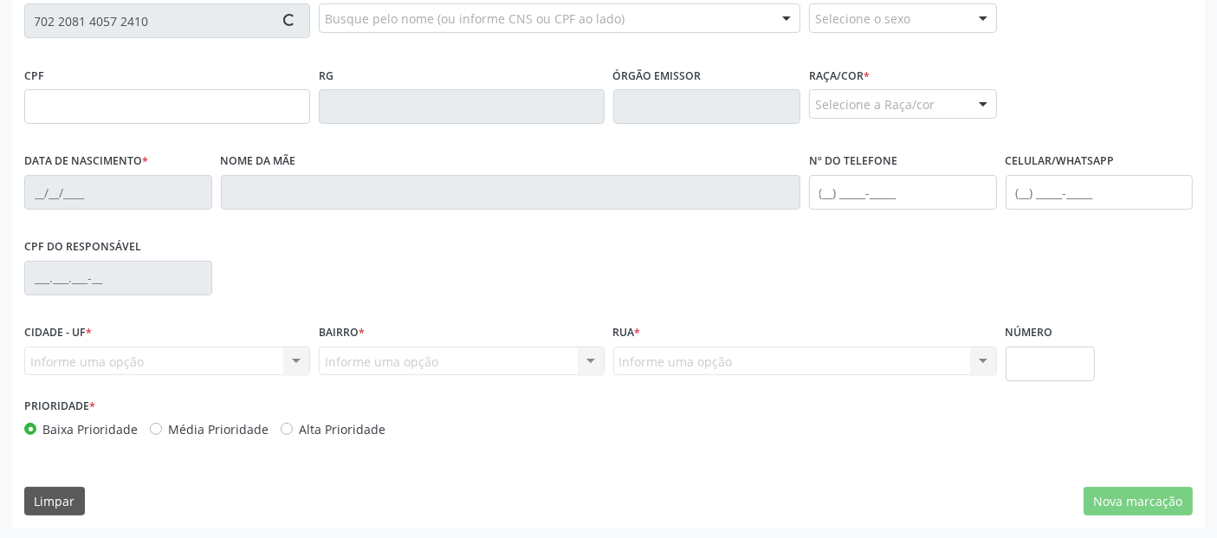
type input "081.011.504-20"
type input "25/06/1981"
type input "Lurde Vitor de Oliveira"
type input "(82) 98714-2748"
type input "S/N"
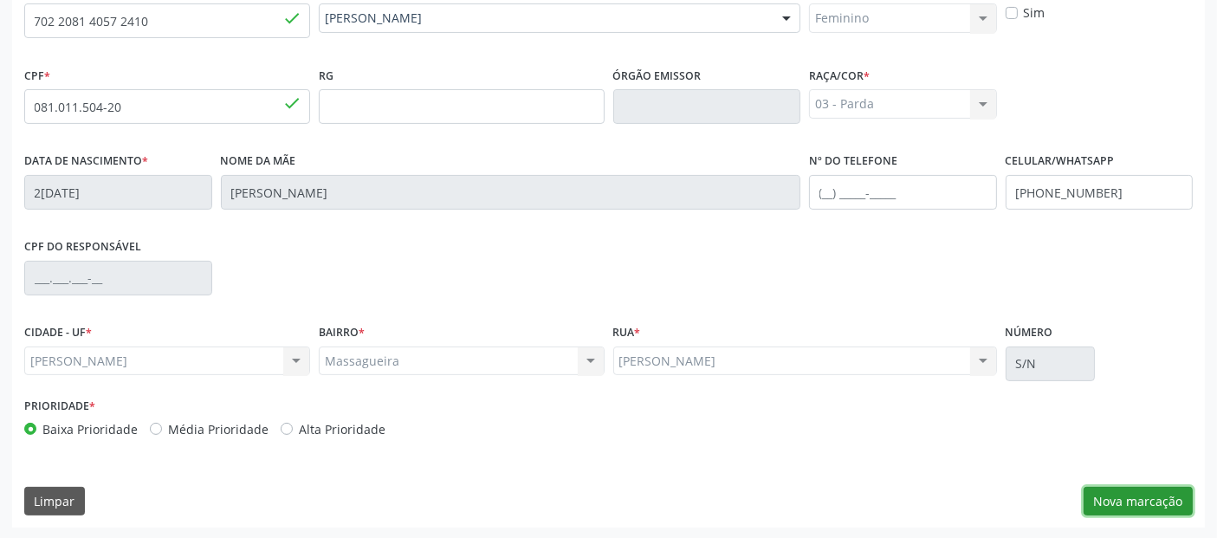
click at [1137, 496] on button "Nova marcação" at bounding box center [1137, 501] width 109 height 29
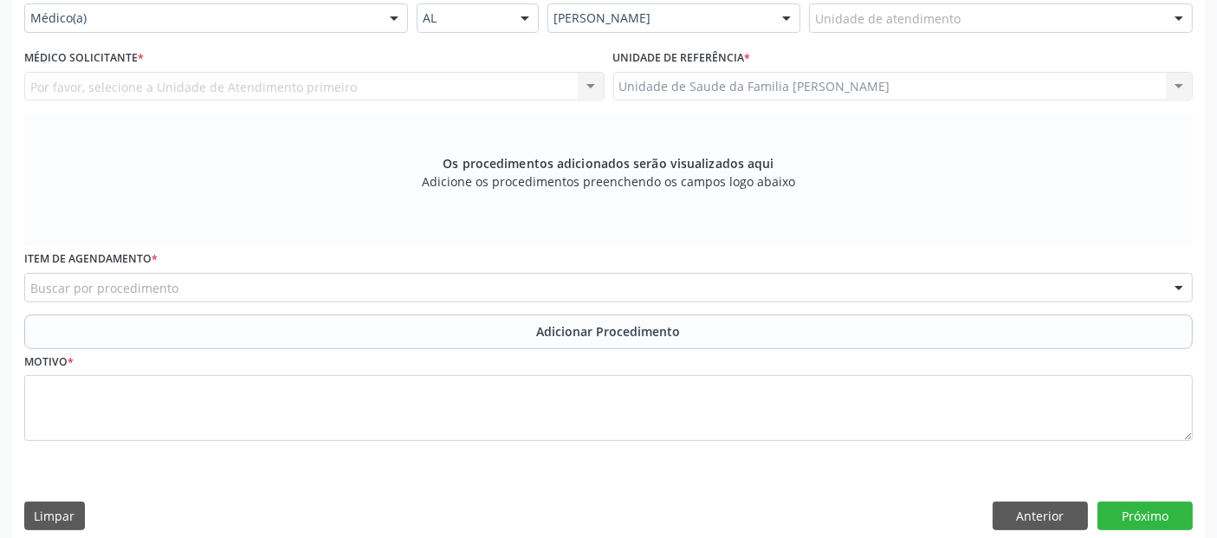
scroll to position [220, 0]
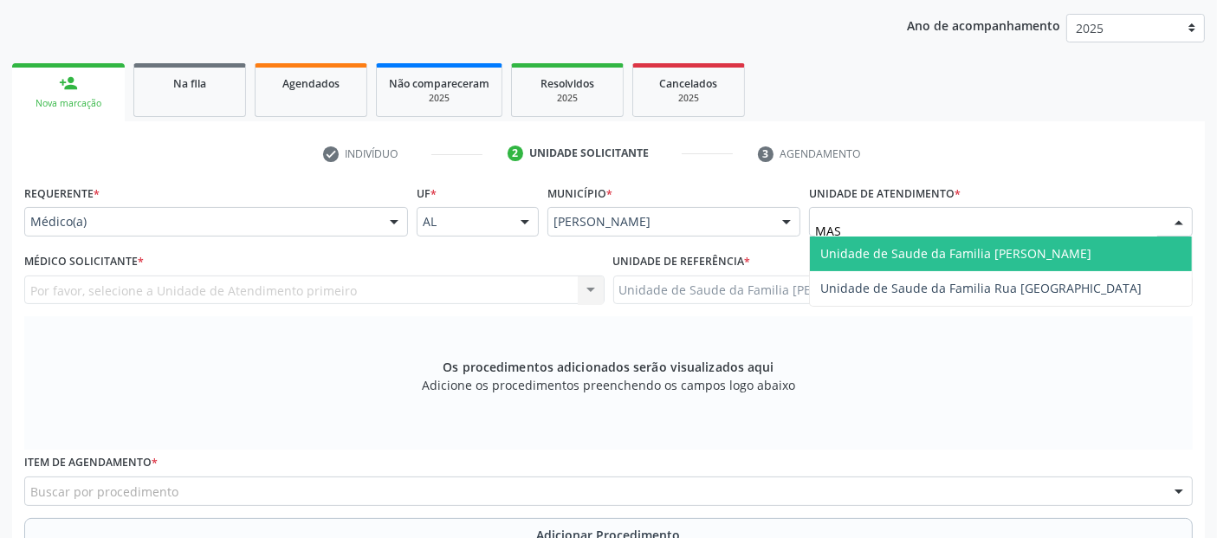
type input "MASS"
click at [896, 245] on span "Unidade de Saude da Familia [PERSON_NAME]" at bounding box center [955, 253] width 271 height 16
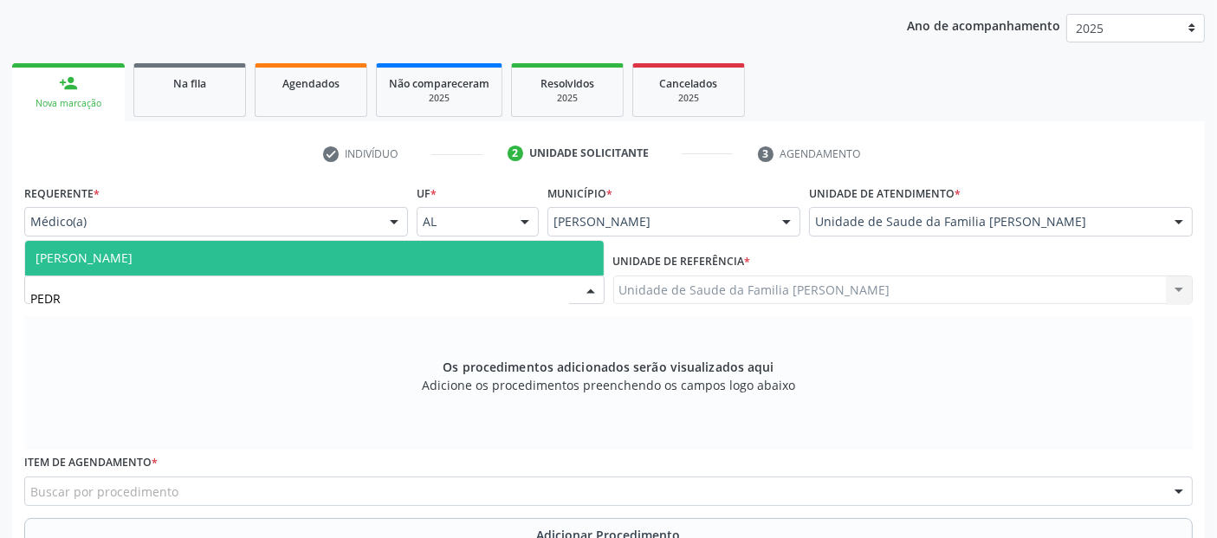
type input "PEDRO"
click at [138, 263] on span "[PERSON_NAME]" at bounding box center [314, 258] width 578 height 35
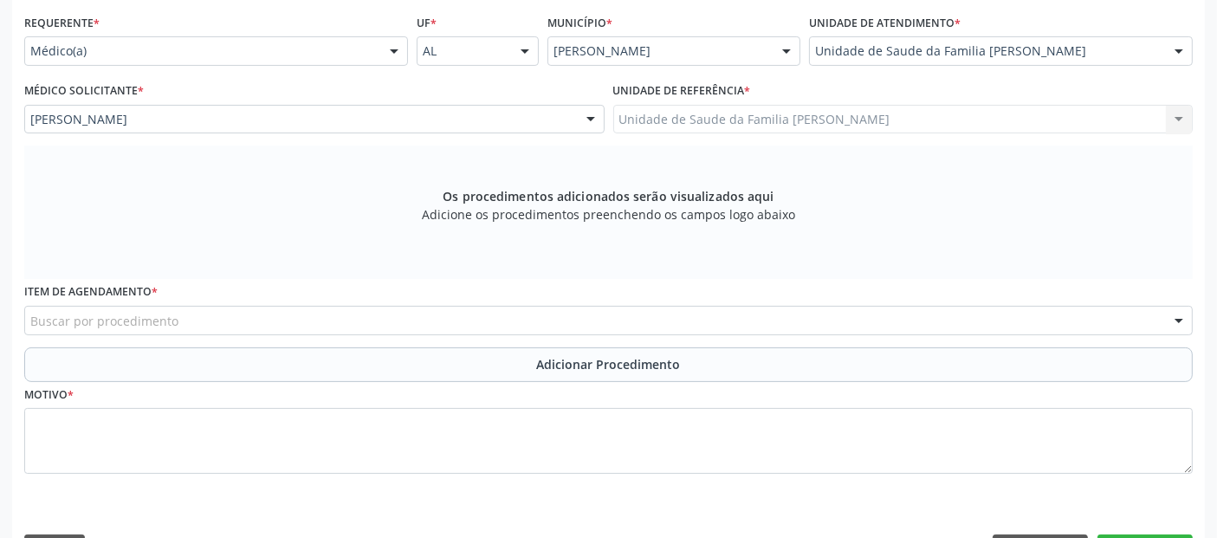
scroll to position [437, 0]
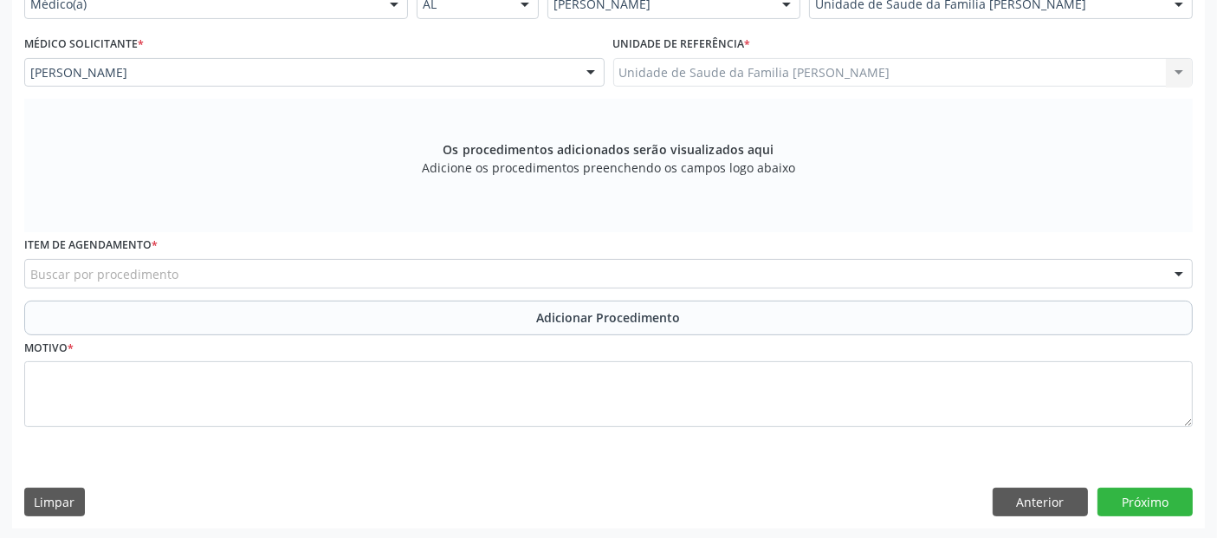
click at [320, 288] on div "Item de agendamento * Buscar por procedimento 0304070076 - .Quimioterapia de Le…" at bounding box center [608, 266] width 1177 height 68
click at [311, 269] on div "Buscar por procedimento" at bounding box center [608, 273] width 1168 height 29
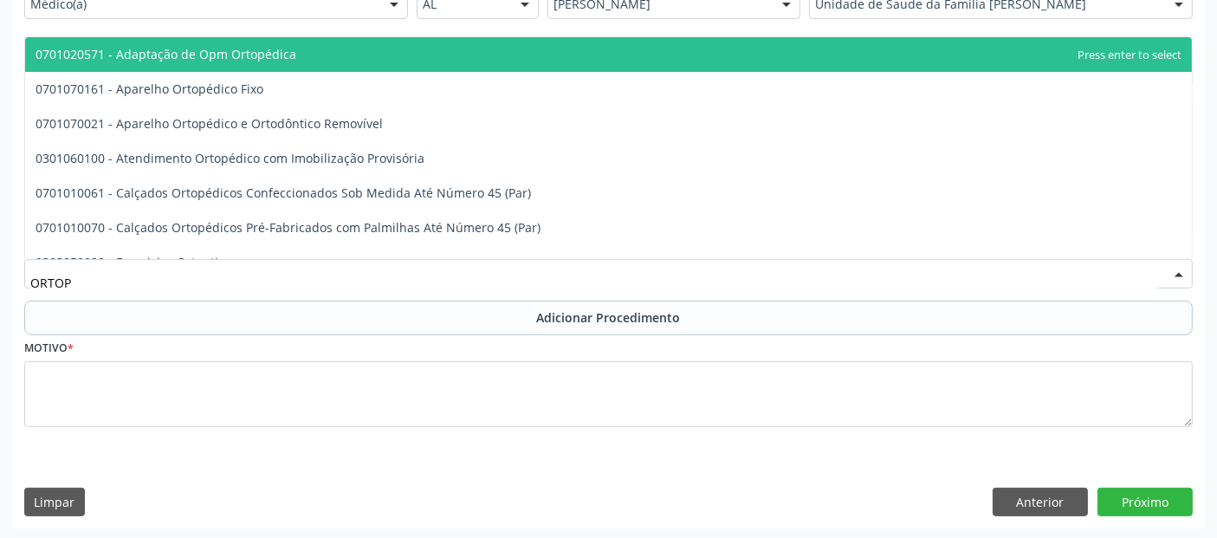
type input "ORTOPE"
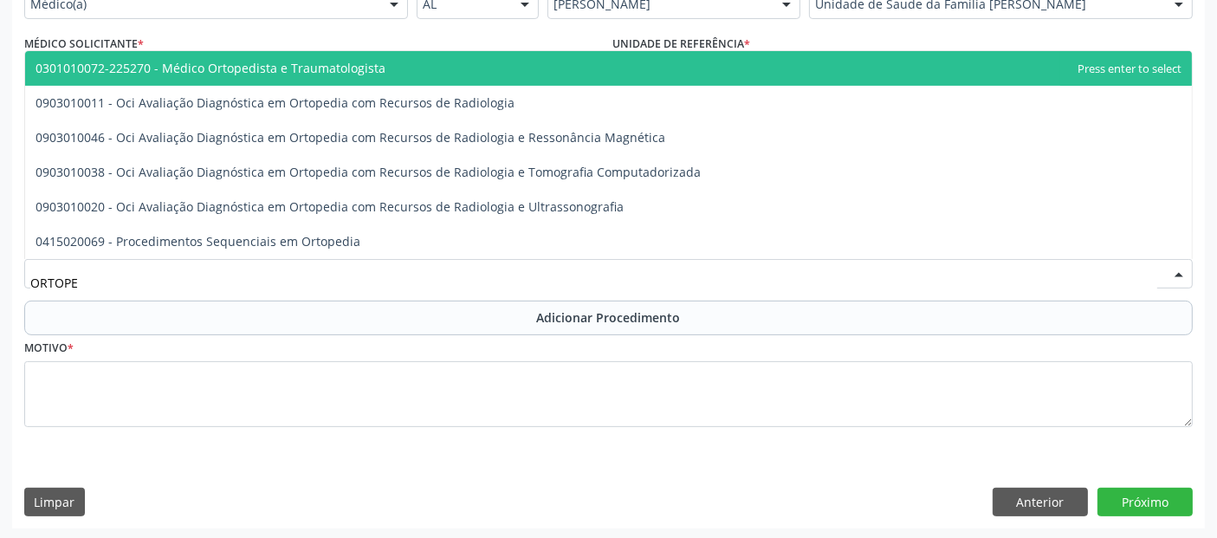
click at [297, 72] on span "0301010072-225270 - Médico Ortopedista e Traumatologista" at bounding box center [211, 68] width 350 height 16
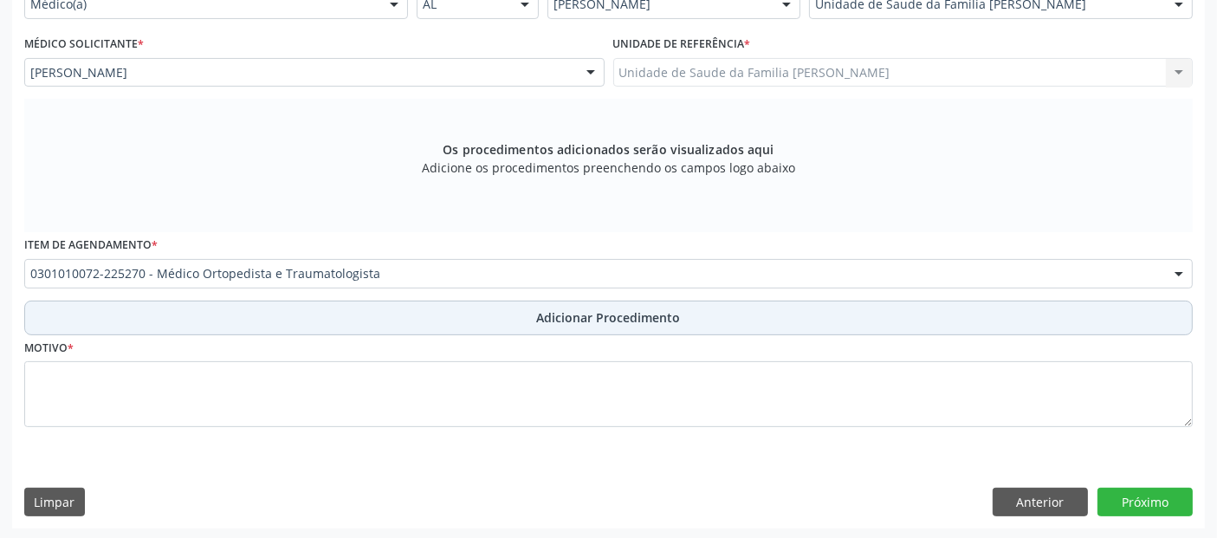
click at [218, 322] on button "Adicionar Procedimento" at bounding box center [608, 317] width 1168 height 35
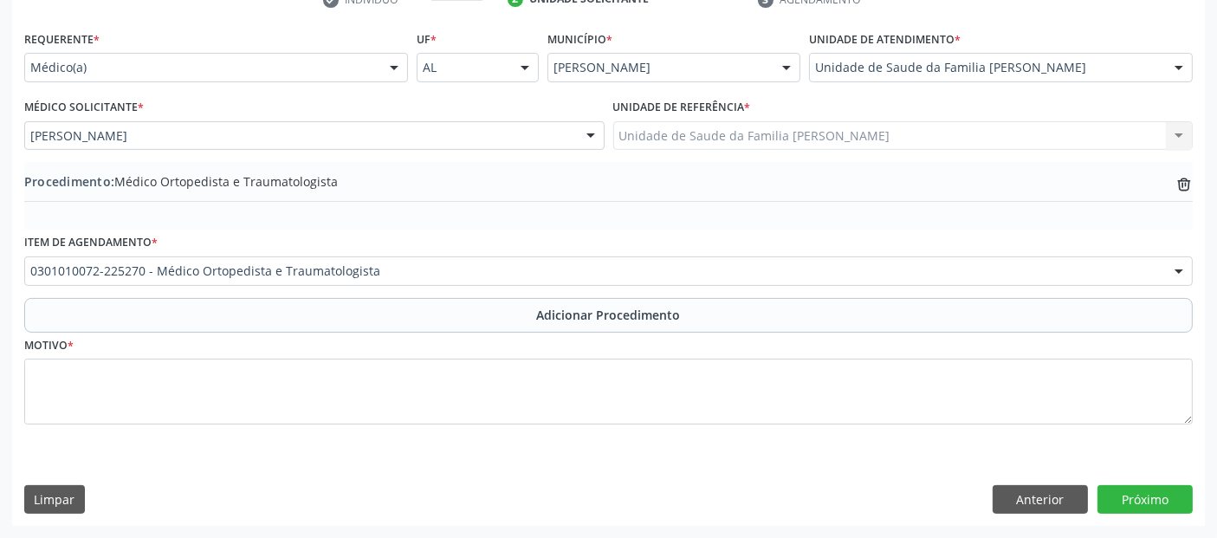
scroll to position [372, 0]
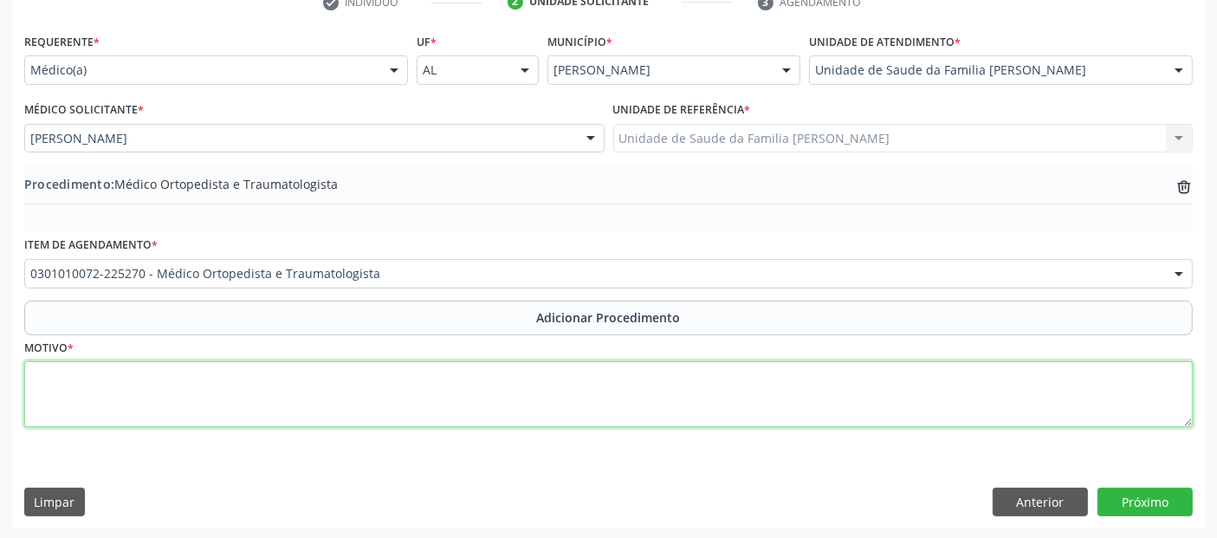
click at [196, 384] on textarea at bounding box center [608, 394] width 1168 height 66
type textarea "O"
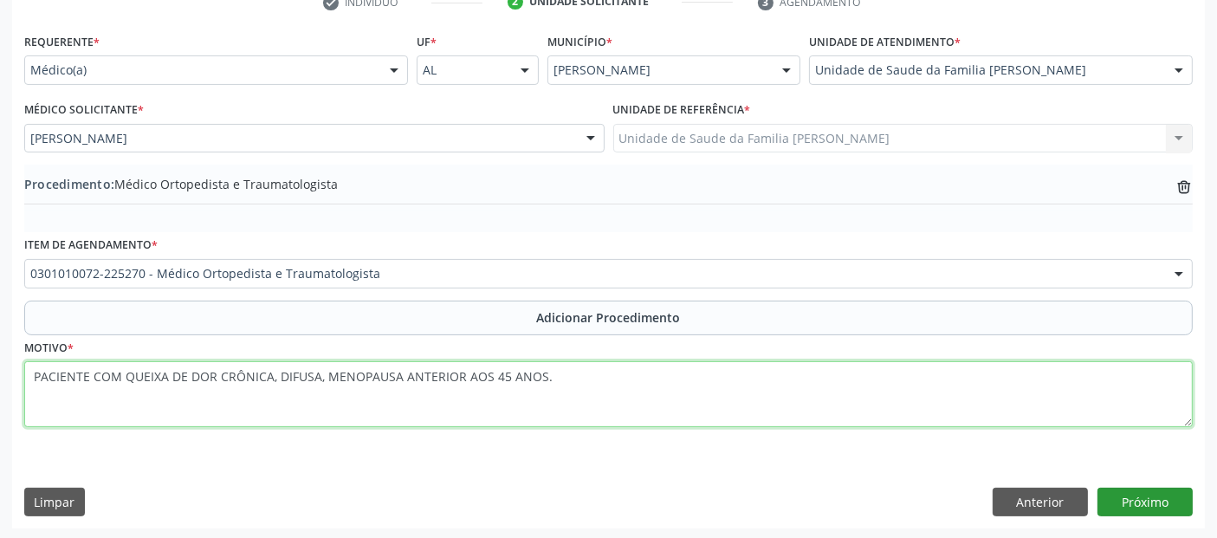
type textarea "PACIENTE COM QUEIXA DE DOR CRÔNICA, DIFUSA, MENOPAUSA ANTERIOR AOS 45 ANOS."
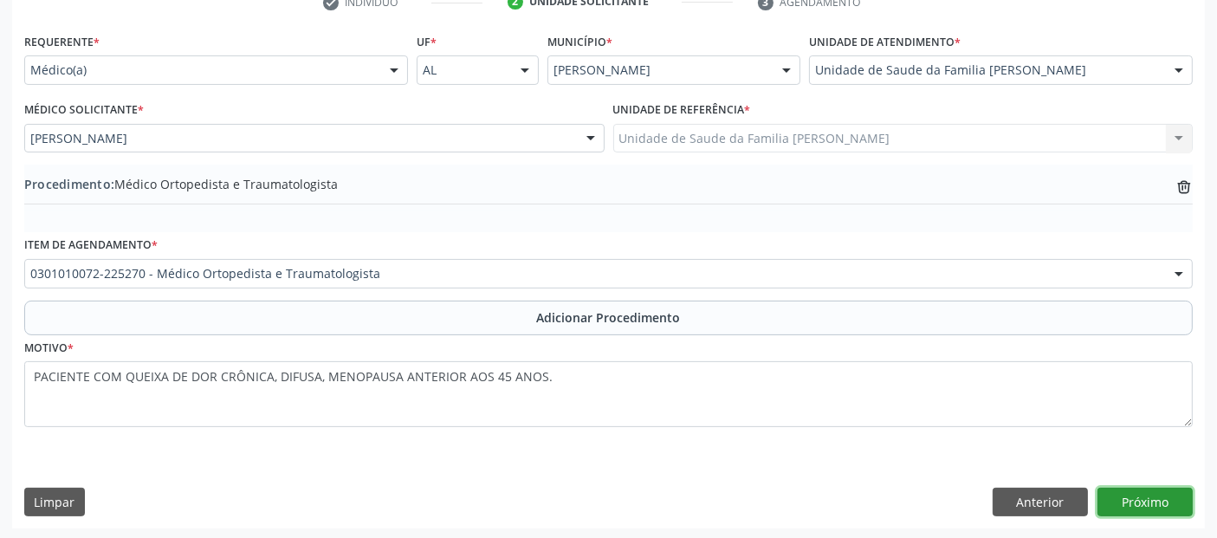
click at [1135, 495] on button "Próximo" at bounding box center [1144, 502] width 95 height 29
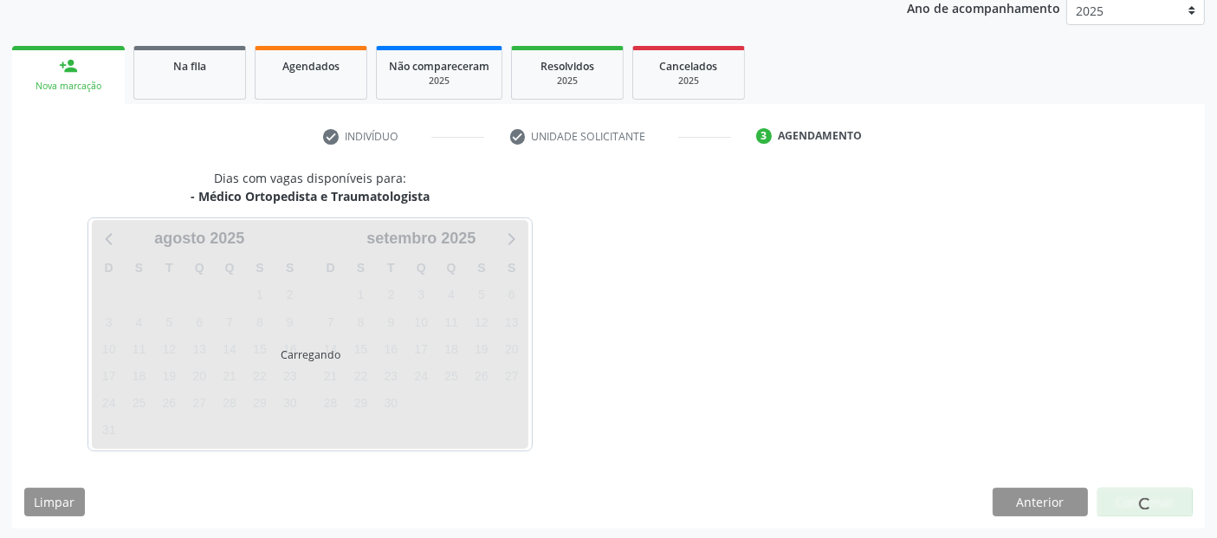
scroll to position [288, 0]
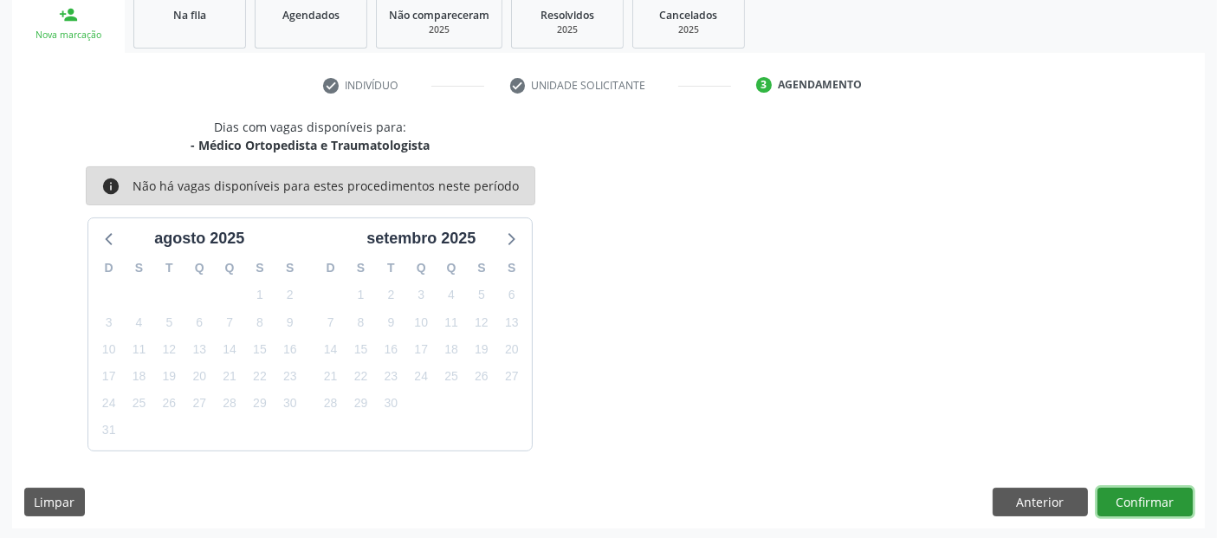
click at [1170, 512] on button "Confirmar" at bounding box center [1144, 502] width 95 height 29
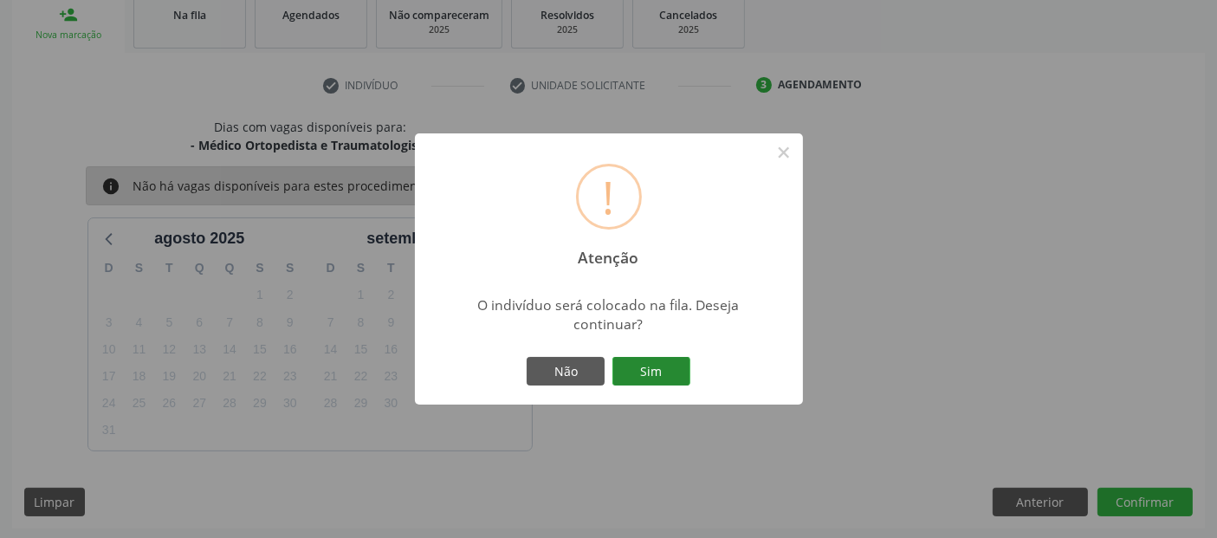
click at [670, 365] on button "Sim" at bounding box center [651, 371] width 78 height 29
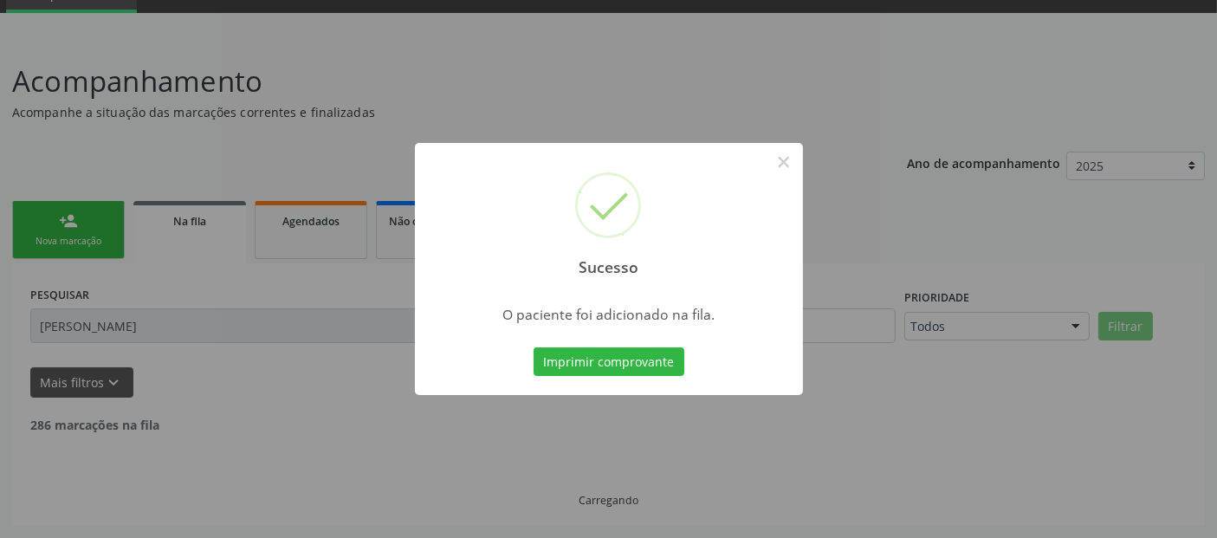
scroll to position [61, 0]
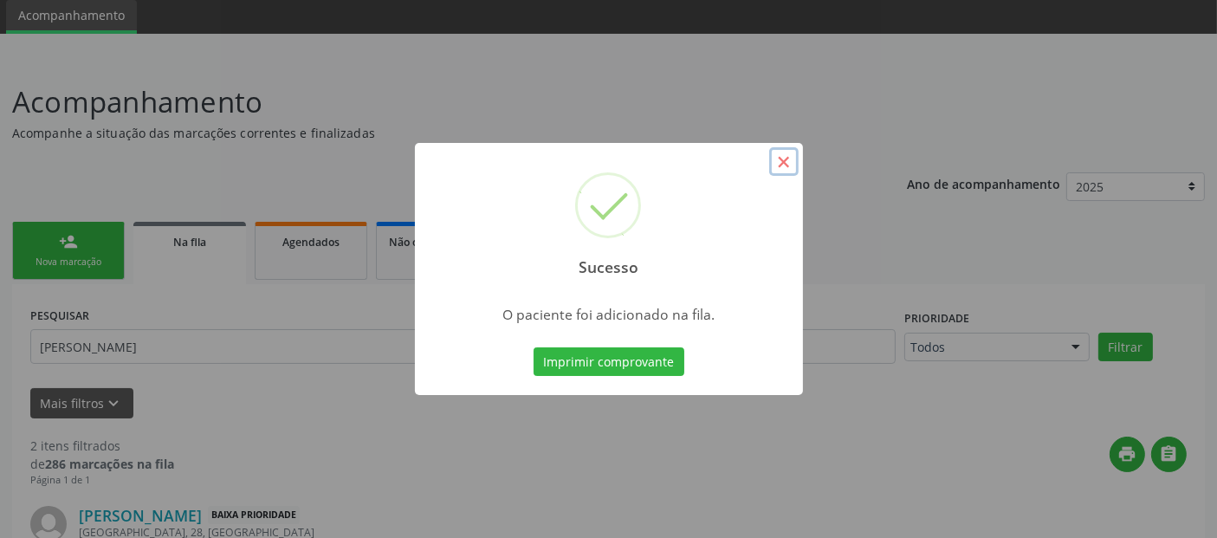
click at [781, 163] on button "×" at bounding box center [783, 161] width 29 height 29
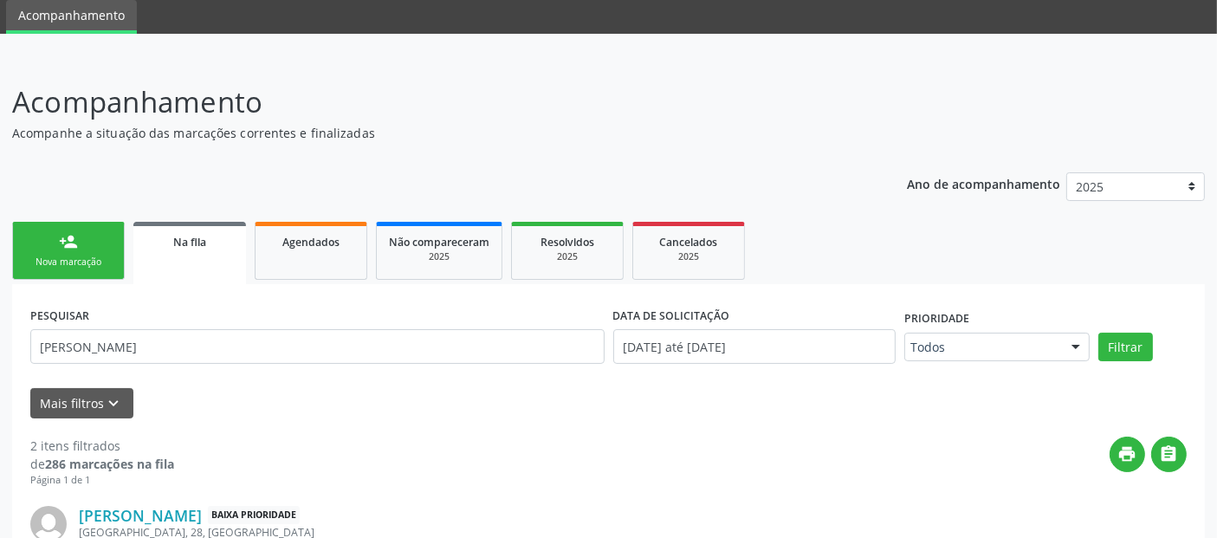
click at [61, 268] on link "person_add Nova marcação" at bounding box center [68, 251] width 113 height 58
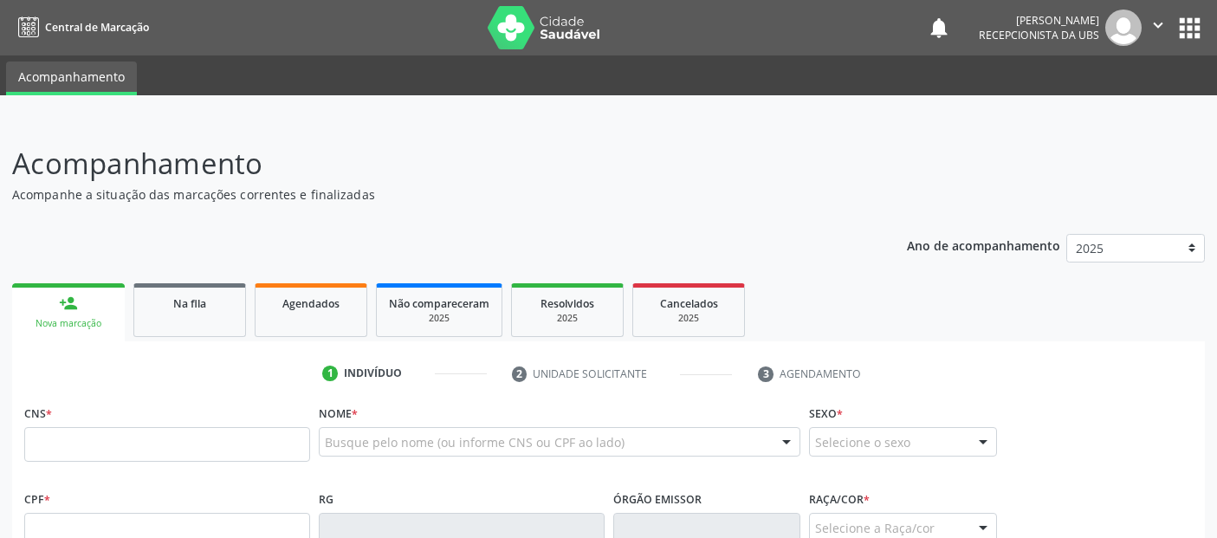
scroll to position [61, 0]
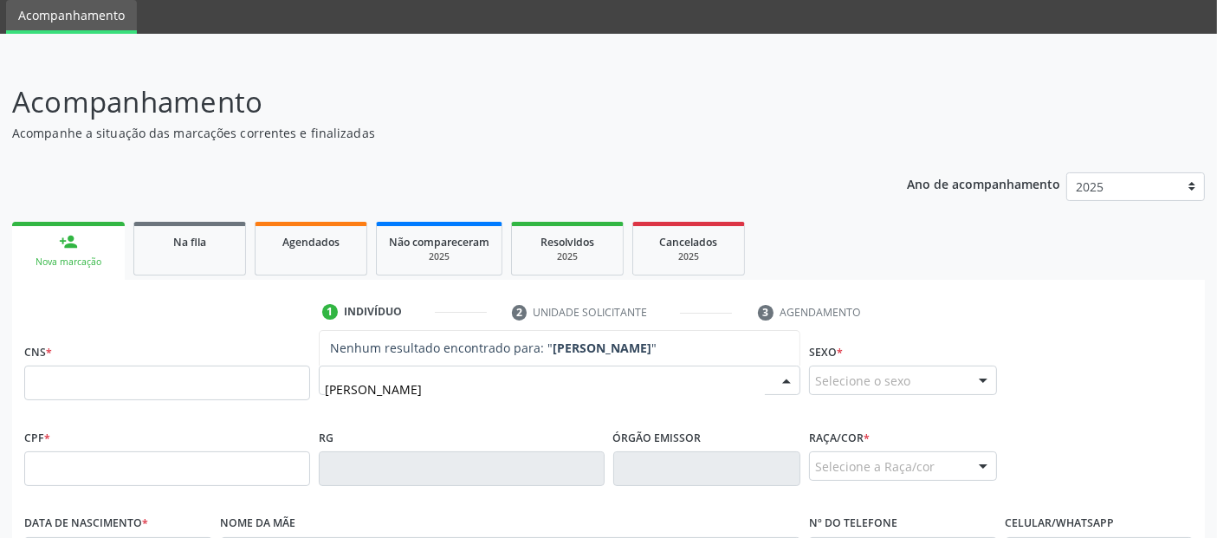
click at [393, 381] on input "[PERSON_NAME]" at bounding box center [545, 389] width 440 height 35
type input "[PERSON_NAME]"
click at [392, 382] on input "[PERSON_NAME]" at bounding box center [545, 389] width 440 height 35
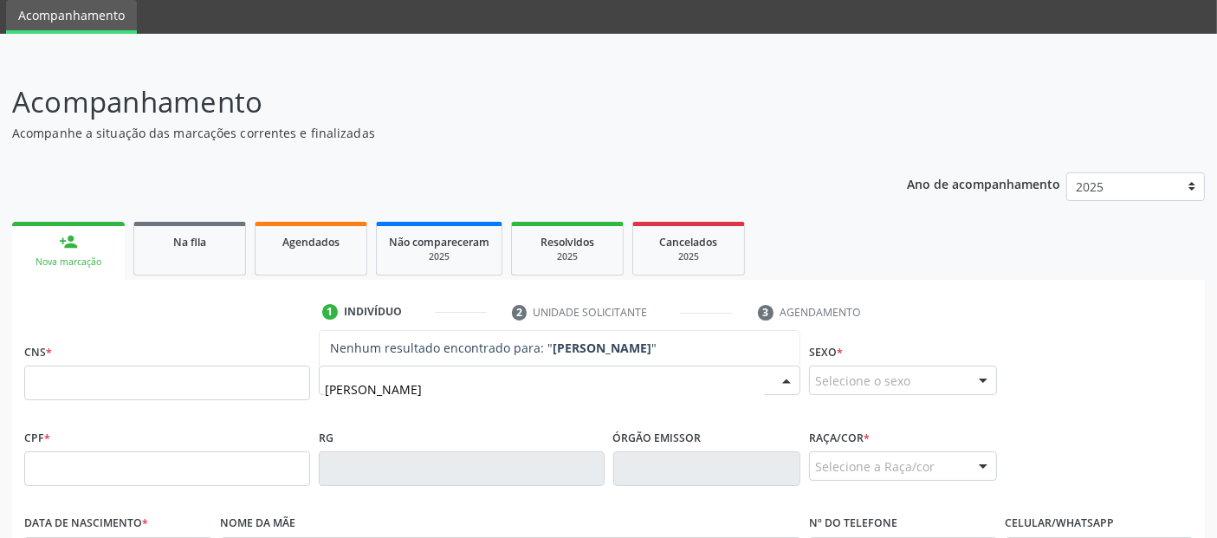
click at [392, 382] on input "[PERSON_NAME]" at bounding box center [545, 389] width 440 height 35
click at [392, 382] on input "text" at bounding box center [545, 389] width 440 height 35
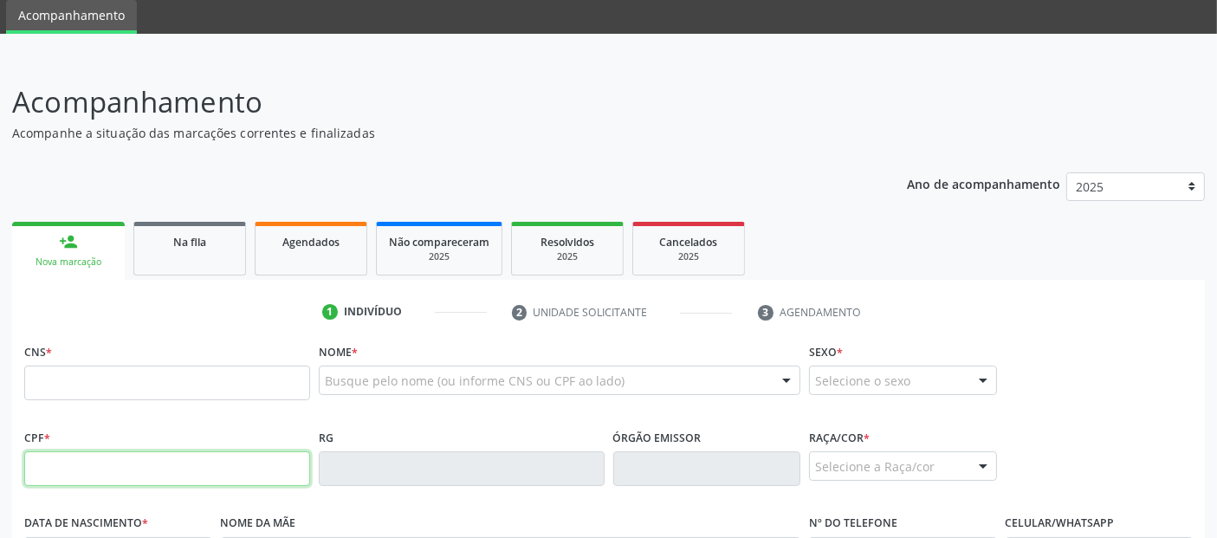
click at [79, 469] on input "text" at bounding box center [167, 468] width 286 height 35
type input "347.454.164-15"
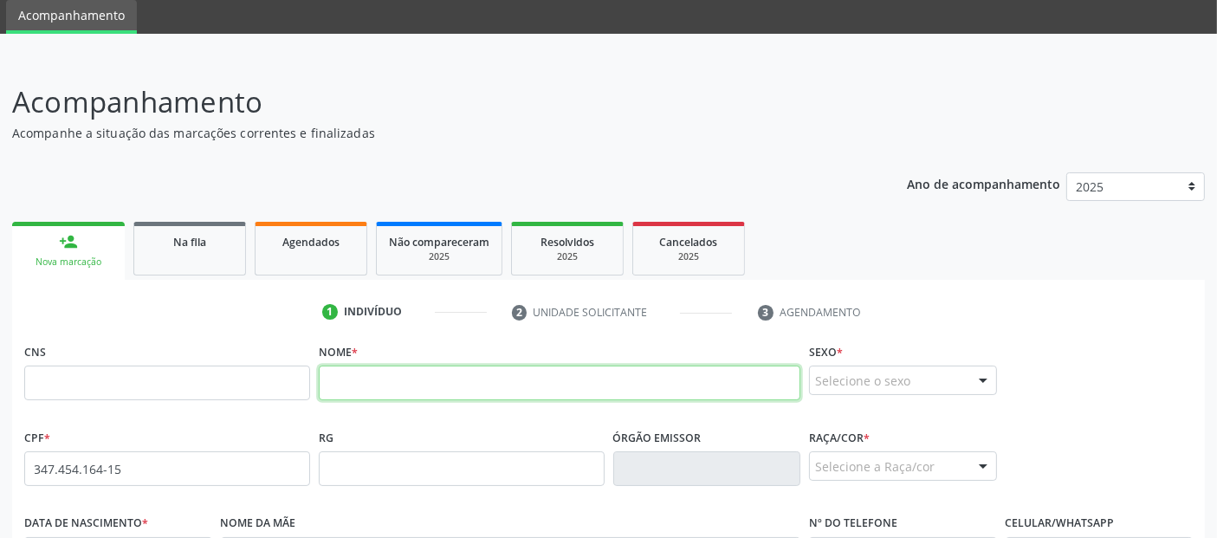
click at [359, 382] on input "text" at bounding box center [559, 382] width 481 height 35
type input "[PERSON_NAME]"
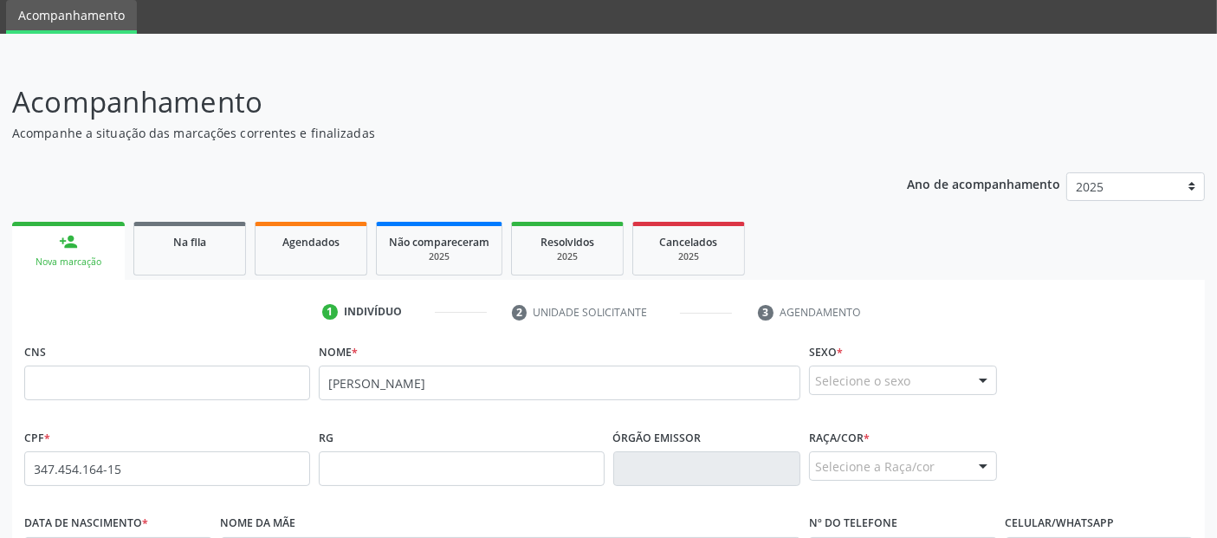
click at [950, 411] on div "Sexo * Selecione o sexo Masculino Feminino Nenhum resultado encontrado para: " …" at bounding box center [903, 382] width 197 height 86
click at [931, 394] on fieldset "Sexo * Selecione o sexo Masculino Feminino Nenhum resultado encontrado para: " …" at bounding box center [903, 373] width 188 height 68
click at [913, 372] on div "Selecione o sexo" at bounding box center [903, 379] width 188 height 29
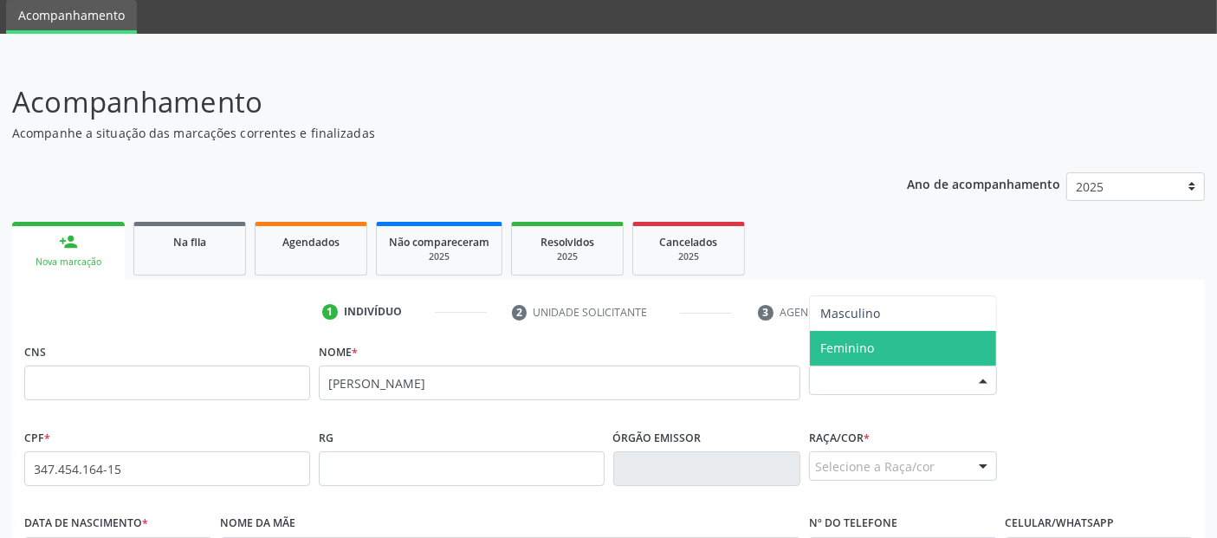
click at [886, 338] on span "Feminino" at bounding box center [903, 348] width 186 height 35
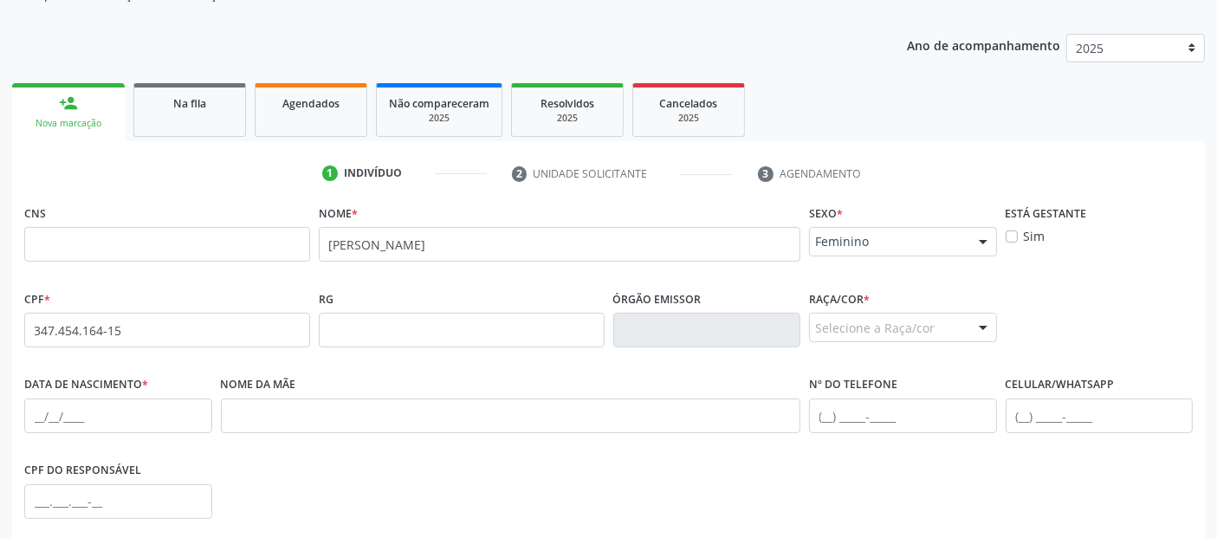
scroll to position [293, 0]
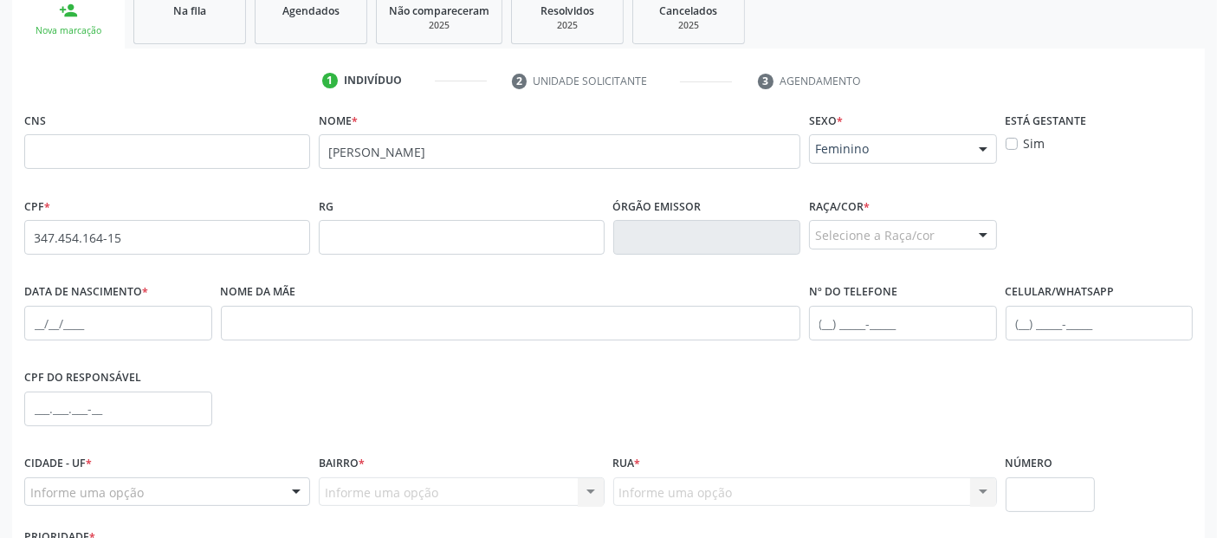
click at [811, 243] on div "Selecione a Raça/cor" at bounding box center [903, 234] width 188 height 29
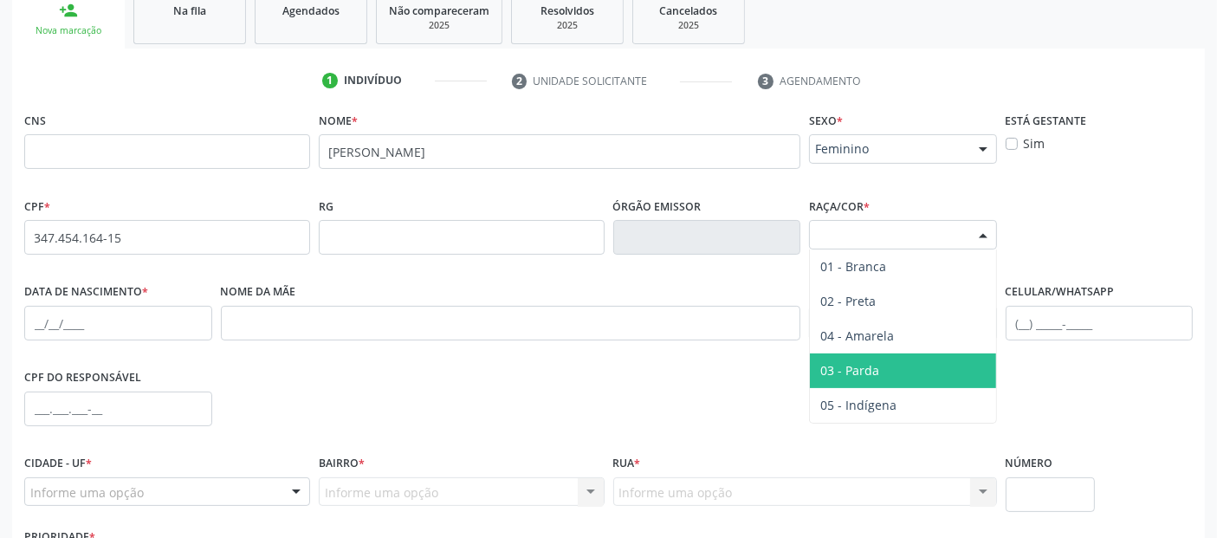
click at [868, 379] on span "03 - Parda" at bounding box center [903, 370] width 186 height 35
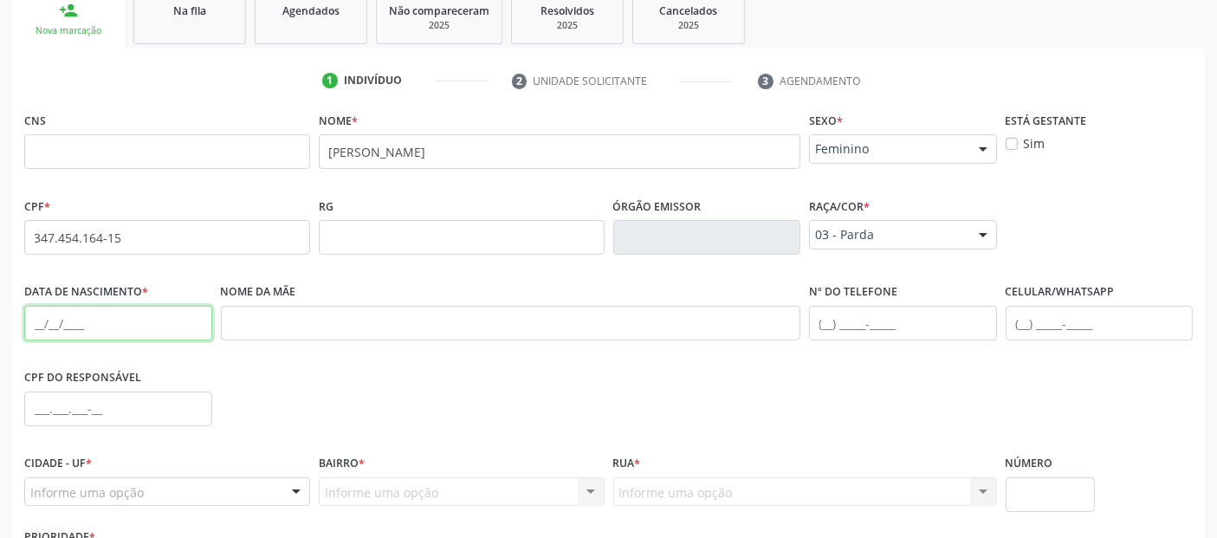
click at [41, 320] on input "text" at bounding box center [118, 323] width 188 height 35
type input "0[DATE]"
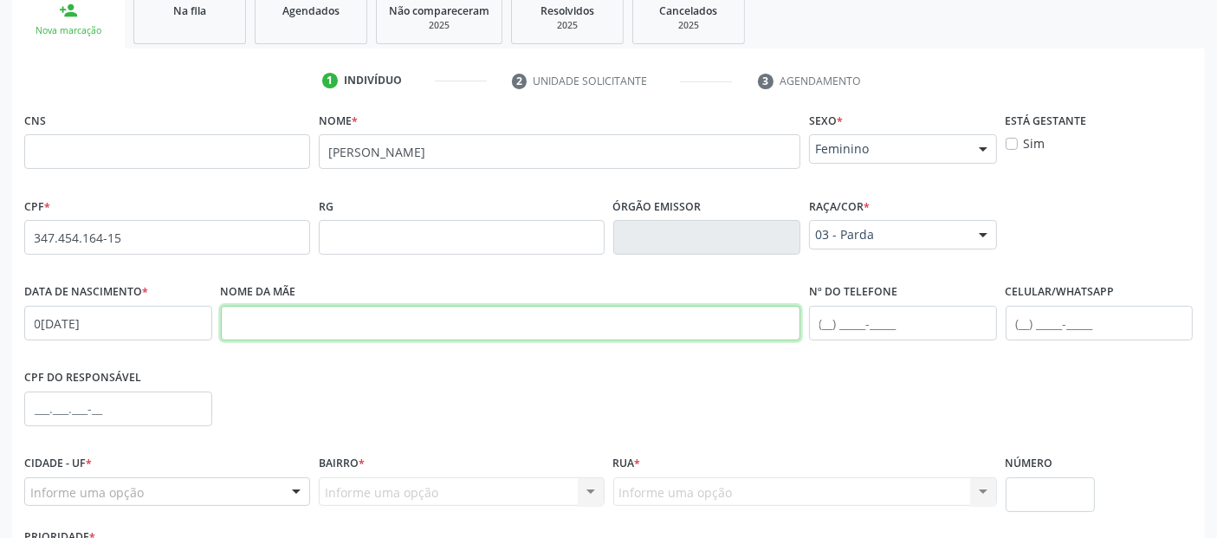
click at [279, 328] on input "text" at bounding box center [511, 323] width 580 height 35
type input "[PERSON_NAME]"
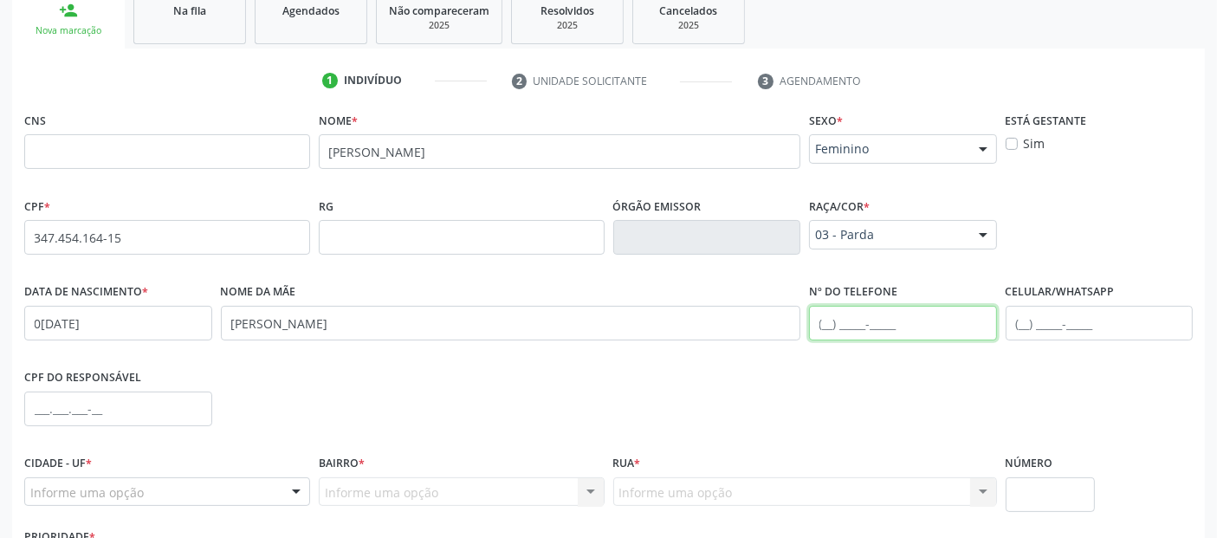
click at [824, 320] on input "text" at bounding box center [903, 323] width 188 height 35
type input "[PHONE_NUMBER]"
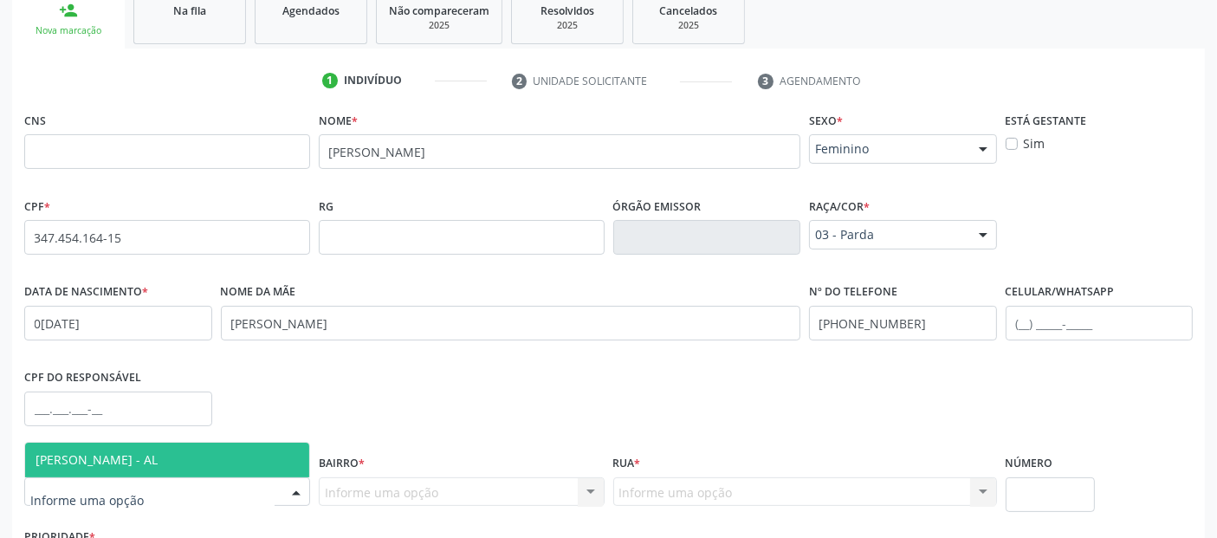
click at [139, 464] on span "[PERSON_NAME] - AL" at bounding box center [97, 459] width 122 height 16
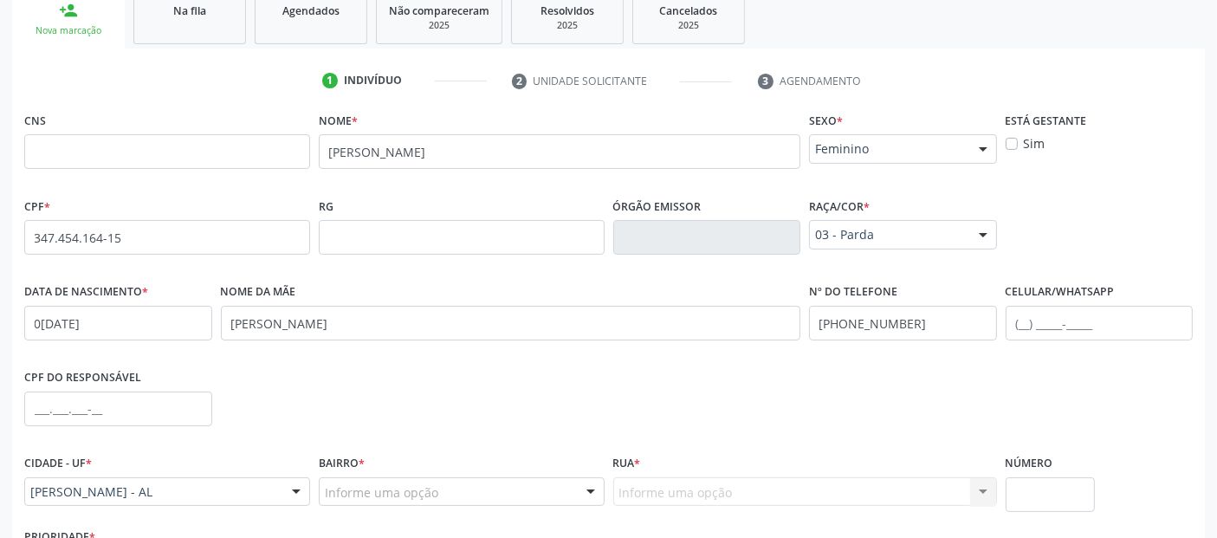
click at [449, 481] on div "Informe uma opção" at bounding box center [462, 491] width 286 height 29
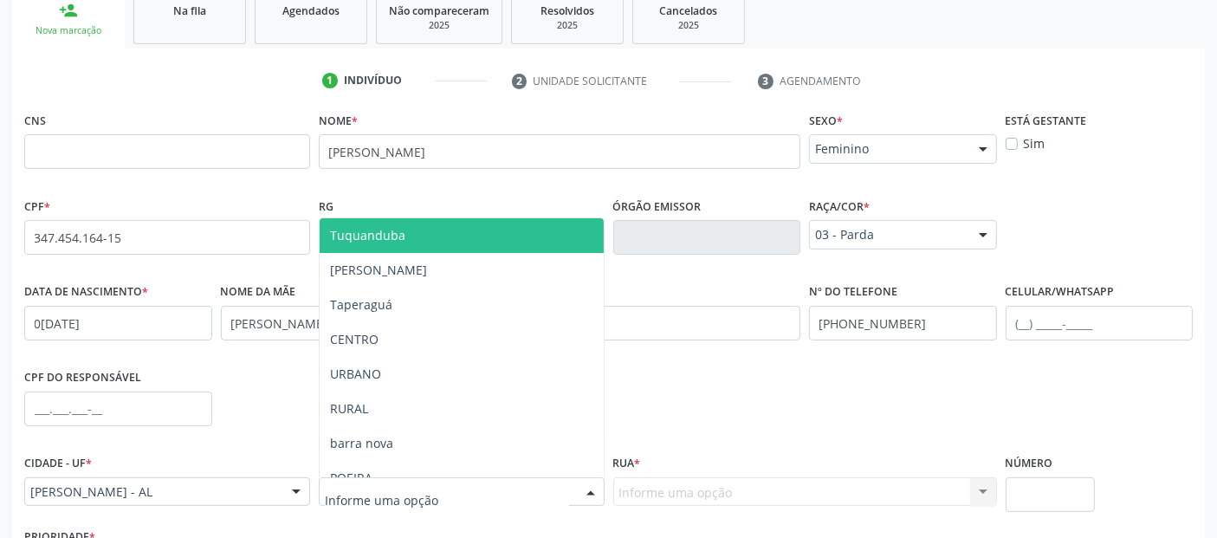
type input "M"
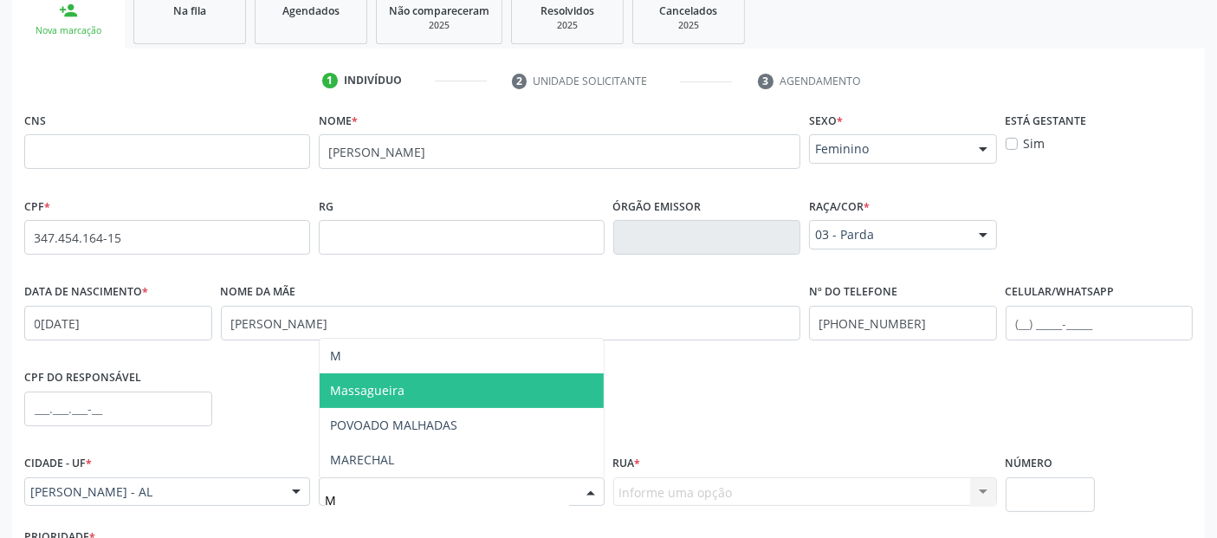
click at [489, 391] on span "Massagueira" at bounding box center [462, 390] width 284 height 35
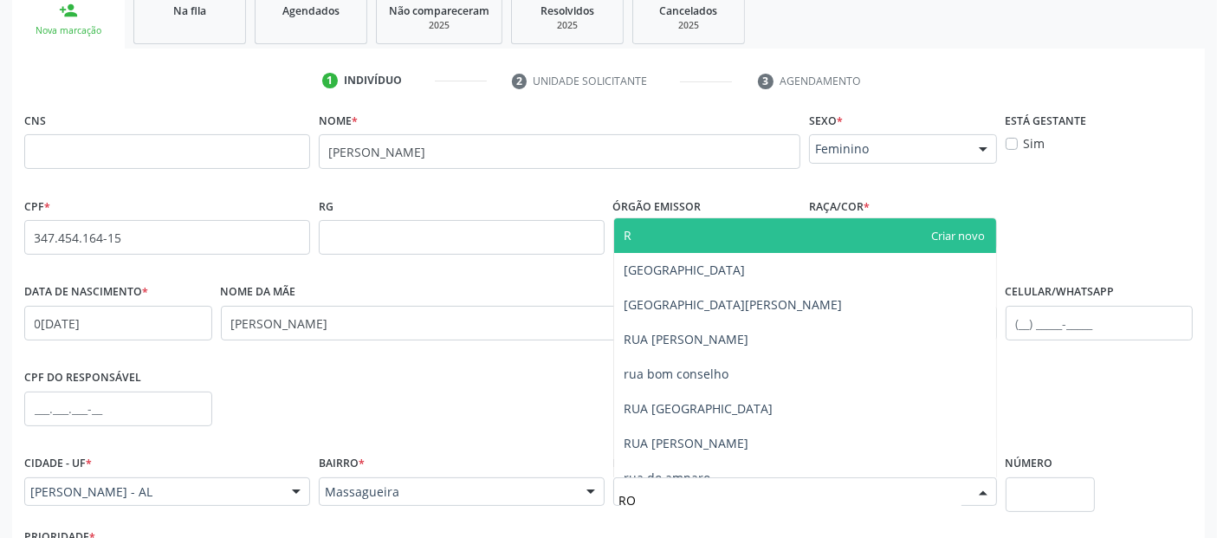
type input "ROS"
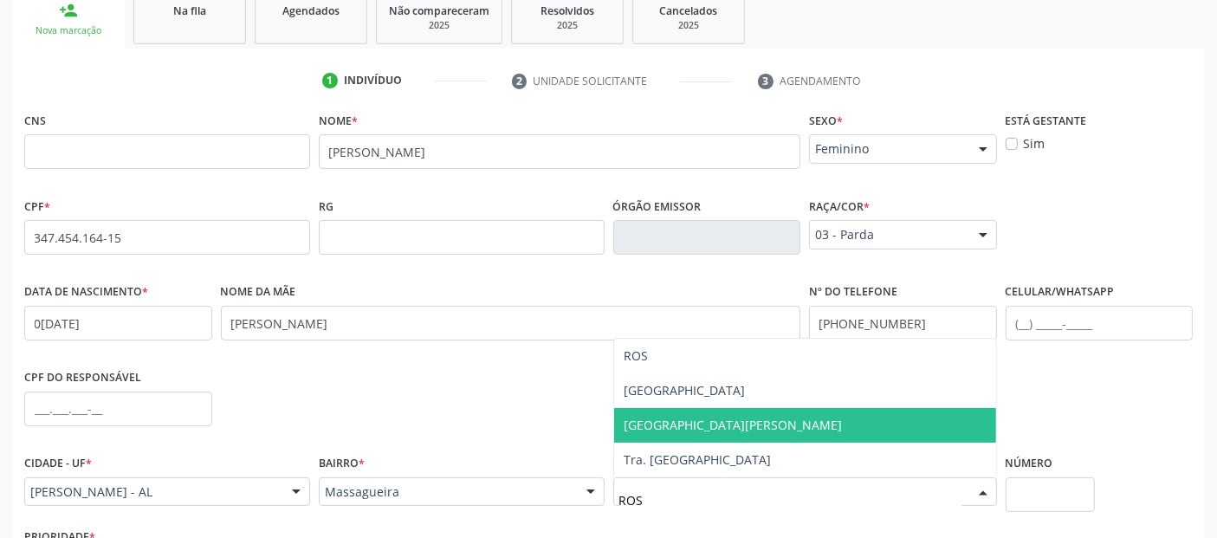
click at [762, 422] on span "[GEOGRAPHIC_DATA][PERSON_NAME]" at bounding box center [805, 425] width 382 height 35
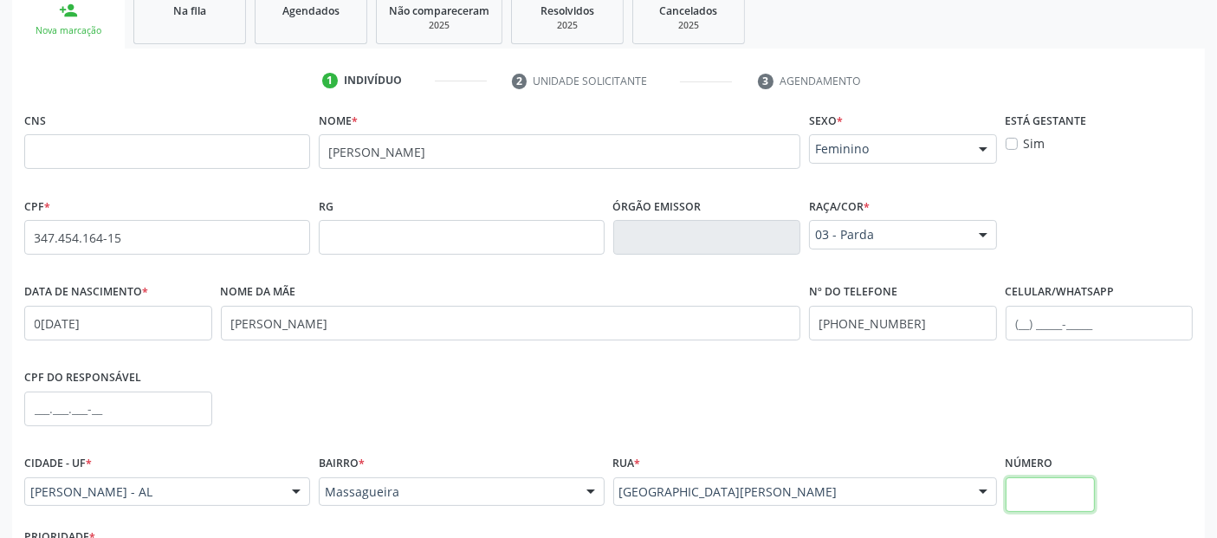
click at [1063, 501] on input "text" at bounding box center [1049, 494] width 89 height 35
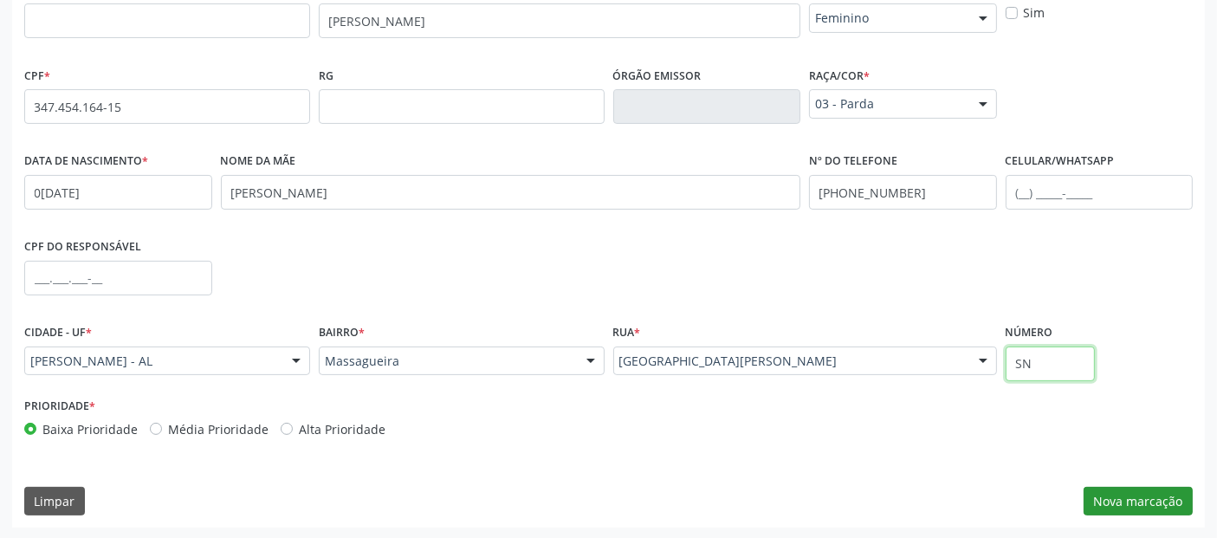
type input "SN"
click at [1133, 489] on button "Nova marcação" at bounding box center [1137, 501] width 109 height 29
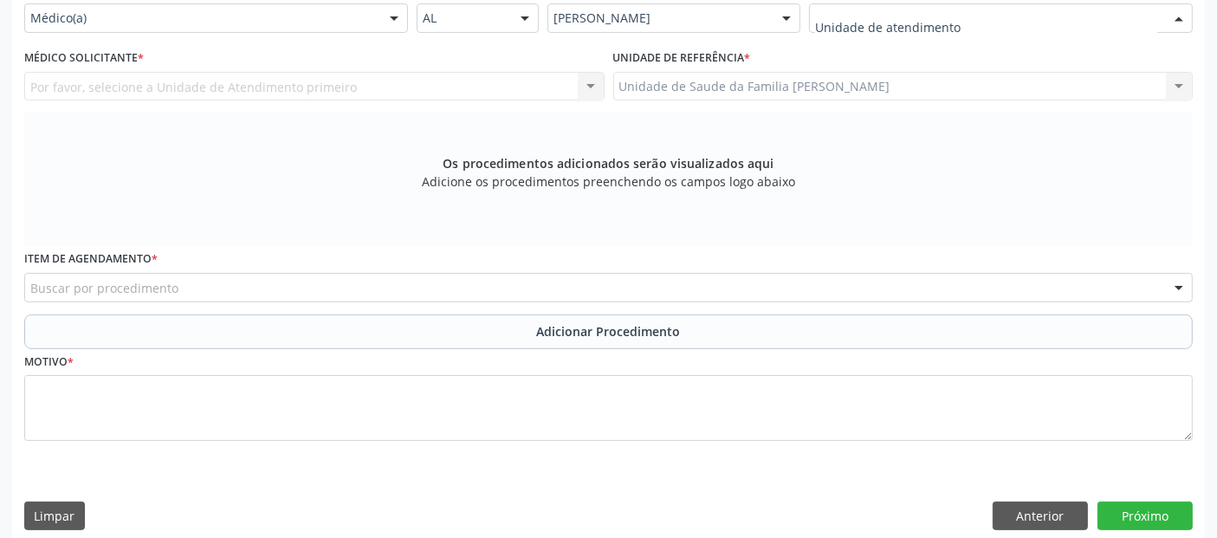
click at [942, 7] on div at bounding box center [1001, 17] width 384 height 29
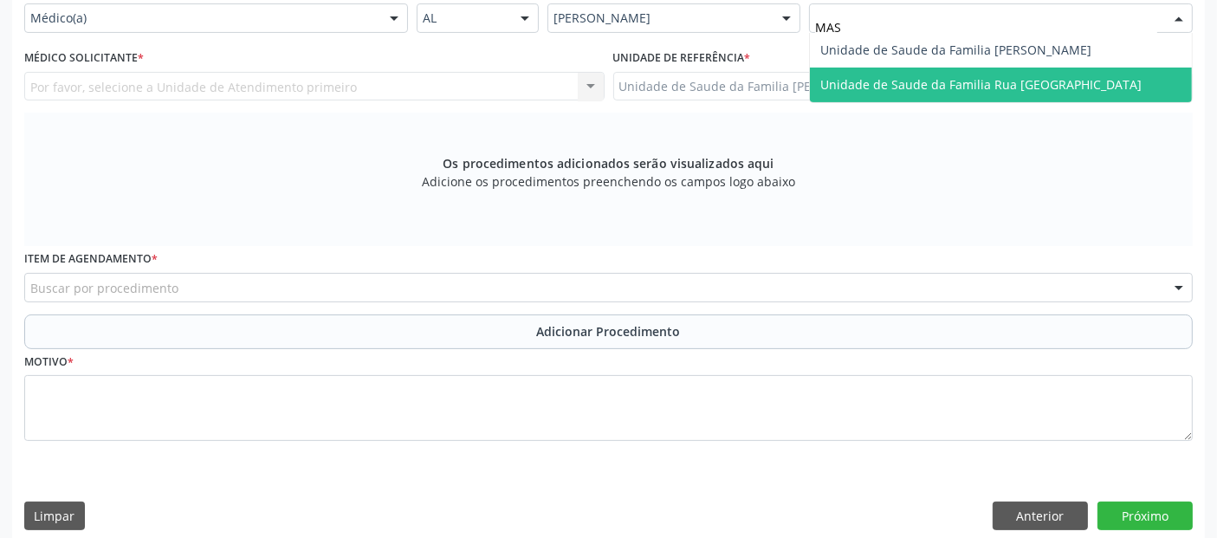
type input "MASS"
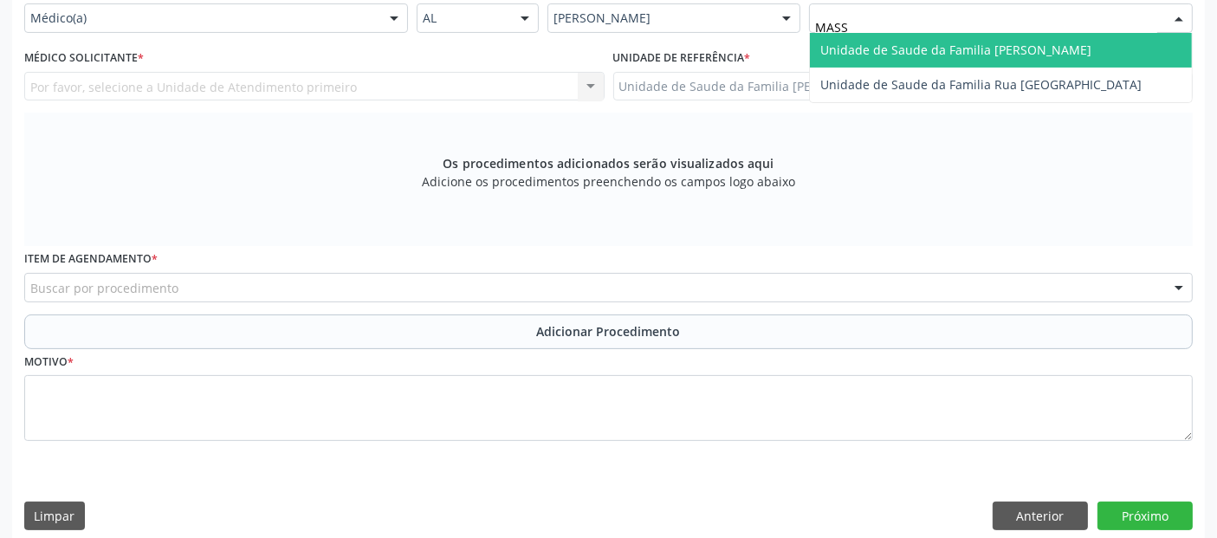
click at [900, 61] on span "Unidade de Saude da Familia [PERSON_NAME]" at bounding box center [1001, 50] width 382 height 35
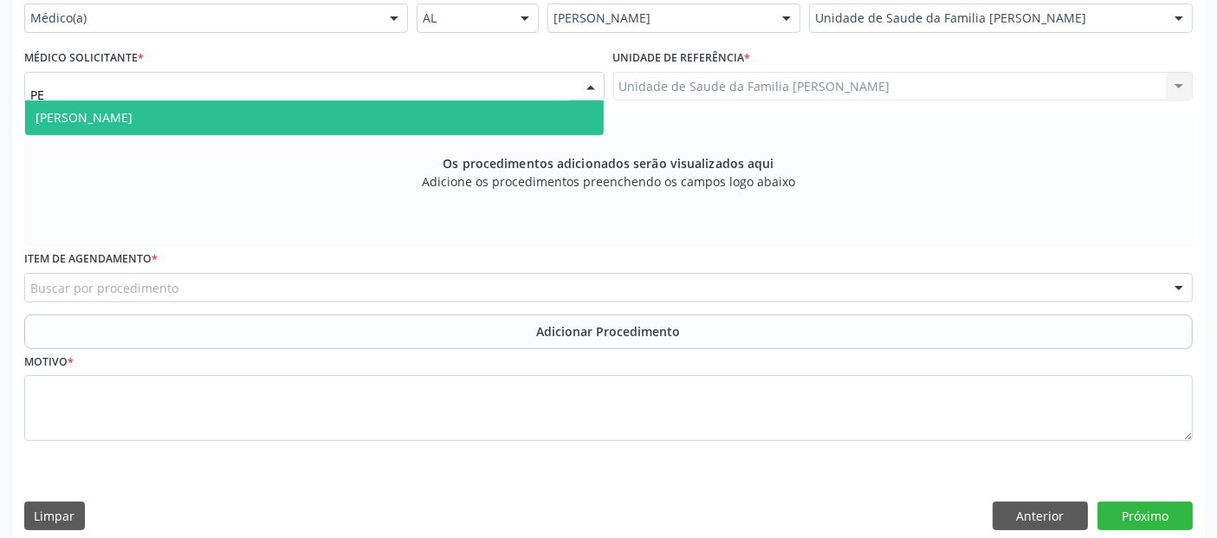
type input "PED"
click at [84, 110] on span "[PERSON_NAME]" at bounding box center [84, 117] width 97 height 16
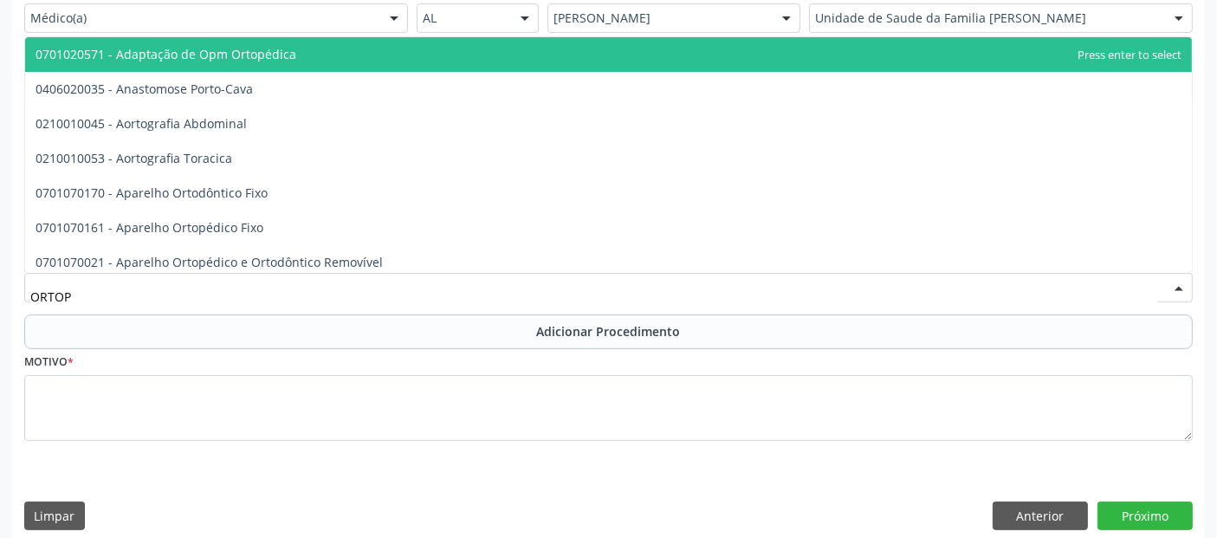
type input "ORTOPE"
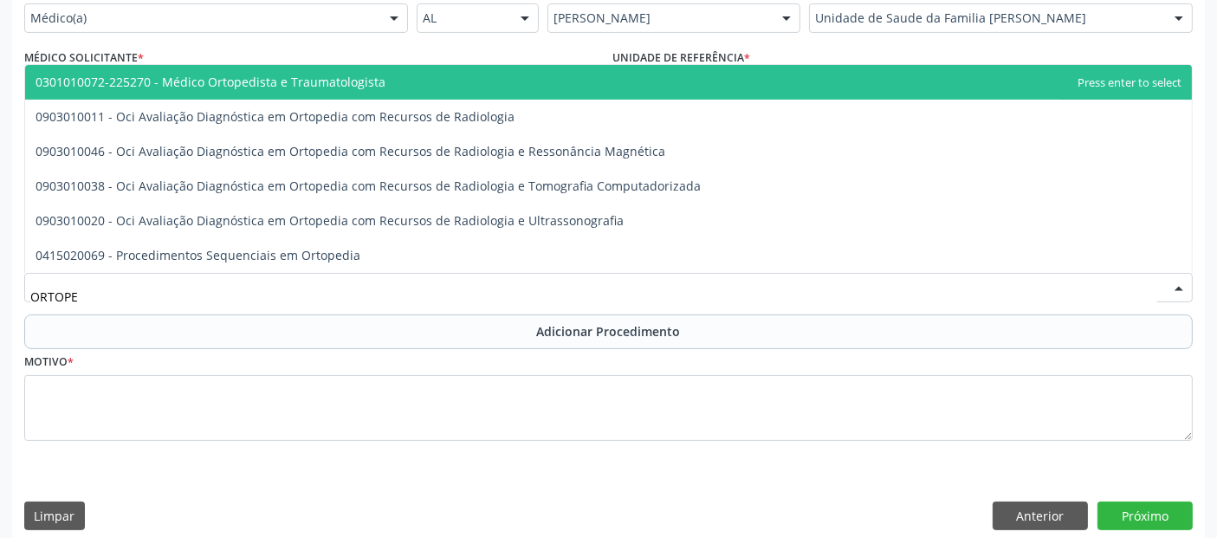
click at [209, 74] on span "0301010072-225270 - Médico Ortopedista e Traumatologista" at bounding box center [211, 82] width 350 height 16
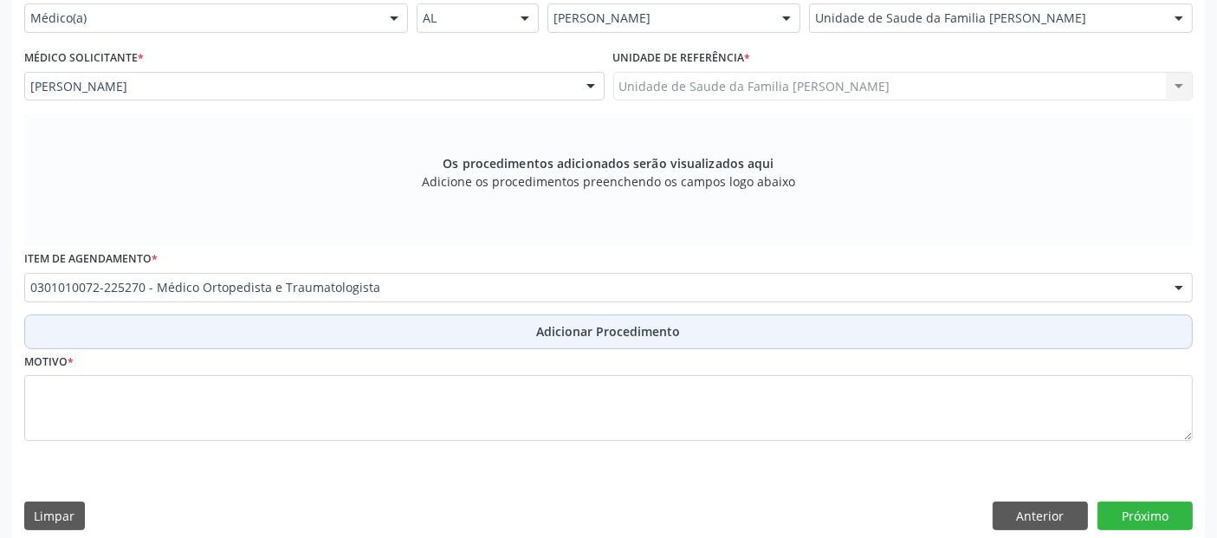
click at [209, 318] on button "Adicionar Procedimento" at bounding box center [608, 331] width 1168 height 35
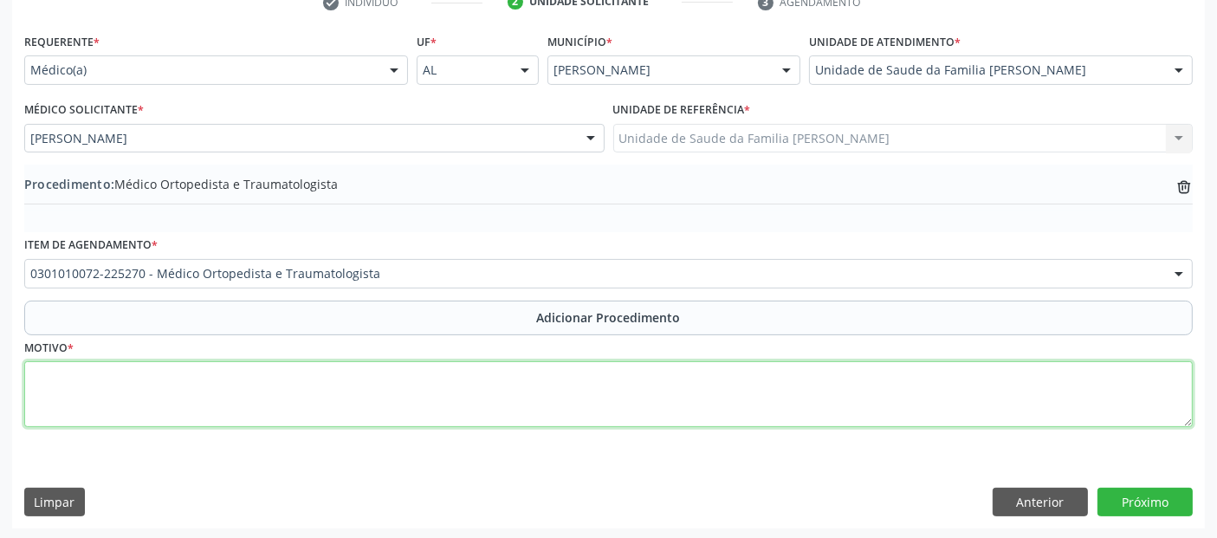
click at [246, 391] on textarea at bounding box center [608, 394] width 1168 height 66
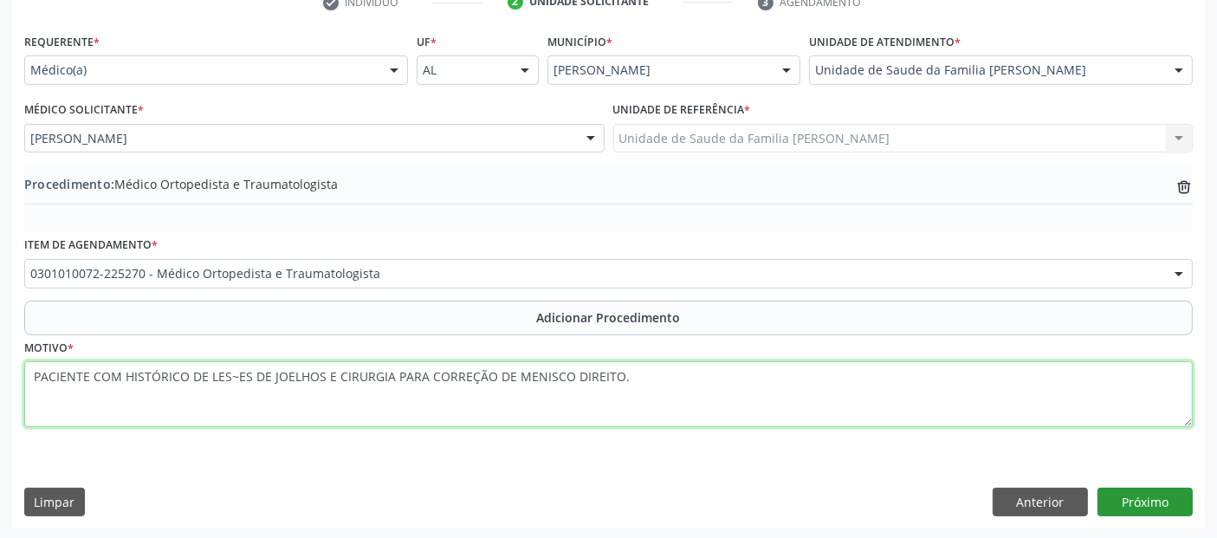
type textarea "PACIENTE COM HISTÓRICO DE LES~ES DE JOELHOS E CIRURGIA PARA CORREÇÃO DE MENISCO…"
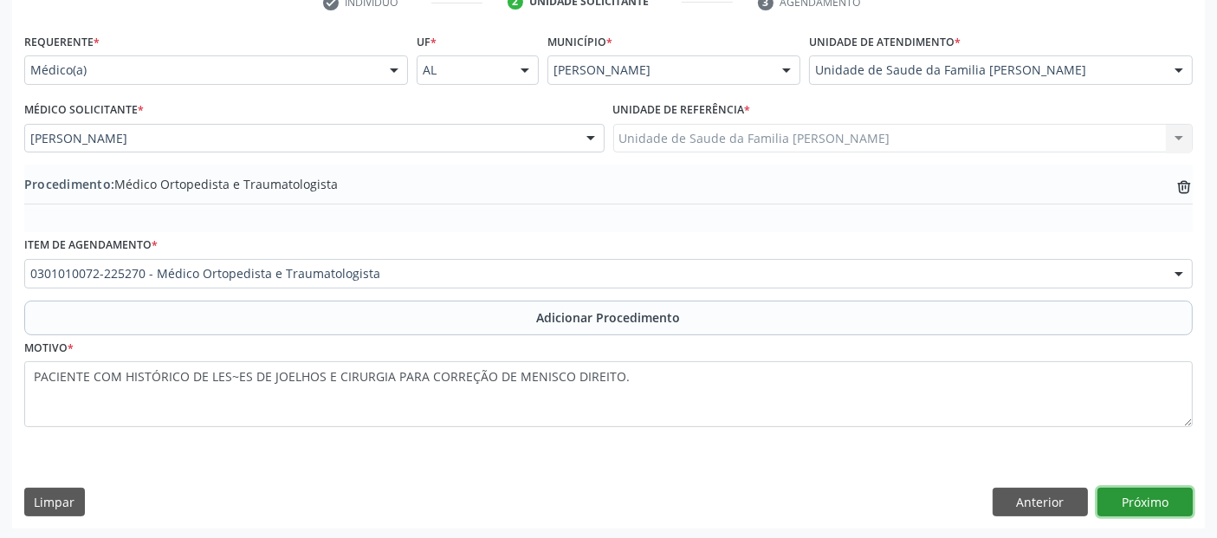
click at [1152, 488] on button "Próximo" at bounding box center [1144, 502] width 95 height 29
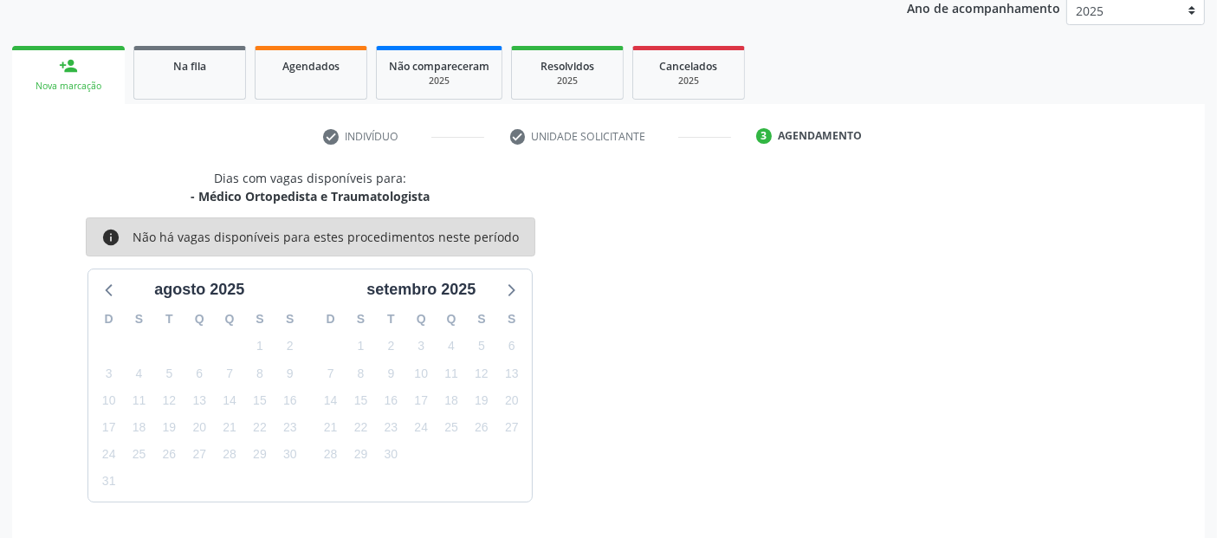
scroll to position [288, 0]
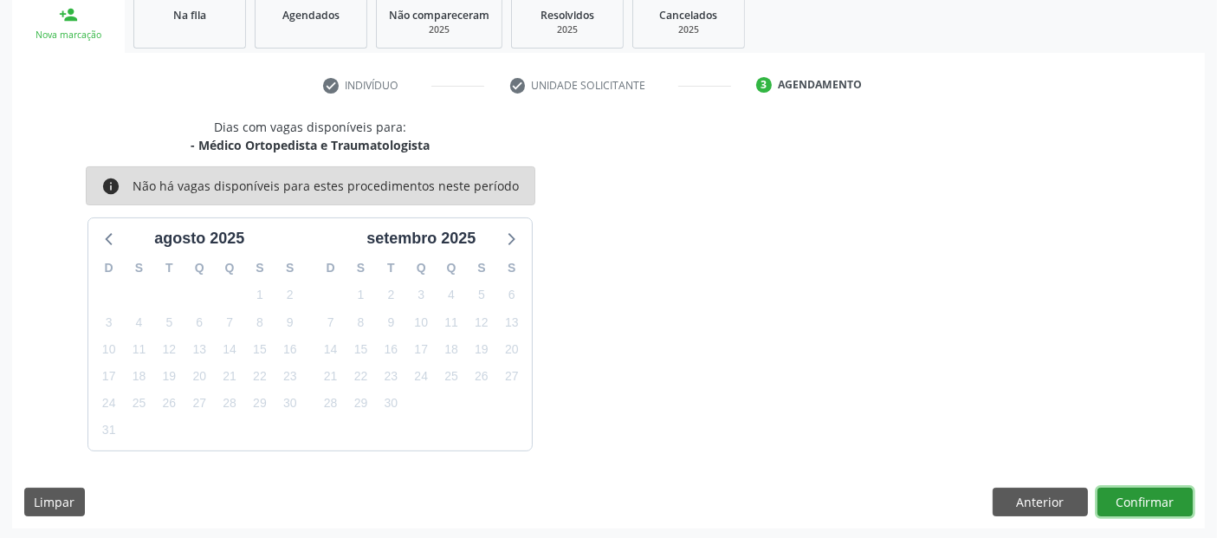
click at [1152, 488] on button "Confirmar" at bounding box center [1144, 502] width 95 height 29
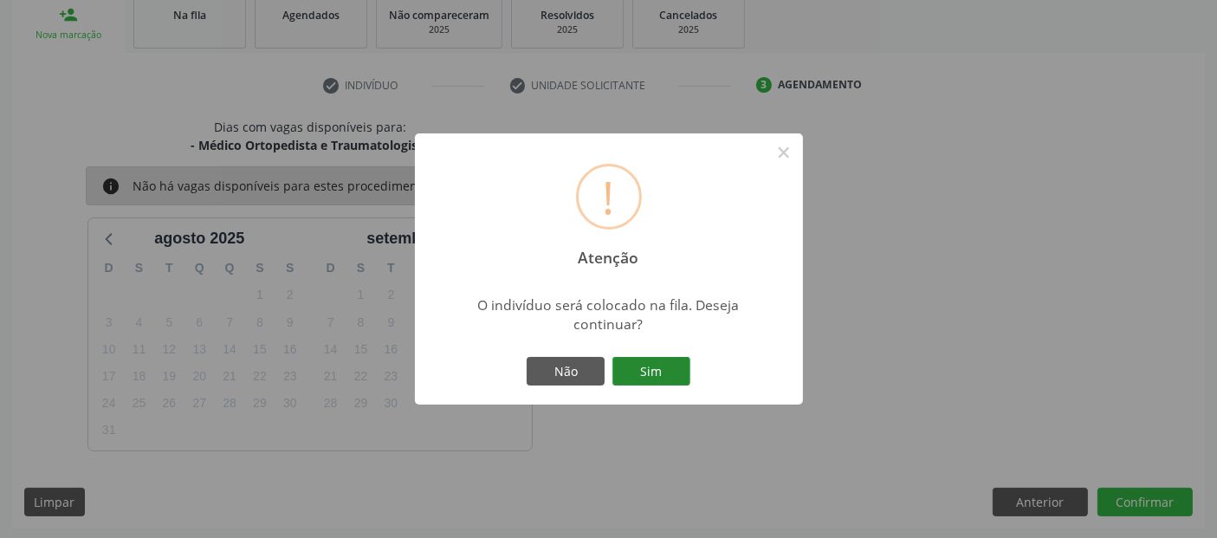
drag, startPoint x: 1152, startPoint y: 488, endPoint x: 640, endPoint y: 381, distance: 522.8
click at [640, 381] on div "! Atenção × O indivíduo será colocado na fila. Deseja continuar? Não Sim" at bounding box center [608, 269] width 1217 height 538
click at [640, 381] on button "Sim" at bounding box center [651, 371] width 78 height 29
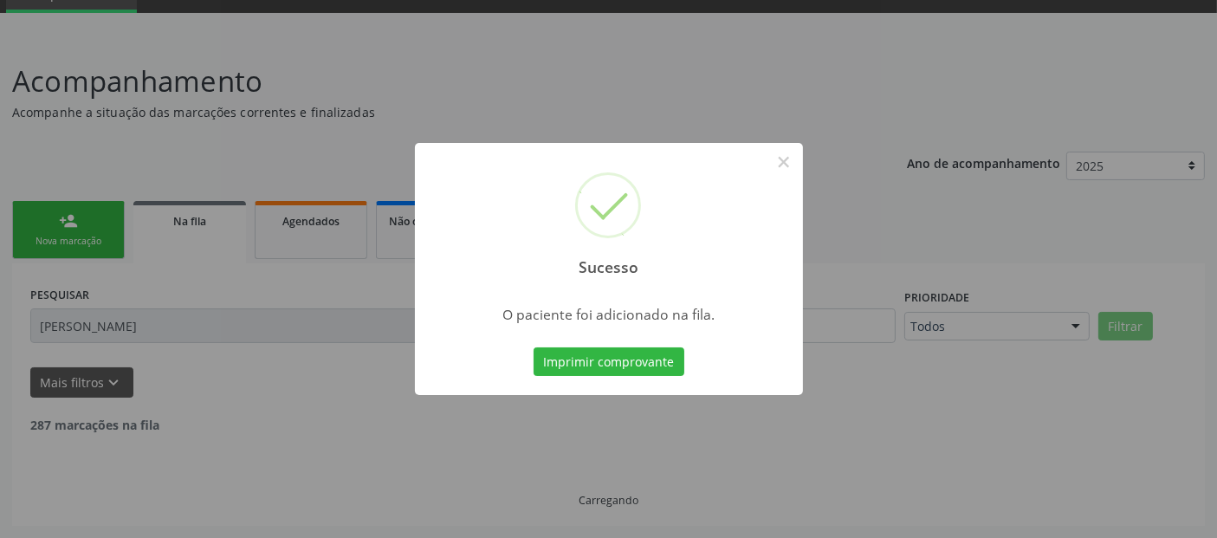
scroll to position [61, 0]
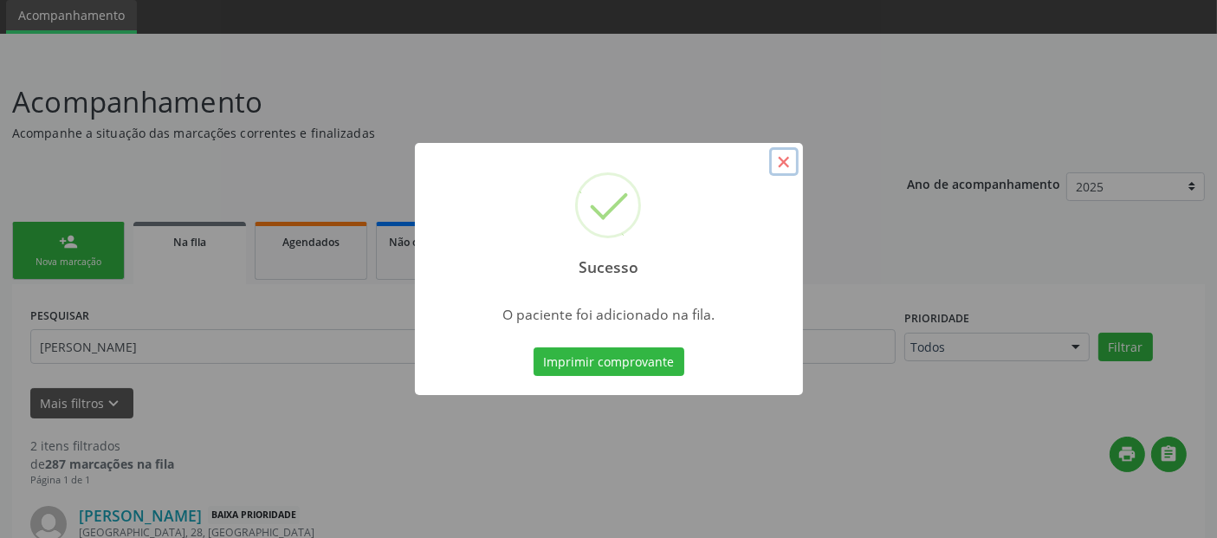
click at [779, 151] on button "×" at bounding box center [783, 161] width 29 height 29
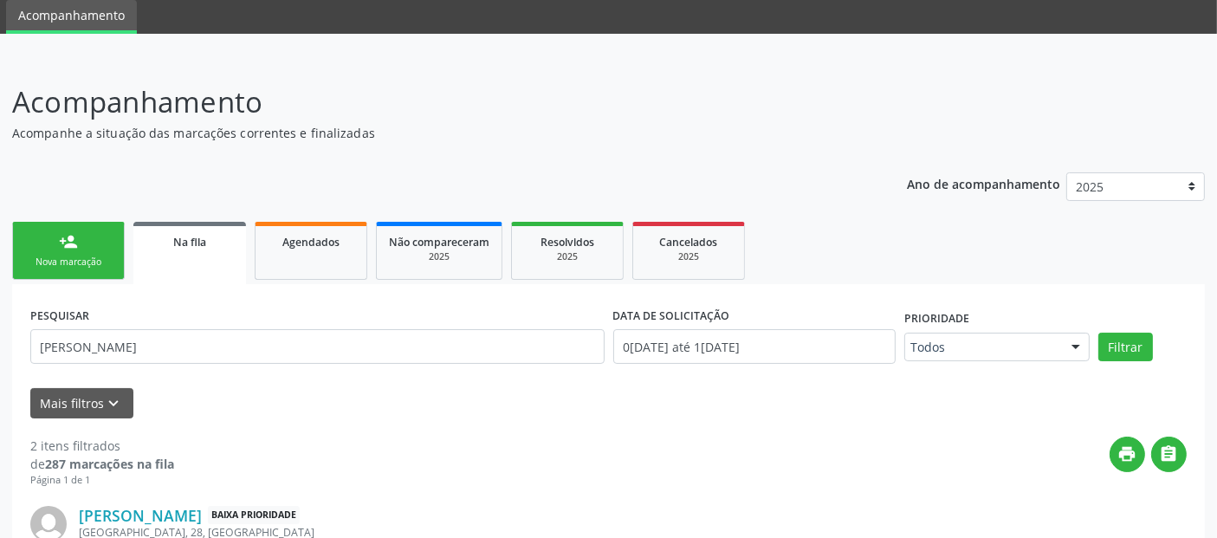
click at [70, 256] on div "Nova marcação" at bounding box center [68, 261] width 87 height 13
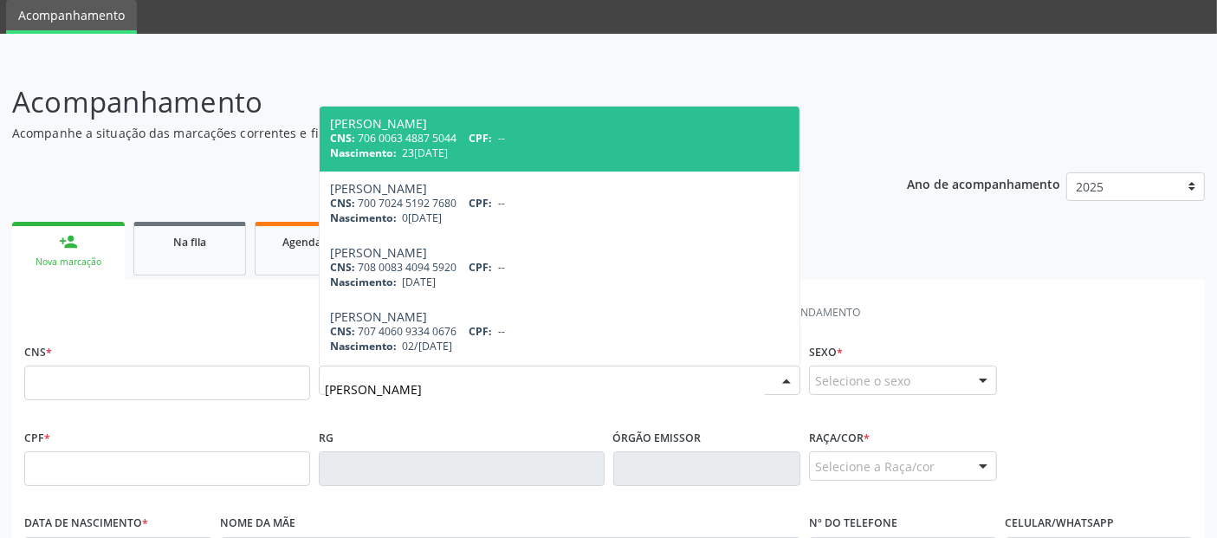
type input "MARLI MARQUE"
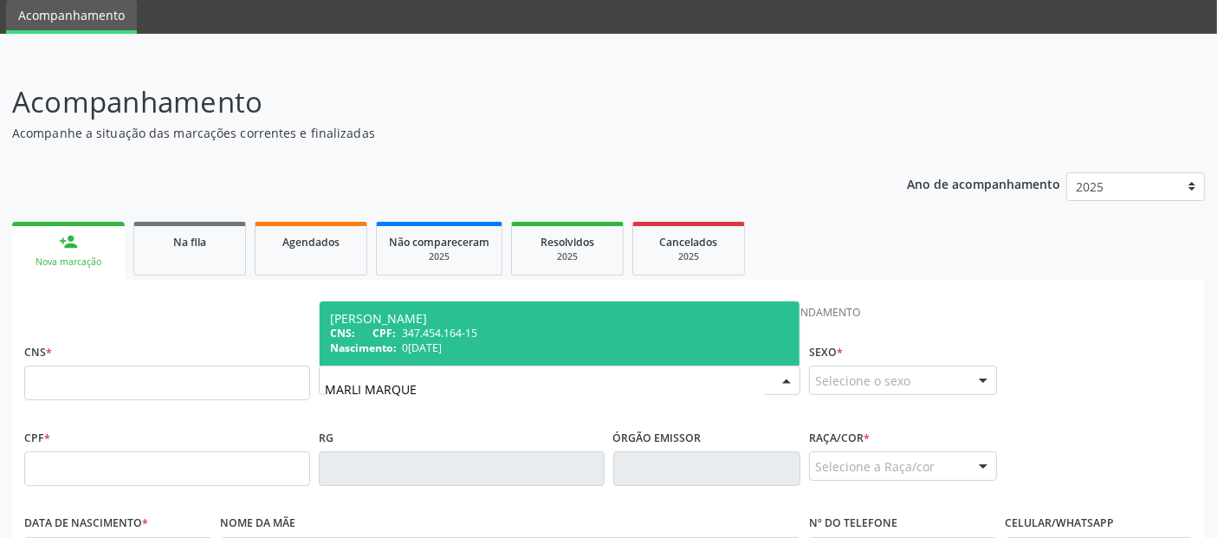
click at [460, 346] on div "Nascimento: 03[DATE]" at bounding box center [559, 347] width 459 height 15
type input "347.454.164-15"
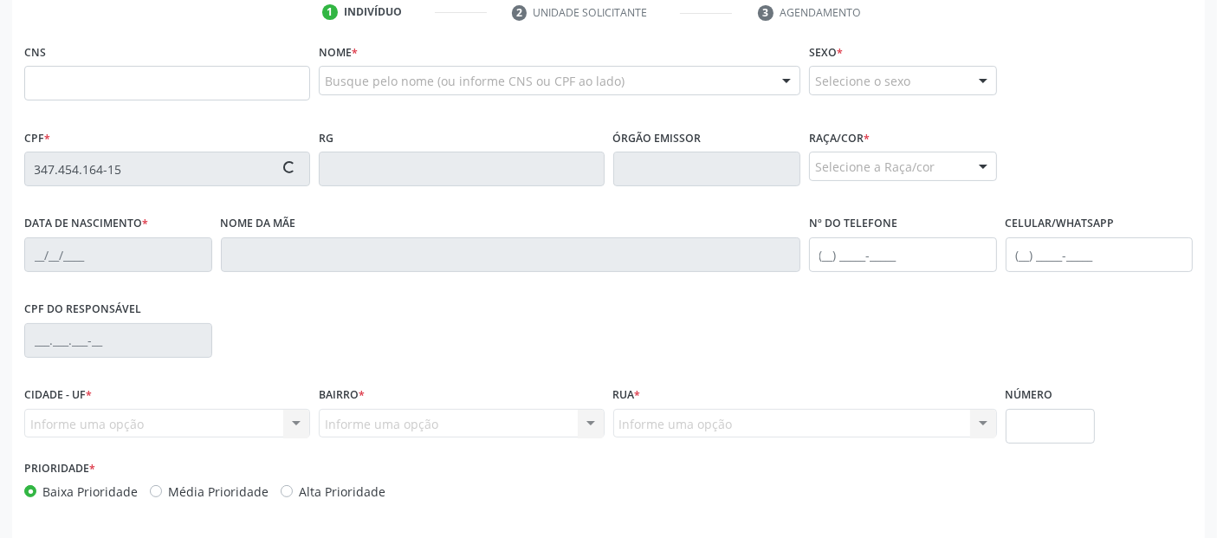
type input "0[DATE]"
type input "[PERSON_NAME]"
type input "[PHONE_NUMBER]"
type input "SN"
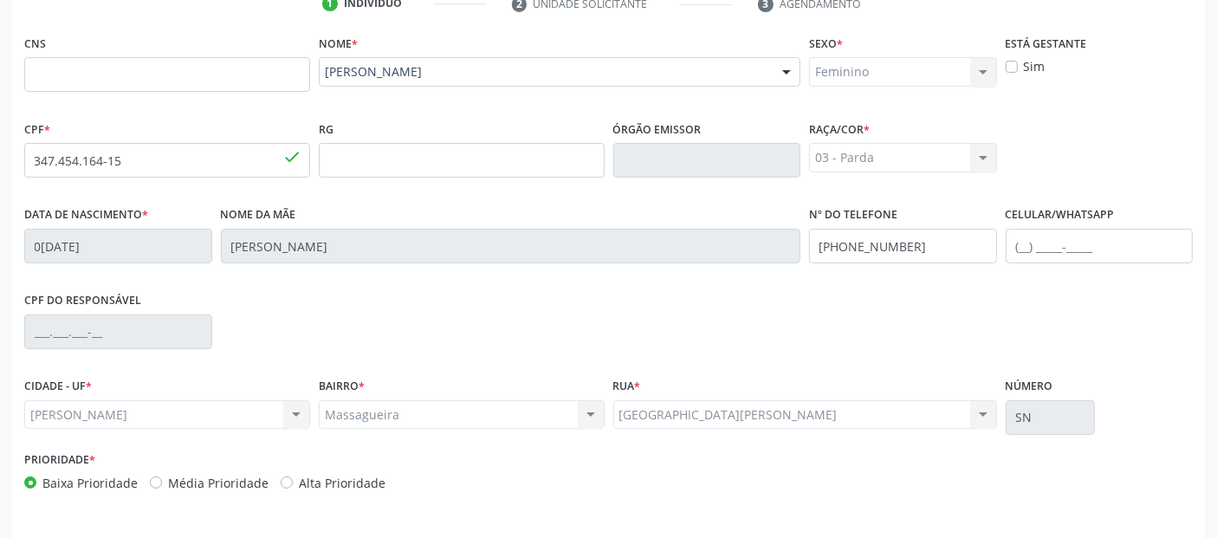
scroll to position [423, 0]
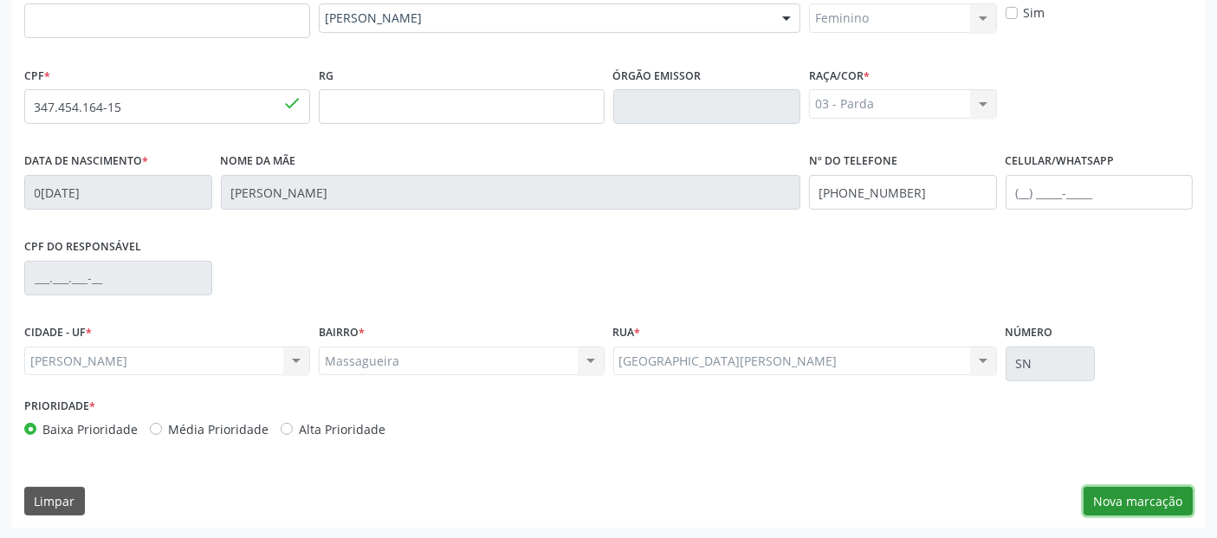
click at [1102, 498] on button "Nova marcação" at bounding box center [1137, 501] width 109 height 29
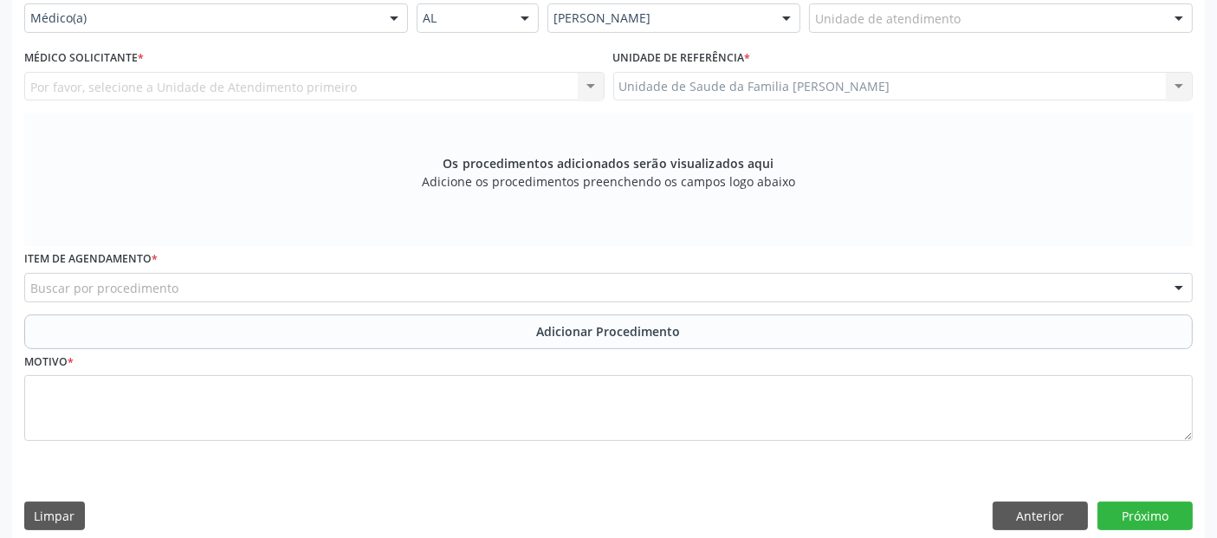
click at [933, 33] on div "Unidade de atendimento * Unidade de atendimento Aeronave Baron 58 Aeronave Cess…" at bounding box center [1001, 11] width 392 height 68
click at [960, 10] on div "Unidade de atendimento" at bounding box center [1001, 17] width 384 height 29
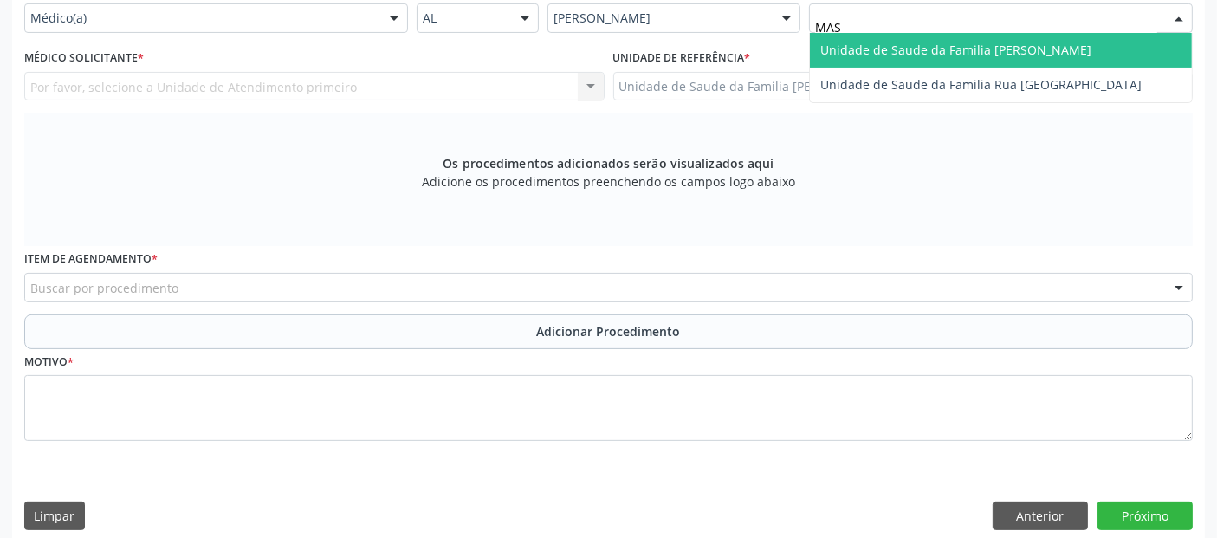
type input "MASS"
click at [915, 51] on span "Unidade de Saude da Familia [PERSON_NAME]" at bounding box center [955, 50] width 271 height 16
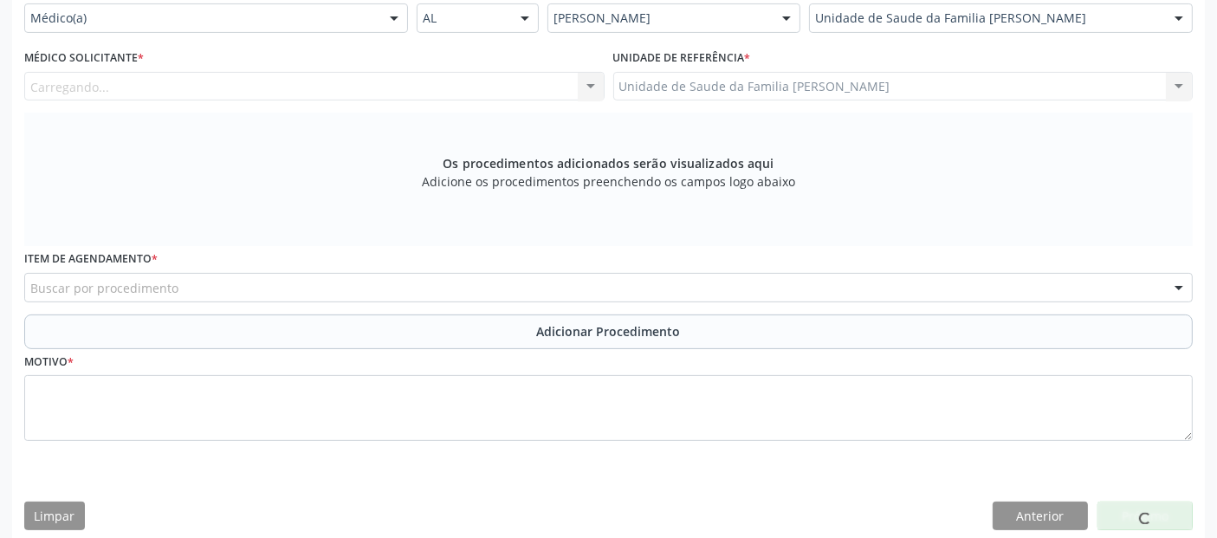
click at [219, 84] on div "Carregando..." at bounding box center [314, 86] width 580 height 29
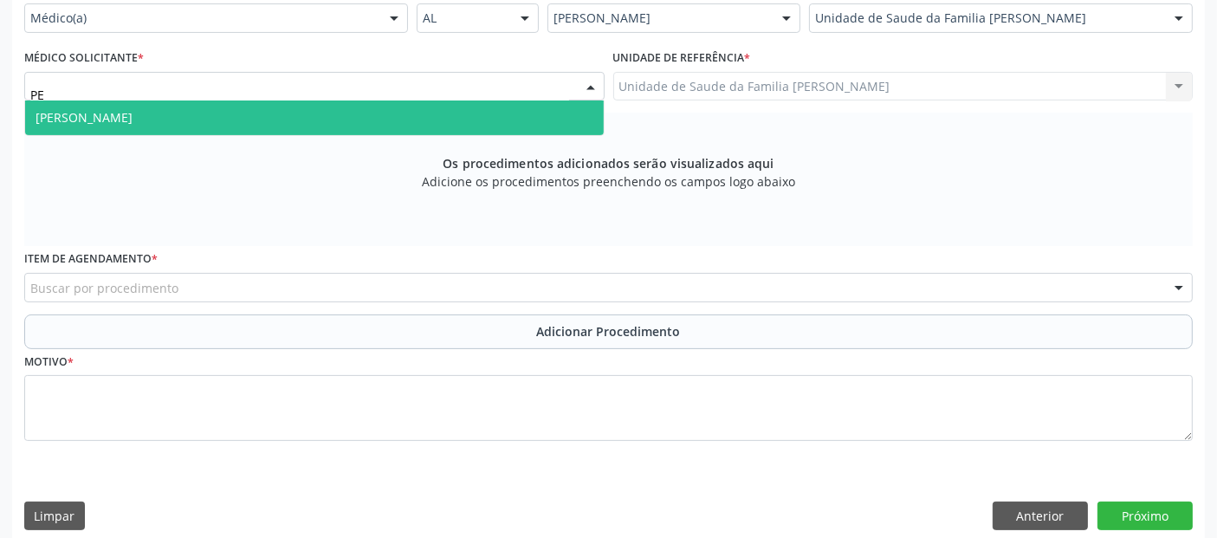
type input "PED"
click at [193, 113] on span "[PERSON_NAME]" at bounding box center [314, 117] width 578 height 35
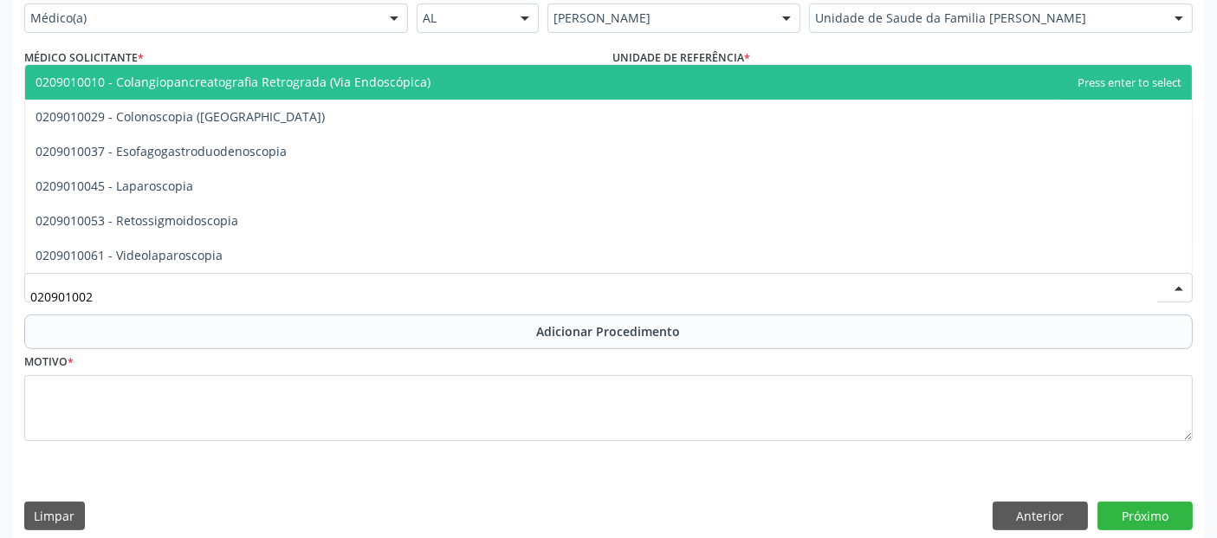
type input "0209010029"
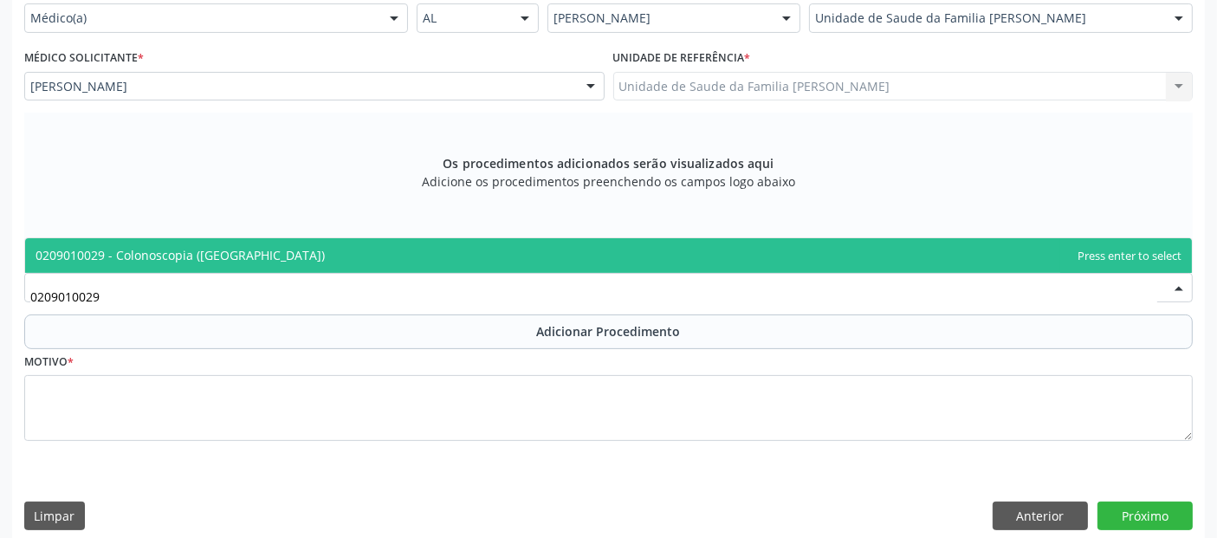
click at [191, 253] on span "0209010029 - Colonoscopia ([GEOGRAPHIC_DATA])" at bounding box center [180, 255] width 289 height 16
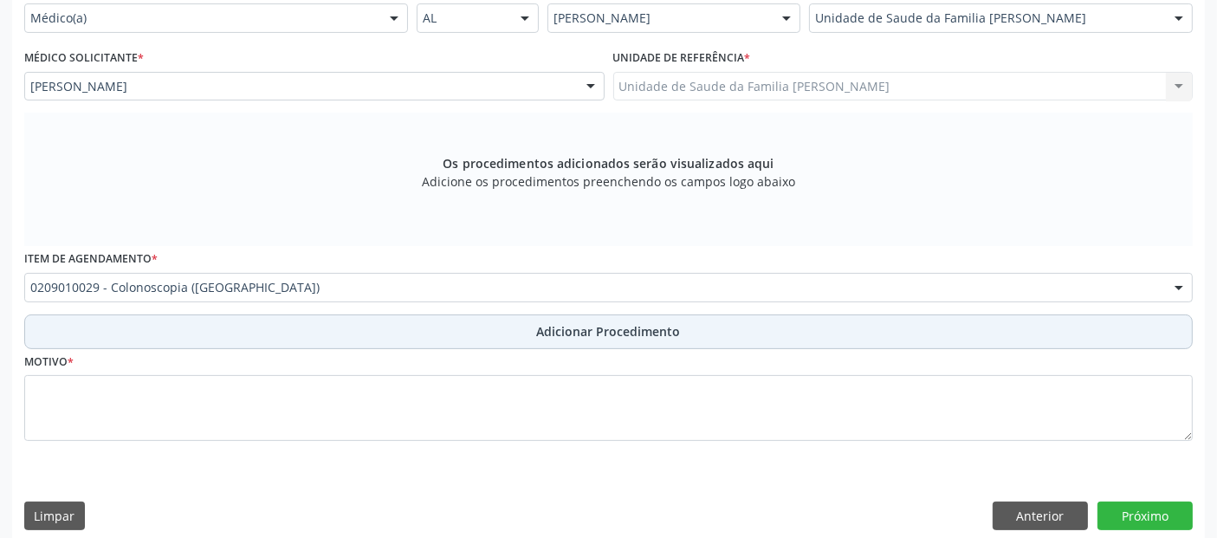
click at [175, 326] on button "Adicionar Procedimento" at bounding box center [608, 331] width 1168 height 35
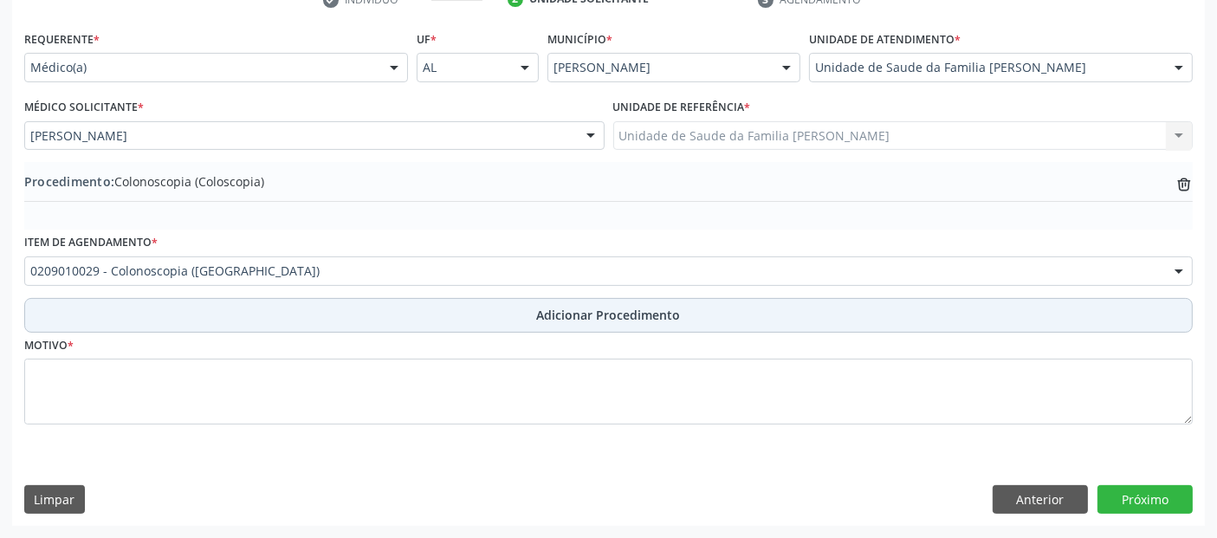
scroll to position [372, 0]
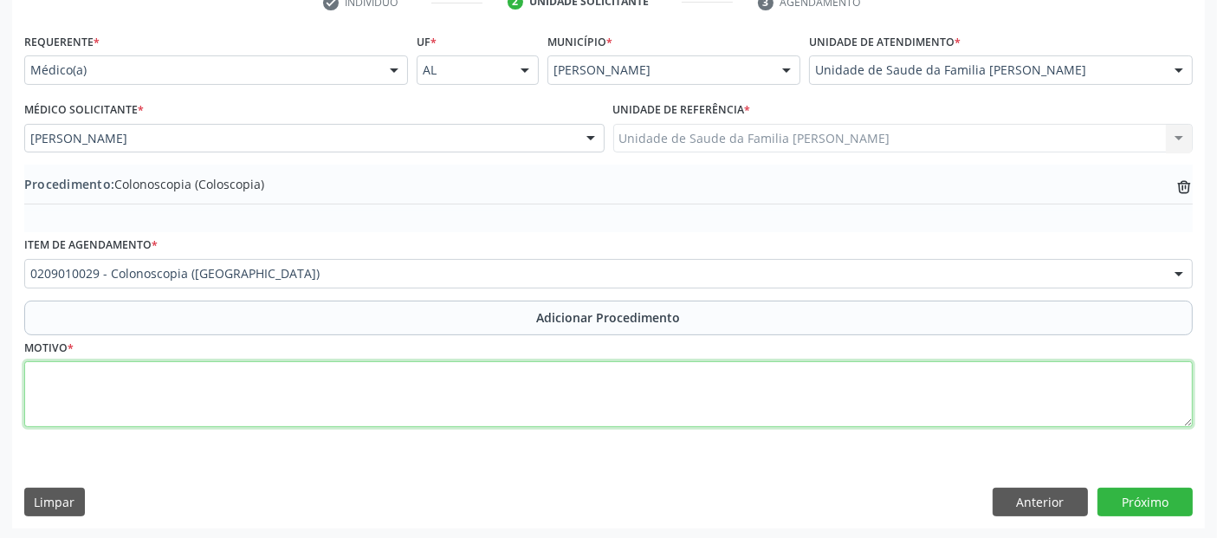
click at [153, 384] on textarea at bounding box center [608, 394] width 1168 height 66
type textarea "ROTINA."
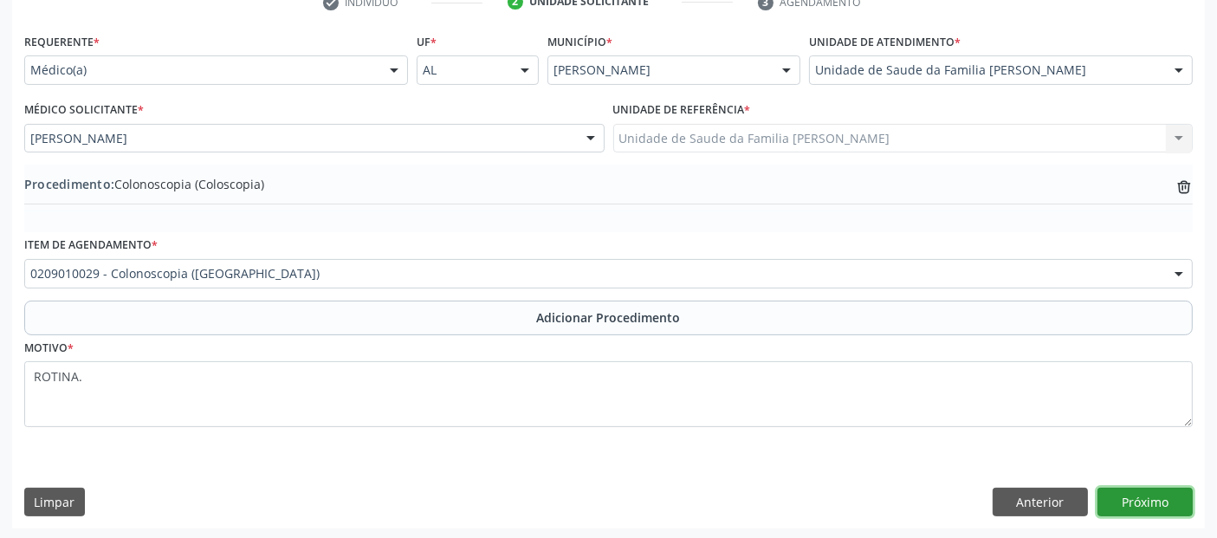
click at [1118, 503] on button "Próximo" at bounding box center [1144, 502] width 95 height 29
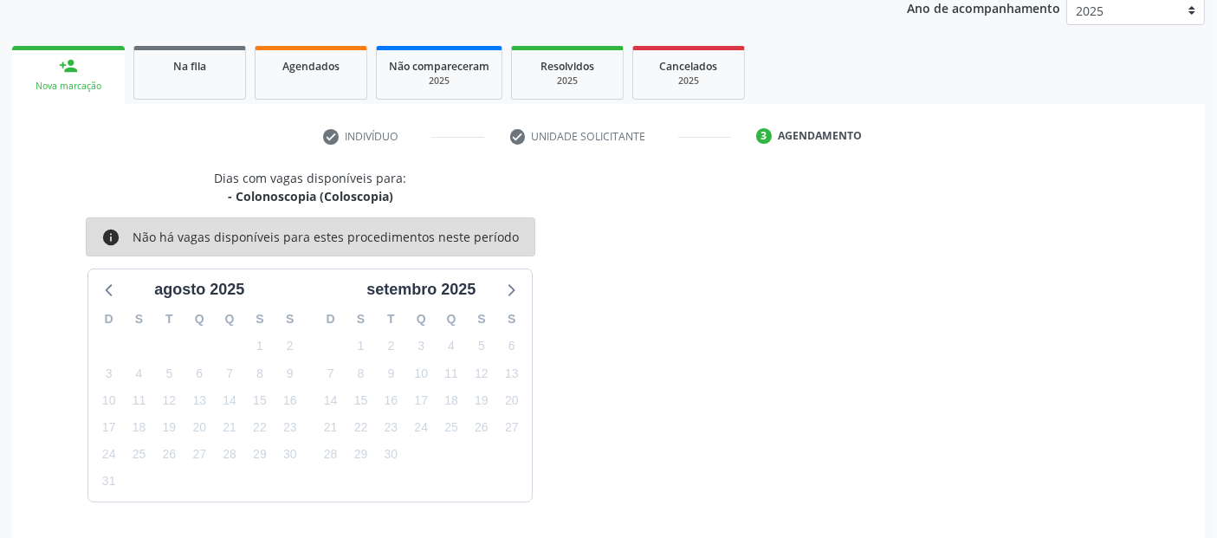
scroll to position [288, 0]
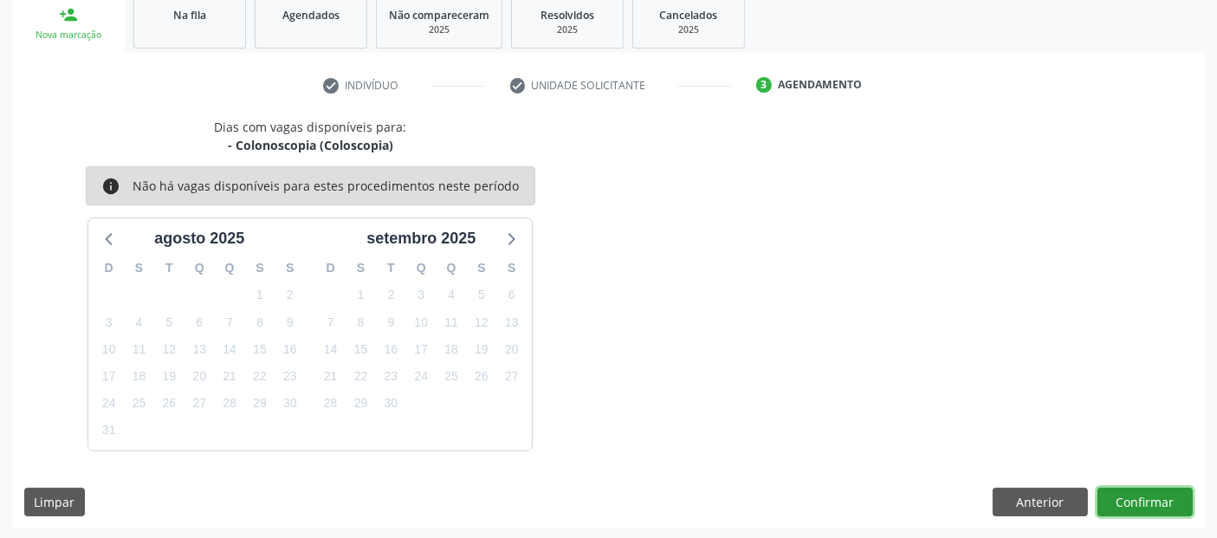
click at [1118, 503] on button "Confirmar" at bounding box center [1144, 502] width 95 height 29
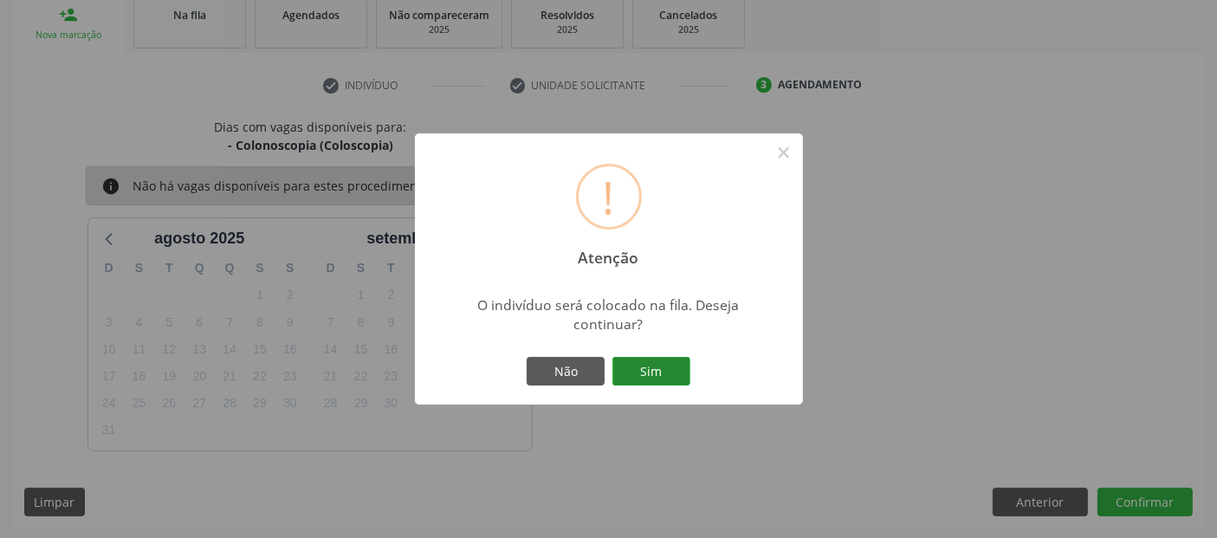
click at [653, 376] on button "Sim" at bounding box center [651, 371] width 78 height 29
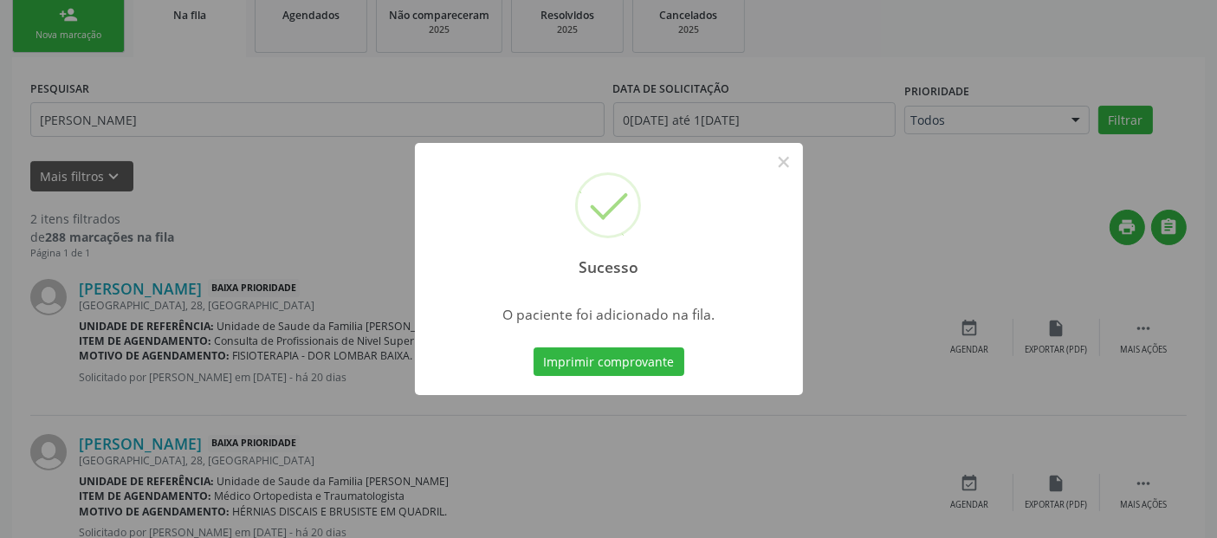
scroll to position [61, 0]
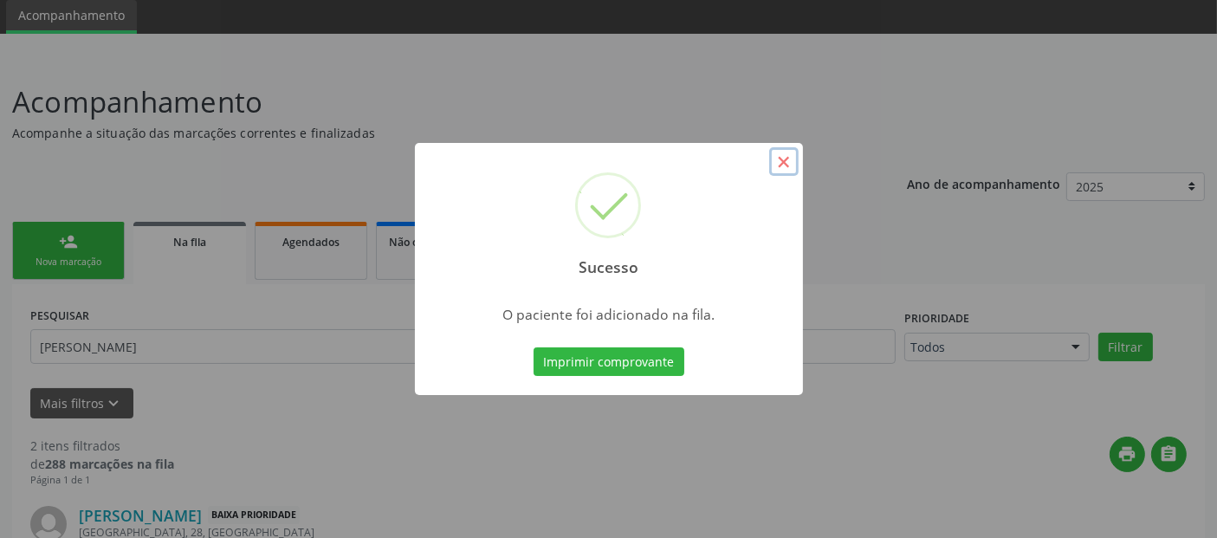
click at [792, 165] on button "×" at bounding box center [783, 161] width 29 height 29
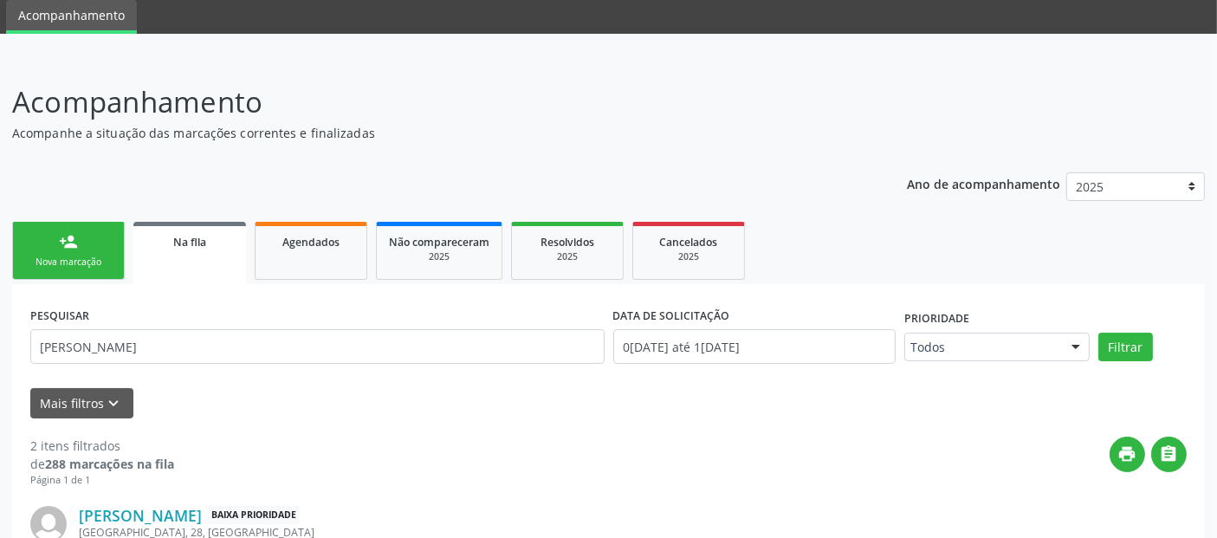
click at [80, 249] on link "person_add Nova marcação" at bounding box center [68, 251] width 113 height 58
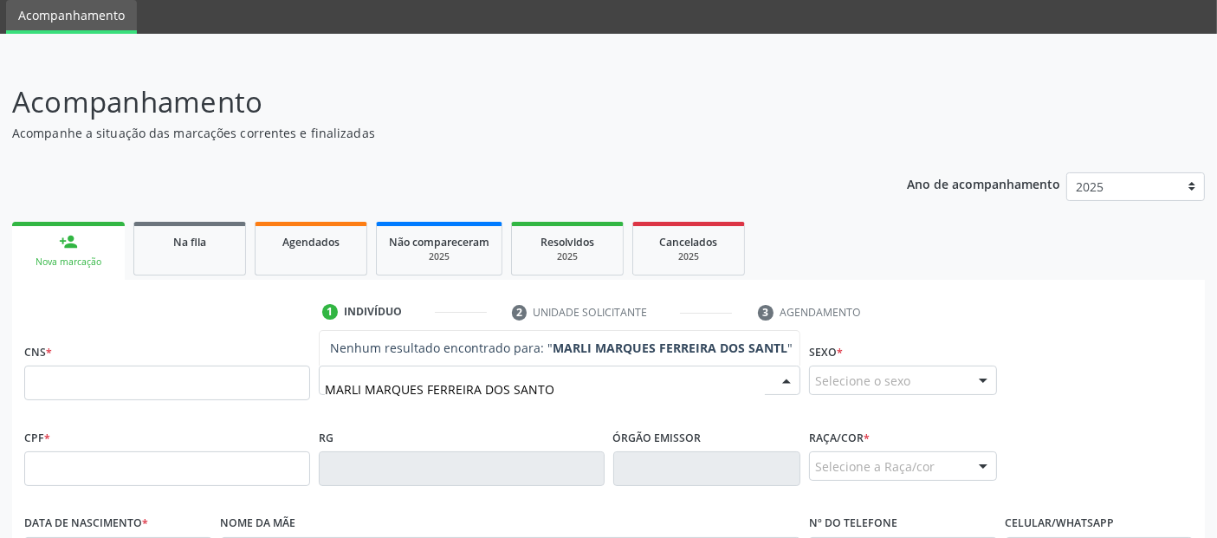
type input "[PERSON_NAME]"
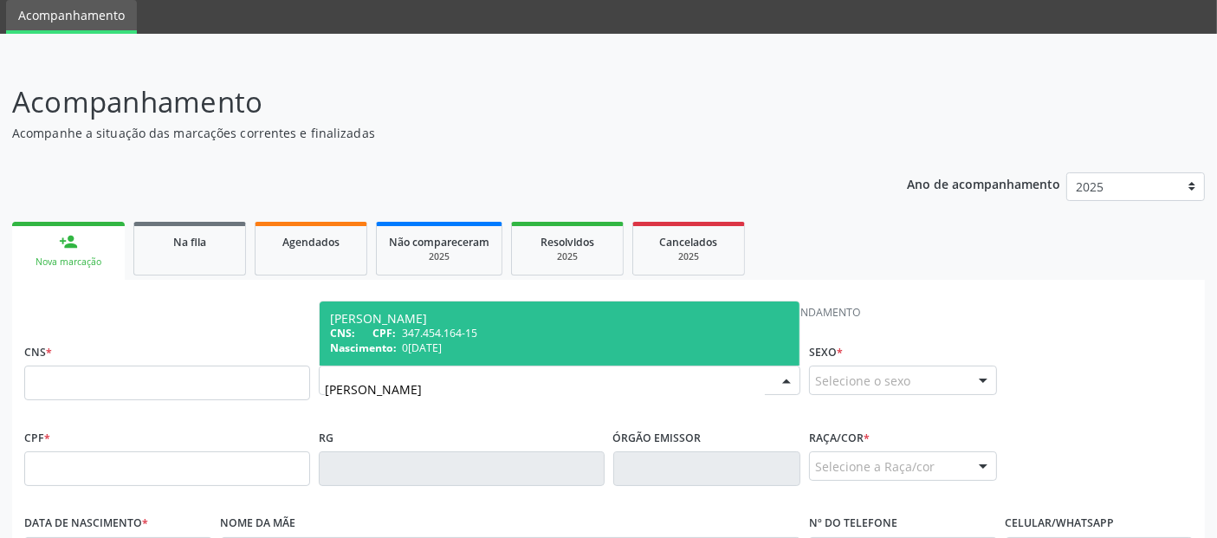
click at [487, 338] on div "CNS: CPF: 347.454.164-15" at bounding box center [559, 333] width 459 height 15
type input "347.454.164-15"
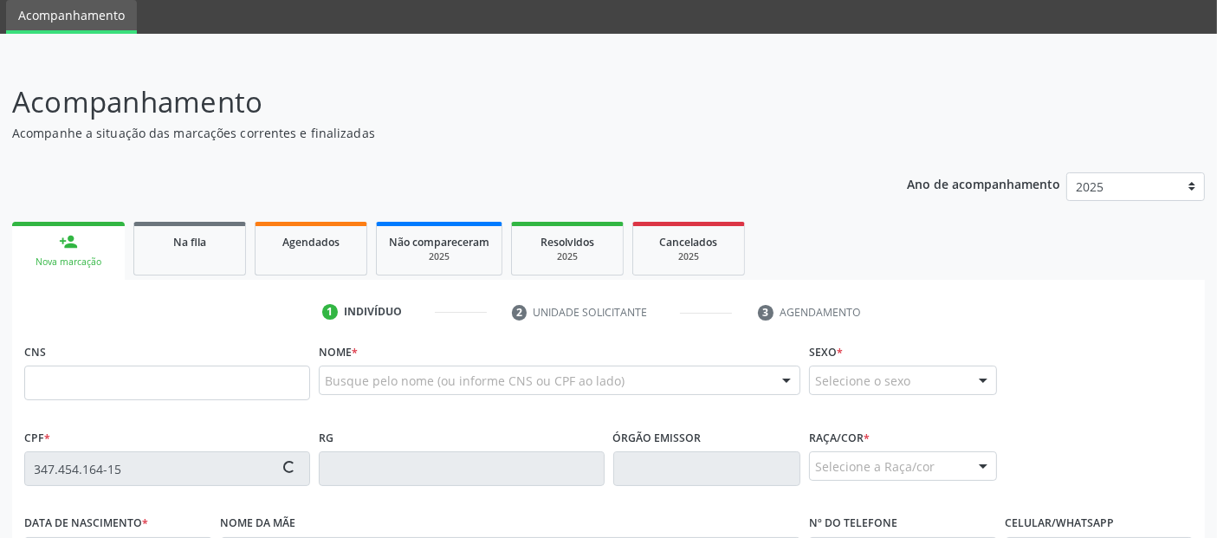
type input "0[DATE]"
type input "[PERSON_NAME]"
type input "[PHONE_NUMBER]"
type input "SN"
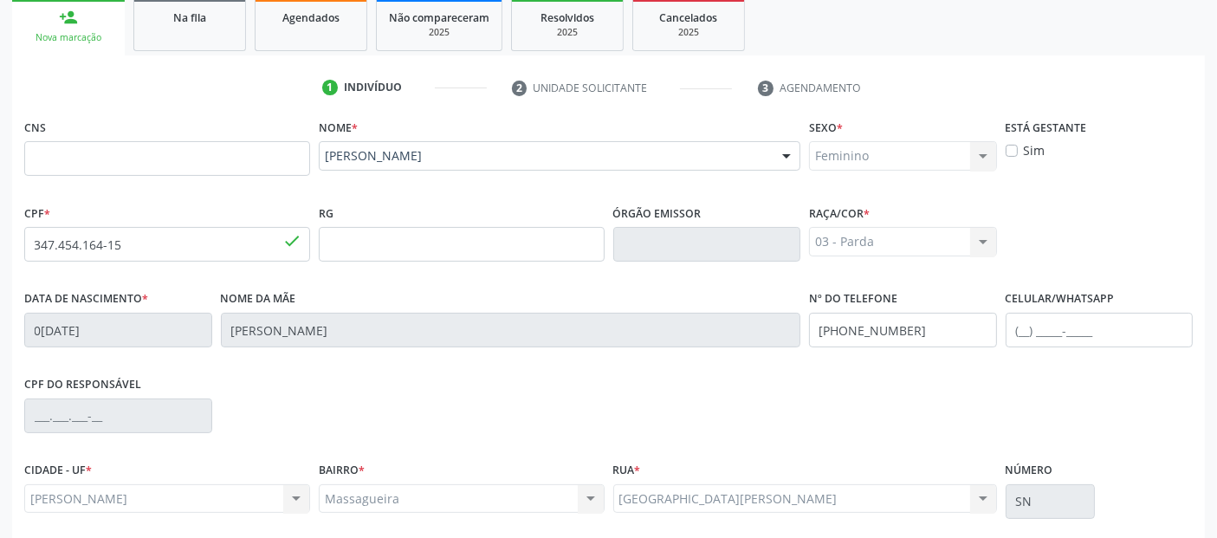
scroll to position [423, 0]
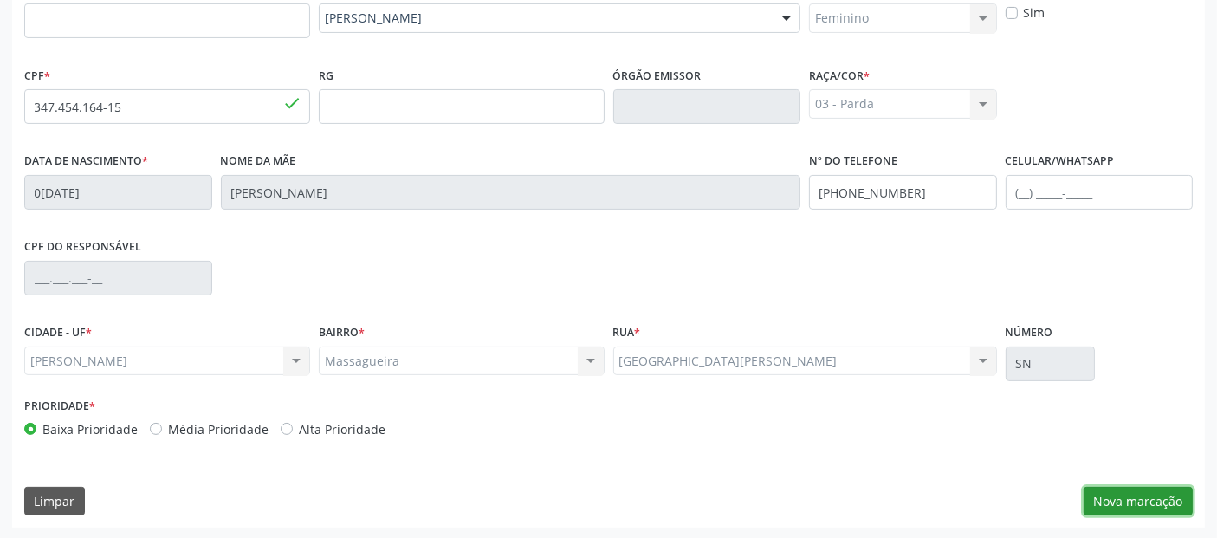
click at [1143, 503] on button "Nova marcação" at bounding box center [1137, 501] width 109 height 29
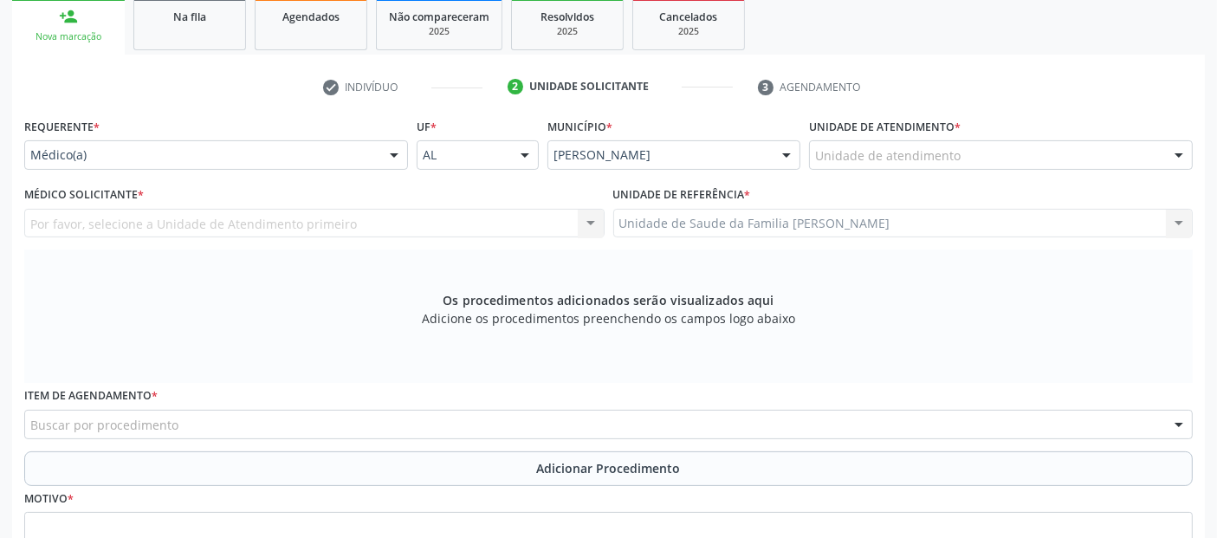
scroll to position [280, 0]
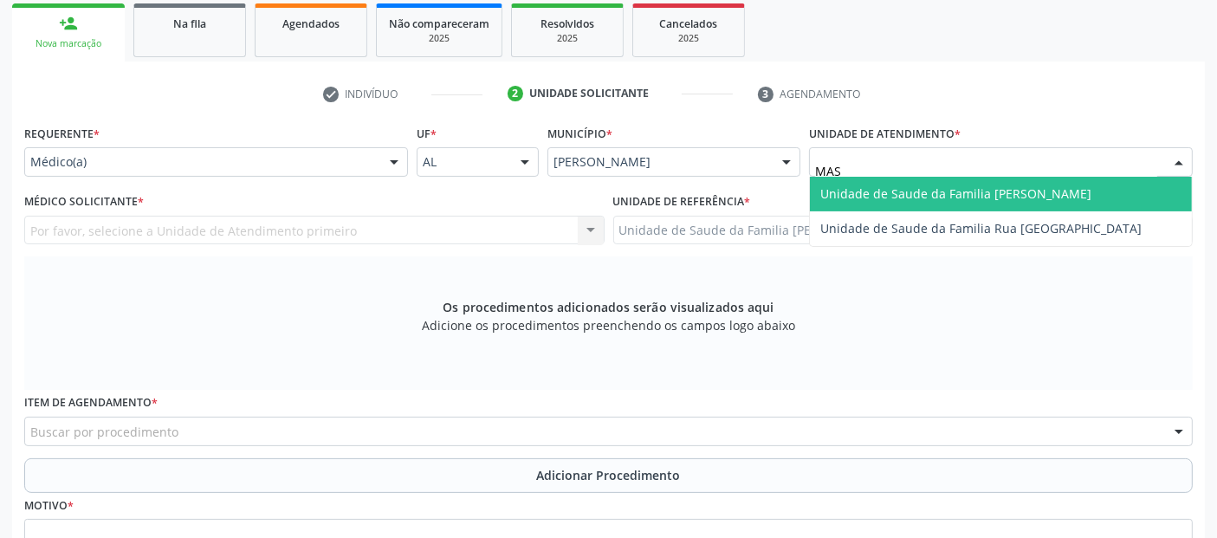
type input "MASS"
click at [863, 203] on span "Unidade de Saude da Familia [PERSON_NAME]" at bounding box center [1001, 194] width 382 height 35
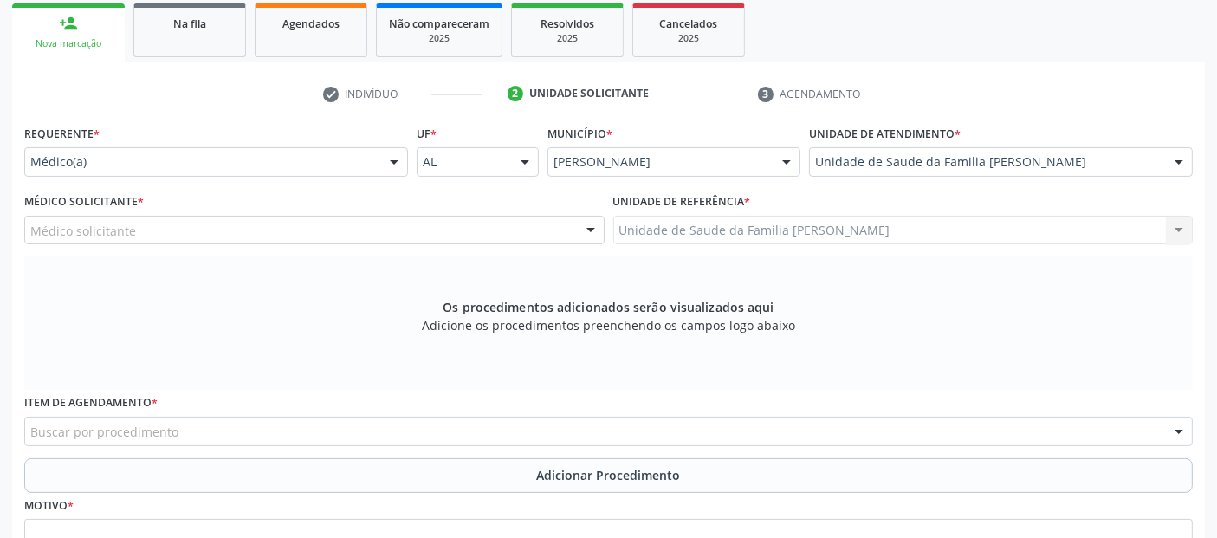
click at [214, 212] on div "Médico Solicitante * Médico solicitante [PERSON_NAME] [PERSON_NAME] [PERSON_NAM…" at bounding box center [314, 216] width 580 height 55
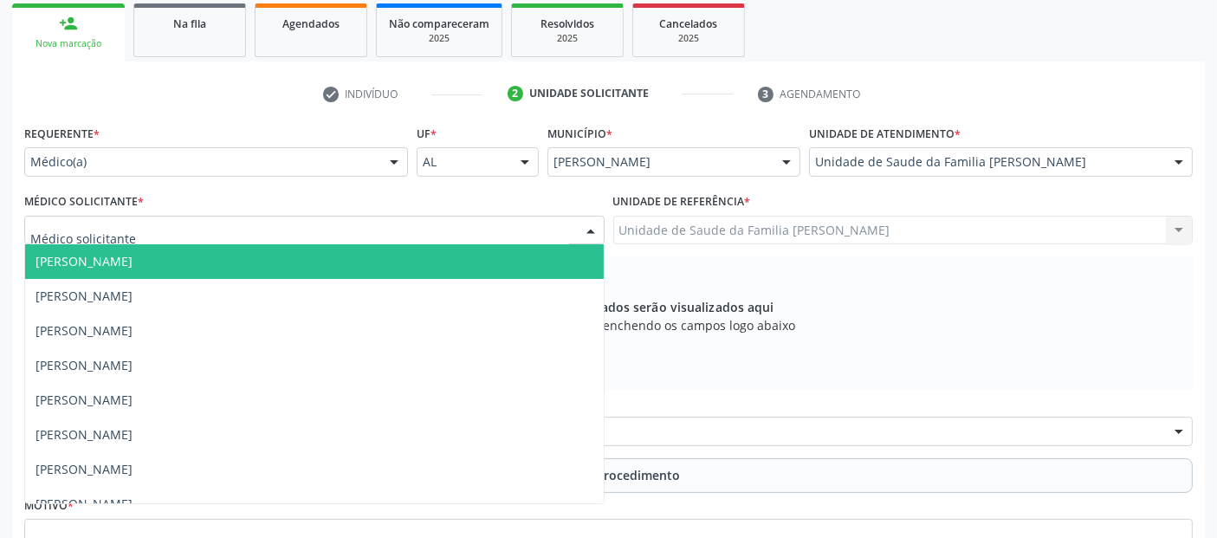
click at [210, 216] on div at bounding box center [314, 230] width 580 height 29
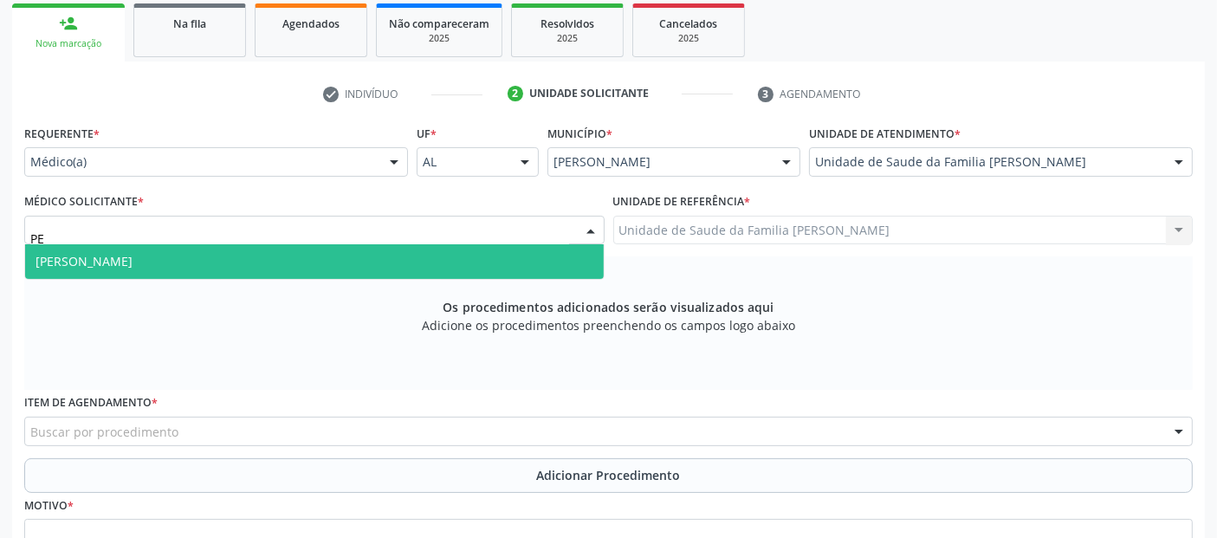
type input "PED"
click at [132, 257] on span "[PERSON_NAME]" at bounding box center [84, 261] width 97 height 16
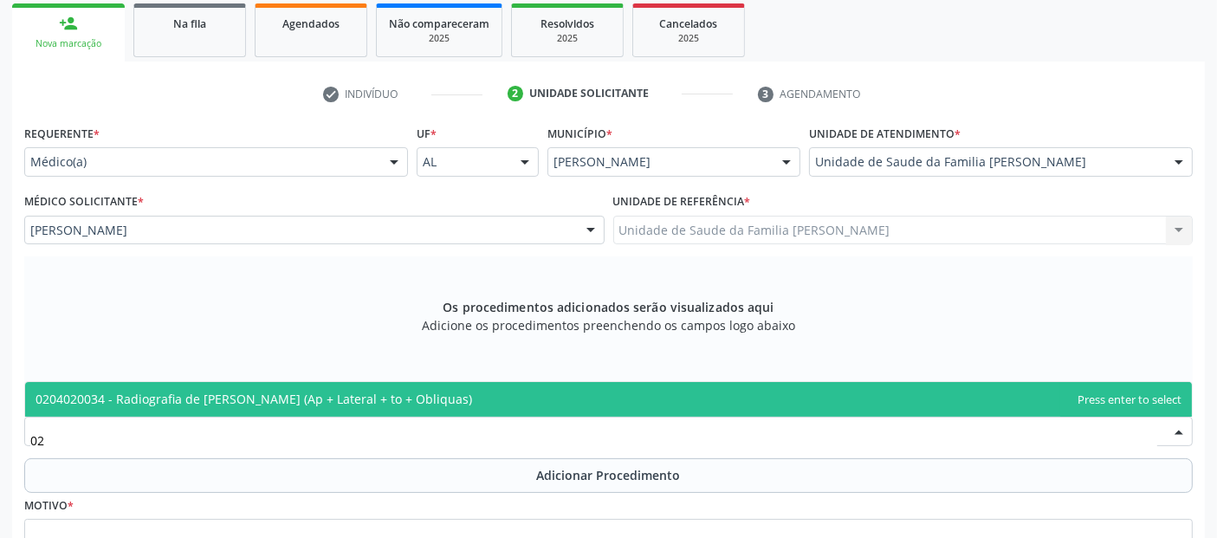
type input "0"
type input "0204030030"
click at [180, 387] on span "0204030030 - Mamografia" at bounding box center [608, 399] width 1166 height 35
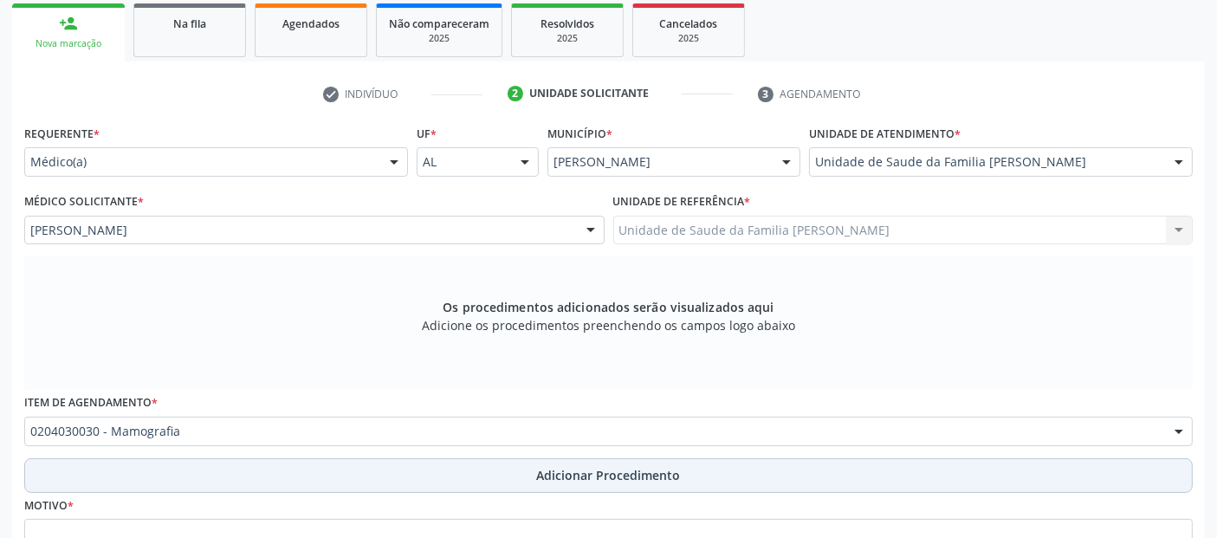
click at [248, 462] on button "Adicionar Procedimento" at bounding box center [608, 475] width 1168 height 35
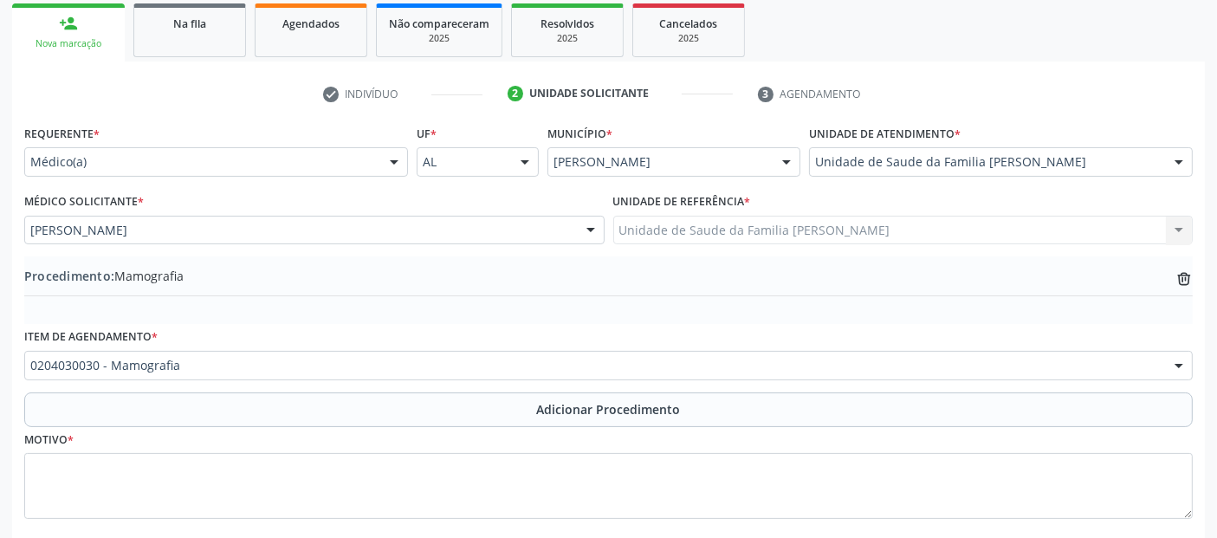
scroll to position [372, 0]
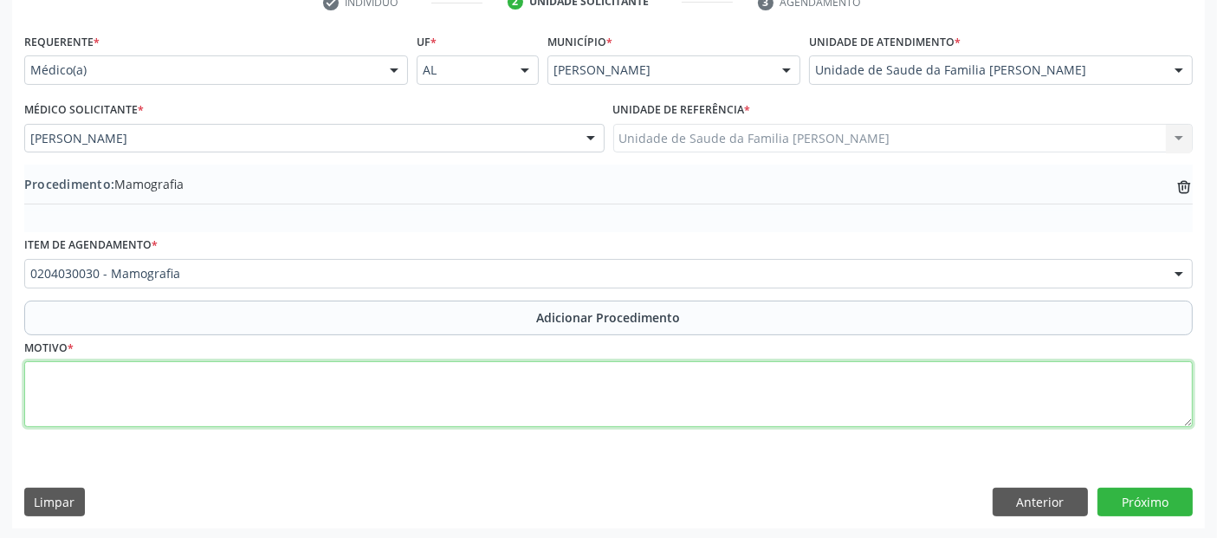
click at [317, 376] on textarea at bounding box center [608, 394] width 1168 height 66
type textarea "ROTINA."
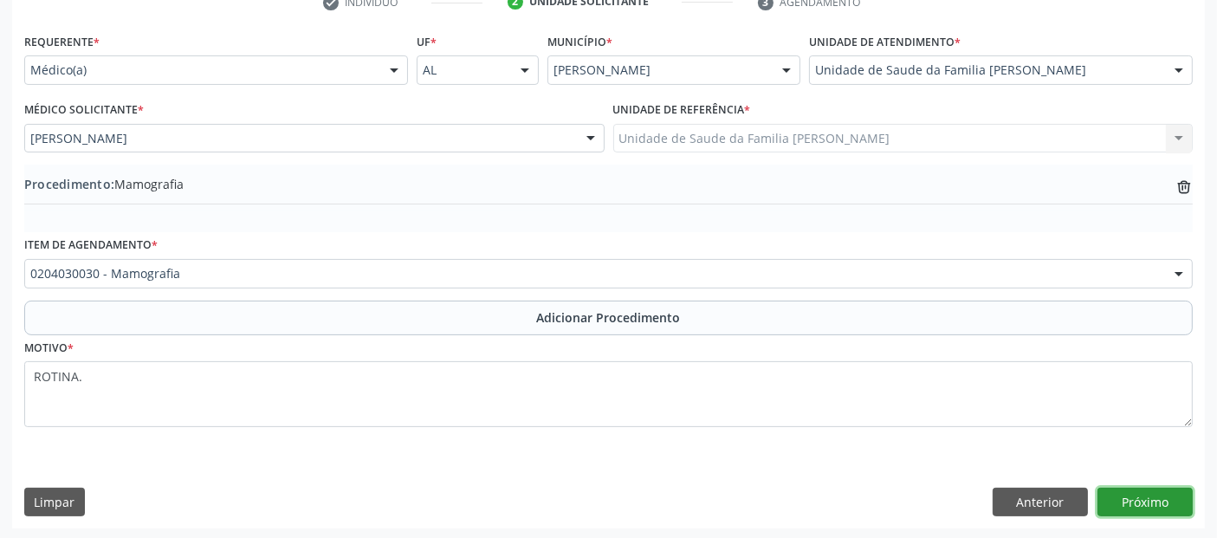
click at [1121, 500] on button "Próximo" at bounding box center [1144, 502] width 95 height 29
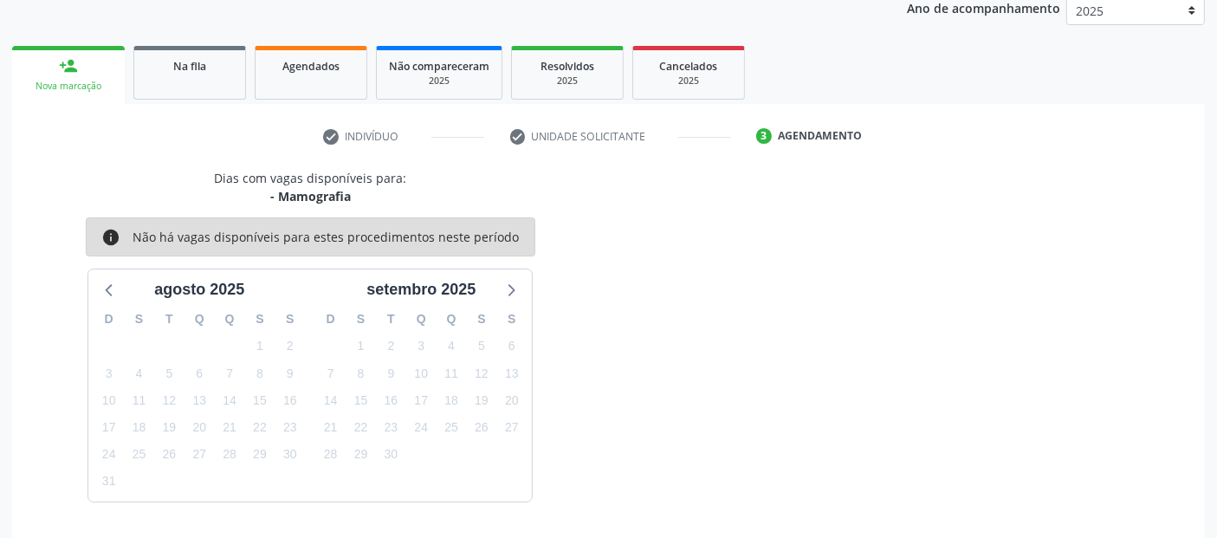
scroll to position [288, 0]
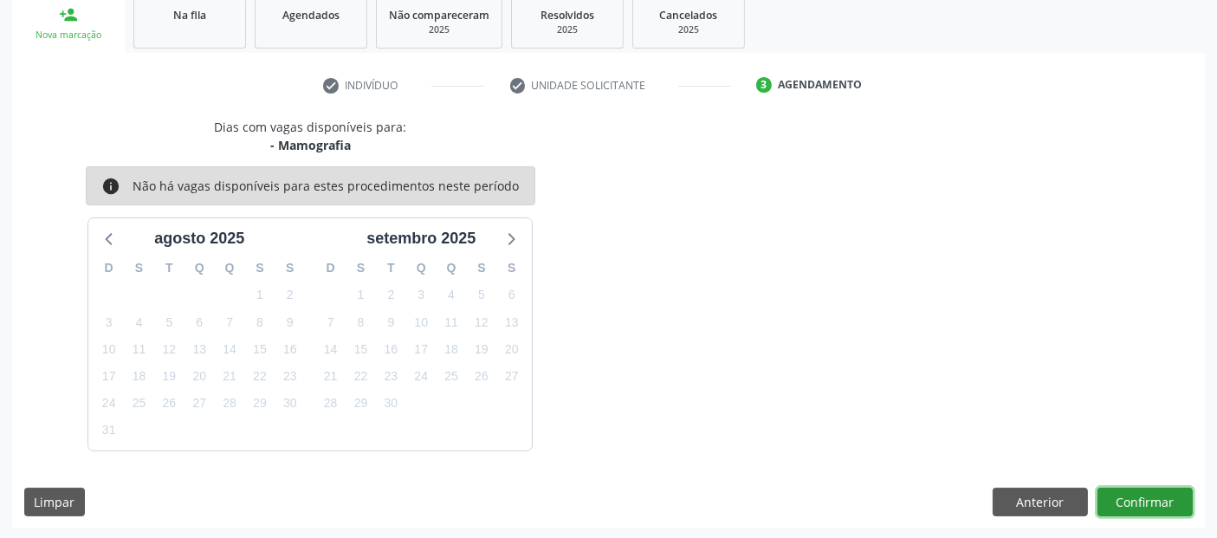
click at [1155, 496] on button "Confirmar" at bounding box center [1144, 502] width 95 height 29
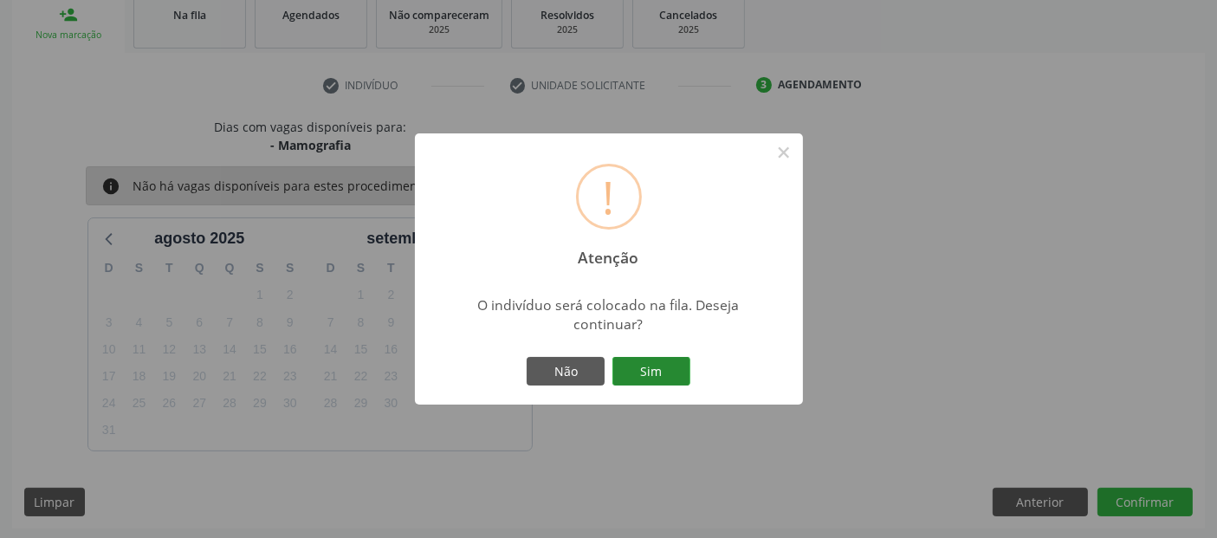
click at [665, 365] on button "Sim" at bounding box center [651, 371] width 78 height 29
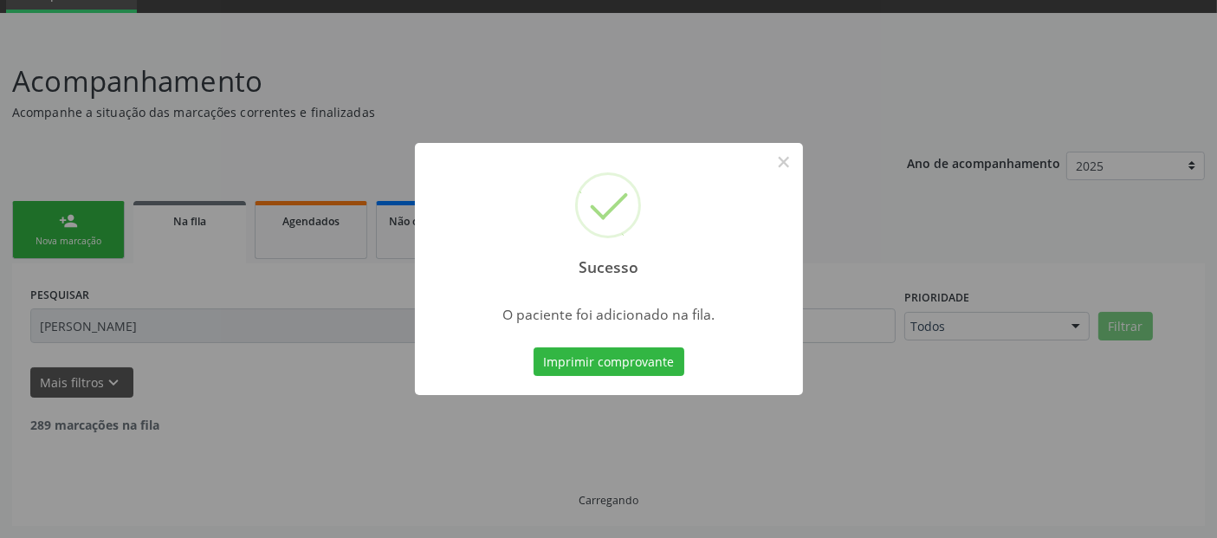
scroll to position [61, 0]
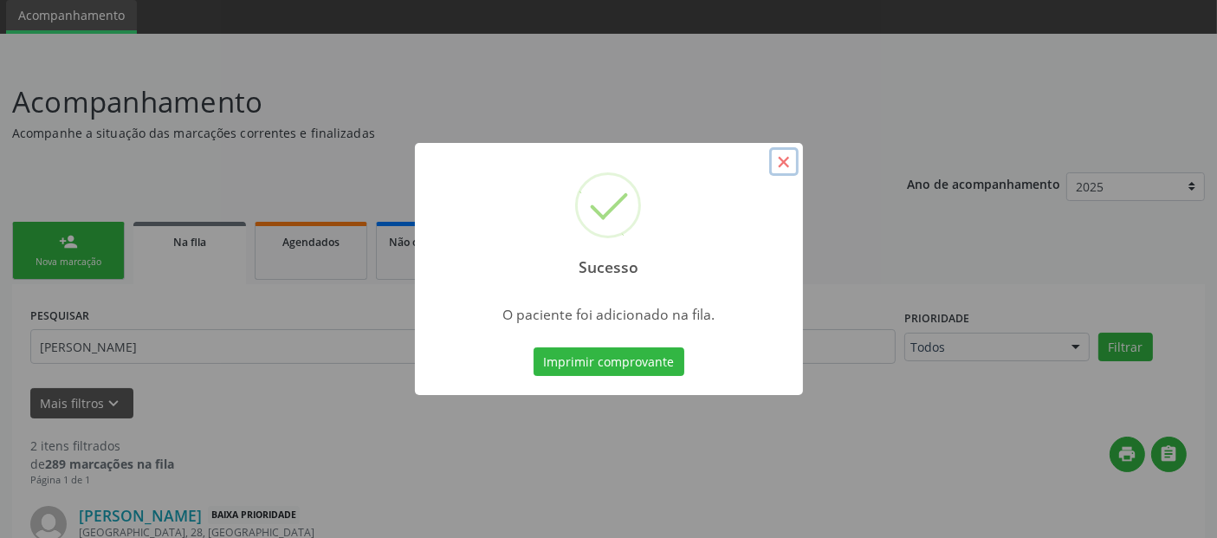
click at [777, 164] on button "×" at bounding box center [783, 161] width 29 height 29
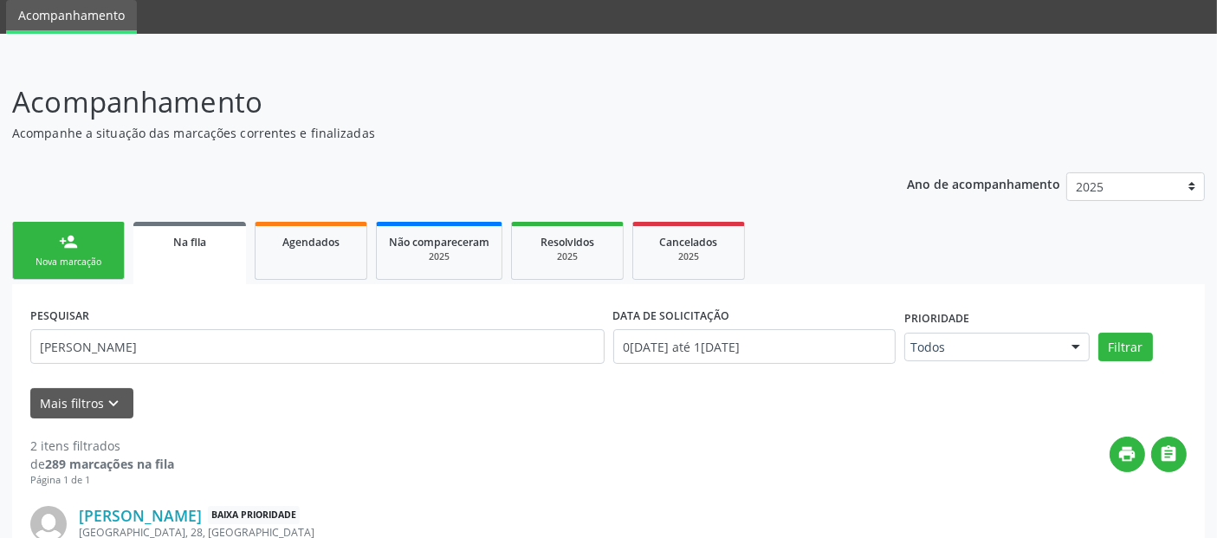
click at [70, 266] on div "Nova marcação" at bounding box center [68, 261] width 87 height 13
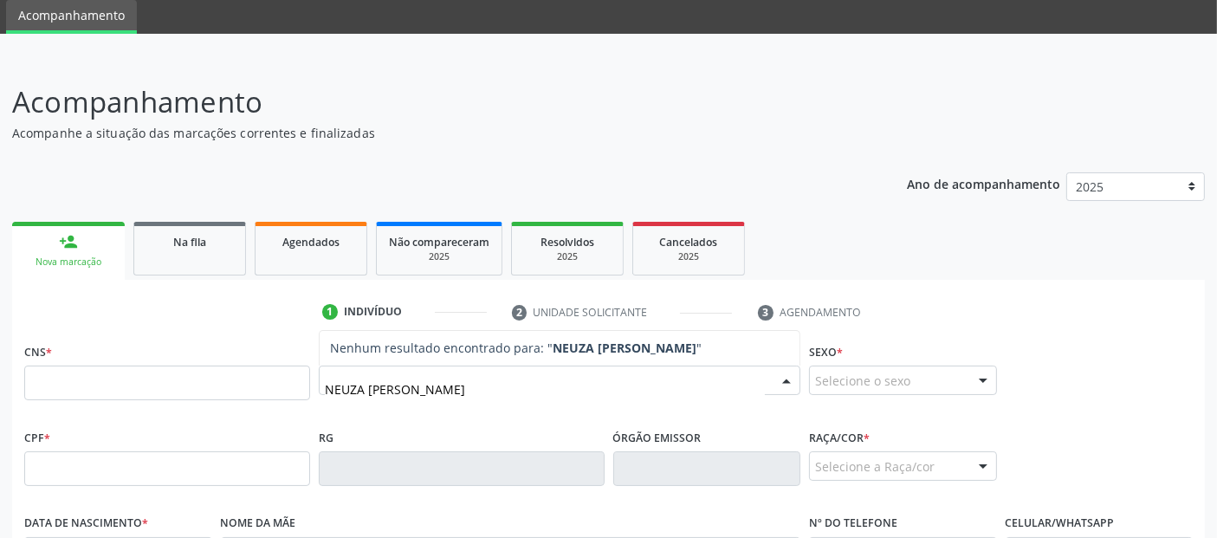
type input "NEUZA [PERSON_NAME]"
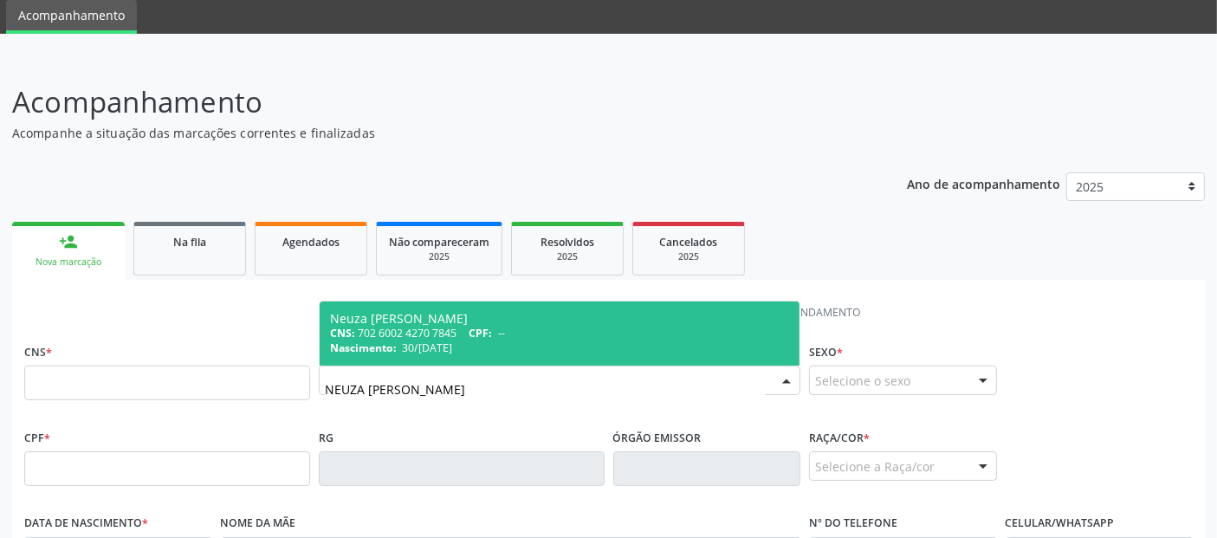
click at [662, 331] on div "CNS: 702 6002 4270 7845 CPF: --" at bounding box center [559, 333] width 459 height 15
type input "702 6002 4270 7845"
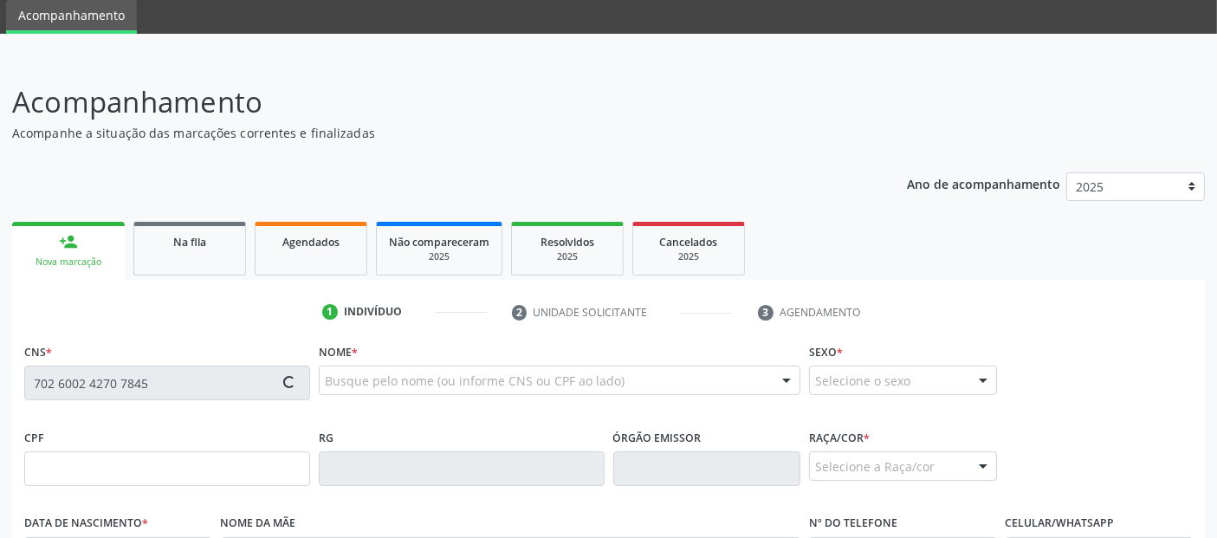
type input "30/[DATE]"
type input "[PERSON_NAME]"
type input "[PHONE_NUMBER]"
type input "SN"
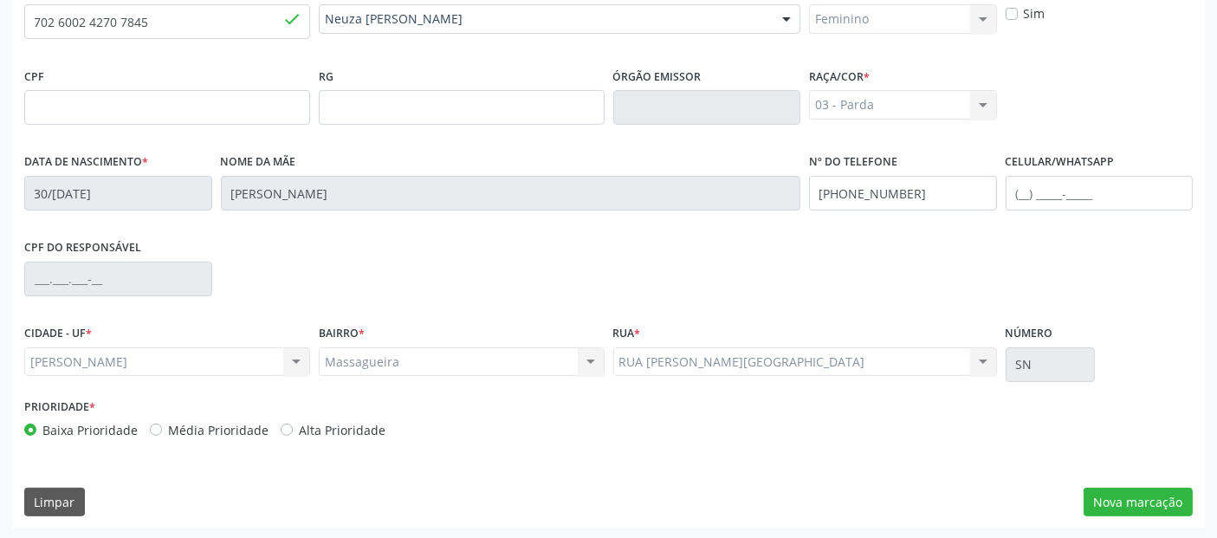
scroll to position [423, 0]
click at [1155, 494] on button "Nova marcação" at bounding box center [1137, 501] width 109 height 29
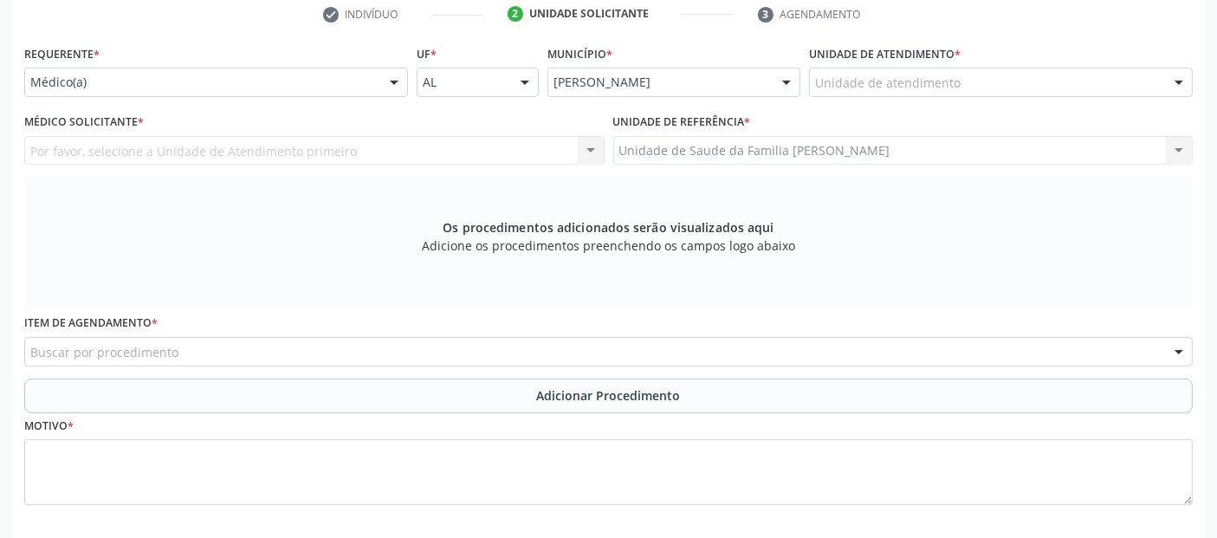
scroll to position [336, 0]
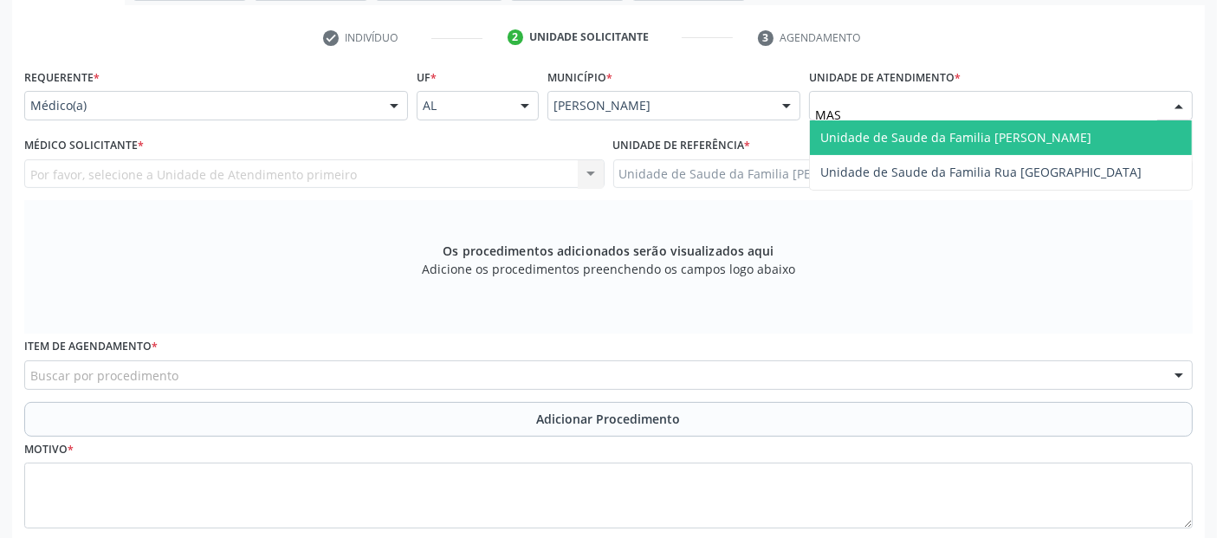
type input "MASS"
click at [863, 135] on span "Unidade de Saude da Familia [PERSON_NAME]" at bounding box center [955, 137] width 271 height 16
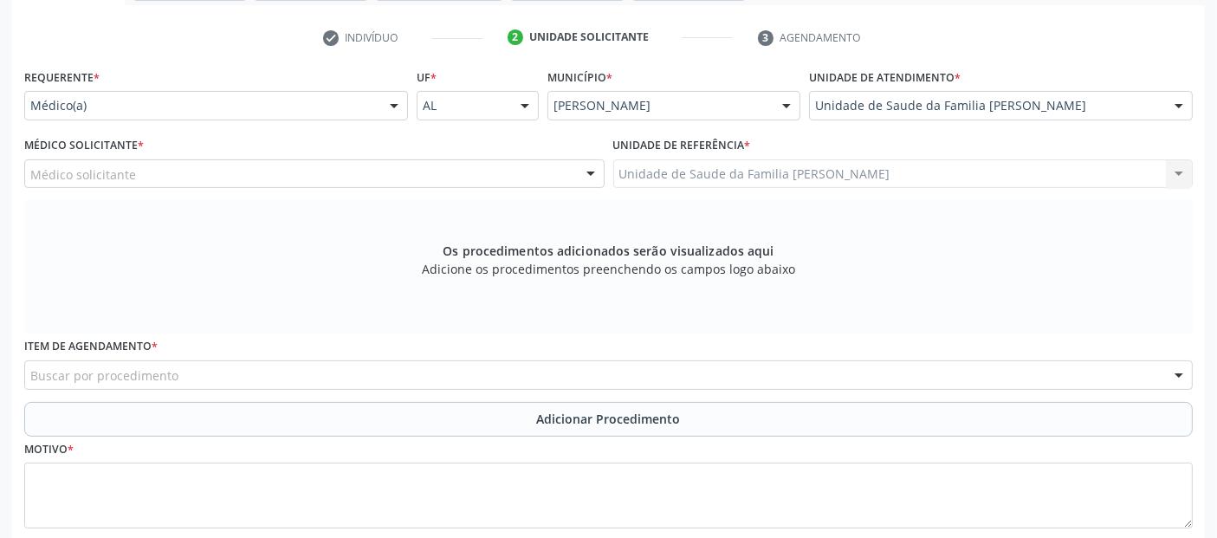
click at [319, 179] on div "Médico solicitante" at bounding box center [314, 173] width 580 height 29
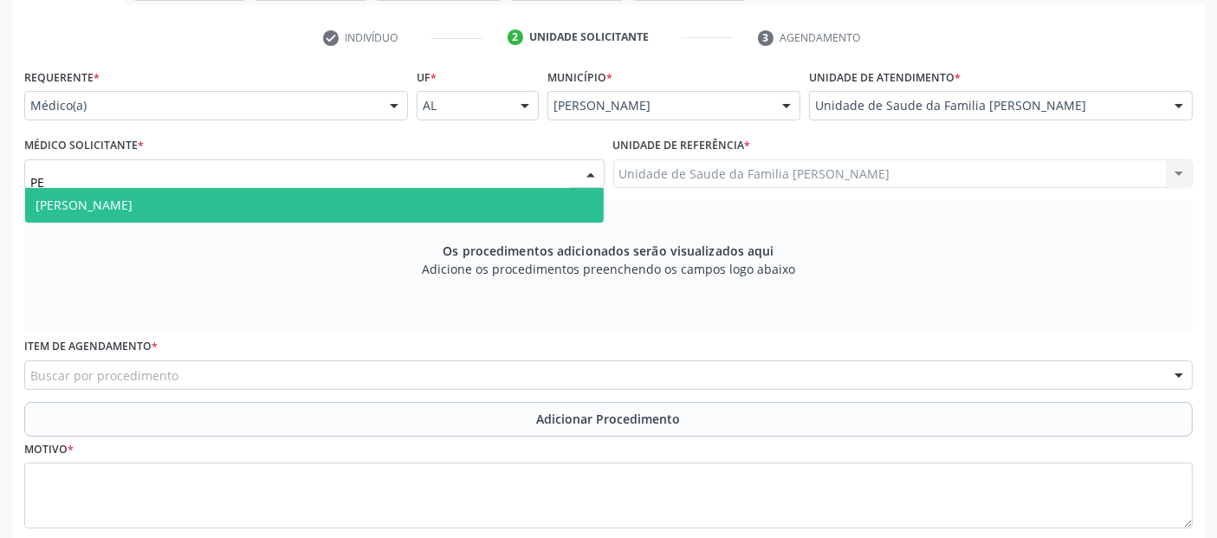
type input "PED"
click at [268, 201] on span "[PERSON_NAME]" at bounding box center [314, 205] width 578 height 35
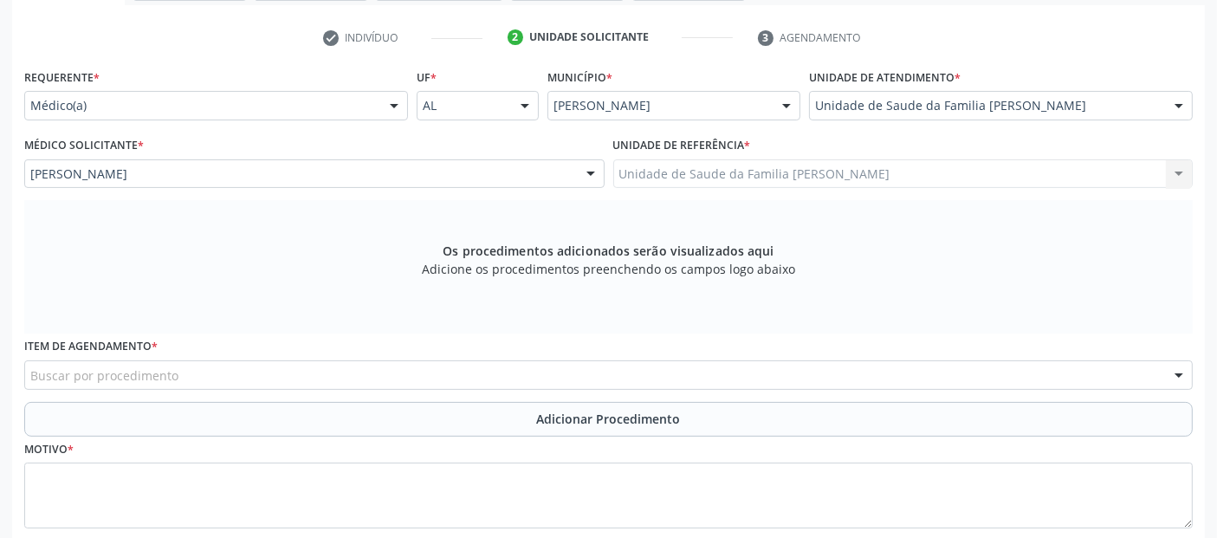
click at [151, 358] on label "Item de agendamento *" at bounding box center [90, 346] width 133 height 27
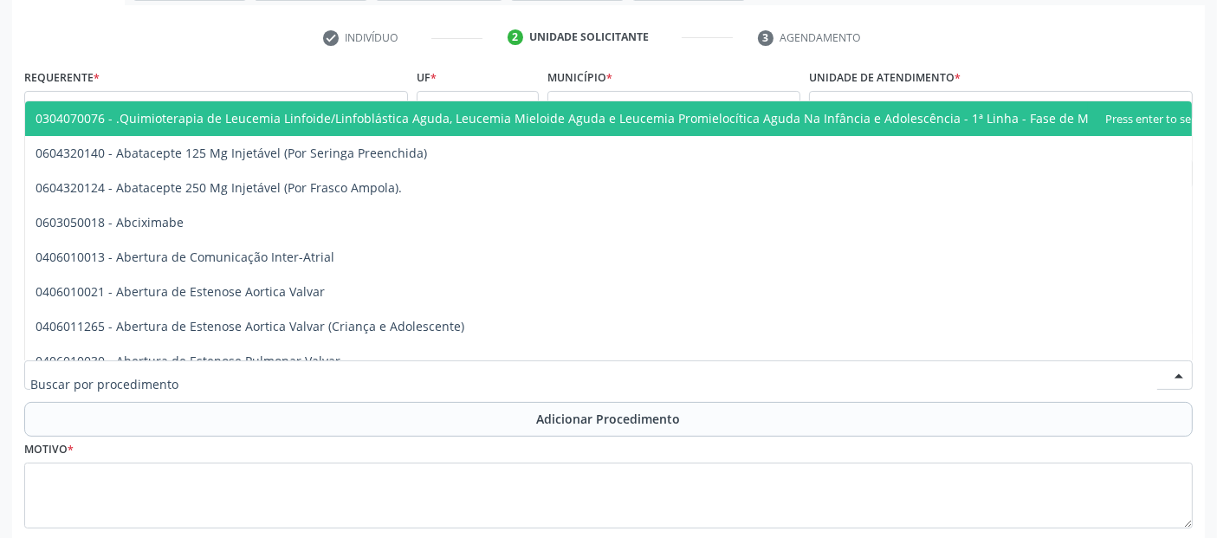
click at [151, 367] on input "text" at bounding box center [593, 383] width 1127 height 35
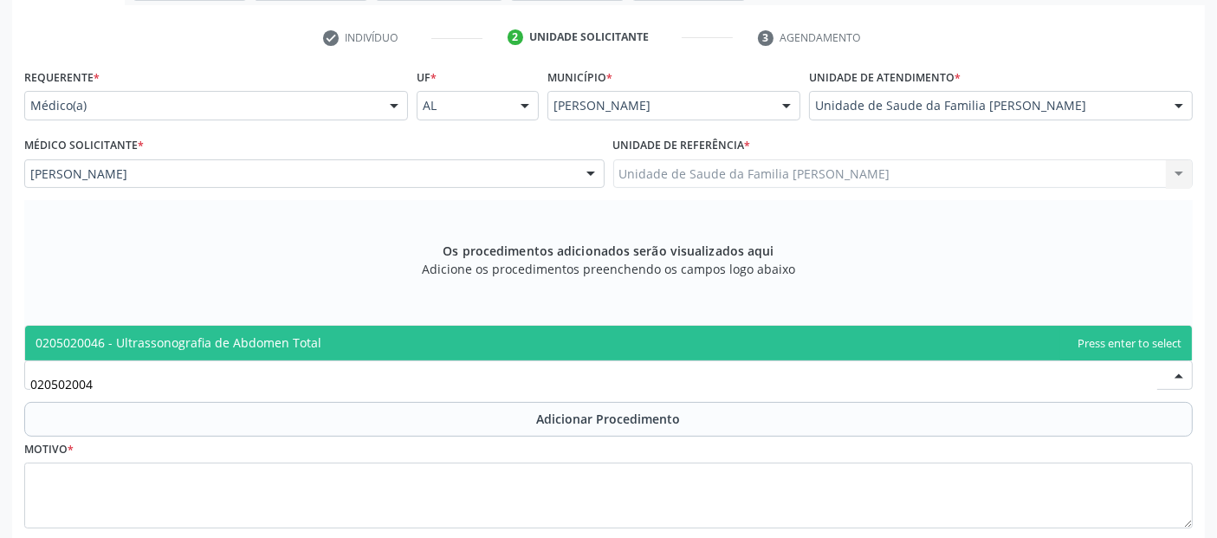
type input "0205020046"
click at [183, 346] on span "0205020046 - Ultrassonografia de Abdomen Total" at bounding box center [179, 342] width 286 height 16
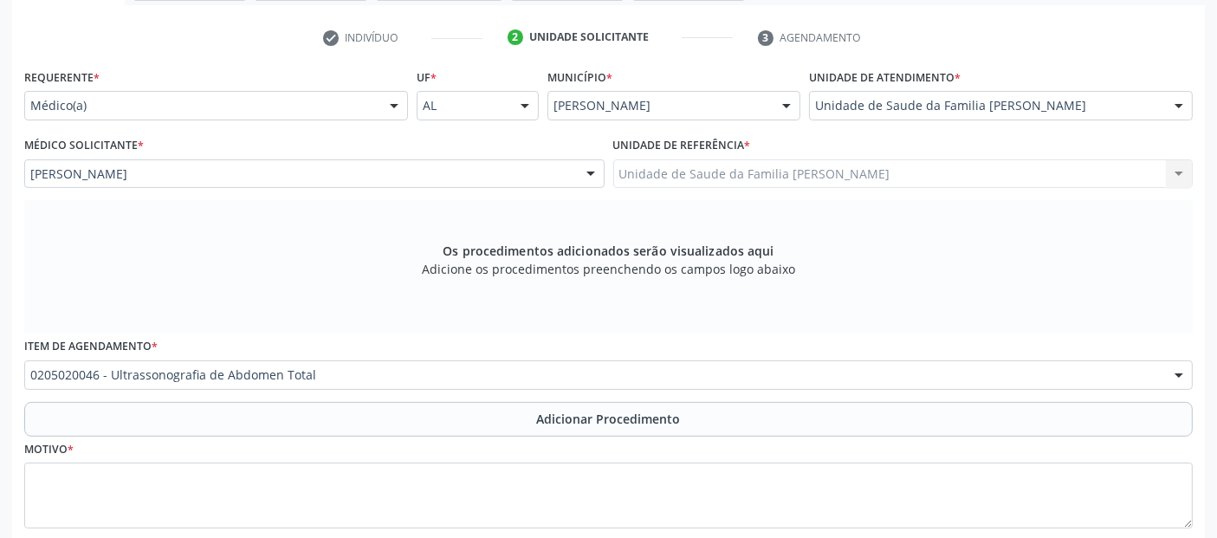
scroll to position [437, 0]
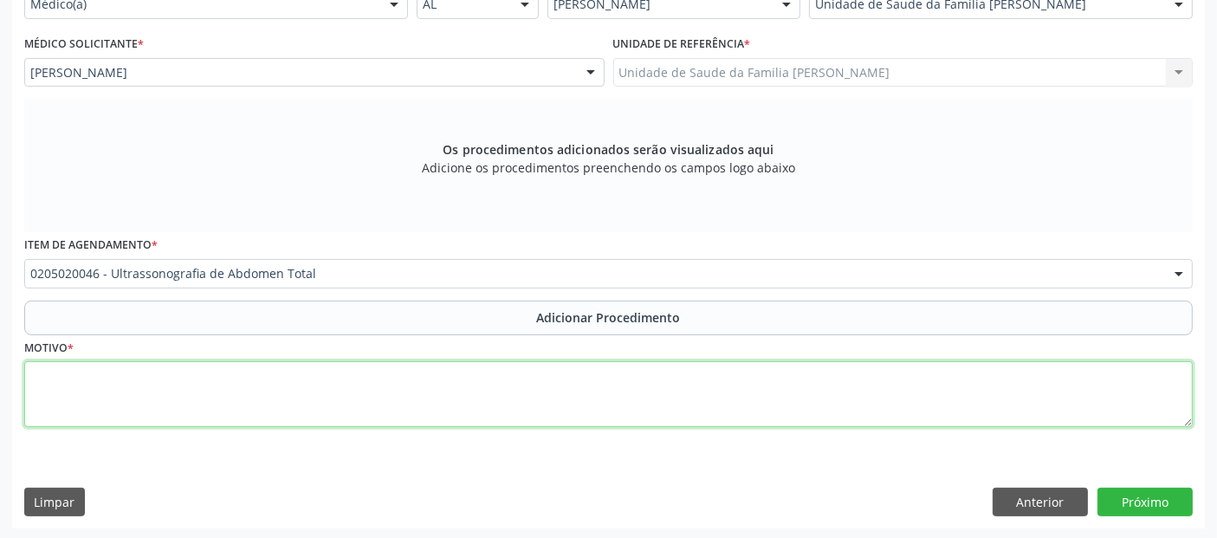
click at [251, 394] on textarea at bounding box center [608, 394] width 1168 height 66
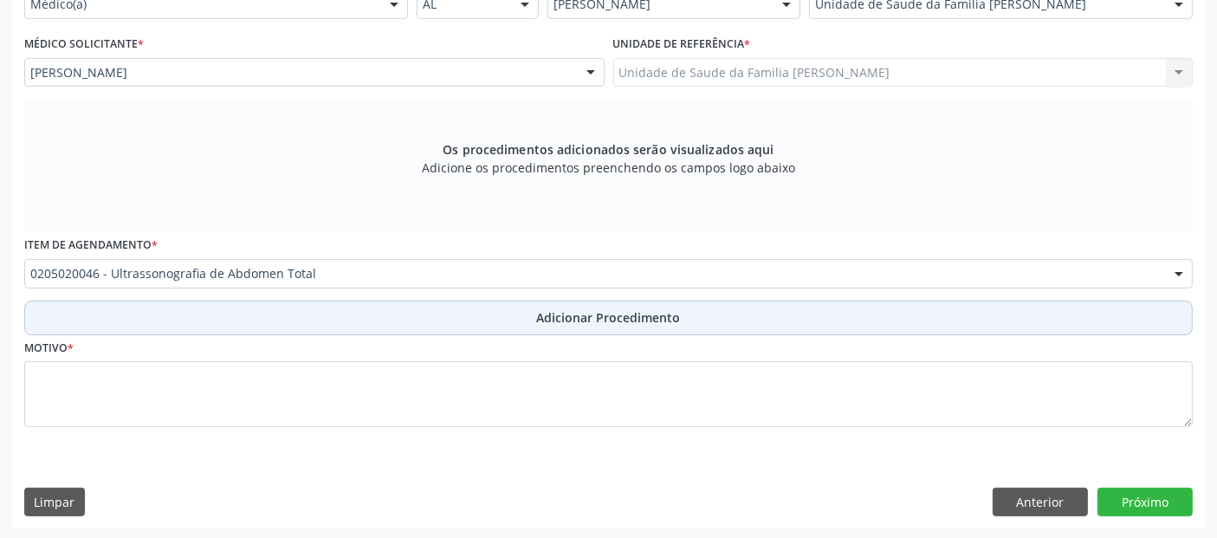
click at [346, 310] on button "Adicionar Procedimento" at bounding box center [608, 317] width 1168 height 35
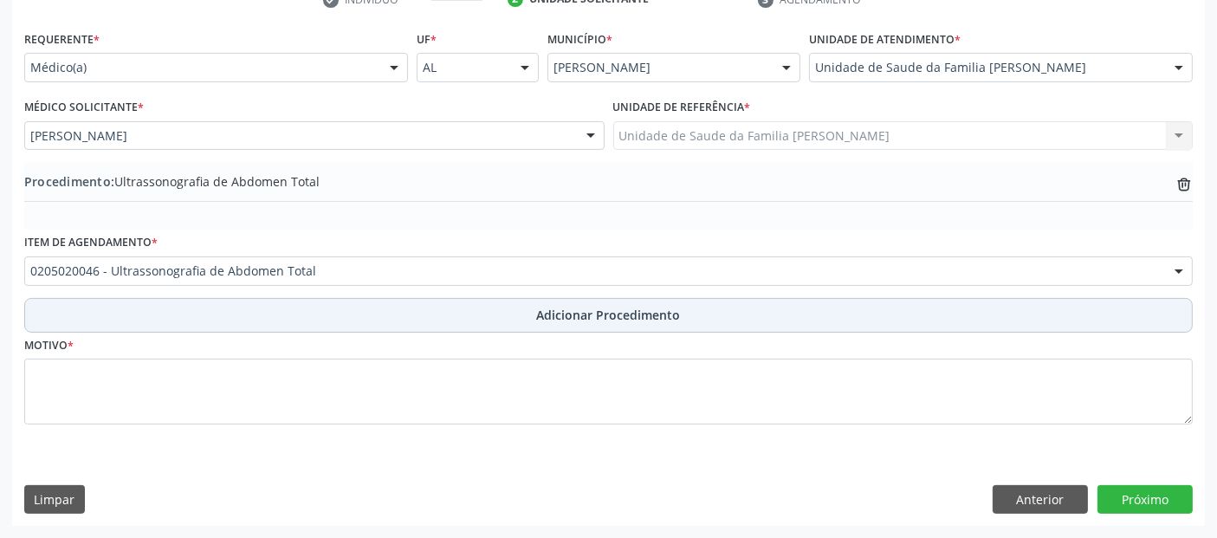
scroll to position [372, 0]
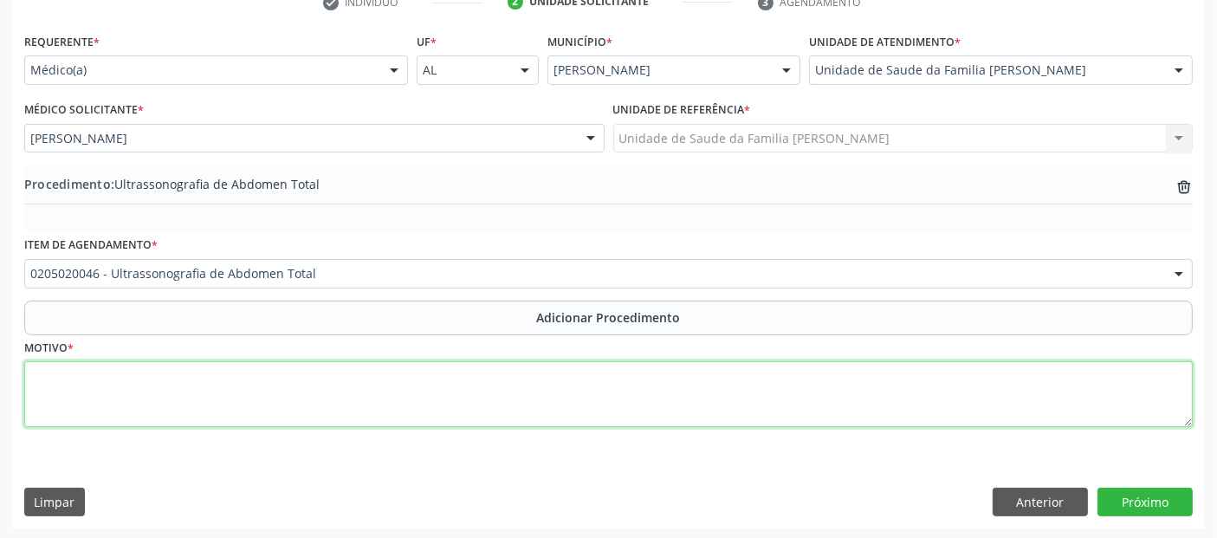
click at [312, 382] on textarea at bounding box center [608, 394] width 1168 height 66
type textarea "SEGUIMENTO DE NEFROPATIA E ESTEATOSE."
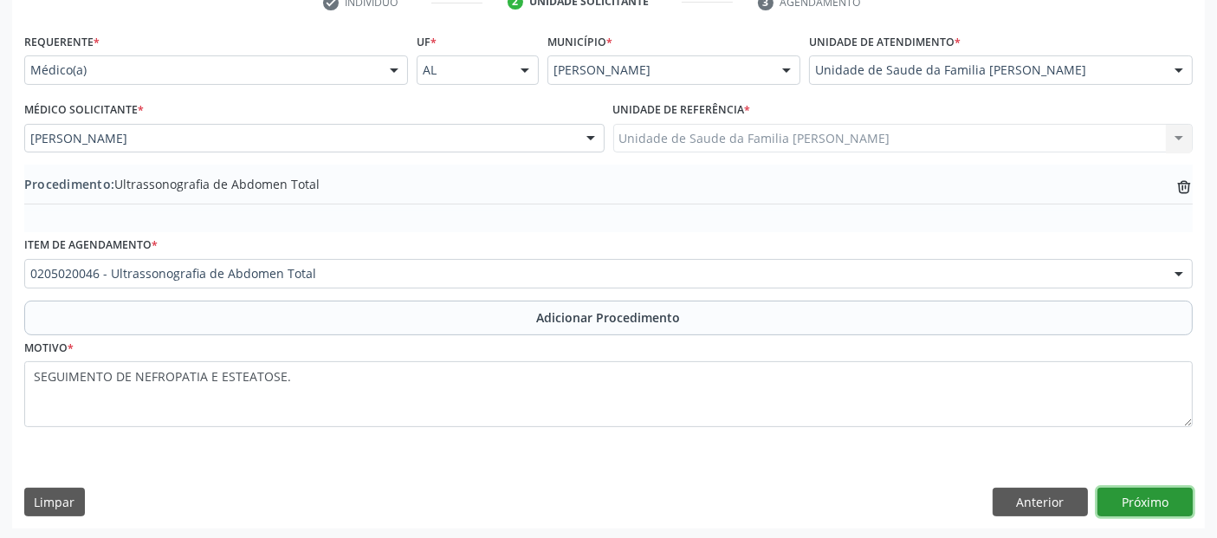
click at [1135, 501] on button "Próximo" at bounding box center [1144, 502] width 95 height 29
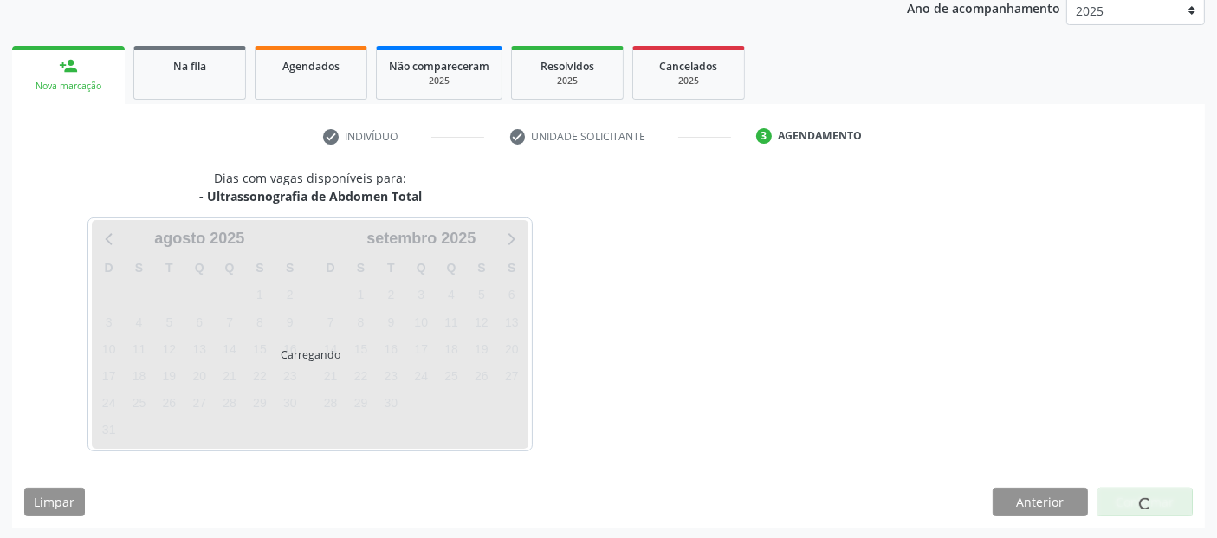
scroll to position [288, 0]
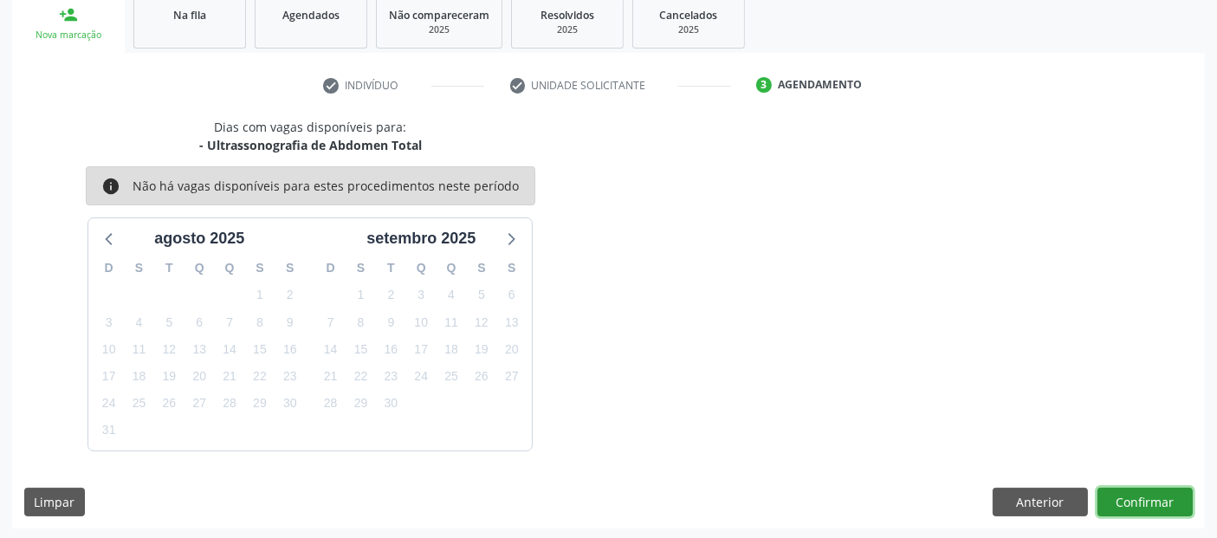
click at [1141, 508] on button "Confirmar" at bounding box center [1144, 502] width 95 height 29
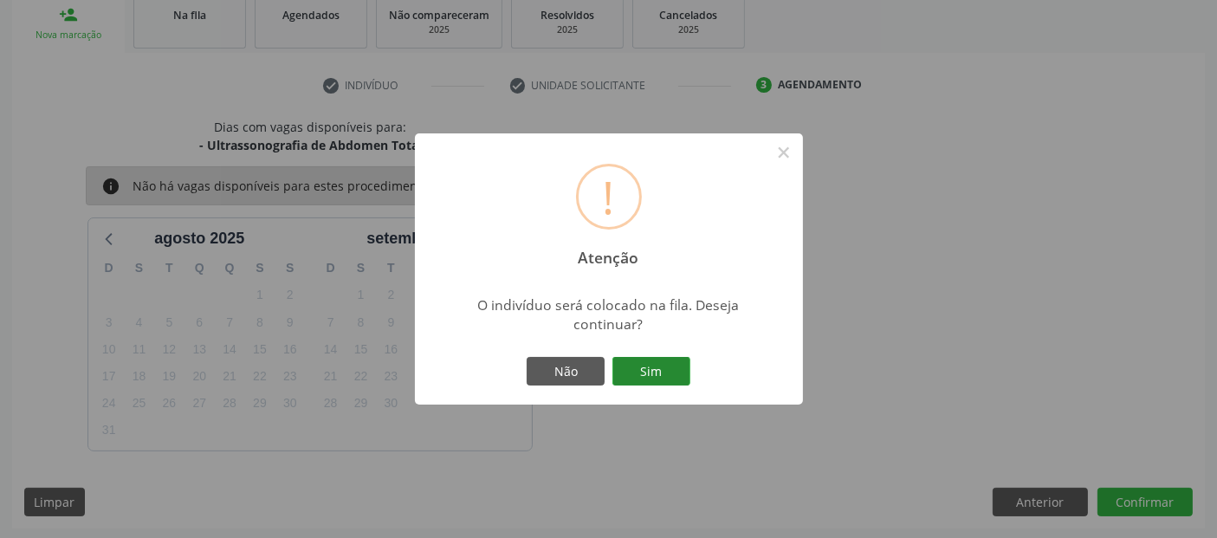
click at [626, 359] on button "Sim" at bounding box center [651, 371] width 78 height 29
